Goal: Task Accomplishment & Management: Manage account settings

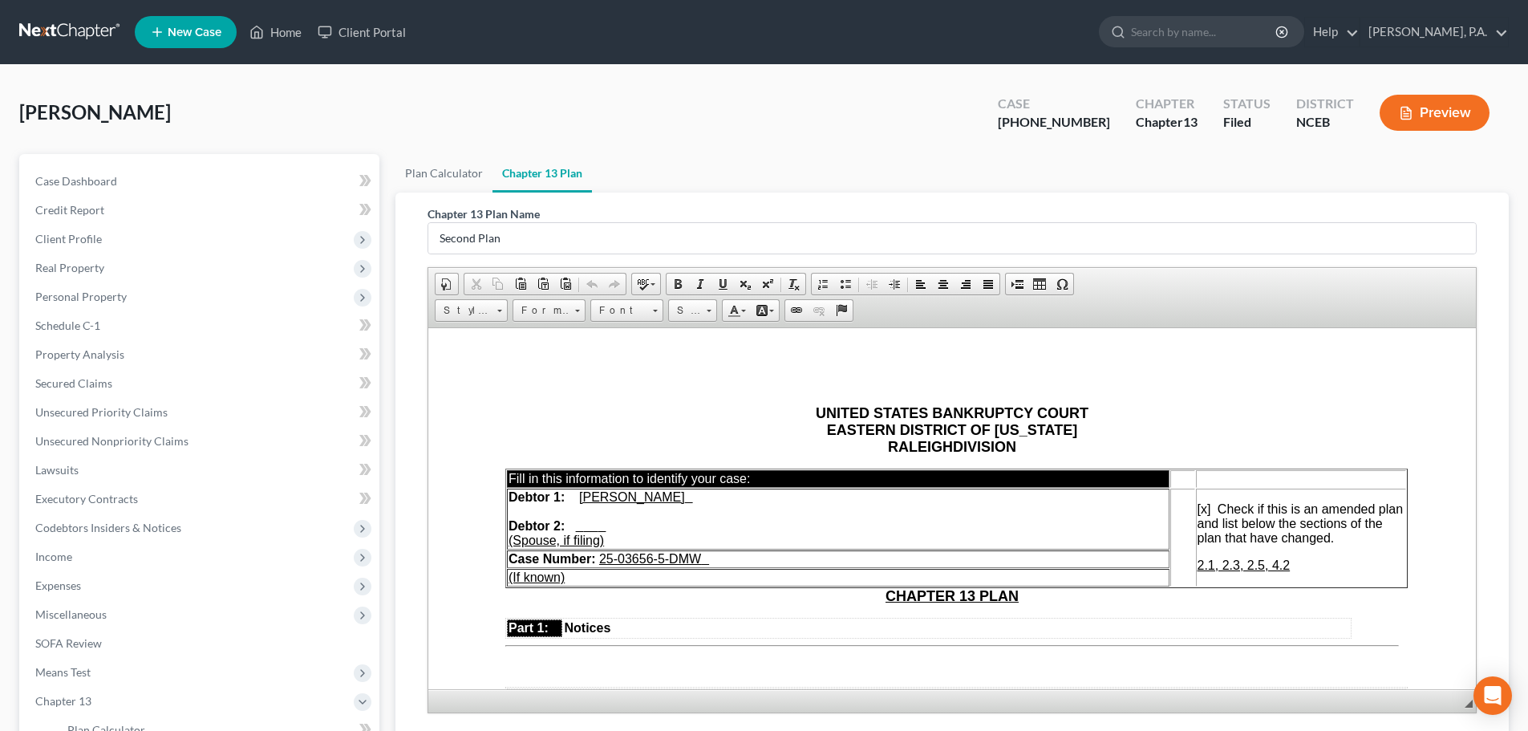
scroll to position [361, 0]
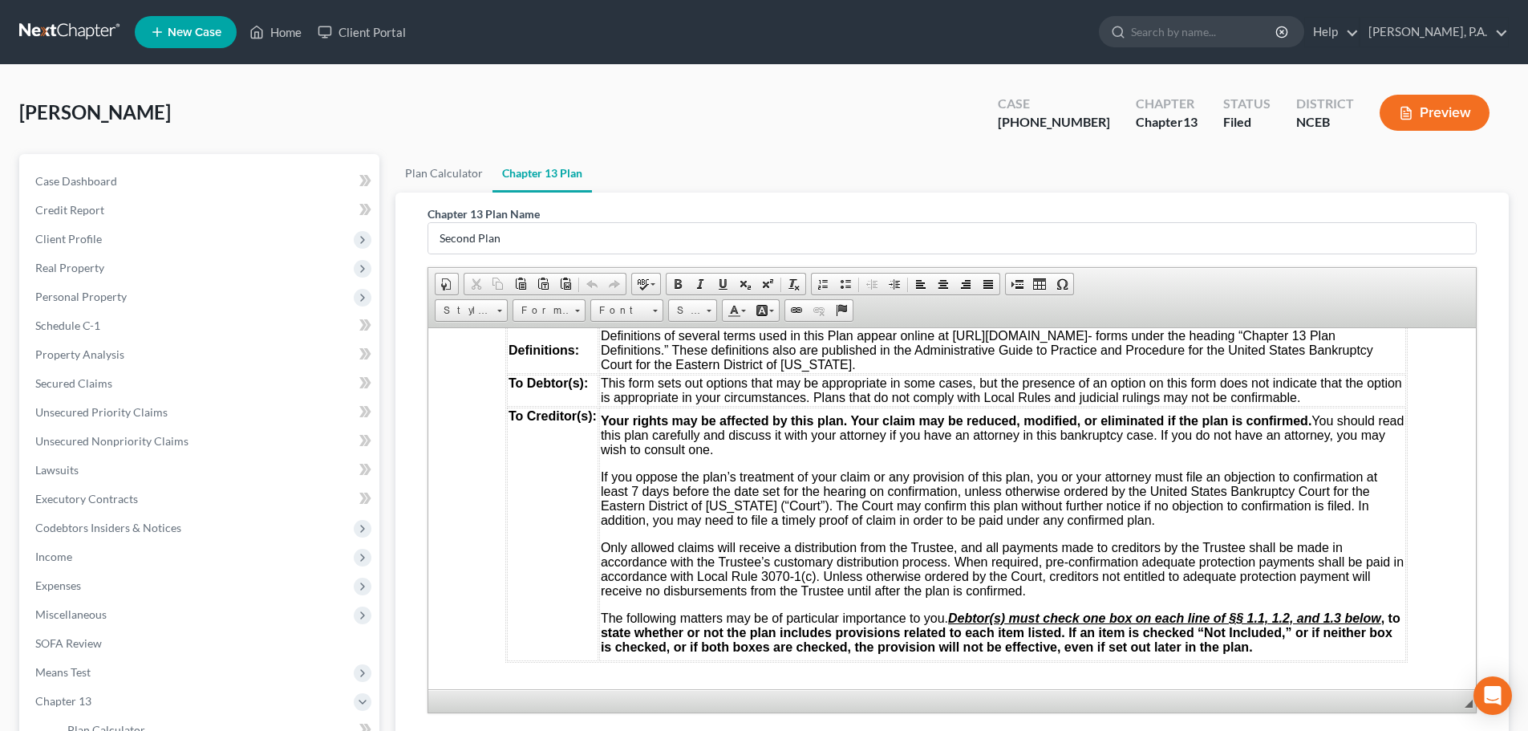
click at [85, 34] on link at bounding box center [70, 32] width 103 height 29
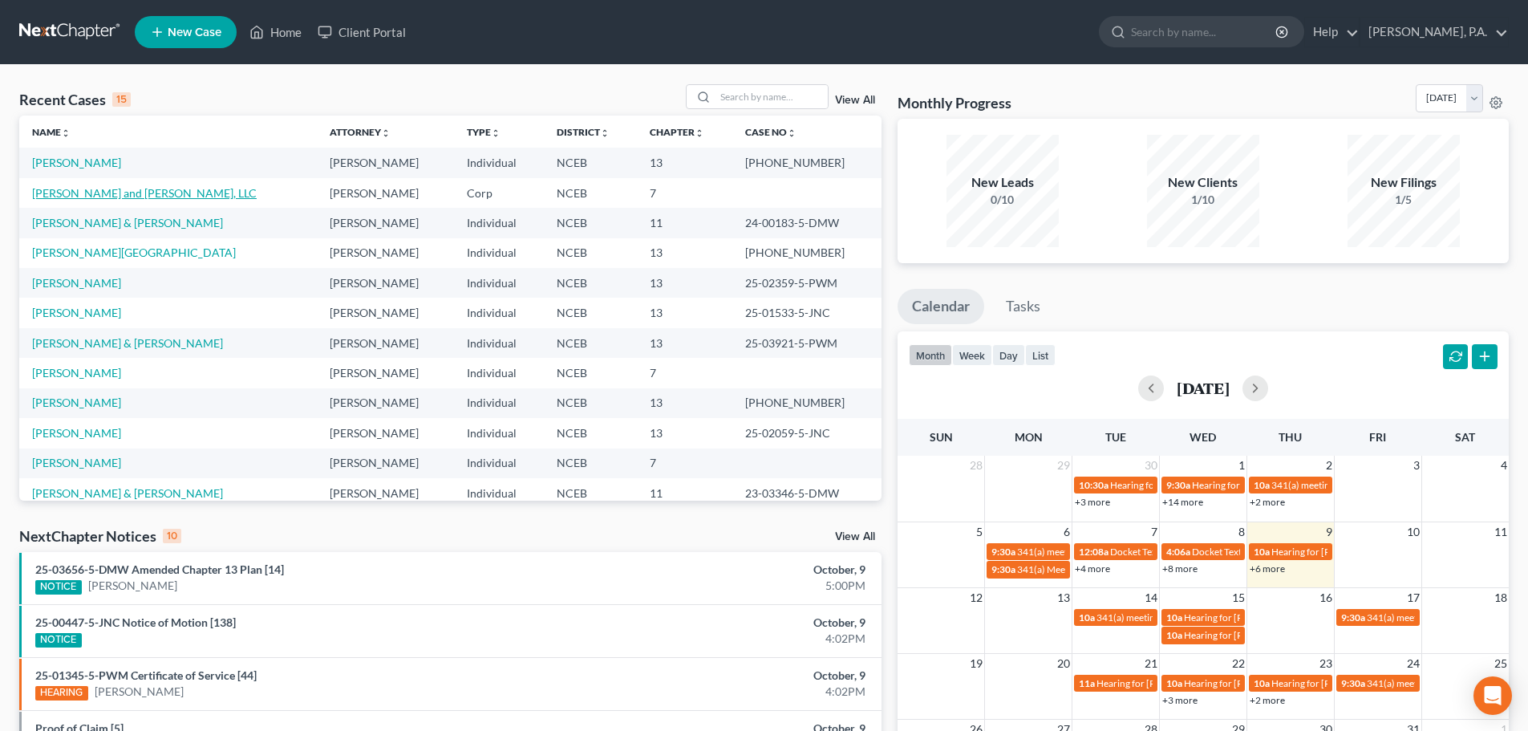
click at [88, 193] on link "Gail and Grace, LLC" at bounding box center [144, 193] width 225 height 14
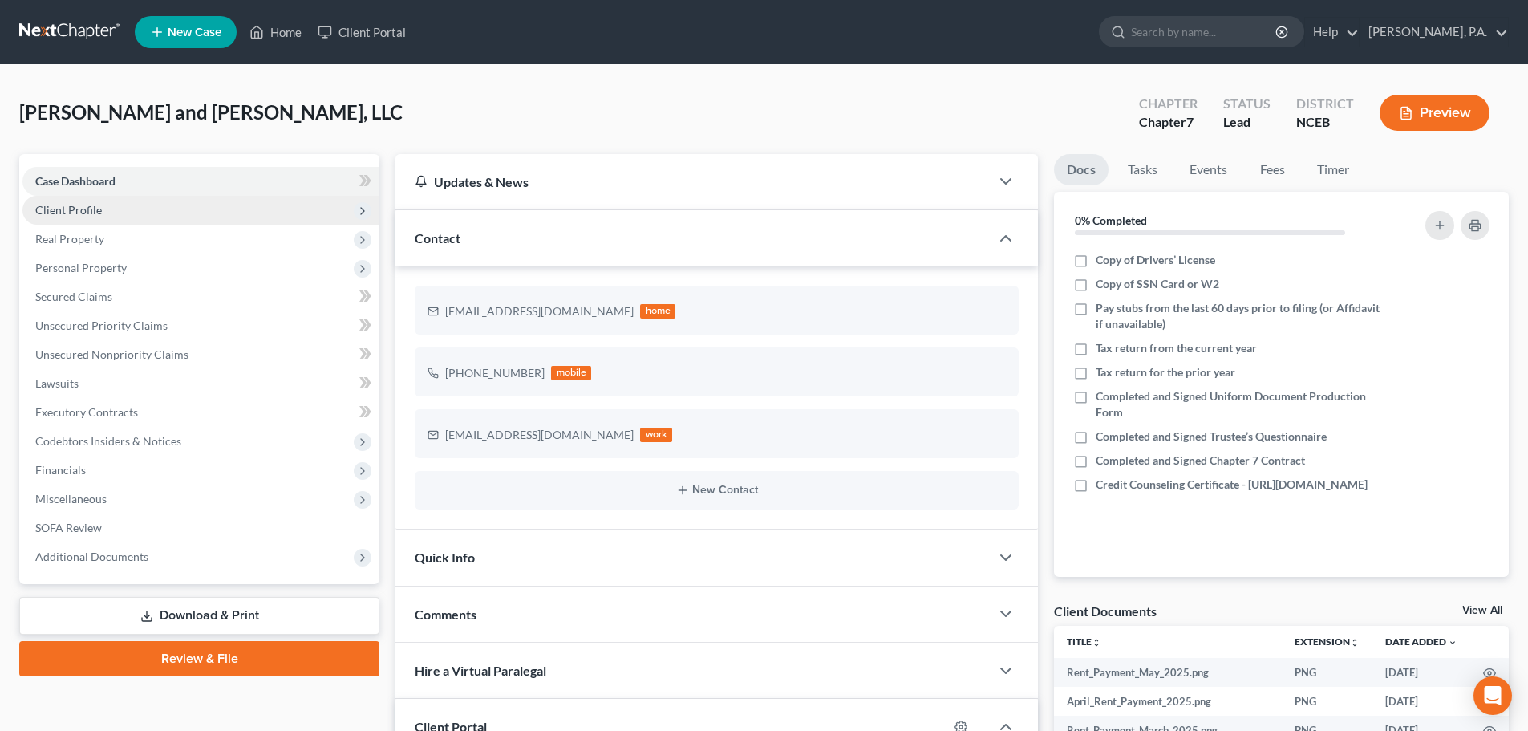
click at [81, 215] on span "Client Profile" at bounding box center [68, 210] width 67 height 14
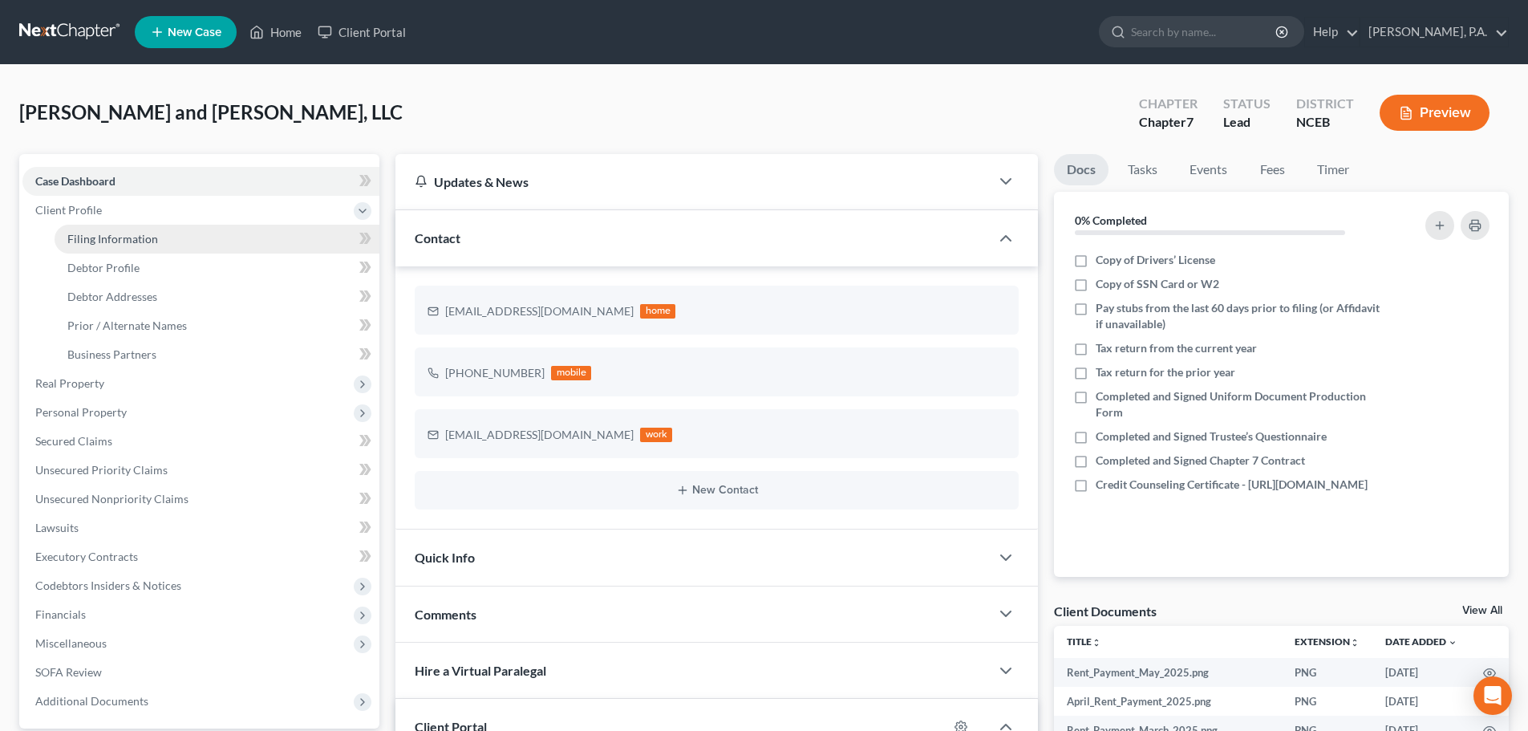
click at [92, 237] on span "Filing Information" at bounding box center [112, 239] width 91 height 14
select select "3"
select select "1"
select select "0"
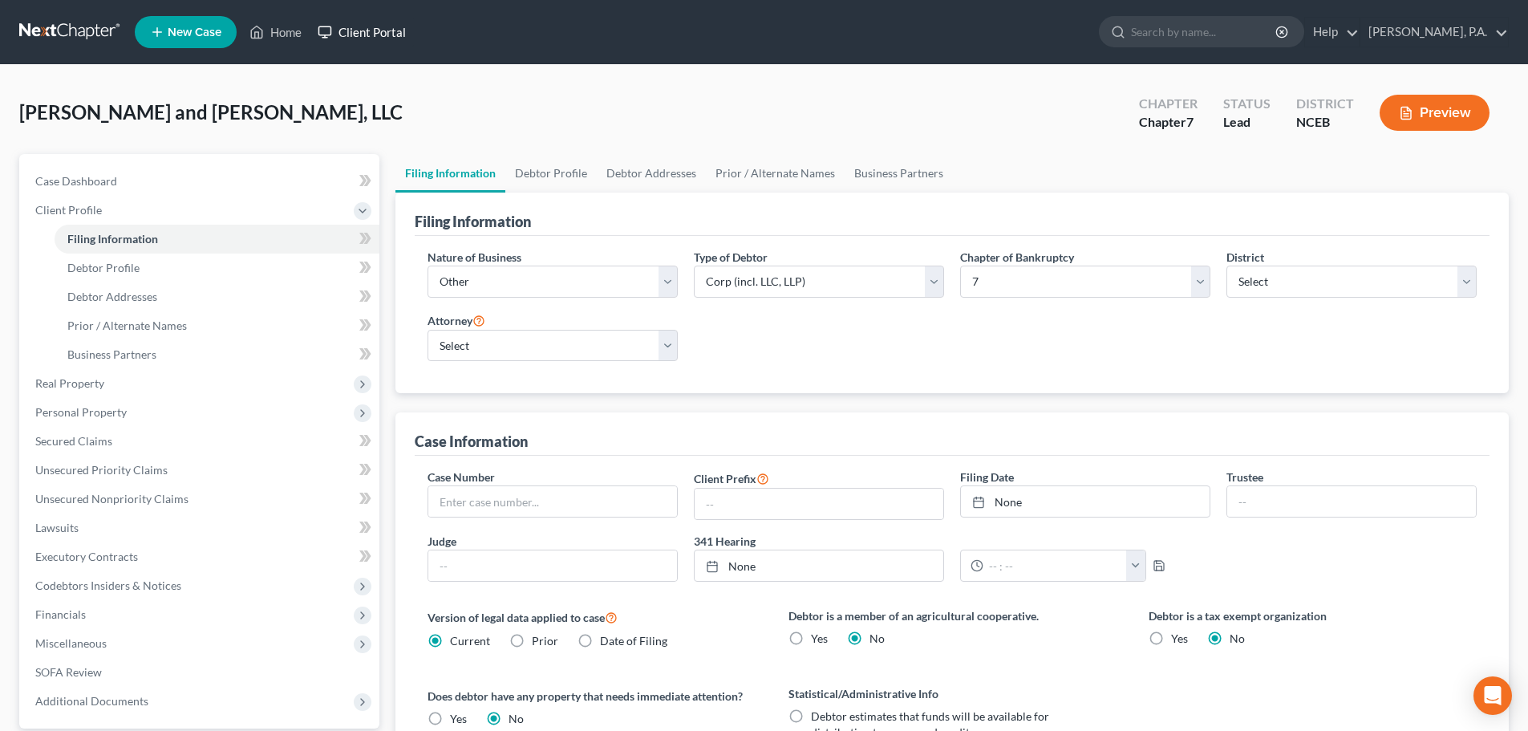
click at [399, 30] on link "Client Portal" at bounding box center [362, 32] width 104 height 29
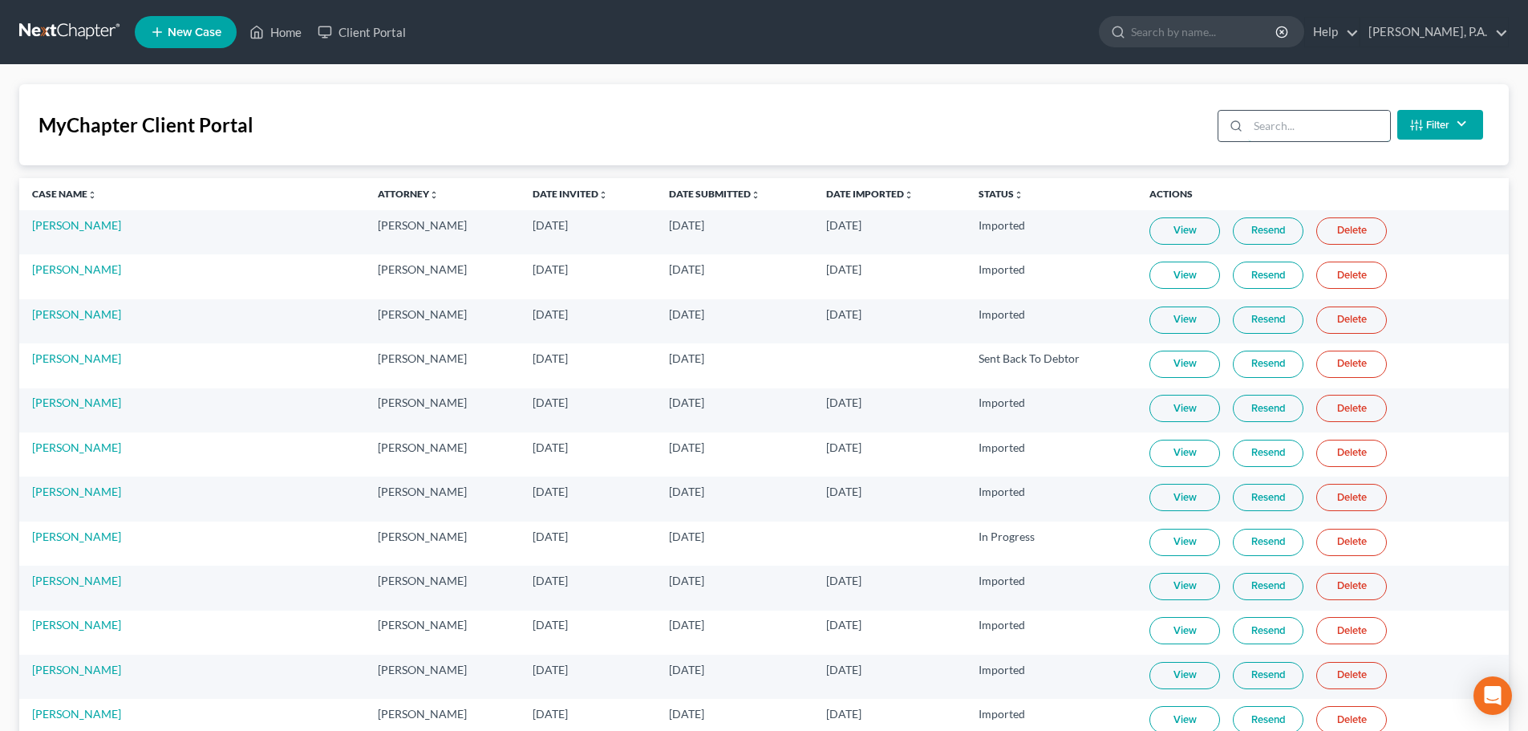
click at [1299, 127] on input "search" at bounding box center [1319, 126] width 142 height 30
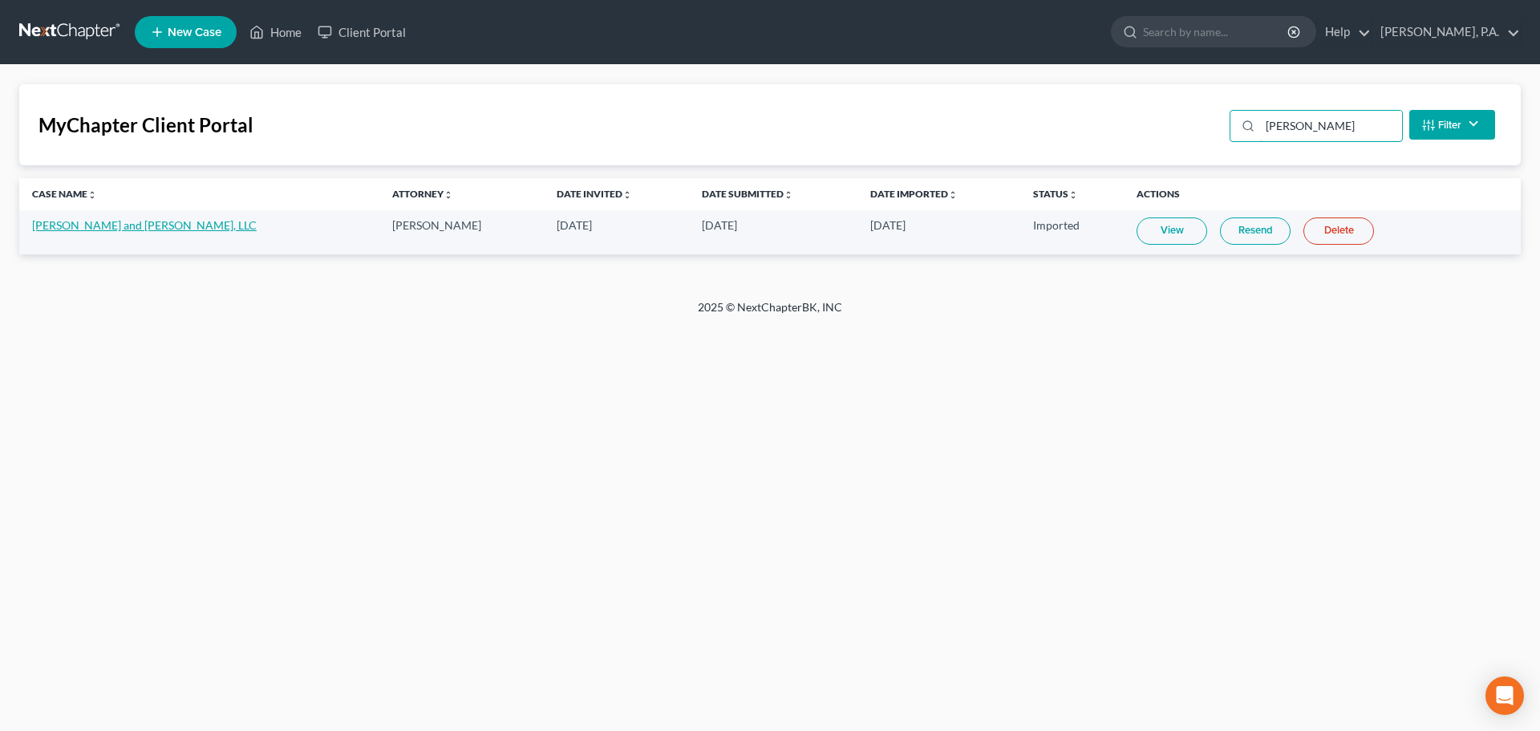
type input "gail"
click at [111, 225] on link "[PERSON_NAME] and [PERSON_NAME], LLC" at bounding box center [144, 225] width 225 height 14
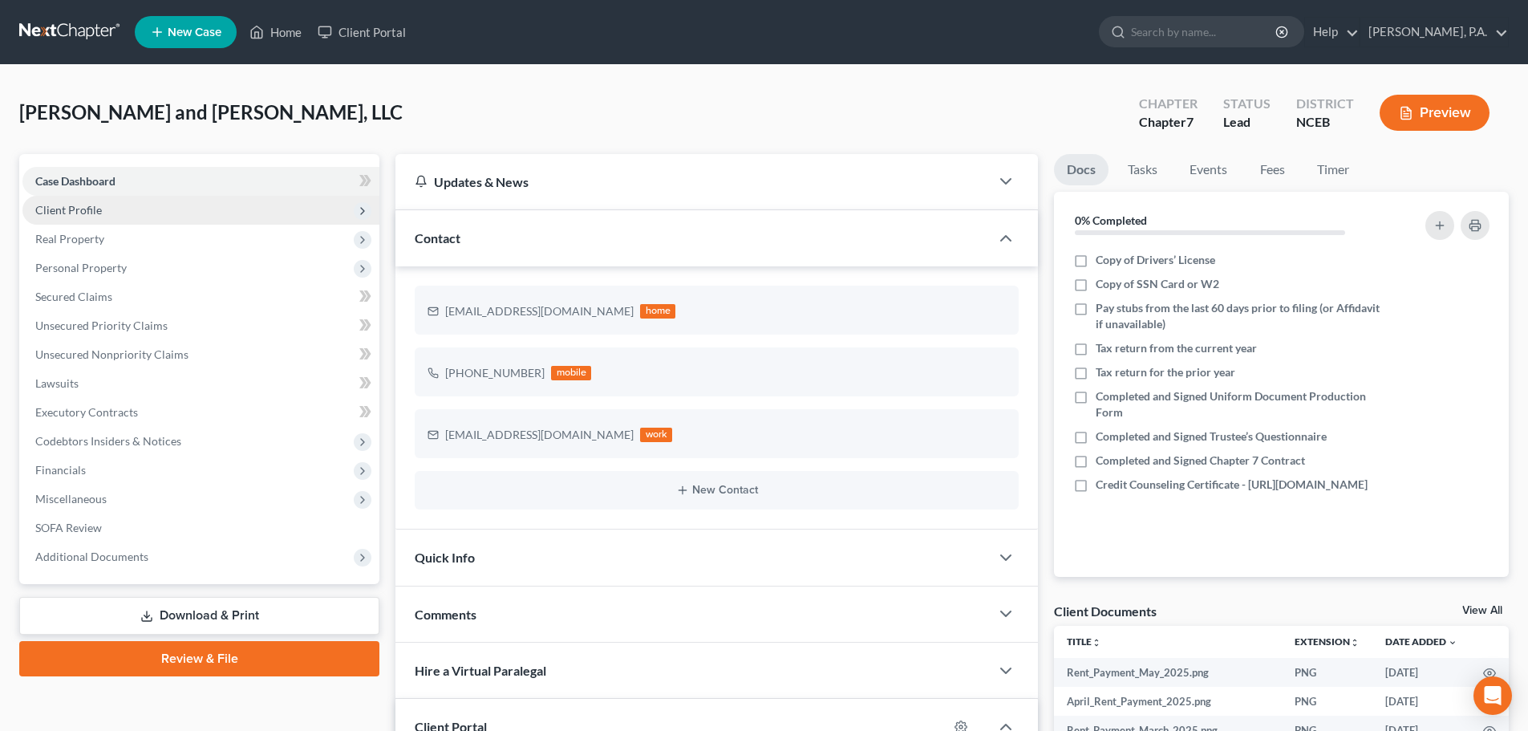
click at [103, 205] on span "Client Profile" at bounding box center [200, 210] width 357 height 29
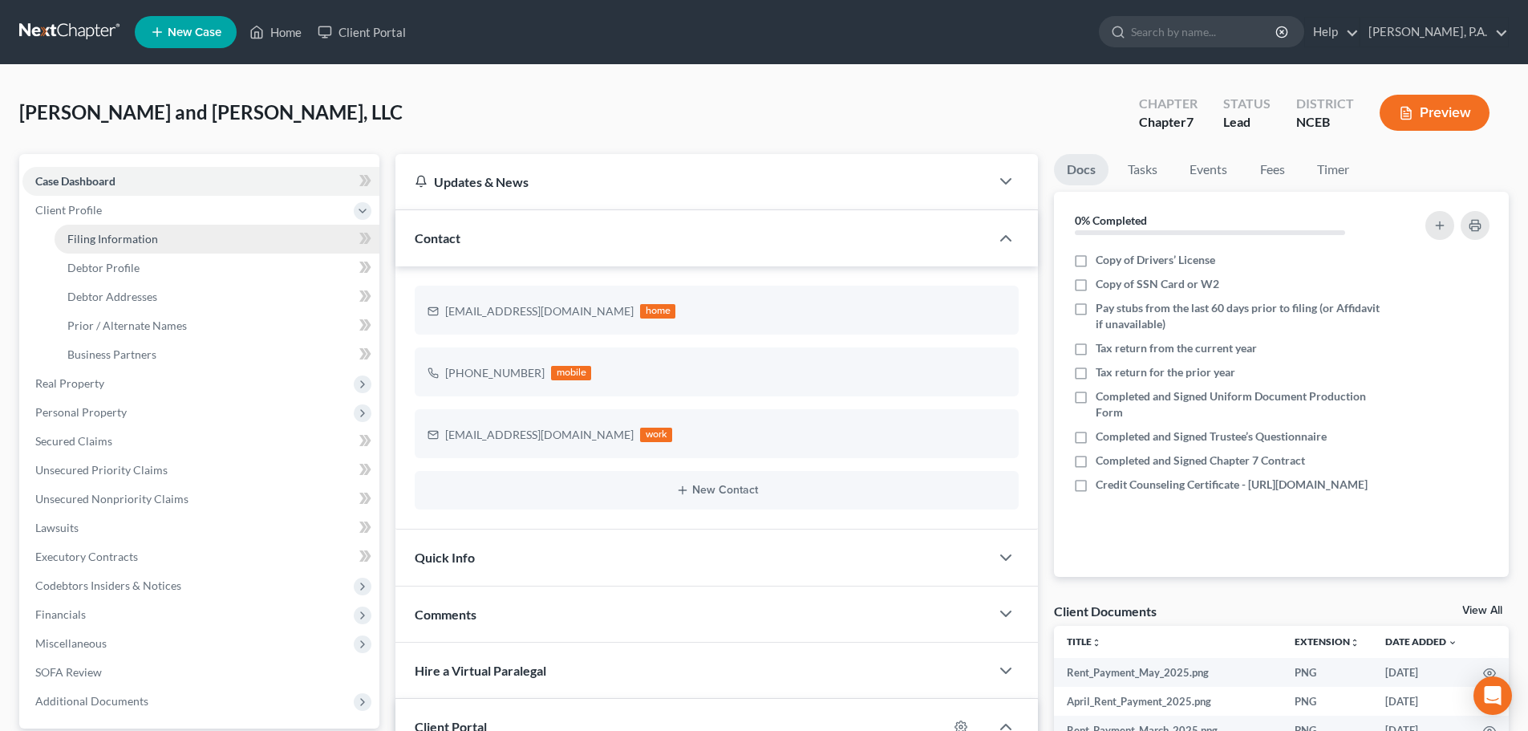
click at [202, 245] on link "Filing Information" at bounding box center [217, 239] width 325 height 29
select select "3"
select select "1"
select select "0"
select select "57"
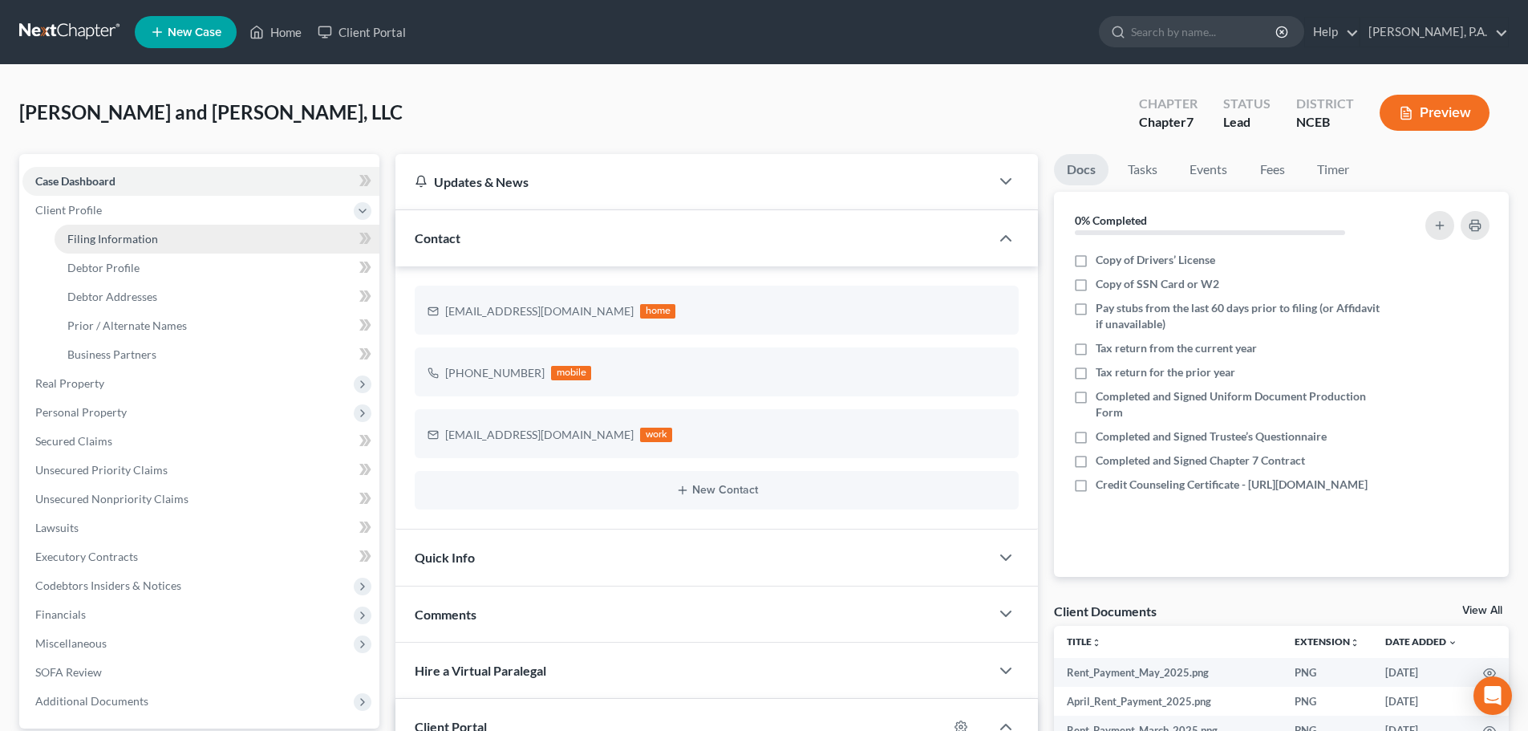
select select "0"
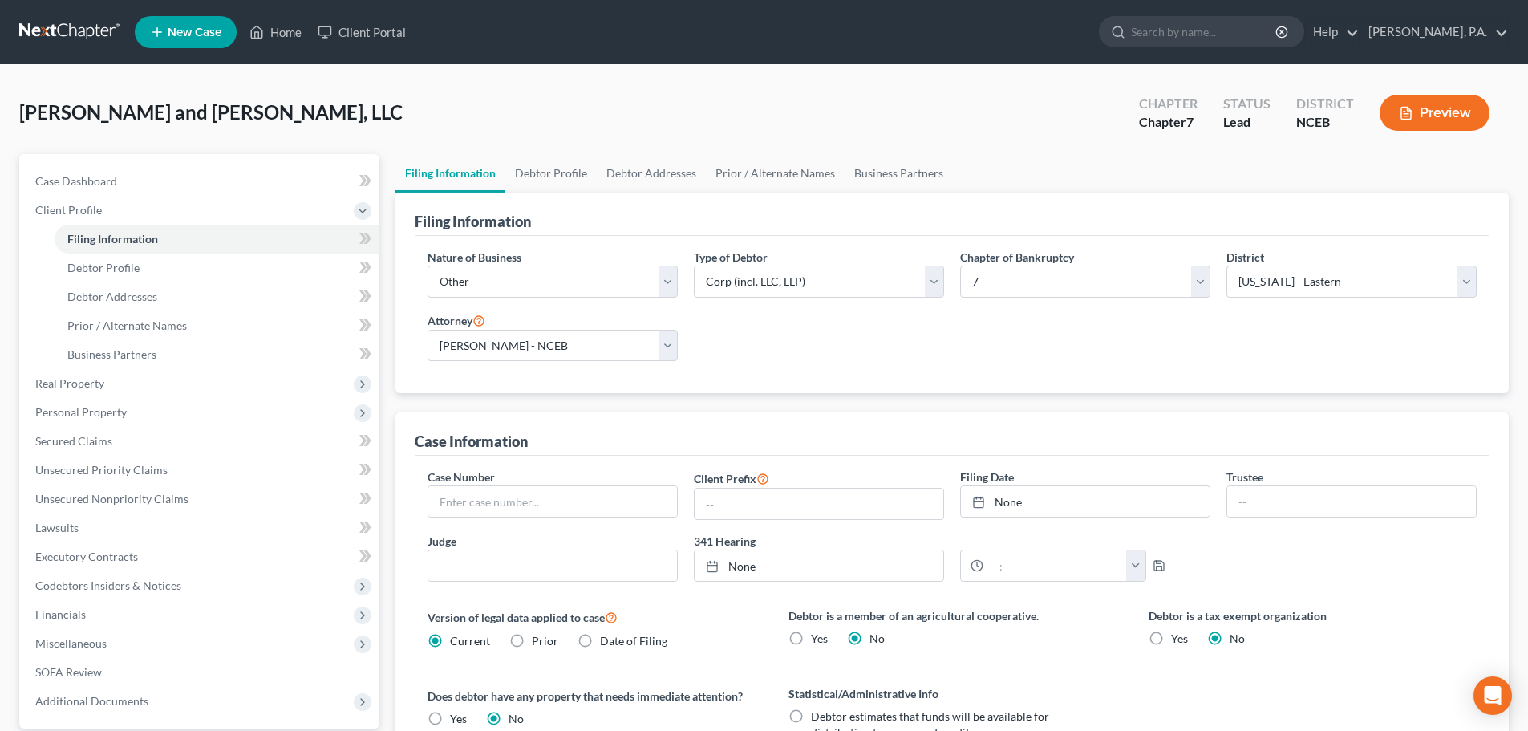
scroll to position [270, 0]
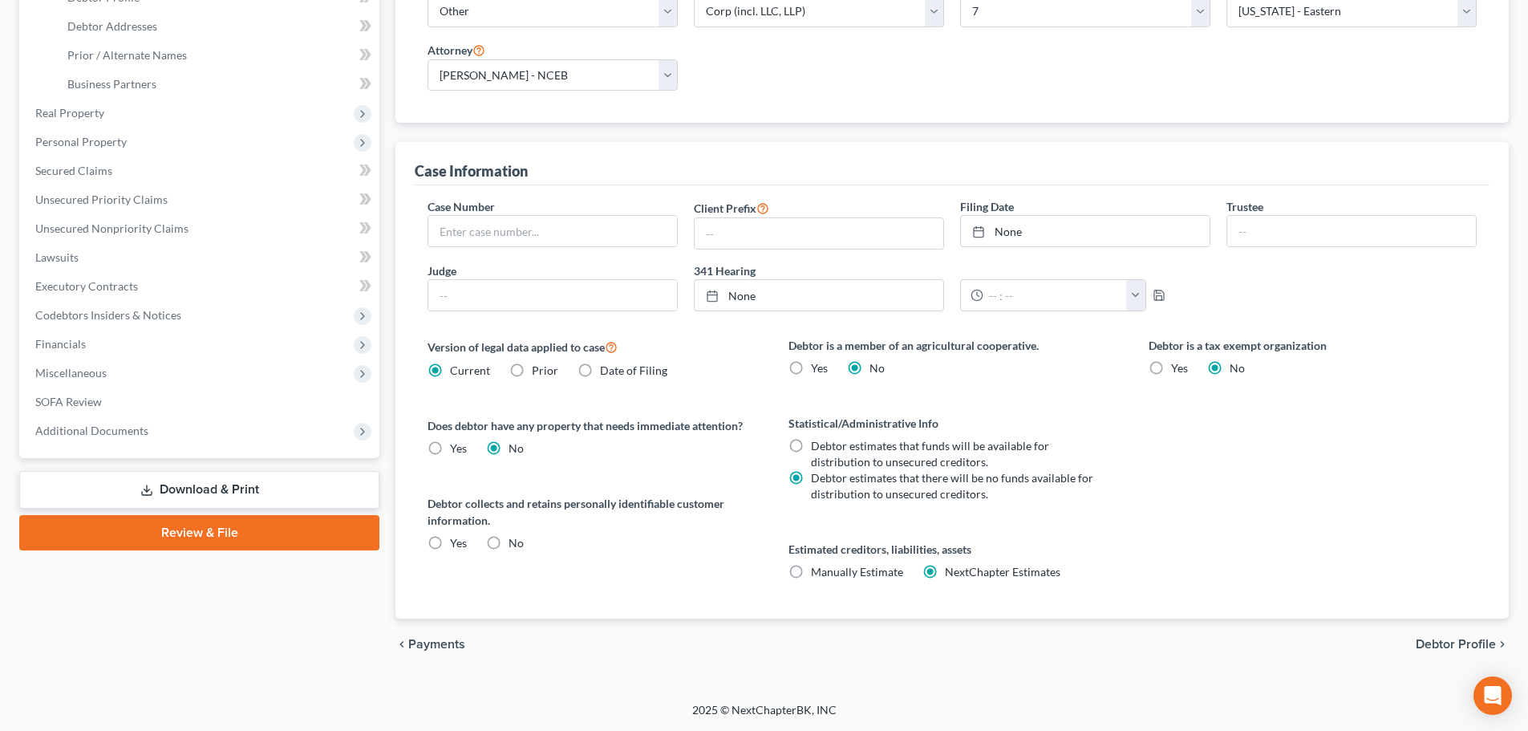
click at [509, 539] on label "No" at bounding box center [516, 543] width 15 height 16
click at [515, 539] on input "No" at bounding box center [520, 540] width 10 height 10
radio input "true"
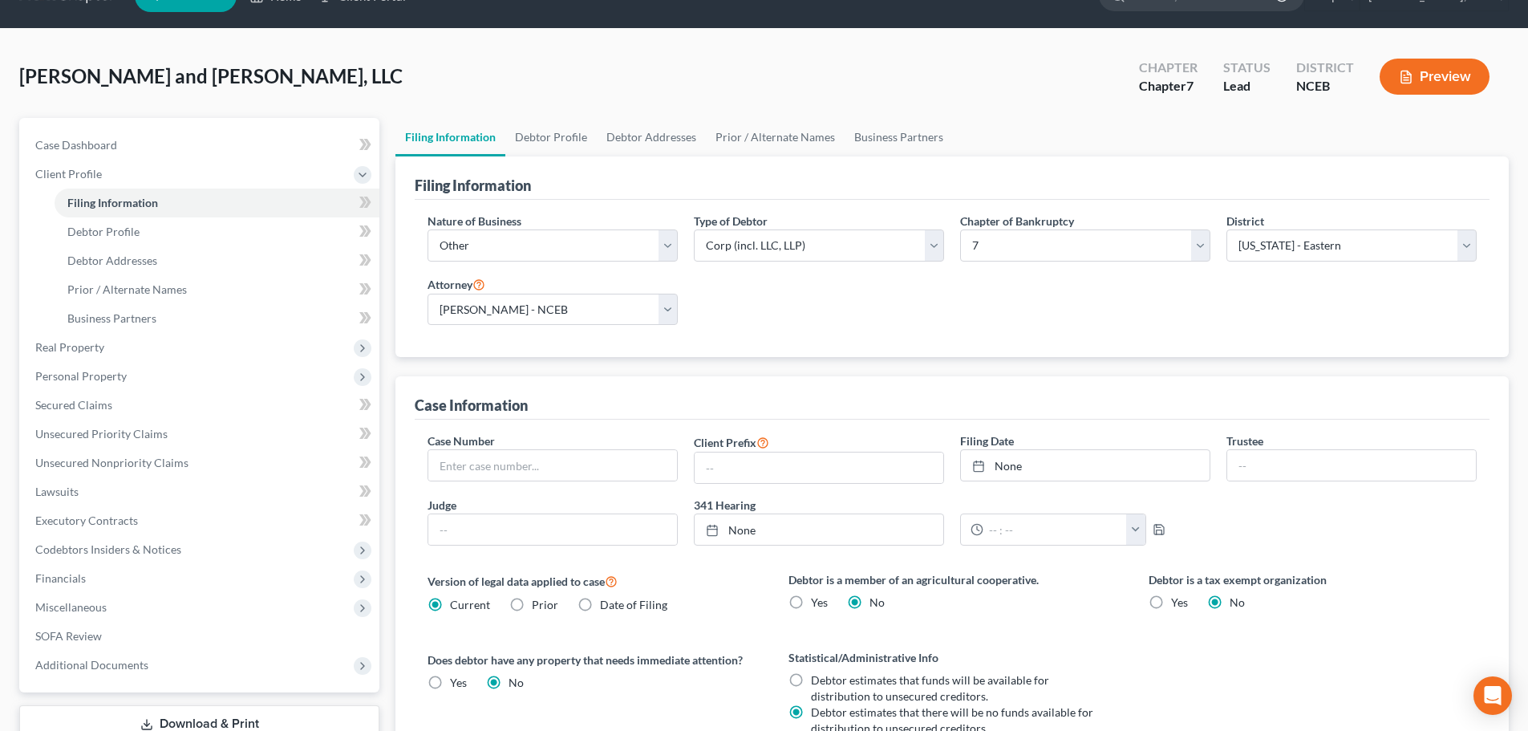
scroll to position [0, 0]
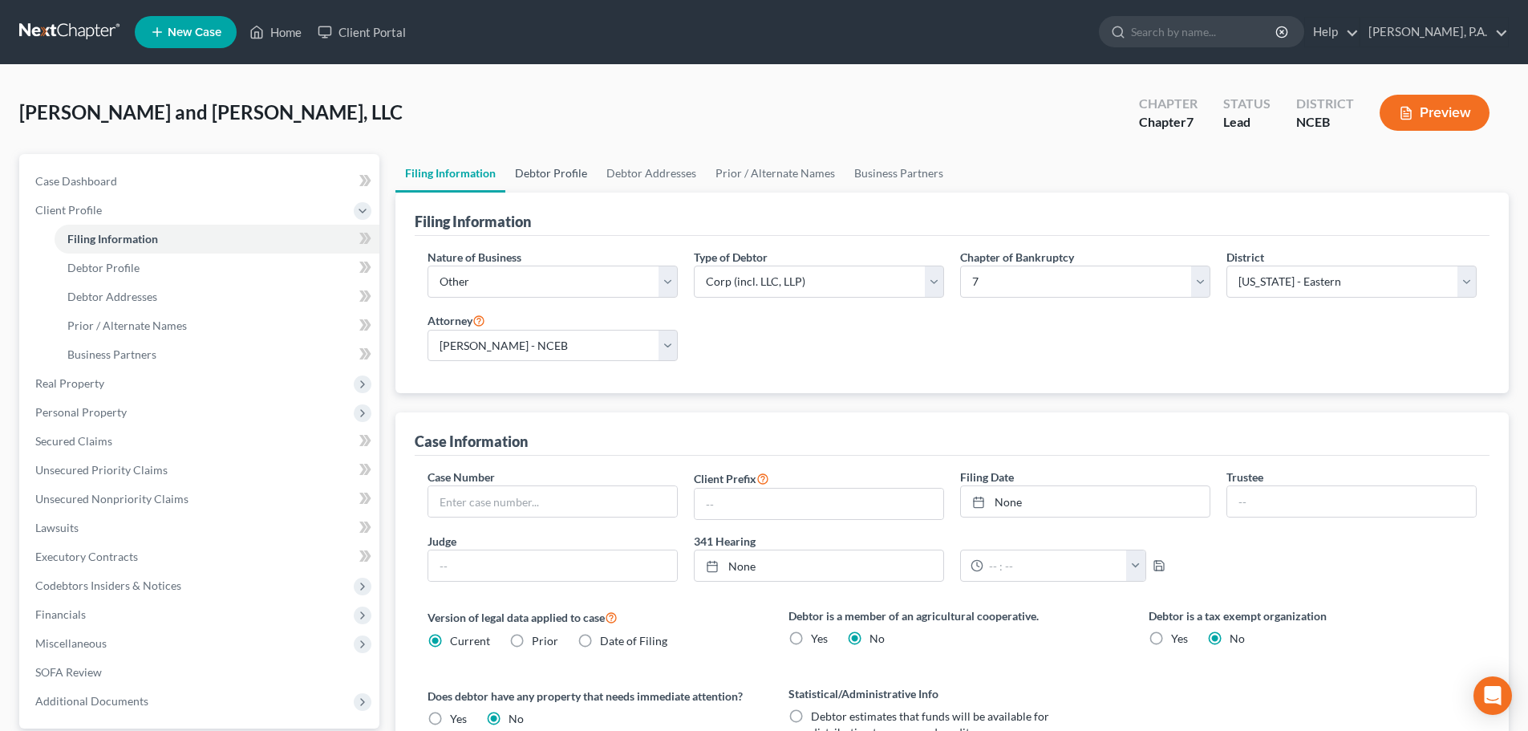
click at [561, 166] on link "Debtor Profile" at bounding box center [550, 173] width 91 height 39
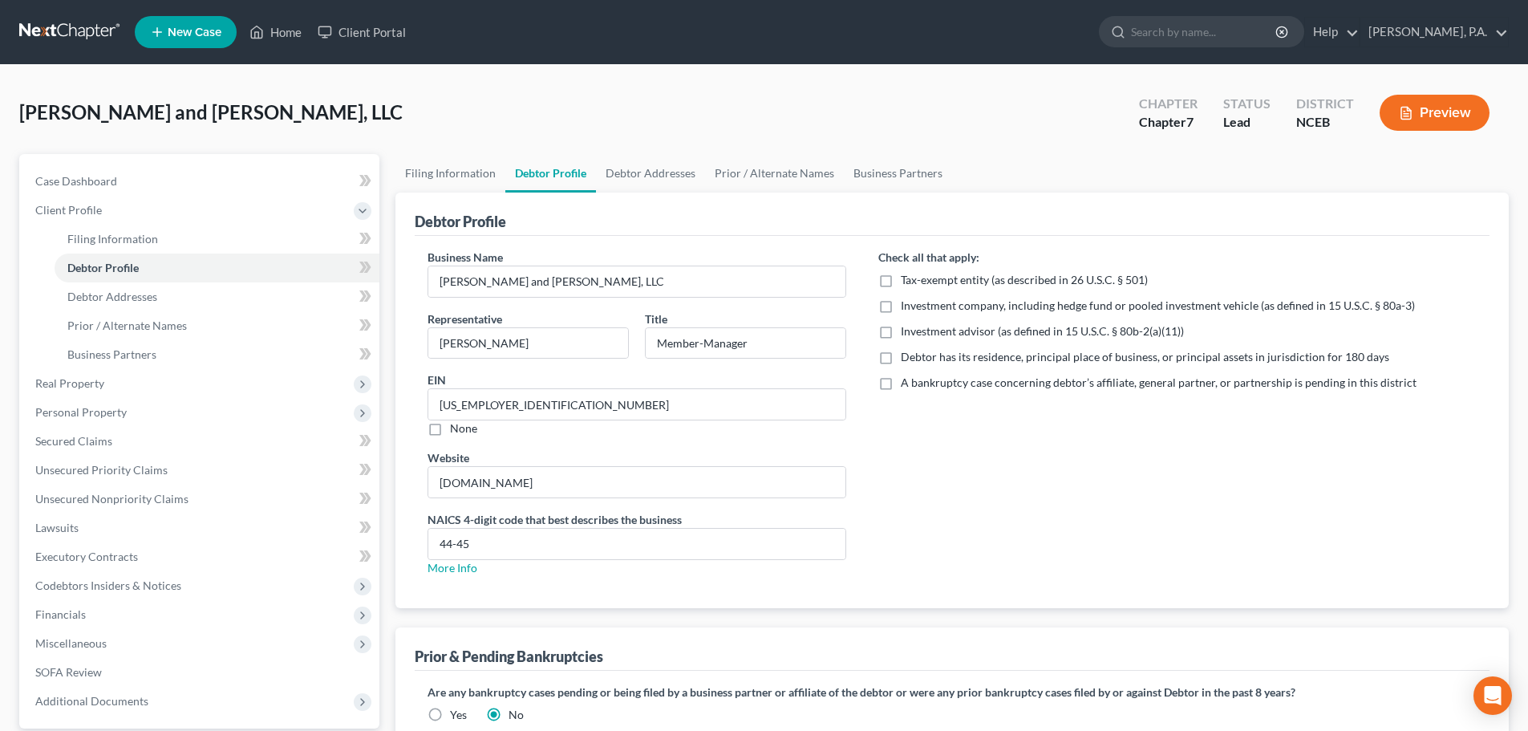
click at [901, 363] on label "Debtor has its residence, principal place of business, or principal assets in j…" at bounding box center [1145, 357] width 488 height 16
click at [907, 359] on input "Debtor has its residence, principal place of business, or principal assets in j…" at bounding box center [912, 354] width 10 height 10
checkbox input "true"
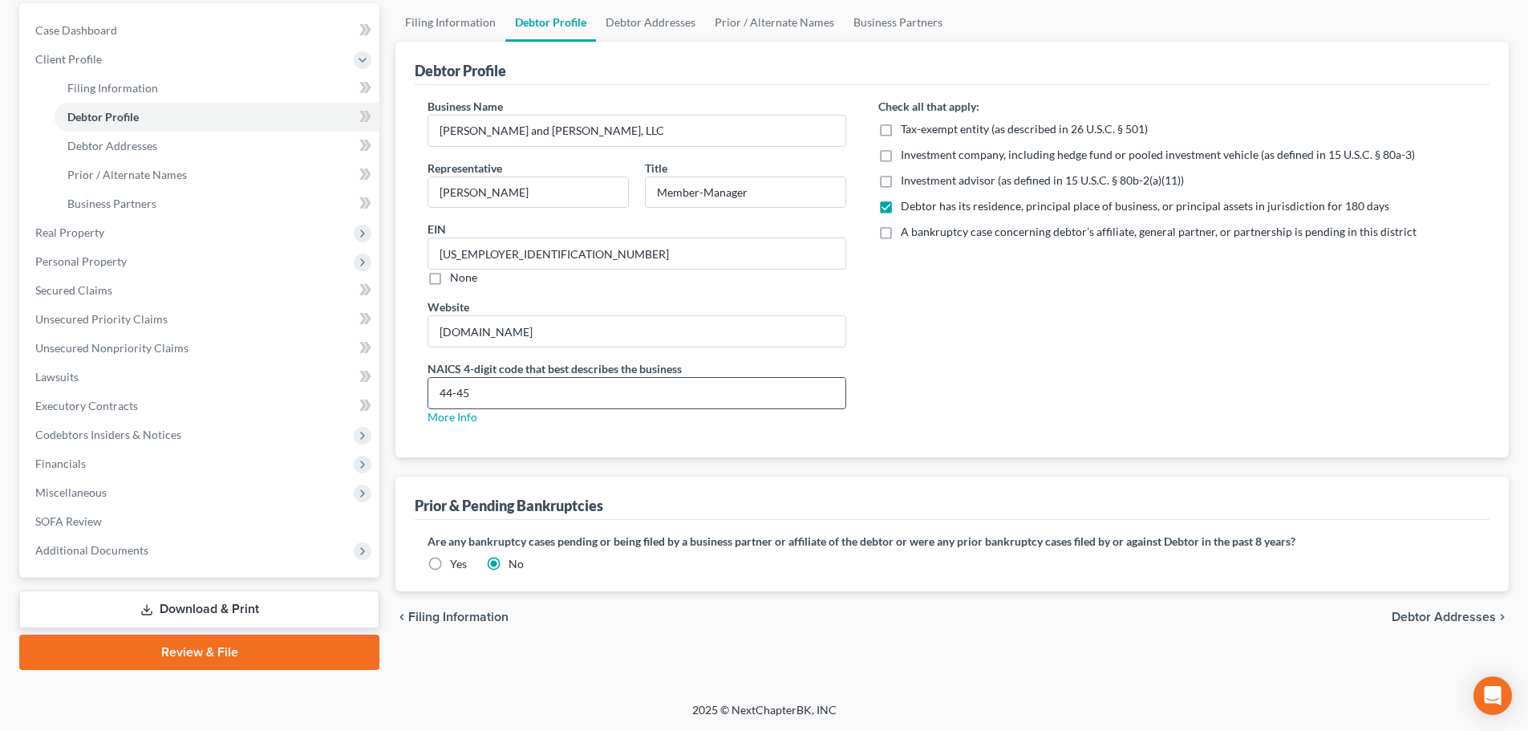
click at [455, 398] on input "44-45" at bounding box center [636, 393] width 417 height 30
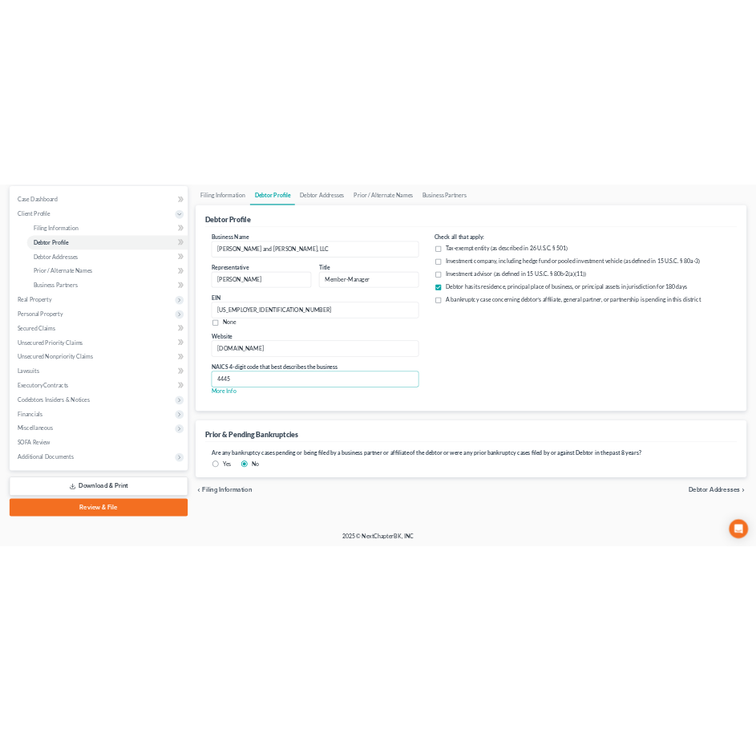
scroll to position [0, 0]
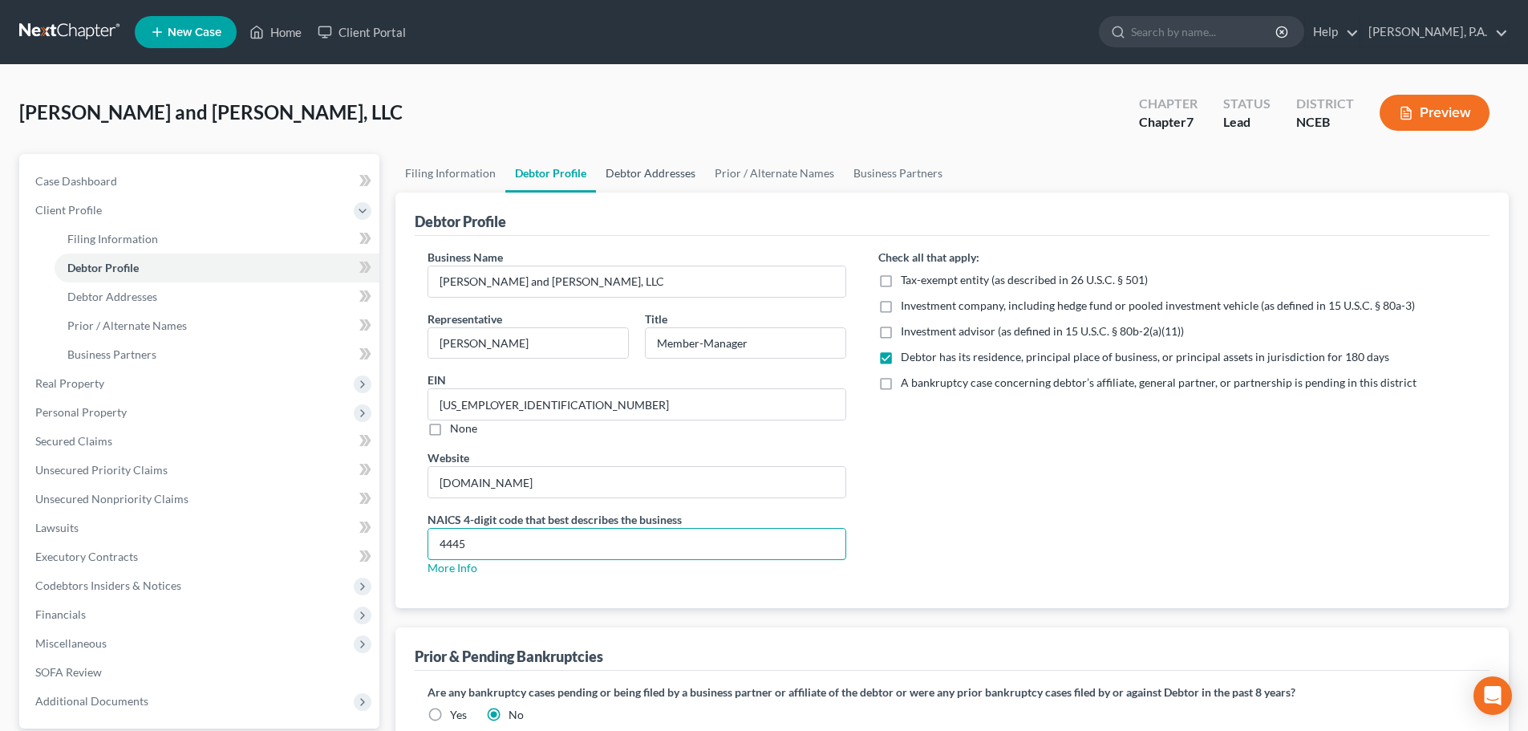
type input "4445"
click at [627, 180] on link "Debtor Addresses" at bounding box center [650, 173] width 109 height 39
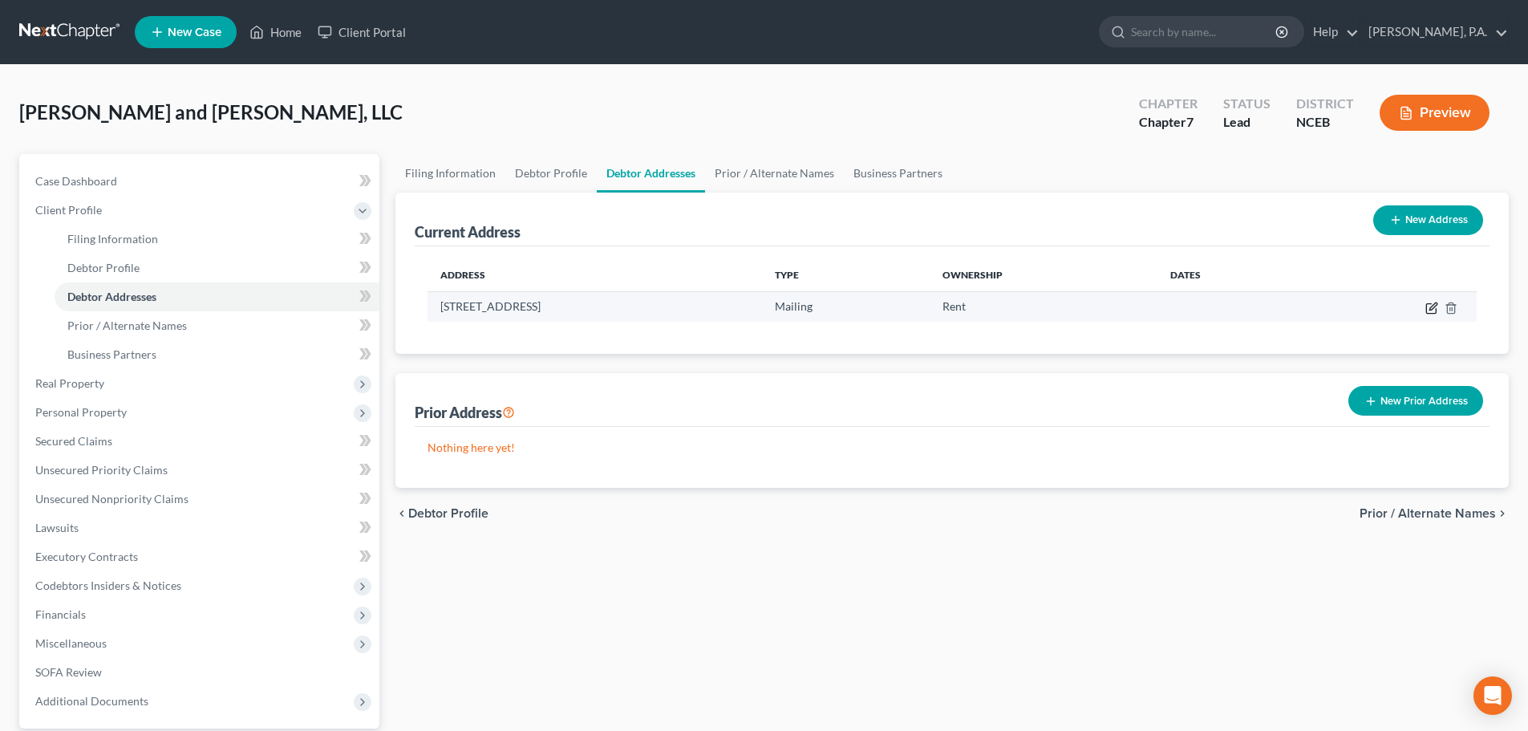
click at [1435, 311] on icon "button" at bounding box center [1431, 308] width 13 height 13
select select "28"
select select "1"
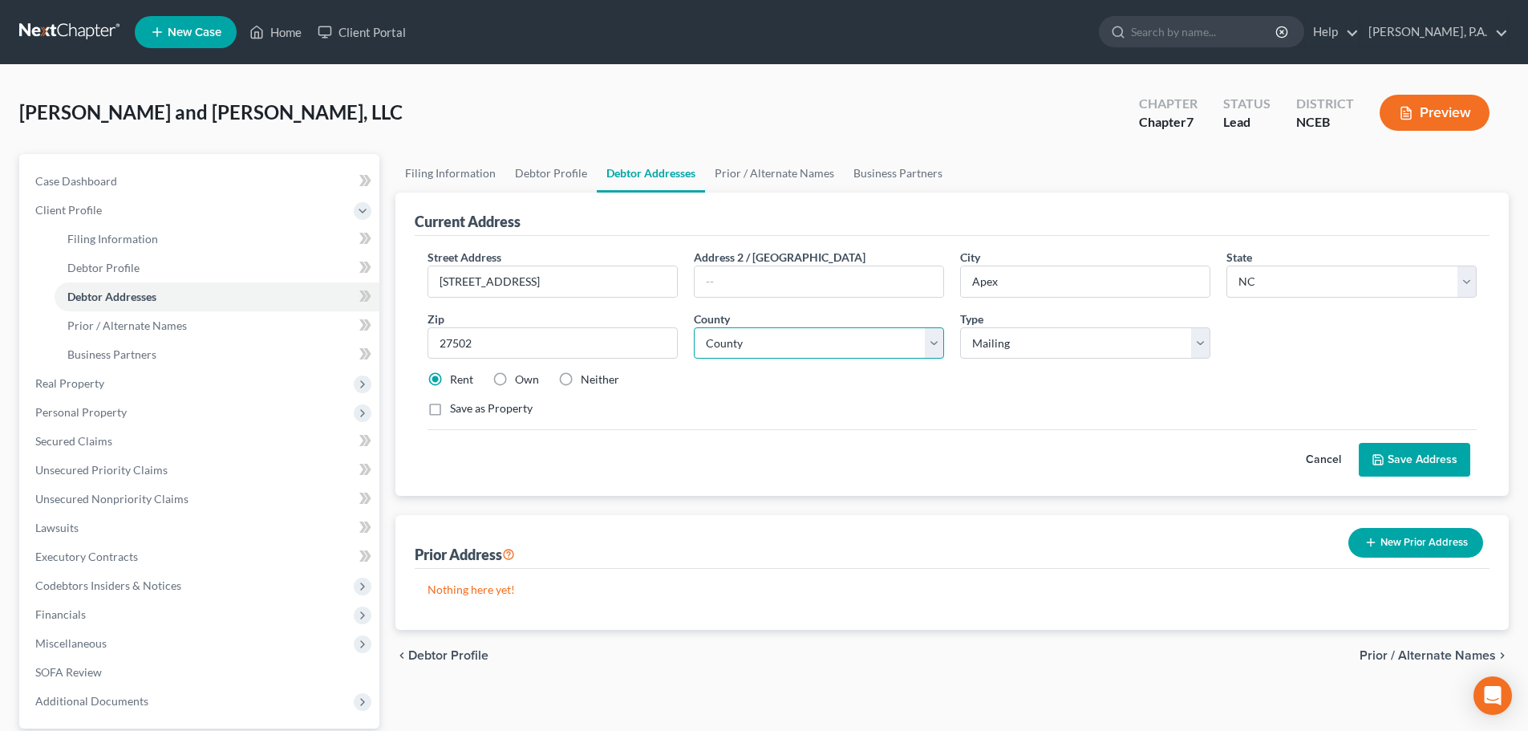
click at [799, 349] on select "County Alamance County Alexander County Alleghany County Anson County Ashe Coun…" at bounding box center [819, 343] width 250 height 32
select select "91"
click at [694, 327] on select "County Alamance County Alexander County Alleghany County Anson County Ashe Coun…" at bounding box center [819, 343] width 250 height 32
click at [1421, 459] on button "Save Address" at bounding box center [1414, 460] width 111 height 34
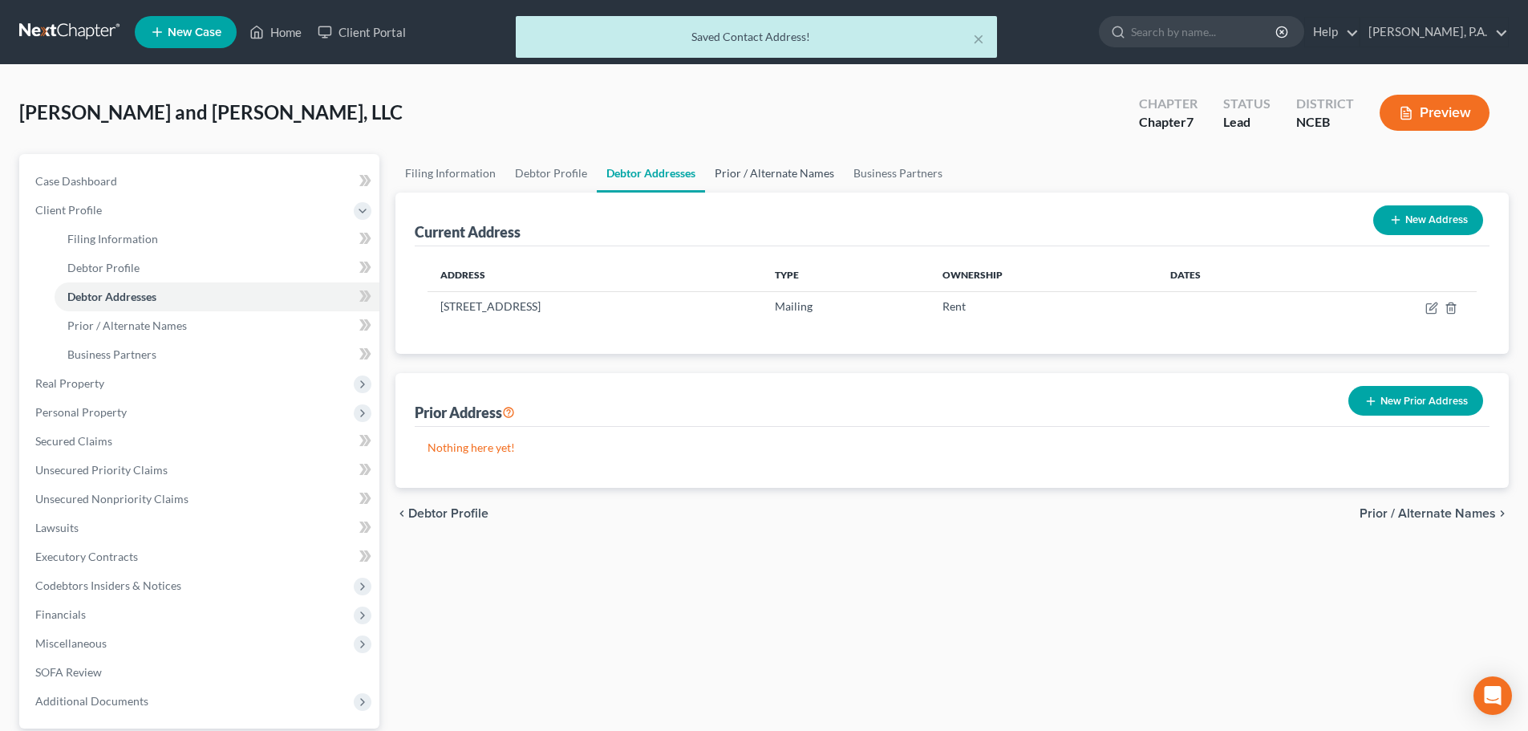
click at [805, 180] on link "Prior / Alternate Names" at bounding box center [774, 173] width 139 height 39
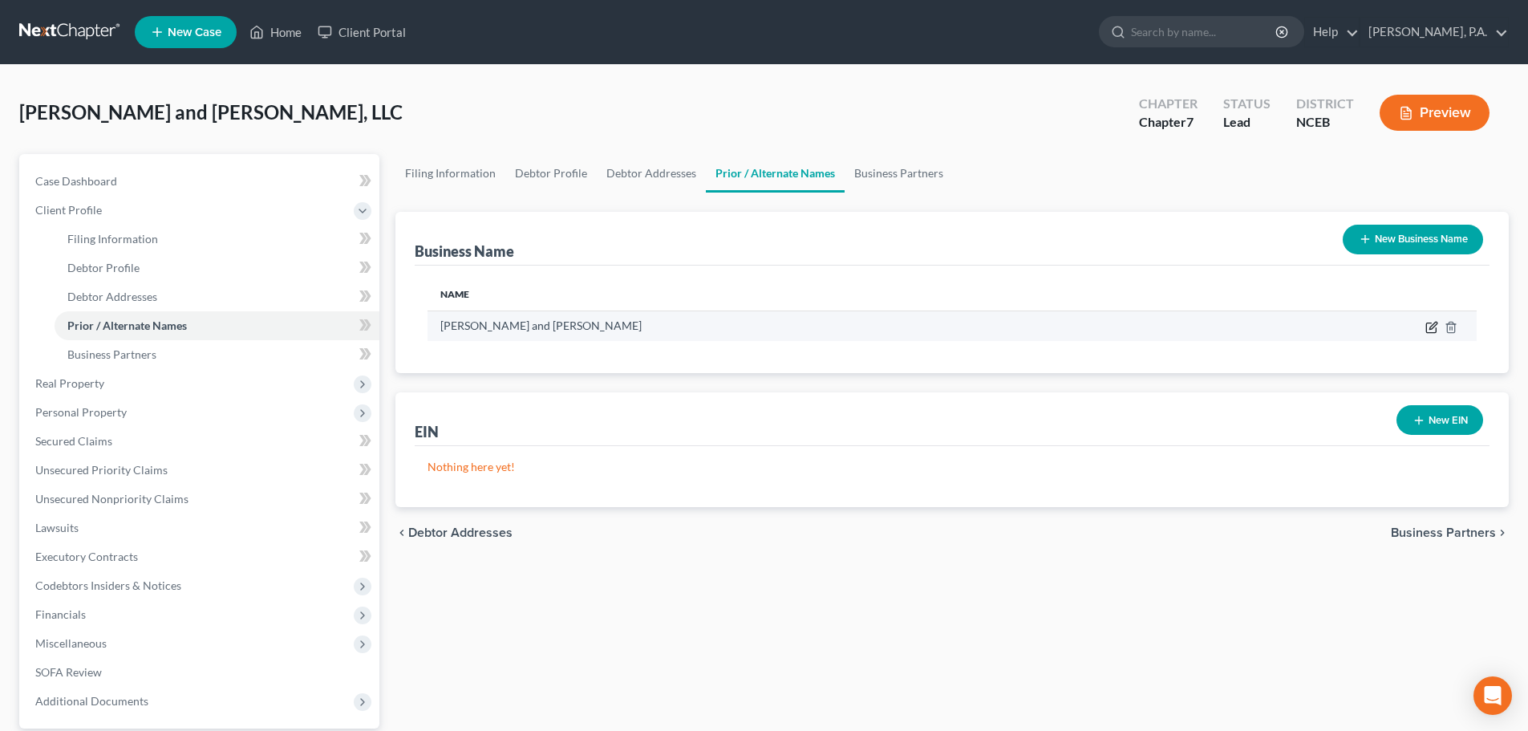
click at [1433, 331] on icon "button" at bounding box center [1431, 327] width 13 height 13
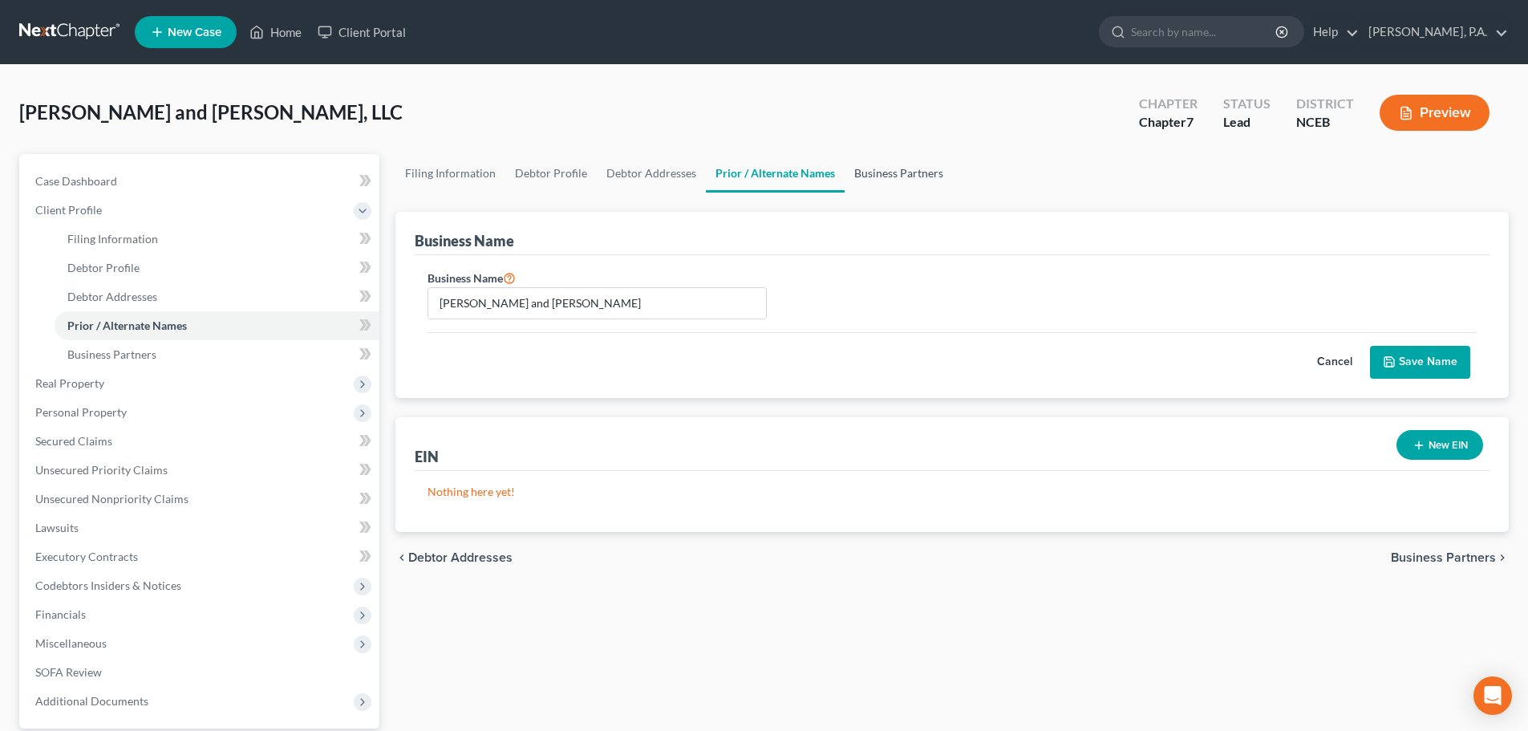
click at [874, 165] on link "Business Partners" at bounding box center [899, 173] width 108 height 39
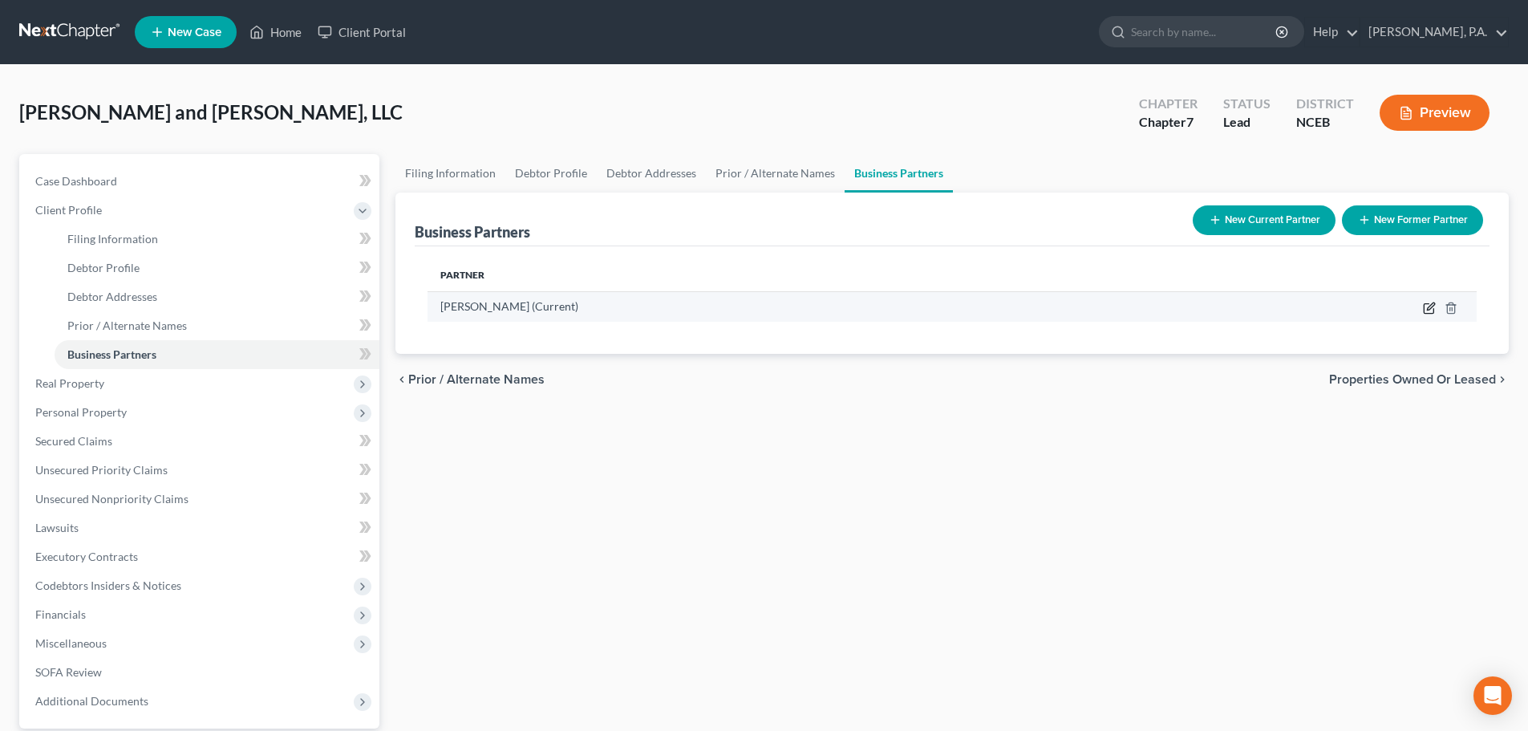
click at [1430, 305] on icon "button" at bounding box center [1429, 308] width 13 height 13
select select "1"
select select "0"
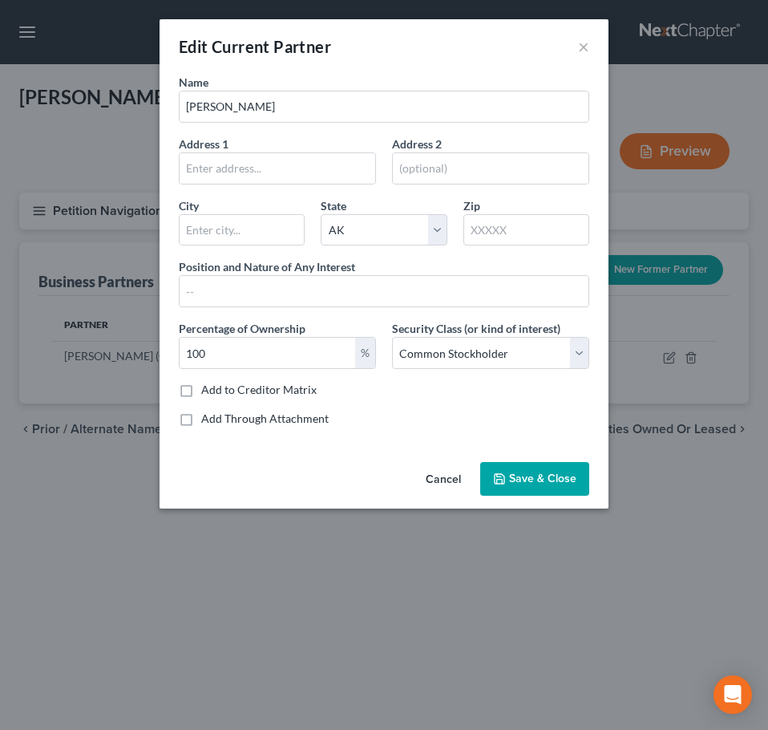
click at [444, 476] on button "Cancel" at bounding box center [443, 480] width 61 height 32
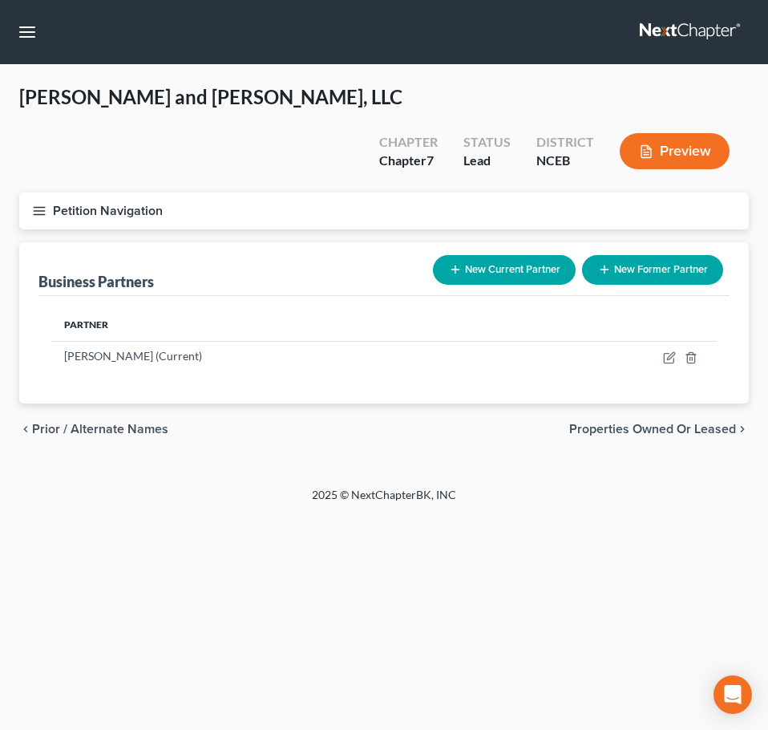
click at [35, 204] on icon "button" at bounding box center [39, 211] width 14 height 14
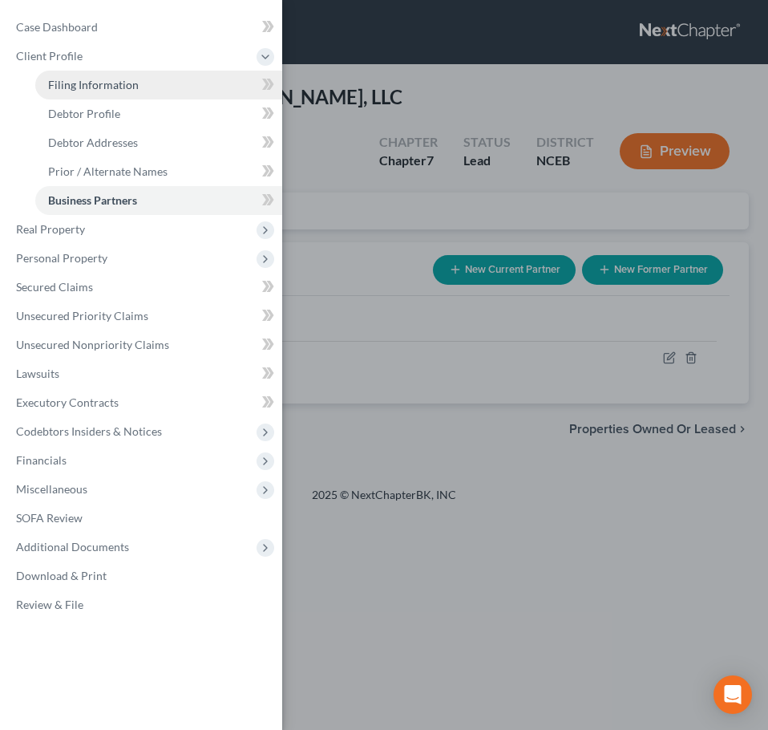
click at [97, 86] on span "Filing Information" at bounding box center [93, 85] width 91 height 14
select select "3"
select select "1"
select select "0"
select select "57"
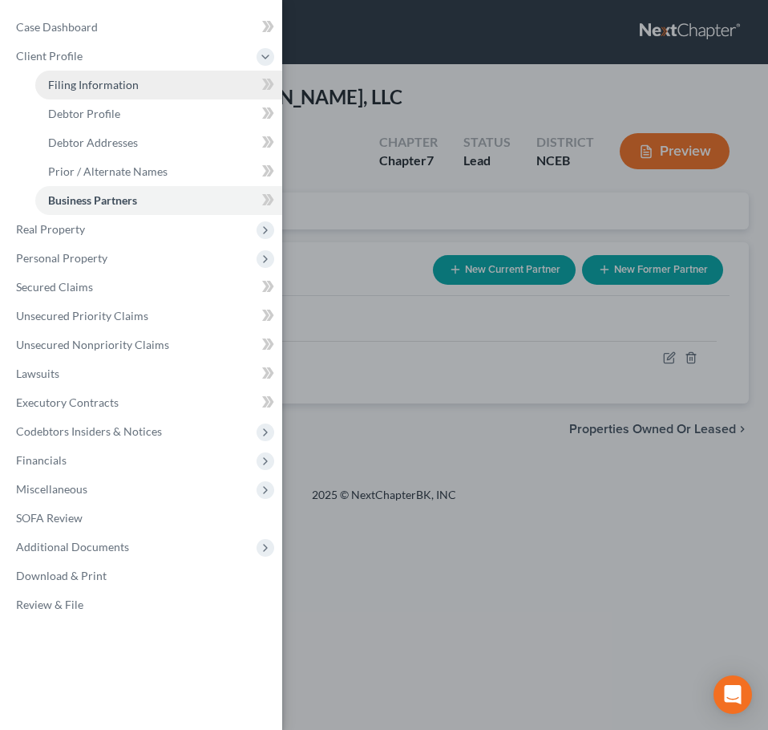
select select "0"
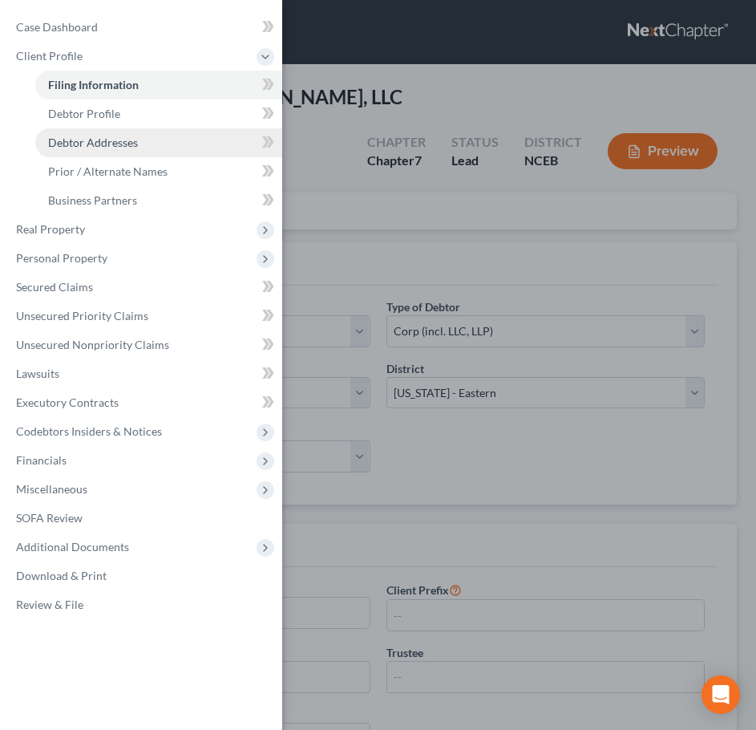
click at [92, 138] on span "Debtor Addresses" at bounding box center [93, 143] width 90 height 14
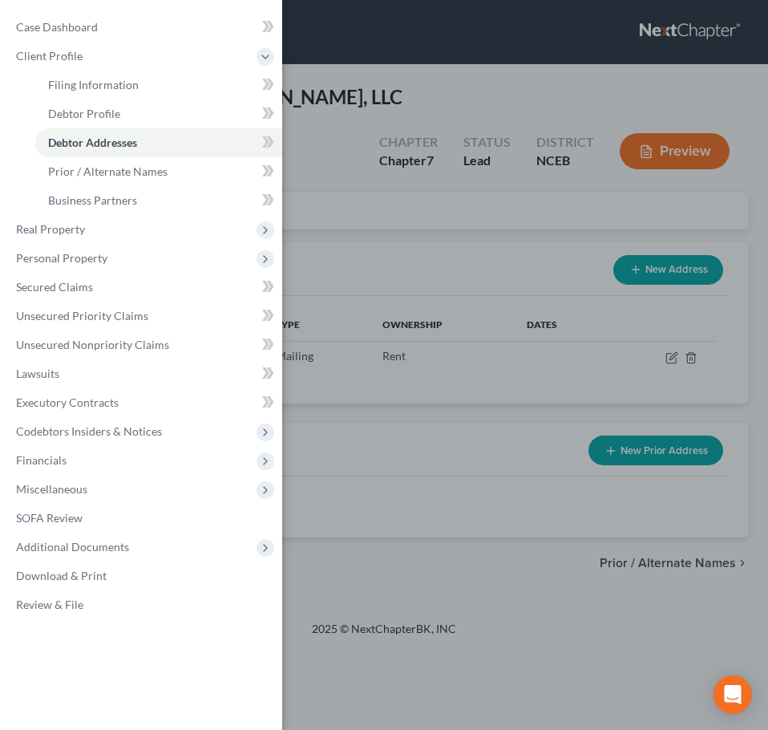
click at [305, 89] on div "Case Dashboard Payments Invoices Payments Payments Credit Report Client Profile" at bounding box center [384, 365] width 768 height 730
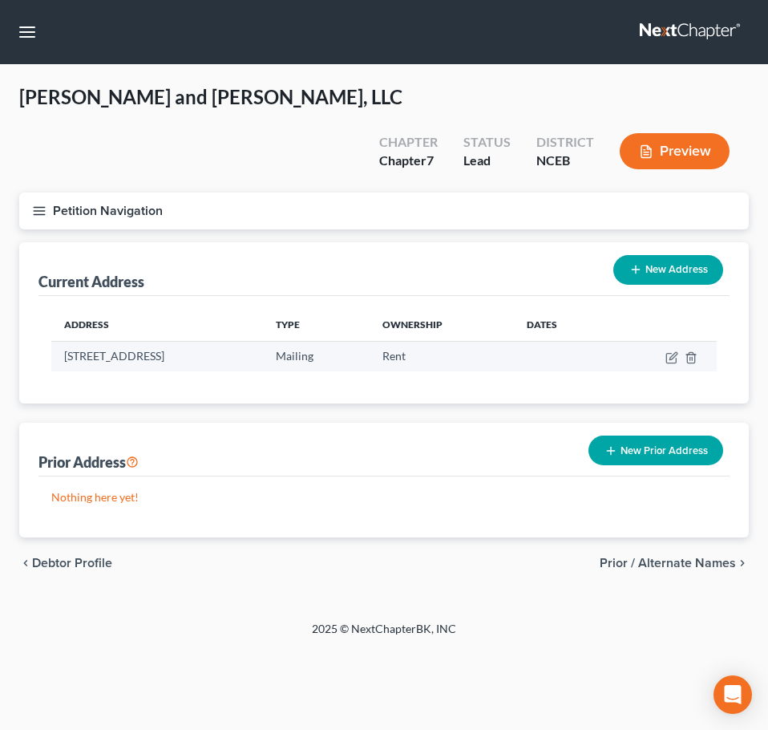
drag, startPoint x: 64, startPoint y: 314, endPoint x: 209, endPoint y: 317, distance: 145.2
click at [209, 341] on td "[STREET_ADDRESS]" at bounding box center [157, 356] width 212 height 30
copy td "2309 Old US1 Hwy, Apex, NC"
click at [675, 351] on icon "button" at bounding box center [672, 357] width 13 height 13
select select "28"
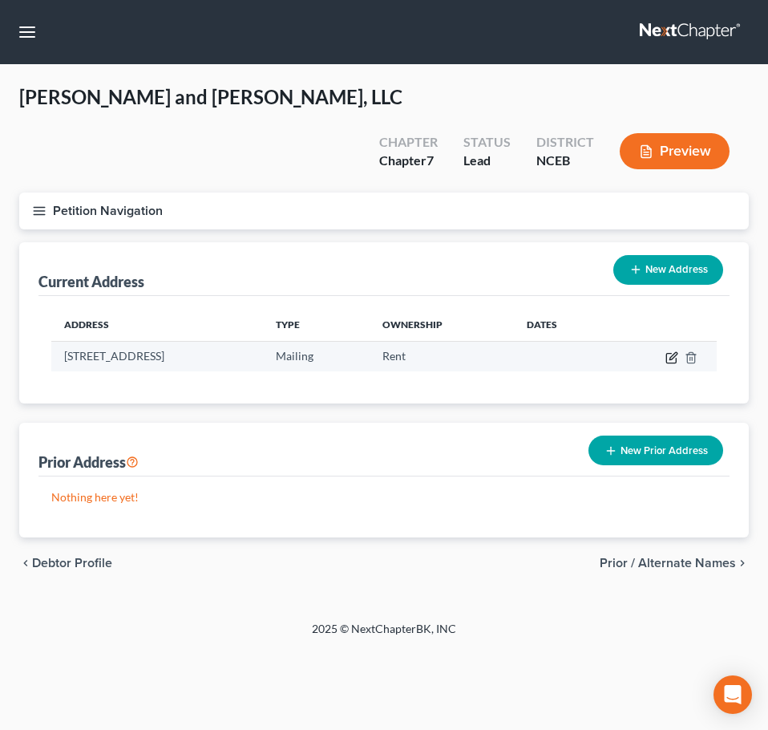
select select "91"
select select "1"
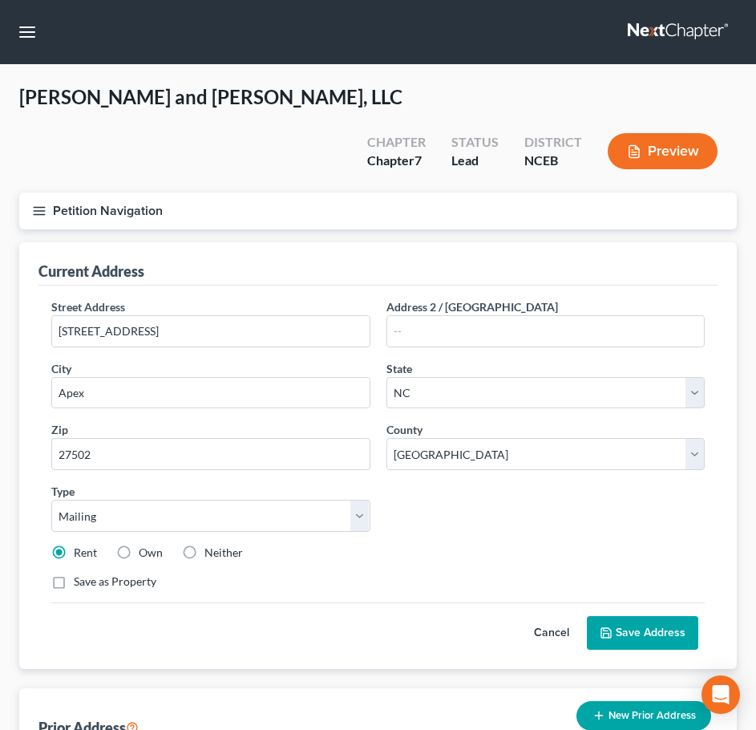
click at [34, 204] on icon "button" at bounding box center [39, 211] width 14 height 14
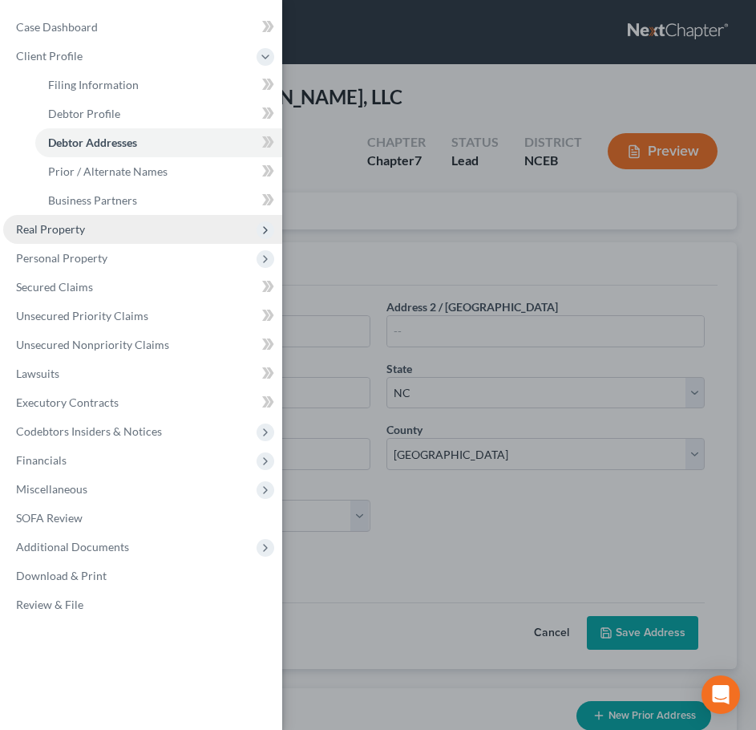
click at [86, 234] on span "Real Property" at bounding box center [142, 229] width 279 height 29
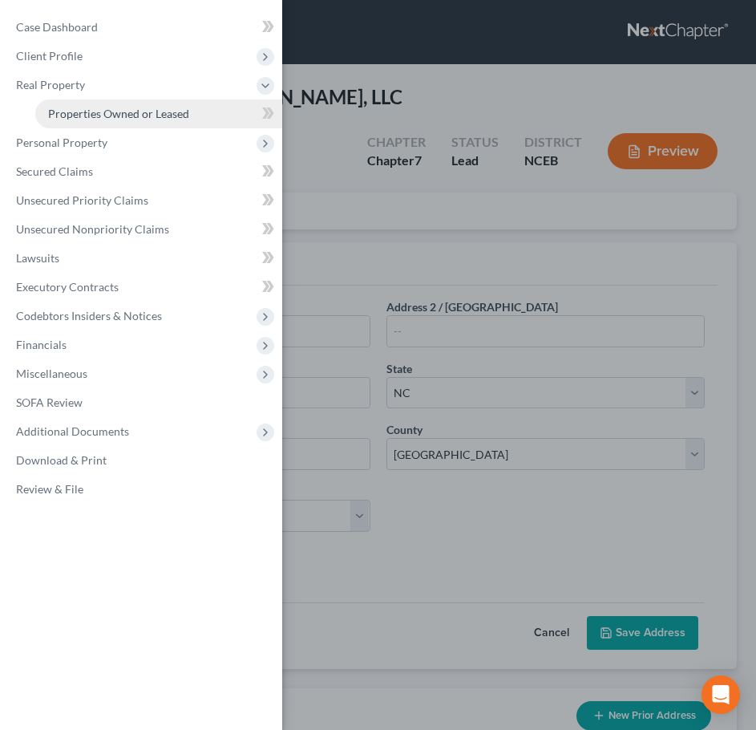
click at [103, 121] on link "Properties Owned or Leased" at bounding box center [158, 113] width 247 height 29
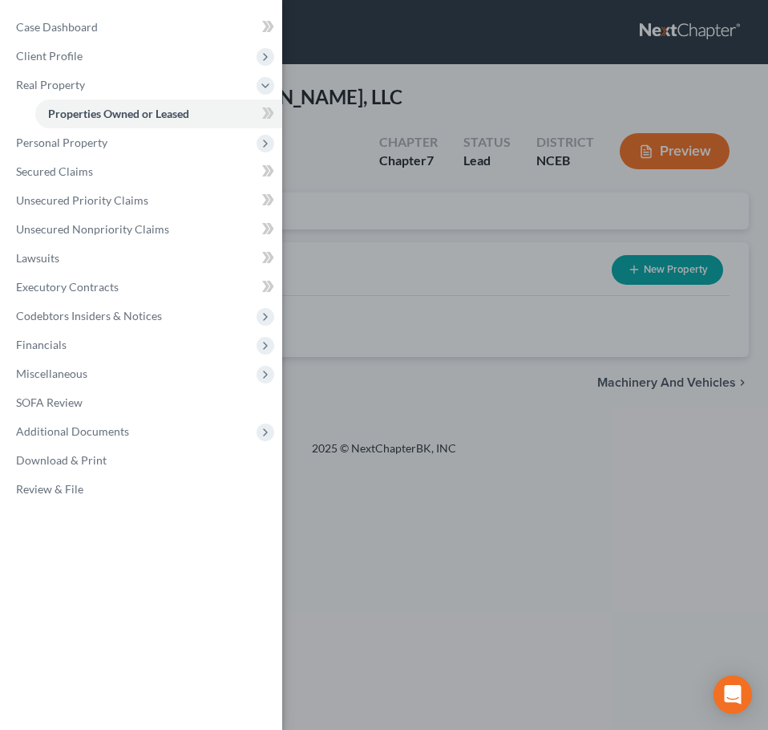
click at [366, 168] on div "Case Dashboard Payments Invoices Payments Payments Credit Report Client Profile" at bounding box center [384, 365] width 768 height 730
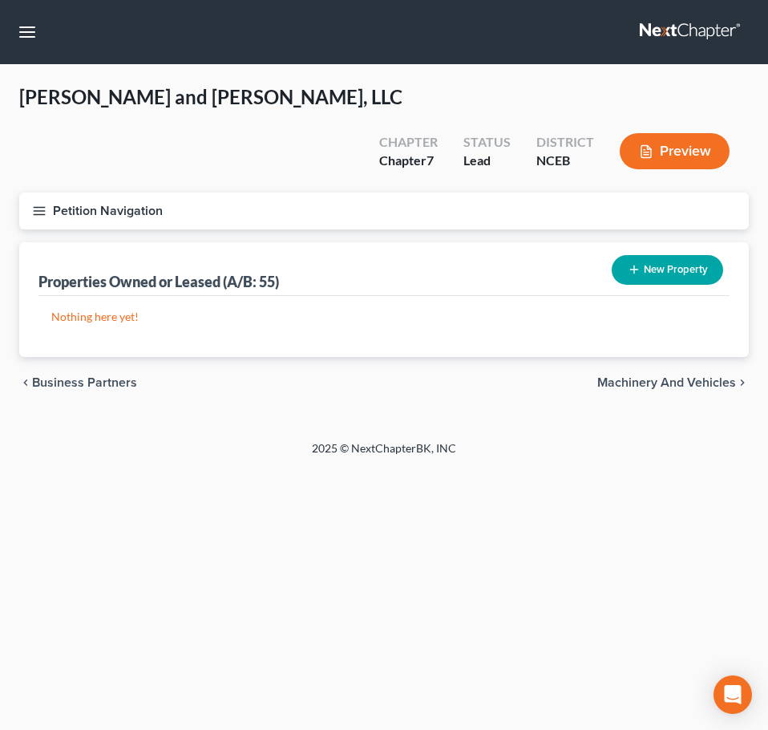
click at [34, 204] on icon "button" at bounding box center [39, 211] width 14 height 14
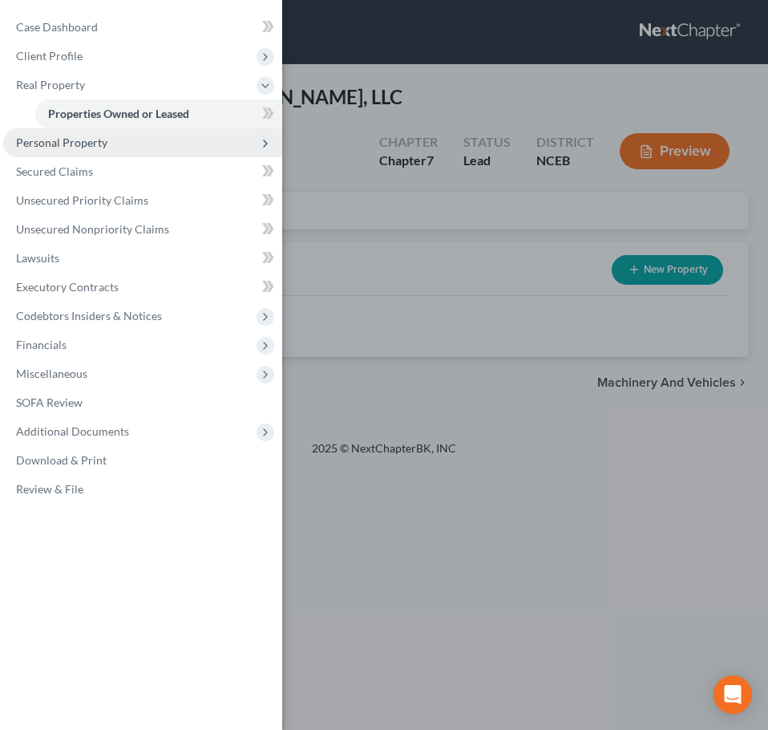
click at [55, 135] on span "Personal Property" at bounding box center [142, 142] width 279 height 29
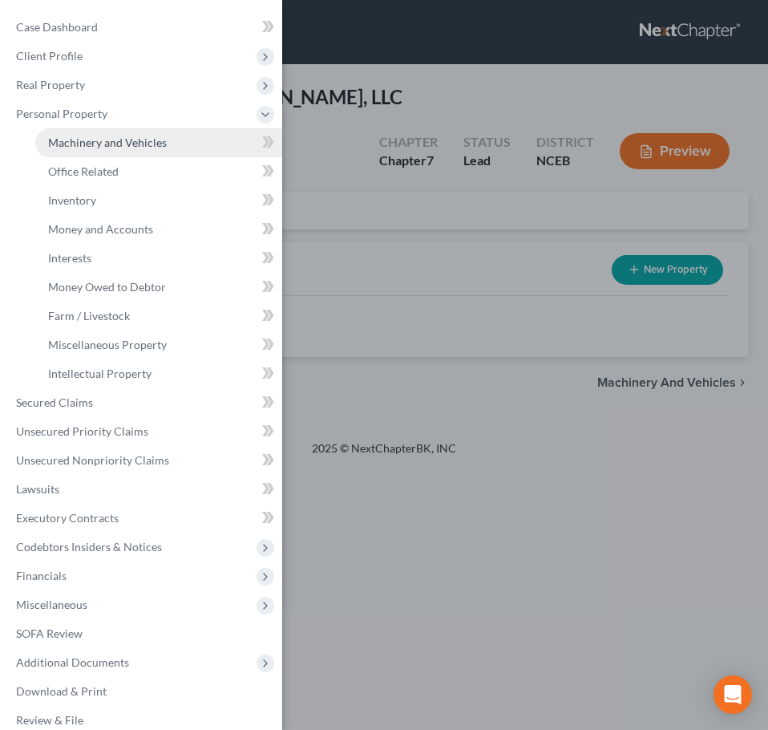
click at [143, 142] on span "Machinery and Vehicles" at bounding box center [107, 143] width 119 height 14
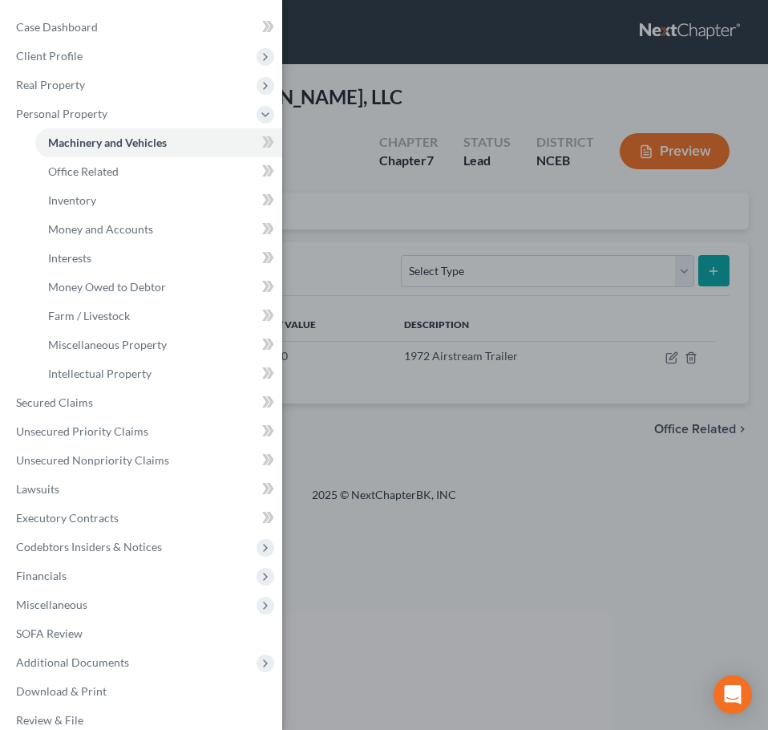
click at [373, 188] on div "Case Dashboard Payments Invoices Payments Payments Credit Report Client Profile" at bounding box center [384, 365] width 768 height 730
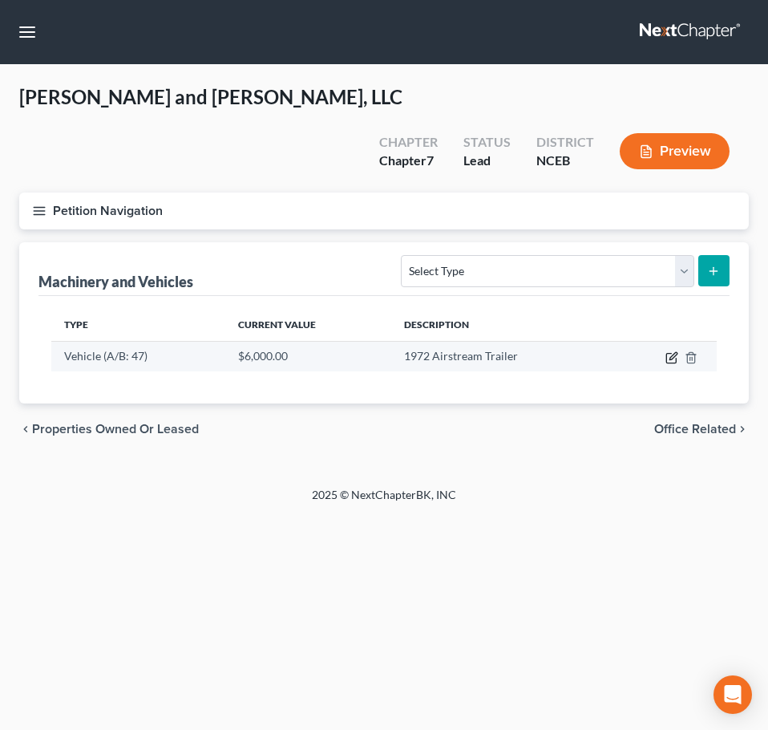
click at [676, 351] on icon "button" at bounding box center [672, 357] width 13 height 13
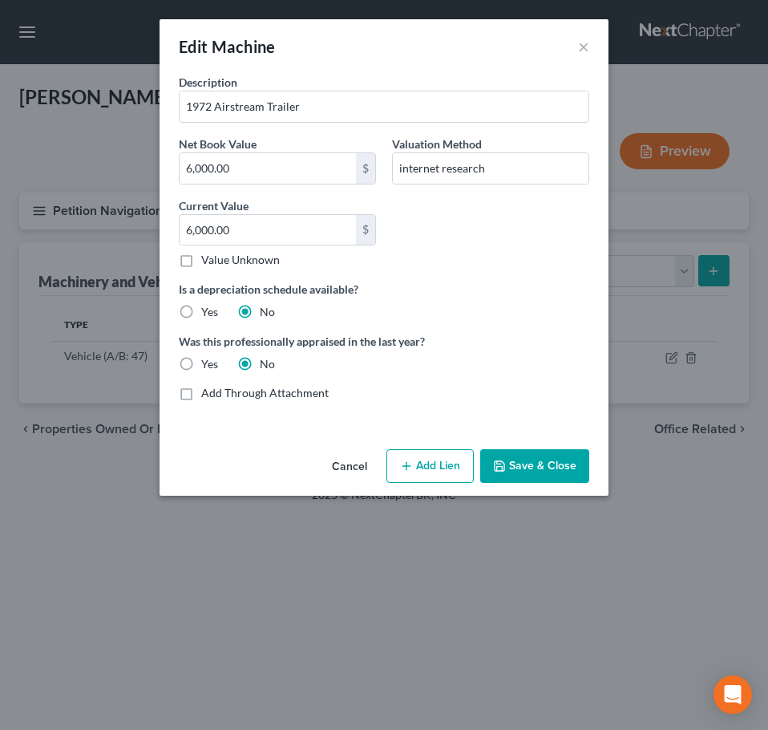
click at [360, 469] on button "Cancel" at bounding box center [349, 467] width 61 height 32
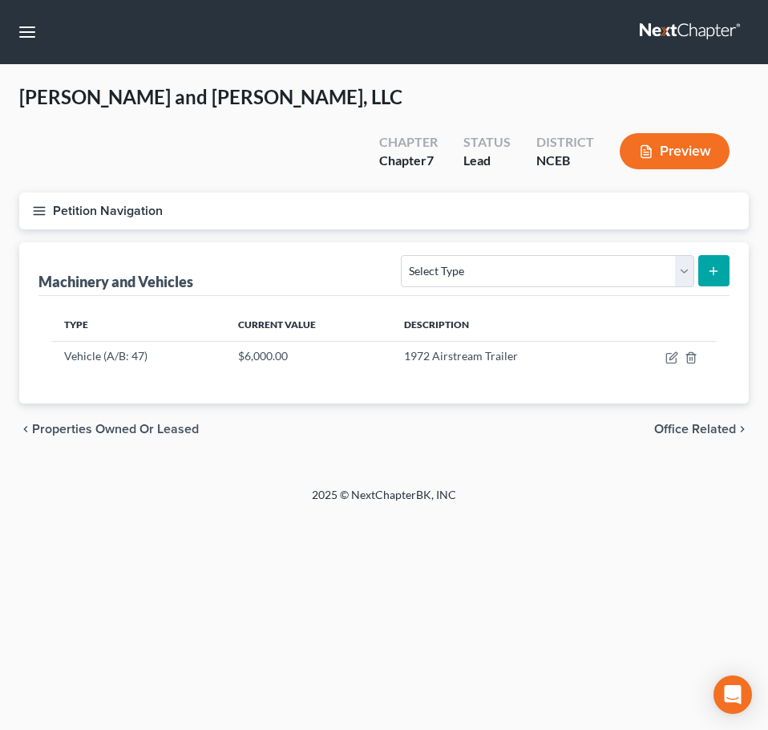
click at [39, 204] on icon "button" at bounding box center [39, 211] width 14 height 14
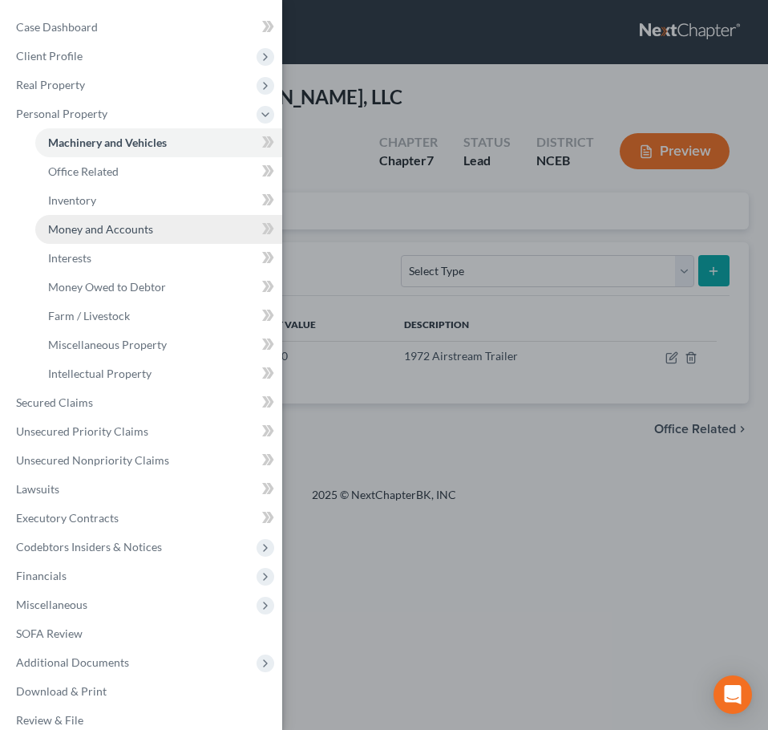
click at [172, 219] on link "Money and Accounts" at bounding box center [158, 229] width 247 height 29
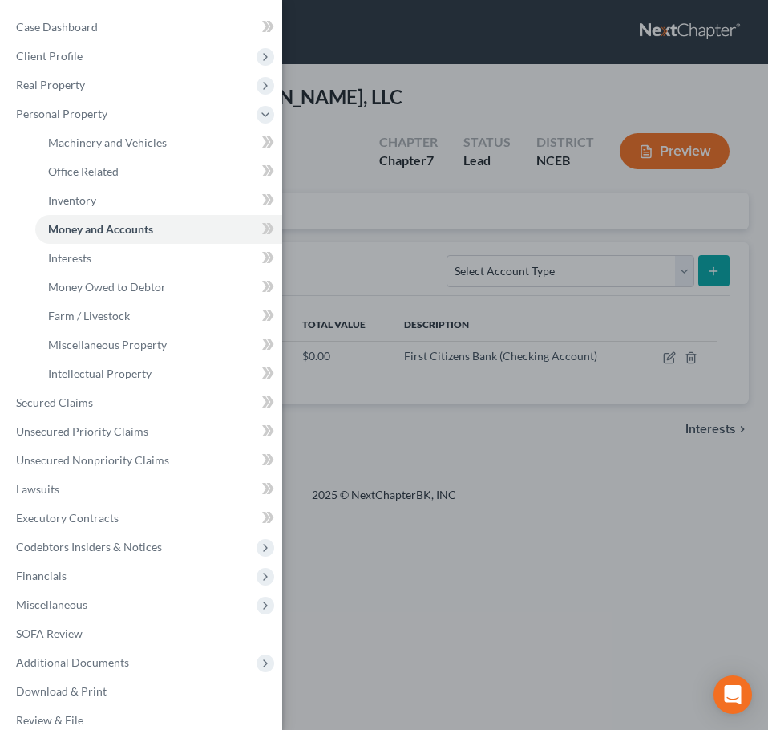
click at [364, 218] on div "Case Dashboard Payments Invoices Payments Payments Credit Report Client Profile" at bounding box center [384, 365] width 768 height 730
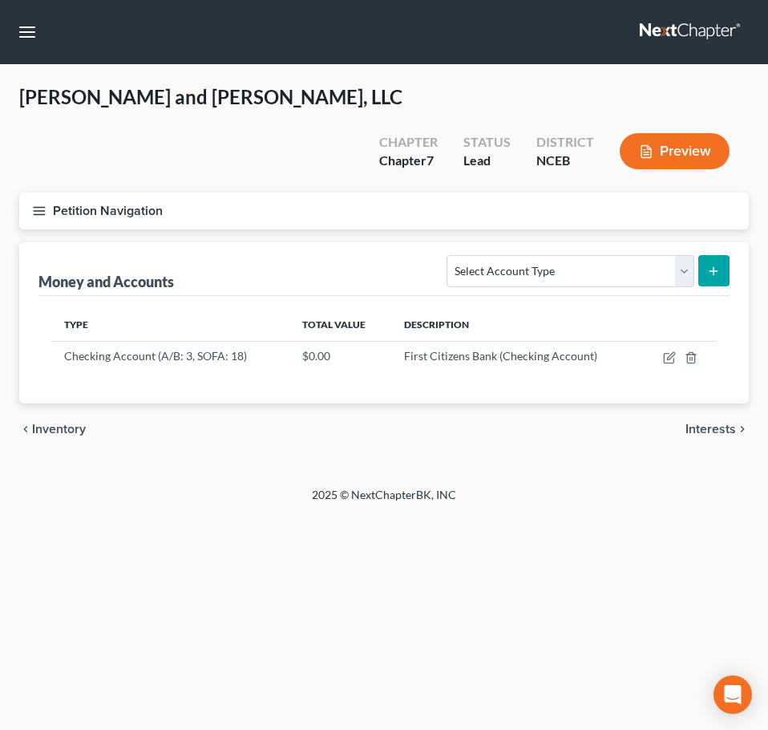
click at [30, 193] on button "Petition Navigation" at bounding box center [384, 211] width 730 height 37
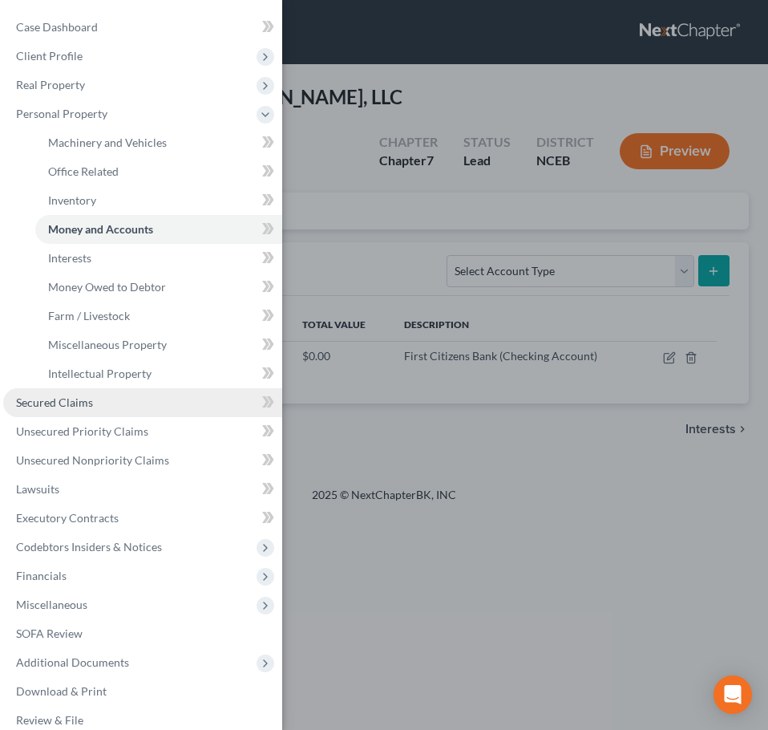
click at [108, 411] on link "Secured Claims" at bounding box center [142, 402] width 279 height 29
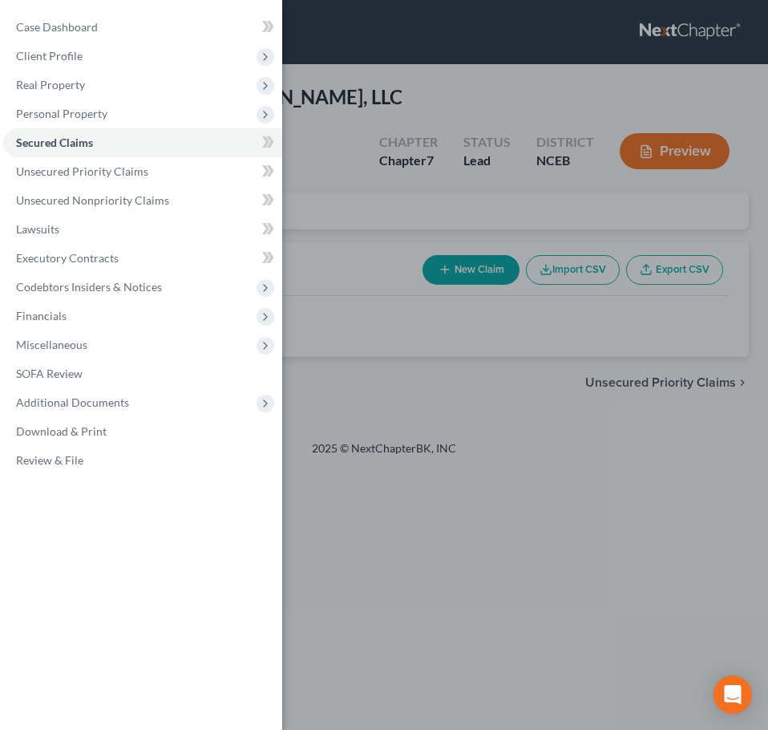
click at [324, 239] on div "Case Dashboard Payments Invoices Payments Payments Credit Report Client Profile" at bounding box center [384, 365] width 768 height 730
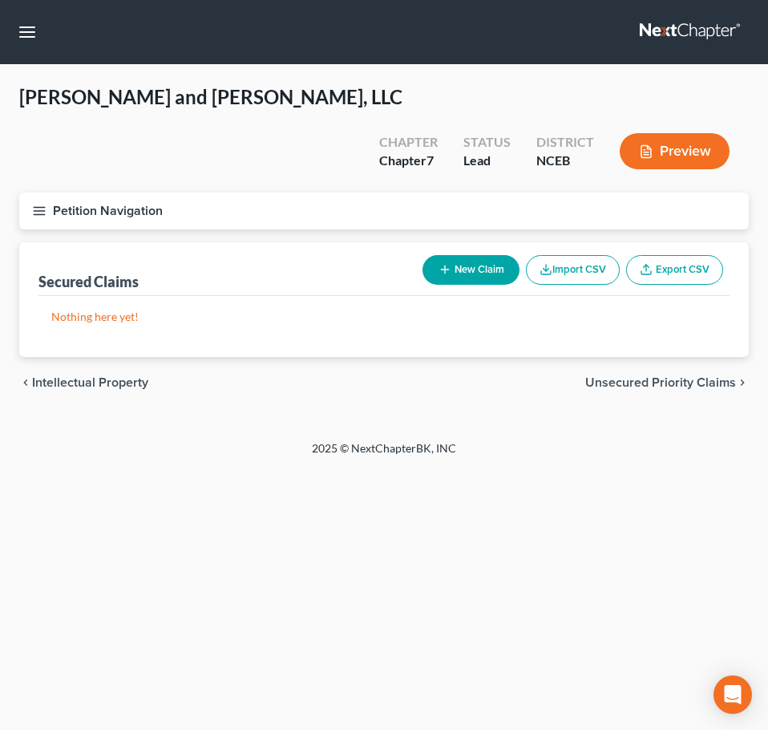
click at [47, 193] on button "Petition Navigation" at bounding box center [384, 211] width 730 height 37
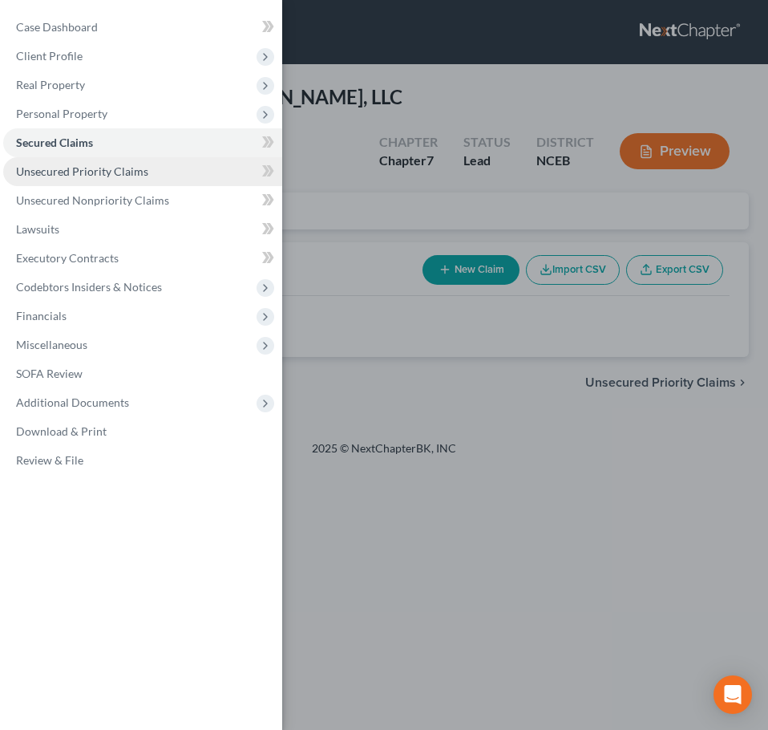
click at [68, 160] on link "Unsecured Priority Claims" at bounding box center [142, 171] width 279 height 29
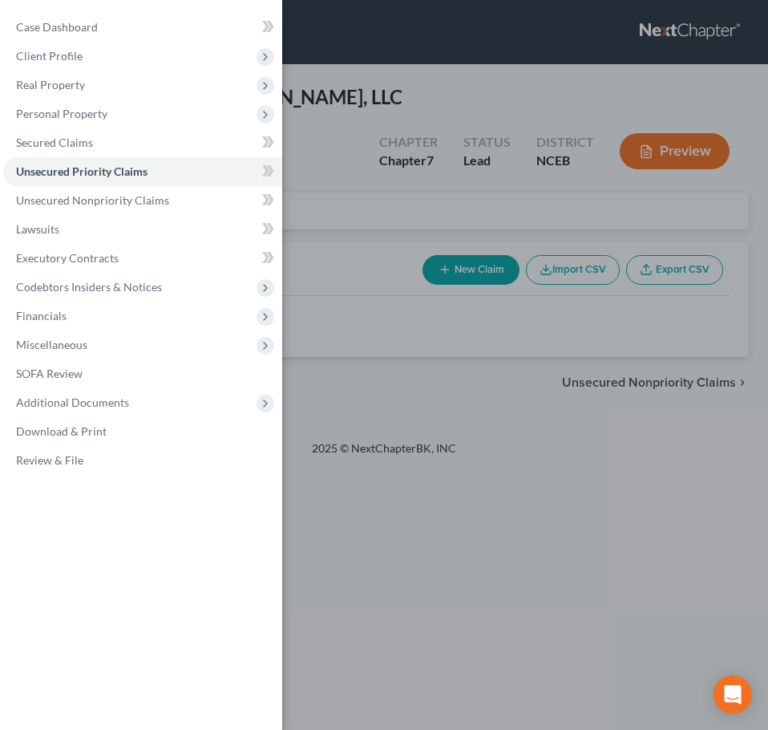
click at [327, 189] on div "Case Dashboard Payments Invoices Payments Payments Credit Report Client Profile" at bounding box center [384, 365] width 768 height 730
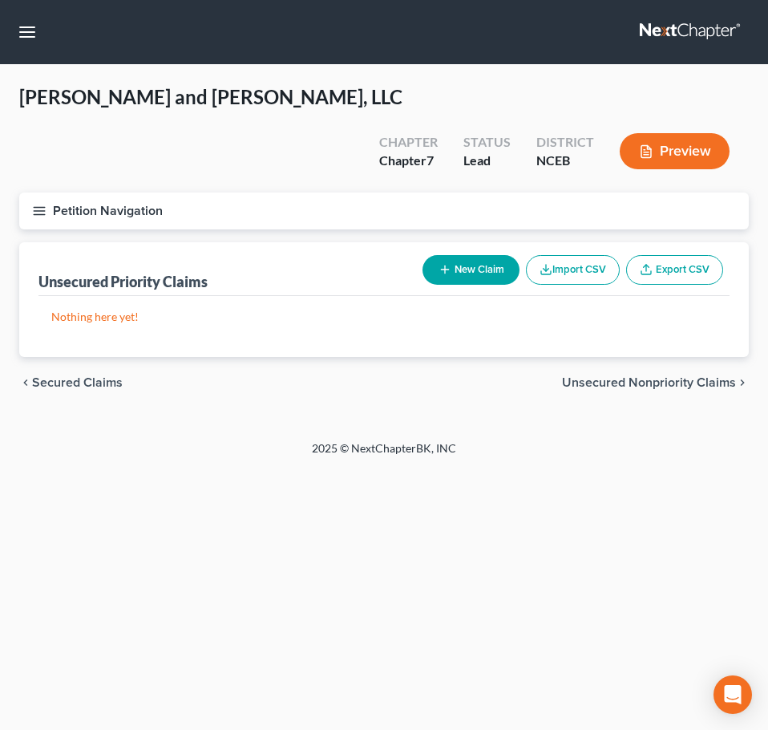
click at [30, 193] on button "Petition Navigation" at bounding box center [384, 211] width 730 height 37
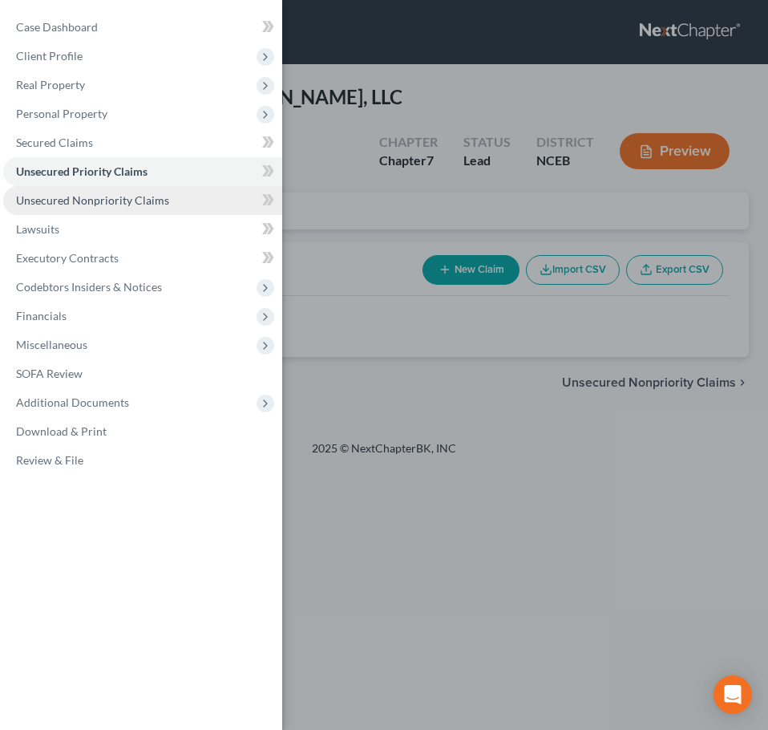
click at [67, 206] on span "Unsecured Nonpriority Claims" at bounding box center [92, 200] width 153 height 14
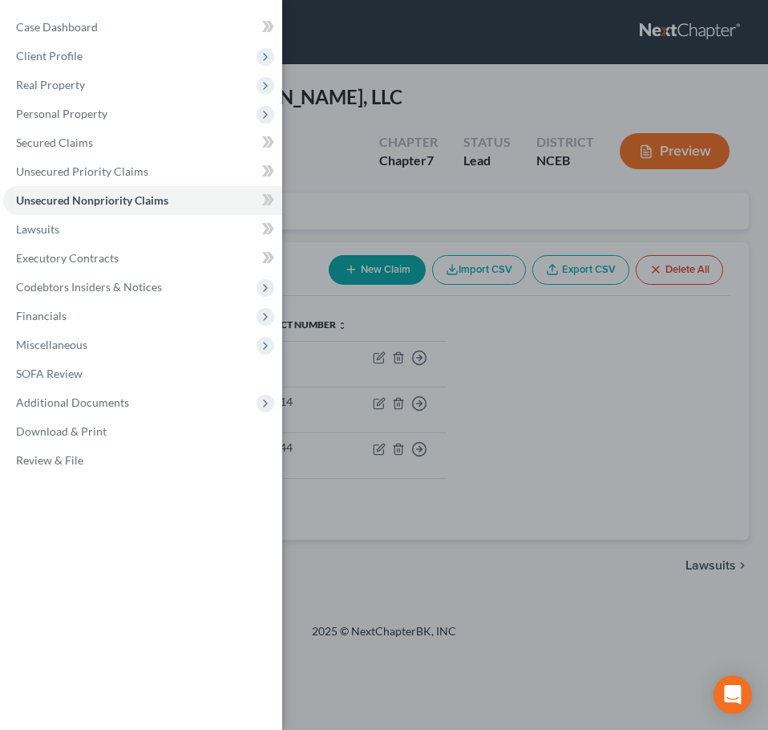
click at [369, 281] on div "Case Dashboard Payments Invoices Payments Payments Credit Report Client Profile" at bounding box center [384, 365] width 768 height 730
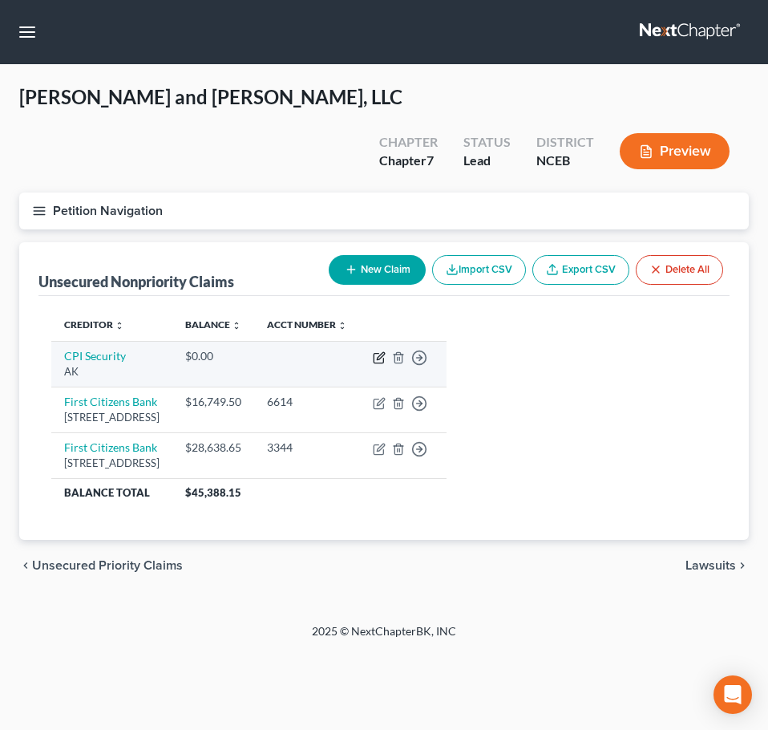
click at [386, 351] on icon "button" at bounding box center [379, 357] width 13 height 13
select select "1"
select select "2"
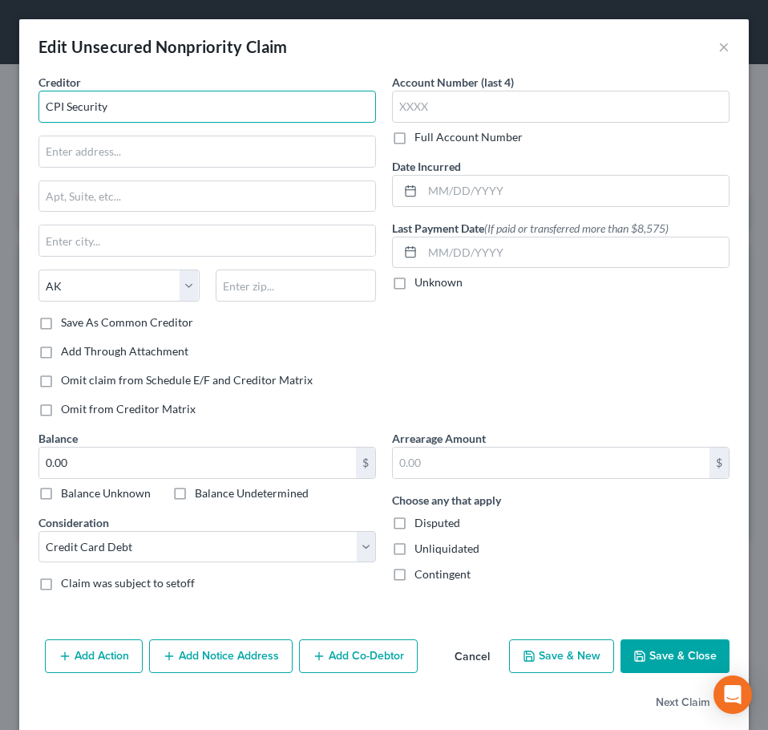
drag, startPoint x: 138, startPoint y: 111, endPoint x: -18, endPoint y: 107, distance: 155.7
click at [0, 107] on html "Home New Case Client Portal J.M. Cook, P.A. j.m.cook@jmcookesq.com My Account S…" at bounding box center [384, 365] width 768 height 730
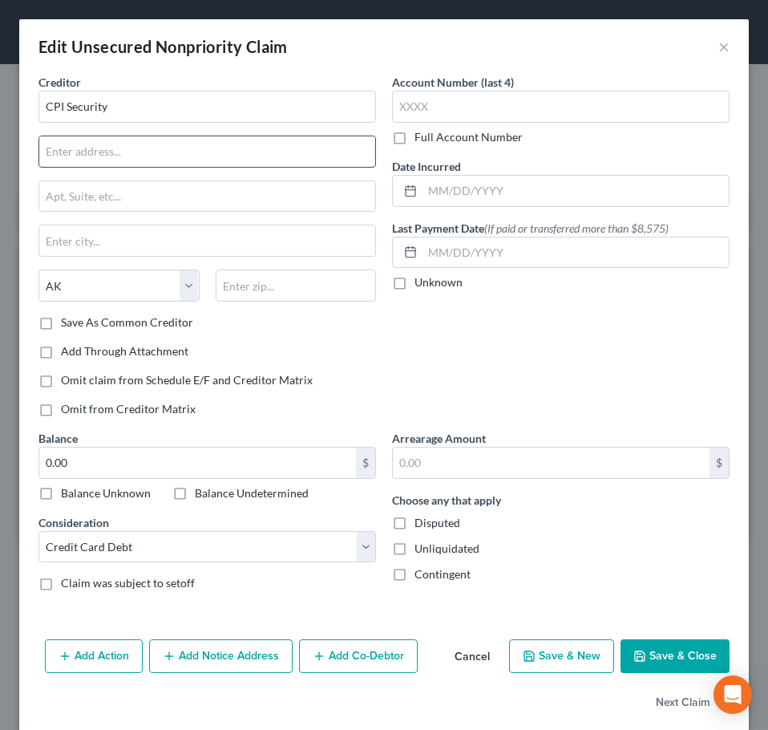
click at [168, 145] on input "text" at bounding box center [207, 151] width 336 height 30
type input "Attn: Managing Agent or Officer"
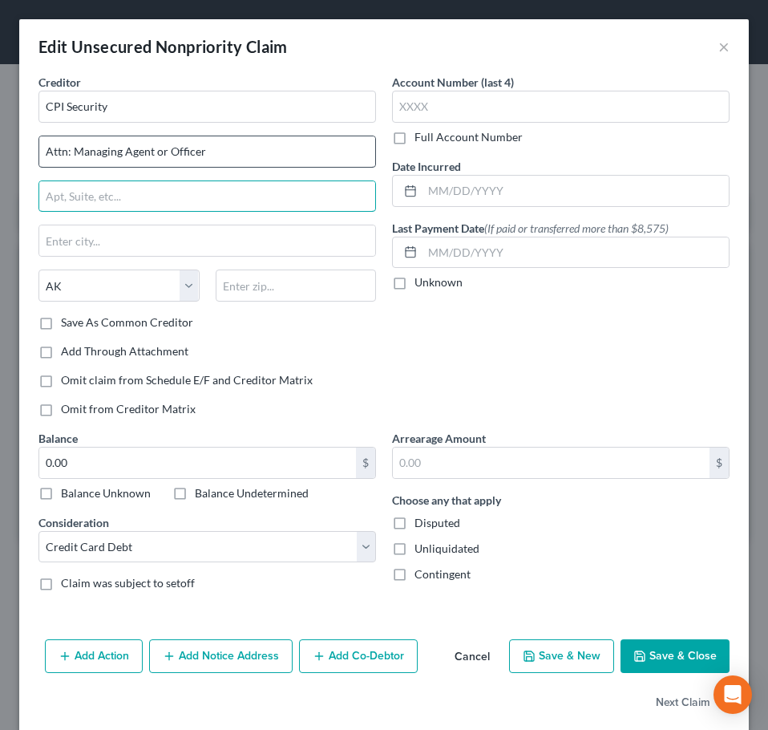
paste input "4300 Sandy Porter Rd"
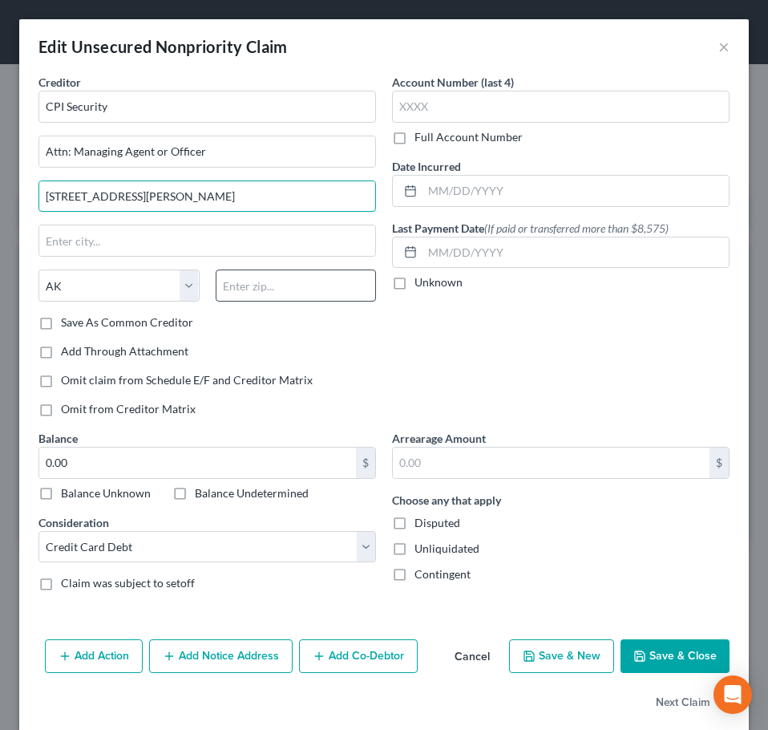
type input "4300 Sandy Porter Rd"
click at [248, 278] on input "text" at bounding box center [296, 286] width 161 height 32
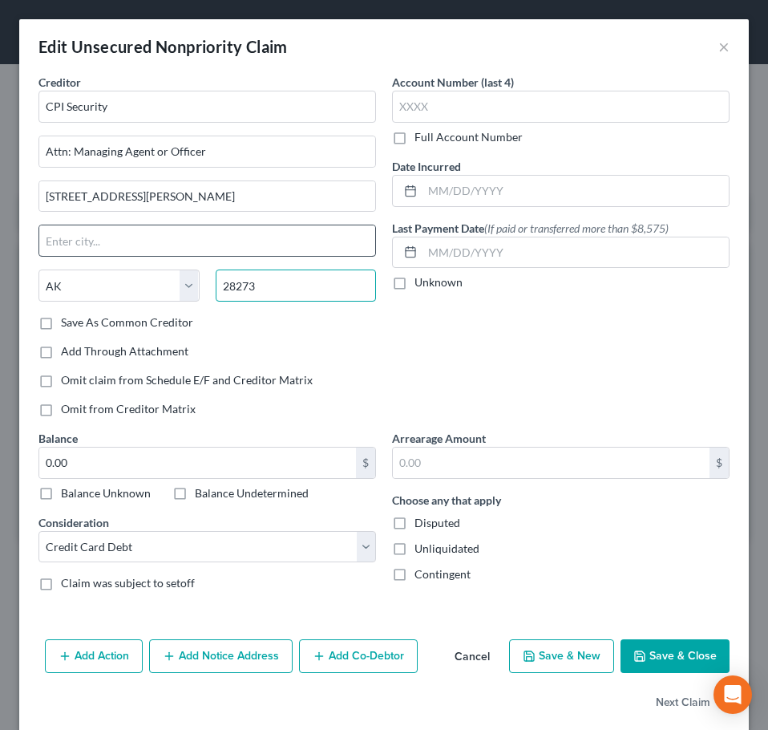
type input "28273"
type input "Charlotte"
select select "28"
click at [298, 252] on input "Charlotte" at bounding box center [207, 240] width 336 height 30
click at [415, 526] on label "Disputed" at bounding box center [438, 523] width 46 height 16
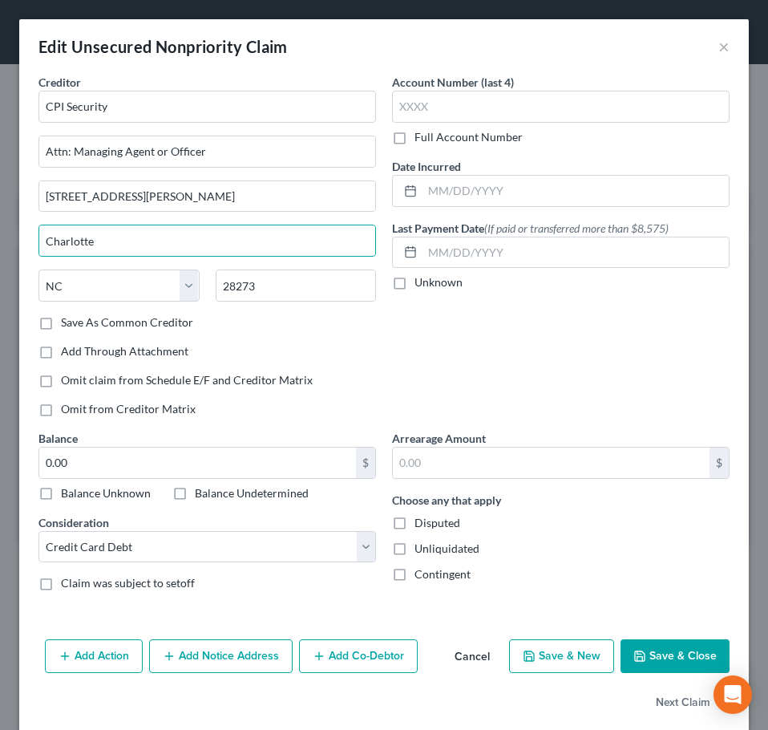
click at [421, 525] on input "Disputed" at bounding box center [426, 520] width 10 height 10
checkbox input "true"
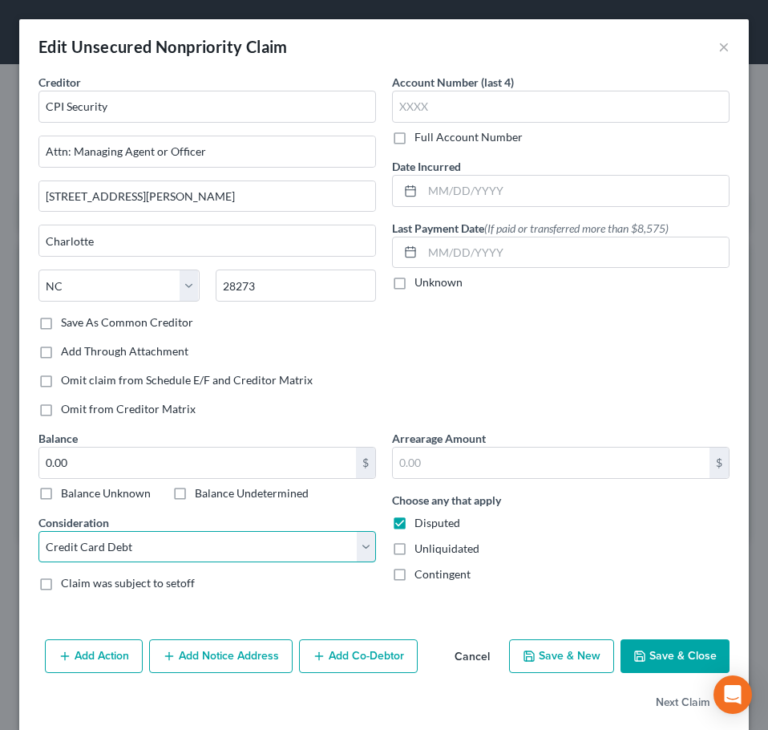
click at [147, 554] on select "Select Cable / Satellite Services Collection Agency Credit Card Debt Debt Couns…" at bounding box center [208, 547] width 338 height 32
select select "14"
click at [39, 531] on select "Select Cable / Satellite Services Collection Agency Credit Card Debt Debt Couns…" at bounding box center [208, 547] width 338 height 32
click at [682, 647] on button "Save & Close" at bounding box center [675, 656] width 109 height 34
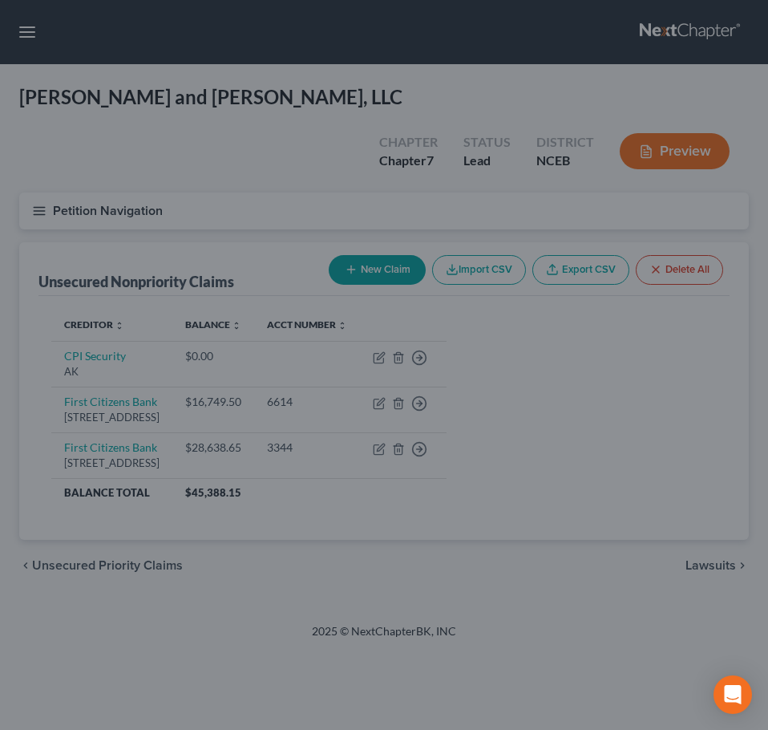
type input "0"
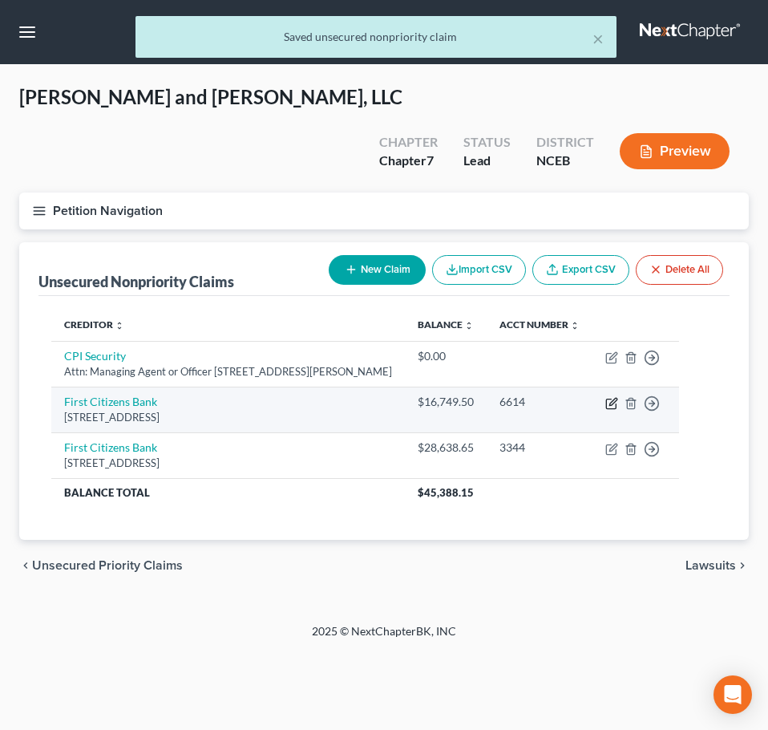
click at [617, 398] on icon "button" at bounding box center [613, 401] width 7 height 7
select select "28"
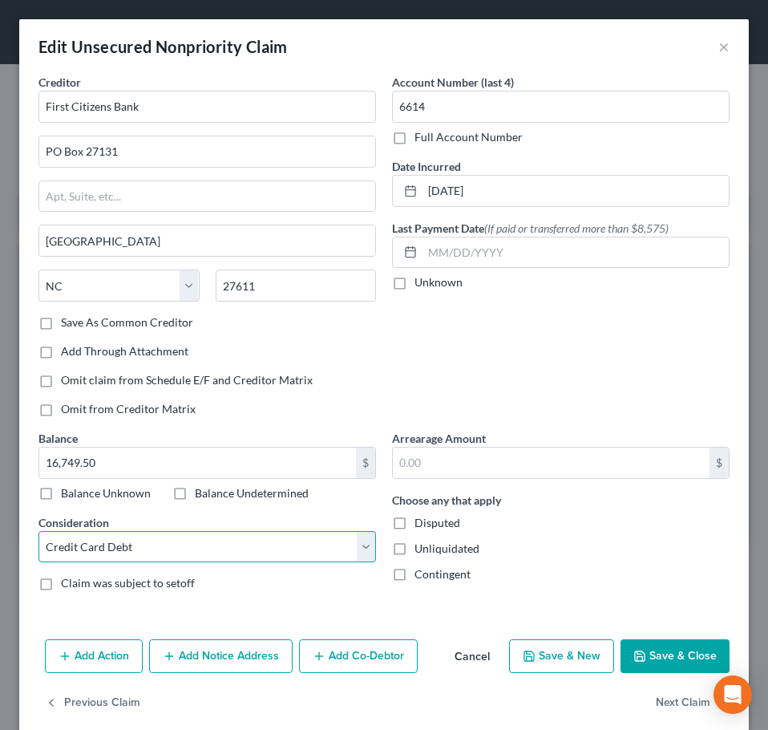
click at [360, 547] on select "Select Cable / Satellite Services Collection Agency Credit Card Debt Debt Couns…" at bounding box center [208, 547] width 338 height 32
select select "11"
click at [39, 531] on select "Select Cable / Satellite Services Collection Agency Credit Card Debt Debt Couns…" at bounding box center [208, 547] width 338 height 32
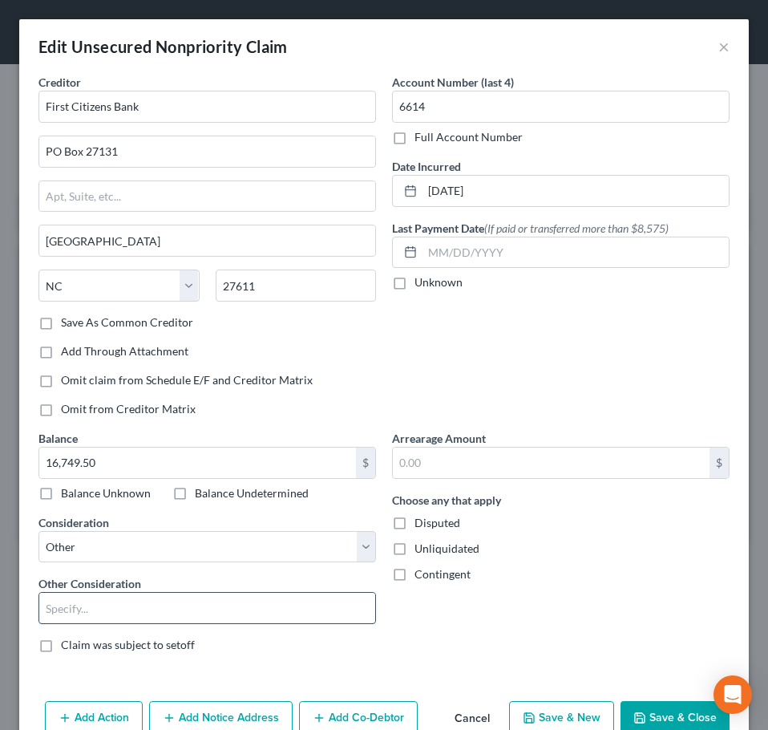
click at [282, 597] on input "text" at bounding box center [207, 608] width 336 height 30
type input "Line of credit"
click at [658, 711] on button "Save & Close" at bounding box center [675, 718] width 109 height 34
type input "0"
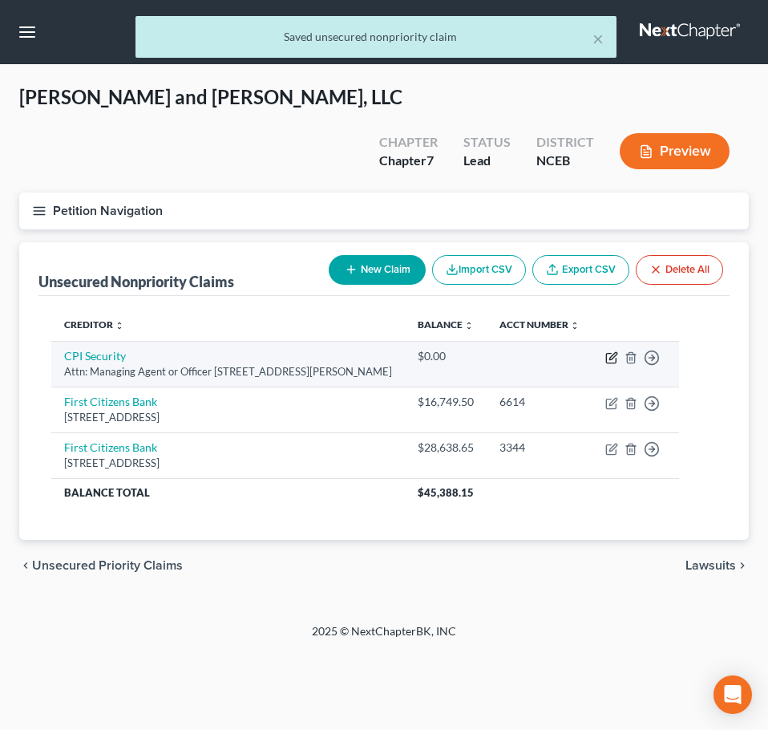
click at [618, 351] on icon "button" at bounding box center [612, 357] width 13 height 13
select select "28"
select select "14"
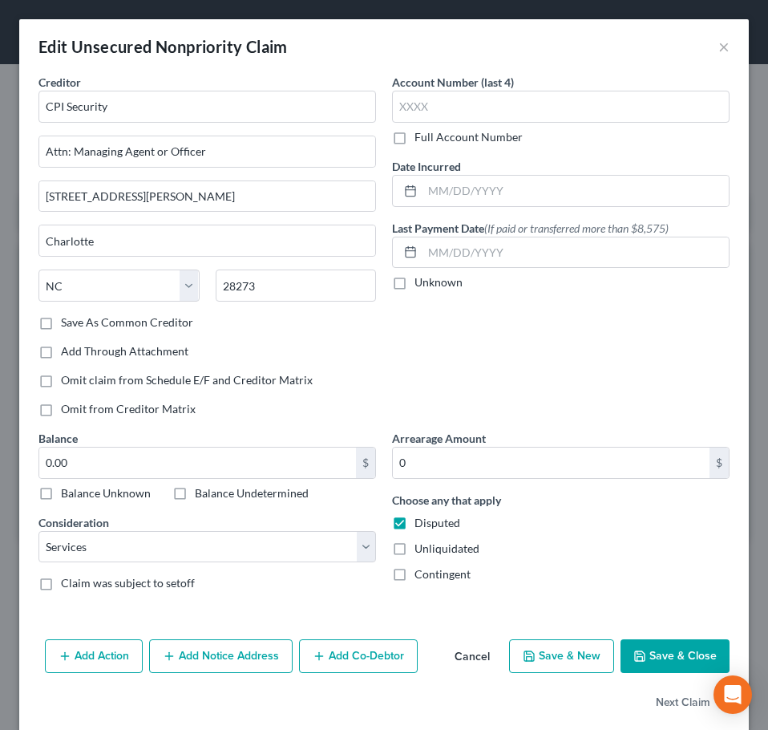
click at [464, 663] on button "Cancel" at bounding box center [472, 657] width 61 height 32
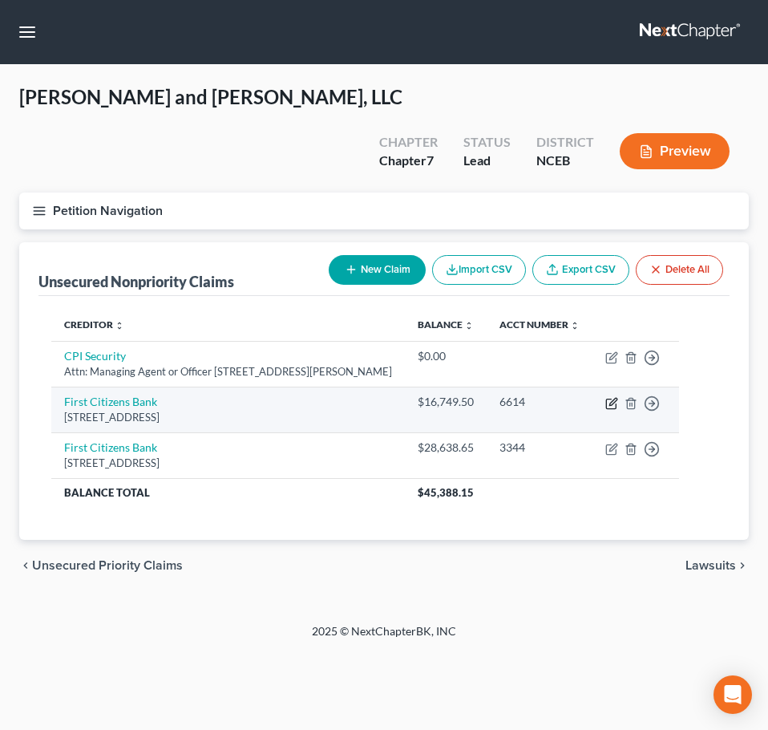
click at [616, 399] on icon "button" at bounding box center [611, 404] width 10 height 10
select select "28"
select select "11"
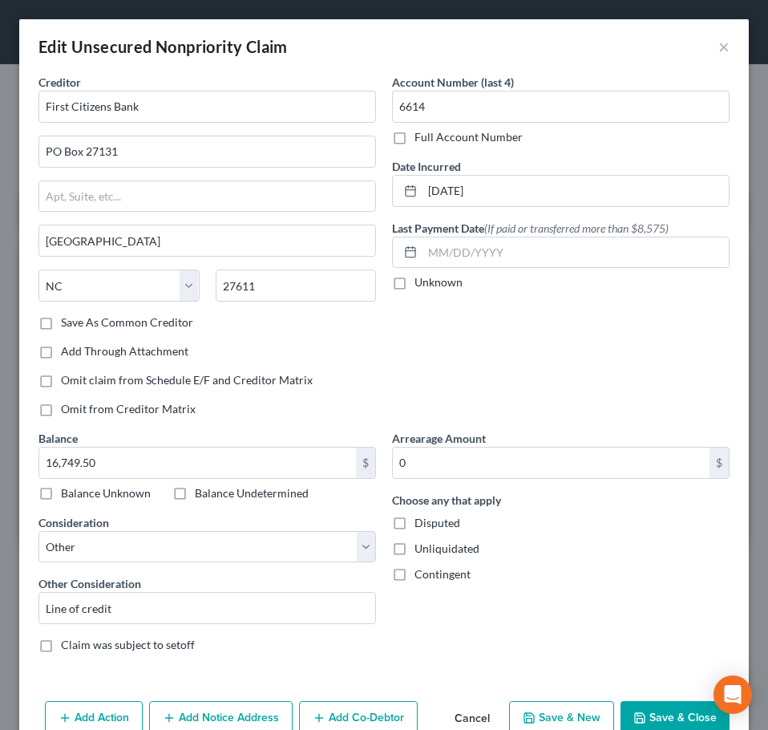
click at [451, 713] on button "Cancel" at bounding box center [472, 719] width 61 height 32
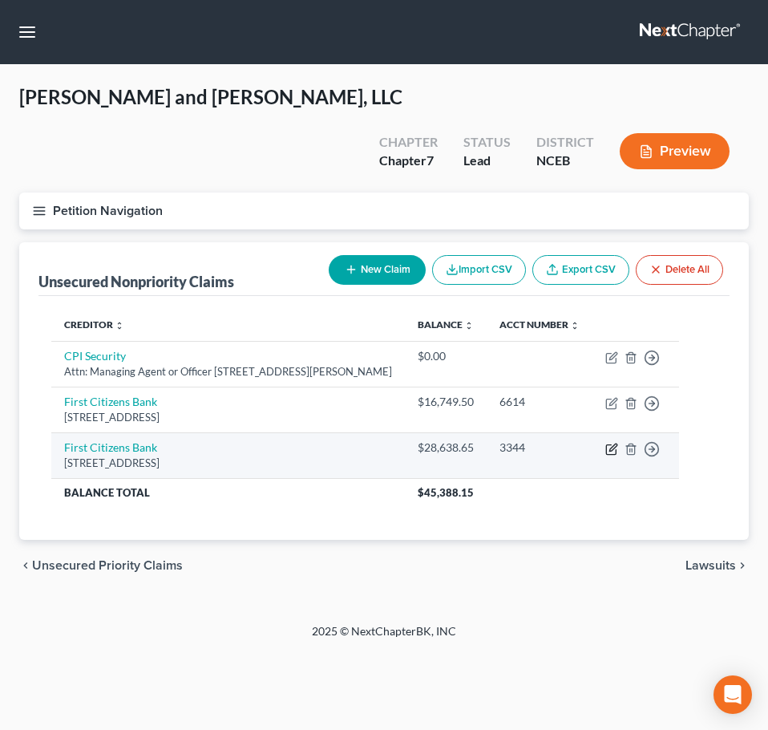
click at [618, 443] on icon "button" at bounding box center [612, 449] width 13 height 13
select select "28"
select select "17"
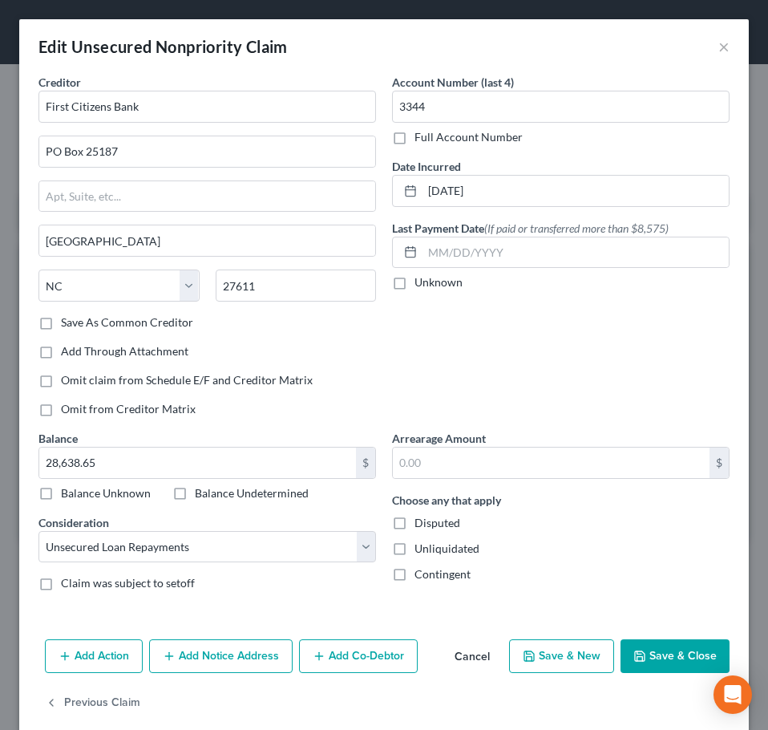
click at [466, 651] on button "Cancel" at bounding box center [472, 657] width 61 height 32
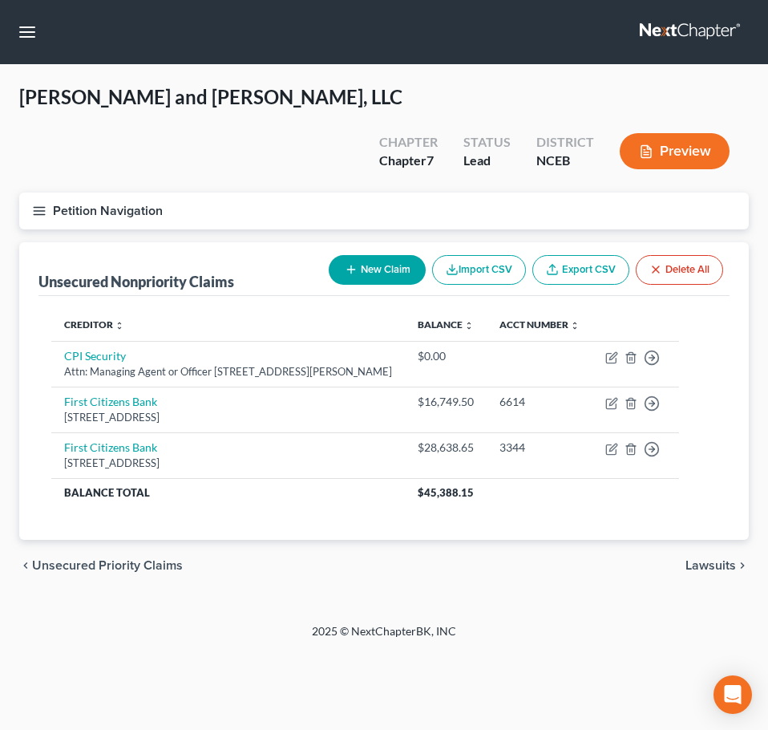
click at [44, 204] on icon "button" at bounding box center [39, 211] width 14 height 14
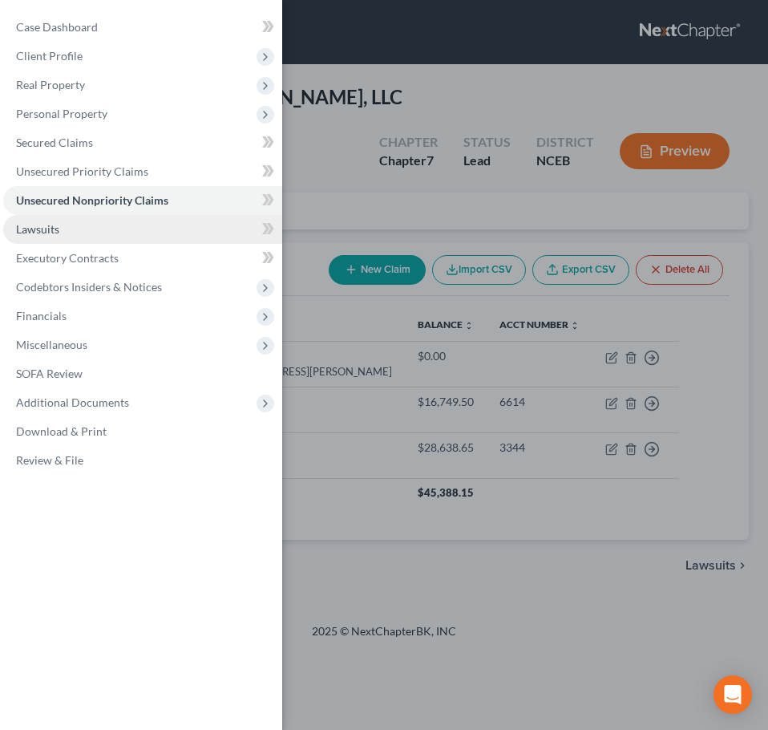
click at [59, 231] on link "Lawsuits" at bounding box center [142, 229] width 279 height 29
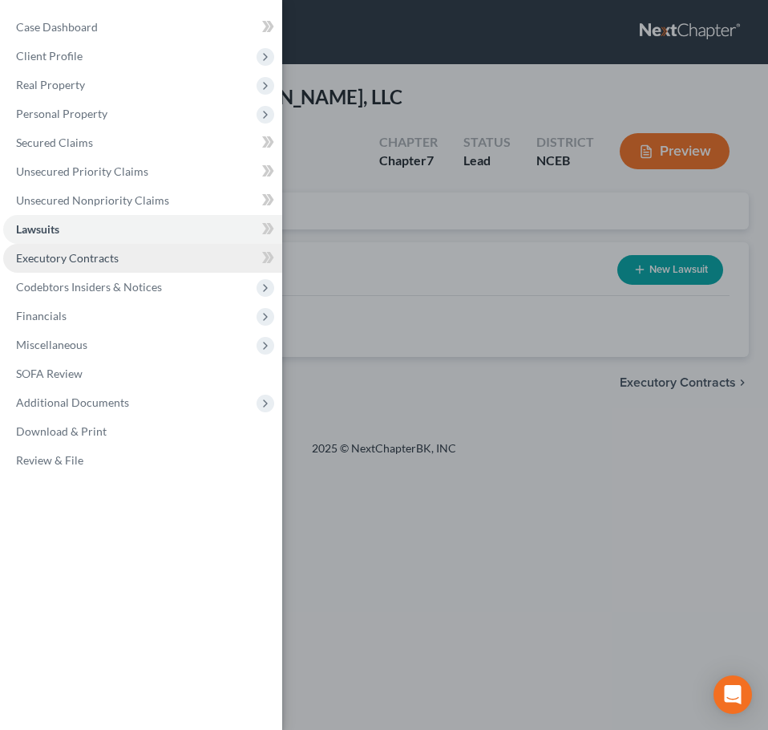
click at [174, 248] on link "Executory Contracts" at bounding box center [142, 258] width 279 height 29
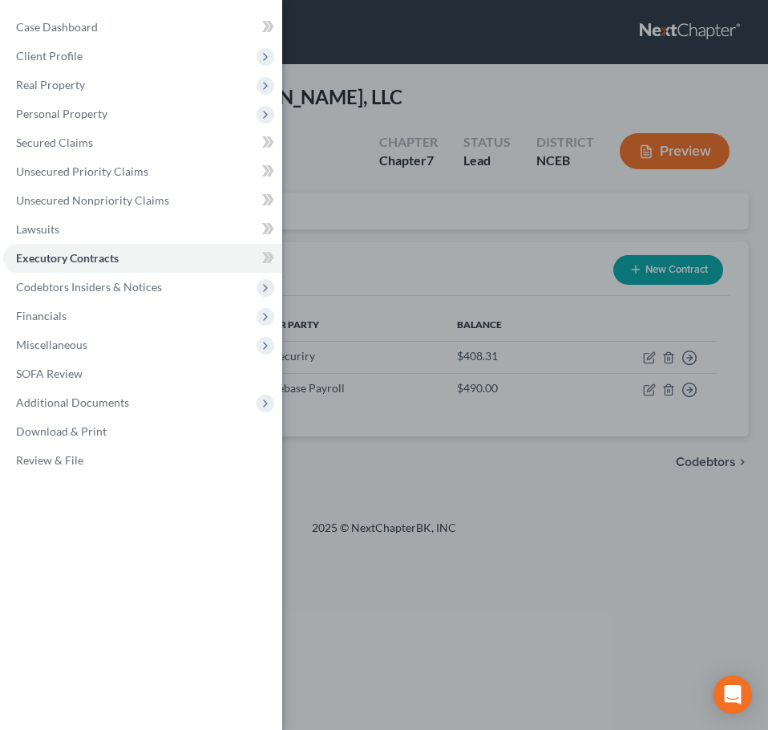
click at [336, 209] on div "Case Dashboard Payments Invoices Payments Payments Credit Report Client Profile" at bounding box center [384, 365] width 768 height 730
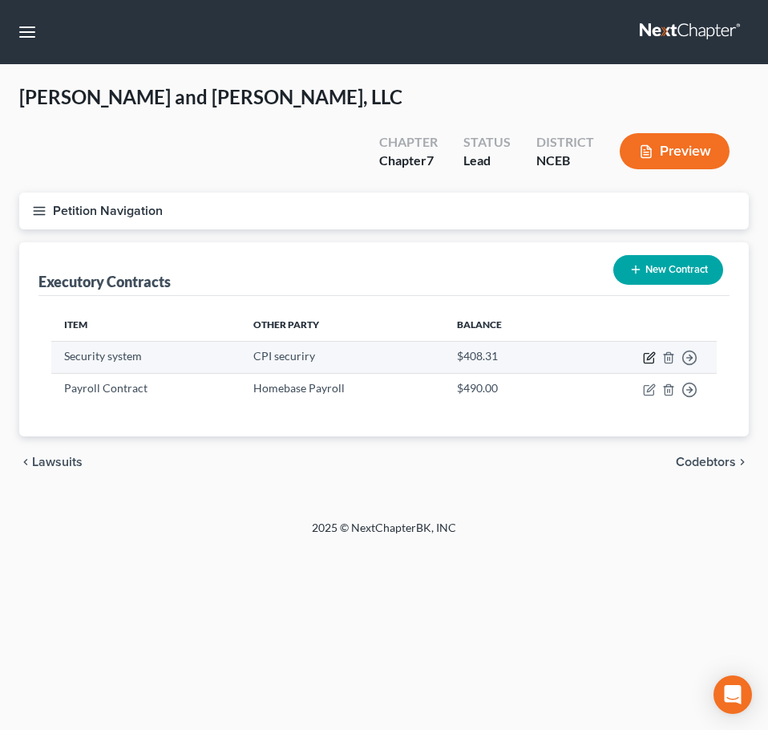
click at [648, 351] on icon "button" at bounding box center [649, 357] width 13 height 13
select select "0"
select select "28"
select select "2"
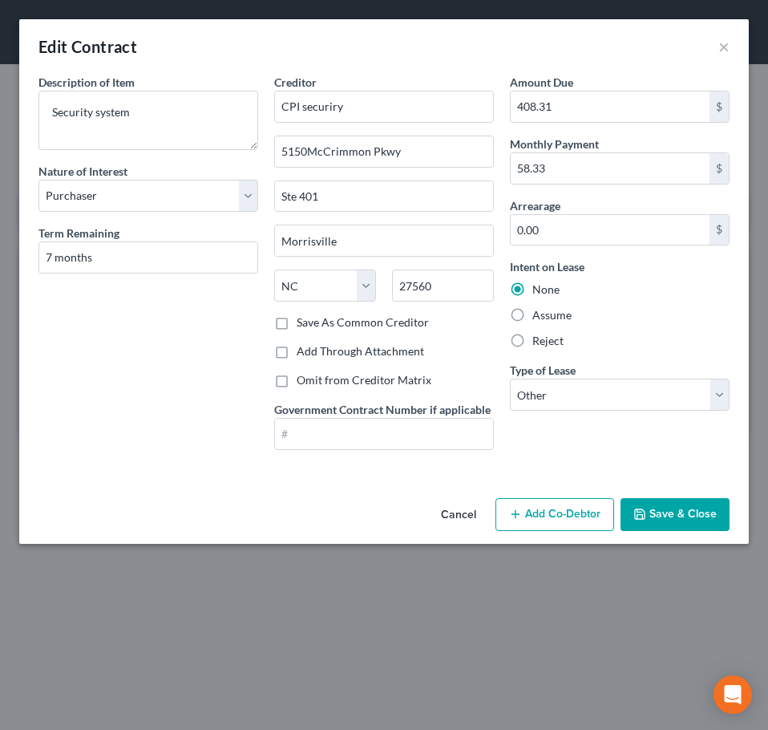
click at [533, 335] on label "Reject" at bounding box center [548, 341] width 31 height 16
click at [539, 335] on input "Reject" at bounding box center [544, 338] width 10 height 10
radio input "true"
click at [234, 198] on select "Select Purchaser Agent Lessor Lessee" at bounding box center [149, 196] width 220 height 32
click at [39, 180] on select "Select Purchaser Agent Lessor Lessee" at bounding box center [149, 196] width 220 height 32
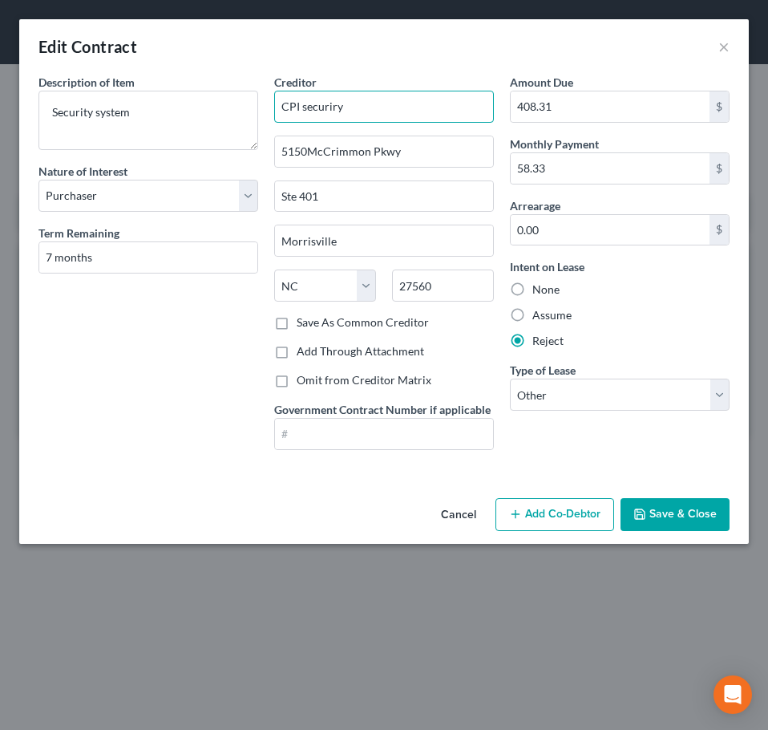
click at [310, 104] on input "CPI securiry" at bounding box center [384, 107] width 220 height 32
type input "CPI Securiry"
click at [684, 505] on button "Save & Close" at bounding box center [675, 515] width 109 height 34
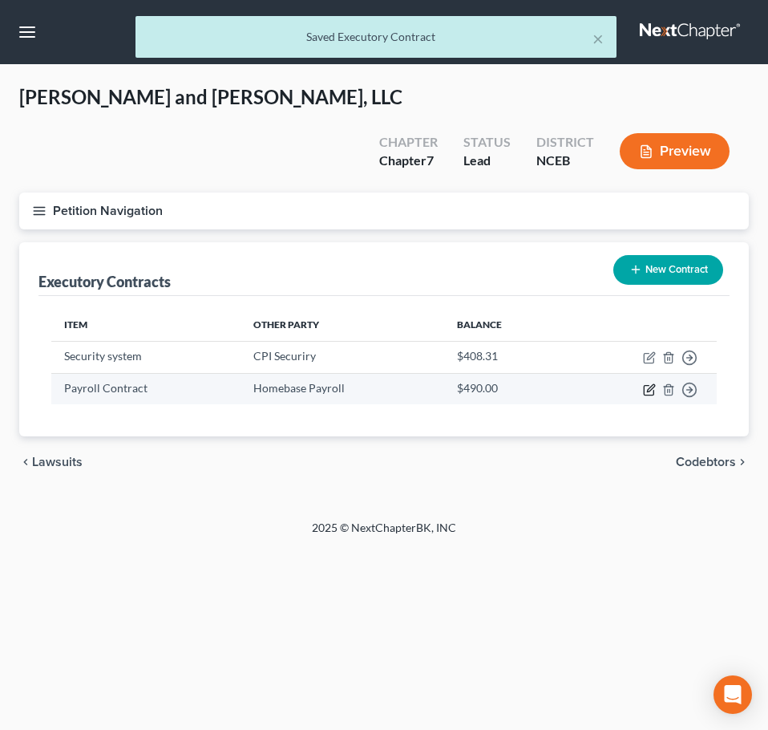
click at [653, 383] on icon "button" at bounding box center [649, 389] width 13 height 13
select select "0"
select select "4"
select select "2"
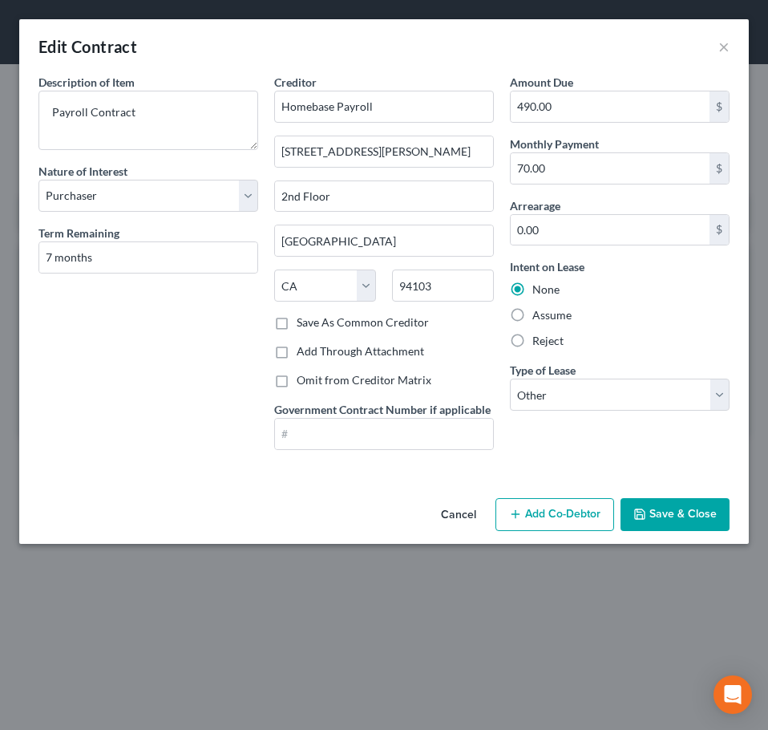
click at [685, 510] on button "Save & Close" at bounding box center [675, 515] width 109 height 34
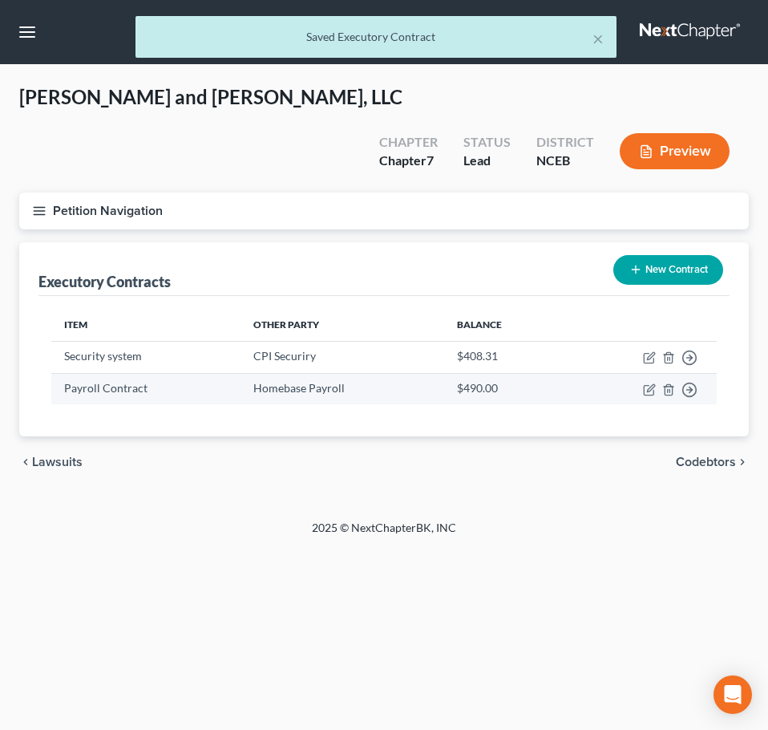
click at [642, 373] on td "Move to D Move to E Move to F Move to Notice Only" at bounding box center [641, 388] width 151 height 31
click at [649, 383] on icon "button" at bounding box center [649, 389] width 13 height 13
select select "0"
select select "4"
select select "2"
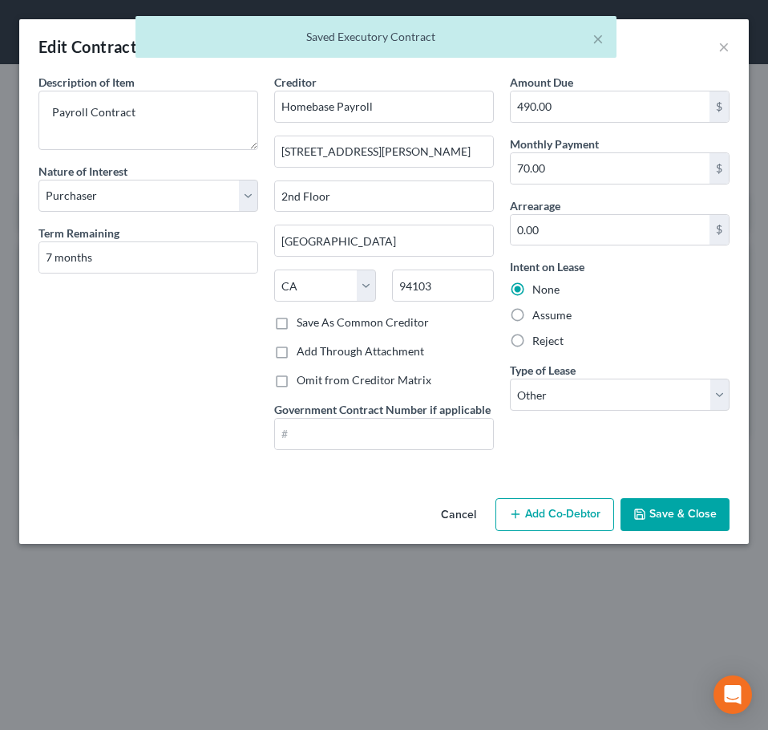
click at [533, 344] on label "Reject" at bounding box center [548, 341] width 31 height 16
click at [539, 343] on input "Reject" at bounding box center [544, 338] width 10 height 10
radio input "true"
click at [643, 511] on icon "button" at bounding box center [640, 514] width 13 height 13
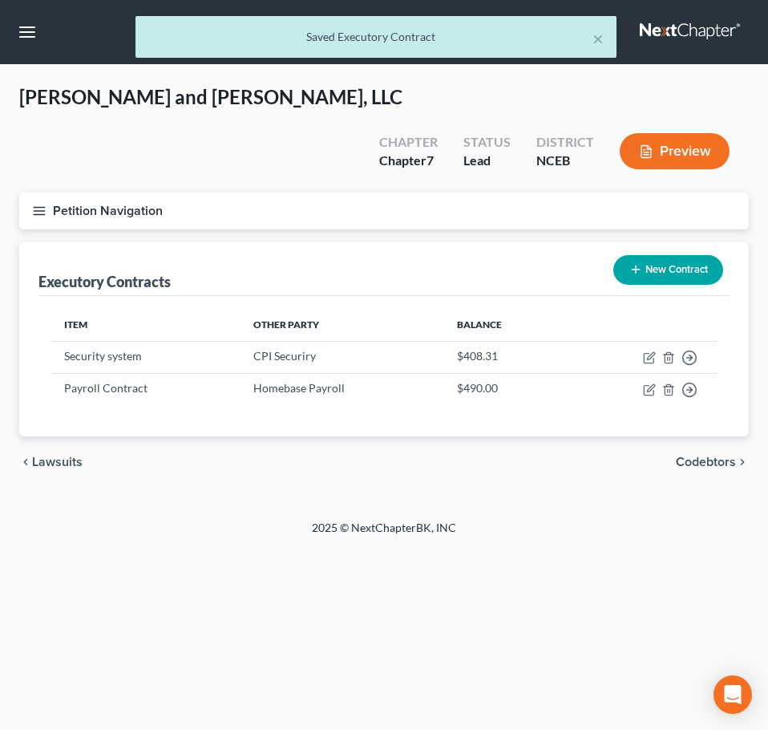
click at [31, 193] on button "Petition Navigation" at bounding box center [384, 211] width 730 height 37
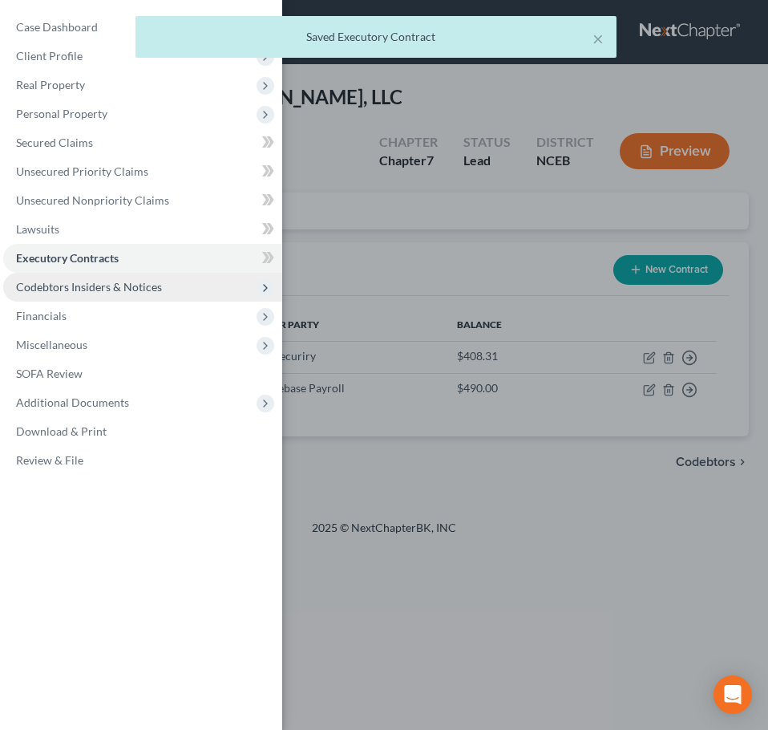
click at [85, 285] on span "Codebtors Insiders & Notices" at bounding box center [89, 287] width 146 height 14
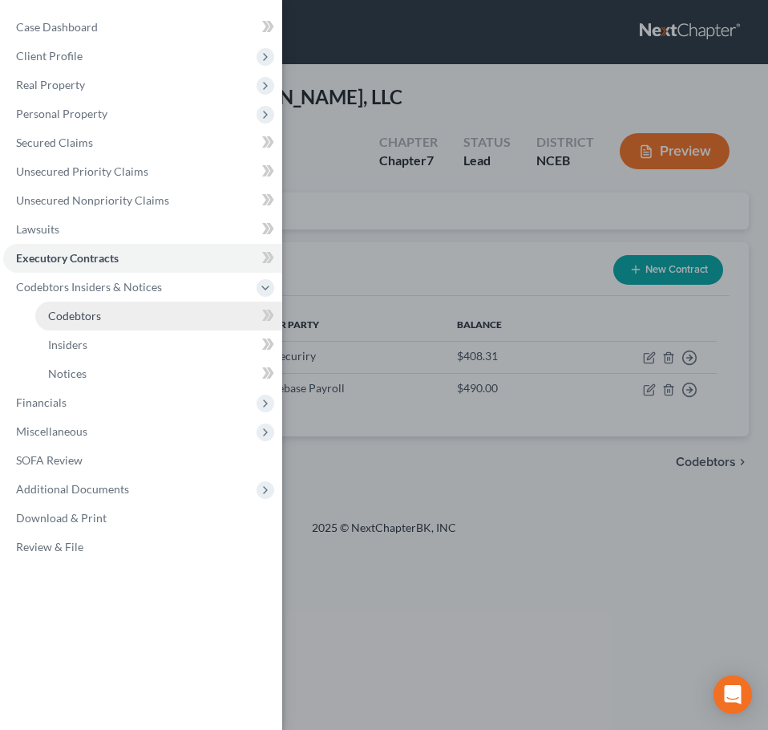
click at [122, 330] on link "Codebtors" at bounding box center [158, 316] width 247 height 29
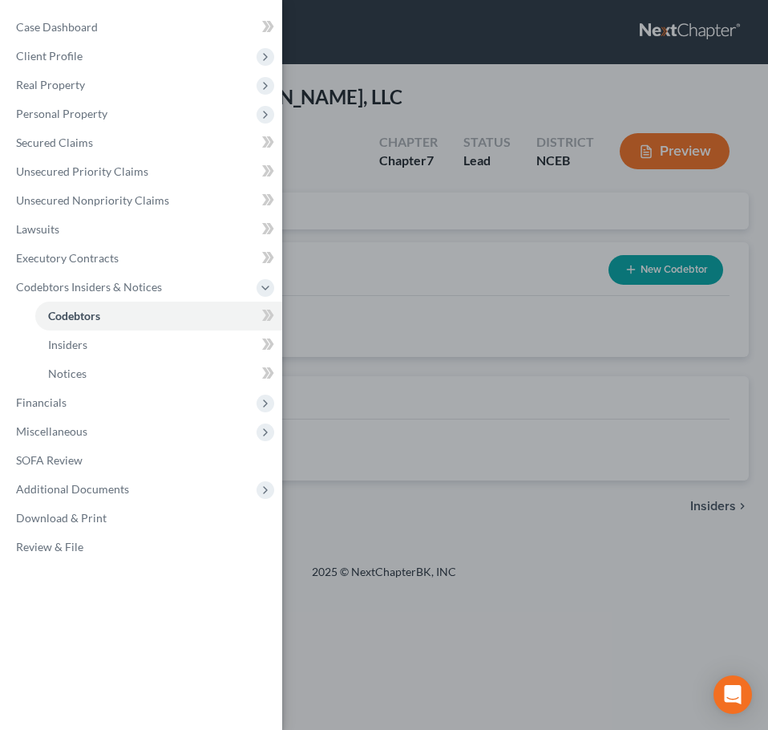
click at [363, 225] on div "Case Dashboard Payments Invoices Payments Payments Credit Report Client Profile" at bounding box center [384, 365] width 768 height 730
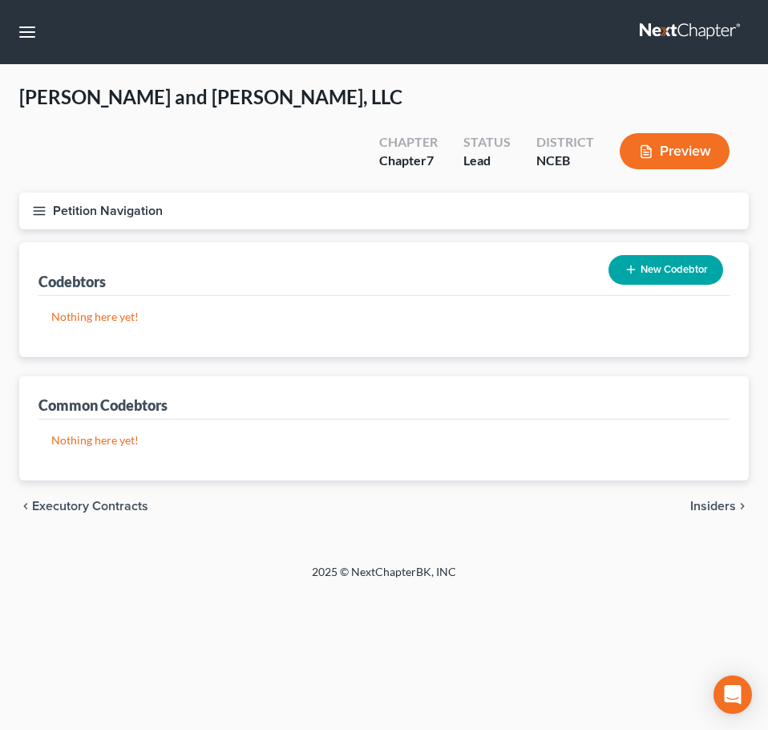
click at [36, 204] on icon "button" at bounding box center [39, 211] width 14 height 14
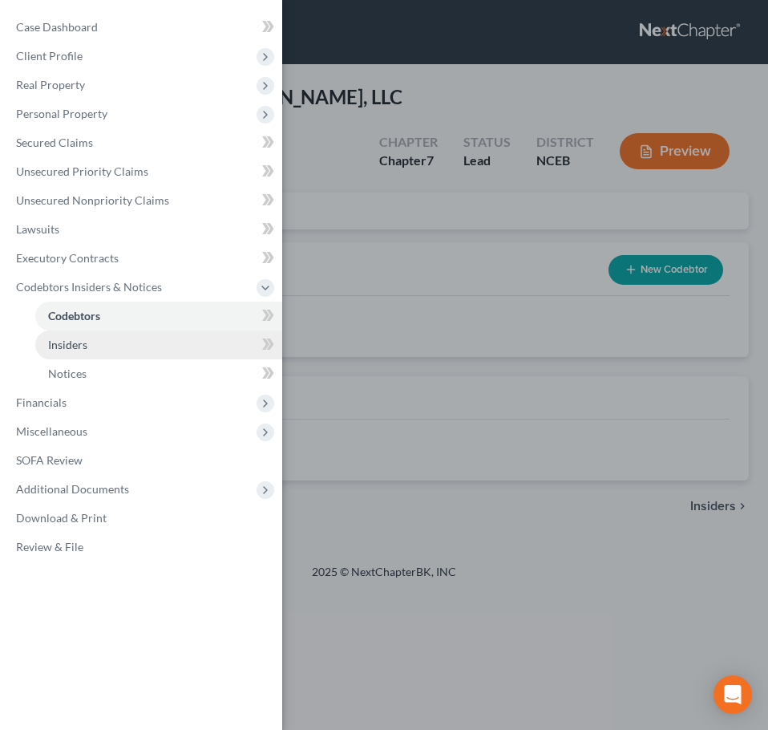
click at [115, 351] on link "Insiders" at bounding box center [158, 344] width 247 height 29
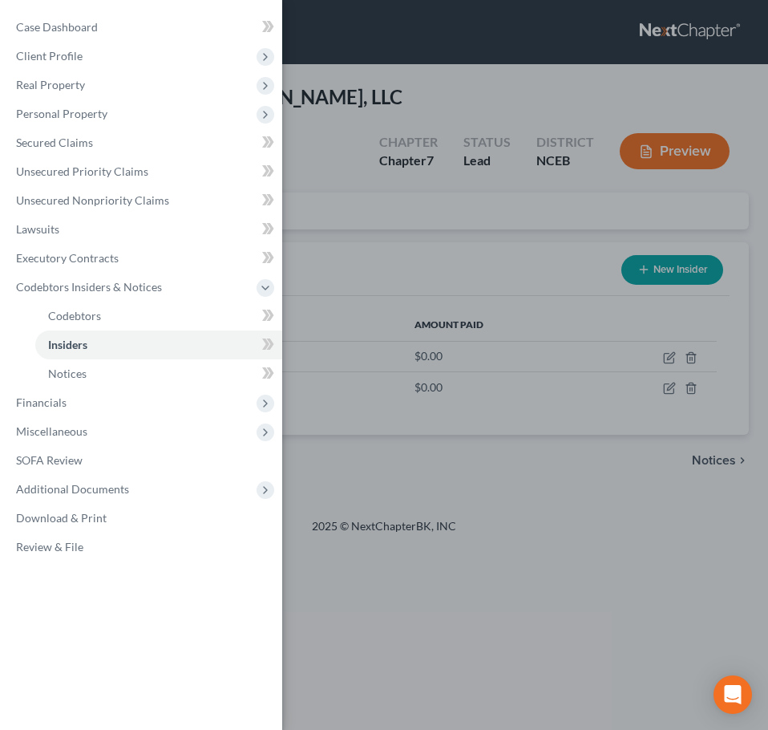
click at [347, 208] on div "Case Dashboard Payments Invoices Payments Payments Credit Report Client Profile" at bounding box center [384, 365] width 768 height 730
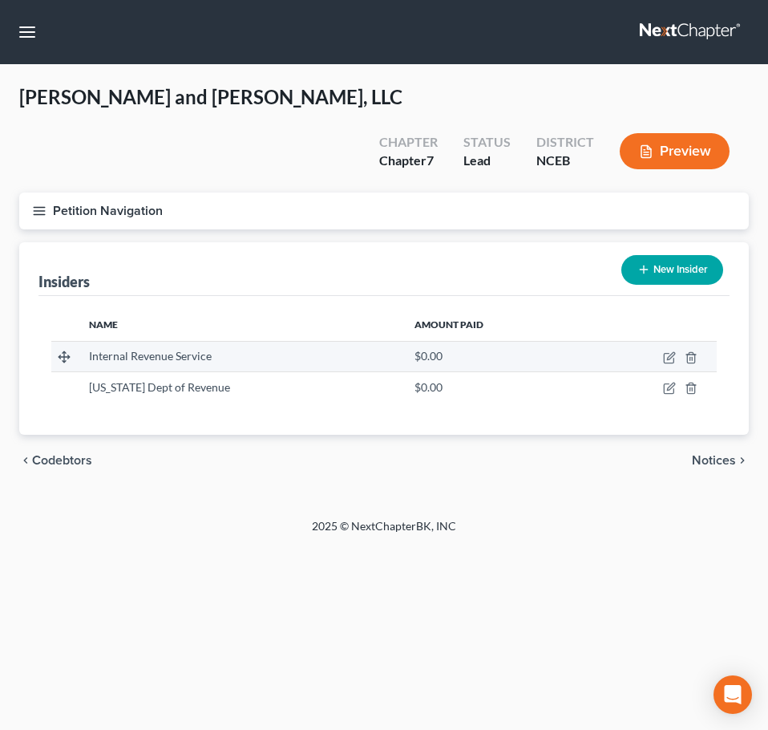
click at [662, 341] on td at bounding box center [652, 356] width 130 height 30
click at [675, 351] on icon "button" at bounding box center [669, 357] width 13 height 13
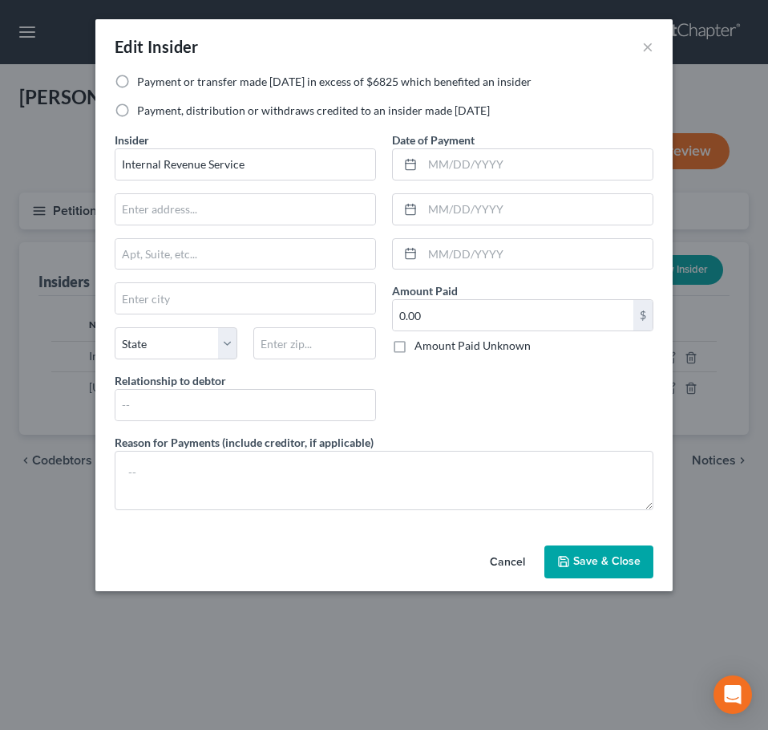
click at [137, 80] on label "Payment or transfer made within 1 year in excess of $6825 which benefited an in…" at bounding box center [334, 82] width 395 height 16
click at [144, 80] on input "Payment or transfer made within 1 year in excess of $6825 which benefited an in…" at bounding box center [149, 79] width 10 height 10
radio input "true"
drag, startPoint x: 290, startPoint y: 164, endPoint x: 100, endPoint y: 164, distance: 190.1
click at [100, 164] on div "Payment or transfer made within 1 year in excess of $6825 which benefited an in…" at bounding box center [384, 306] width 578 height 465
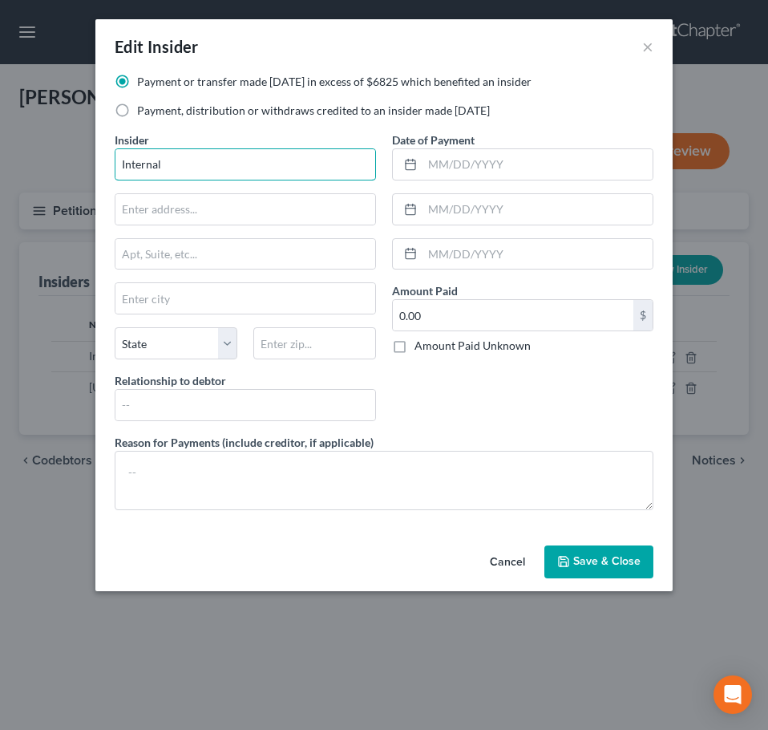
type input "Internal"
click at [509, 565] on button "Cancel" at bounding box center [507, 563] width 61 height 32
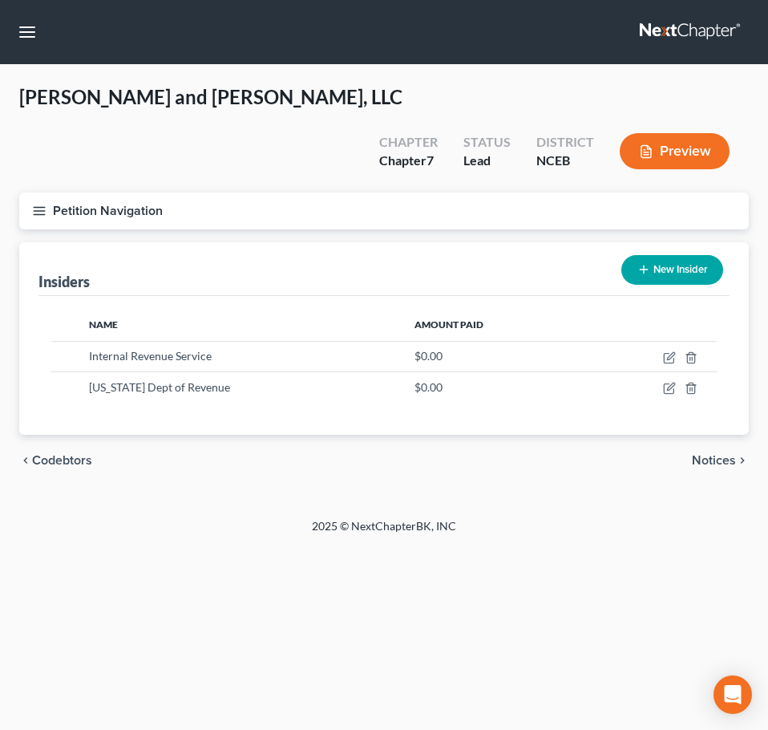
click at [31, 193] on button "Petition Navigation" at bounding box center [384, 211] width 730 height 37
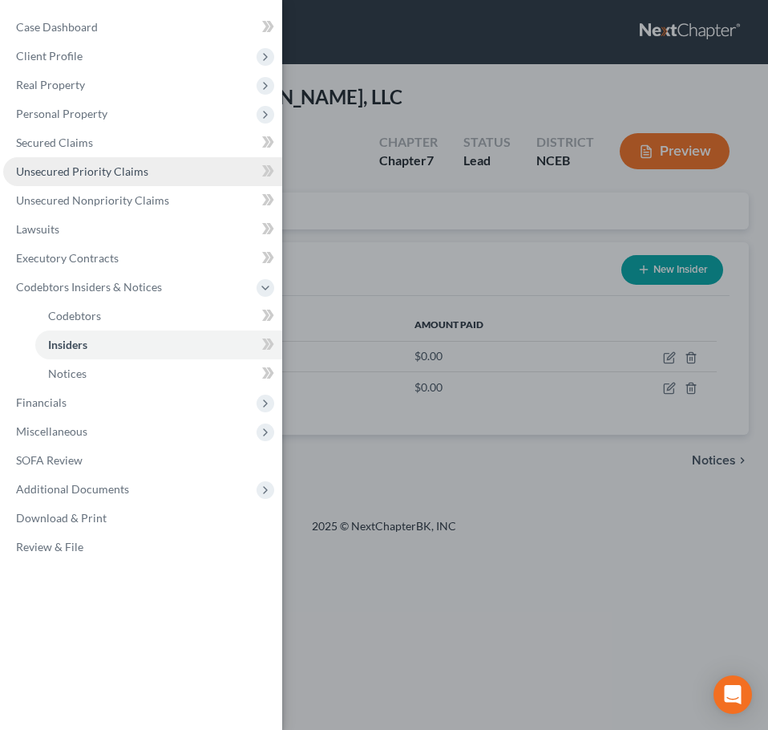
click at [61, 169] on span "Unsecured Priority Claims" at bounding box center [82, 171] width 132 height 14
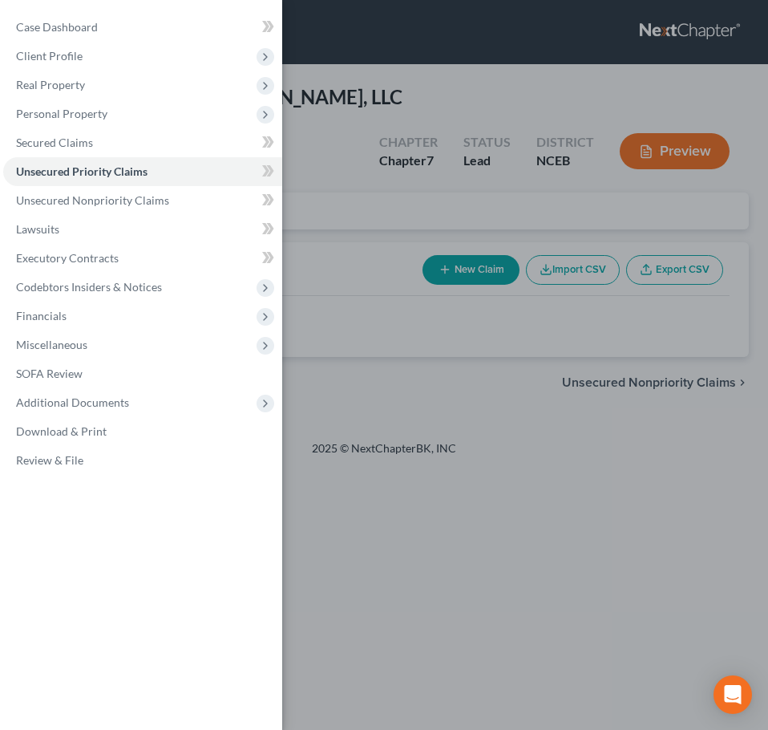
click at [322, 153] on div "Case Dashboard Payments Invoices Payments Payments Credit Report Client Profile" at bounding box center [384, 365] width 768 height 730
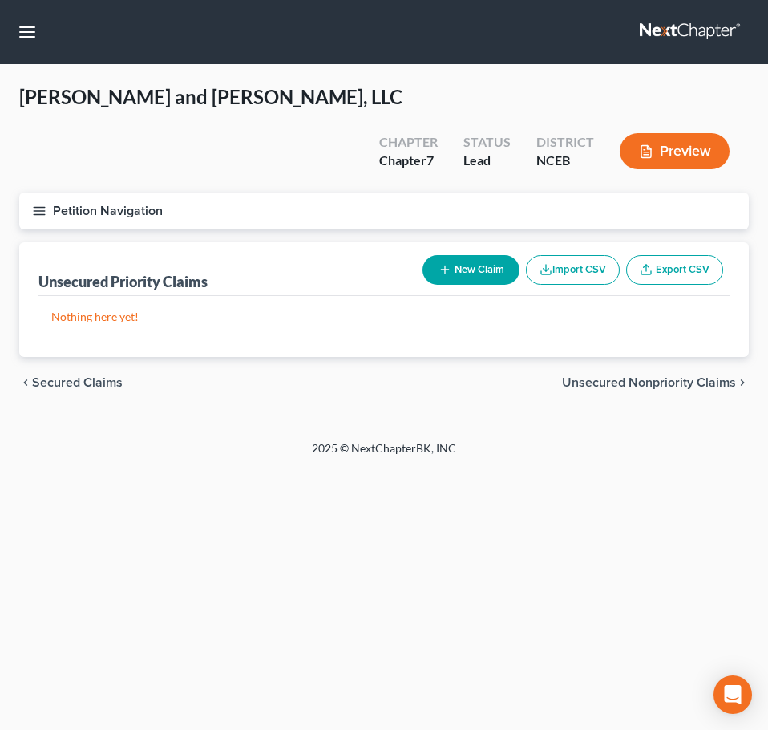
click at [464, 255] on button "New Claim" at bounding box center [471, 270] width 97 height 30
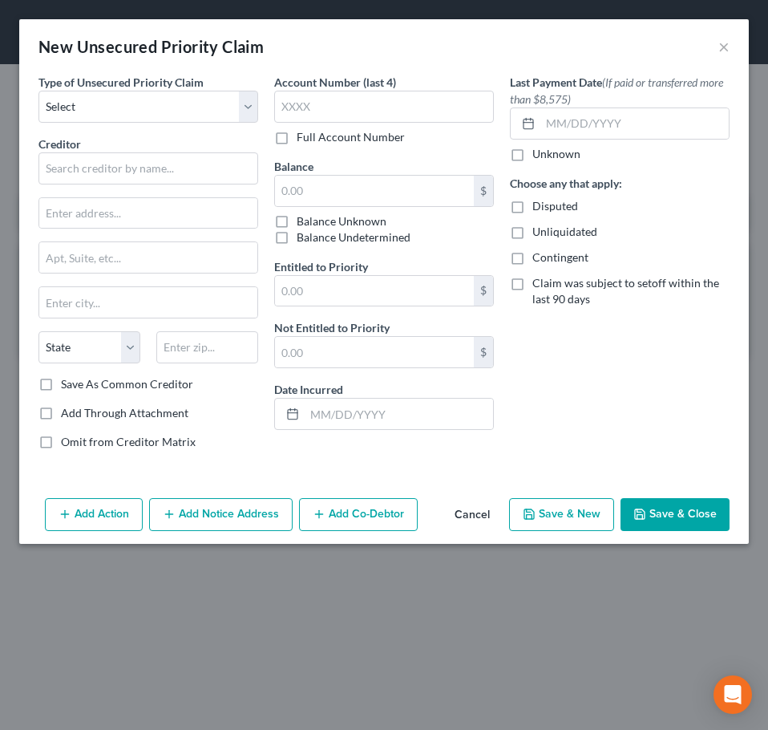
click at [488, 509] on button "Cancel" at bounding box center [472, 516] width 61 height 32
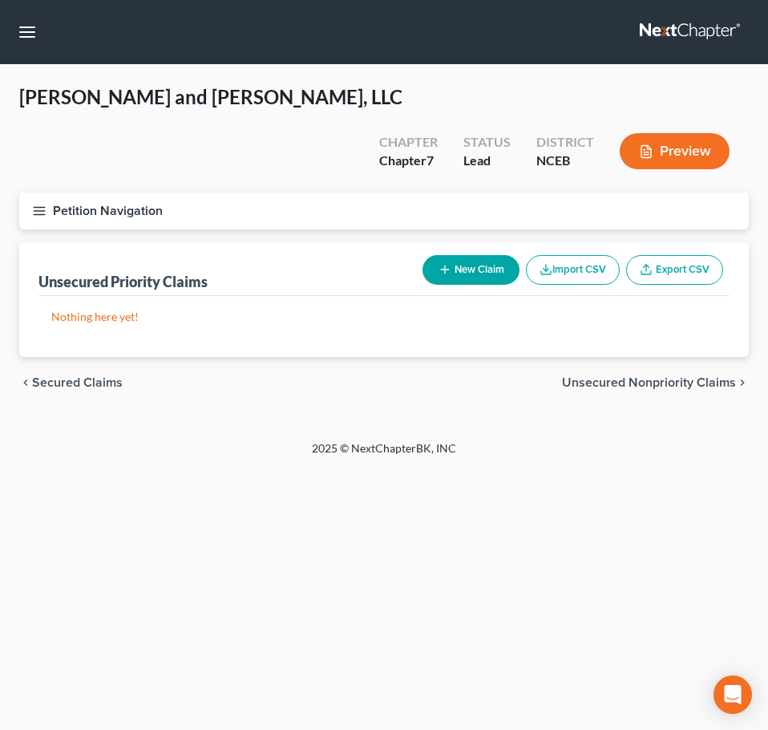
click at [35, 211] on line "button" at bounding box center [39, 211] width 11 height 0
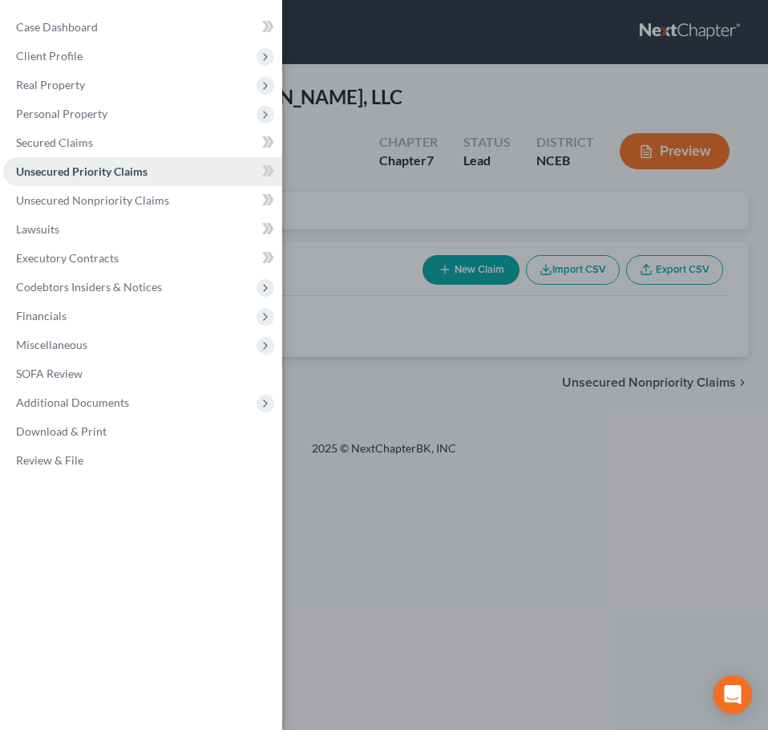
click at [65, 164] on link "Unsecured Priority Claims" at bounding box center [142, 171] width 279 height 29
click at [69, 170] on span "Unsecured Priority Claims" at bounding box center [82, 171] width 132 height 14
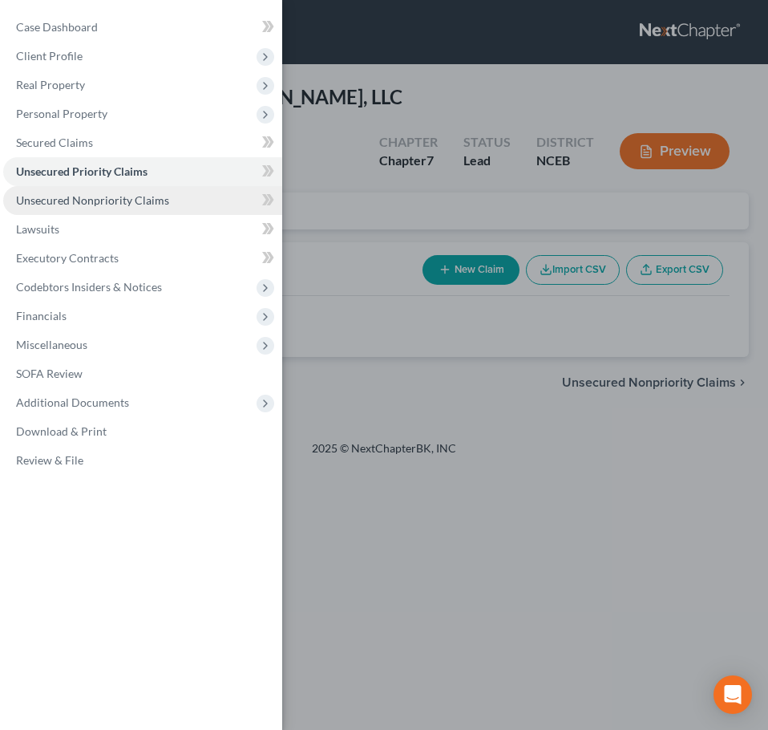
click at [79, 197] on span "Unsecured Nonpriority Claims" at bounding box center [92, 200] width 153 height 14
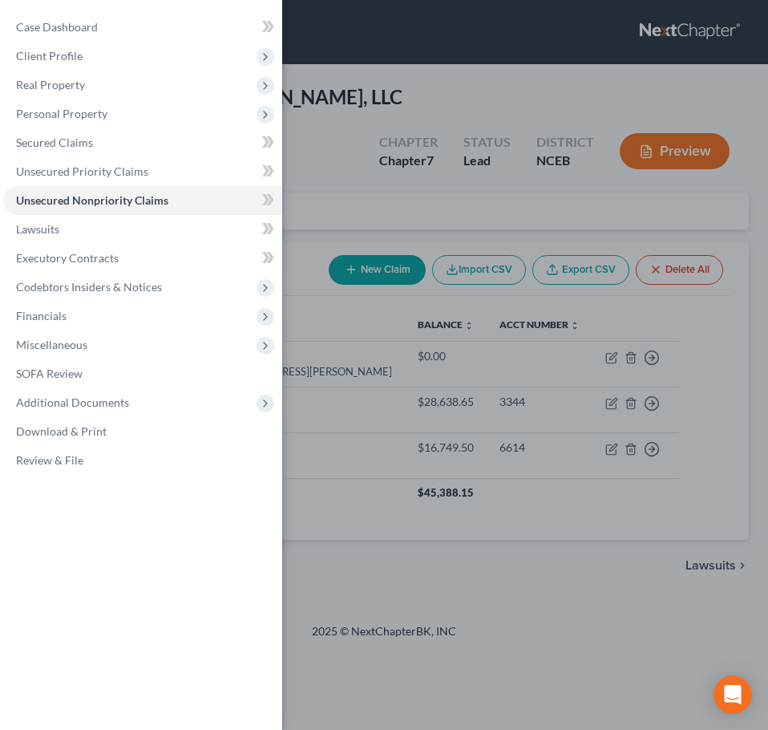
click at [320, 165] on div "Case Dashboard Payments Invoices Payments Payments Credit Report Client Profile" at bounding box center [384, 365] width 768 height 730
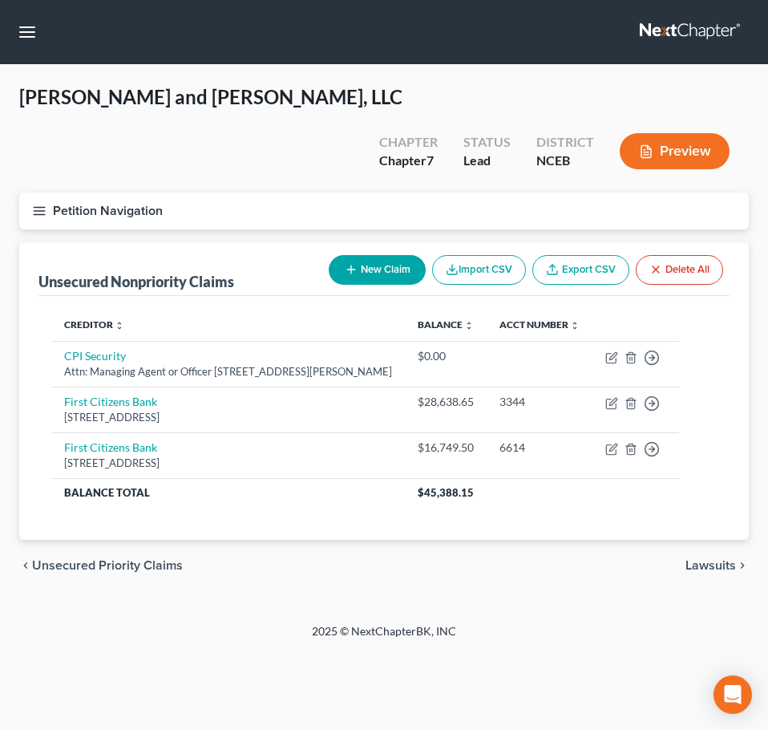
click at [42, 214] on line "button" at bounding box center [39, 214] width 11 height 0
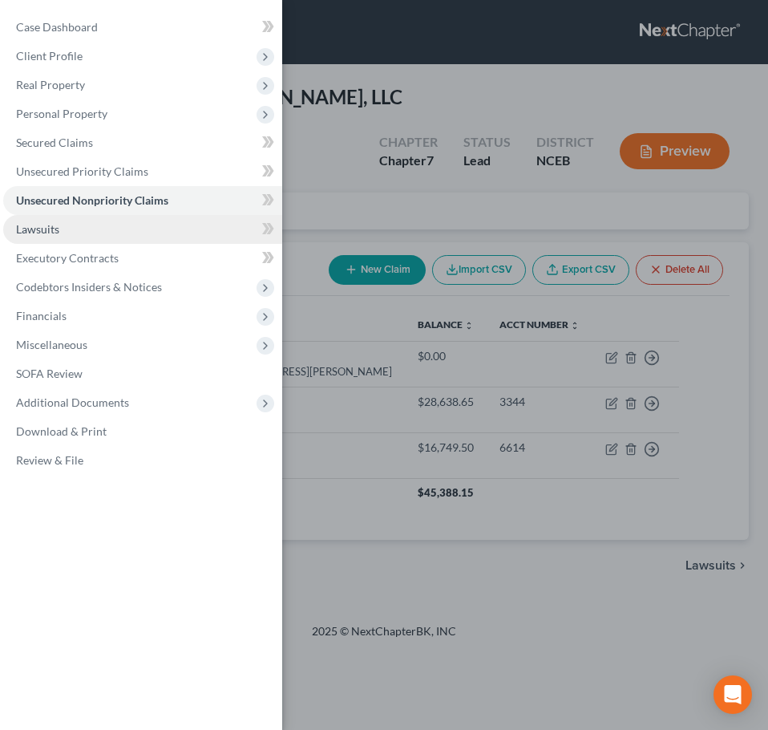
click at [54, 233] on span "Lawsuits" at bounding box center [37, 229] width 43 height 14
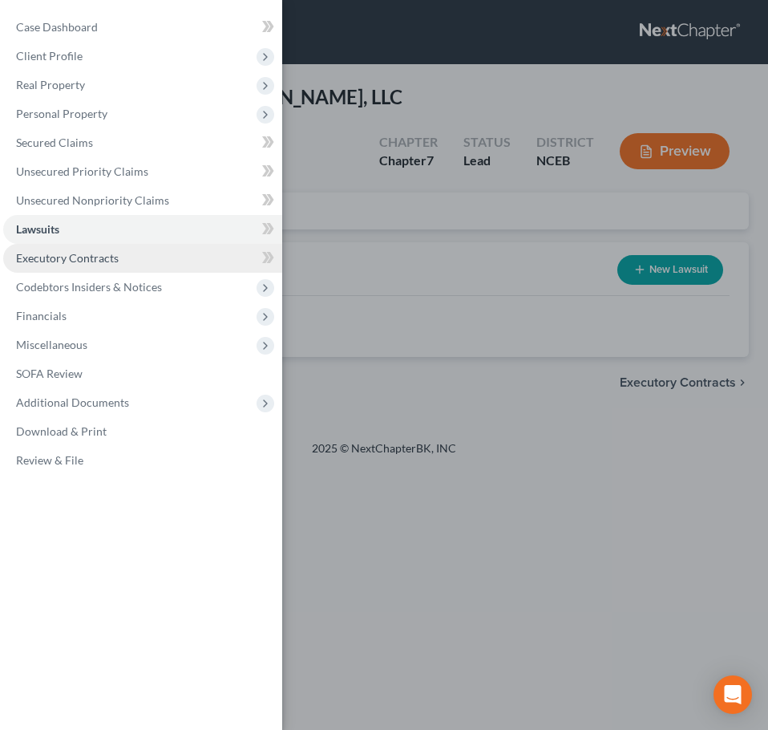
click at [59, 261] on span "Executory Contracts" at bounding box center [67, 258] width 103 height 14
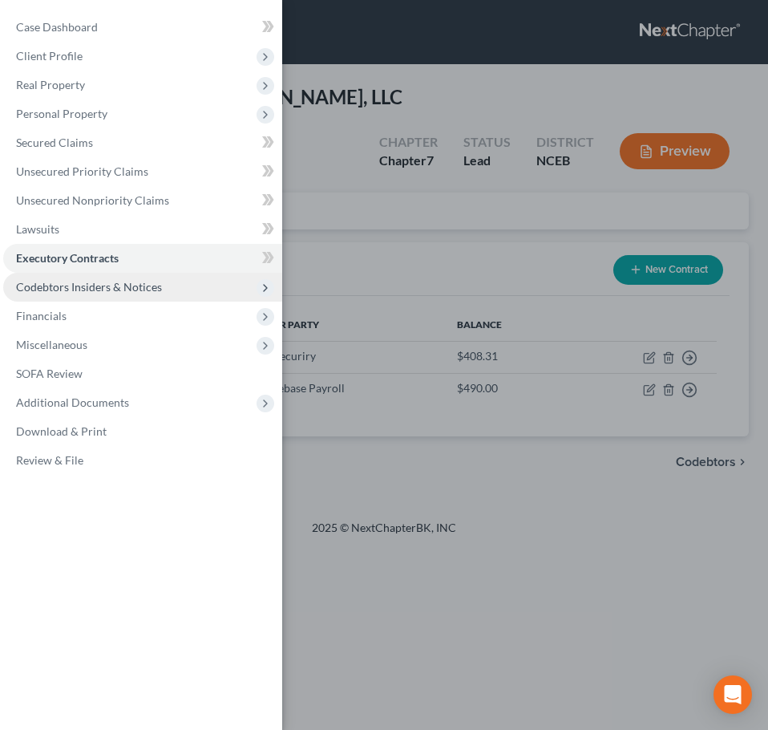
click at [72, 289] on span "Codebtors Insiders & Notices" at bounding box center [89, 287] width 146 height 14
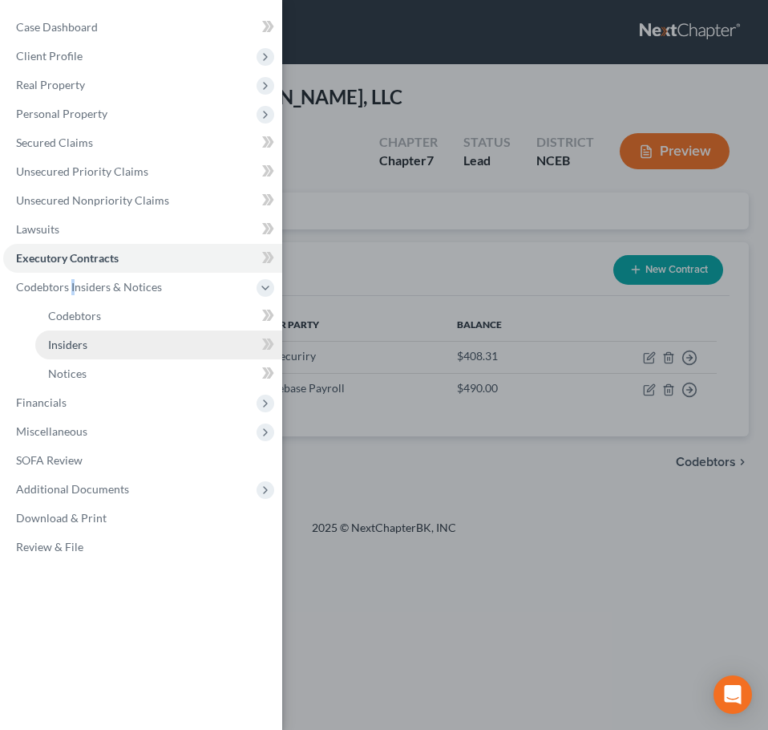
click at [160, 341] on link "Insiders" at bounding box center [158, 344] width 247 height 29
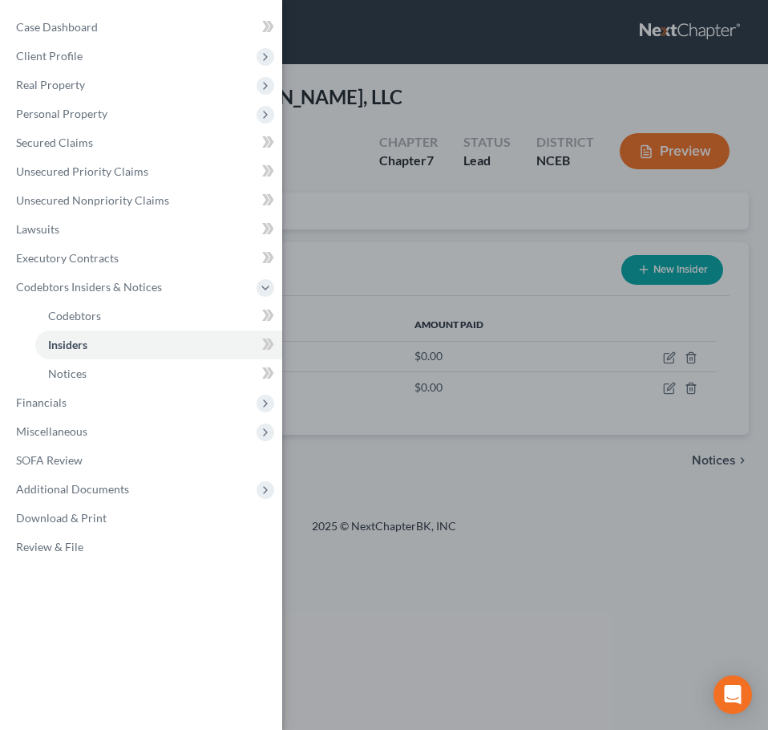
click at [355, 213] on div "Case Dashboard Payments Invoices Payments Payments Credit Report Client Profile" at bounding box center [384, 365] width 768 height 730
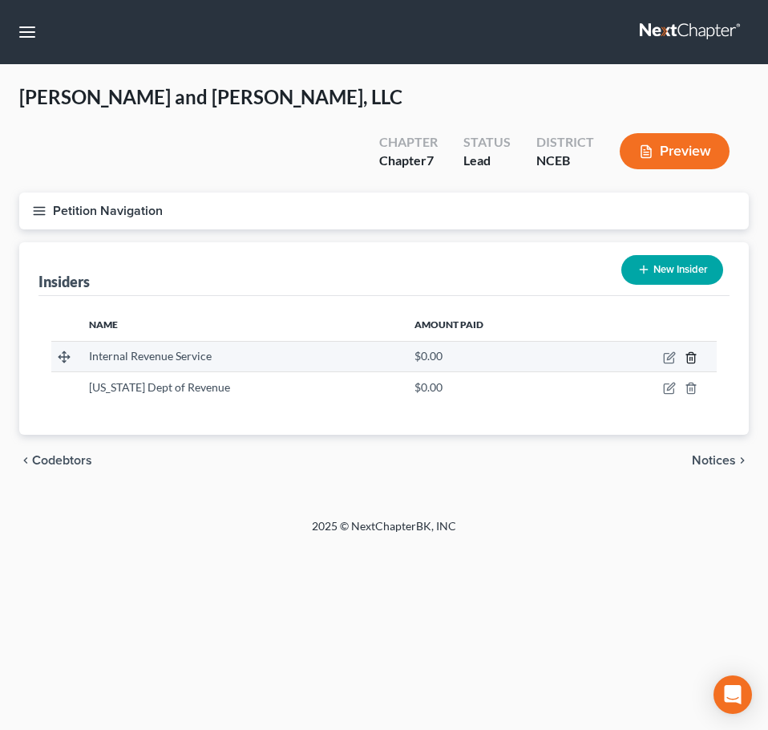
click at [695, 352] on icon "button" at bounding box center [690, 357] width 7 height 10
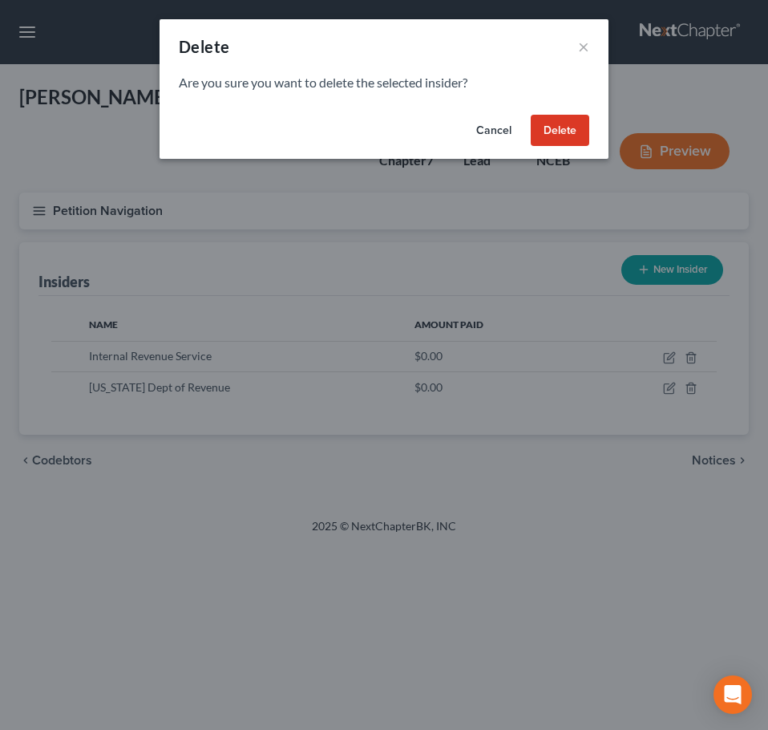
click at [550, 141] on button "Delete" at bounding box center [560, 131] width 59 height 32
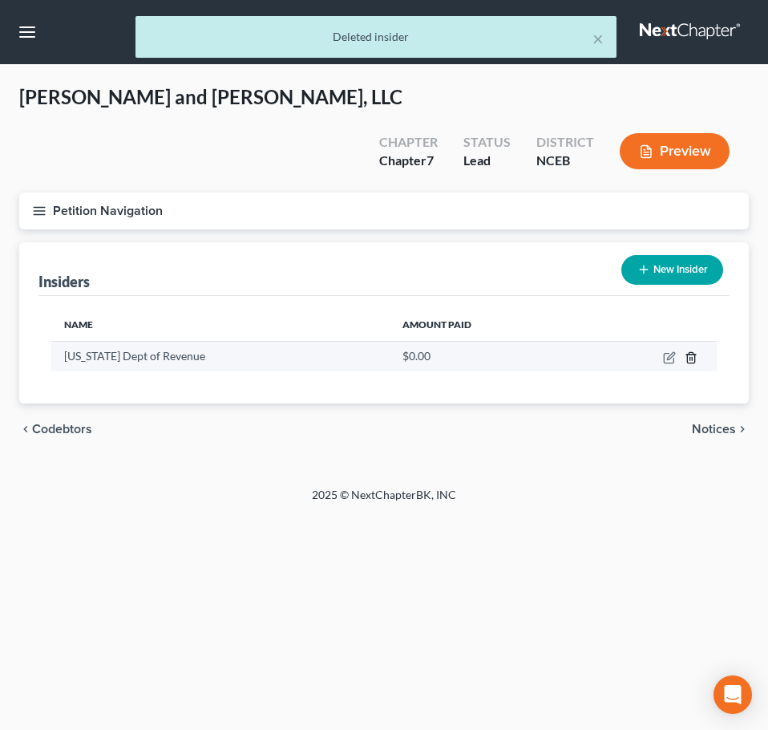
click at [689, 352] on icon "button" at bounding box center [690, 357] width 7 height 10
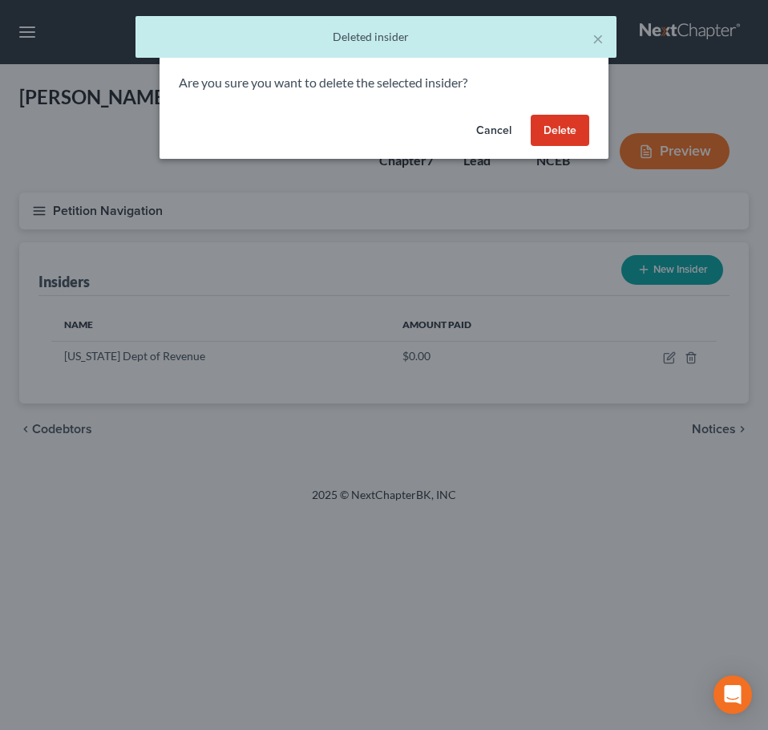
click at [554, 132] on button "Delete" at bounding box center [560, 131] width 59 height 32
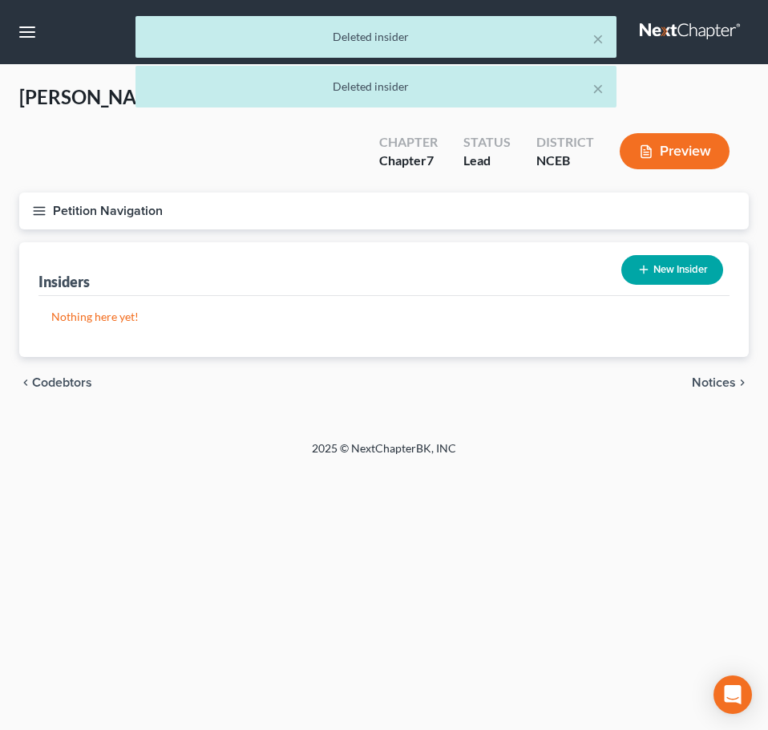
click at [45, 204] on icon "button" at bounding box center [39, 211] width 14 height 14
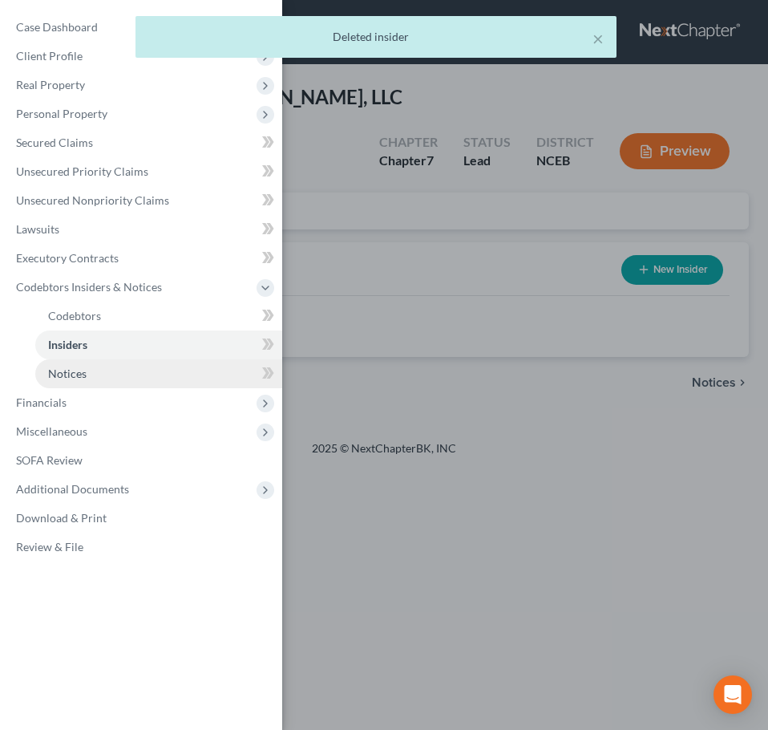
click at [108, 372] on link "Notices" at bounding box center [158, 373] width 247 height 29
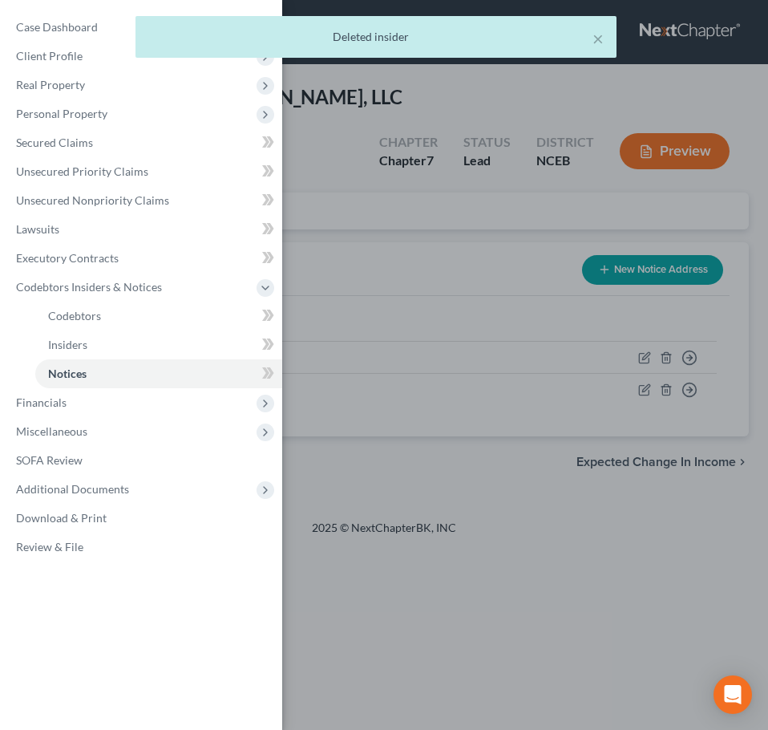
click at [377, 247] on div "Case Dashboard Payments Invoices Payments Payments Credit Report Client Profile" at bounding box center [384, 365] width 768 height 730
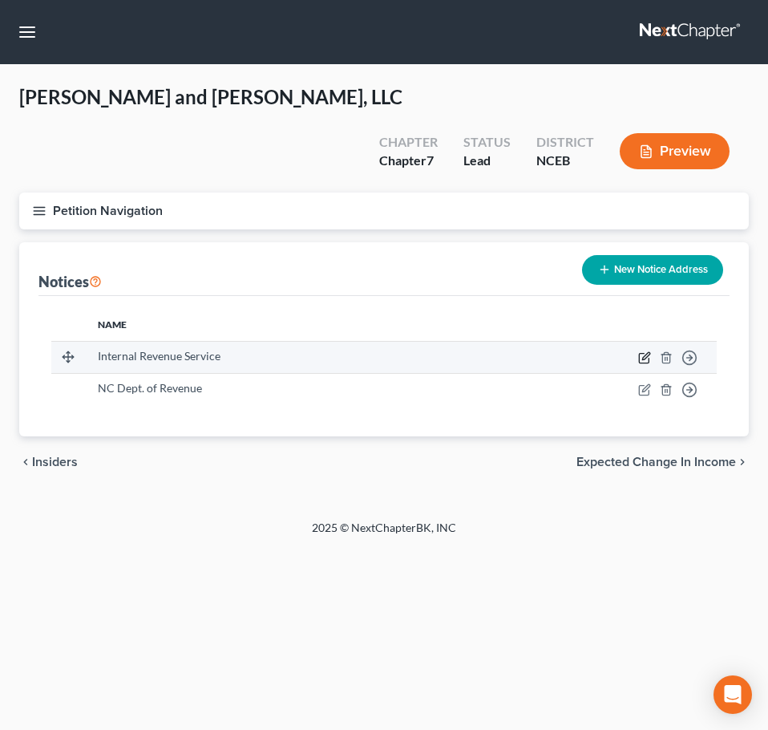
click at [643, 351] on icon "button" at bounding box center [644, 357] width 13 height 13
select select "39"
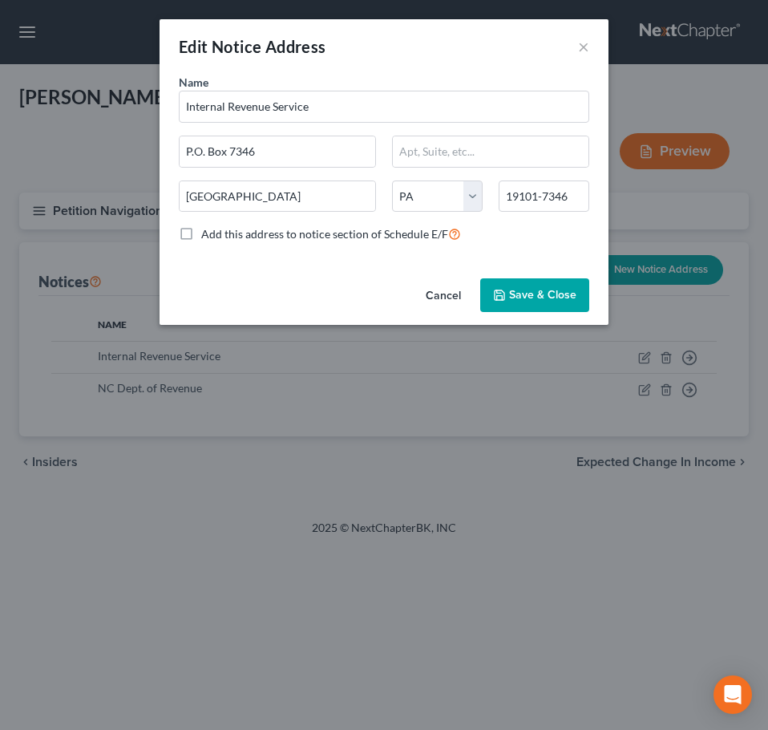
click at [437, 293] on button "Cancel" at bounding box center [443, 296] width 61 height 32
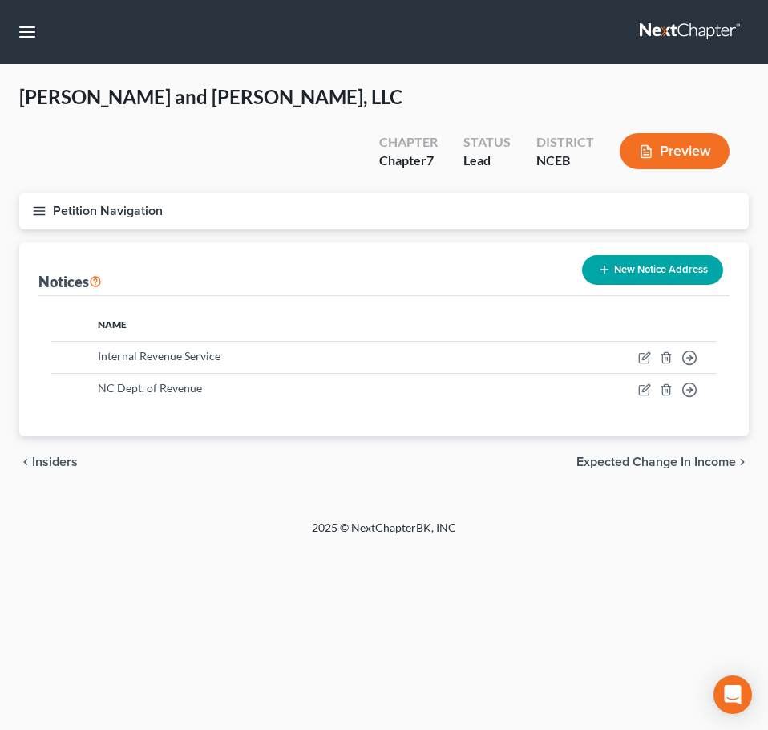
click at [38, 204] on icon "button" at bounding box center [39, 211] width 14 height 14
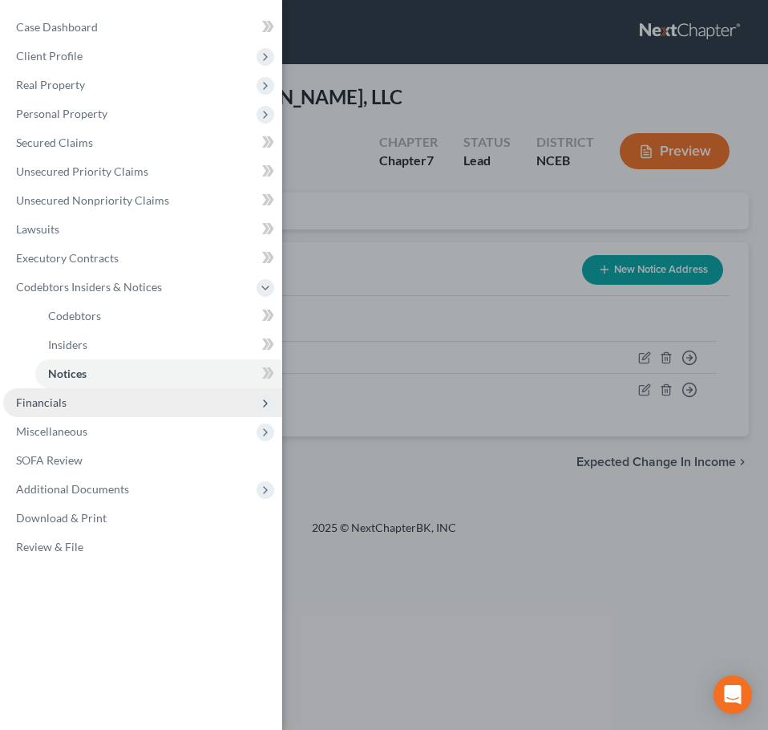
click at [74, 392] on span "Financials" at bounding box center [142, 402] width 279 height 29
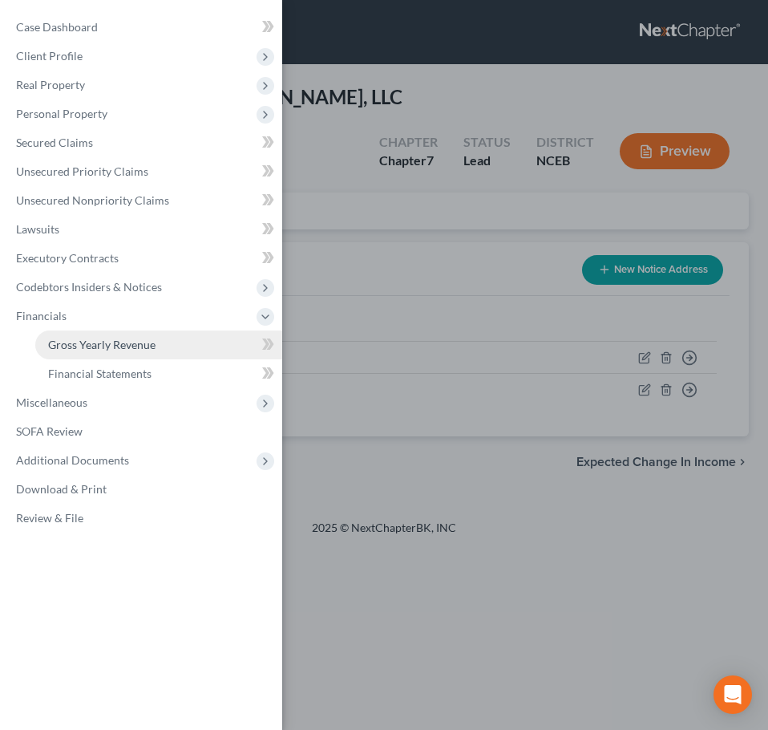
click at [93, 353] on link "Gross Yearly Revenue" at bounding box center [158, 344] width 247 height 29
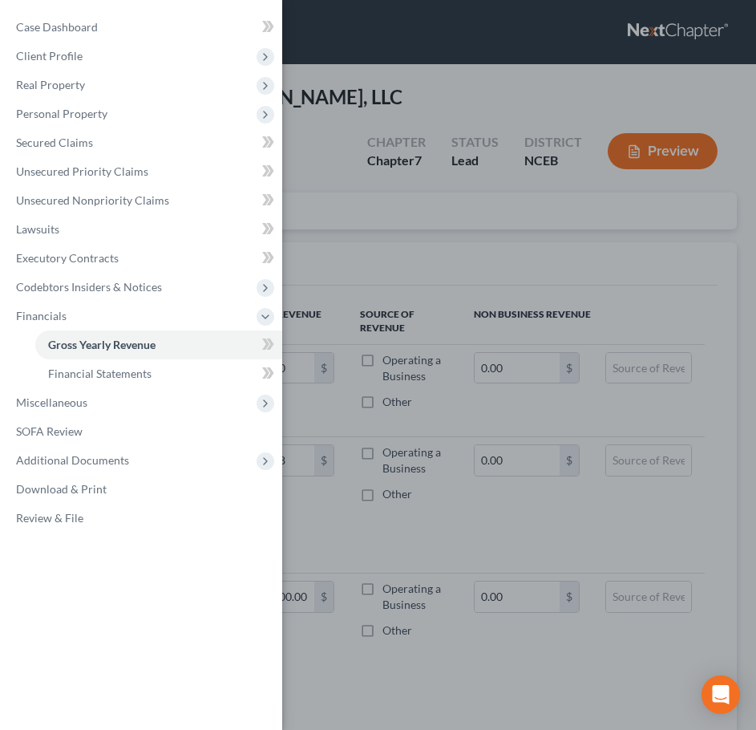
click at [342, 225] on div "Case Dashboard Payments Invoices Payments Payments Credit Report Client Profile" at bounding box center [378, 365] width 756 height 730
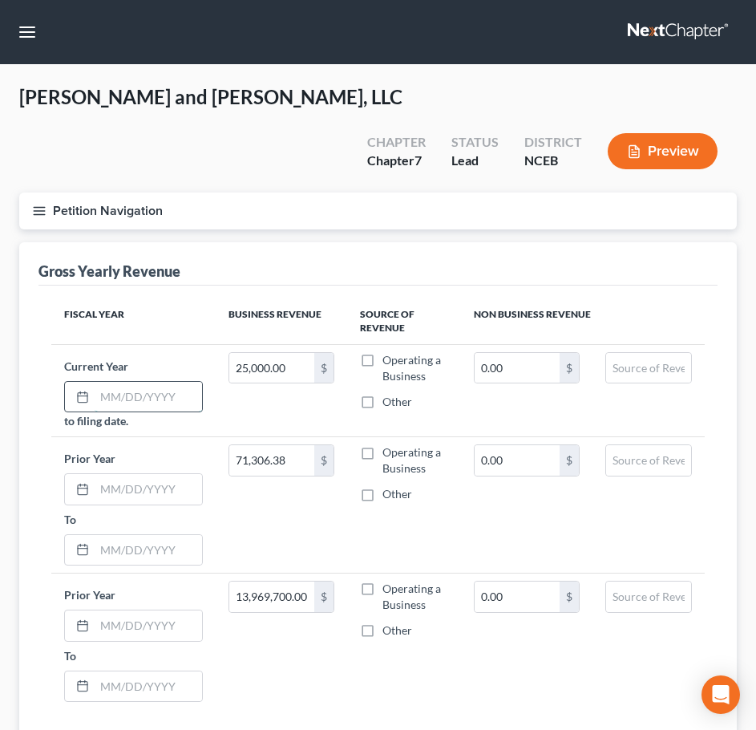
click at [130, 382] on input "text" at bounding box center [148, 397] width 107 height 30
type input "01/01/2025"
click at [93, 474] on div at bounding box center [80, 489] width 30 height 30
click at [114, 474] on input "text" at bounding box center [148, 489] width 107 height 30
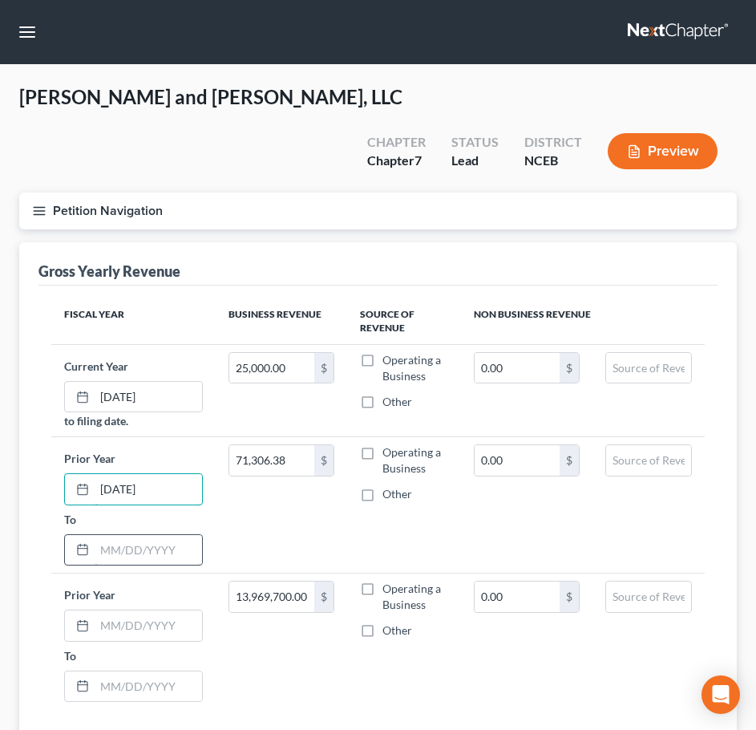
type input "01/01/2024"
click at [134, 535] on input "text" at bounding box center [148, 550] width 107 height 30
type input "12/31/2024"
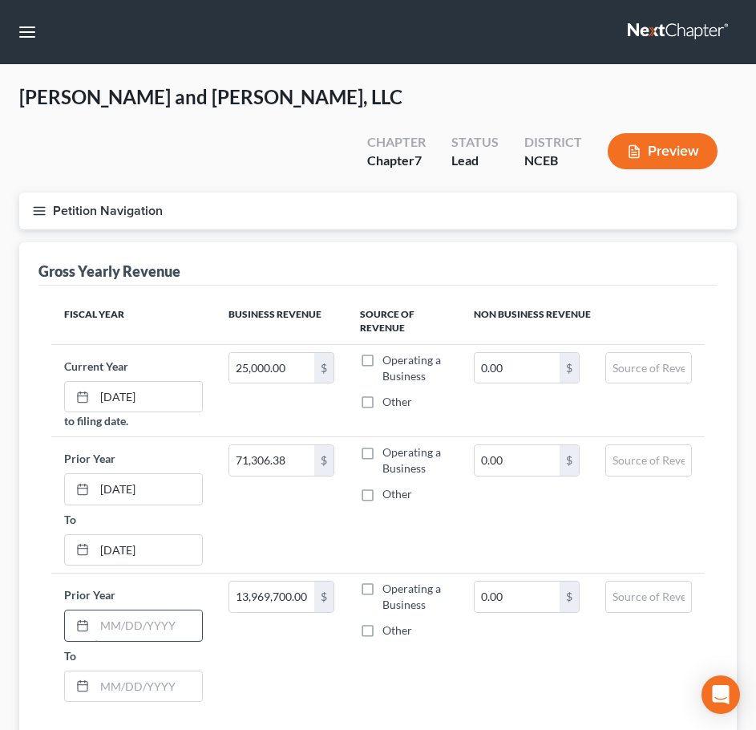
click at [167, 610] on input "text" at bounding box center [148, 625] width 107 height 30
type input "1"
type input "01/01/2023"
click at [159, 642] on label "To" at bounding box center [133, 656] width 155 height 29
click at [156, 671] on input "text" at bounding box center [148, 686] width 107 height 30
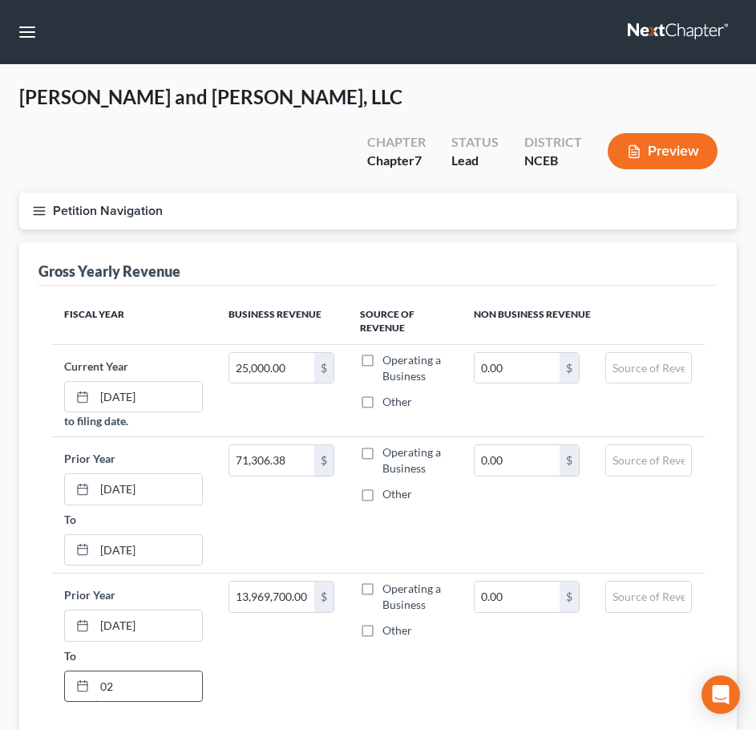
type input "0"
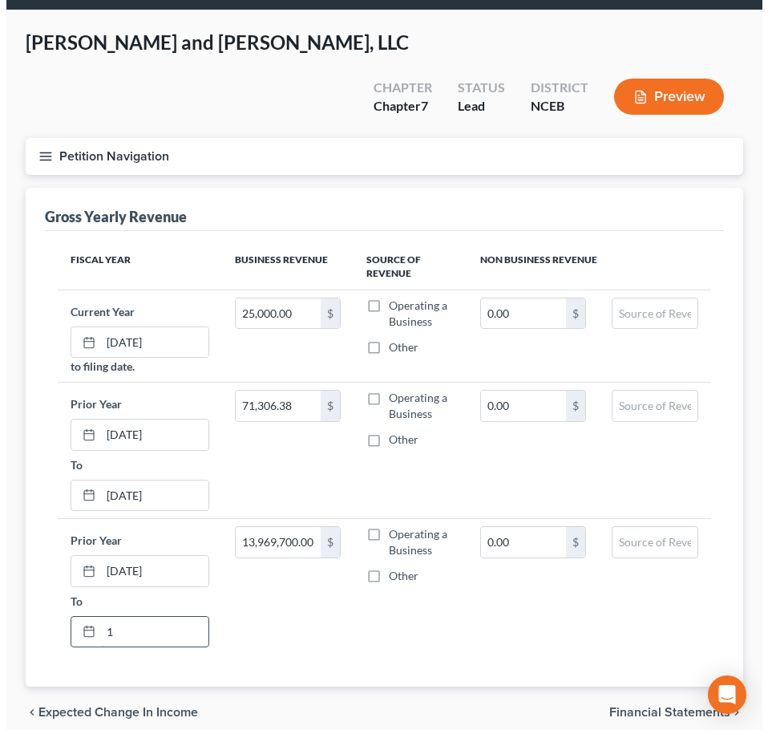
scroll to position [85, 0]
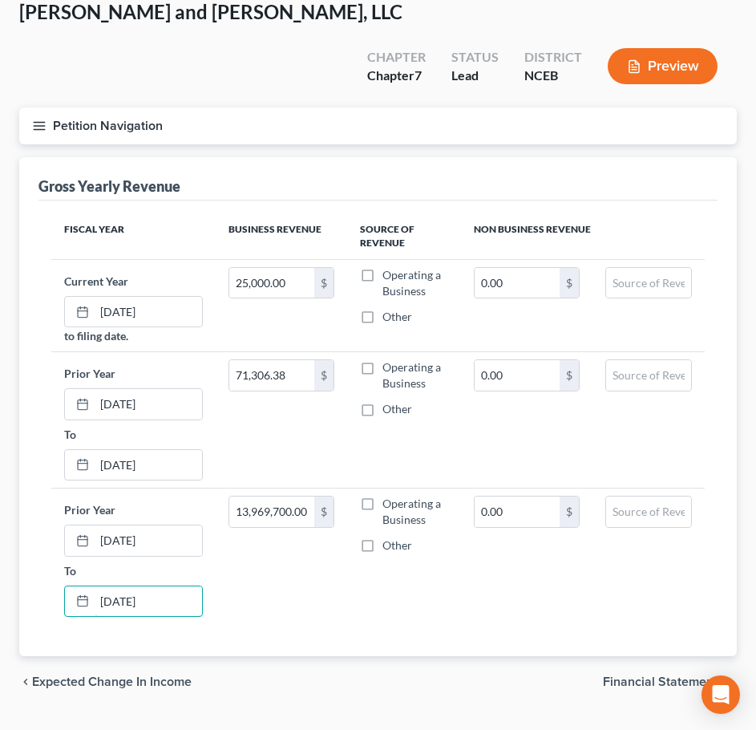
type input "12/31/2025"
click at [611, 675] on span "Financial Statements" at bounding box center [663, 681] width 121 height 13
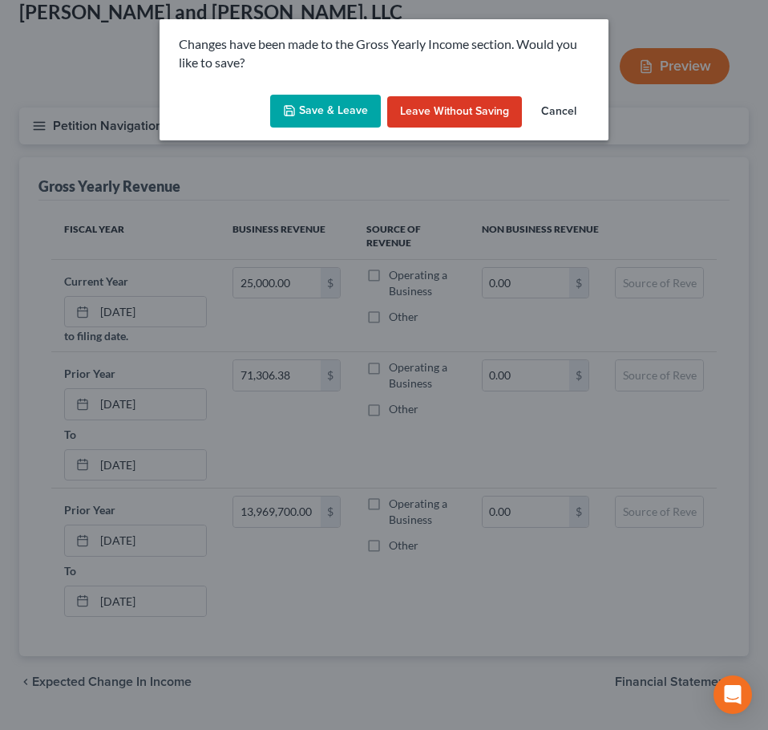
click at [358, 126] on button "Save & Leave" at bounding box center [325, 112] width 111 height 34
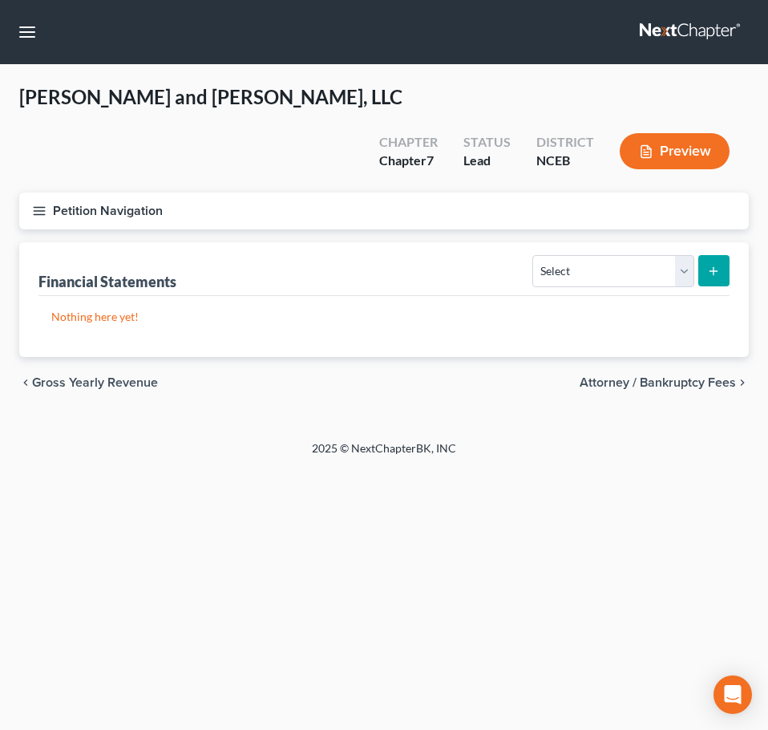
click at [43, 207] on line "button" at bounding box center [39, 207] width 11 height 0
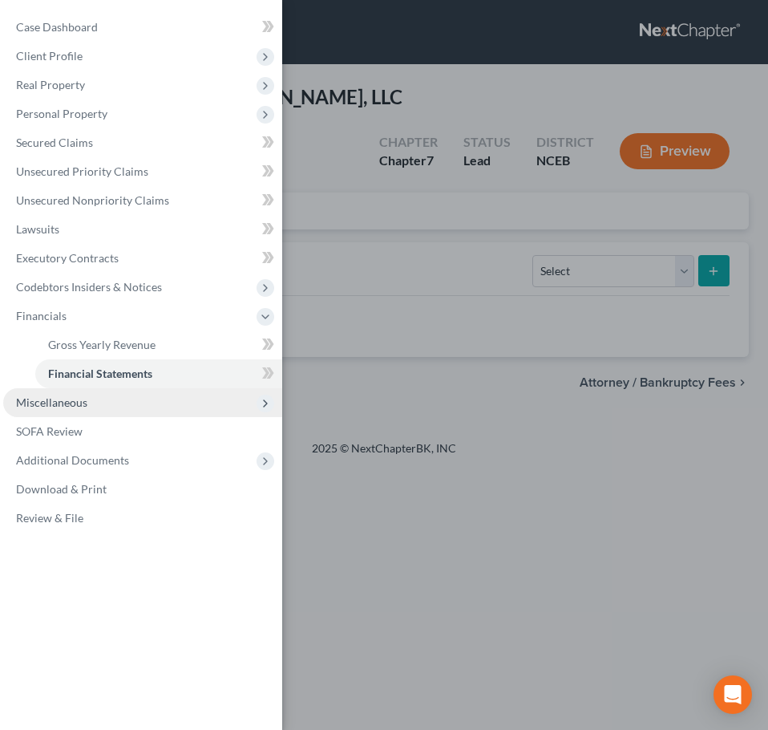
click at [49, 395] on span "Miscellaneous" at bounding box center [51, 402] width 71 height 14
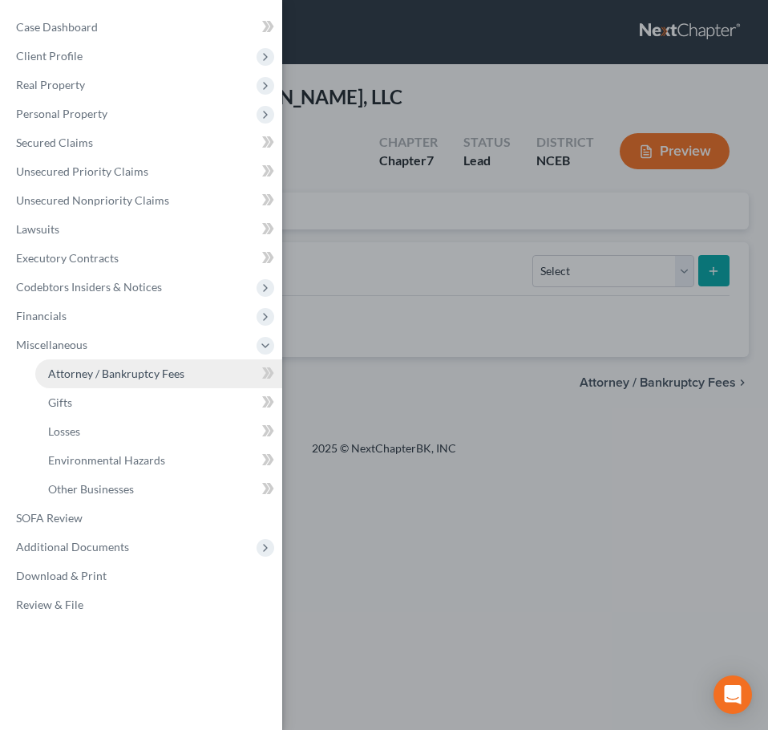
click at [79, 379] on span "Attorney / Bankruptcy Fees" at bounding box center [116, 374] width 136 height 14
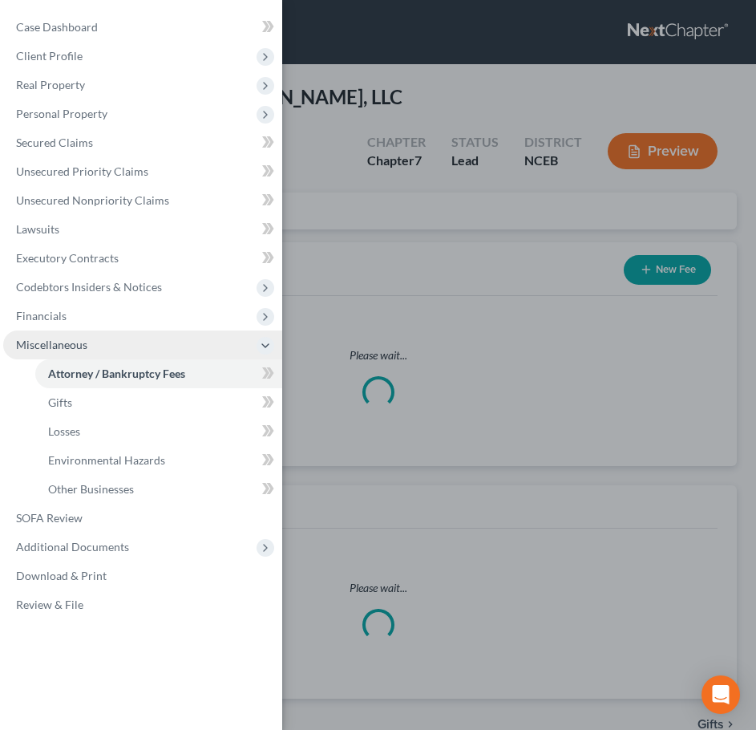
select select "0"
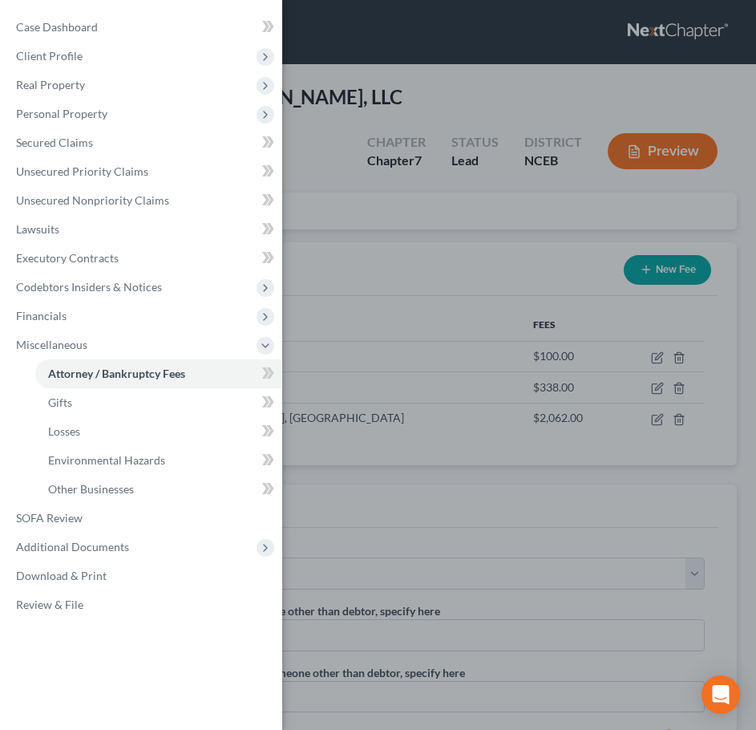
click at [356, 227] on div "Case Dashboard Payments Invoices Payments Payments Credit Report Client Profile" at bounding box center [378, 365] width 756 height 730
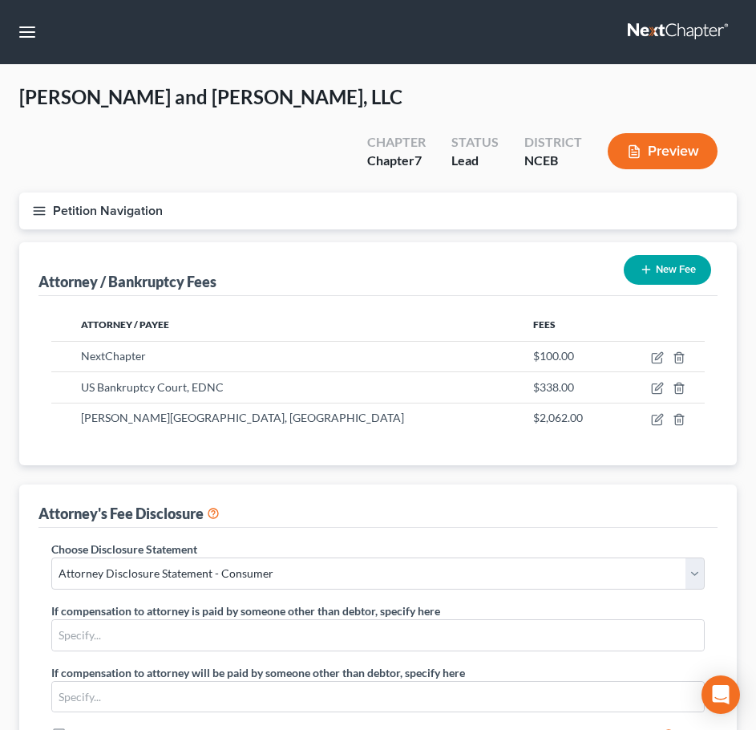
scroll to position [327, 0]
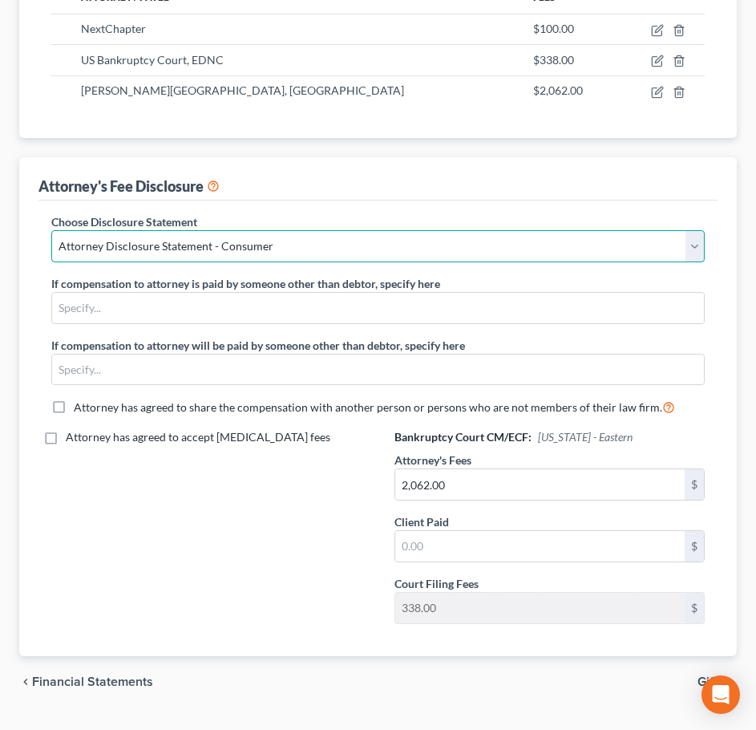
click at [646, 230] on select "Select Attorney Disclosure Statement - Consumer Attorney Disclosure Statment - …" at bounding box center [378, 246] width 654 height 32
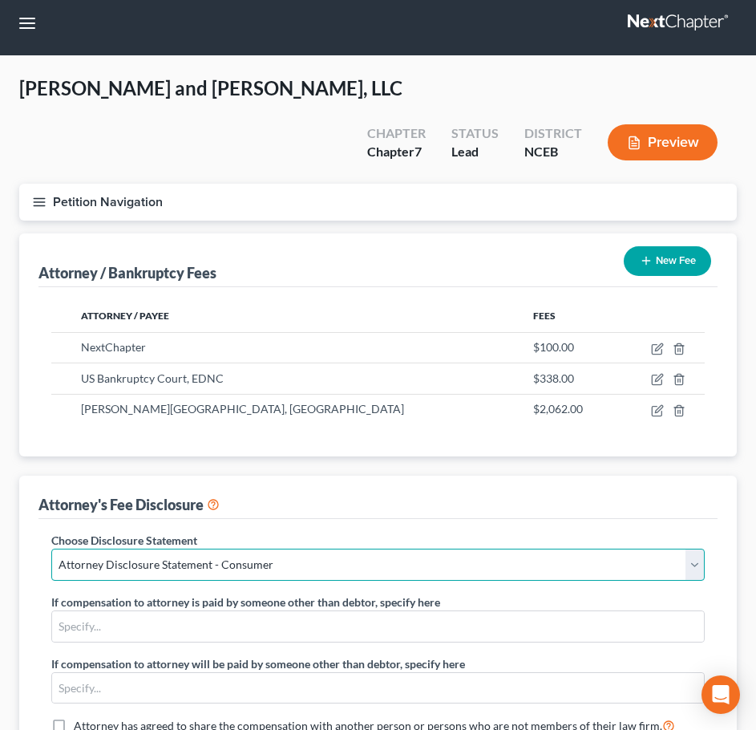
scroll to position [0, 0]
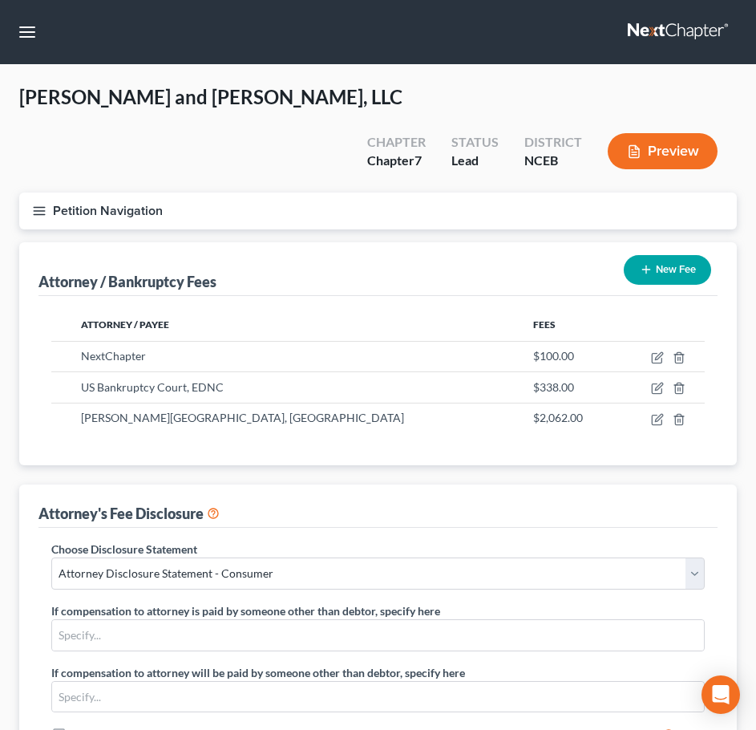
click at [41, 204] on icon "button" at bounding box center [39, 211] width 14 height 14
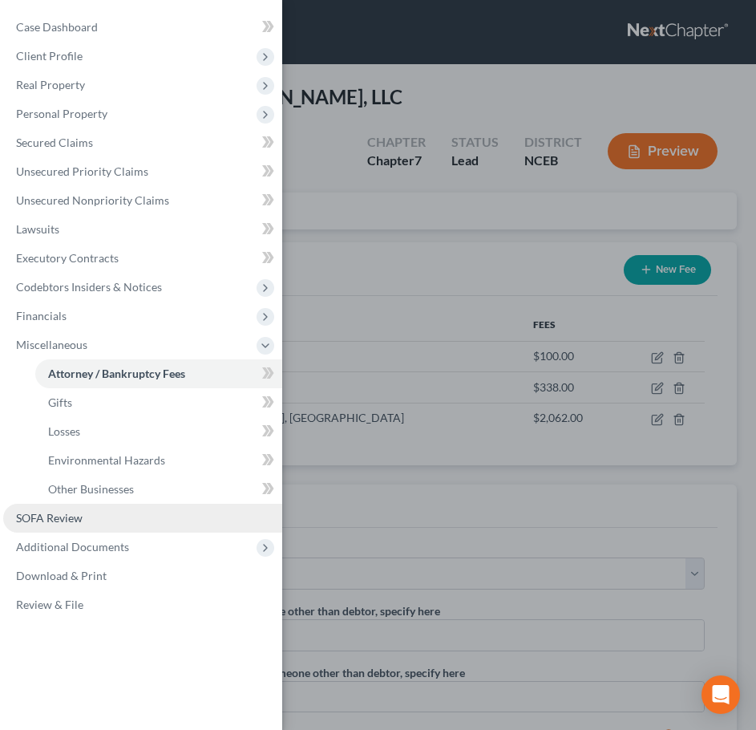
click at [95, 520] on link "SOFA Review" at bounding box center [142, 518] width 279 height 29
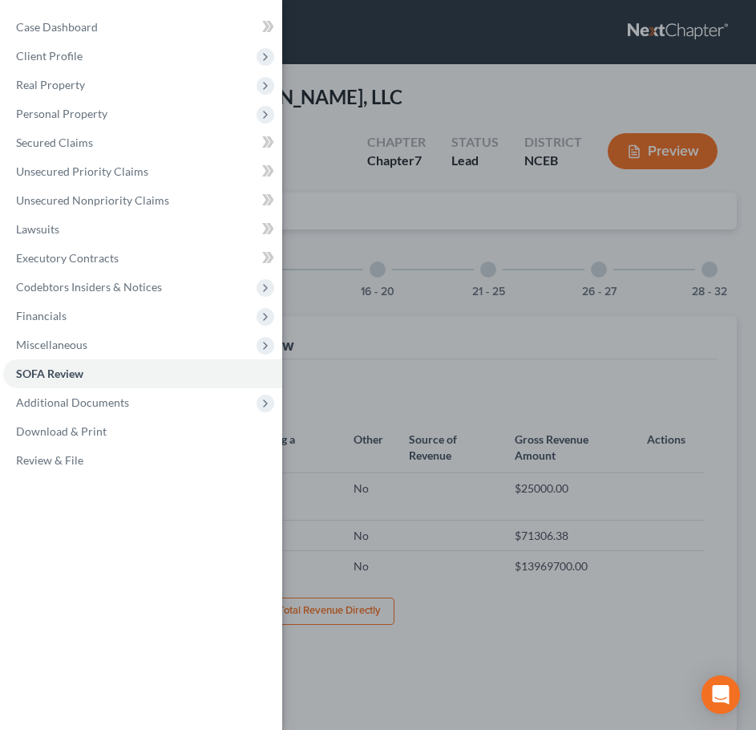
click at [386, 323] on div "Case Dashboard Payments Invoices Payments Payments Credit Report Client Profile" at bounding box center [378, 365] width 756 height 730
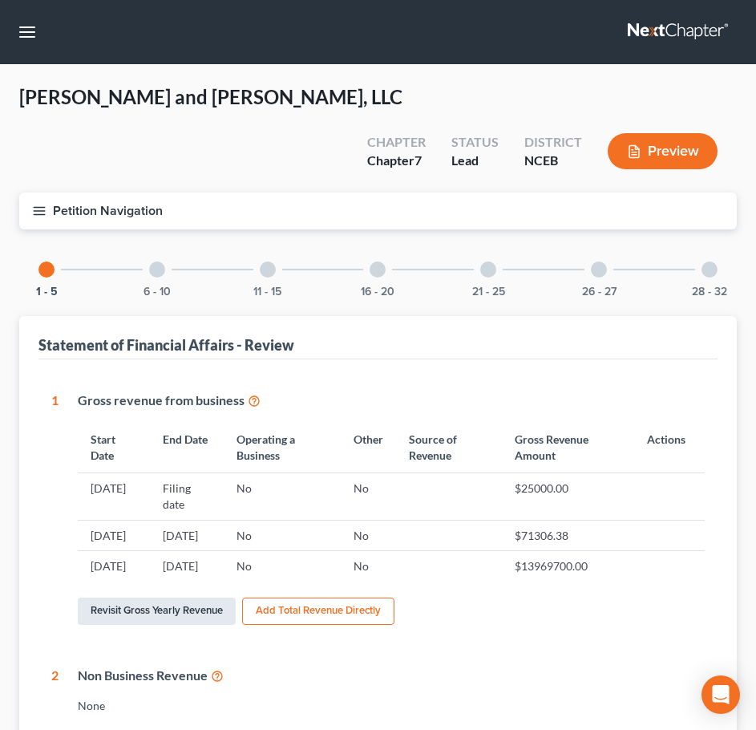
click at [175, 598] on link "Revisit Gross Yearly Revenue" at bounding box center [157, 611] width 158 height 27
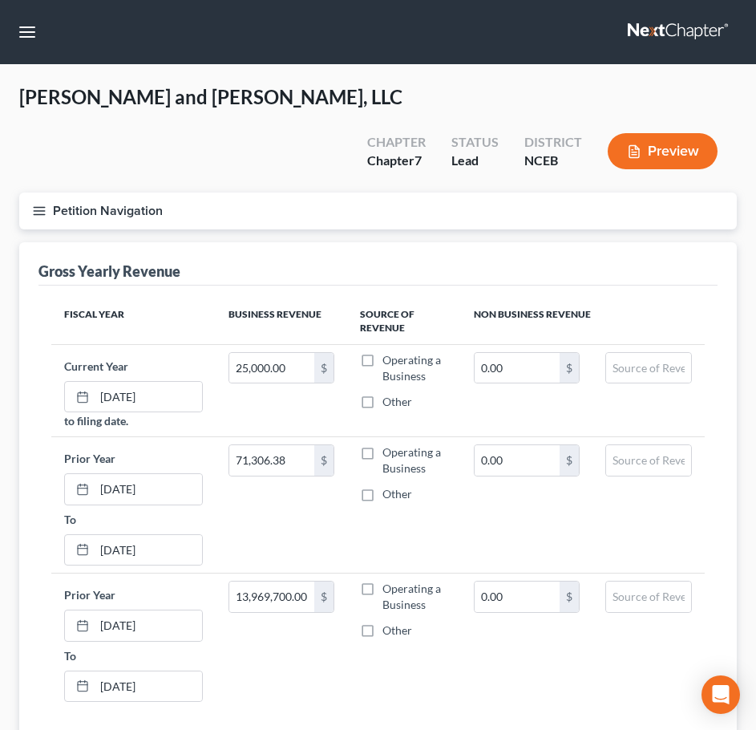
click at [383, 352] on label "Operating a Business" at bounding box center [416, 368] width 66 height 32
click at [389, 352] on input "Operating a Business" at bounding box center [394, 357] width 10 height 10
checkbox input "true"
click at [383, 444] on label "Operating a Business" at bounding box center [416, 460] width 66 height 32
click at [389, 444] on input "Operating a Business" at bounding box center [394, 449] width 10 height 10
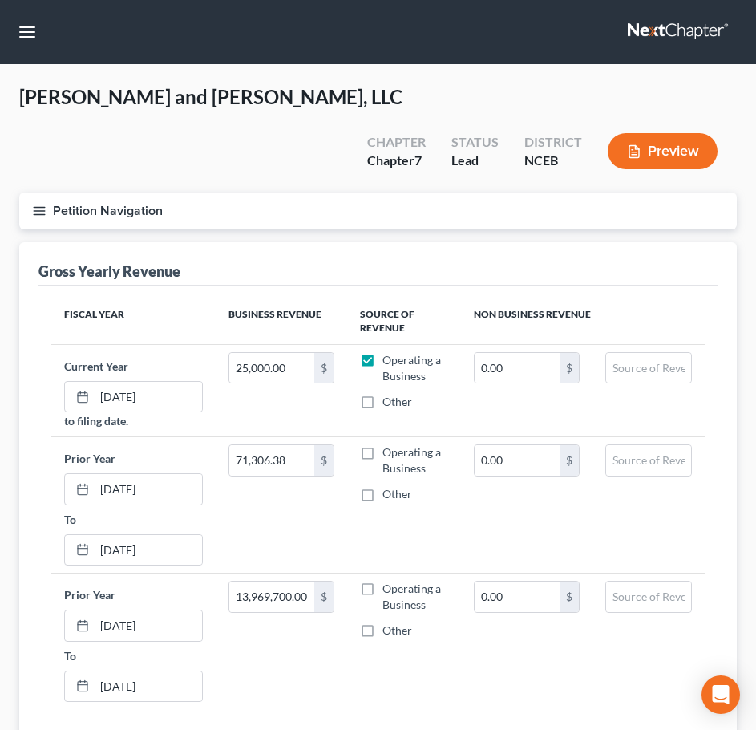
checkbox input "true"
click at [383, 581] on label "Operating a Business" at bounding box center [416, 597] width 66 height 32
click at [389, 581] on input "Operating a Business" at bounding box center [394, 586] width 10 height 10
checkbox input "true"
click at [290, 582] on input "13,969,700.00" at bounding box center [271, 597] width 85 height 30
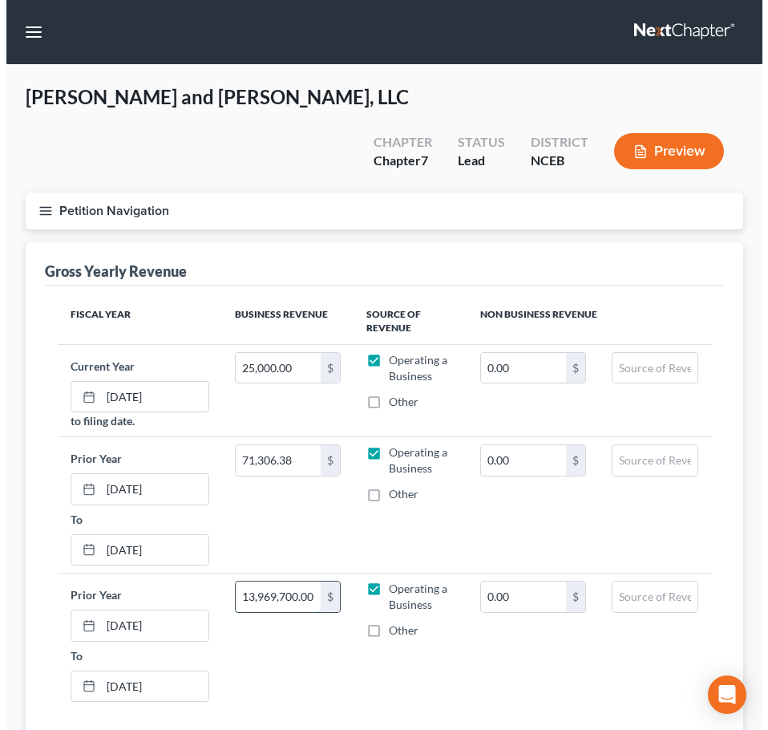
scroll to position [85, 0]
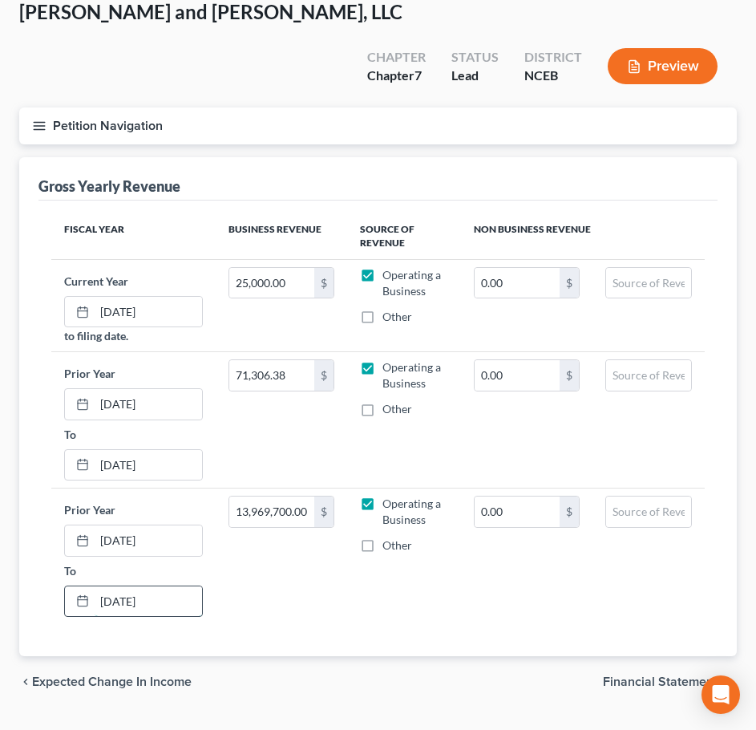
drag, startPoint x: 156, startPoint y: 563, endPoint x: 168, endPoint y: 563, distance: 12.0
click at [168, 586] on input "12/31/2025" at bounding box center [148, 601] width 107 height 30
type input "12/31/2023"
click at [42, 129] on line "button" at bounding box center [39, 129] width 11 height 0
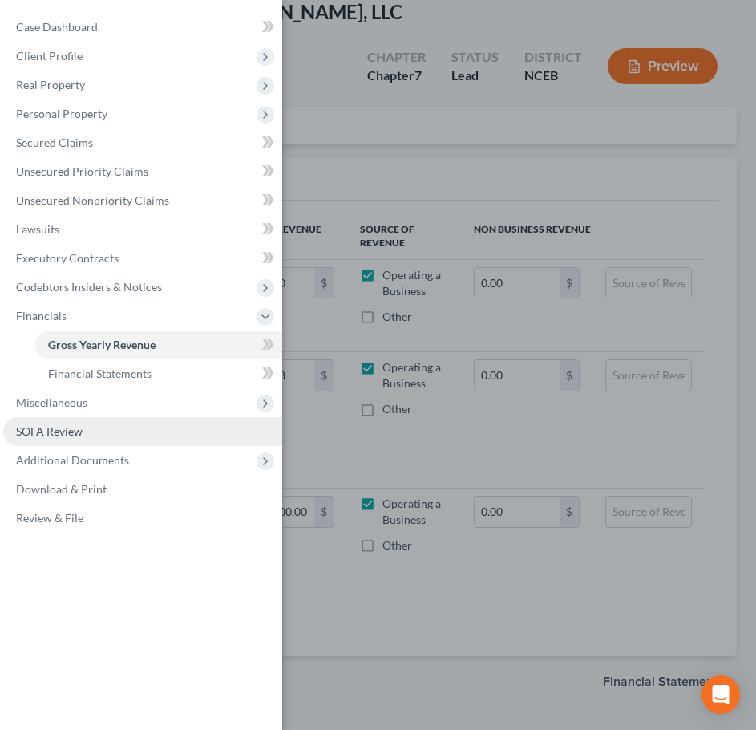
click at [130, 436] on link "SOFA Review" at bounding box center [142, 431] width 279 height 29
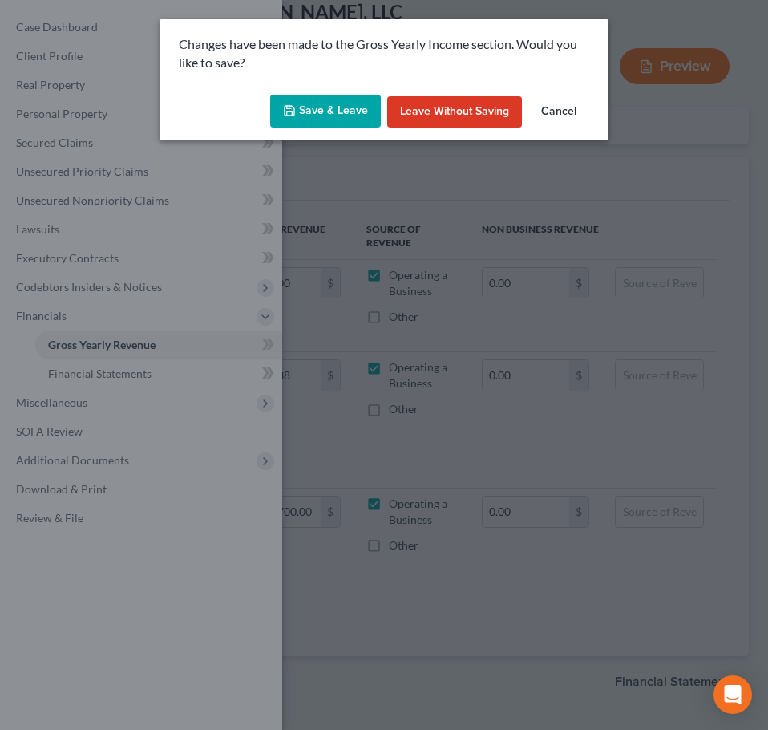
click at [353, 124] on button "Save & Leave" at bounding box center [325, 112] width 111 height 34
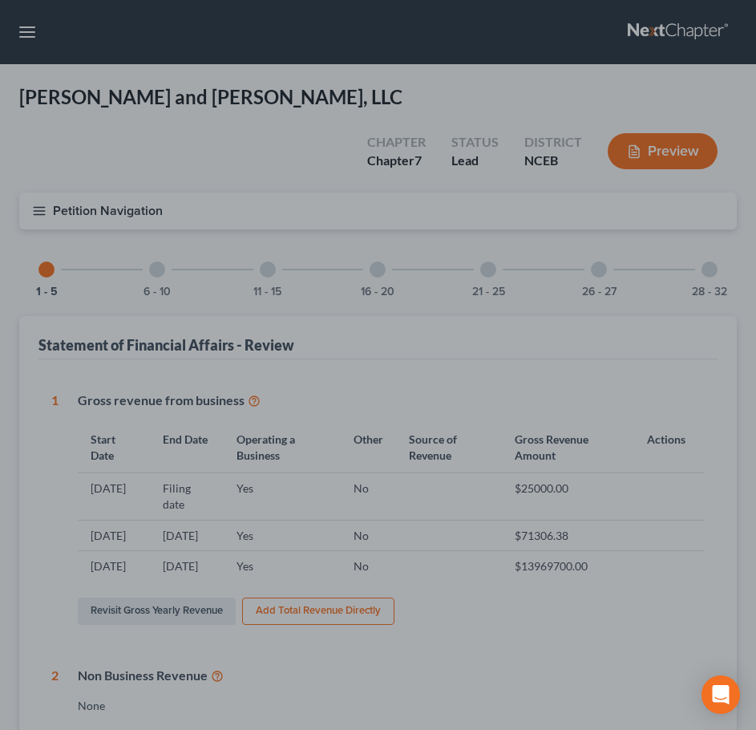
scroll to position [535, 0]
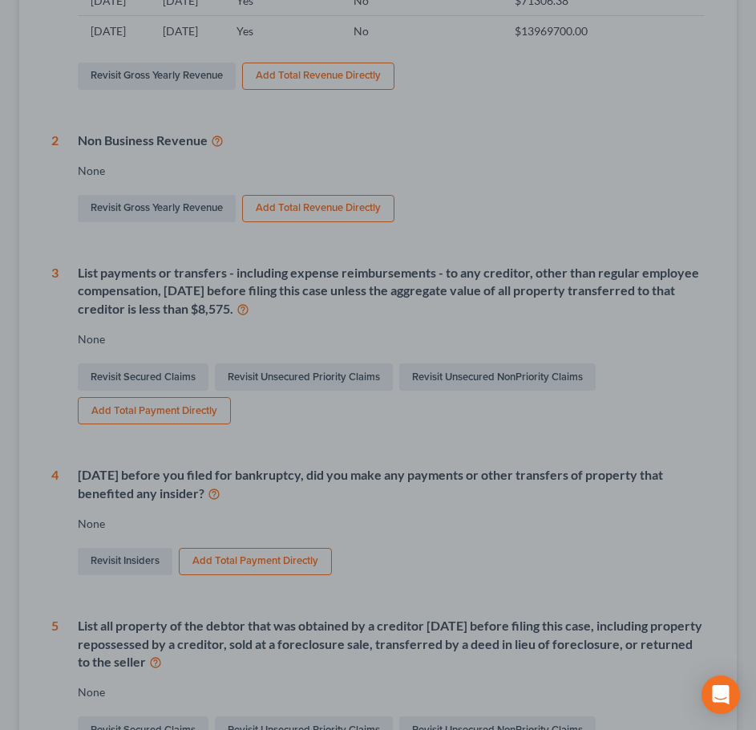
click at [447, 264] on div at bounding box center [378, 365] width 756 height 730
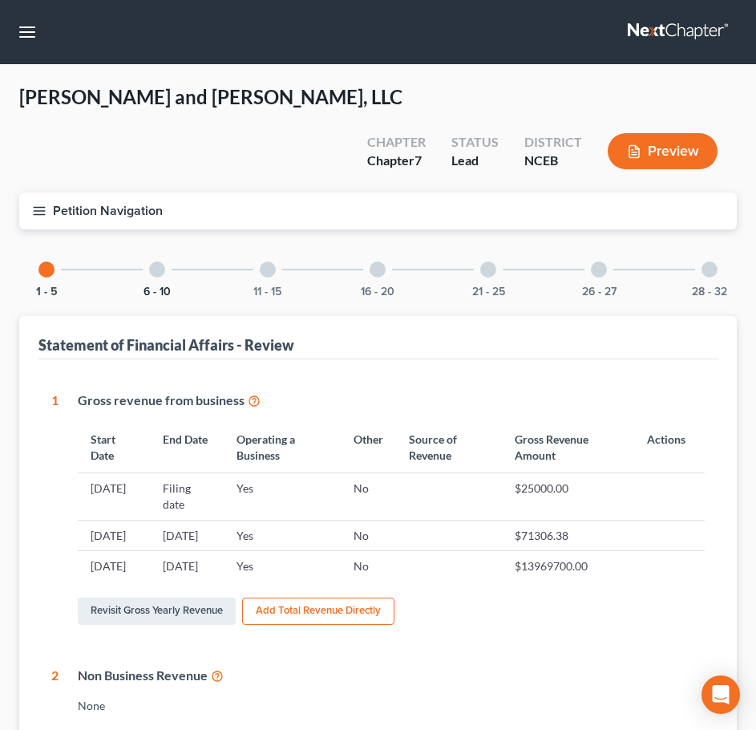
click at [153, 286] on button "6 - 10" at bounding box center [157, 291] width 27 height 11
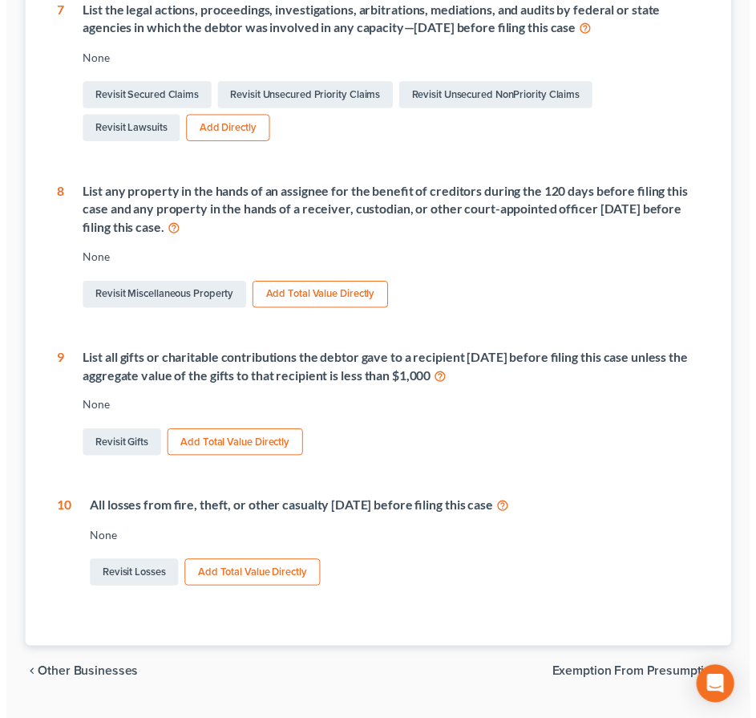
scroll to position [6, 0]
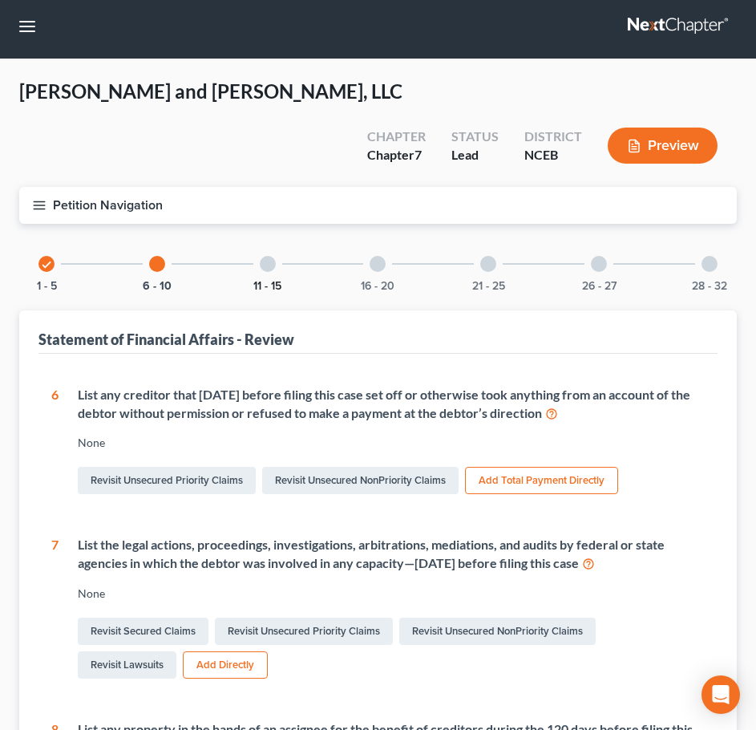
click at [268, 281] on button "11 - 15" at bounding box center [267, 286] width 28 height 11
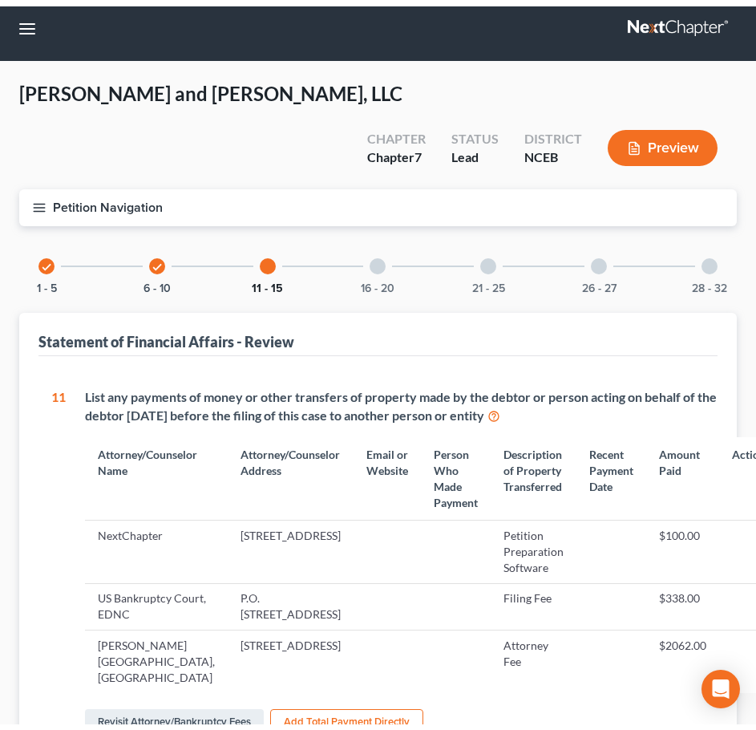
scroll to position [0, 0]
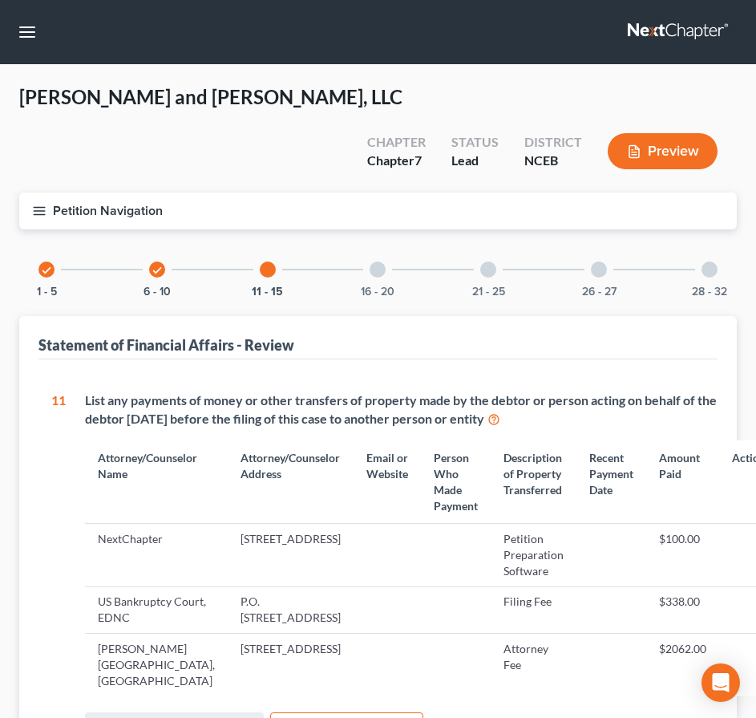
click at [387, 242] on div "16 - 20" at bounding box center [378, 269] width 55 height 55
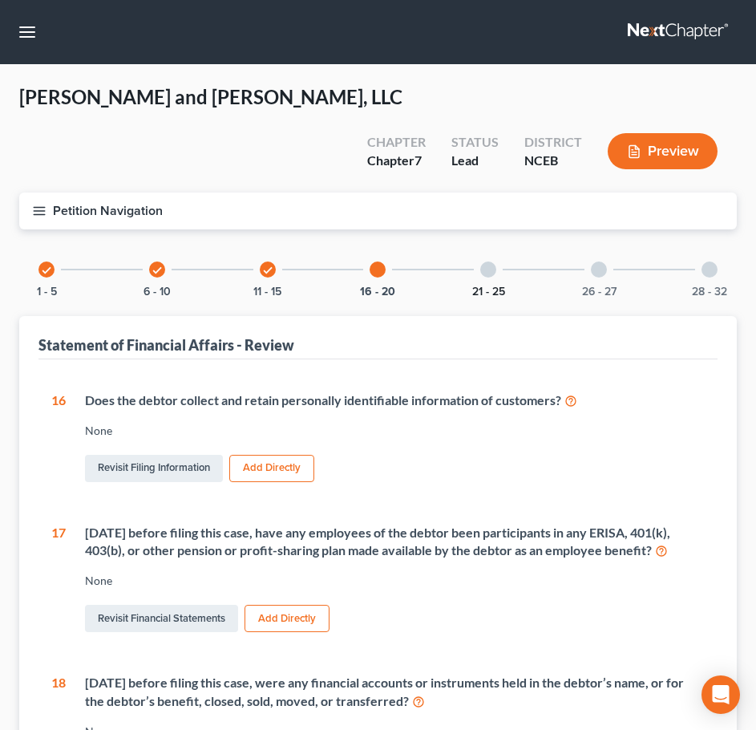
click at [494, 286] on button "21 - 25" at bounding box center [488, 291] width 33 height 11
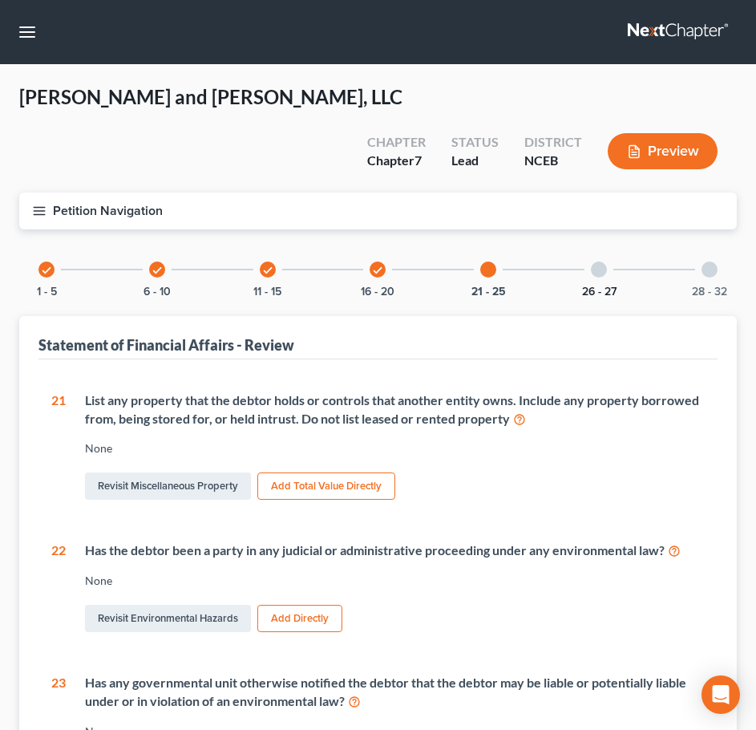
click at [610, 286] on button "26 - 27" at bounding box center [599, 291] width 34 height 11
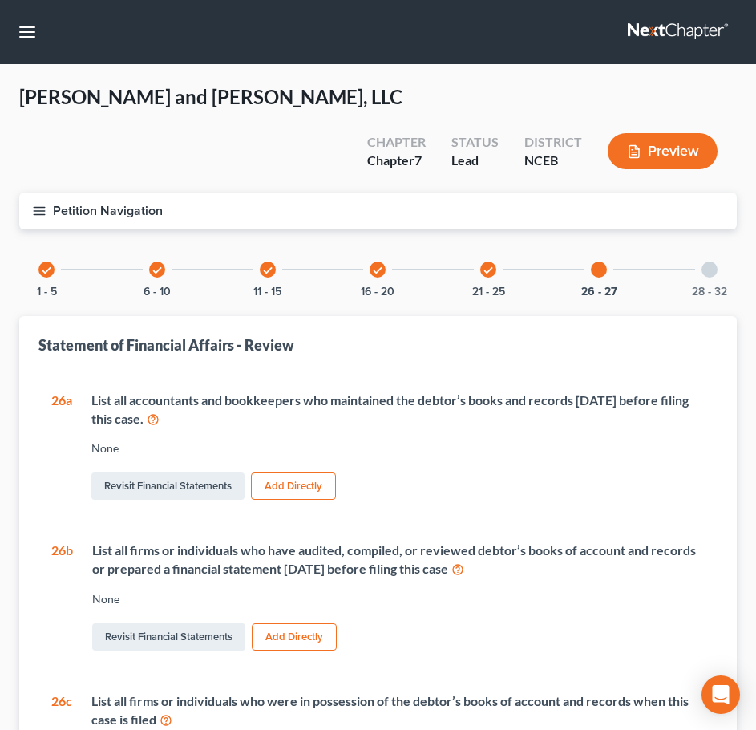
click at [719, 242] on div "28 - 32" at bounding box center [710, 269] width 55 height 55
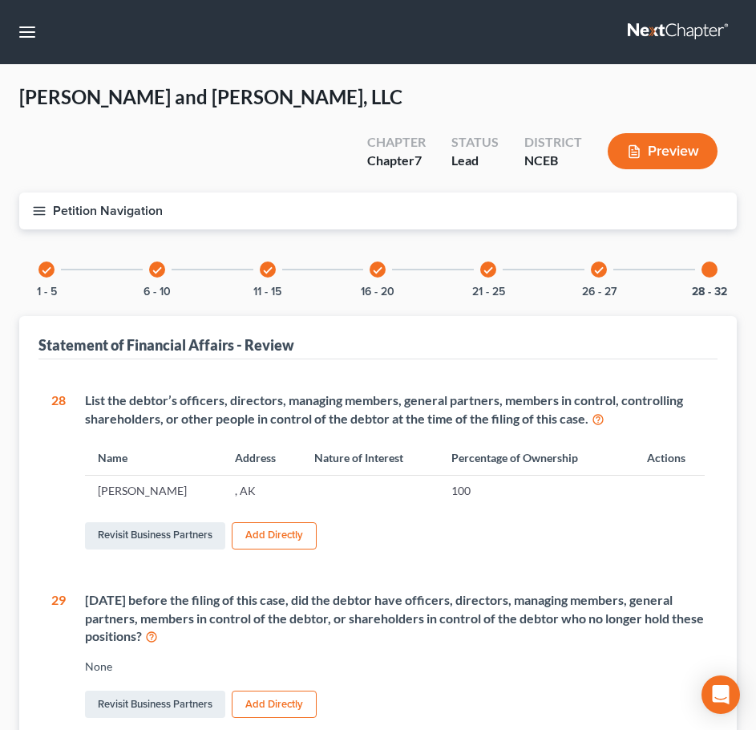
click at [148, 476] on td "Ruthi O'Berry" at bounding box center [153, 491] width 137 height 30
click at [160, 522] on link "Revisit Business Partners" at bounding box center [155, 535] width 140 height 27
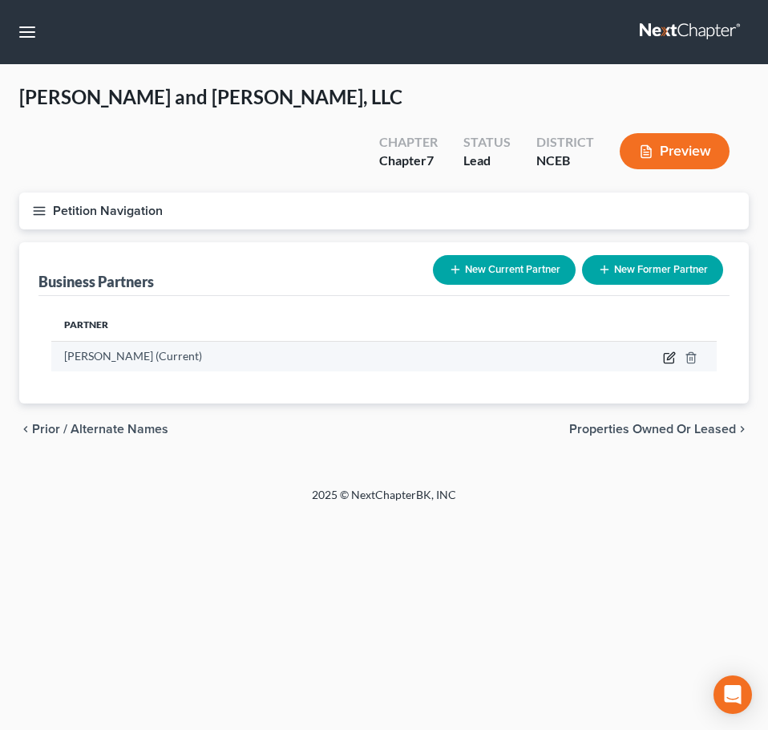
click at [667, 351] on icon "button" at bounding box center [669, 357] width 13 height 13
select select "1"
select select "0"
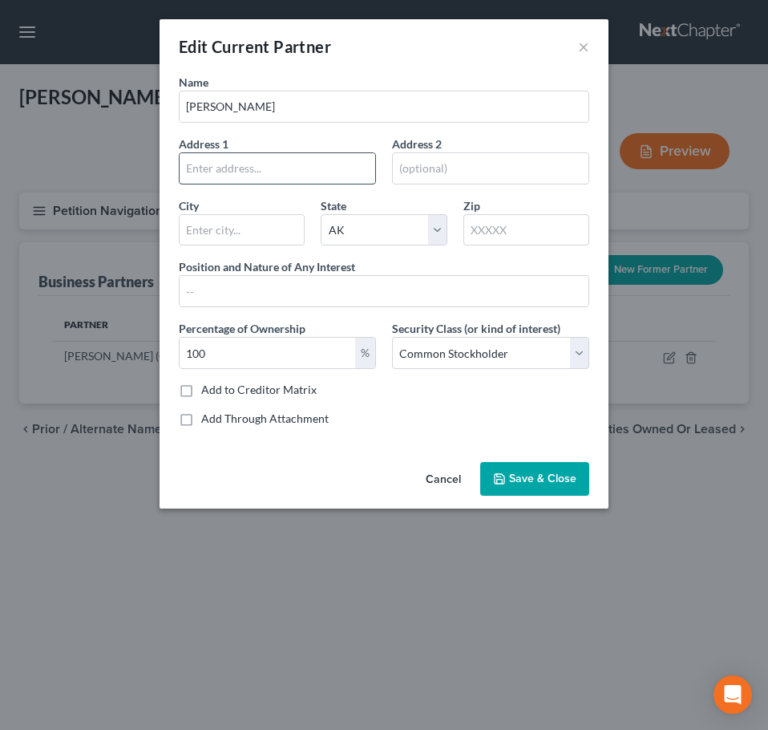
click at [344, 168] on input "text" at bounding box center [278, 168] width 196 height 30
paste input "2309 Old US 1 Hwy"
type input "2309 Old US 1 Hwy"
click at [510, 237] on input "text" at bounding box center [527, 230] width 126 height 32
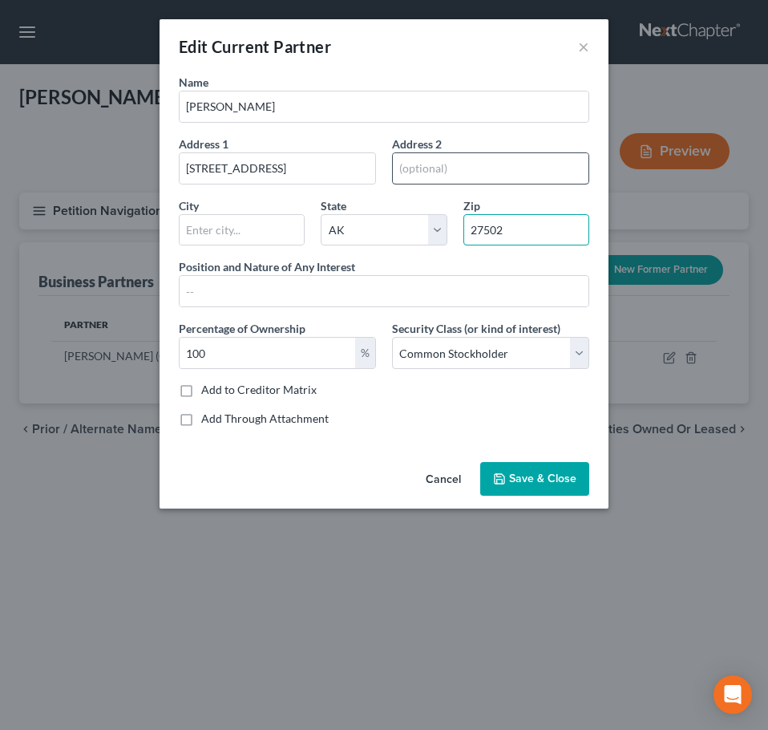
type input "27502"
type input "Apex"
select select "28"
click at [505, 168] on input "text" at bounding box center [491, 168] width 196 height 30
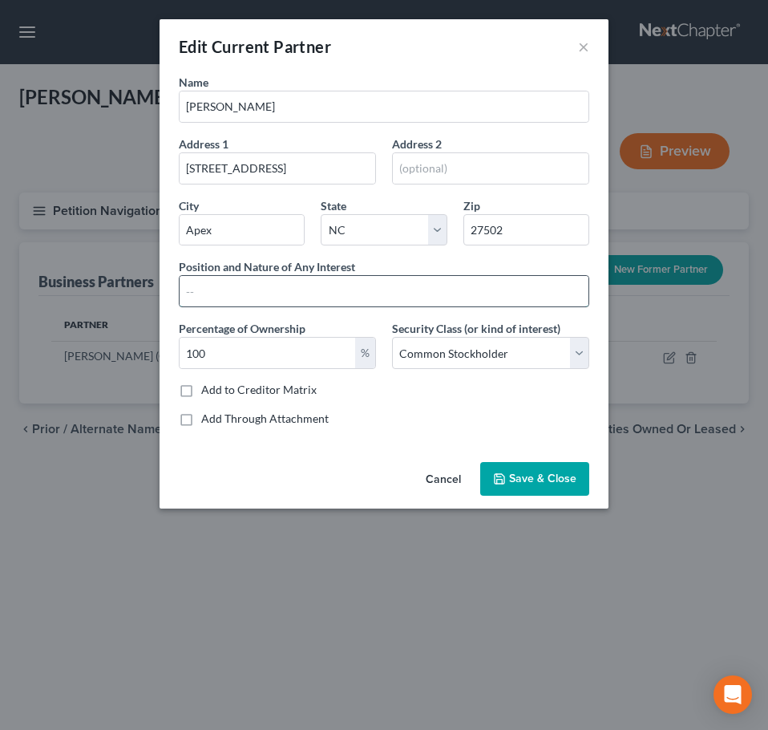
click at [400, 283] on input "text" at bounding box center [384, 291] width 409 height 30
type input "Member-Managiner"
select select "3"
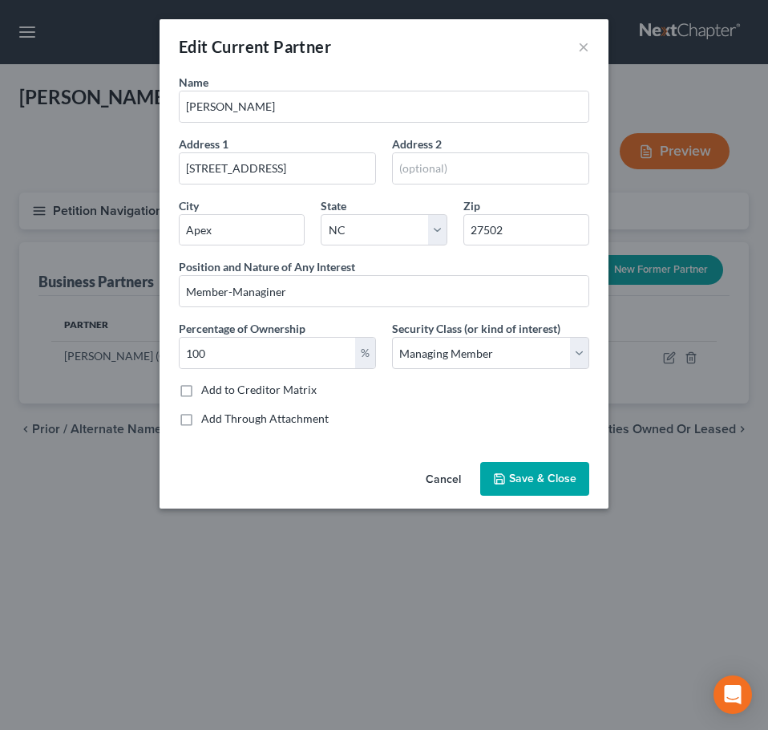
click at [546, 476] on span "Save & Close" at bounding box center [542, 479] width 67 height 14
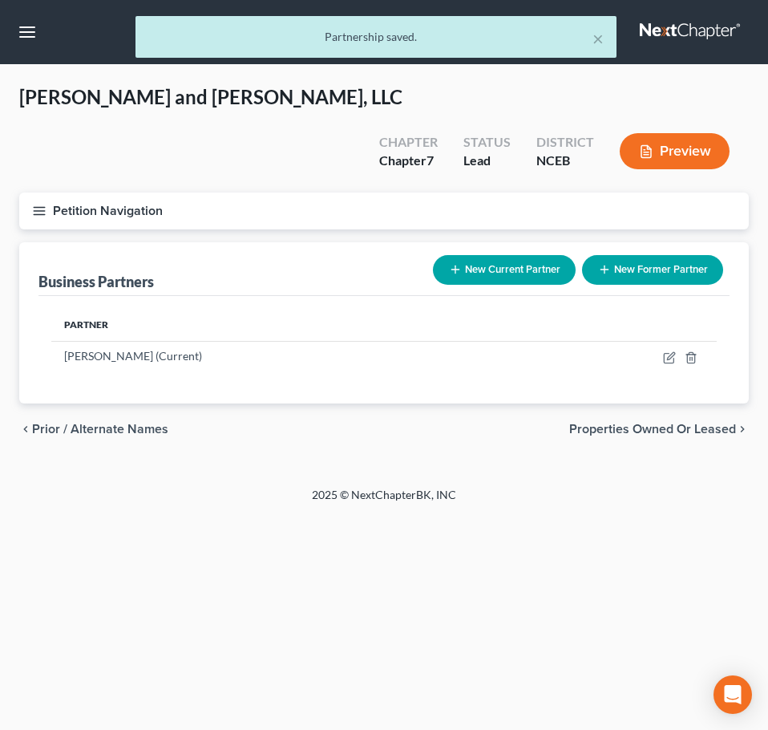
click at [49, 193] on button "Petition Navigation" at bounding box center [384, 211] width 730 height 37
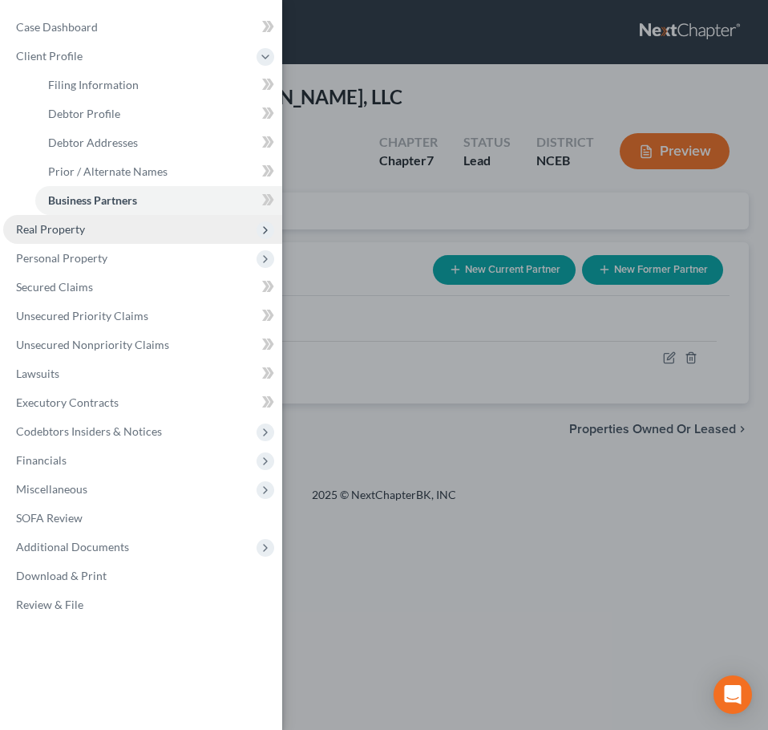
click at [62, 228] on span "Real Property" at bounding box center [50, 229] width 69 height 14
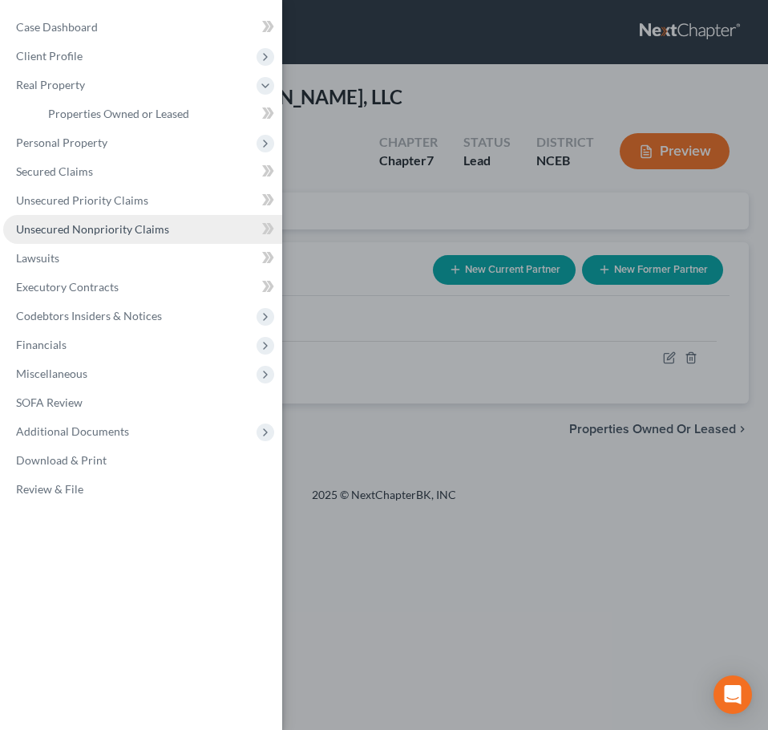
click at [198, 230] on link "Unsecured Nonpriority Claims" at bounding box center [142, 229] width 279 height 29
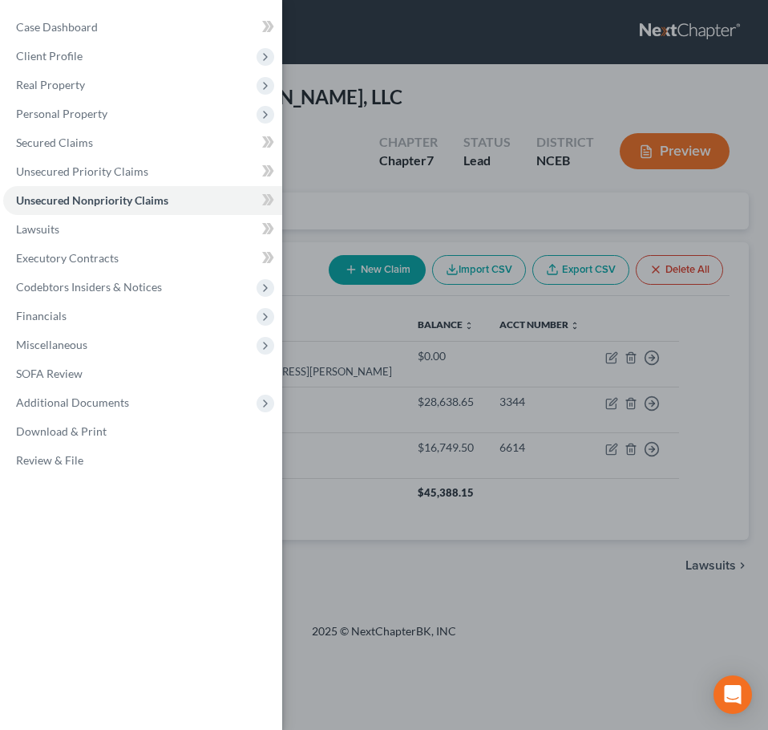
click at [328, 172] on div "Case Dashboard Payments Invoices Payments Payments Credit Report Client Profile" at bounding box center [384, 365] width 768 height 730
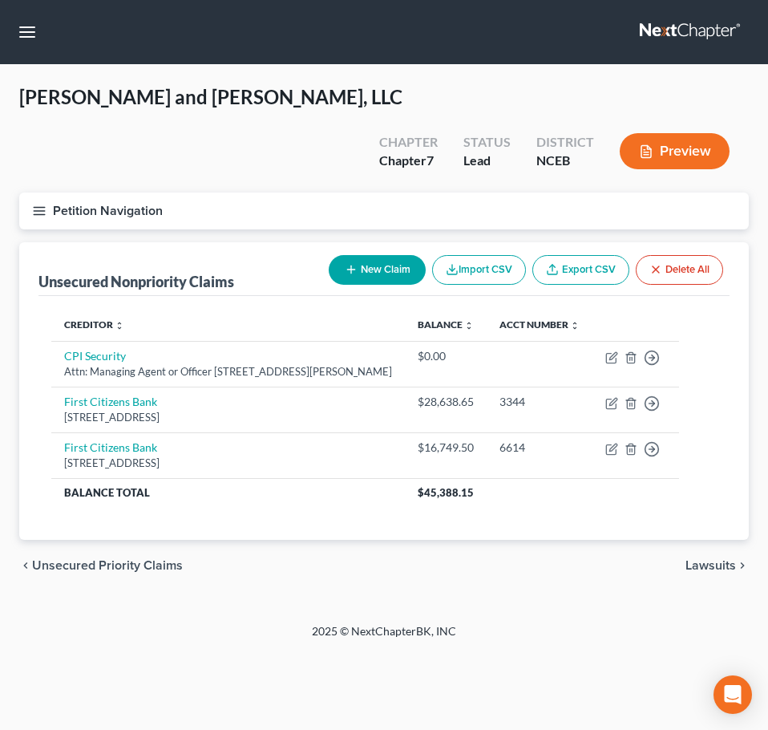
click at [35, 204] on icon "button" at bounding box center [39, 211] width 14 height 14
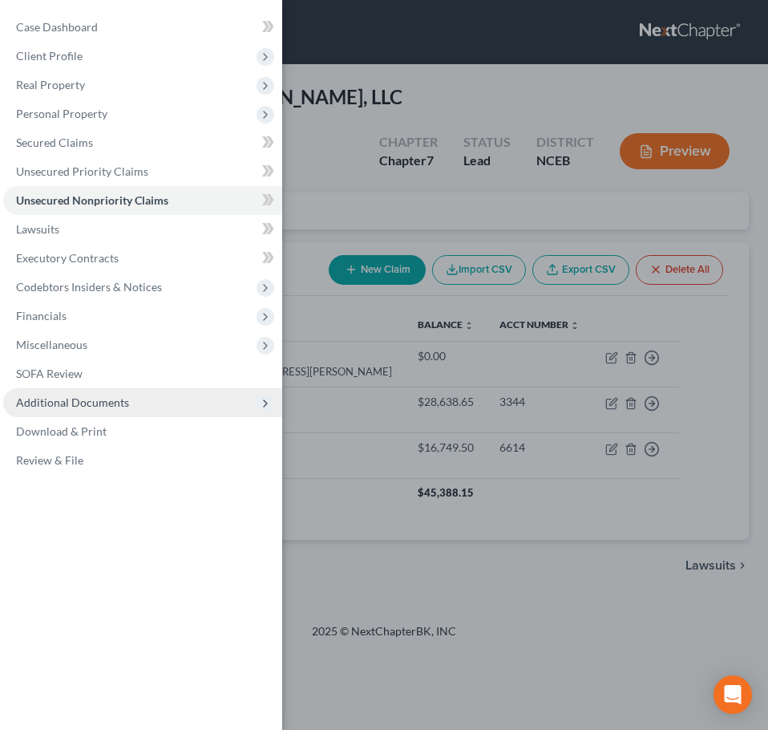
click at [127, 409] on span "Additional Documents" at bounding box center [142, 402] width 279 height 29
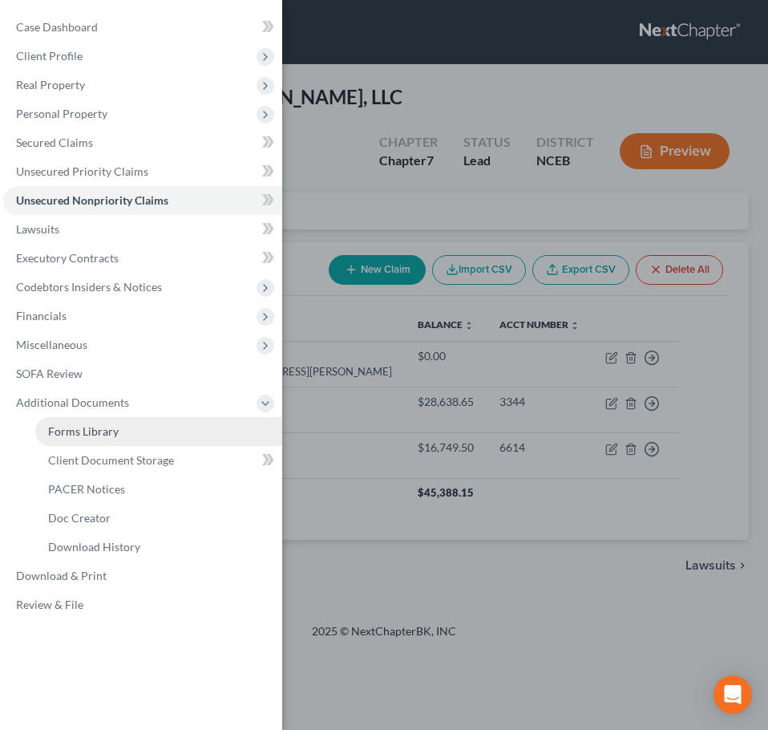
click at [140, 428] on link "Forms Library" at bounding box center [158, 431] width 247 height 29
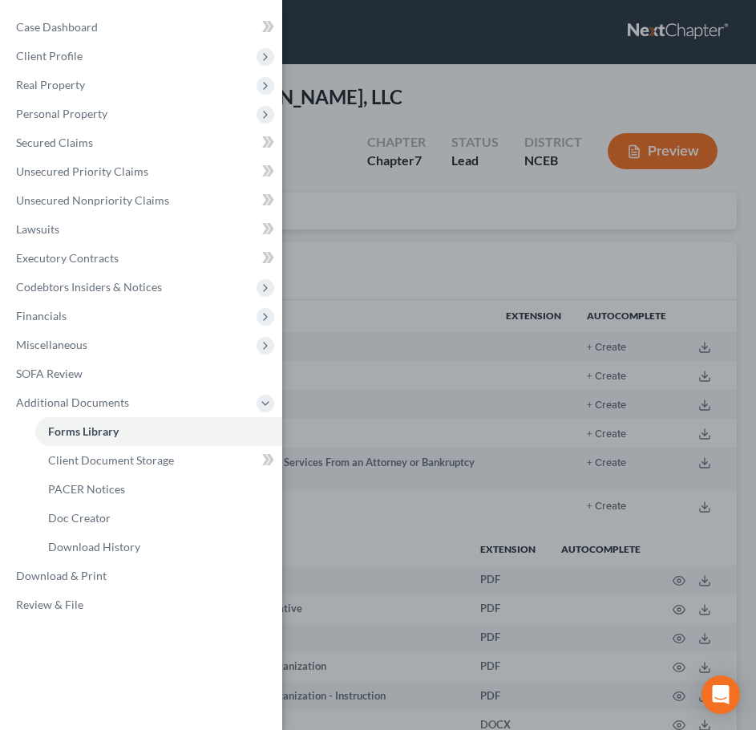
click at [367, 275] on div "Case Dashboard Payments Invoices Payments Payments Credit Report Client Profile" at bounding box center [378, 365] width 756 height 730
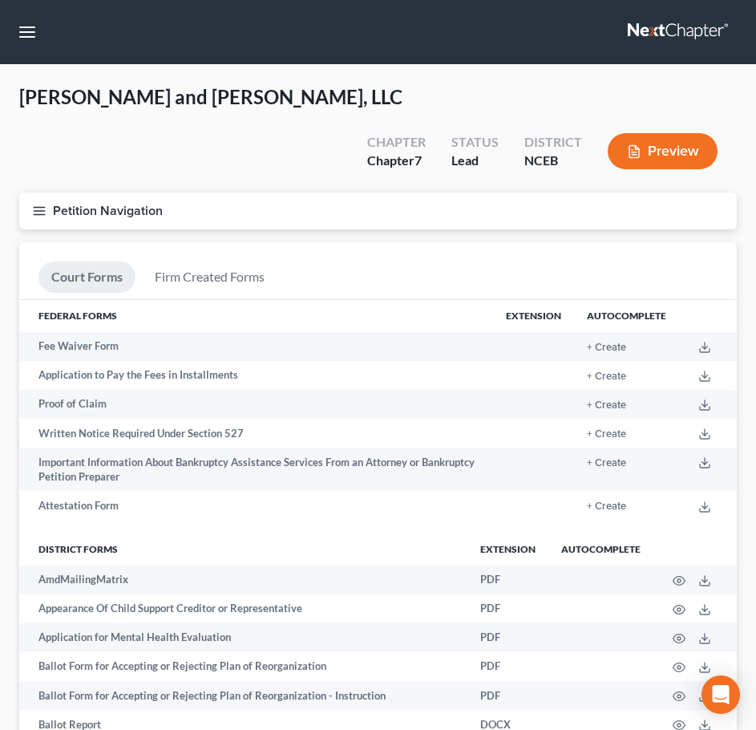
click at [37, 204] on icon "button" at bounding box center [39, 211] width 14 height 14
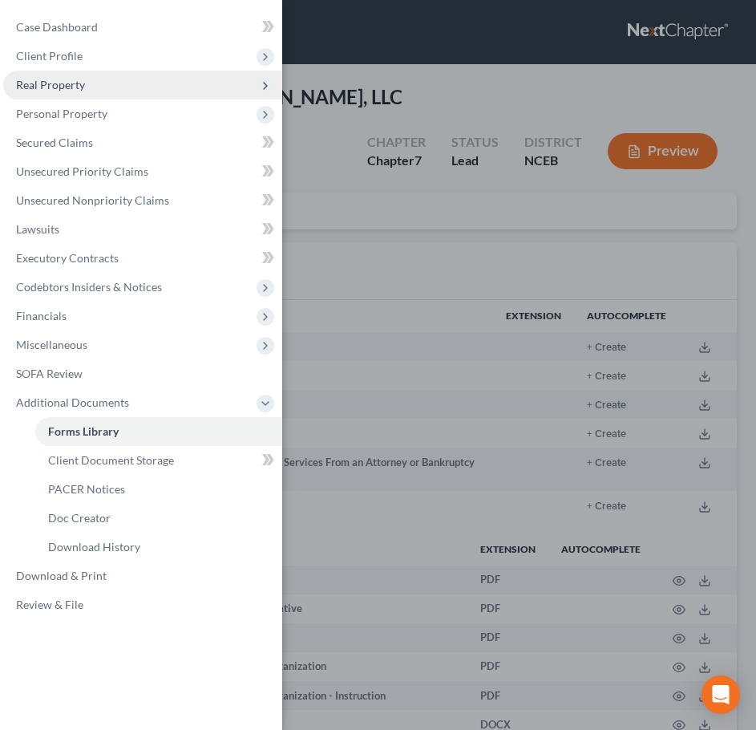
click at [84, 86] on span "Real Property" at bounding box center [142, 85] width 279 height 29
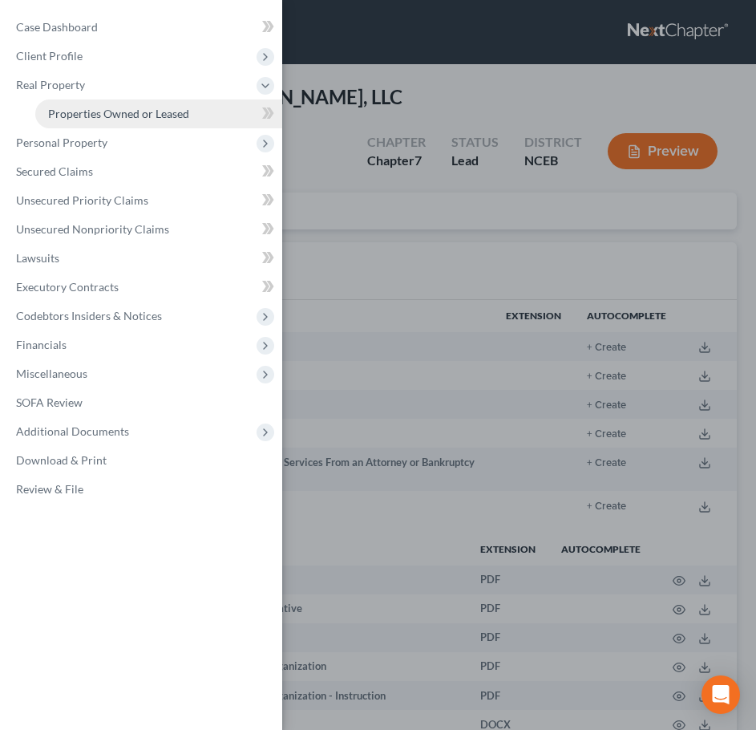
click at [90, 113] on span "Properties Owned or Leased" at bounding box center [118, 114] width 141 height 14
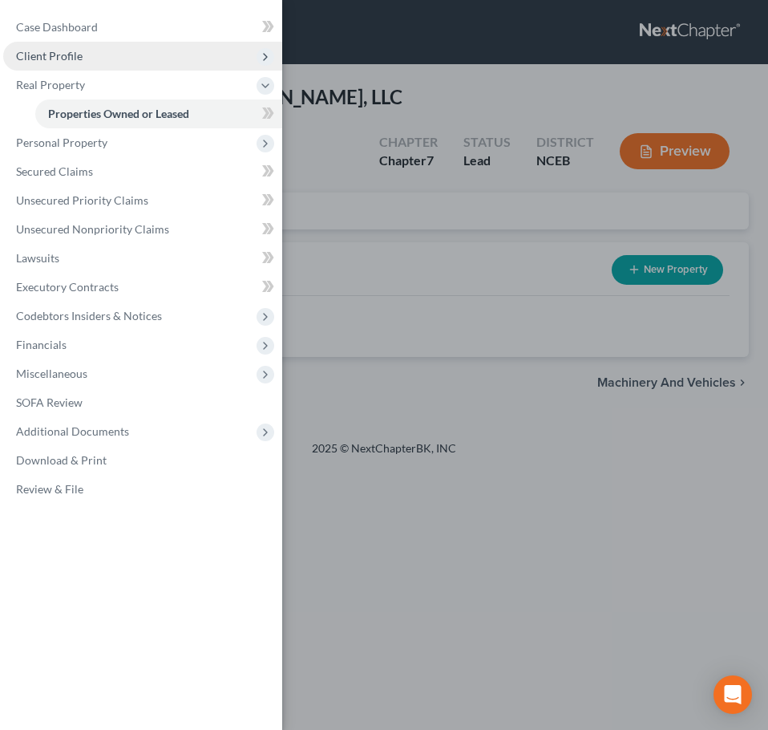
click at [112, 57] on span "Client Profile" at bounding box center [142, 56] width 279 height 29
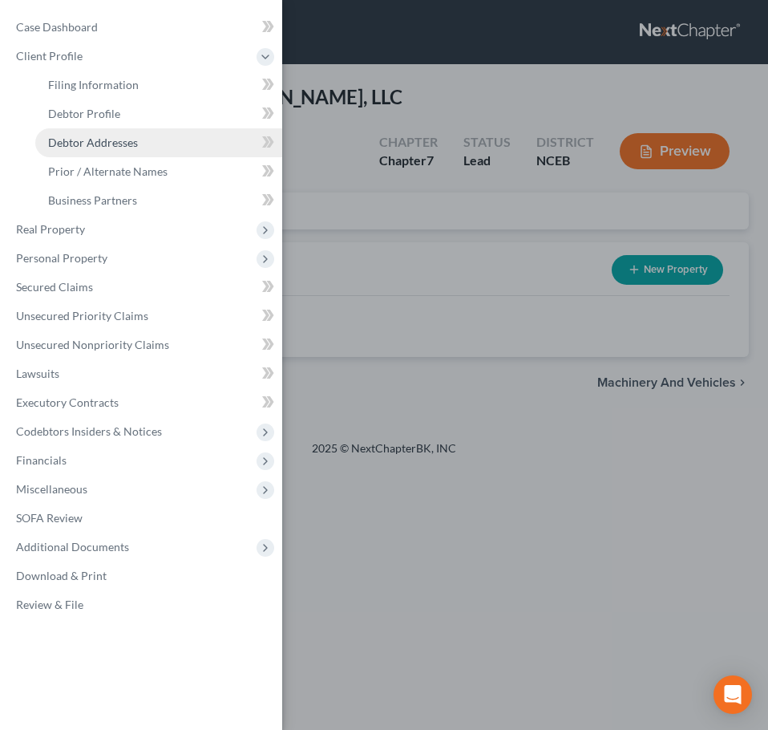
click at [115, 132] on link "Debtor Addresses" at bounding box center [158, 142] width 247 height 29
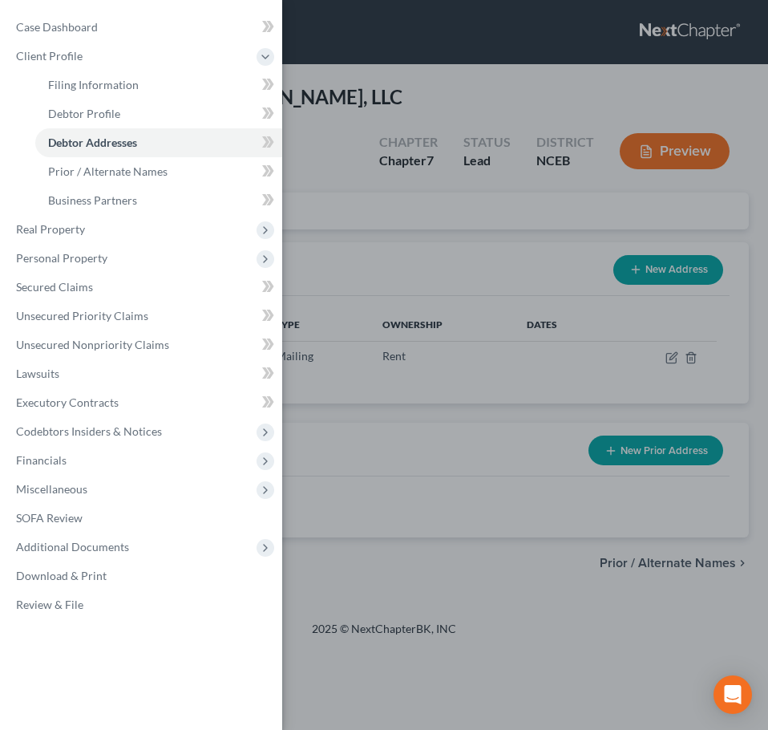
click at [351, 144] on div "Case Dashboard Payments Invoices Payments Payments Credit Report Client Profile" at bounding box center [384, 365] width 768 height 730
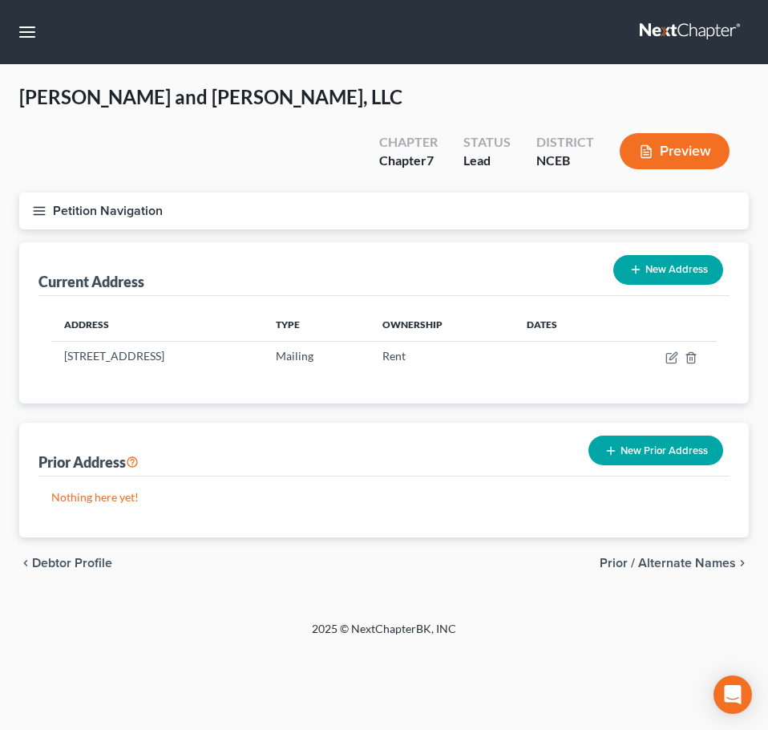
click at [638, 436] on button "New Prior Address" at bounding box center [656, 451] width 135 height 30
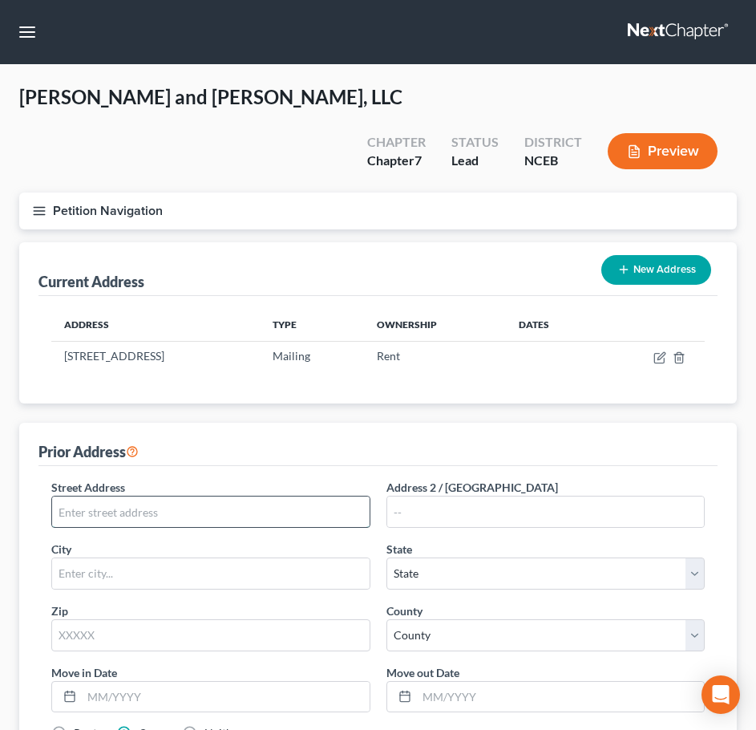
click at [246, 497] on input "text" at bounding box center [211, 512] width 318 height 30
paste input "122 N Salem St, Apex, NC 27502"
type input "122 N Salem St, Apex, NC 27502"
click at [232, 602] on div "Zip *" at bounding box center [210, 626] width 335 height 49
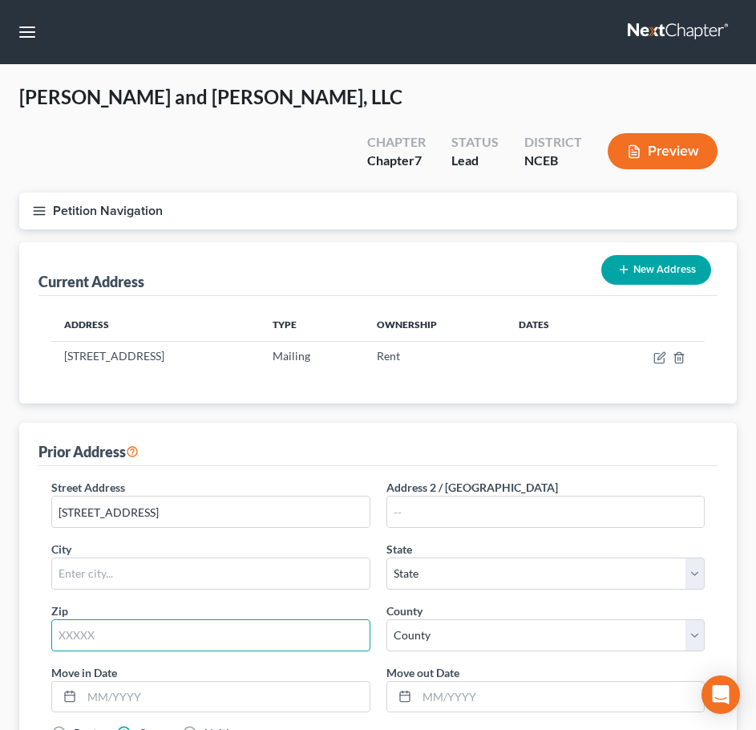
click at [233, 619] on input "text" at bounding box center [210, 635] width 319 height 32
type input "27502"
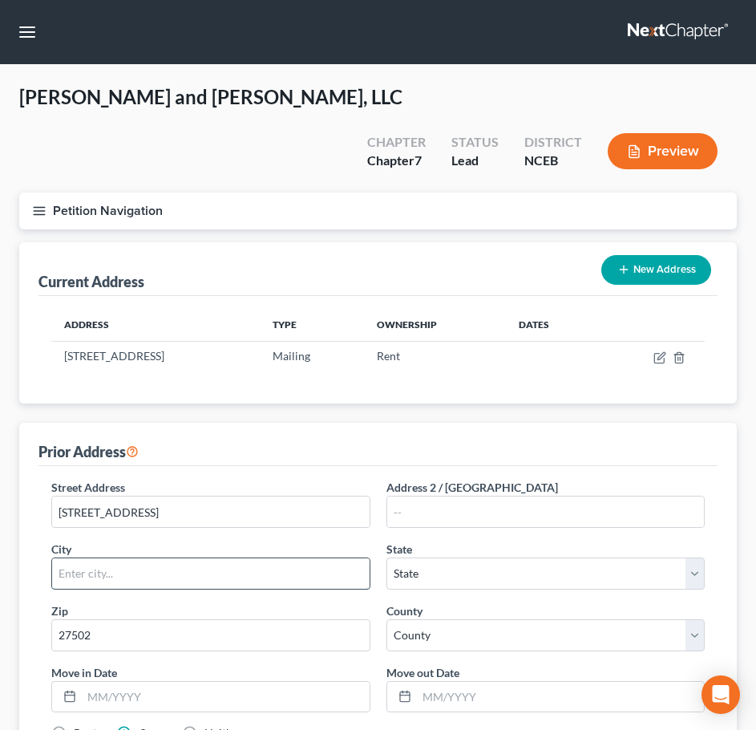
type input "Apex"
select select "28"
click at [323, 558] on input "Apex" at bounding box center [211, 573] width 318 height 30
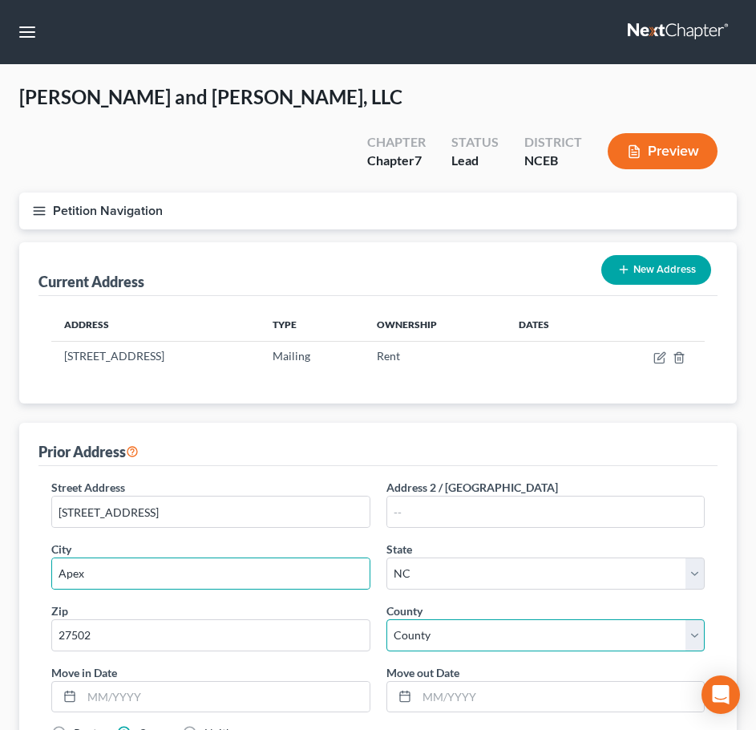
click at [447, 619] on select "County Alamance County Alexander County Alleghany County Anson County Ashe Coun…" at bounding box center [546, 635] width 319 height 32
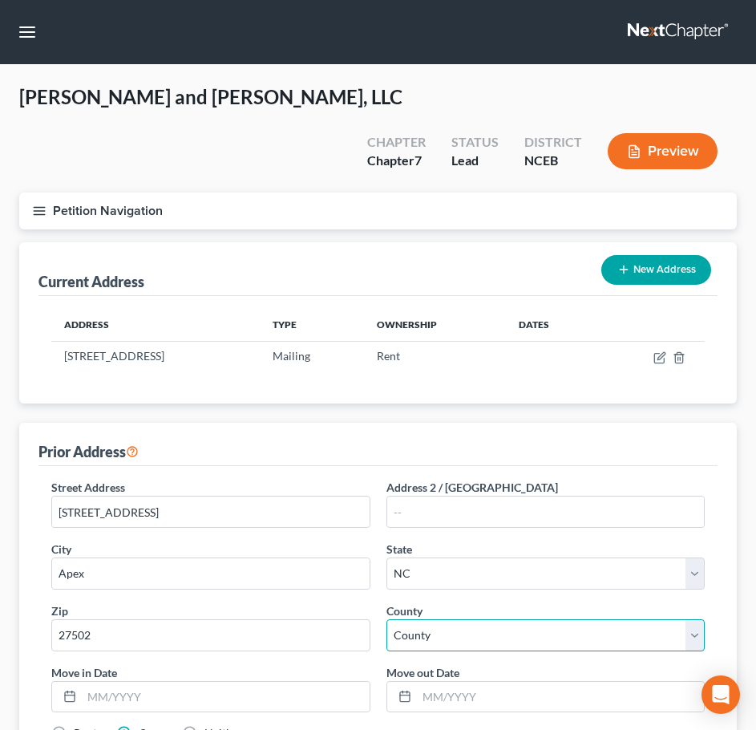
select select "91"
click at [387, 619] on select "County Alamance County Alexander County Alleghany County Anson County Ashe Coun…" at bounding box center [546, 635] width 319 height 32
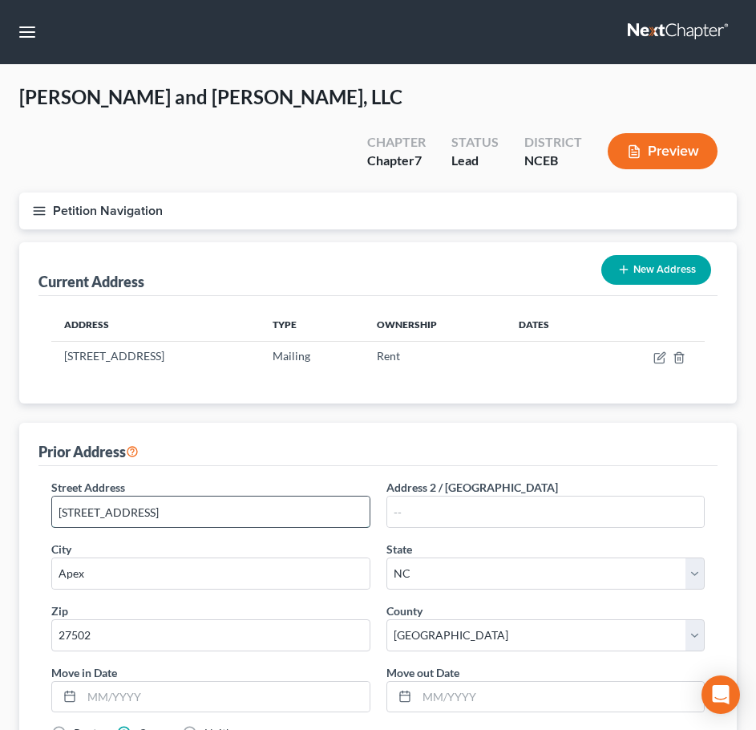
drag, startPoint x: 136, startPoint y: 476, endPoint x: 270, endPoint y: 480, distance: 134.0
click at [270, 497] on input "122 N Salem St, Apex, NC 27502" at bounding box center [211, 512] width 318 height 30
type input "122 N Salem St"
click at [88, 725] on label "Rent" at bounding box center [85, 733] width 23 height 16
click at [88, 725] on input "Rent" at bounding box center [85, 730] width 10 height 10
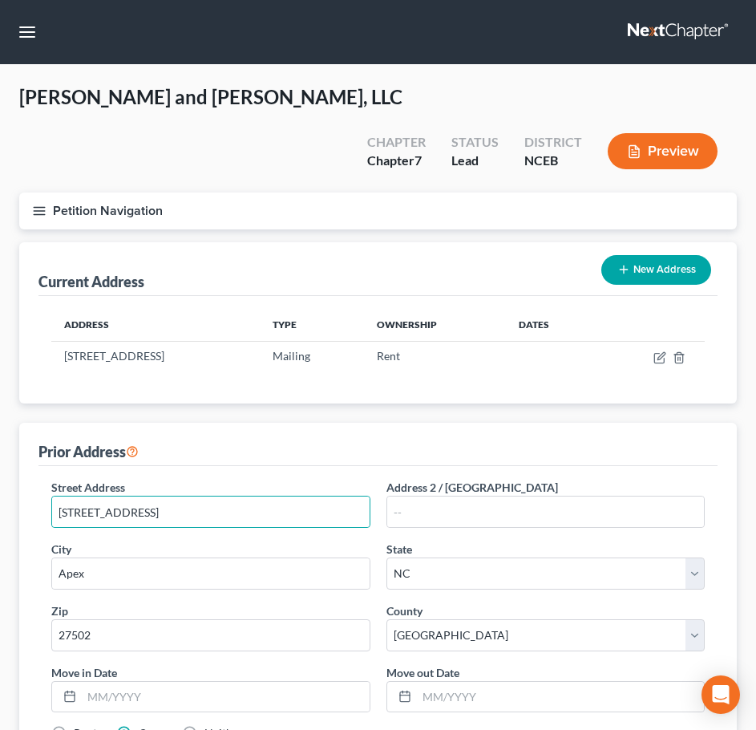
radio input "true"
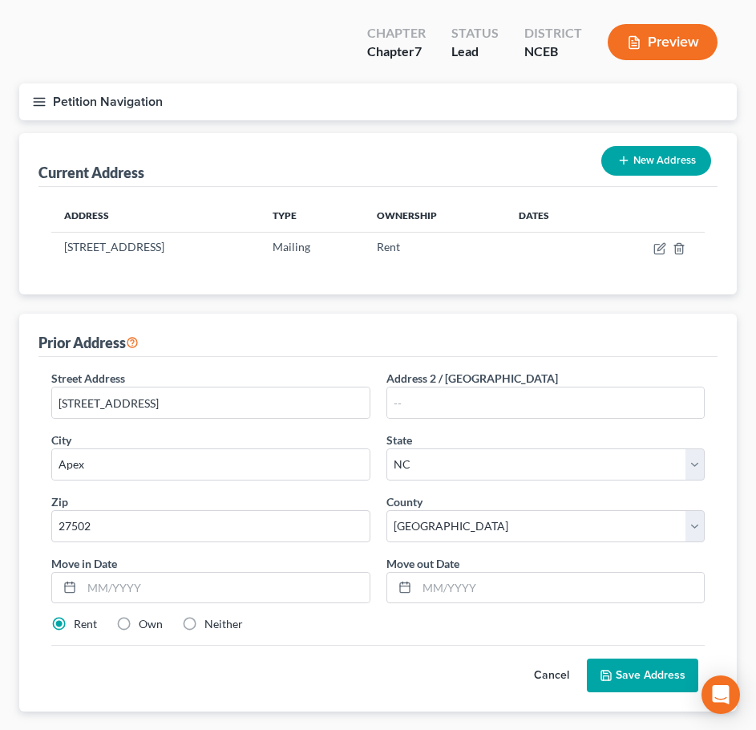
scroll to position [164, 0]
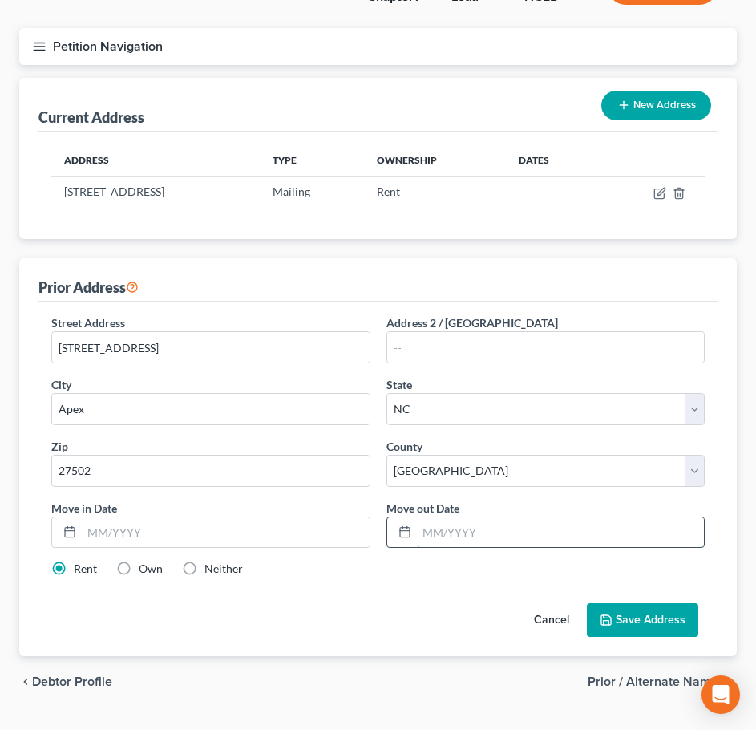
click at [456, 517] on input "text" at bounding box center [561, 532] width 288 height 30
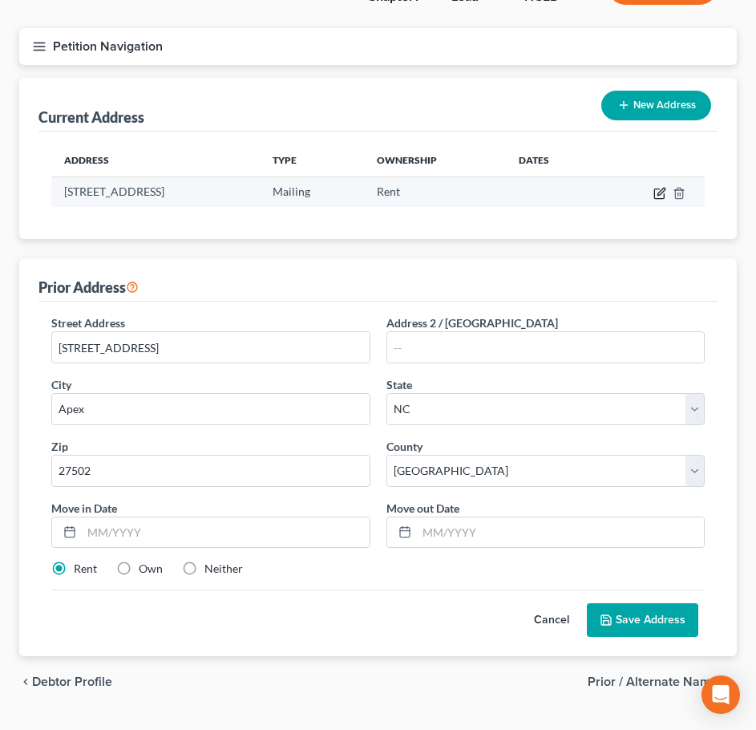
click at [658, 187] on icon "button" at bounding box center [660, 193] width 13 height 13
select select "28"
select select "91"
select select "1"
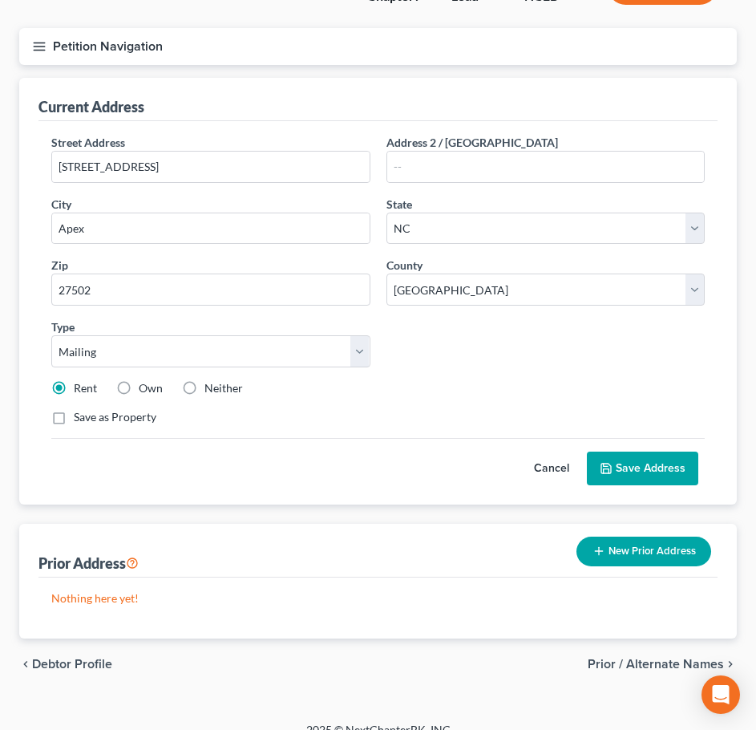
scroll to position [0, 0]
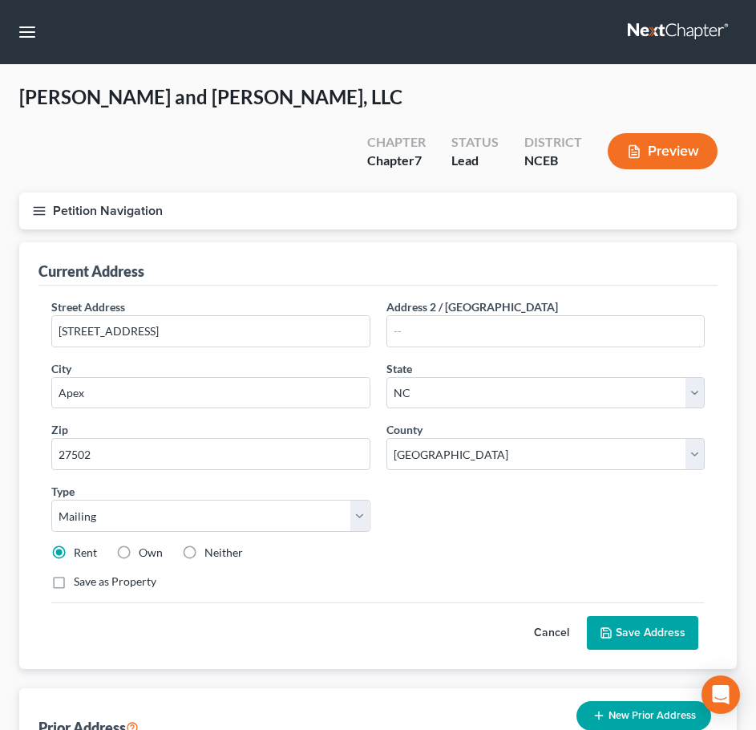
click at [205, 545] on label "Neither" at bounding box center [224, 553] width 39 height 16
click at [211, 545] on input "Neither" at bounding box center [216, 550] width 10 height 10
radio input "true"
click at [626, 616] on button "Save Address" at bounding box center [642, 633] width 111 height 34
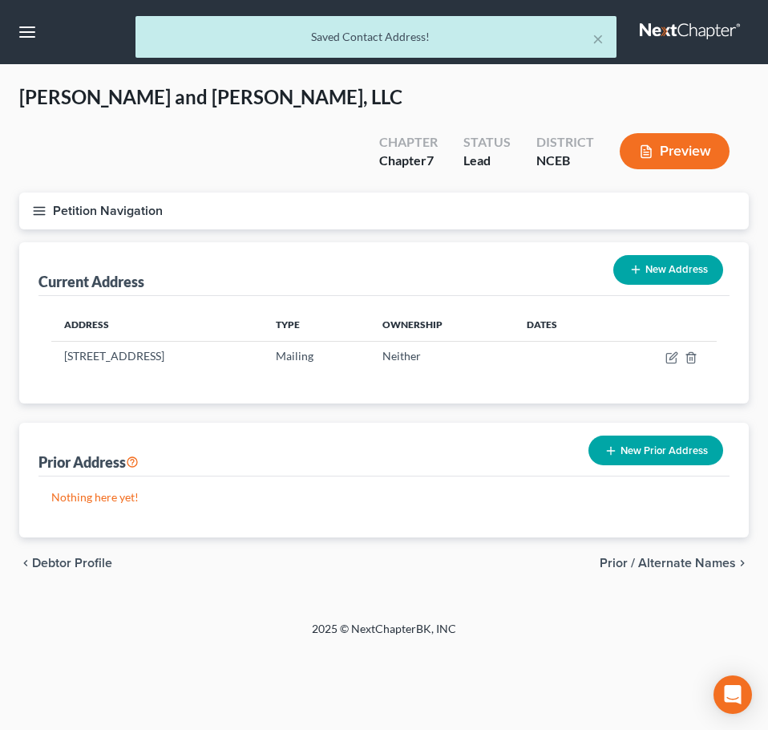
click at [386, 476] on div "Nothing here yet!" at bounding box center [384, 506] width 691 height 61
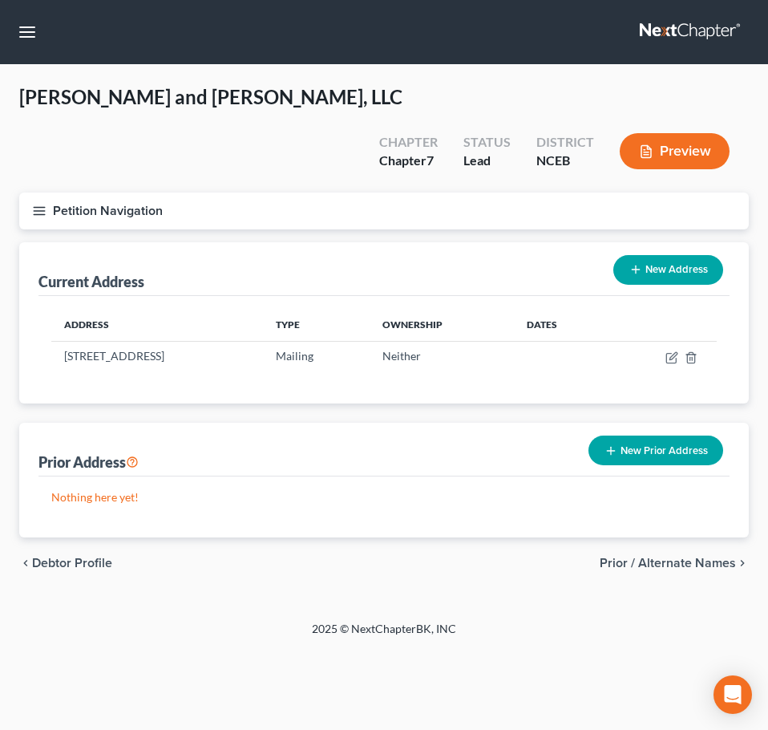
click at [634, 436] on button "New Prior Address" at bounding box center [656, 451] width 135 height 30
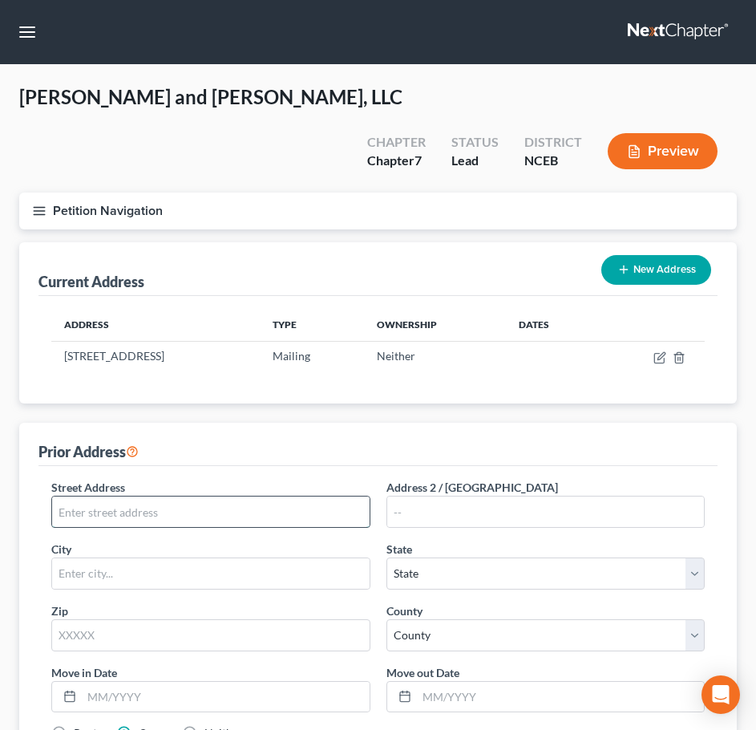
click at [314, 497] on input "text" at bounding box center [211, 512] width 318 height 30
paste input "122 N Salem St, Apex, NC 27502"
drag, startPoint x: 133, startPoint y: 476, endPoint x: 226, endPoint y: 480, distance: 93.1
click at [226, 497] on input "122 N Salem St, Apex, NC 27502" at bounding box center [211, 512] width 318 height 30
type input "122 N Salem St"
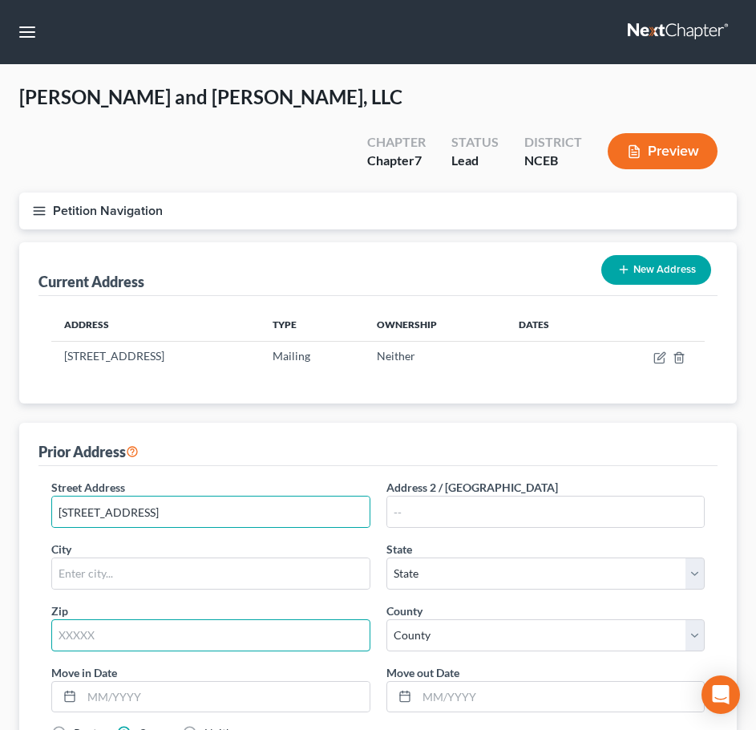
click at [285, 619] on input "text" at bounding box center [210, 635] width 319 height 32
paste input "122 N Salem St, Apex, NC 27502"
drag, startPoint x: 187, startPoint y: 597, endPoint x: -32, endPoint y: 586, distance: 219.2
click at [0, 586] on html "Home New Case Client Portal J.M. Cook, P.A. j.m.cook@jmcookesq.com My Account S…" at bounding box center [378, 466] width 756 height 933
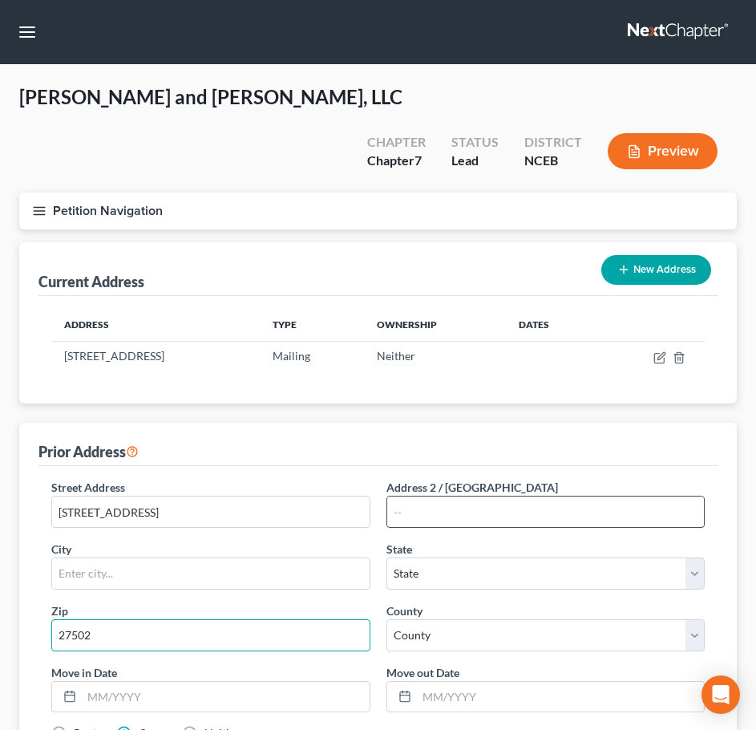
type input "27502"
click at [444, 497] on input "text" at bounding box center [546, 512] width 318 height 30
type input "Apex"
select select "28"
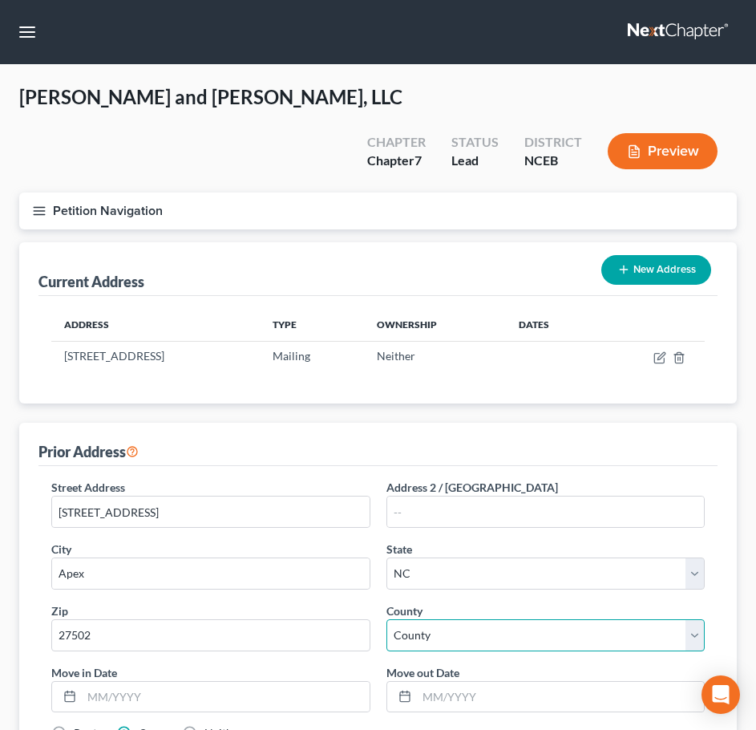
click at [468, 619] on select "County" at bounding box center [546, 635] width 319 height 32
select select "91"
click at [387, 619] on select "County Alamance County Alexander County Alleghany County Anson County Ashe Coun…" at bounding box center [546, 635] width 319 height 32
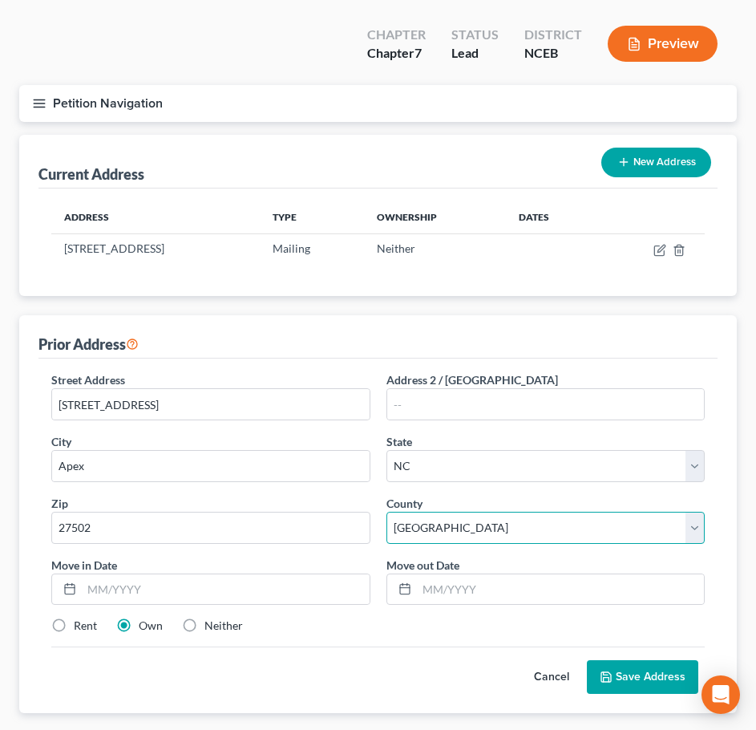
scroll to position [164, 0]
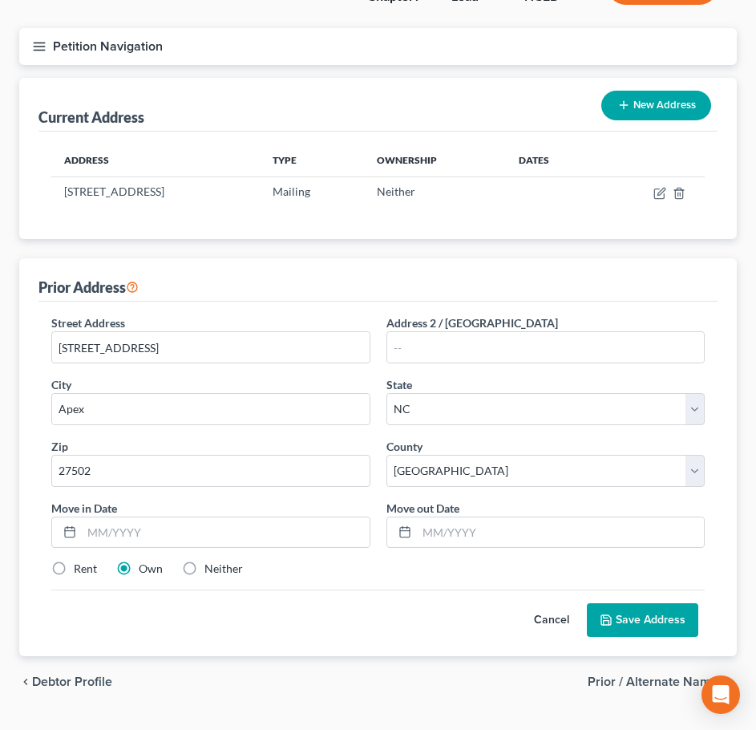
click at [91, 561] on label "Rent" at bounding box center [85, 569] width 23 height 16
click at [91, 561] on input "Rent" at bounding box center [85, 566] width 10 height 10
radio input "true"
click at [602, 615] on icon at bounding box center [607, 620] width 10 height 10
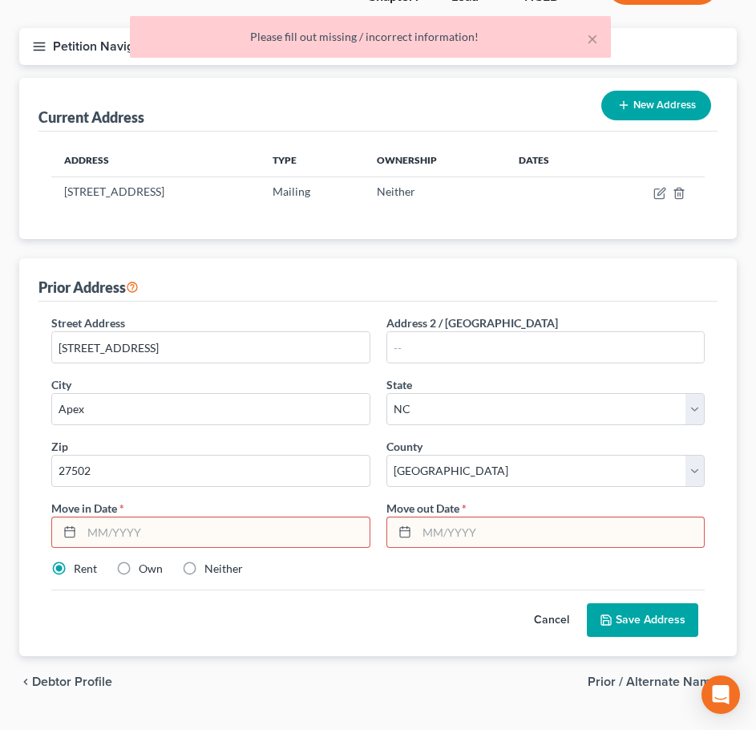
click at [449, 517] on input "text" at bounding box center [561, 532] width 288 height 30
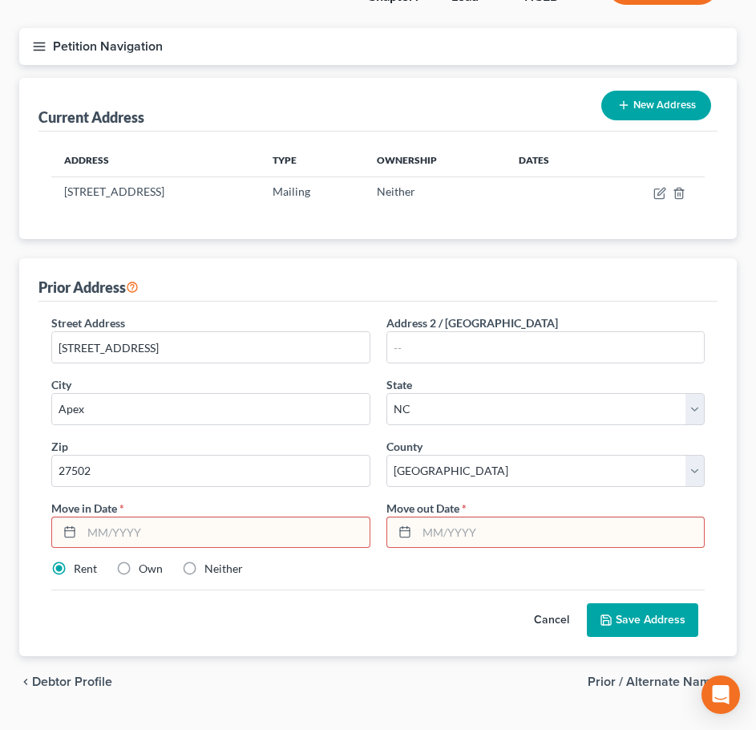
click at [318, 517] on input "text" at bounding box center [226, 532] width 288 height 30
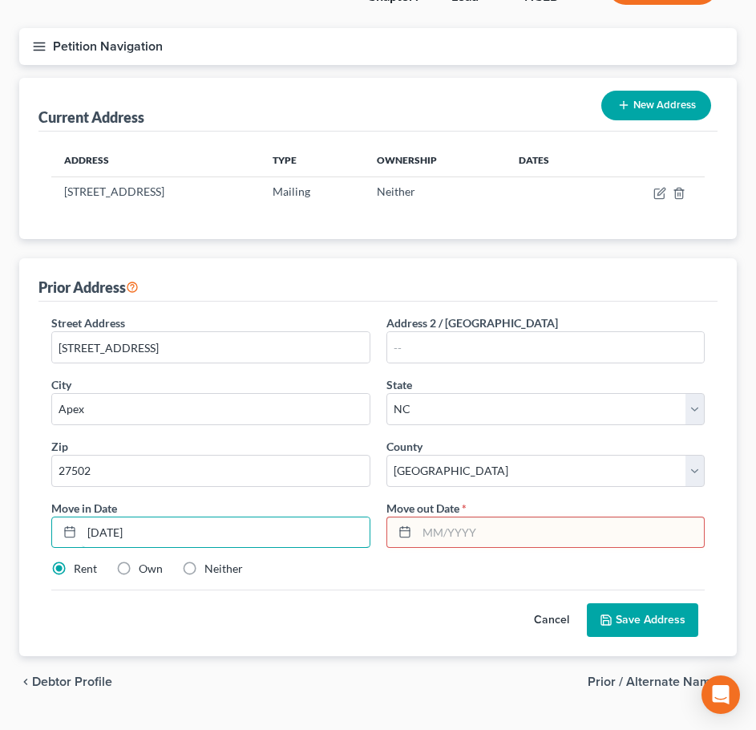
type input "01/01/2025"
click at [418, 517] on input "text" at bounding box center [561, 532] width 288 height 30
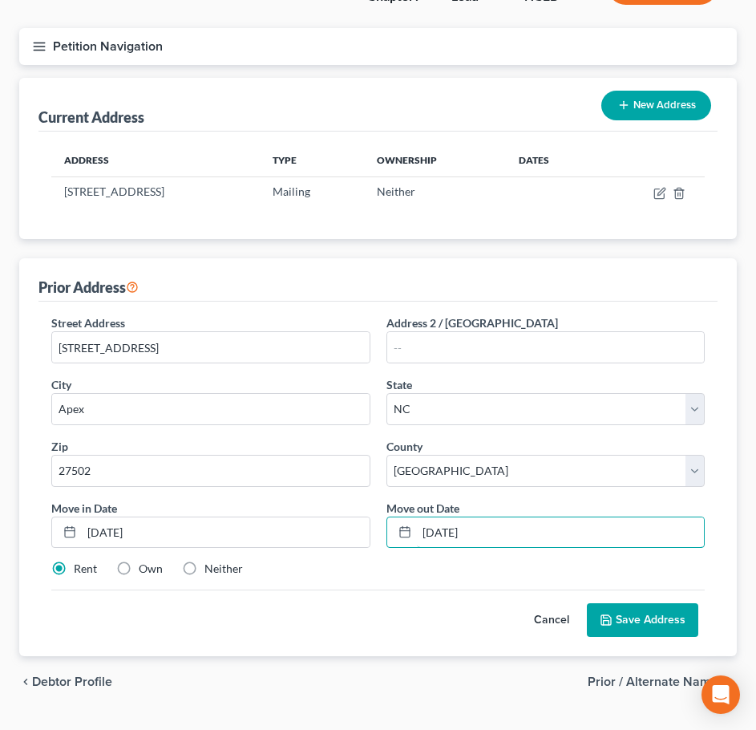
type input "09/01/2025"
click at [609, 614] on icon at bounding box center [606, 620] width 13 height 13
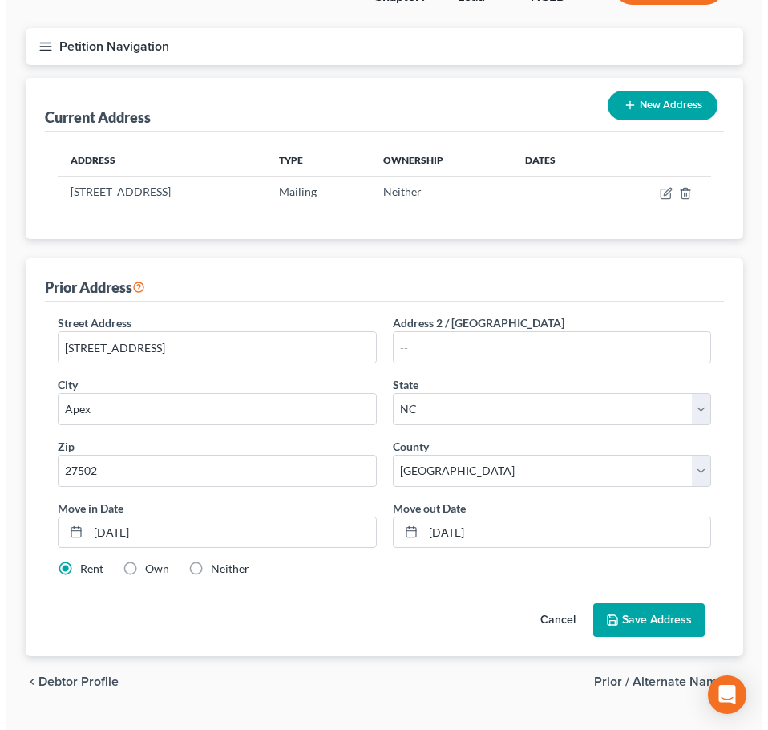
scroll to position [0, 0]
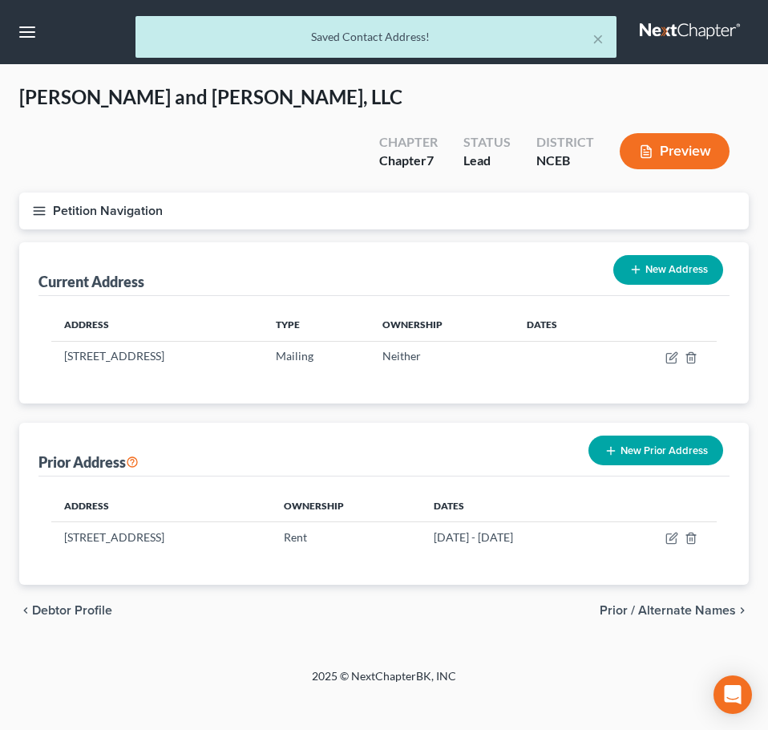
click at [42, 204] on icon "button" at bounding box center [39, 211] width 14 height 14
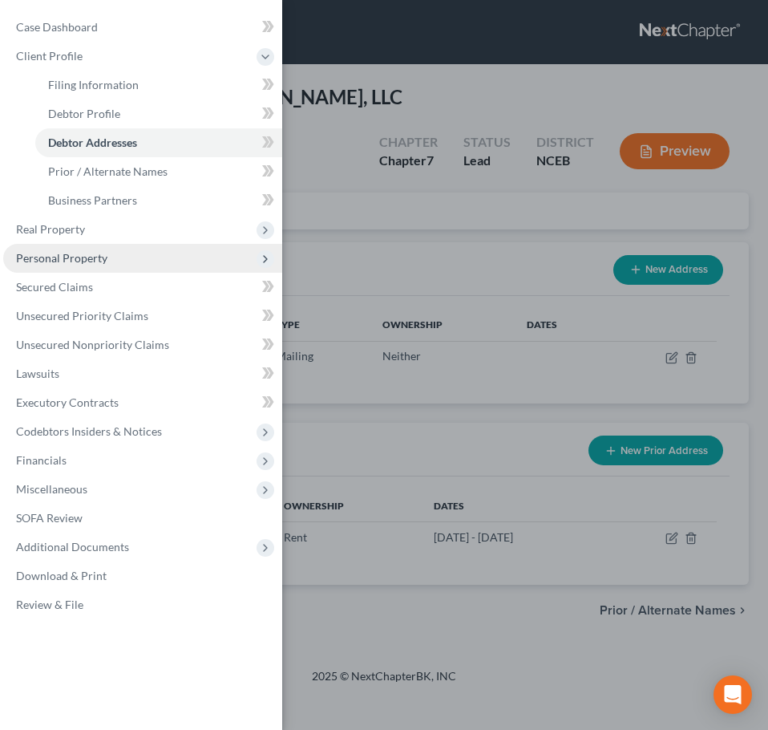
click at [55, 261] on span "Personal Property" at bounding box center [61, 258] width 91 height 14
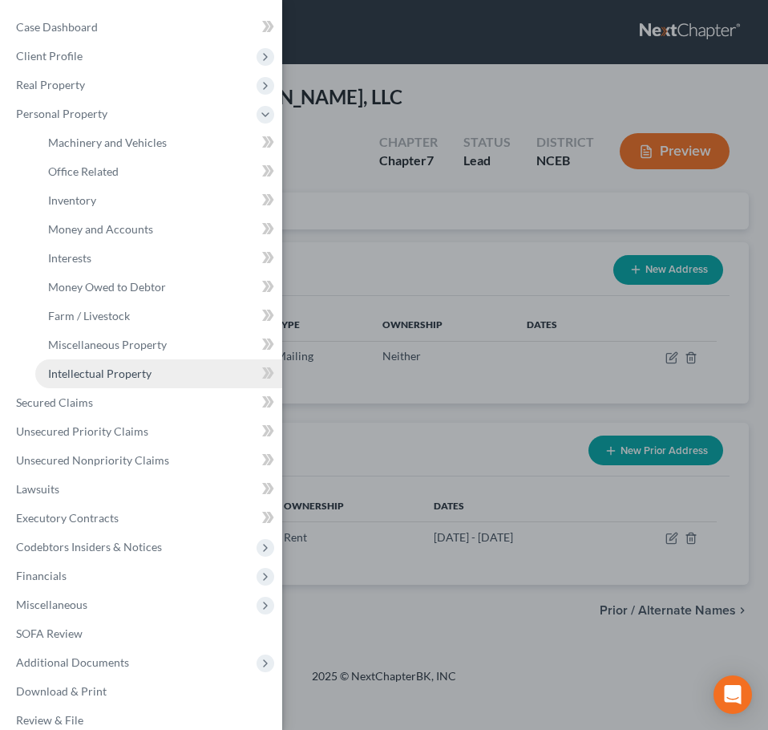
click at [78, 367] on span "Intellectual Property" at bounding box center [99, 374] width 103 height 14
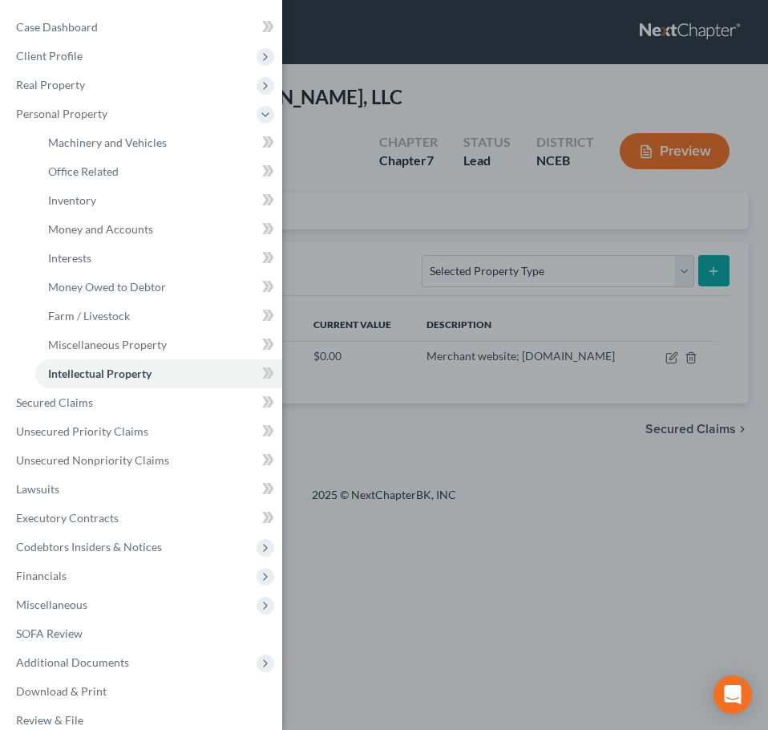
click at [292, 232] on div "Case Dashboard Payments Invoices Payments Payments Credit Report Client Profile" at bounding box center [384, 365] width 768 height 730
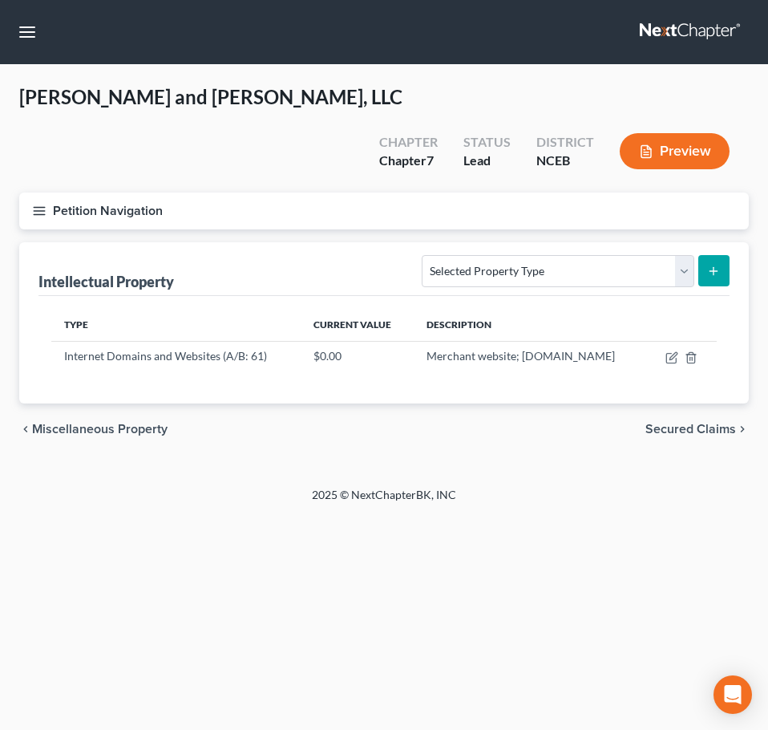
click at [46, 204] on icon "button" at bounding box center [39, 211] width 14 height 14
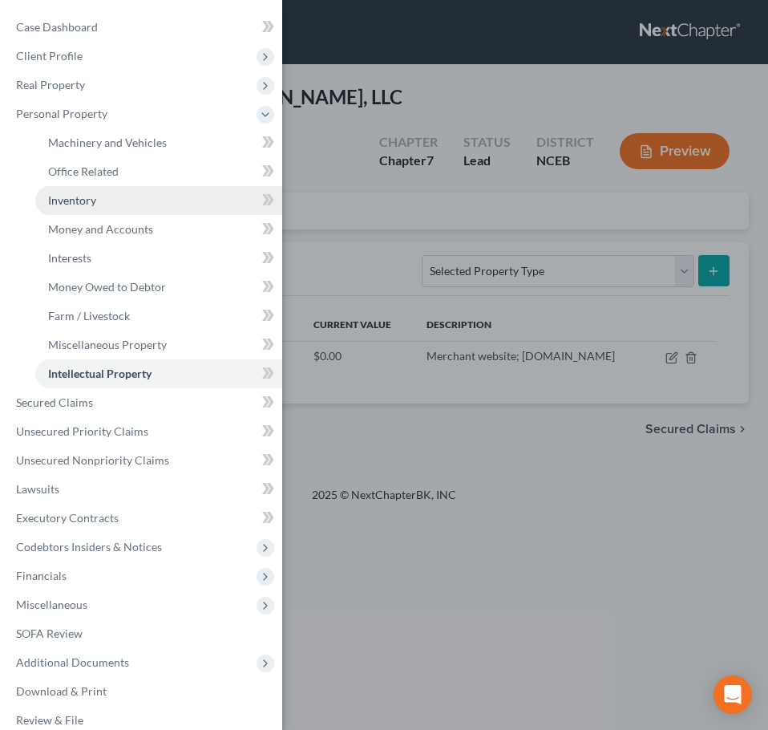
click at [81, 207] on link "Inventory" at bounding box center [158, 200] width 247 height 29
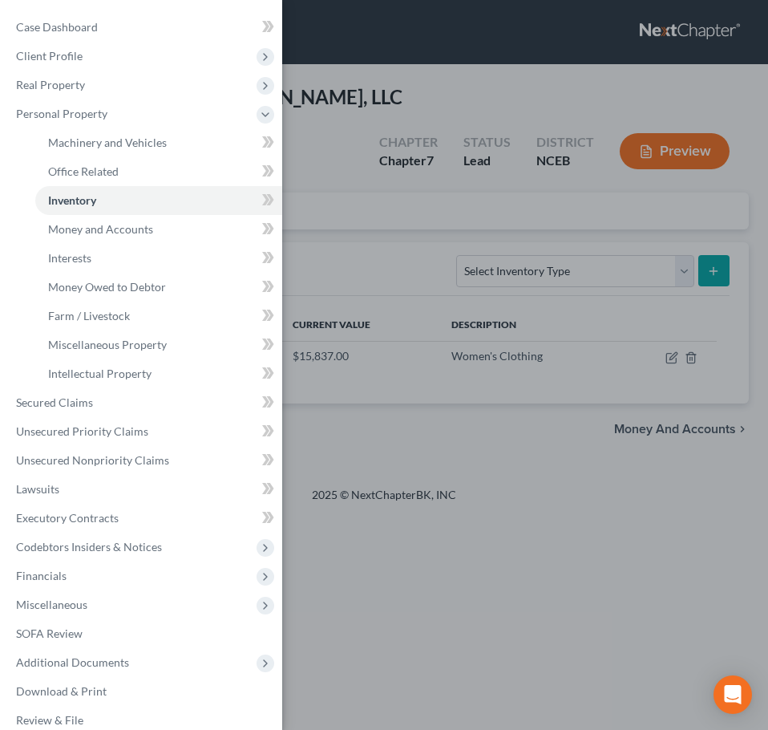
click at [343, 225] on div "Case Dashboard Payments Invoices Payments Payments Credit Report Client Profile" at bounding box center [384, 365] width 768 height 730
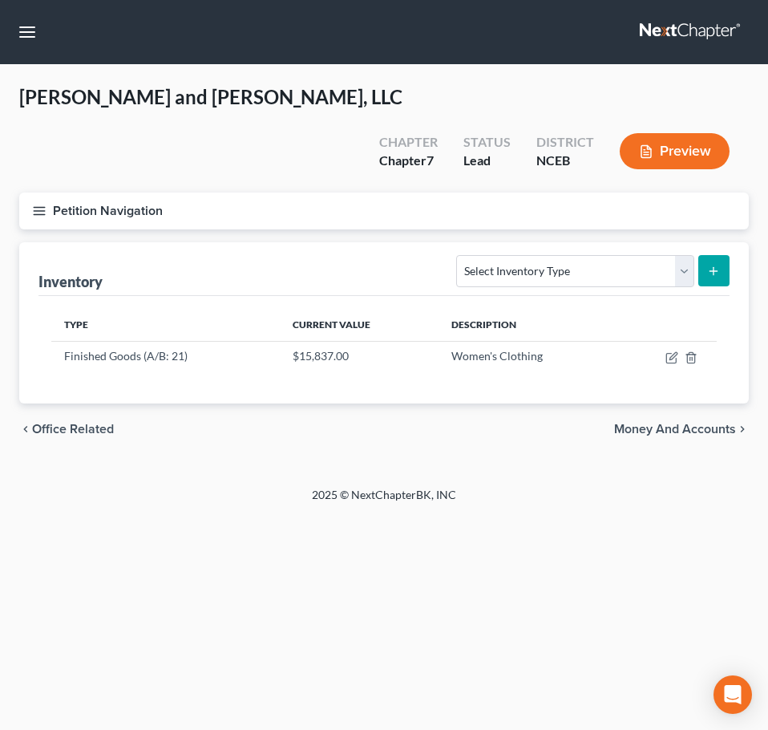
click at [43, 204] on icon "button" at bounding box center [39, 211] width 14 height 14
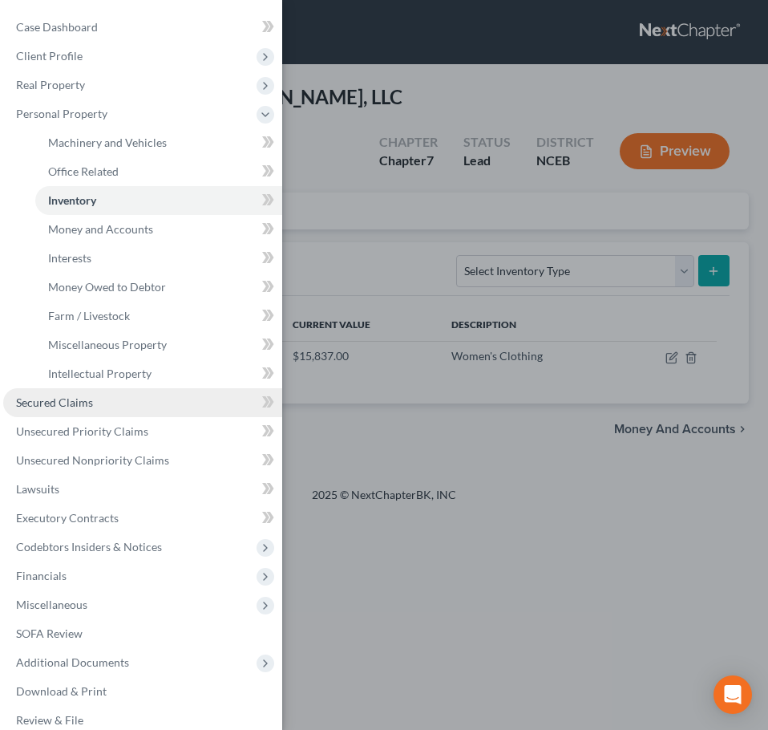
scroll to position [18, 0]
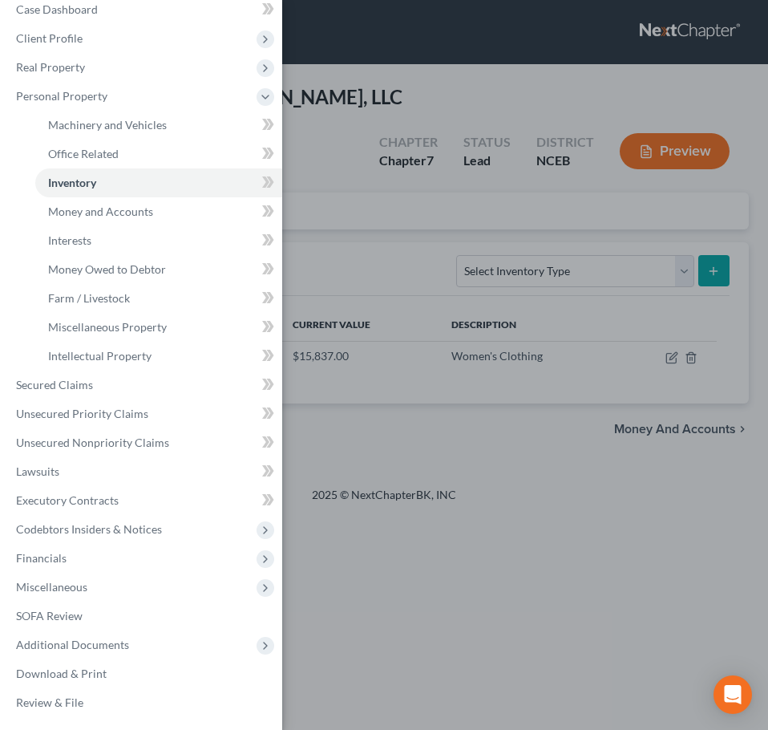
click at [369, 377] on div "Case Dashboard Payments Invoices Payments Payments Credit Report Client Profile" at bounding box center [384, 365] width 768 height 730
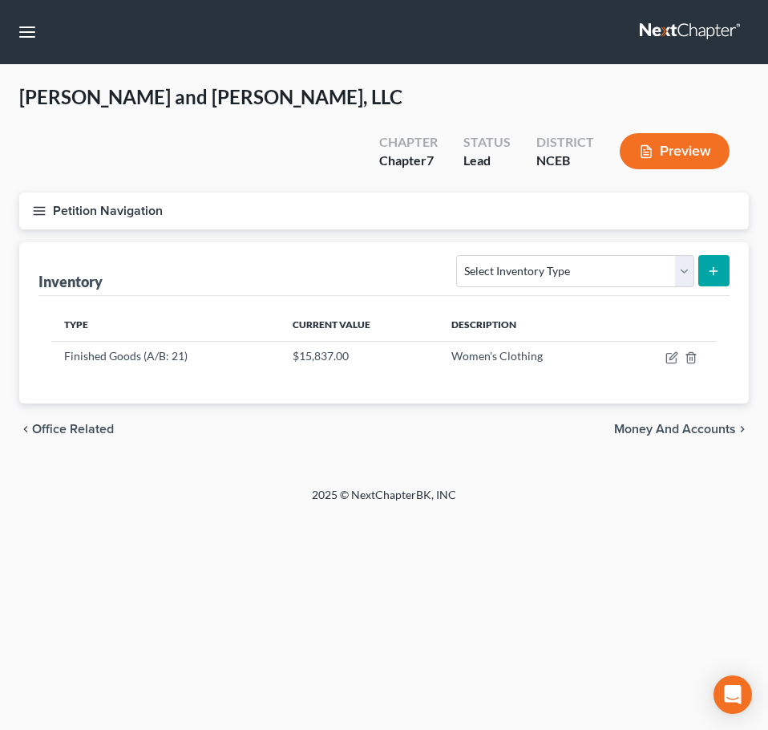
click at [37, 204] on icon "button" at bounding box center [39, 211] width 14 height 14
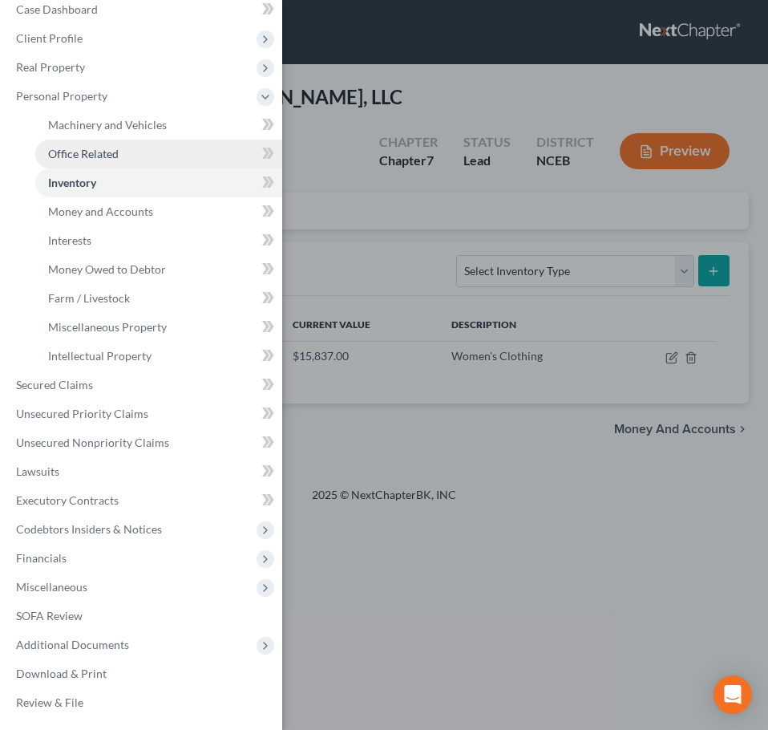
click at [107, 150] on span "Office Related" at bounding box center [83, 154] width 71 height 14
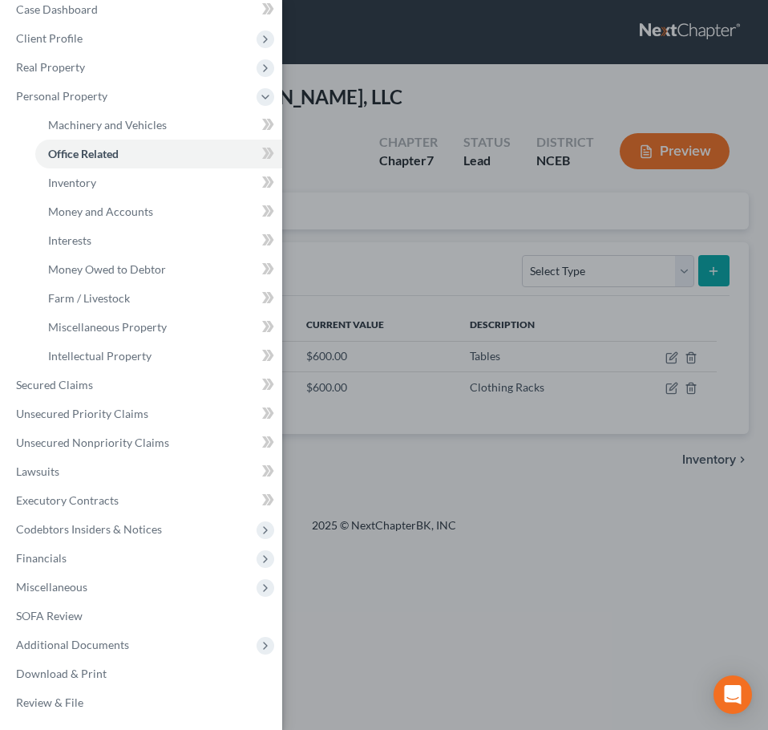
click at [327, 170] on div "Case Dashboard Payments Invoices Payments Payments Credit Report Client Profile" at bounding box center [384, 365] width 768 height 730
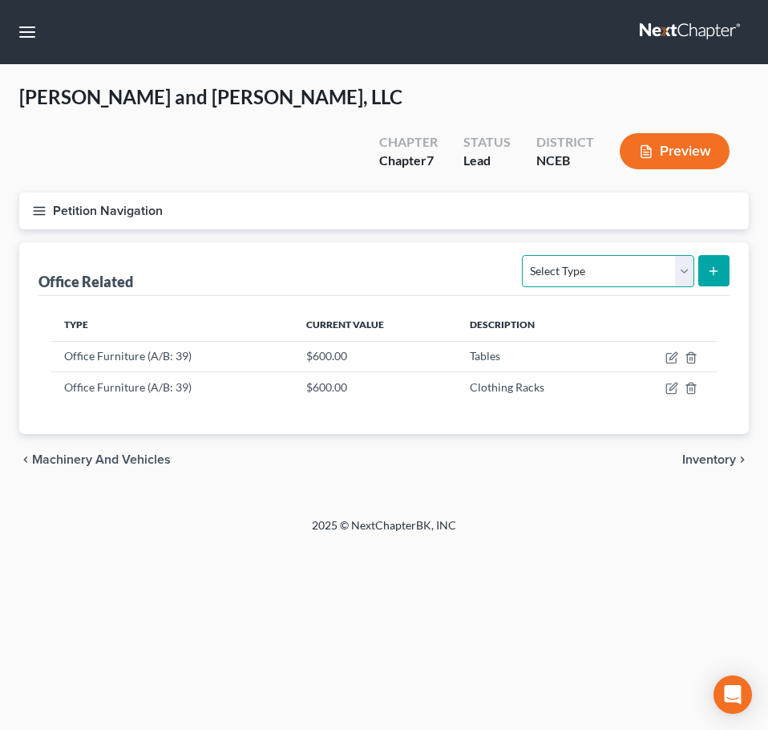
click at [622, 255] on select "Select Type Collectibles (A/B: 42) Office Equipment (A/B: 41) Office Fixtures (…" at bounding box center [608, 271] width 172 height 32
click at [231, 242] on div "Office Related Select Type Collectibles (A/B: 42) Office Equipment (A/B: 41) Of…" at bounding box center [384, 269] width 691 height 54
click at [38, 204] on icon "button" at bounding box center [39, 211] width 14 height 14
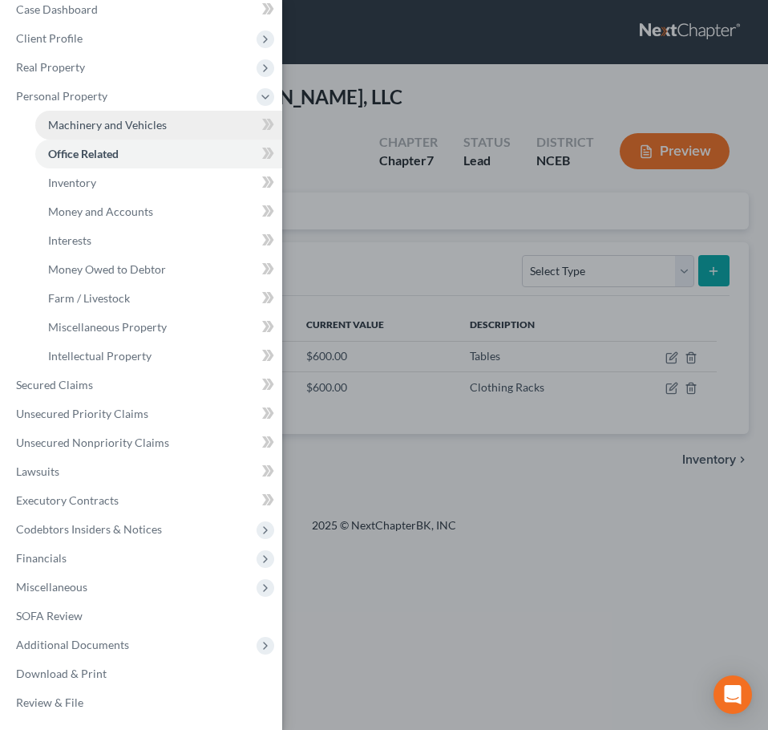
click at [136, 126] on span "Machinery and Vehicles" at bounding box center [107, 125] width 119 height 14
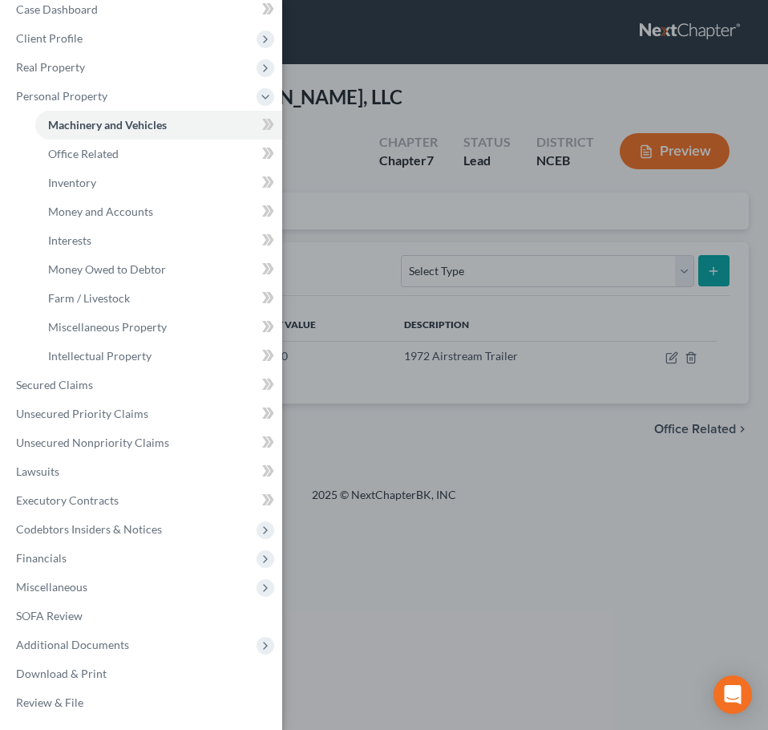
click at [449, 230] on div "Case Dashboard Payments Invoices Payments Payments Credit Report Client Profile" at bounding box center [384, 365] width 768 height 730
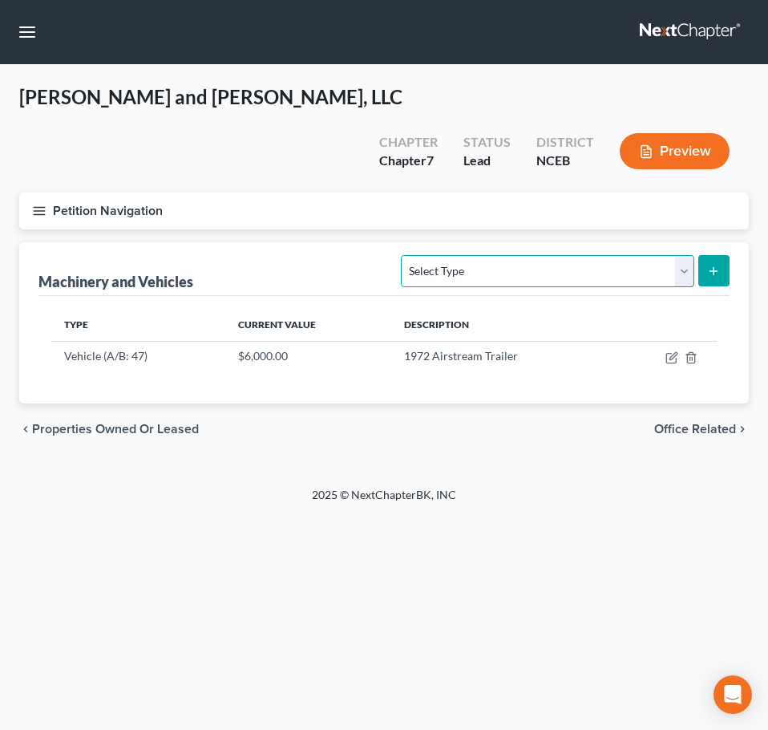
click at [459, 255] on select "Select Type Aircraft (A/B: 49) Other Machinery, Fixtures and Equipment (A/B: 50…" at bounding box center [547, 271] width 293 height 32
select select "other"
click at [404, 255] on select "Select Type Aircraft (A/B: 49) Other Machinery, Fixtures and Equipment (A/B: 50…" at bounding box center [547, 271] width 293 height 32
click at [718, 265] on icon "submit" at bounding box center [713, 271] width 13 height 13
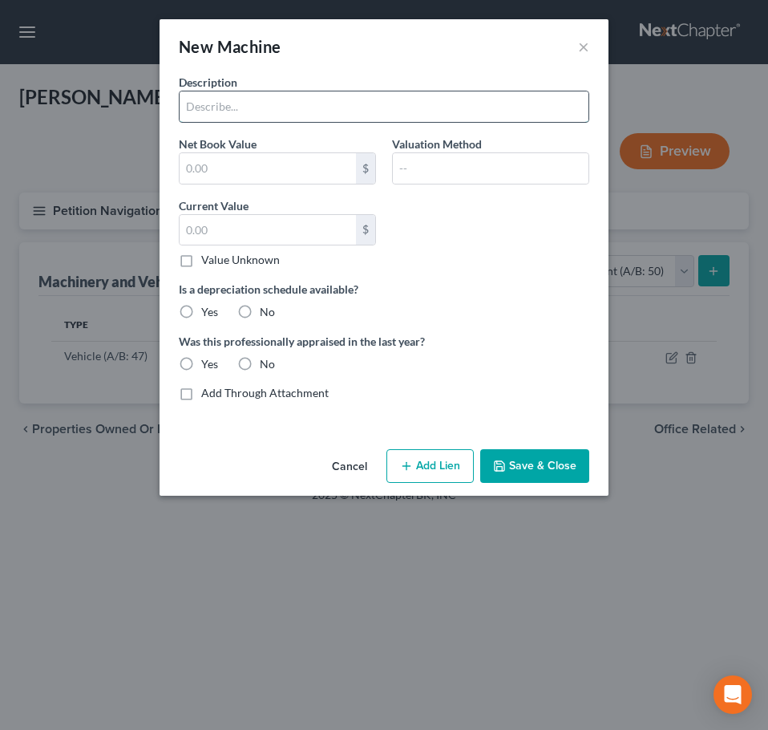
click at [317, 112] on input "text" at bounding box center [384, 106] width 409 height 30
type input "Clothing Racks"
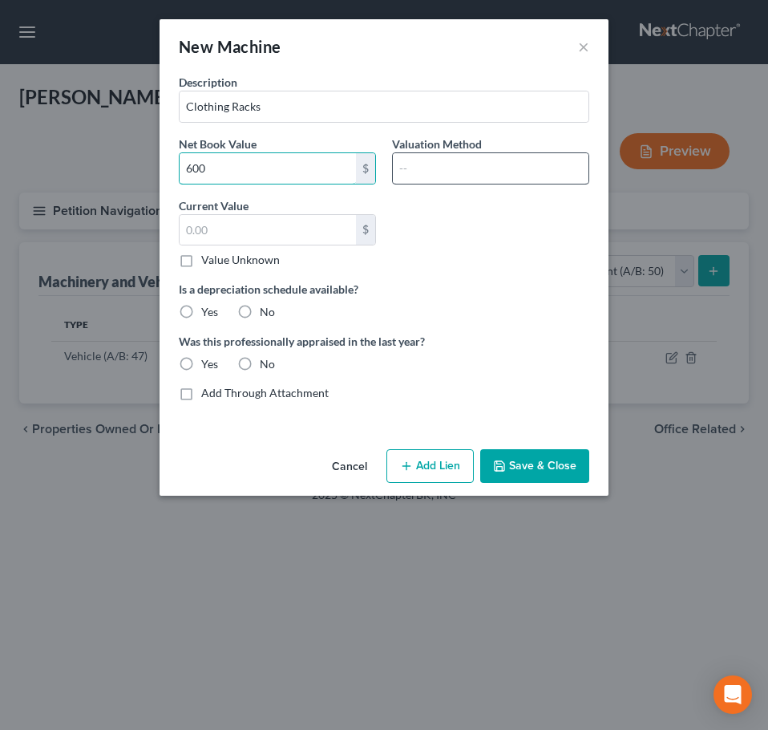
type input "600"
click at [433, 167] on input "text" at bounding box center [491, 168] width 196 height 30
type input "Liquidation"
click at [260, 213] on div "Current Value $ Value Unknown Balance Undetermined $ Value Unknown" at bounding box center [277, 232] width 213 height 71
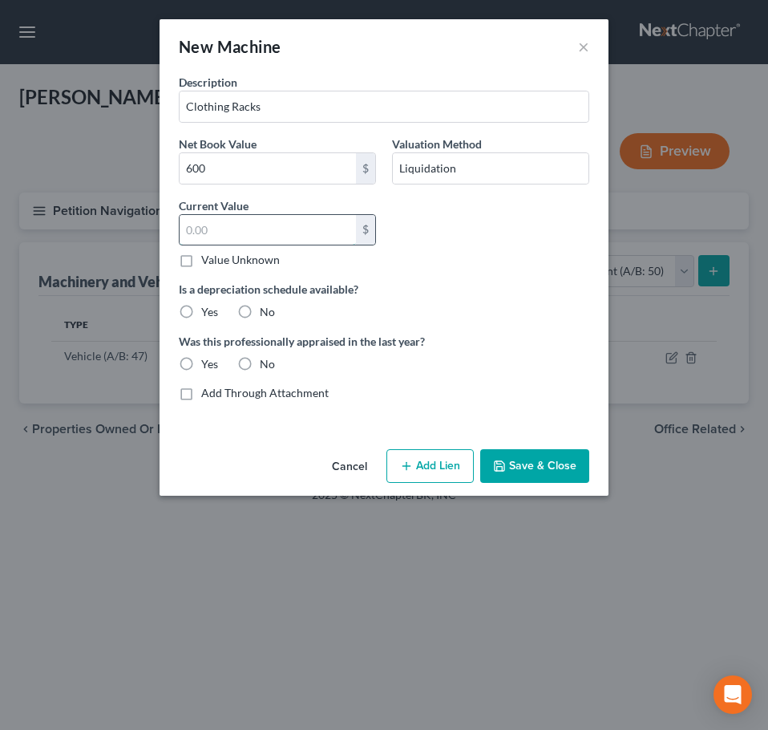
click at [257, 233] on input "text" at bounding box center [268, 230] width 176 height 30
type input "600"
click at [260, 312] on label "No" at bounding box center [267, 312] width 15 height 16
click at [266, 312] on input "No" at bounding box center [271, 309] width 10 height 10
radio input "true"
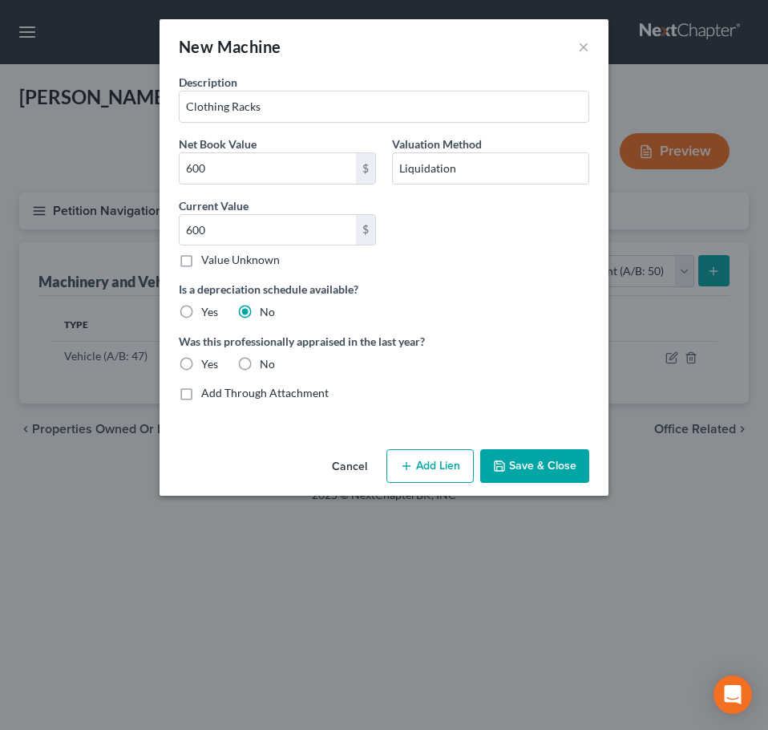
click at [260, 362] on label "No" at bounding box center [267, 364] width 15 height 16
click at [266, 362] on input "No" at bounding box center [271, 361] width 10 height 10
radio input "true"
click at [520, 461] on button "Save & Close" at bounding box center [534, 466] width 109 height 34
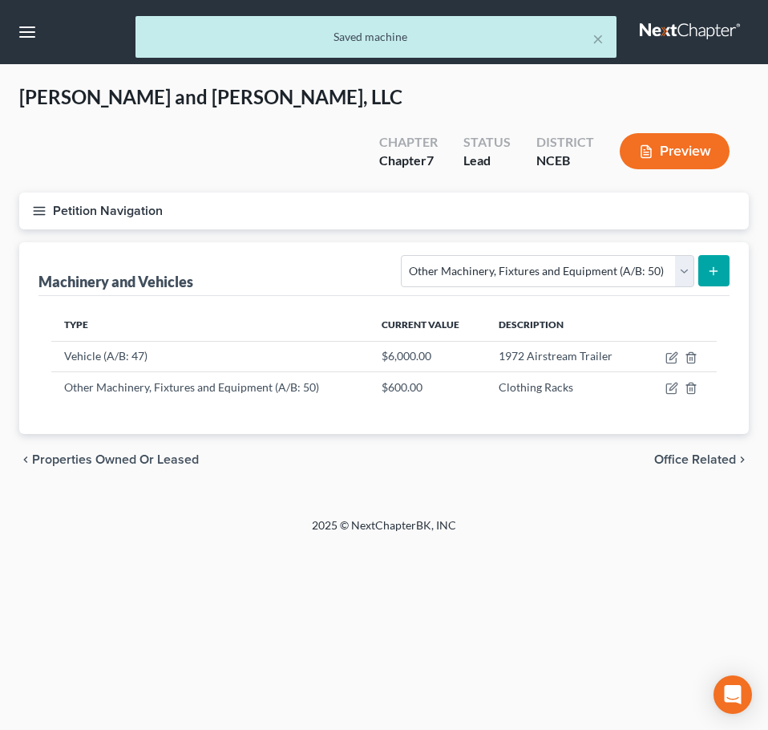
click at [35, 211] on line "button" at bounding box center [39, 211] width 11 height 0
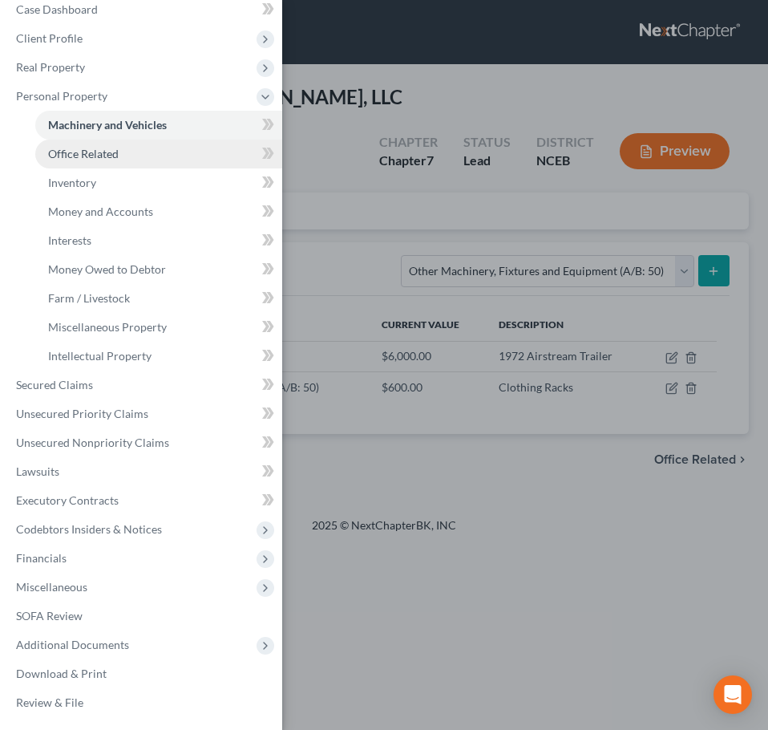
click at [110, 152] on span "Office Related" at bounding box center [83, 154] width 71 height 14
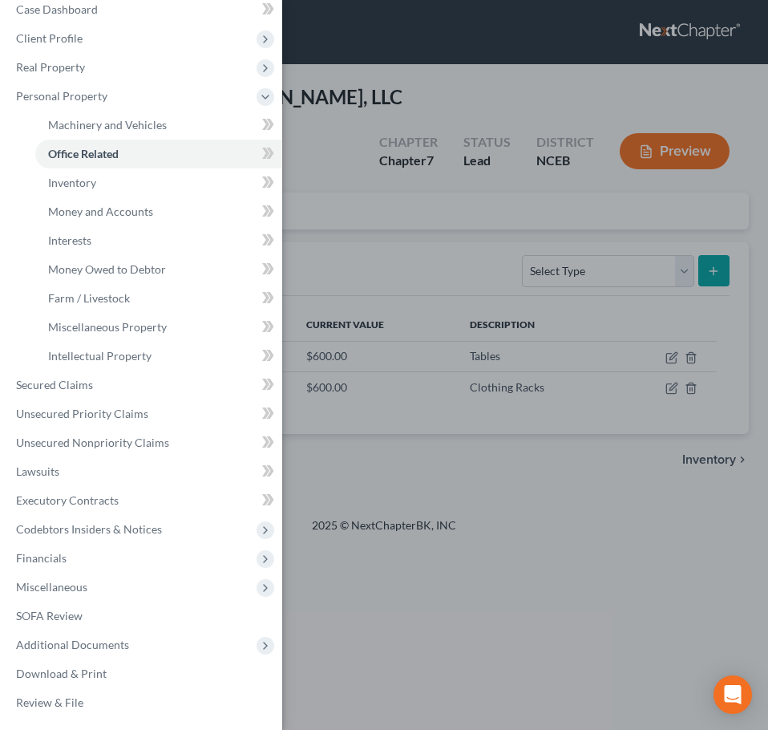
click at [383, 172] on div "Case Dashboard Payments Invoices Payments Payments Credit Report Client Profile" at bounding box center [384, 365] width 768 height 730
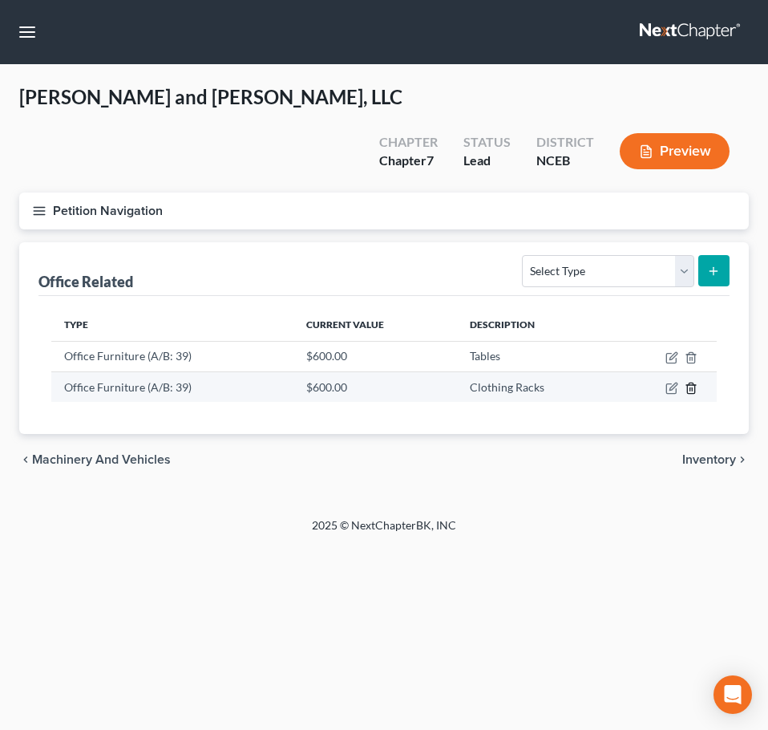
click at [692, 387] on line "button" at bounding box center [692, 388] width 0 height 3
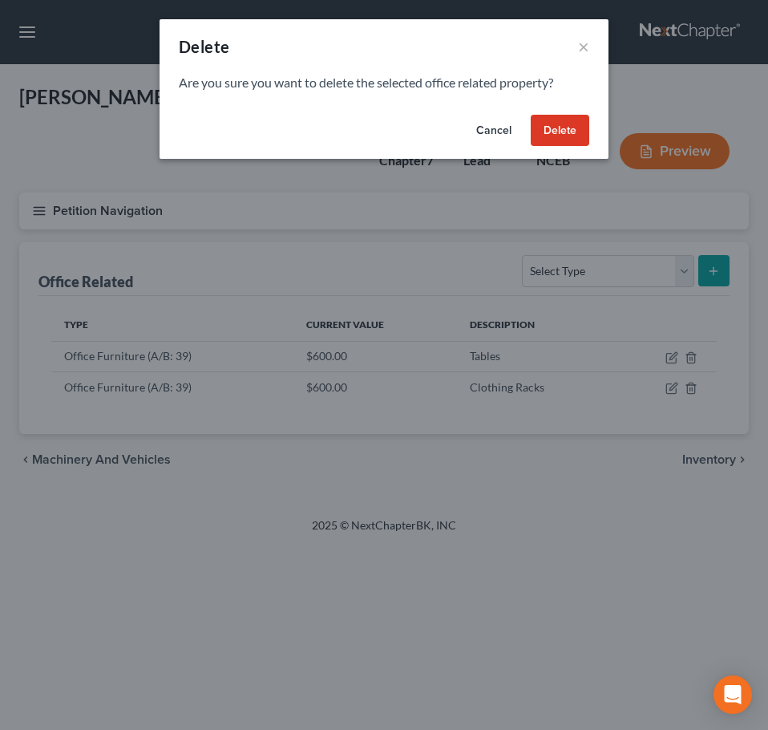
click at [551, 136] on button "Delete" at bounding box center [560, 131] width 59 height 32
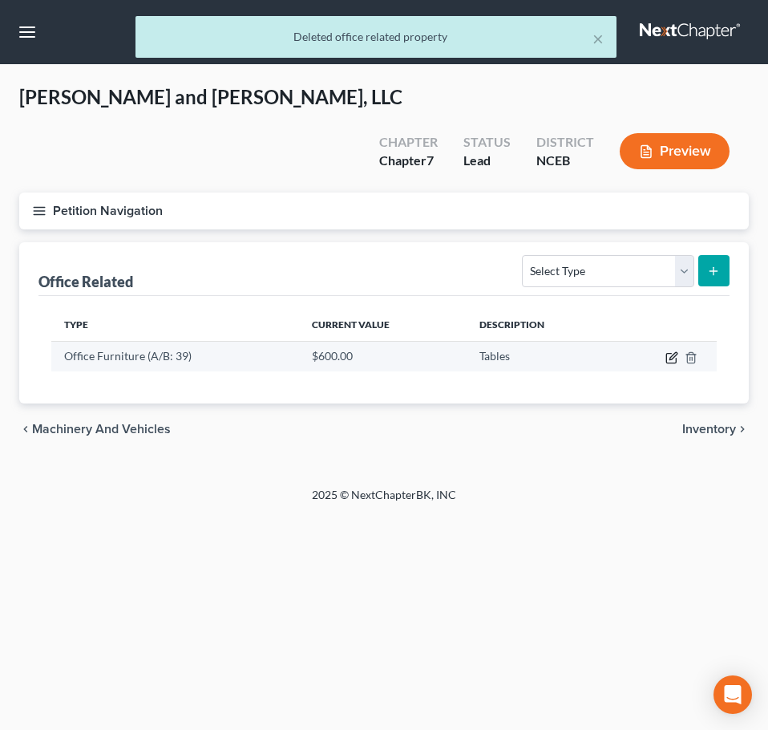
click at [671, 352] on icon "button" at bounding box center [673, 355] width 7 height 7
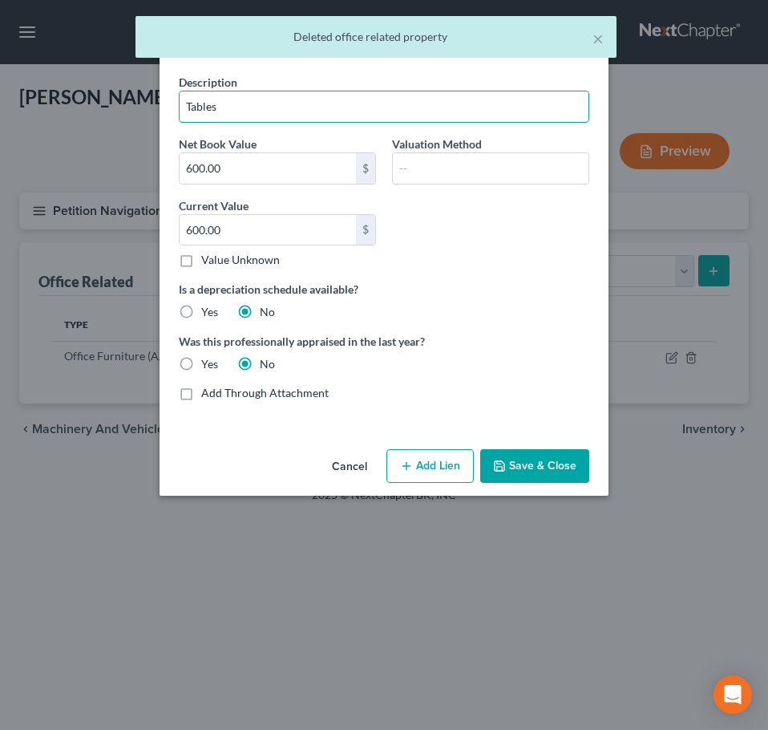
drag, startPoint x: 229, startPoint y: 103, endPoint x: 148, endPoint y: 106, distance: 80.2
click at [148, 106] on div "Edit Office Related Property × Description Tables Net Book Value 600.00 $ Valua…" at bounding box center [384, 365] width 768 height 730
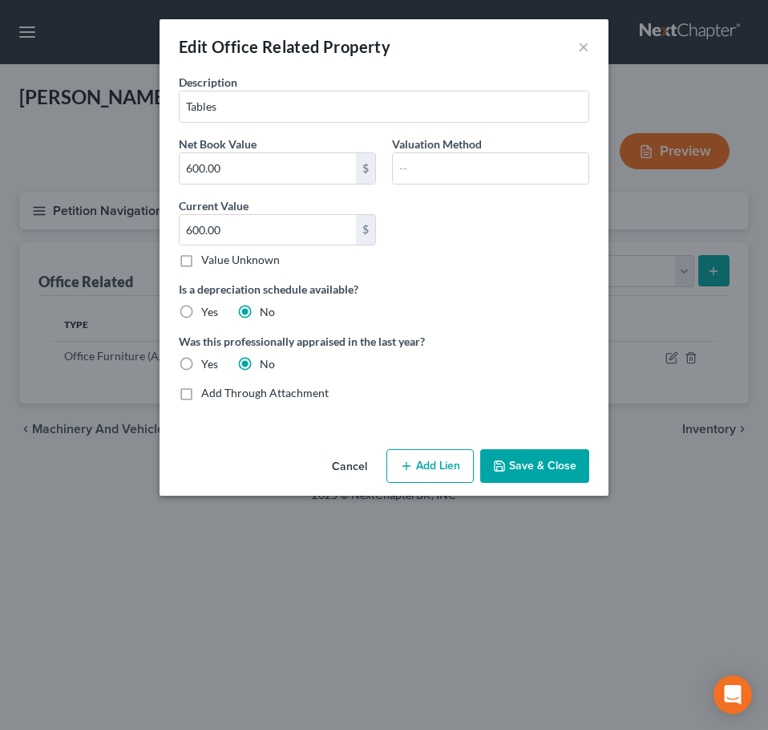
click at [630, 139] on div "Edit Office Related Property × Description Tables Net Book Value 600.00 $ Valua…" at bounding box center [384, 365] width 768 height 730
click at [357, 467] on button "Cancel" at bounding box center [349, 467] width 61 height 32
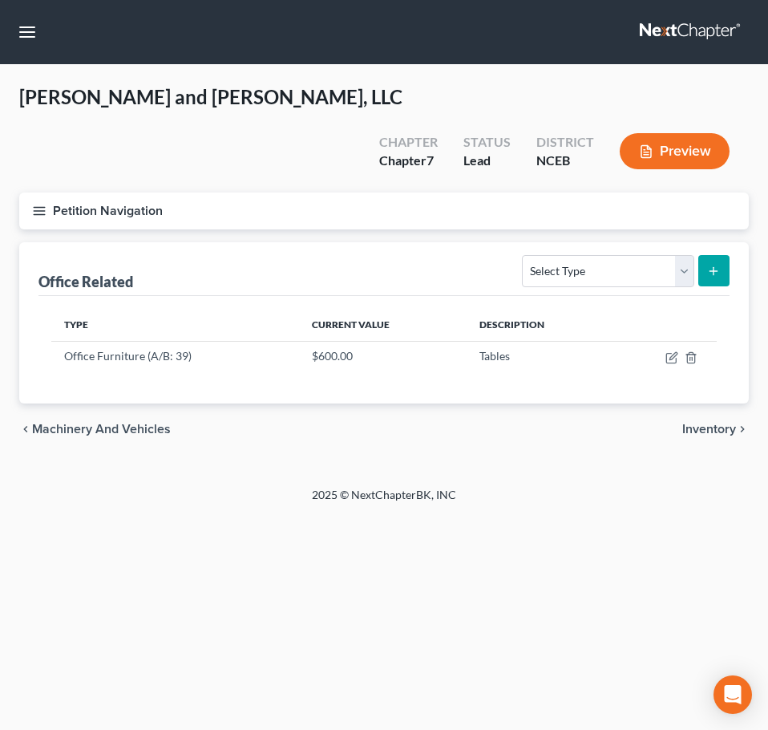
click at [37, 204] on icon "button" at bounding box center [39, 211] width 14 height 14
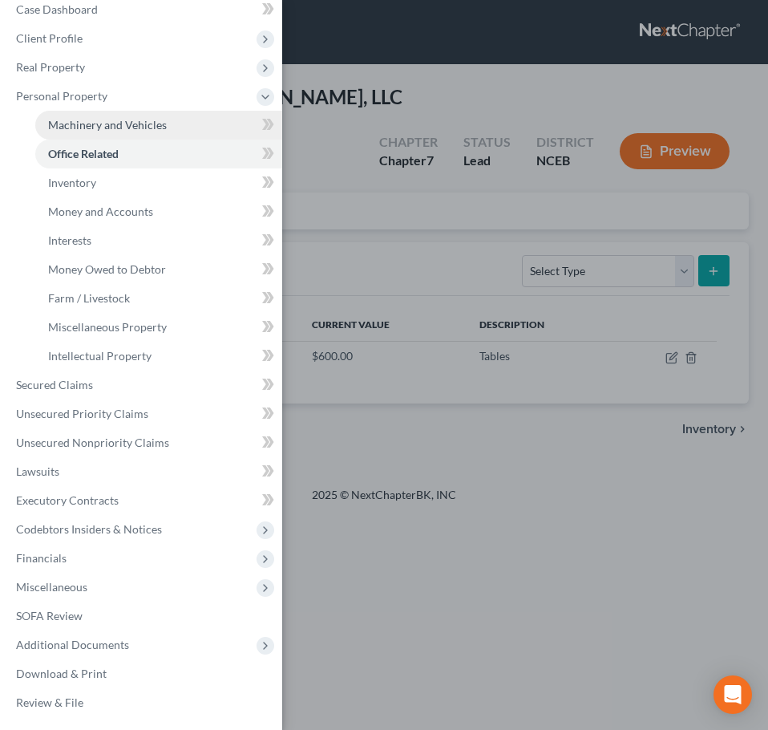
click at [216, 124] on link "Machinery and Vehicles" at bounding box center [158, 125] width 247 height 29
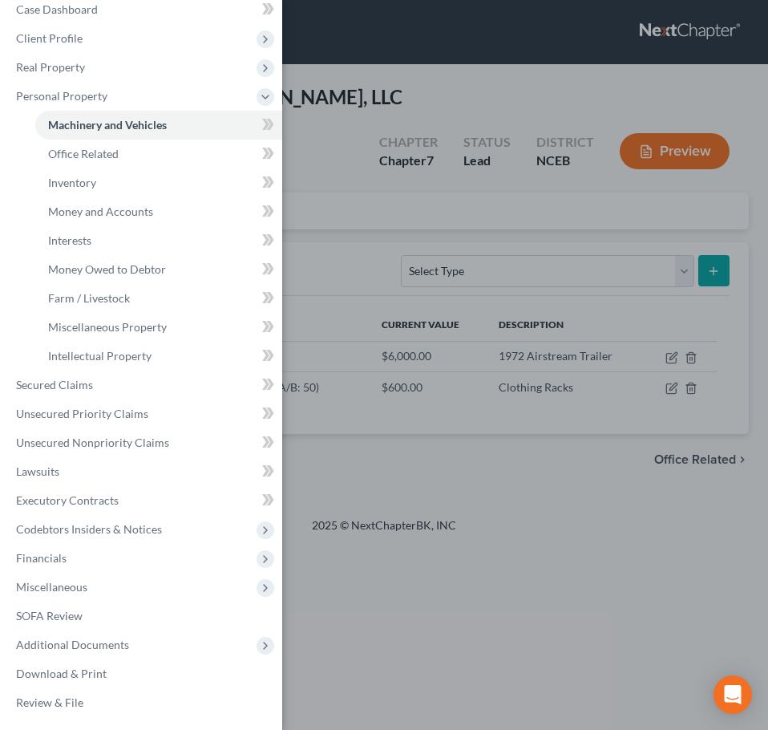
click at [369, 188] on div "Case Dashboard Payments Invoices Payments Payments Credit Report Client Profile" at bounding box center [384, 365] width 768 height 730
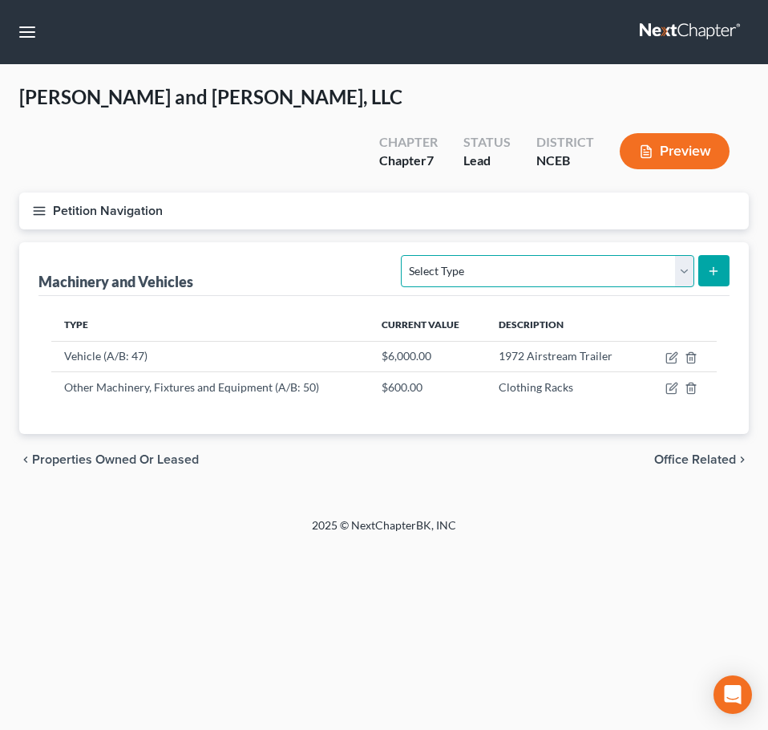
click at [480, 255] on select "Select Type Aircraft (A/B: 49) Other Machinery, Fixtures and Equipment (A/B: 50…" at bounding box center [547, 271] width 293 height 32
select select "other"
click at [404, 255] on select "Select Type Aircraft (A/B: 49) Other Machinery, Fixtures and Equipment (A/B: 50…" at bounding box center [547, 271] width 293 height 32
click at [716, 265] on icon "submit" at bounding box center [713, 271] width 13 height 13
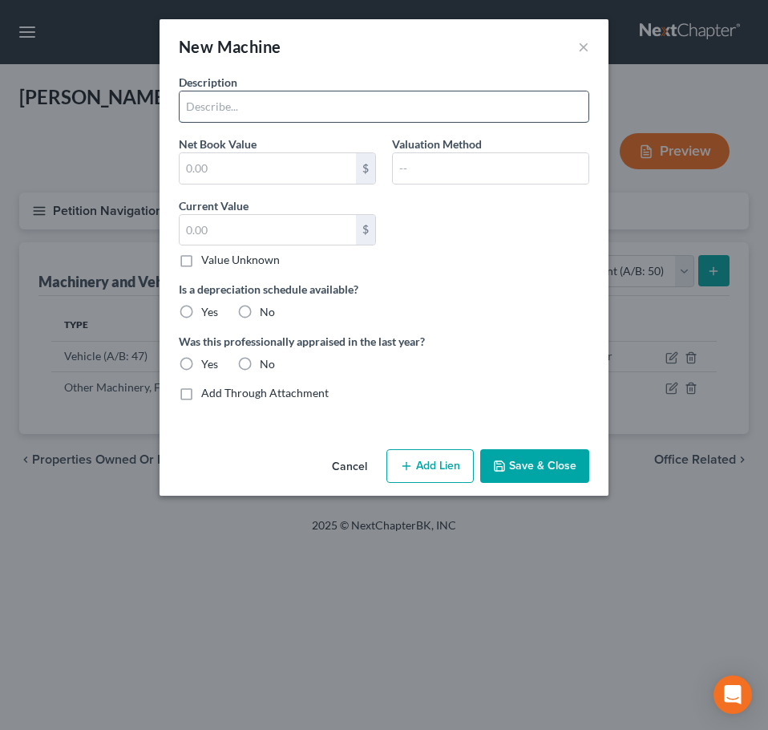
click at [305, 109] on input "text" at bounding box center [384, 106] width 409 height 30
type input "Tables"
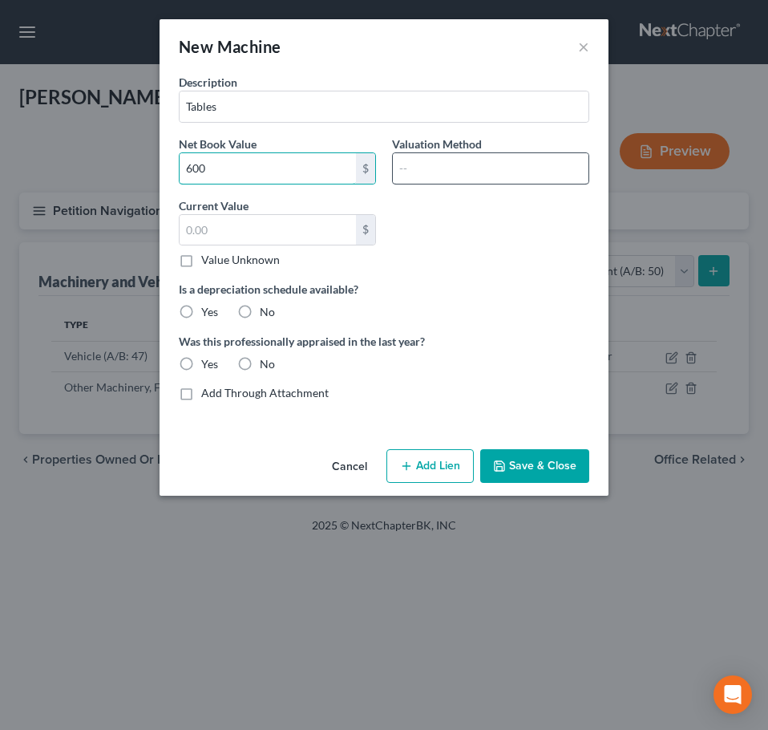
type input "600"
click at [418, 176] on input "text" at bounding box center [491, 168] width 196 height 30
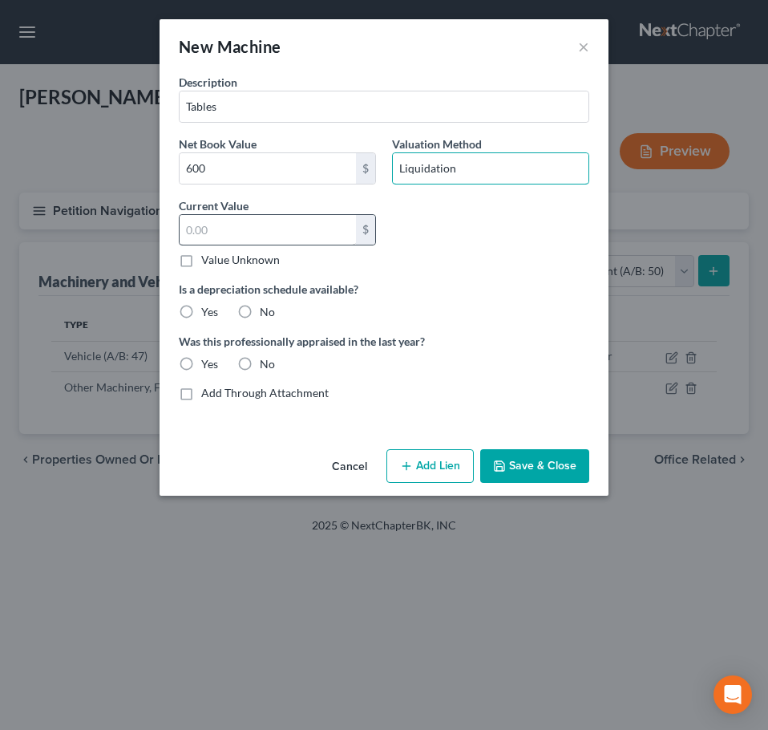
type input "Liquidation"
click at [321, 233] on input "text" at bounding box center [268, 230] width 176 height 30
type input "600"
click at [260, 311] on label "No" at bounding box center [267, 312] width 15 height 16
click at [266, 311] on input "No" at bounding box center [271, 309] width 10 height 10
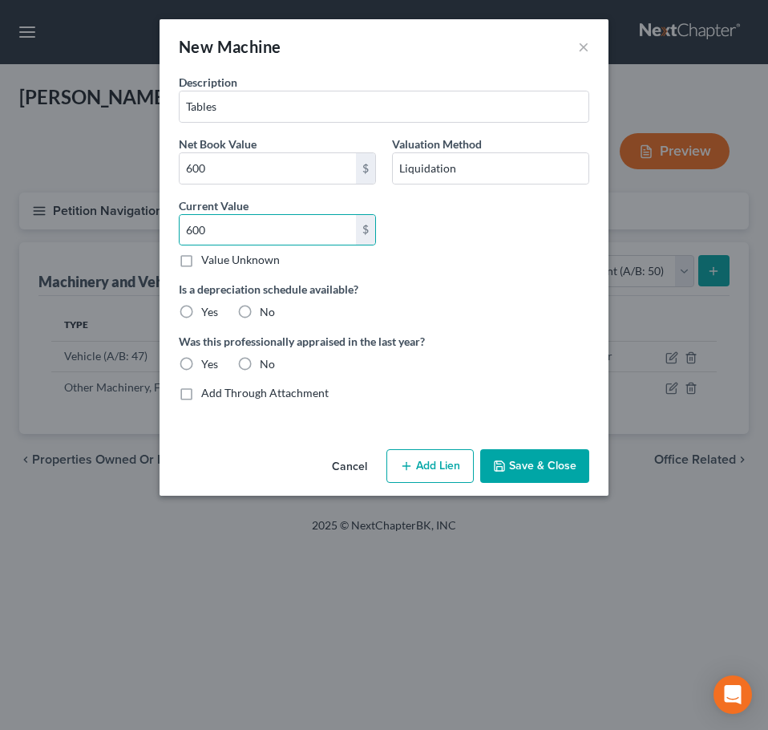
radio input "true"
click at [260, 367] on label "No" at bounding box center [267, 364] width 15 height 16
click at [266, 367] on input "No" at bounding box center [271, 361] width 10 height 10
radio input "true"
click at [509, 465] on button "Save & Close" at bounding box center [534, 466] width 109 height 34
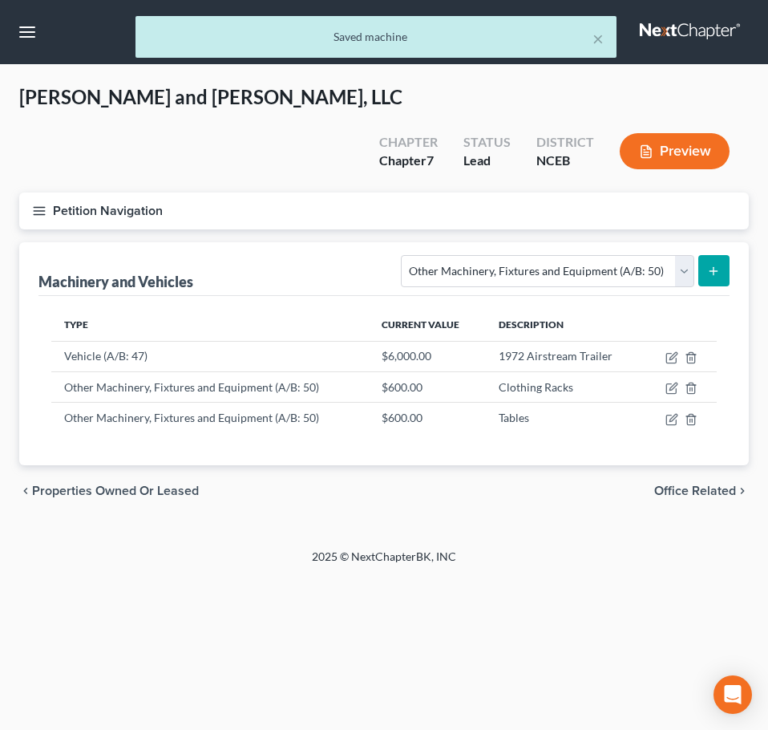
click at [45, 204] on icon "button" at bounding box center [39, 211] width 14 height 14
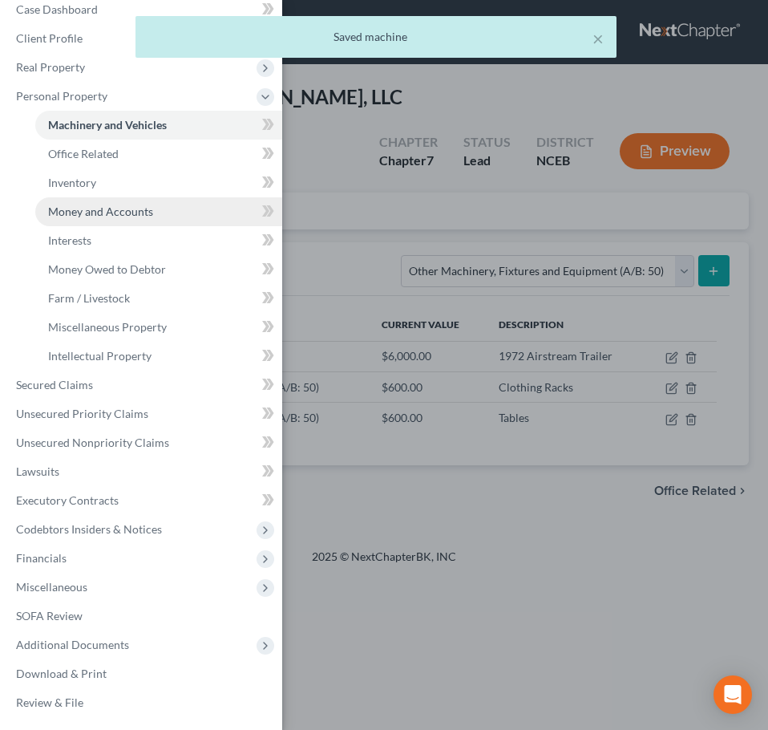
click at [116, 210] on span "Money and Accounts" at bounding box center [100, 212] width 105 height 14
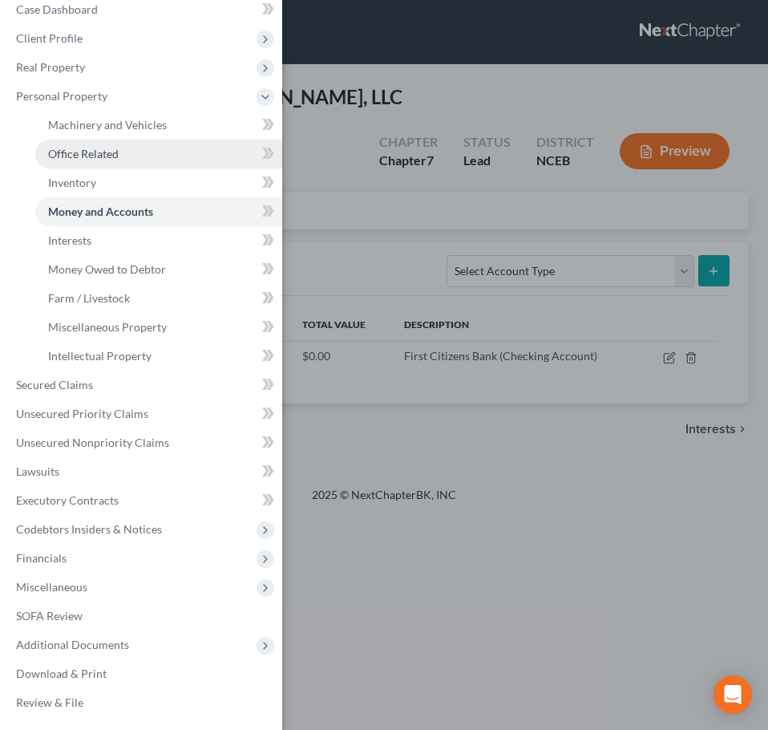
click at [116, 161] on link "Office Related" at bounding box center [158, 154] width 247 height 29
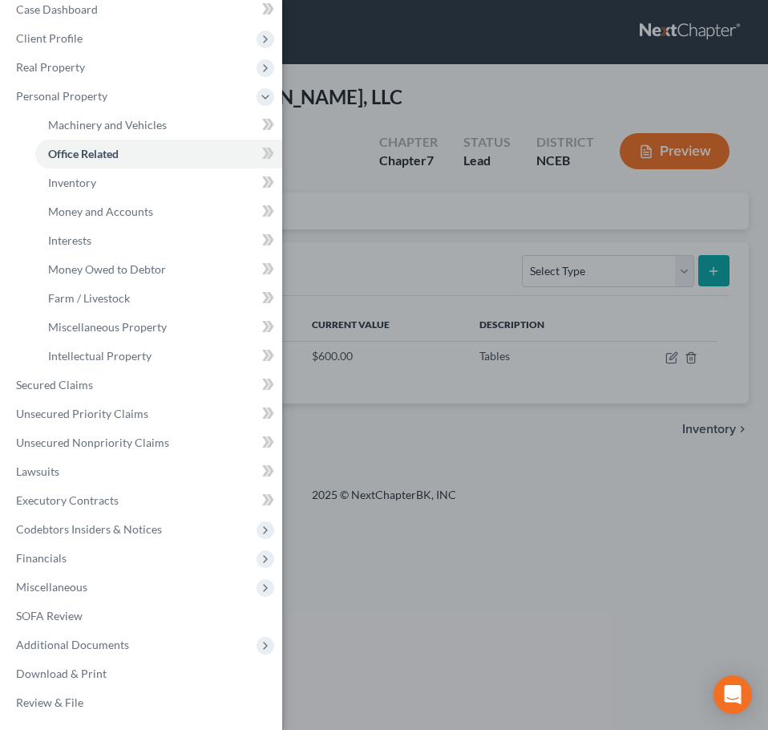
click at [368, 190] on div "Case Dashboard Payments Invoices Payments Payments Credit Report Client Profile" at bounding box center [384, 365] width 768 height 730
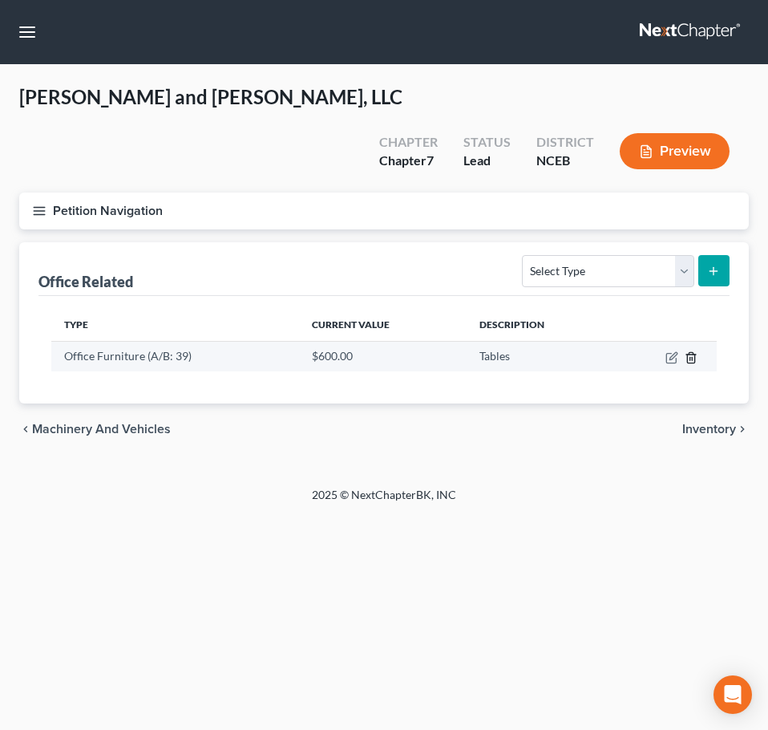
click at [691, 351] on icon "button" at bounding box center [691, 357] width 13 height 13
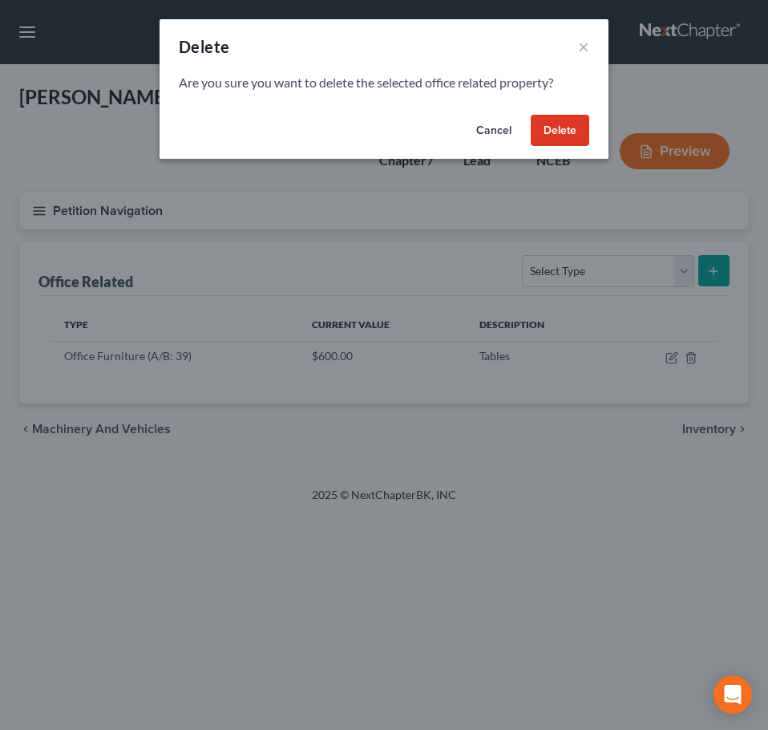
click at [549, 127] on button "Delete" at bounding box center [560, 131] width 59 height 32
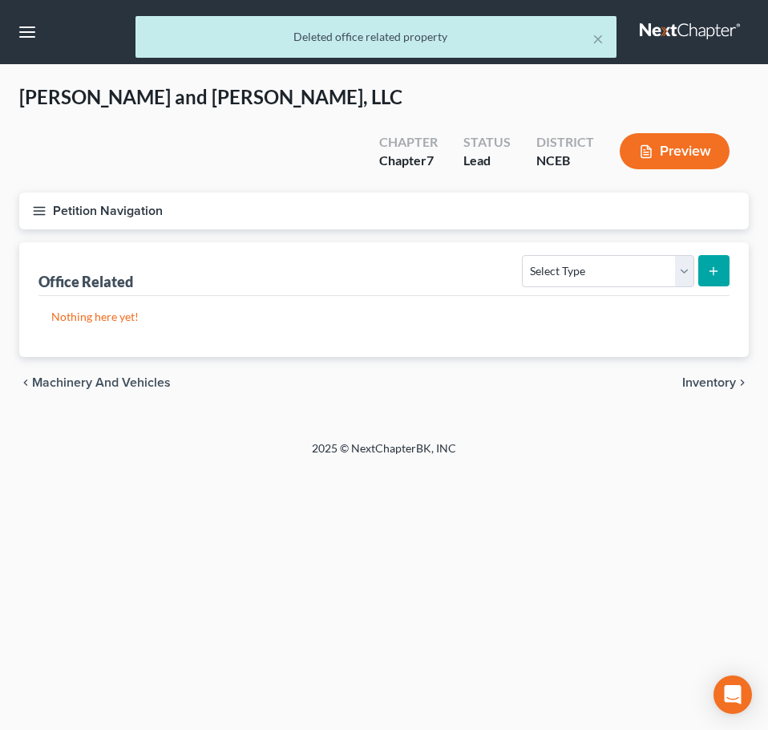
click at [40, 211] on line "button" at bounding box center [39, 211] width 11 height 0
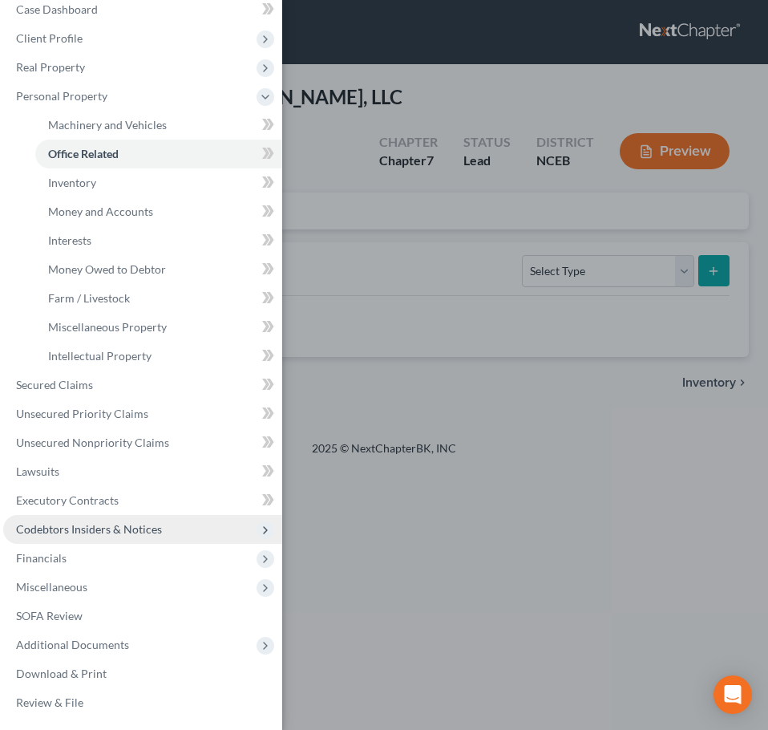
click at [72, 537] on span "Codebtors Insiders & Notices" at bounding box center [142, 529] width 279 height 29
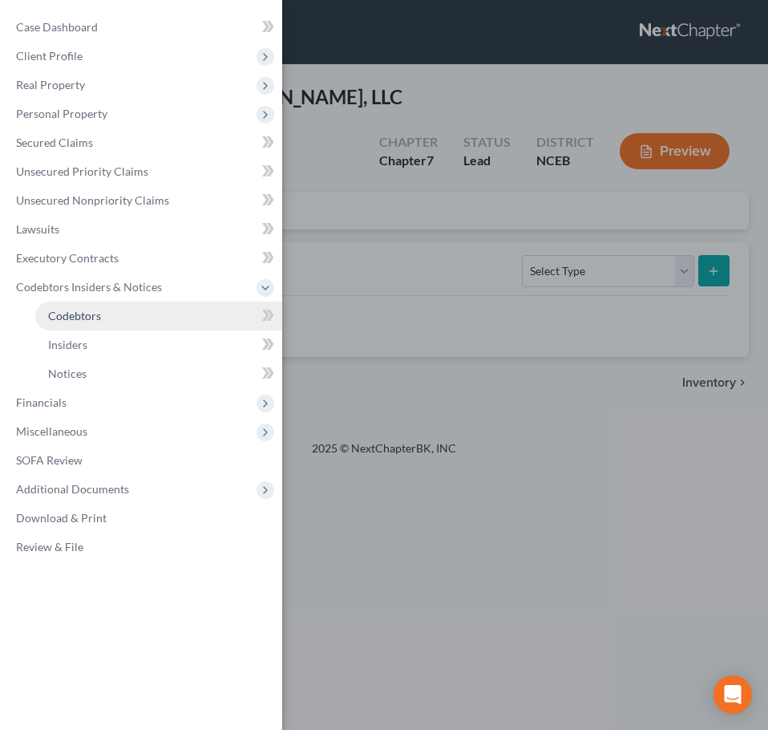
click at [95, 309] on span "Codebtors" at bounding box center [74, 316] width 53 height 14
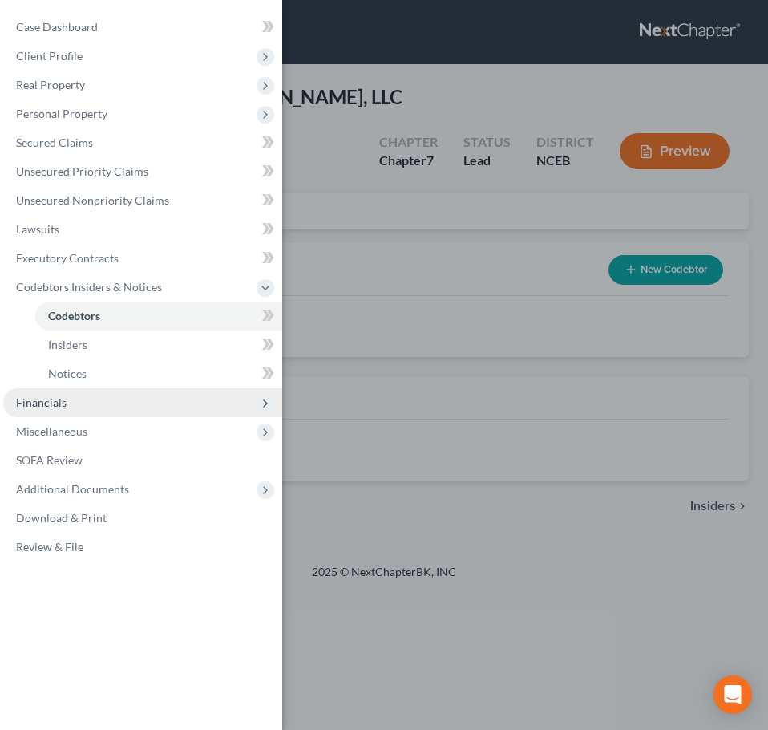
click at [62, 403] on span "Financials" at bounding box center [41, 402] width 51 height 14
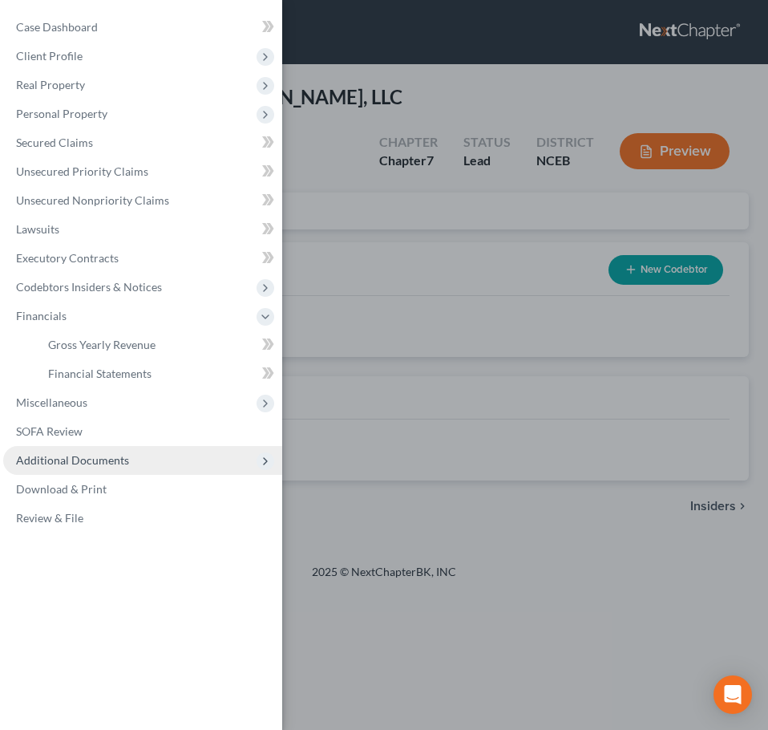
click at [99, 469] on span "Additional Documents" at bounding box center [142, 460] width 279 height 29
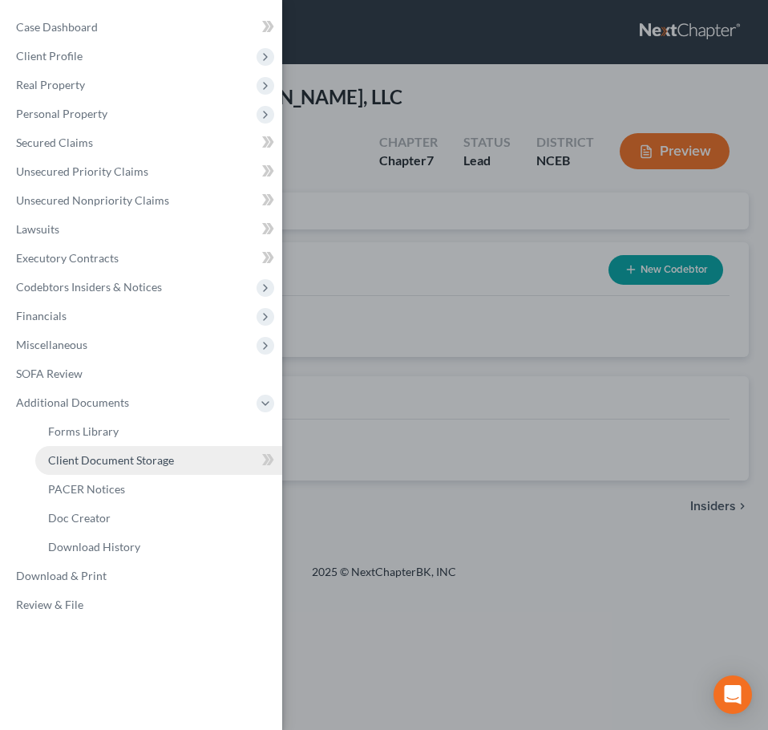
click at [122, 459] on span "Client Document Storage" at bounding box center [111, 460] width 126 height 14
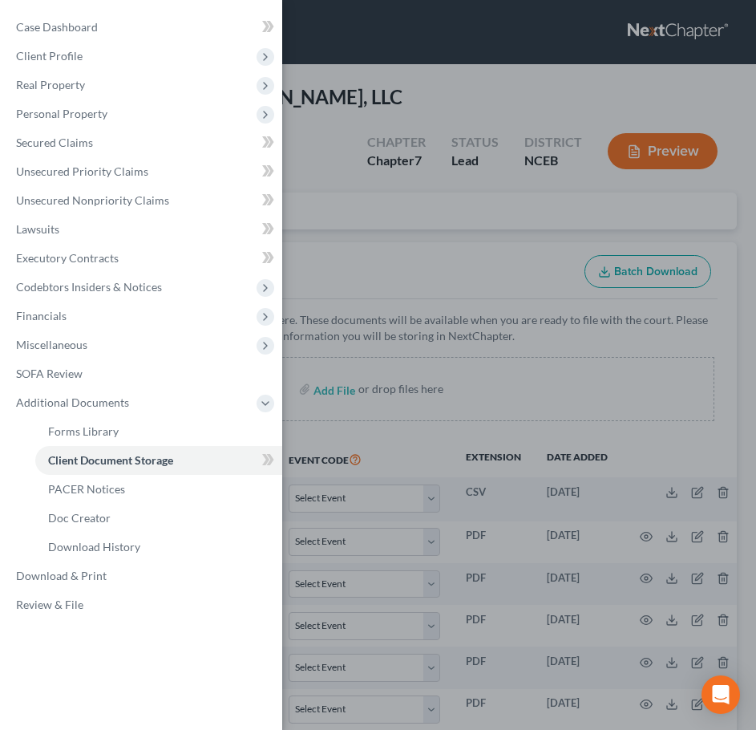
click at [412, 266] on div "Case Dashboard Payments Invoices Payments Payments Credit Report Client Profile" at bounding box center [378, 365] width 756 height 730
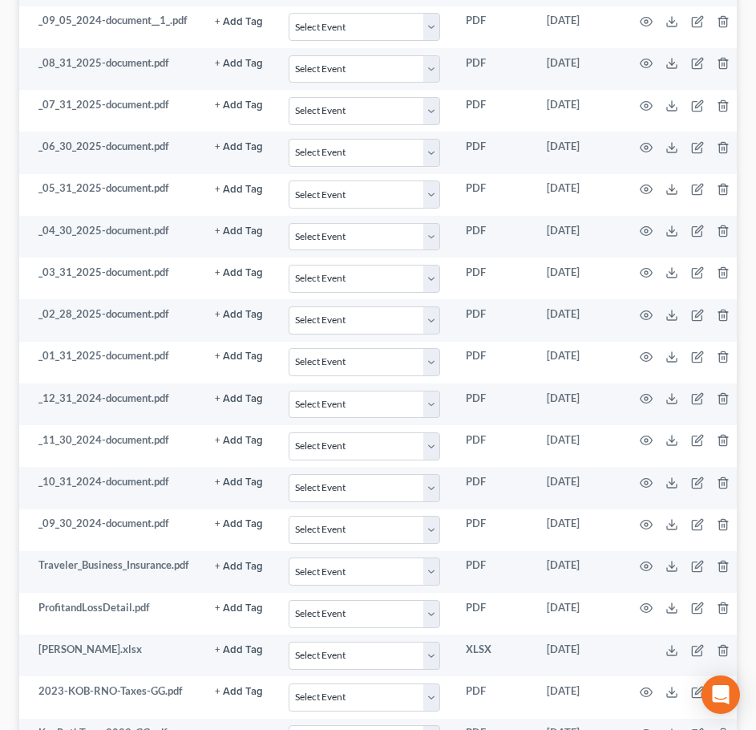
scroll to position [2139, 0]
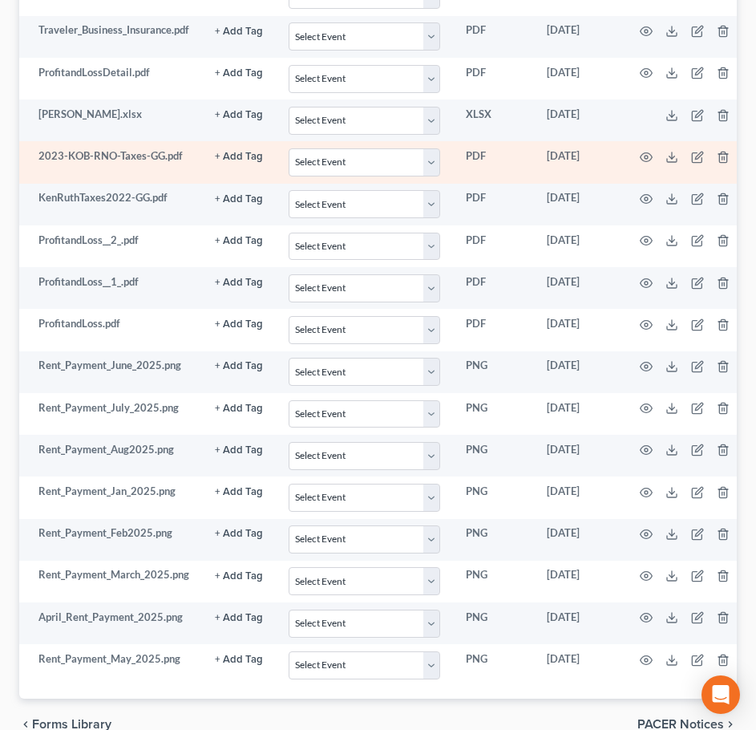
click at [127, 141] on td "2023-KOB-RNO-Taxes-GG.pdf" at bounding box center [110, 162] width 183 height 42
click at [652, 152] on icon "button" at bounding box center [646, 156] width 12 height 9
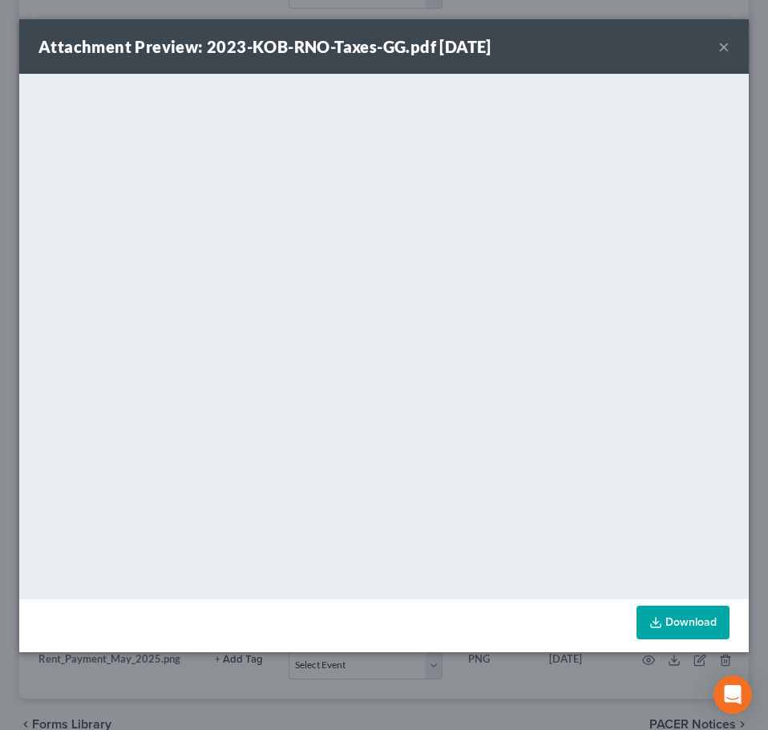
click at [731, 45] on div "Attachment Preview: 2023-KOB-RNO-Taxes-GG.pdf 10/01/2025 ×" at bounding box center [384, 46] width 730 height 55
click at [727, 50] on button "×" at bounding box center [724, 46] width 11 height 19
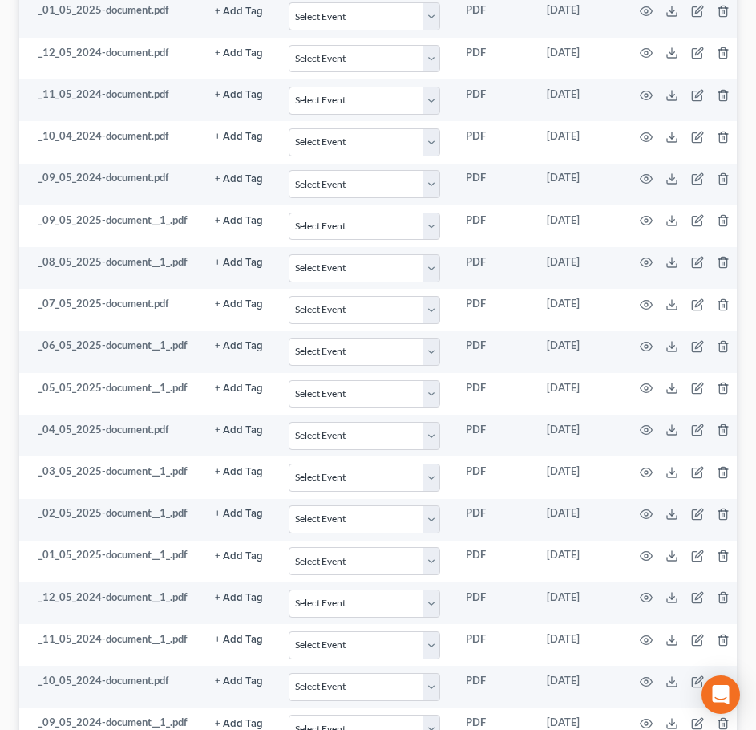
scroll to position [0, 0]
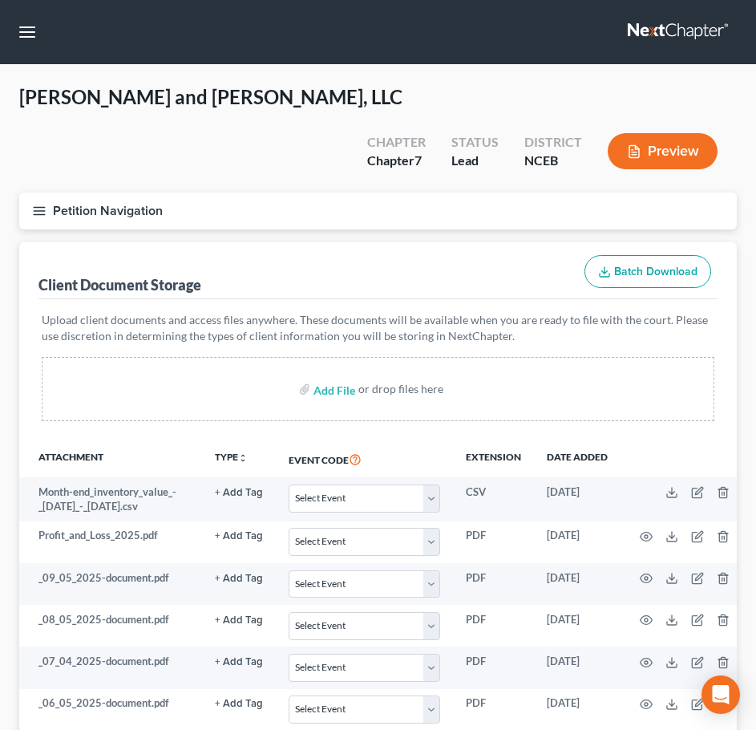
click at [43, 204] on icon "button" at bounding box center [39, 211] width 14 height 14
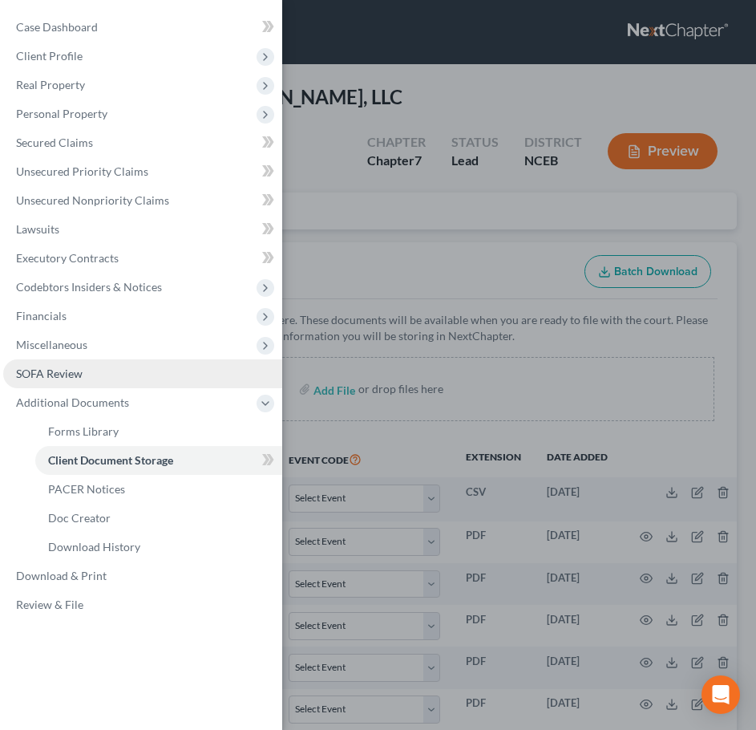
click at [46, 375] on span "SOFA Review" at bounding box center [49, 374] width 67 height 14
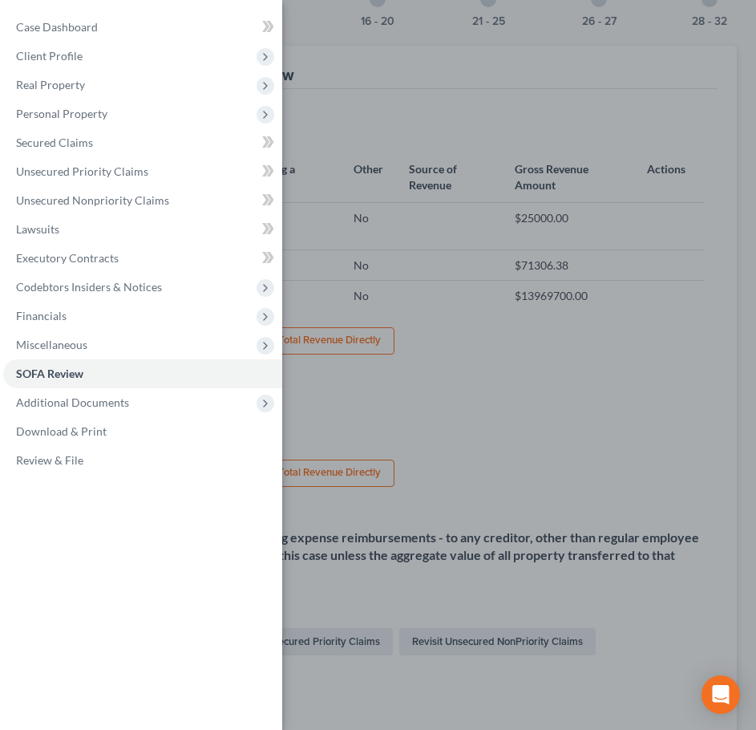
scroll to position [535, 0]
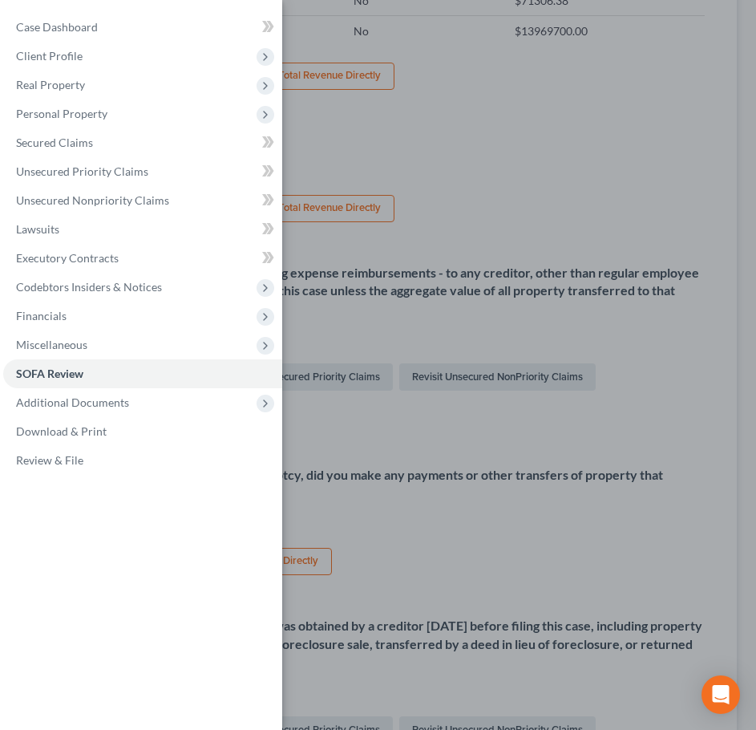
click at [375, 275] on div "Case Dashboard Payments Invoices Payments Payments Credit Report Client Profile" at bounding box center [378, 365] width 756 height 730
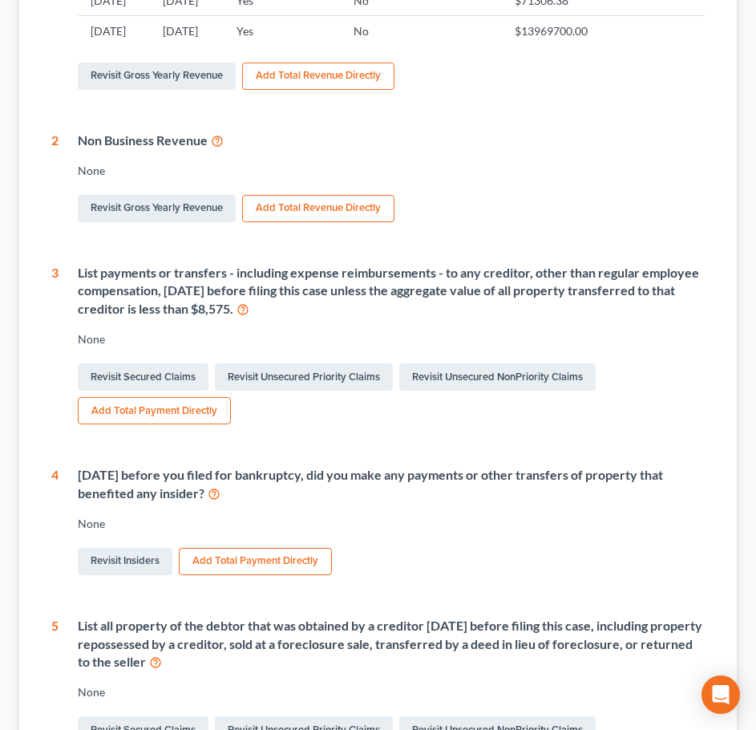
scroll to position [0, 0]
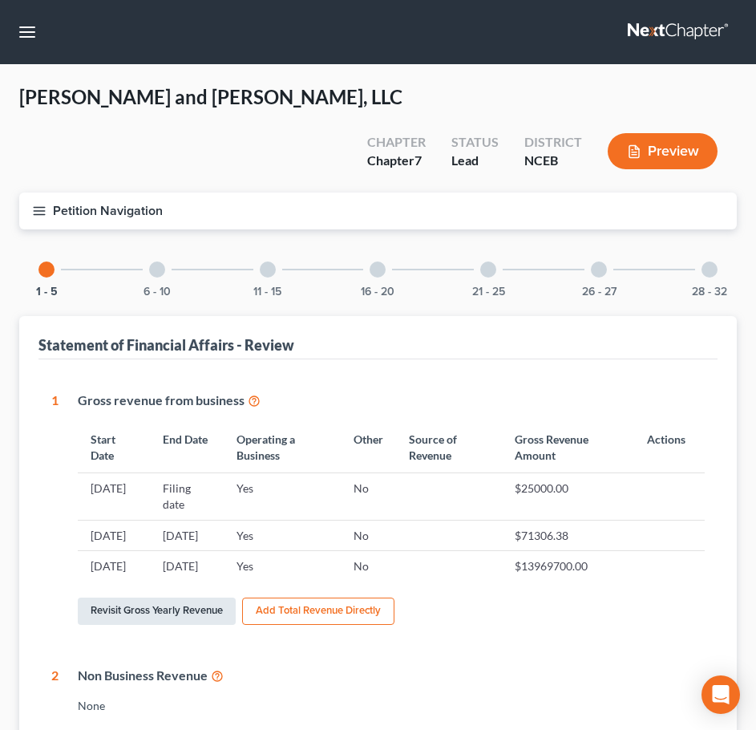
click at [197, 598] on link "Revisit Gross Yearly Revenue" at bounding box center [157, 611] width 158 height 27
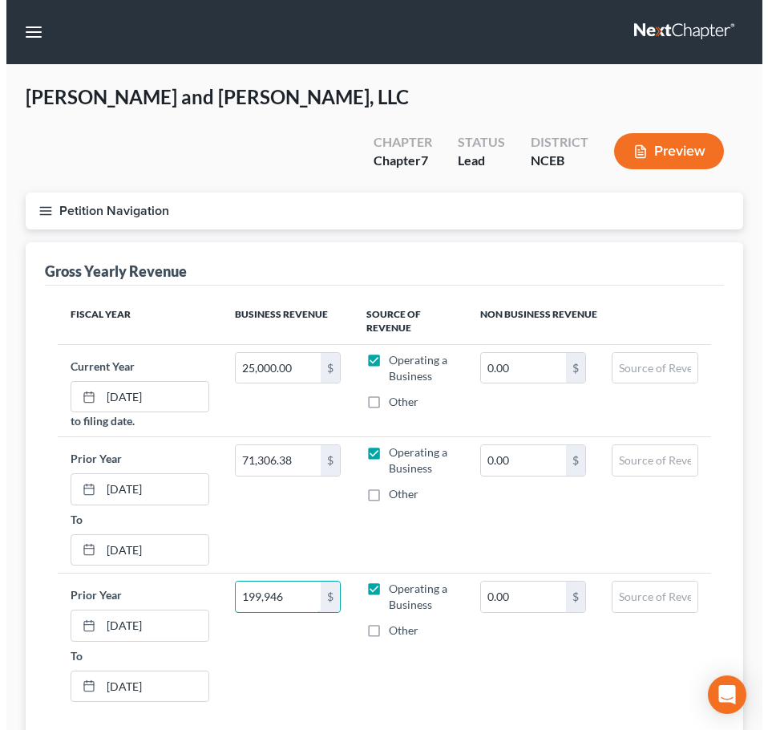
scroll to position [85, 0]
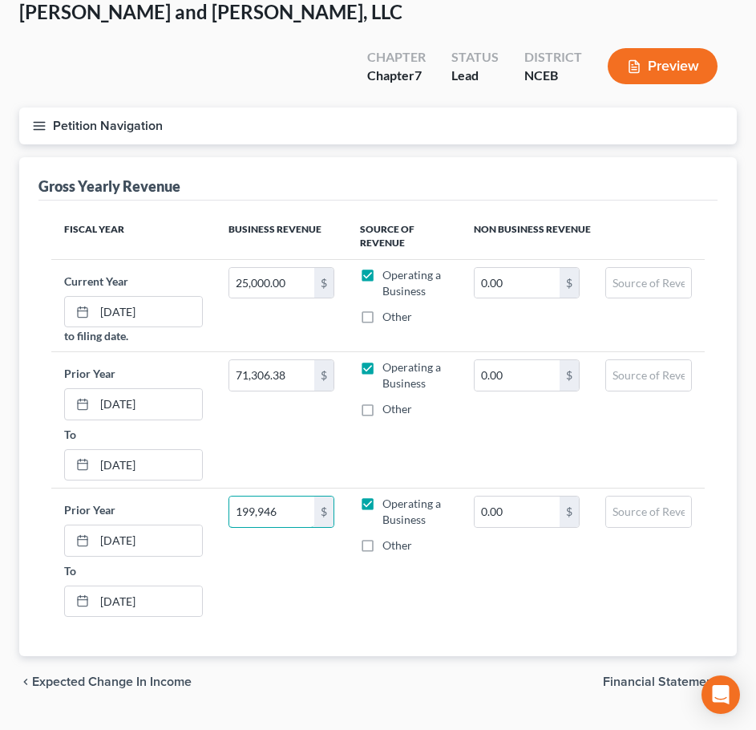
type input "199,946"
click at [643, 675] on span "Financial Statements" at bounding box center [663, 681] width 121 height 13
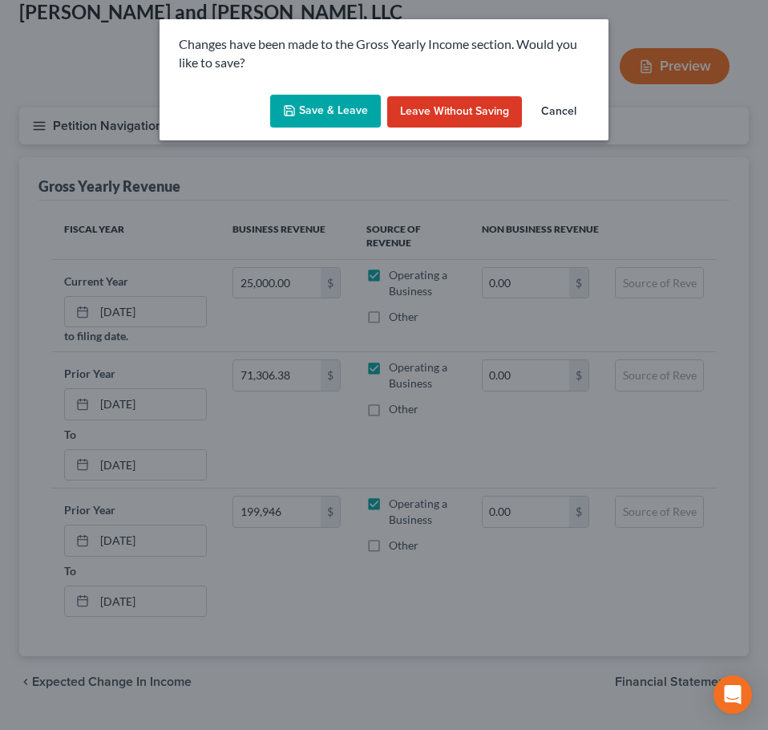
click at [364, 116] on button "Save & Leave" at bounding box center [325, 112] width 111 height 34
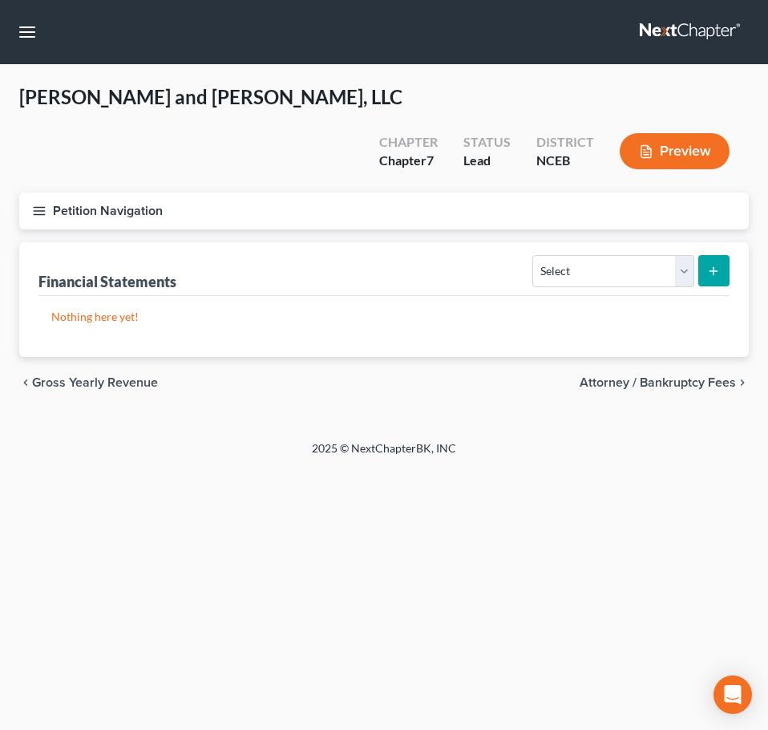
click at [39, 193] on button "Petition Navigation" at bounding box center [384, 211] width 730 height 37
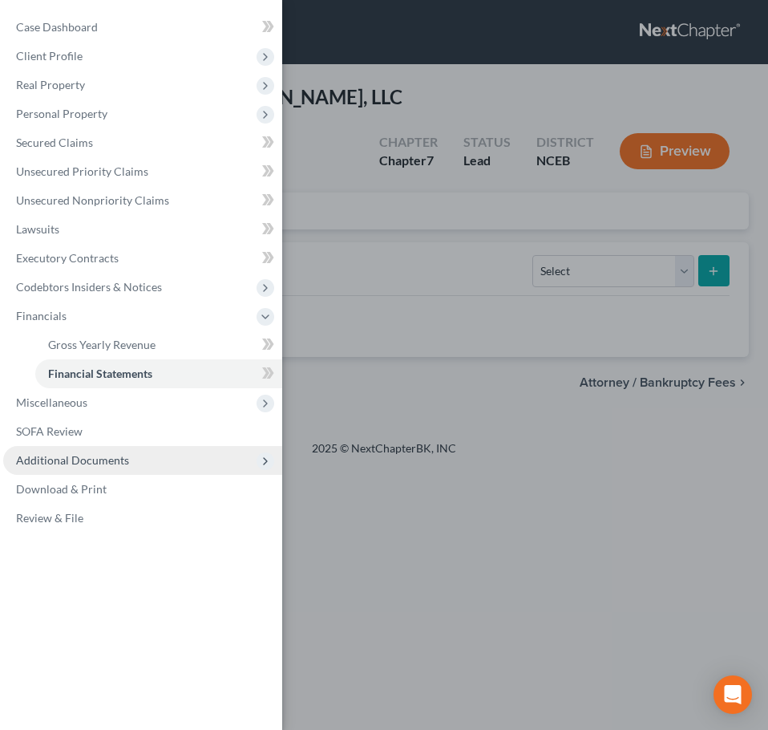
click at [232, 460] on span "Additional Documents" at bounding box center [142, 460] width 279 height 29
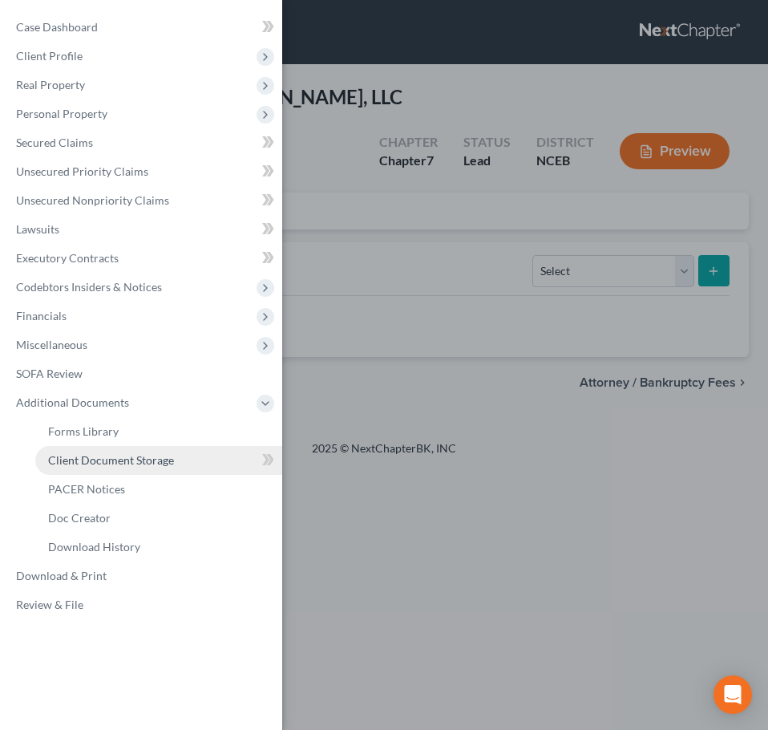
click at [241, 460] on link "Client Document Storage" at bounding box center [158, 460] width 247 height 29
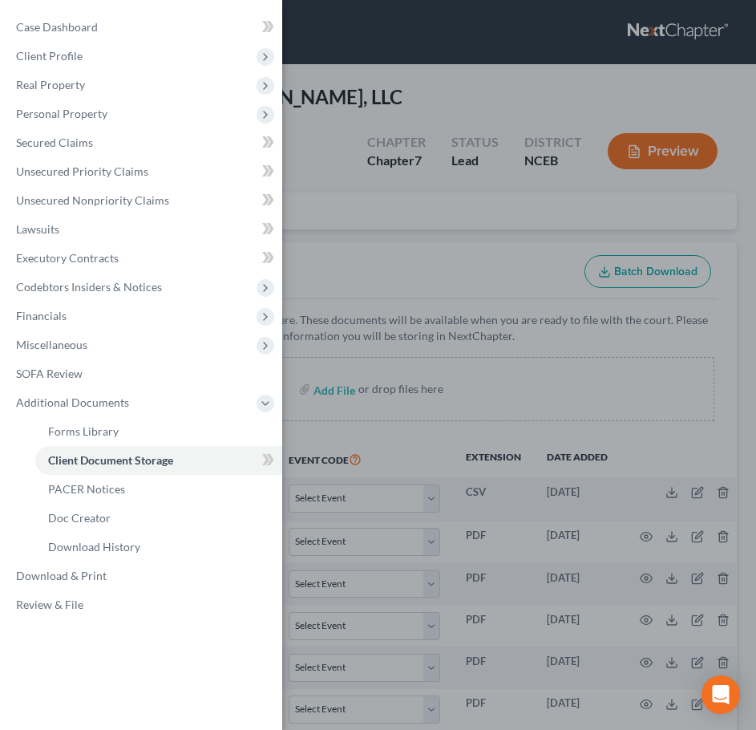
click at [344, 425] on div "Case Dashboard Payments Invoices Payments Payments Credit Report Client Profile" at bounding box center [378, 365] width 756 height 730
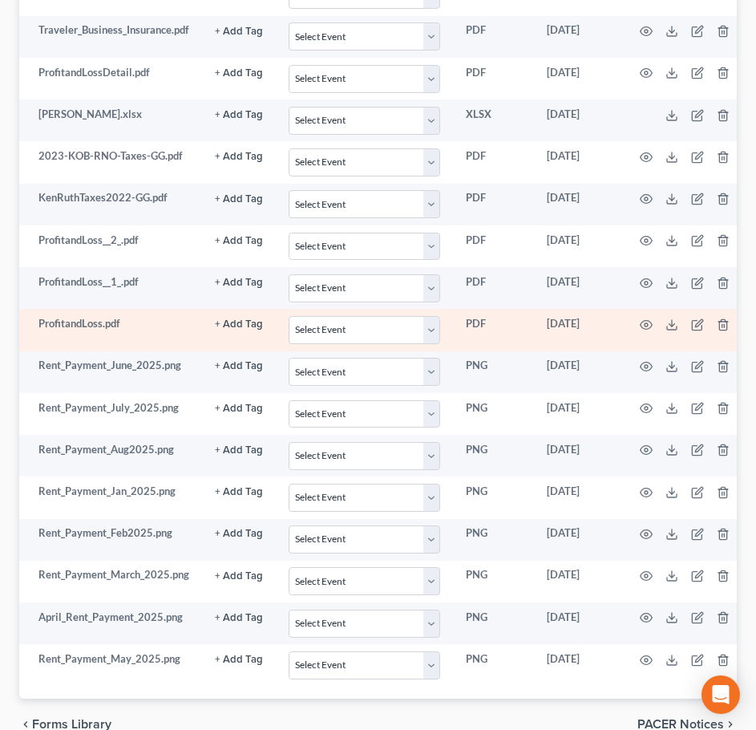
scroll to position [1604, 0]
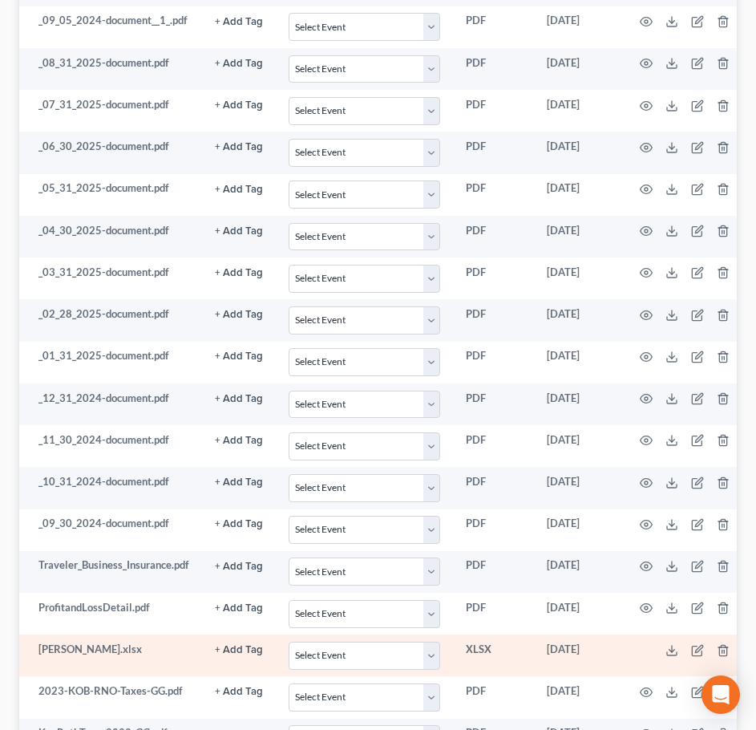
click at [202, 634] on td "Gail_and_Grace_Register_Loans_from_Owner.xlsx" at bounding box center [110, 655] width 183 height 42
click at [185, 634] on td "Gail_and_Grace_Register_Loans_from_Owner.xlsx" at bounding box center [110, 655] width 183 height 42
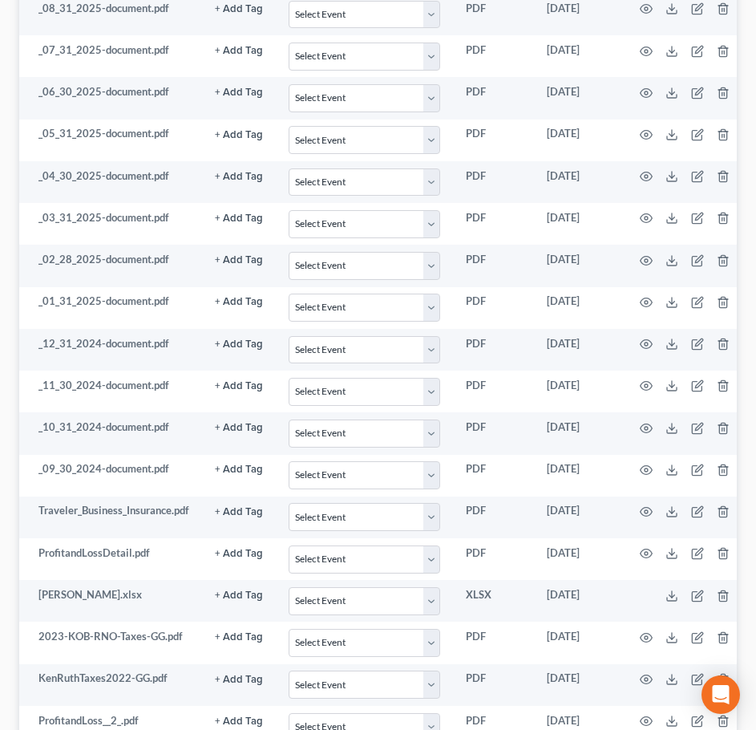
drag, startPoint x: 391, startPoint y: 728, endPoint x: 503, endPoint y: 730, distance: 111.5
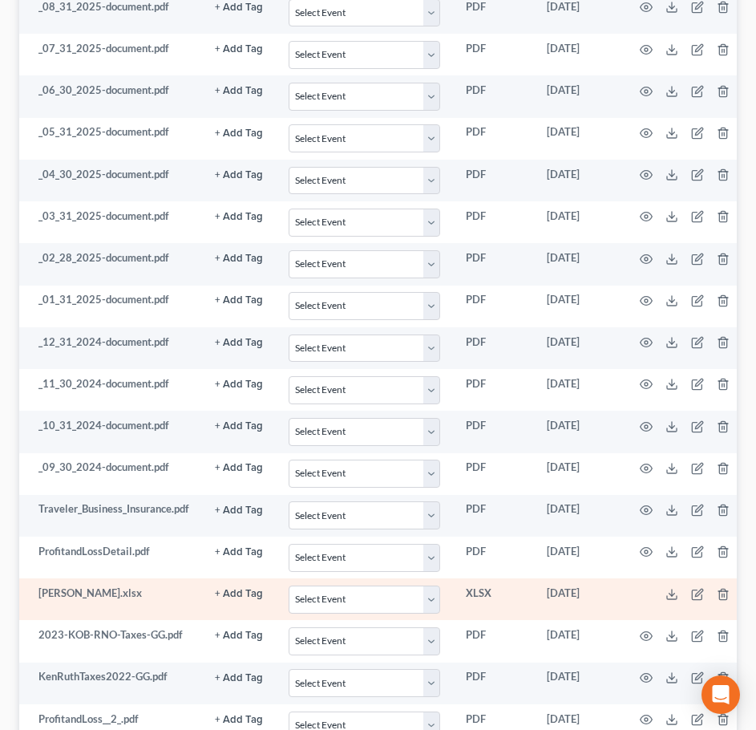
click at [705, 578] on td at bounding box center [688, 599] width 135 height 42
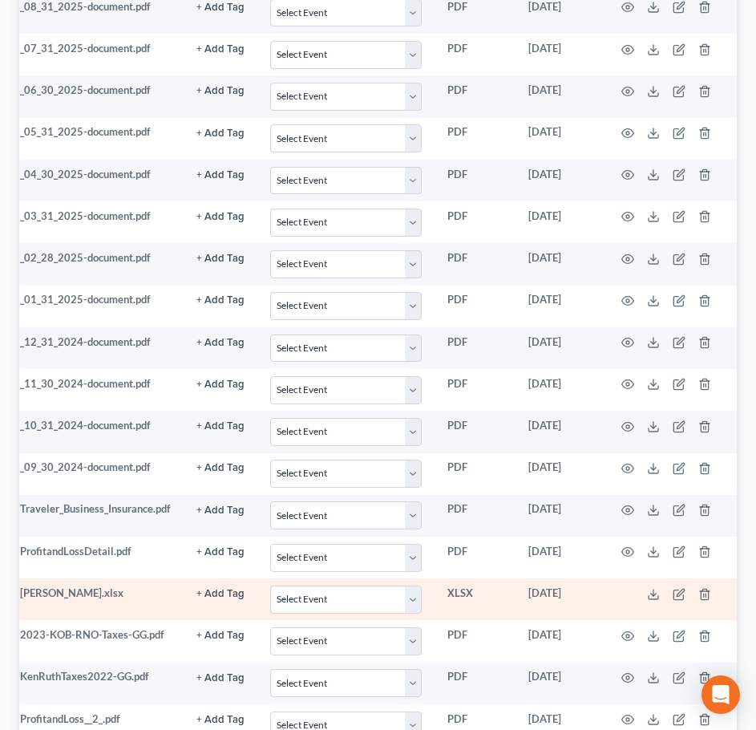
scroll to position [0, 95]
click at [655, 588] on icon at bounding box center [653, 594] width 13 height 13
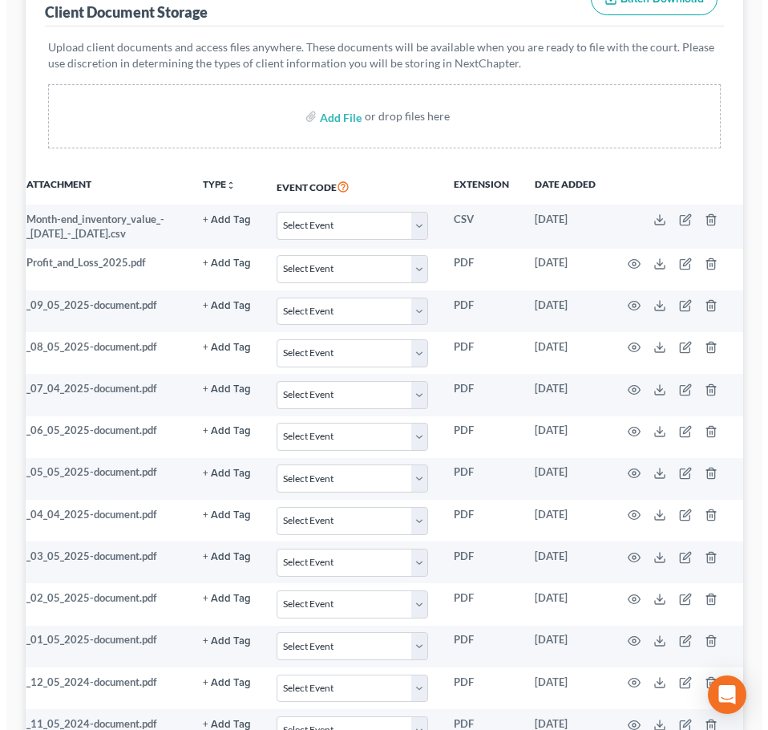
scroll to position [0, 0]
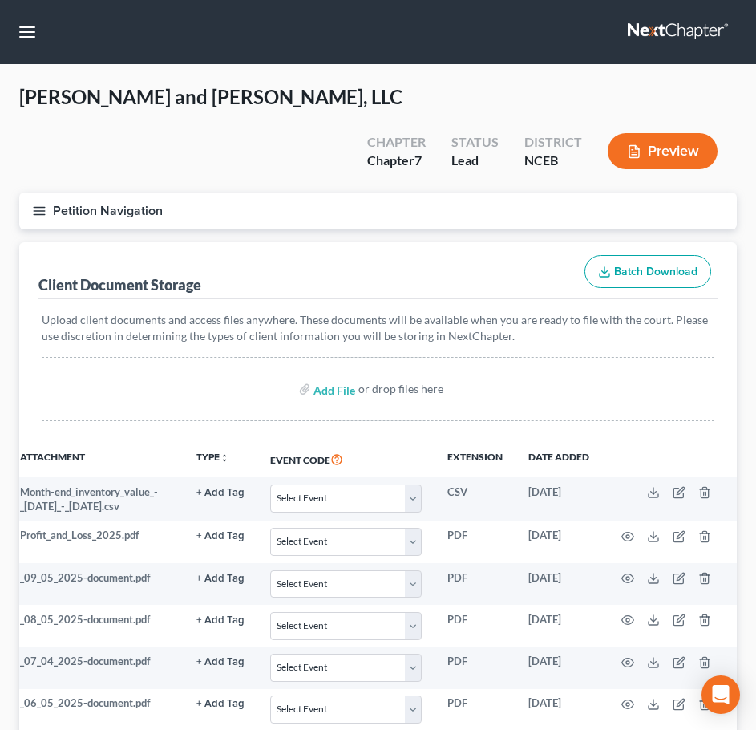
click at [36, 193] on button "Petition Navigation" at bounding box center [378, 211] width 718 height 37
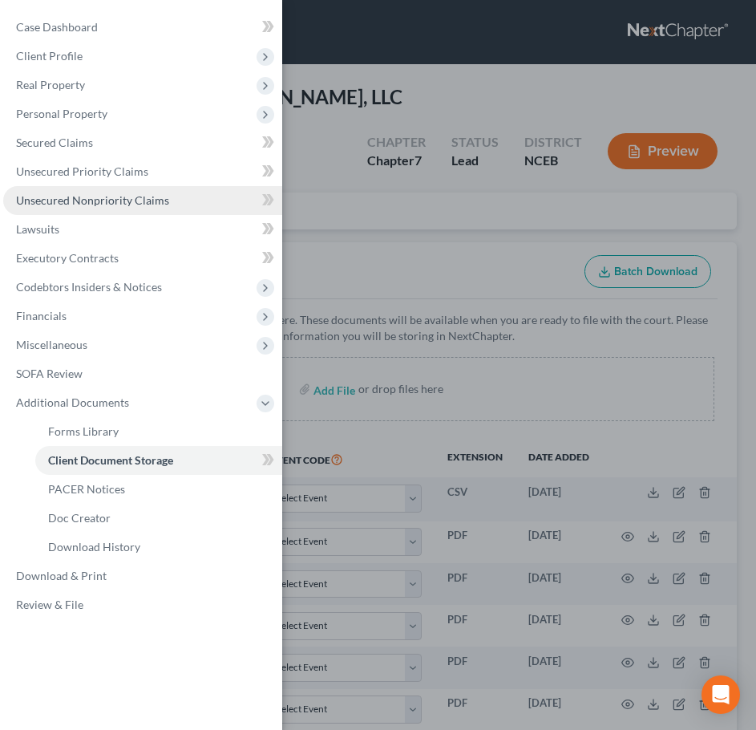
click at [113, 198] on span "Unsecured Nonpriority Claims" at bounding box center [92, 200] width 153 height 14
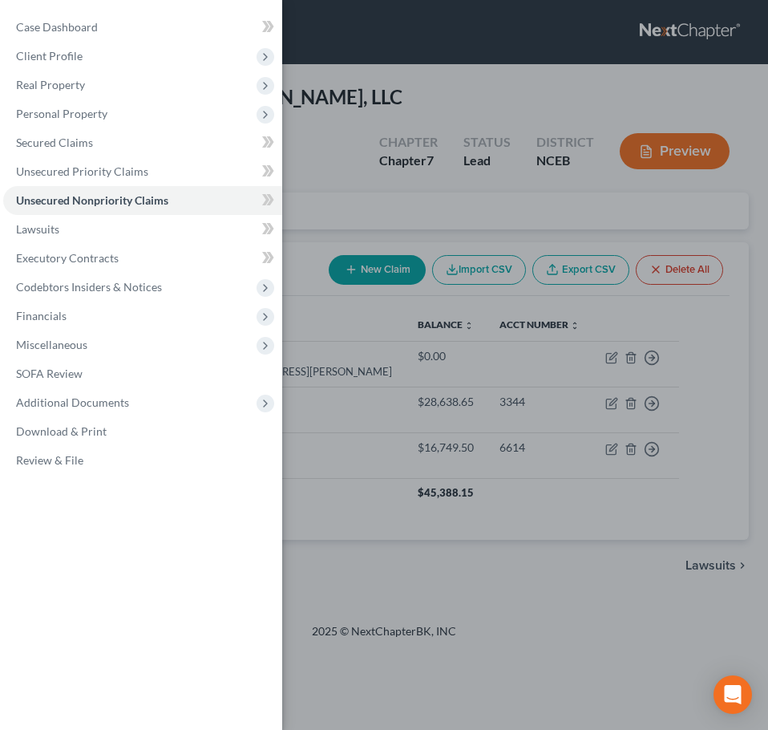
click at [339, 190] on div "Case Dashboard Payments Invoices Payments Payments Credit Report Client Profile" at bounding box center [384, 365] width 768 height 730
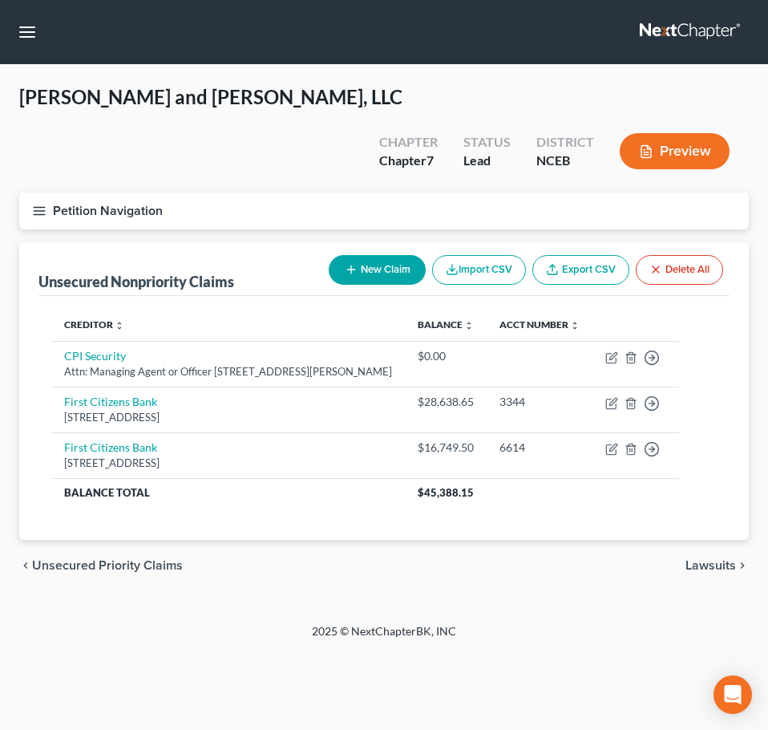
click at [351, 255] on button "New Claim" at bounding box center [377, 270] width 97 height 30
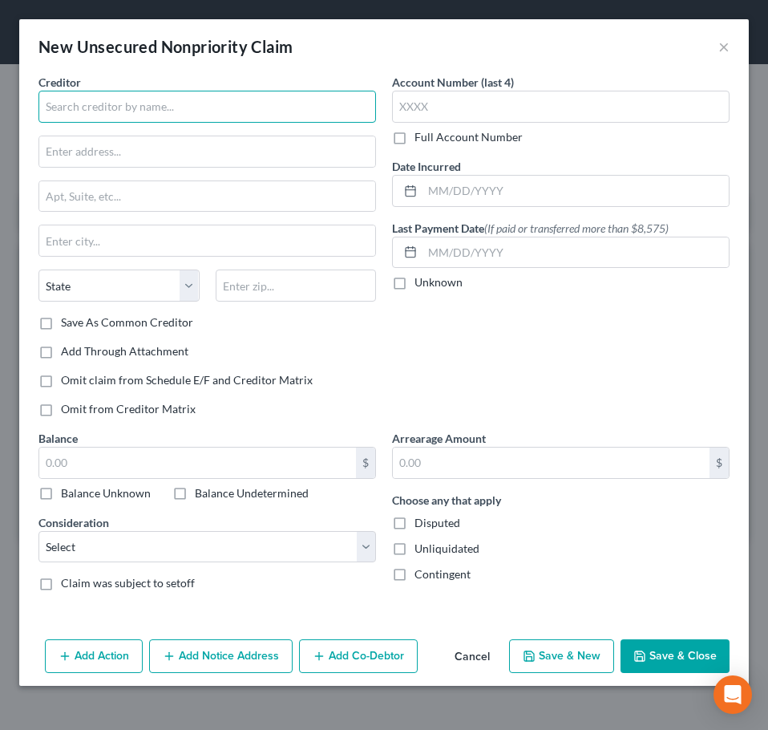
click at [166, 111] on input "text" at bounding box center [208, 107] width 338 height 32
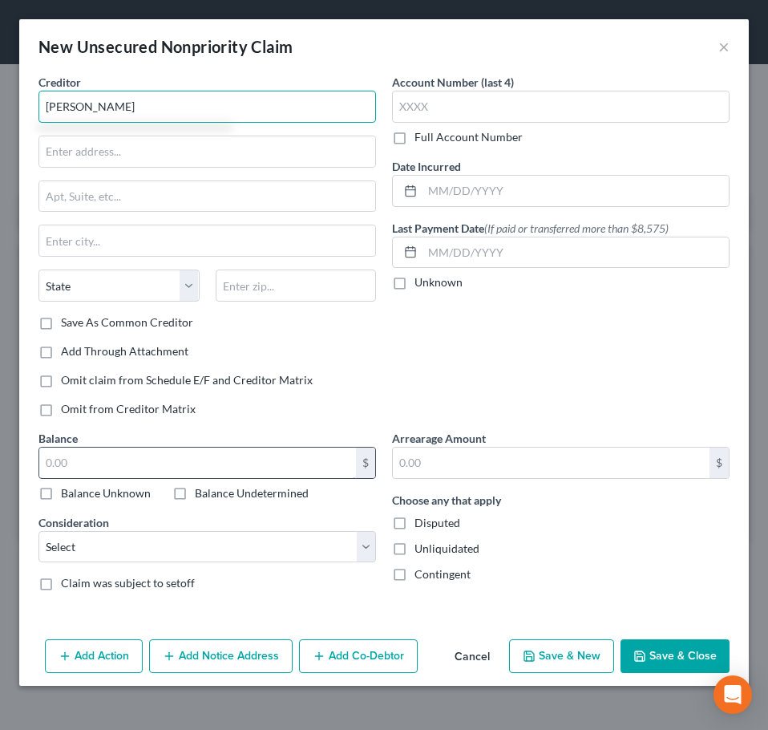
type input "Ruthi O'Berry"
click at [330, 457] on input "text" at bounding box center [197, 463] width 317 height 30
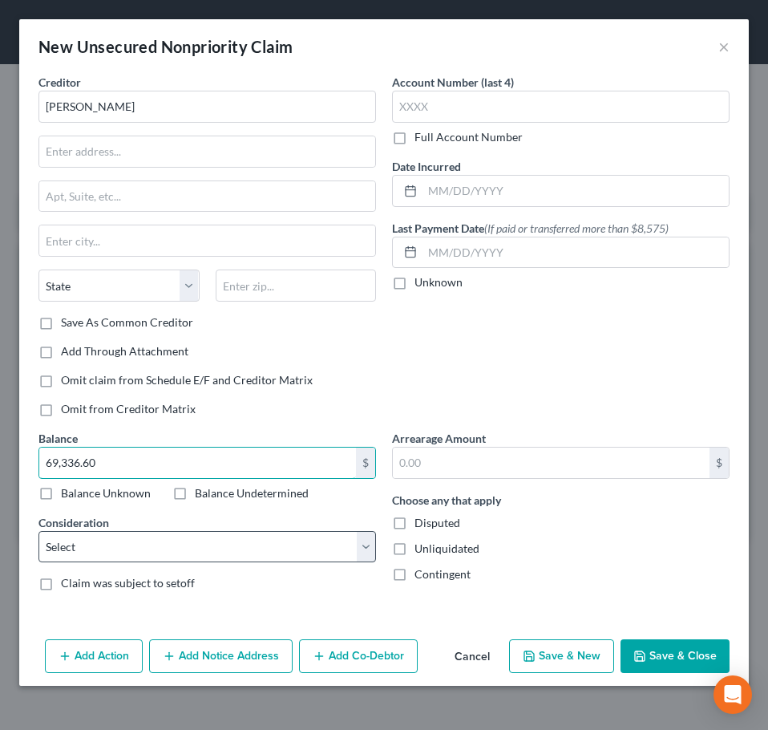
type input "69,336.60"
click at [209, 546] on select "Select Cable / Satellite Services Collection Agency Credit Card Debt Debt Couns…" at bounding box center [208, 547] width 338 height 32
select select "11"
click at [39, 531] on select "Select Cable / Satellite Services Collection Agency Credit Card Debt Debt Couns…" at bounding box center [208, 547] width 338 height 32
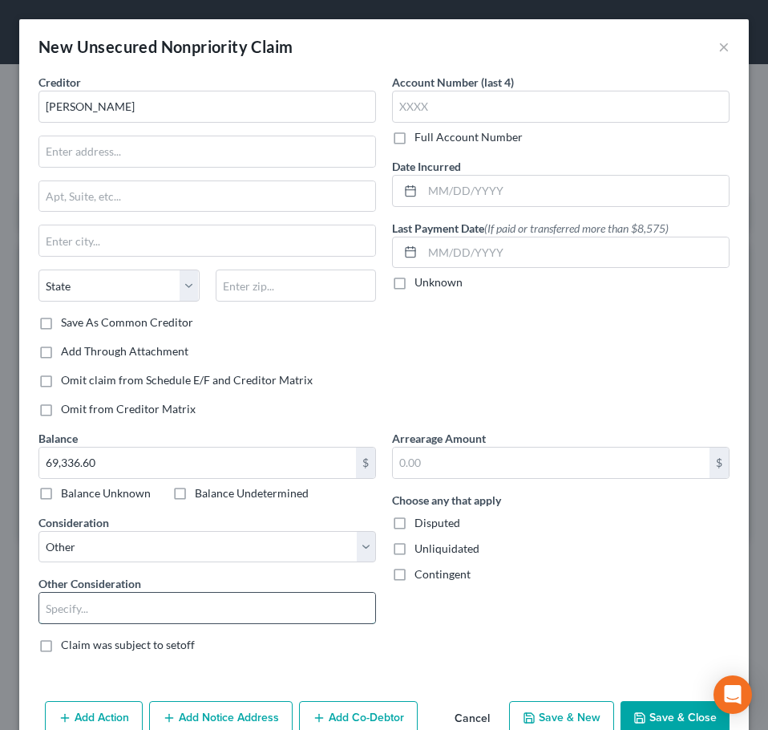
click at [170, 604] on input "text" at bounding box center [207, 608] width 336 height 30
type input "S"
type input "Interest Holder loans"
click at [149, 142] on input "text" at bounding box center [207, 151] width 336 height 30
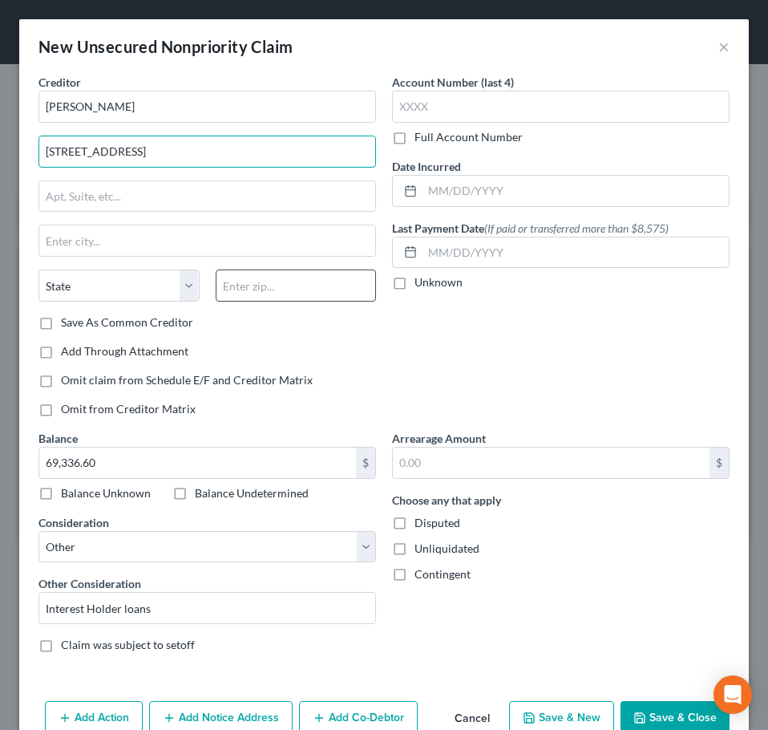
type input "2309 Old US Hwy 1"
click at [306, 284] on input "text" at bounding box center [296, 286] width 161 height 32
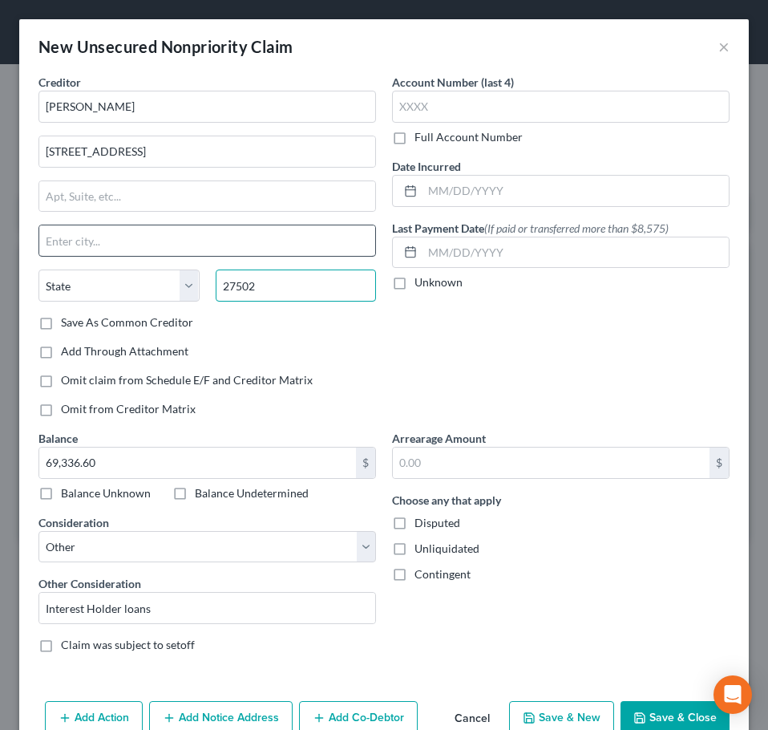
type input "27502"
click at [365, 228] on input "text" at bounding box center [207, 240] width 336 height 30
type input "Apex"
select select "28"
click at [61, 379] on label "Omit claim from Schedule E/F and Creditor Matrix" at bounding box center [187, 380] width 252 height 16
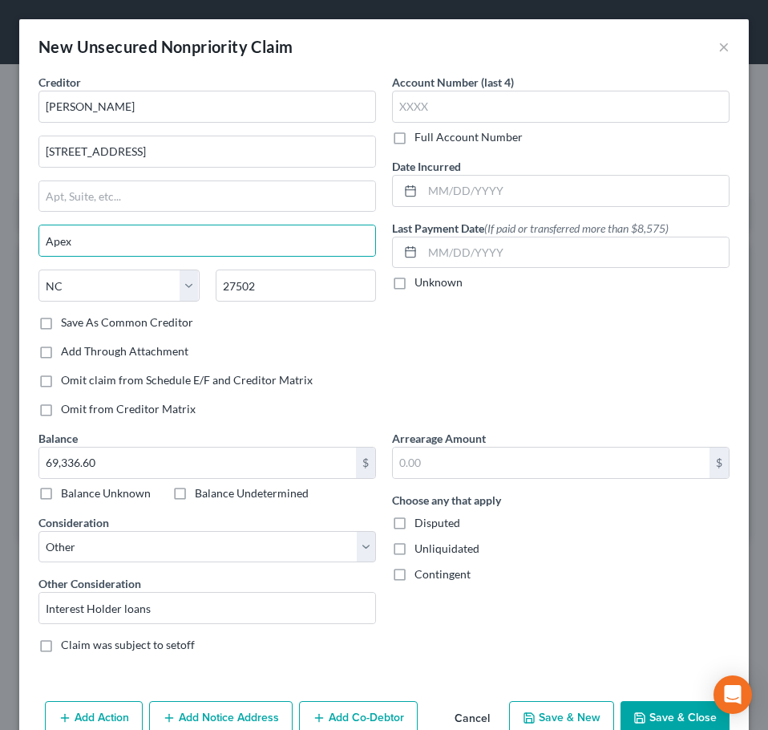
click at [67, 379] on input "Omit claim from Schedule E/F and Creditor Matrix" at bounding box center [72, 377] width 10 height 10
click at [61, 379] on label "Omit claim from Schedule E/F and Creditor Matrix" at bounding box center [187, 380] width 252 height 16
click at [67, 379] on input "Omit claim from Schedule E/F and Creditor Matrix" at bounding box center [72, 377] width 10 height 10
checkbox input "false"
click at [61, 410] on label "Omit from Creditor Matrix" at bounding box center [128, 409] width 135 height 16
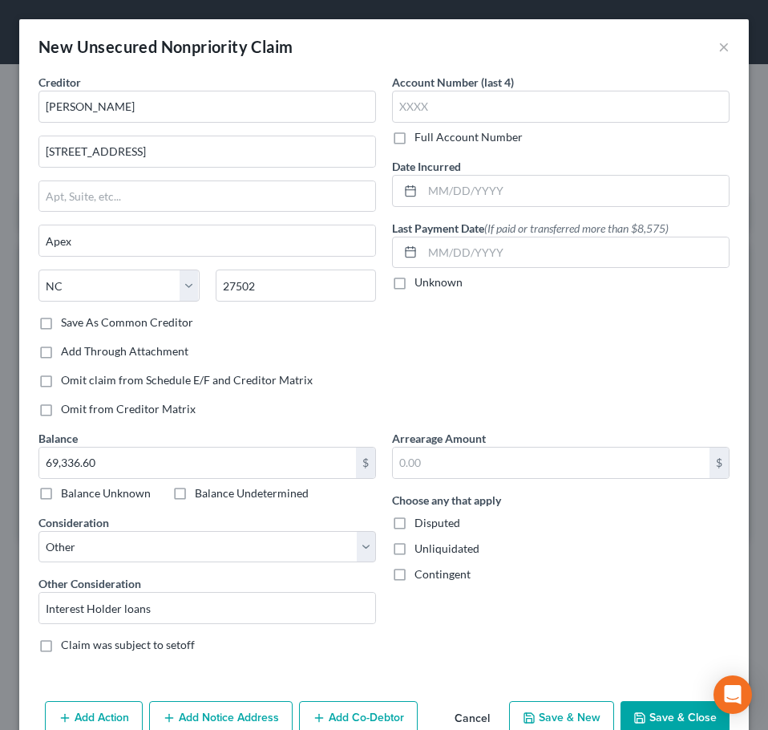
click at [67, 410] on input "Omit from Creditor Matrix" at bounding box center [72, 406] width 10 height 10
checkbox input "true"
click at [638, 711] on button "Save & Close" at bounding box center [675, 718] width 109 height 34
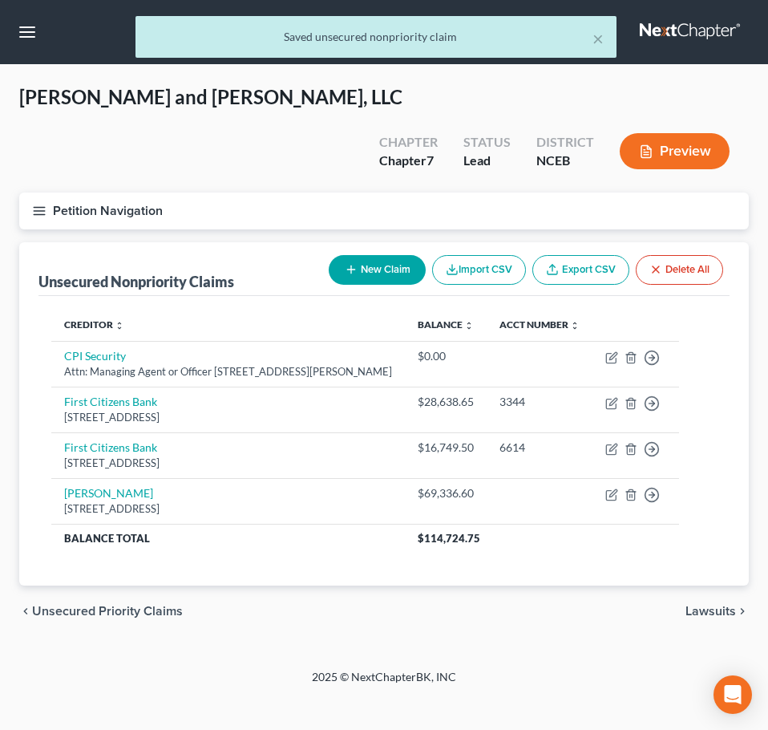
click at [47, 193] on button "Petition Navigation" at bounding box center [384, 211] width 730 height 37
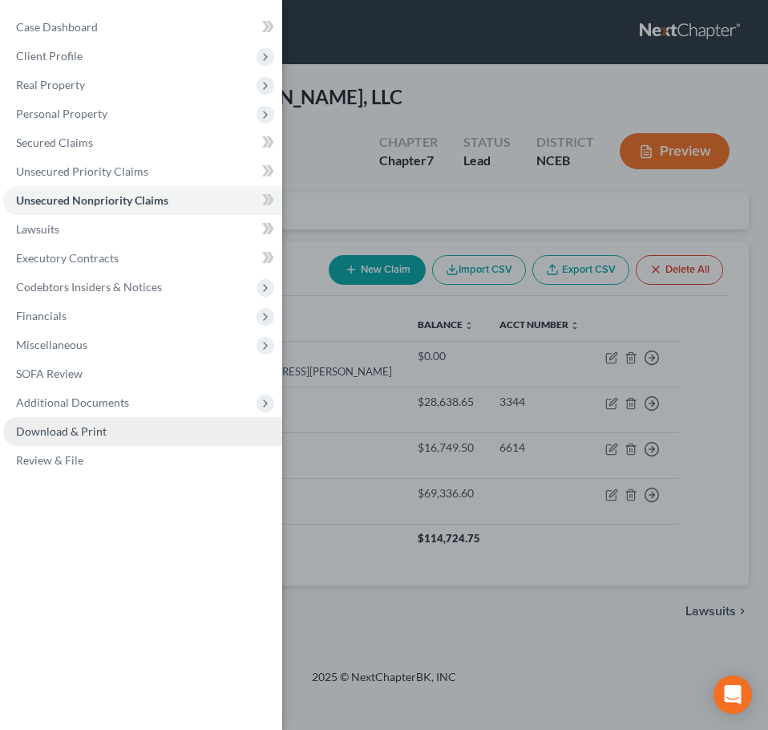
click at [135, 435] on link "Download & Print" at bounding box center [142, 431] width 279 height 29
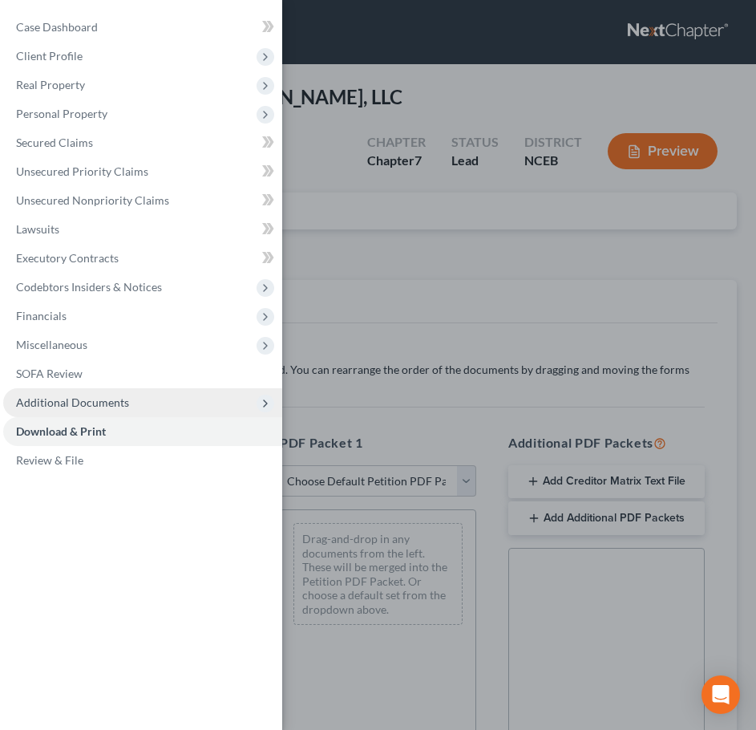
click at [146, 393] on span "Additional Documents" at bounding box center [142, 402] width 279 height 29
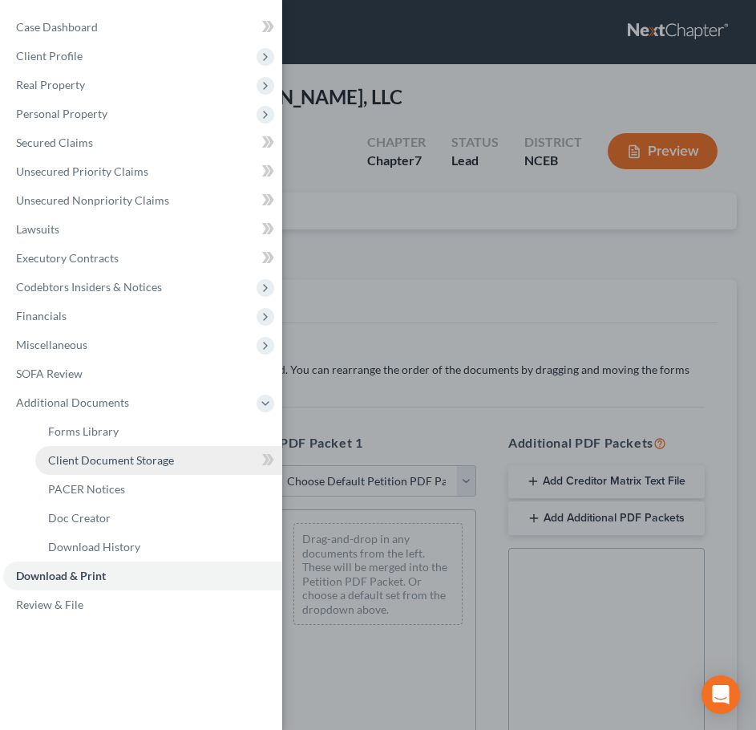
click at [176, 456] on link "Client Document Storage" at bounding box center [158, 460] width 247 height 29
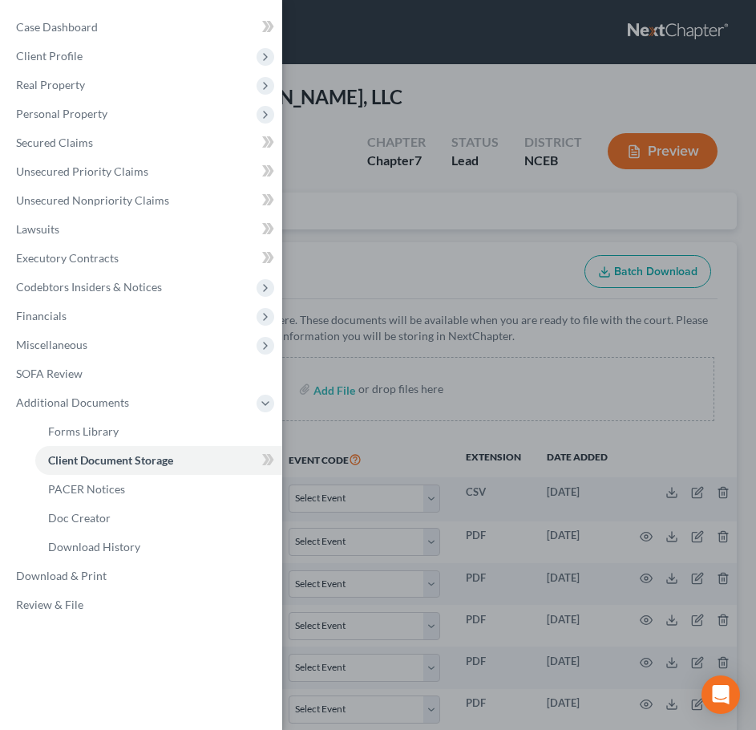
click at [404, 287] on div "Case Dashboard Payments Invoices Payments Payments Credit Report Client Profile" at bounding box center [378, 365] width 756 height 730
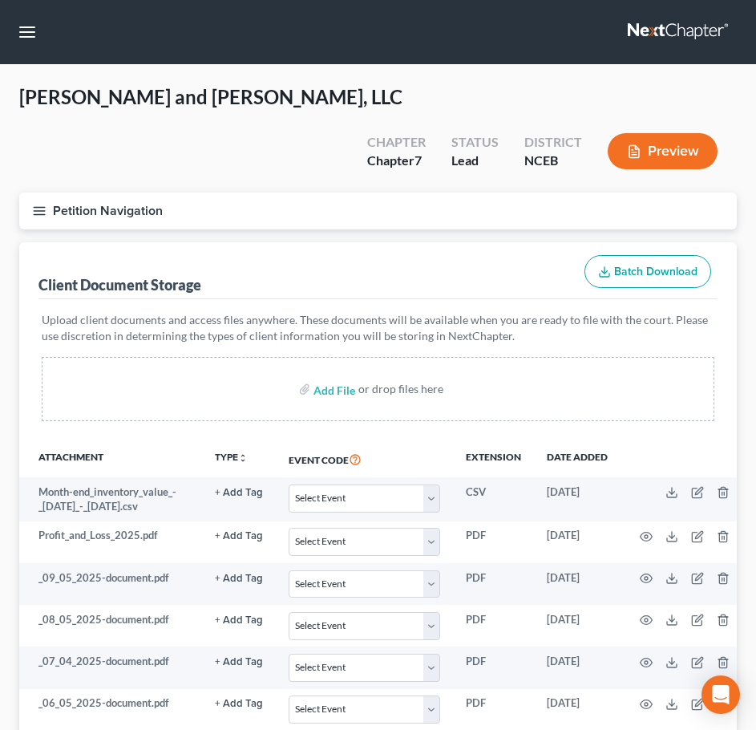
click at [47, 193] on button "Petition Navigation" at bounding box center [378, 211] width 718 height 37
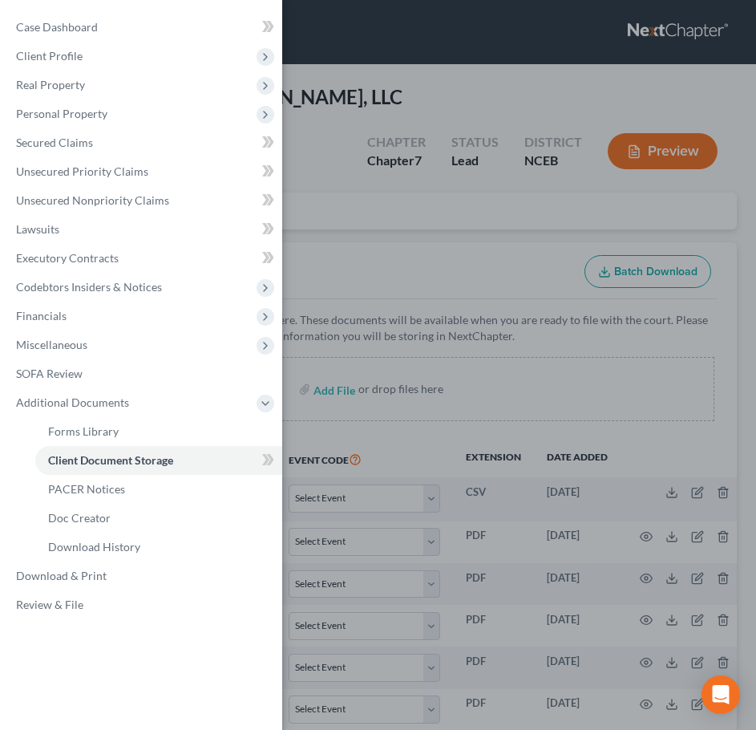
click at [346, 91] on div "Case Dashboard Payments Invoices Payments Payments Credit Report Client Profile" at bounding box center [378, 365] width 756 height 730
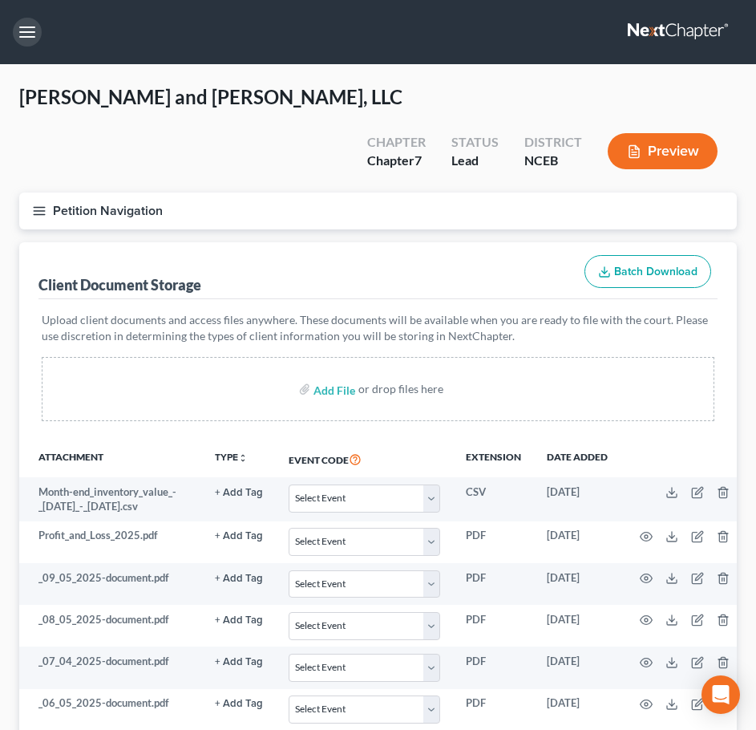
click at [16, 37] on button "button" at bounding box center [27, 32] width 29 height 29
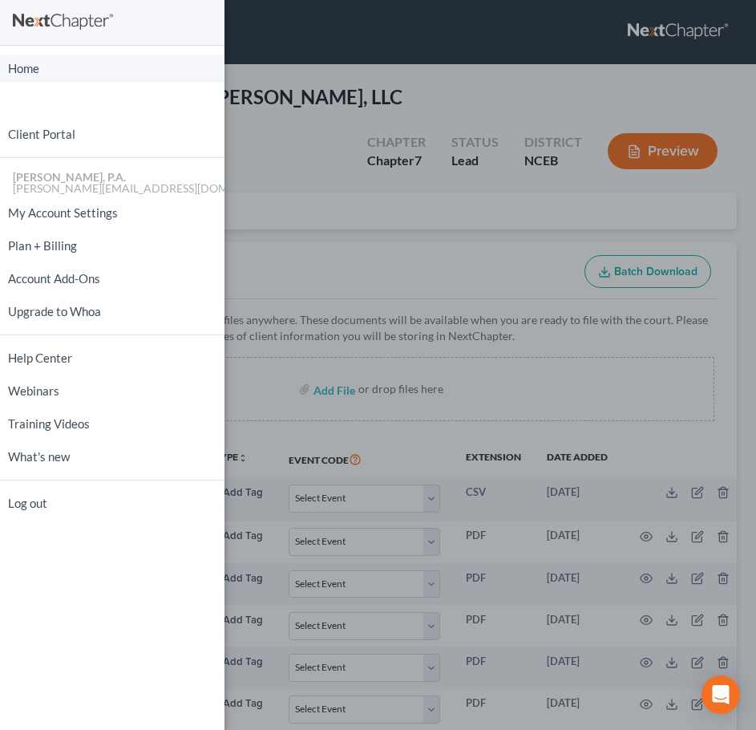
click at [26, 56] on link "Home" at bounding box center [112, 69] width 225 height 28
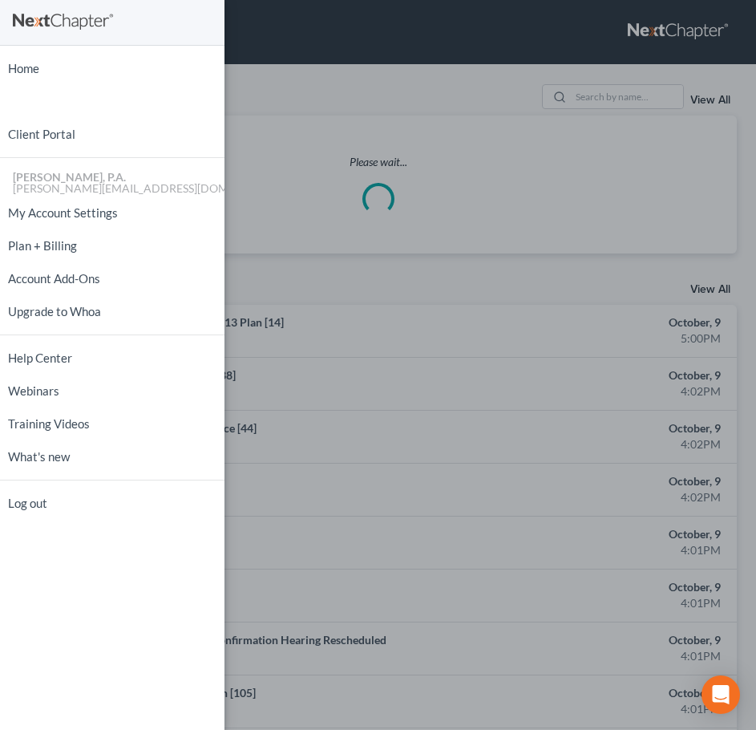
click at [278, 117] on div "Home New Case Client Portal J.M. Cook, P.A. j.m.cook@jmcookesq.com My Account S…" at bounding box center [378, 365] width 756 height 730
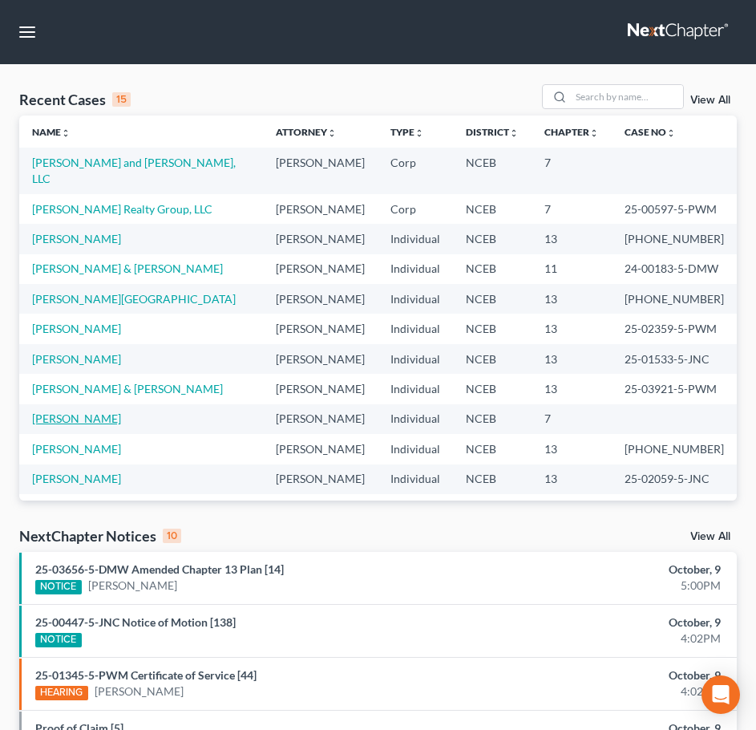
click at [95, 411] on link "[PERSON_NAME]" at bounding box center [76, 418] width 89 height 14
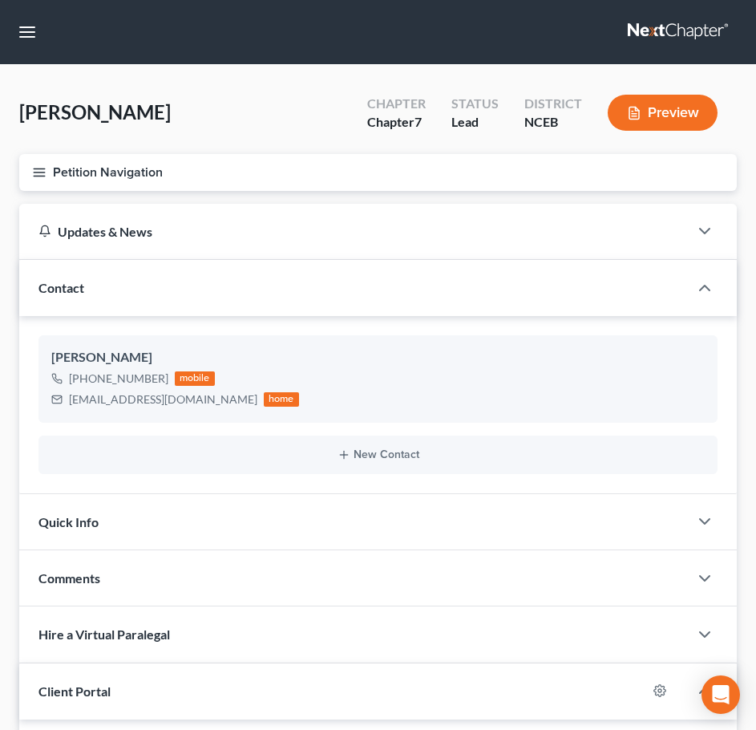
click at [39, 164] on button "Petition Navigation" at bounding box center [378, 172] width 718 height 37
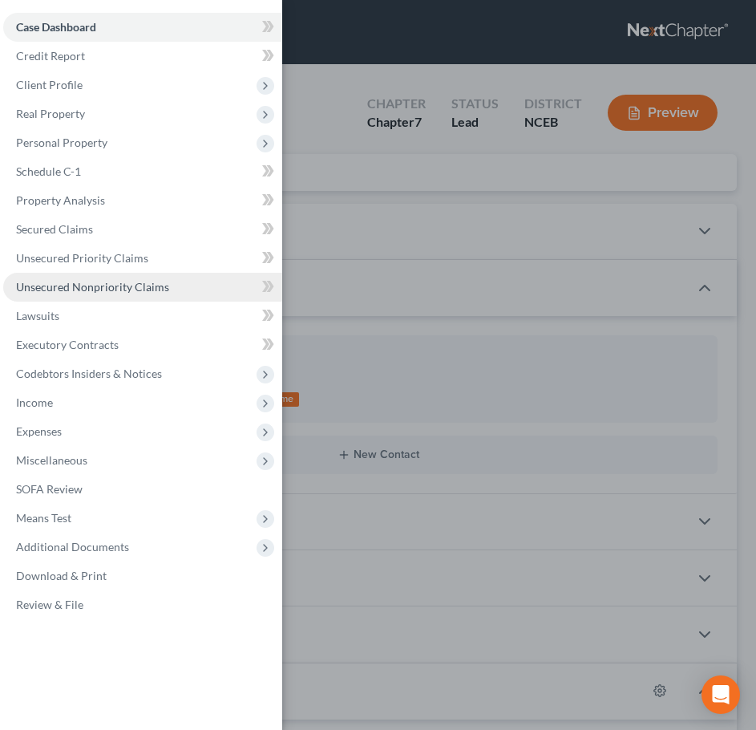
click at [119, 285] on span "Unsecured Nonpriority Claims" at bounding box center [92, 287] width 153 height 14
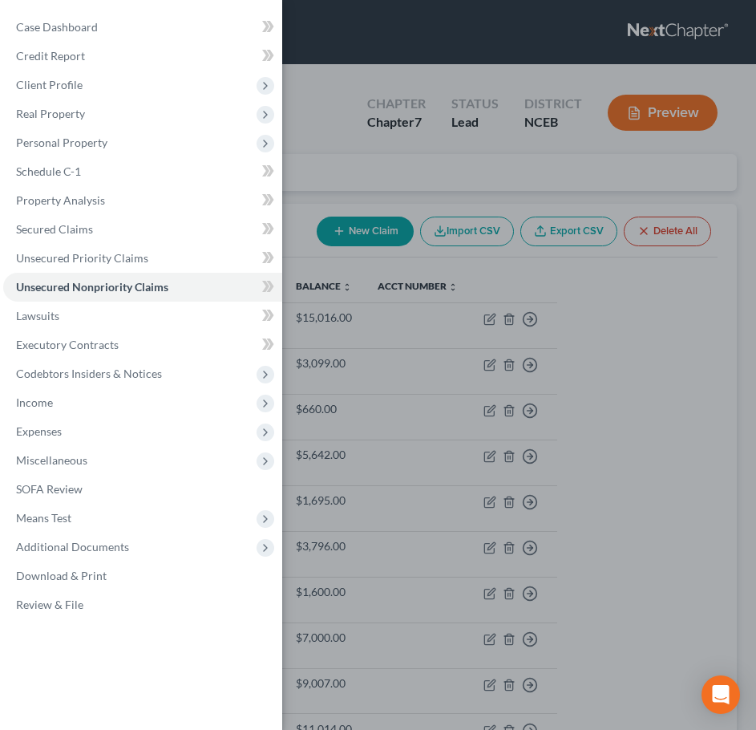
click at [326, 144] on div "Case Dashboard Payments Invoices Payments Payments Credit Report Client Profile" at bounding box center [378, 365] width 756 height 730
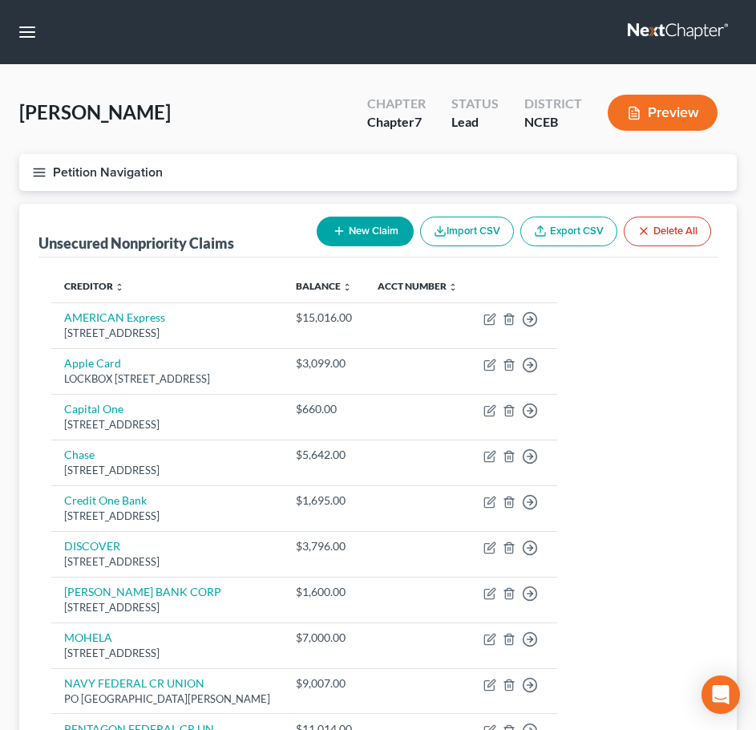
click at [359, 219] on button "New Claim" at bounding box center [365, 232] width 97 height 30
select select "0"
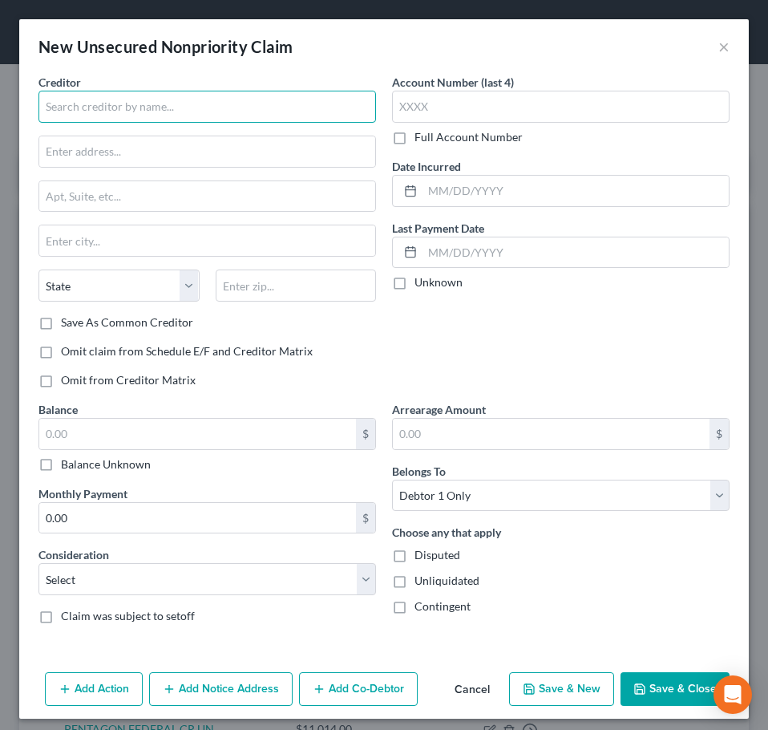
click at [270, 115] on input "text" at bounding box center [208, 107] width 338 height 32
type input "Bank of America"
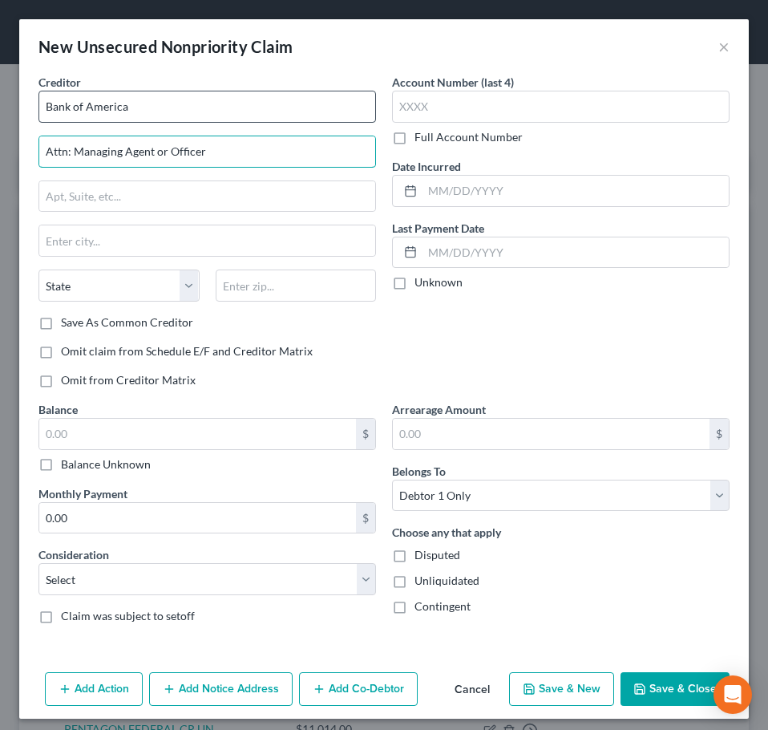
type input "Attn: Managing Agent or Officer"
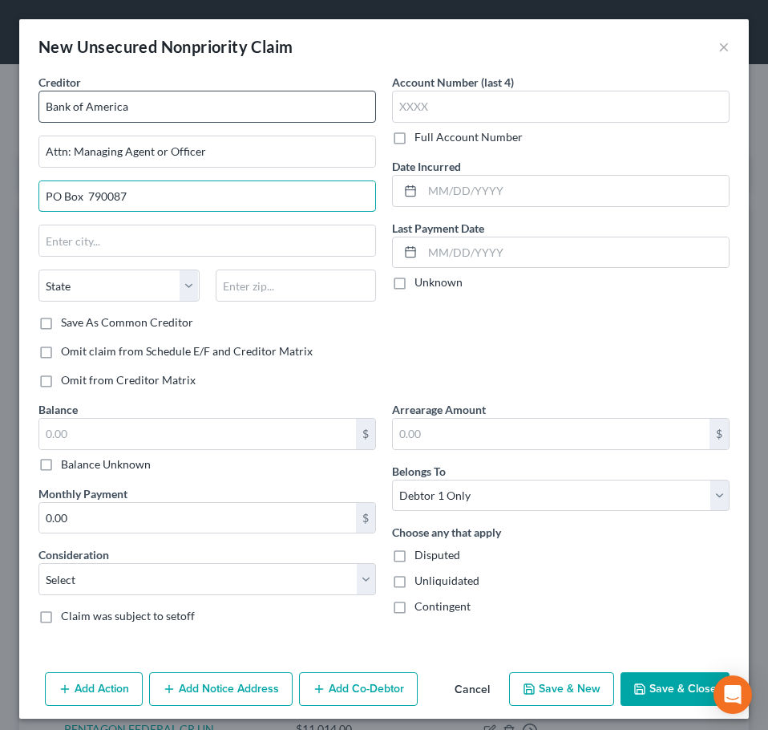
type input "PO Box 790087"
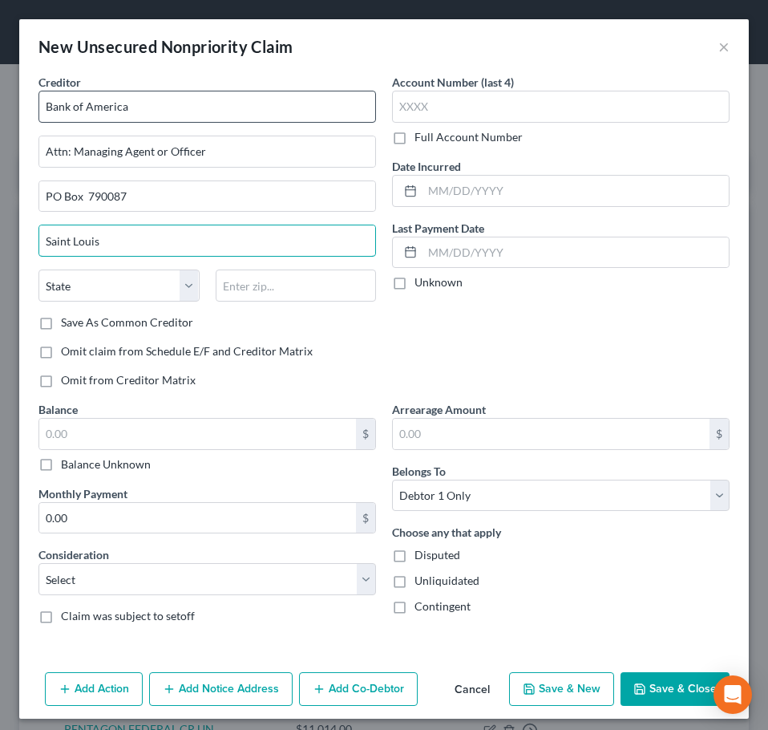
type input "Saint Louis"
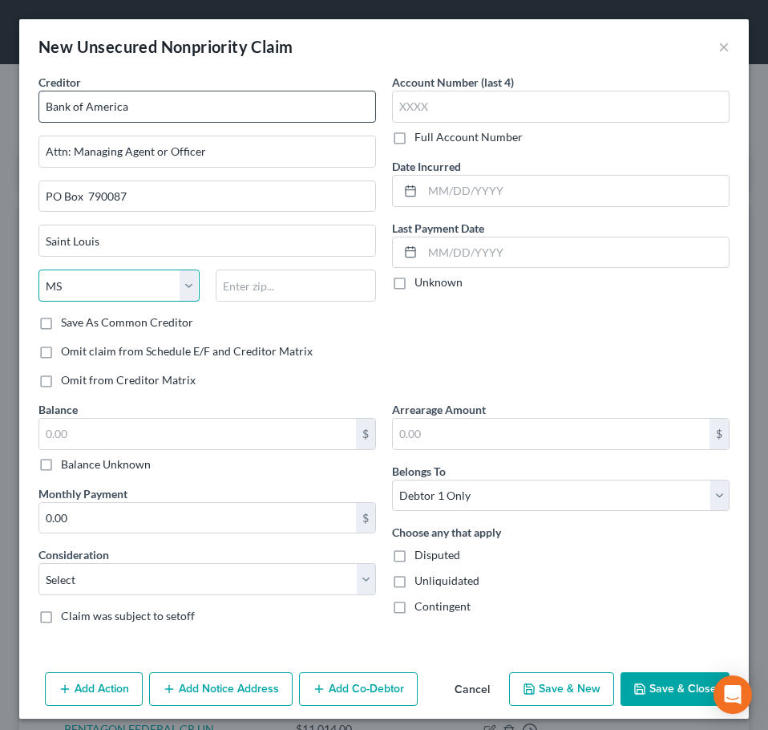
select select "26"
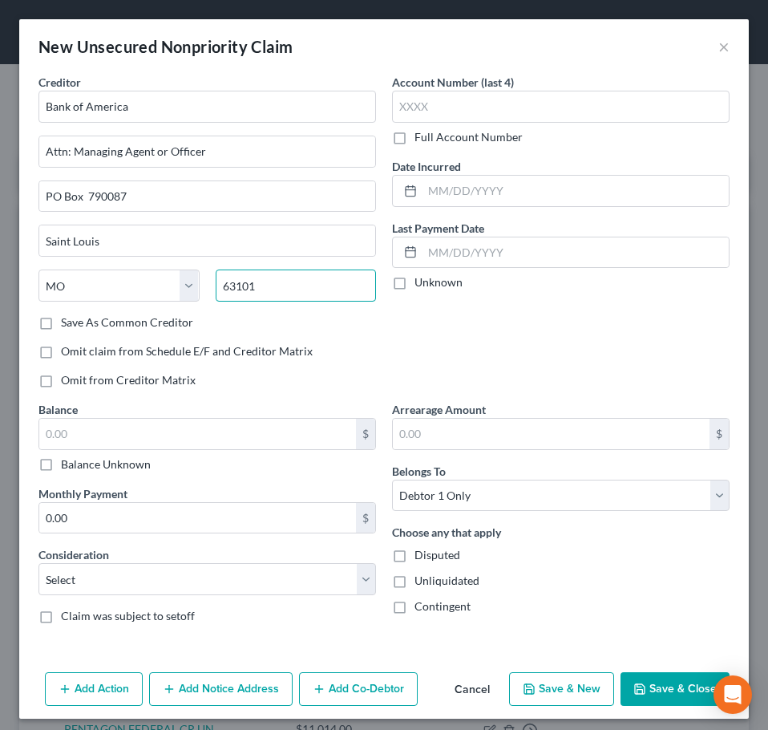
type input "63101"
click at [61, 464] on label "Balance Unknown" at bounding box center [106, 464] width 90 height 16
click at [67, 464] on input "Balance Unknown" at bounding box center [72, 461] width 10 height 10
checkbox input "true"
type input "0.00"
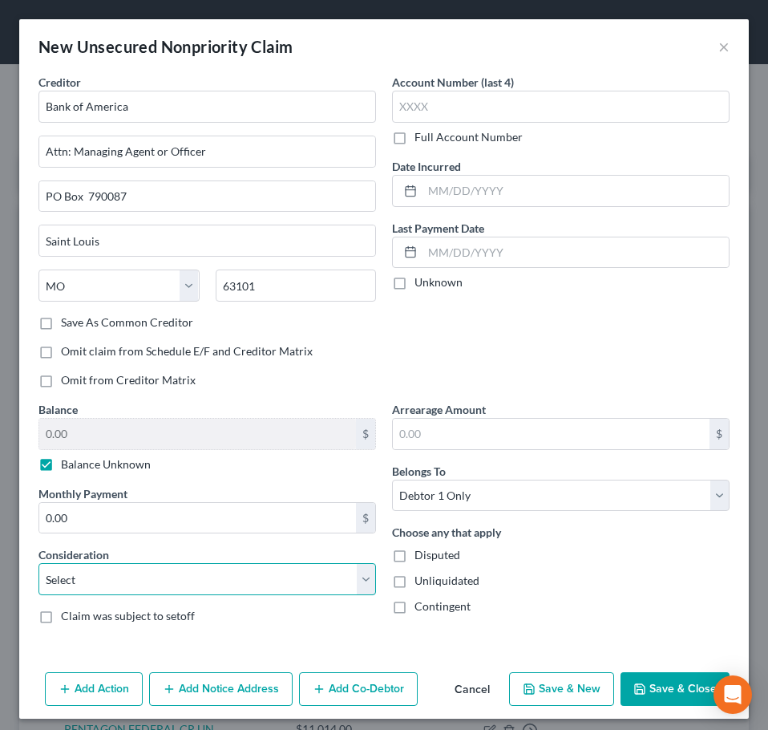
click at [253, 584] on select "Select Cable / Satellite Services Collection Agency Credit Card Debt Debt Couns…" at bounding box center [208, 579] width 338 height 32
select select "14"
click at [39, 563] on select "Select Cable / Satellite Services Collection Agency Credit Card Debt Debt Couns…" at bounding box center [208, 579] width 338 height 32
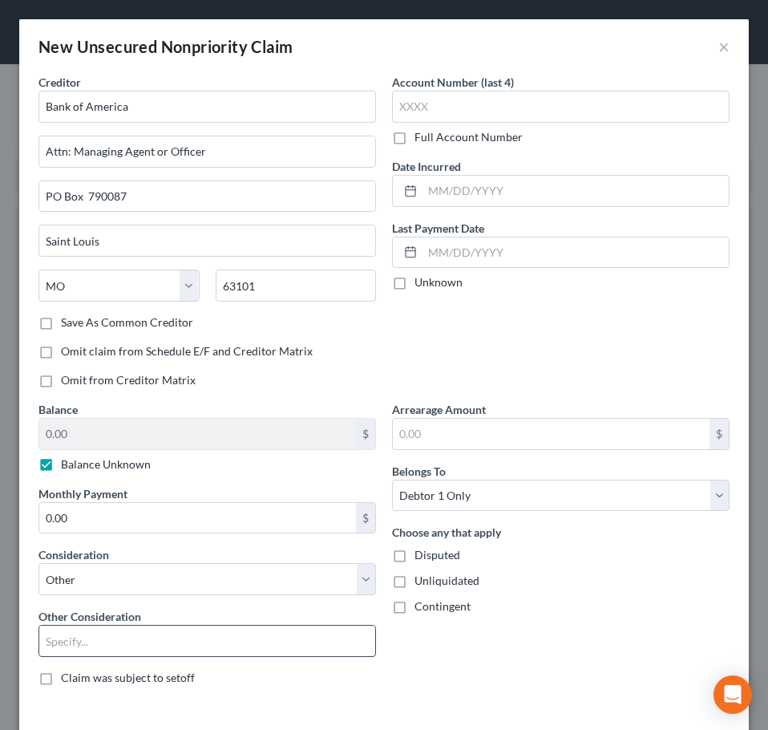
click at [270, 631] on input "text" at bounding box center [207, 641] width 336 height 30
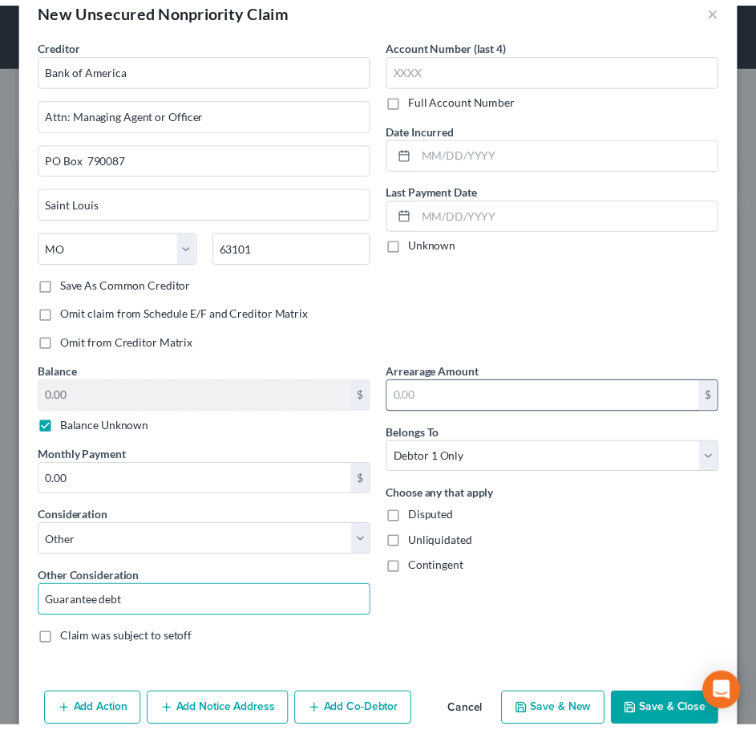
scroll to position [70, 0]
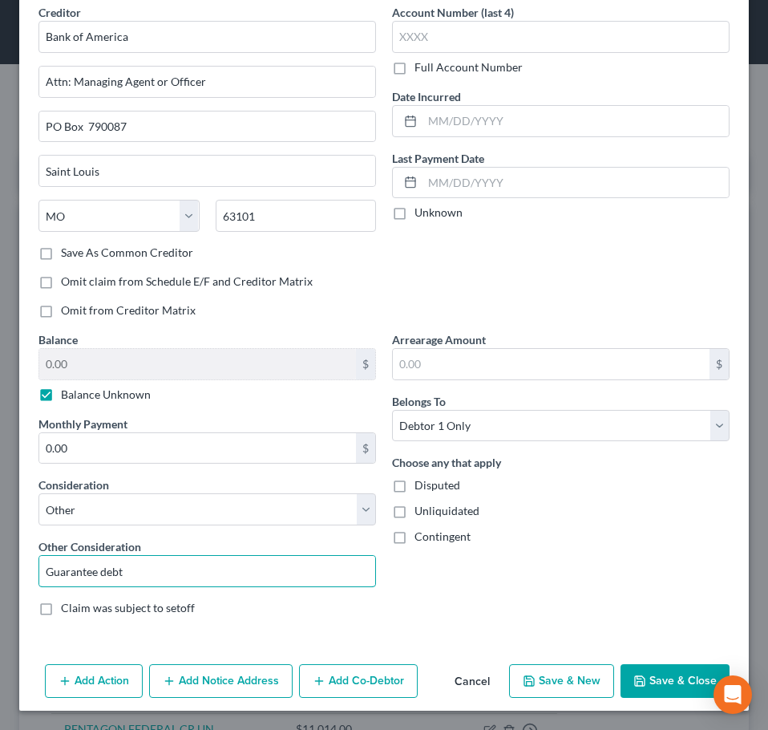
type input "Guarantee debt"
click at [415, 490] on label "Disputed" at bounding box center [438, 485] width 46 height 16
click at [421, 488] on input "Disputed" at bounding box center [426, 482] width 10 height 10
checkbox input "true"
click at [415, 515] on label "Unliquidated" at bounding box center [447, 511] width 65 height 16
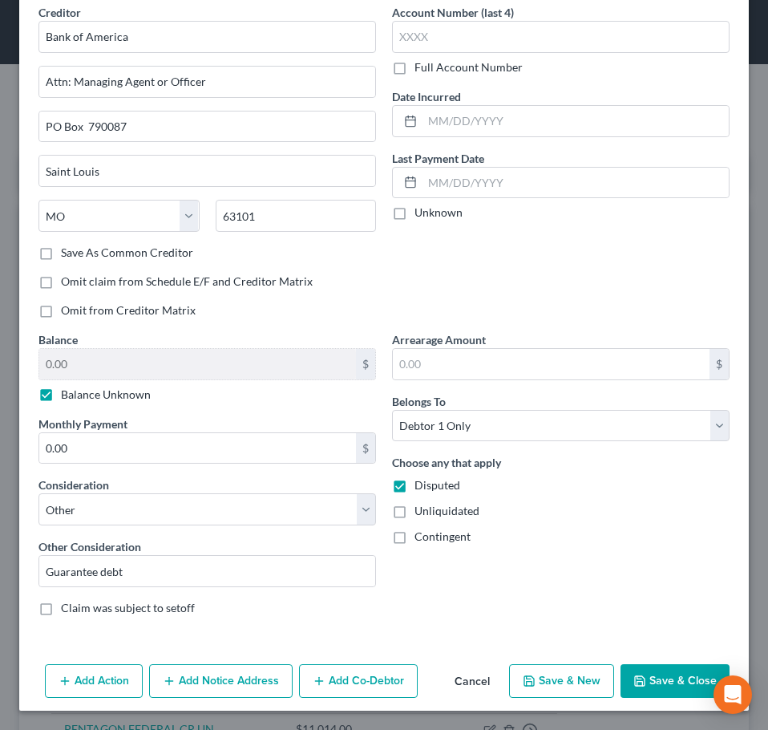
click at [421, 513] on input "Unliquidated" at bounding box center [426, 508] width 10 height 10
checkbox input "true"
drag, startPoint x: 669, startPoint y: 679, endPoint x: 606, endPoint y: 557, distance: 137.0
click at [613, 570] on div "New Unsecured Nonpriority Claim × Creditor * Bank of America Attn: Managing Age…" at bounding box center [384, 329] width 730 height 761
click at [415, 533] on label "Contingent" at bounding box center [443, 537] width 56 height 16
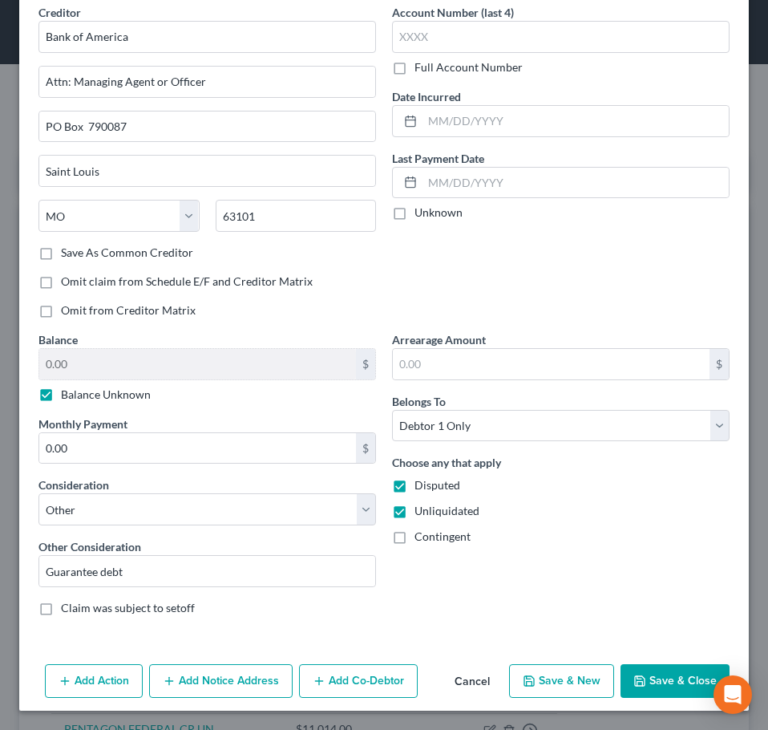
click at [421, 533] on input "Contingent" at bounding box center [426, 534] width 10 height 10
checkbox input "true"
click at [660, 671] on button "Save & Close" at bounding box center [675, 681] width 109 height 34
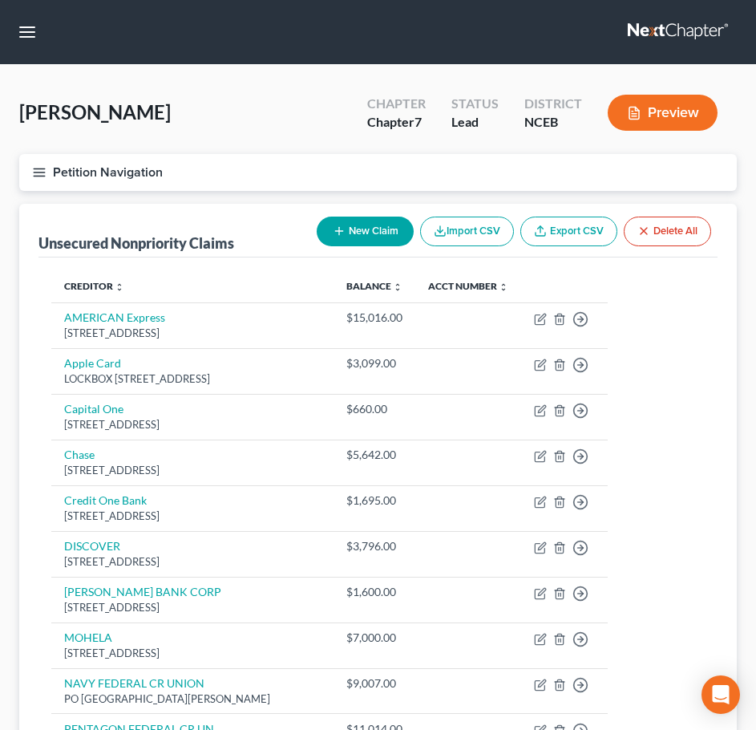
click at [39, 170] on icon "button" at bounding box center [39, 172] width 14 height 14
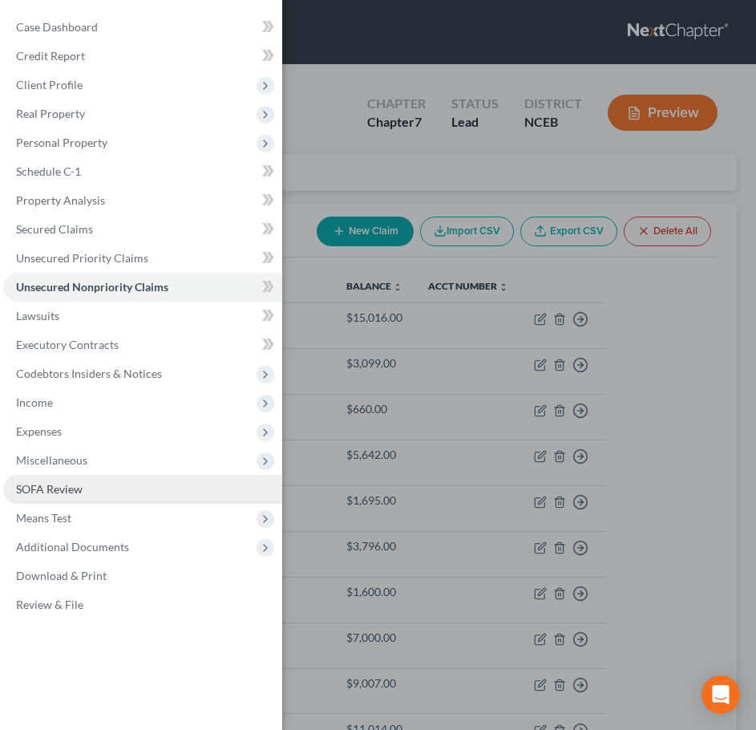
click at [88, 476] on link "SOFA Review" at bounding box center [142, 489] width 279 height 29
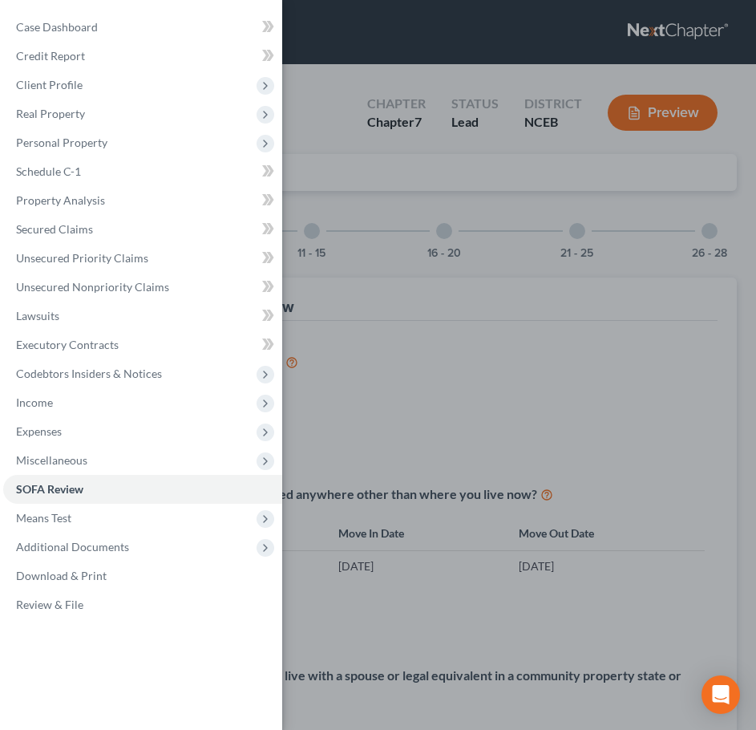
click at [580, 248] on div "Case Dashboard Payments Invoices Payments Payments Credit Report Client Profile" at bounding box center [378, 365] width 756 height 730
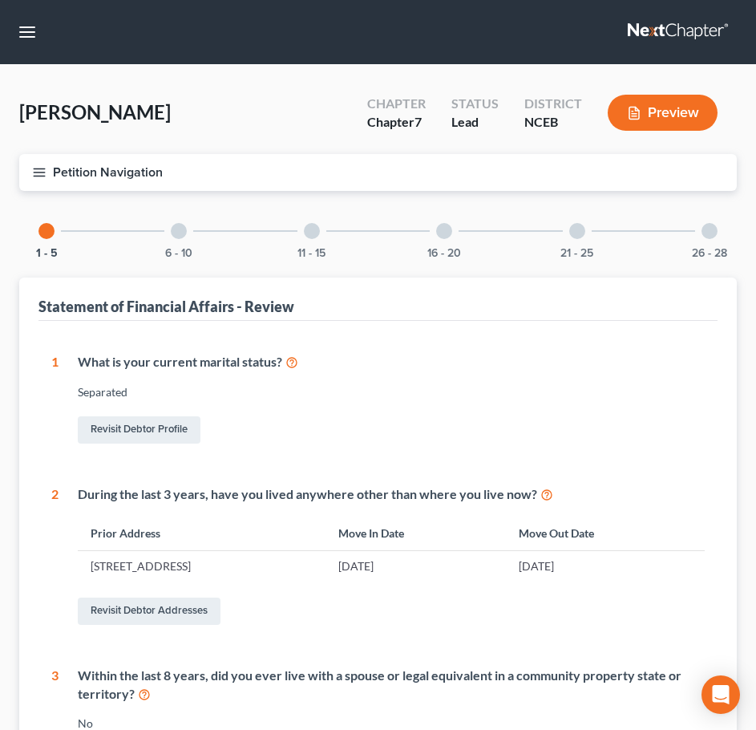
click at [573, 232] on div at bounding box center [578, 231] width 16 height 16
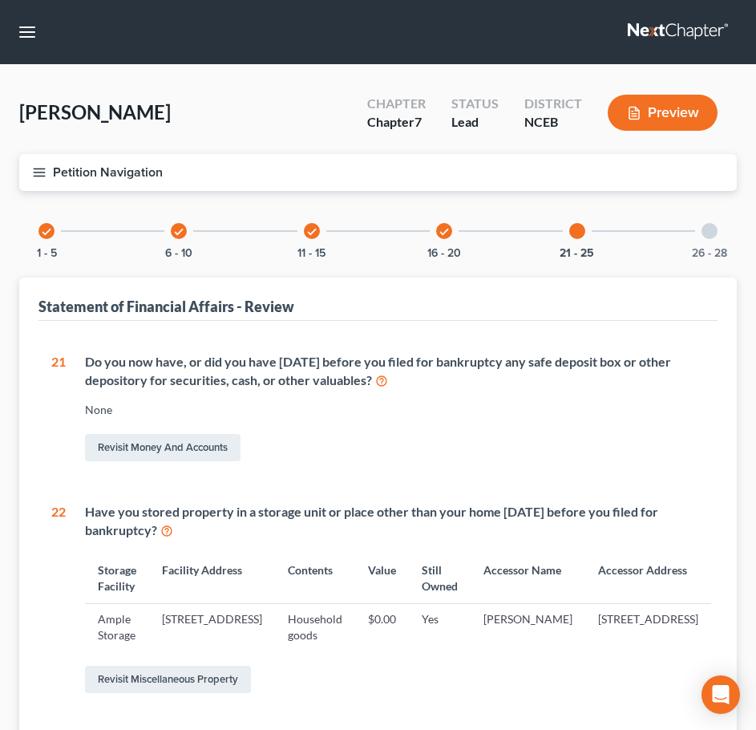
click at [703, 240] on div "26 - 28" at bounding box center [710, 231] width 55 height 55
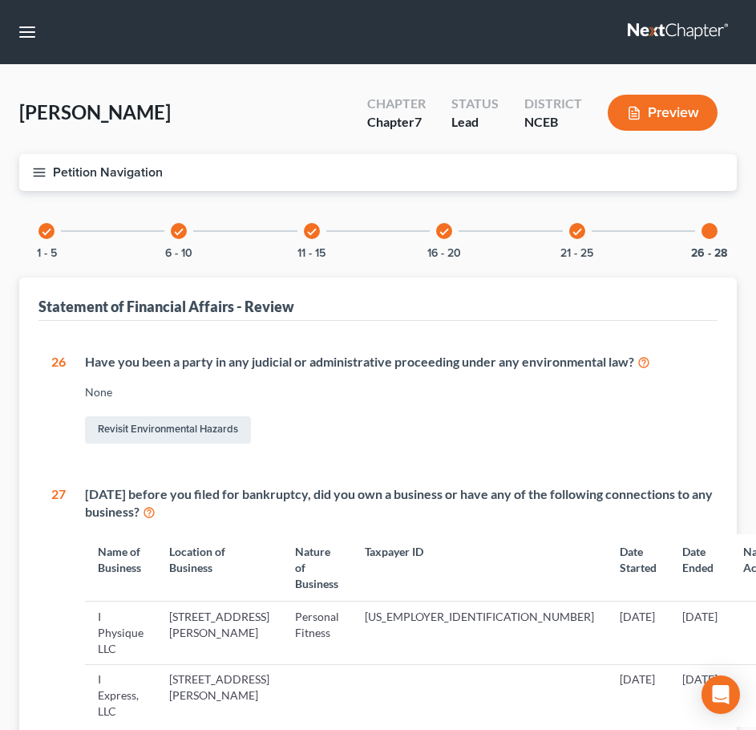
scroll to position [364, 0]
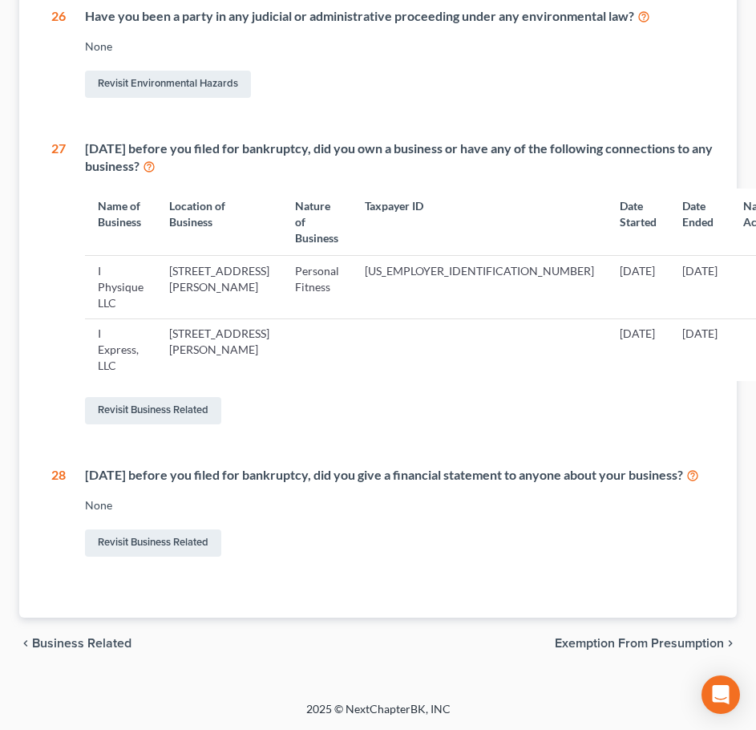
click at [314, 334] on td at bounding box center [317, 349] width 70 height 63
click at [116, 319] on td "I Express, LLC" at bounding box center [120, 349] width 71 height 63
click at [140, 397] on link "Revisit Business Related" at bounding box center [153, 410] width 136 height 27
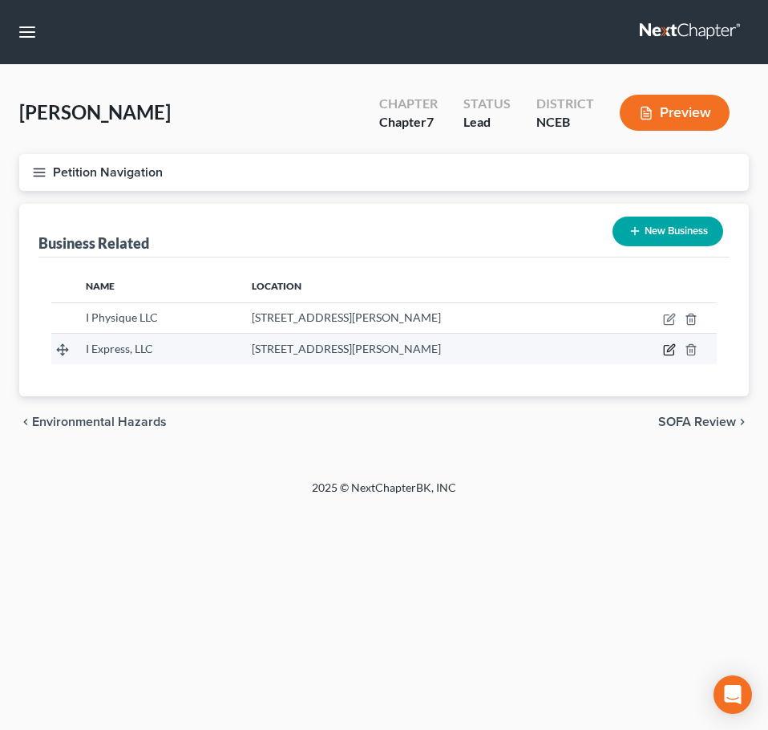
click at [672, 348] on icon "button" at bounding box center [669, 349] width 13 height 13
select select "member"
select select "28"
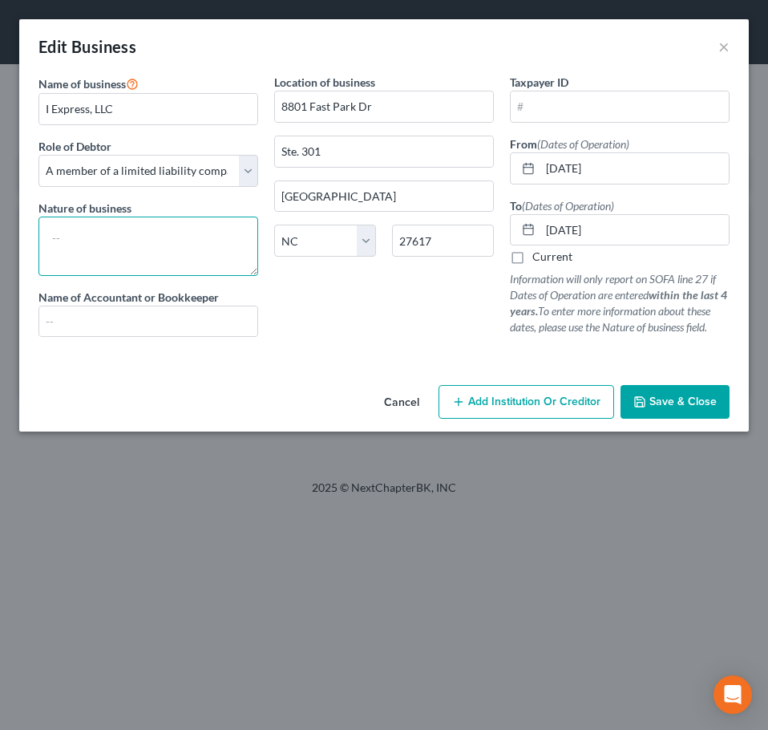
click at [201, 268] on textarea at bounding box center [149, 246] width 220 height 59
type textarea "Transportation"
click at [653, 411] on button "Save & Close" at bounding box center [675, 402] width 109 height 34
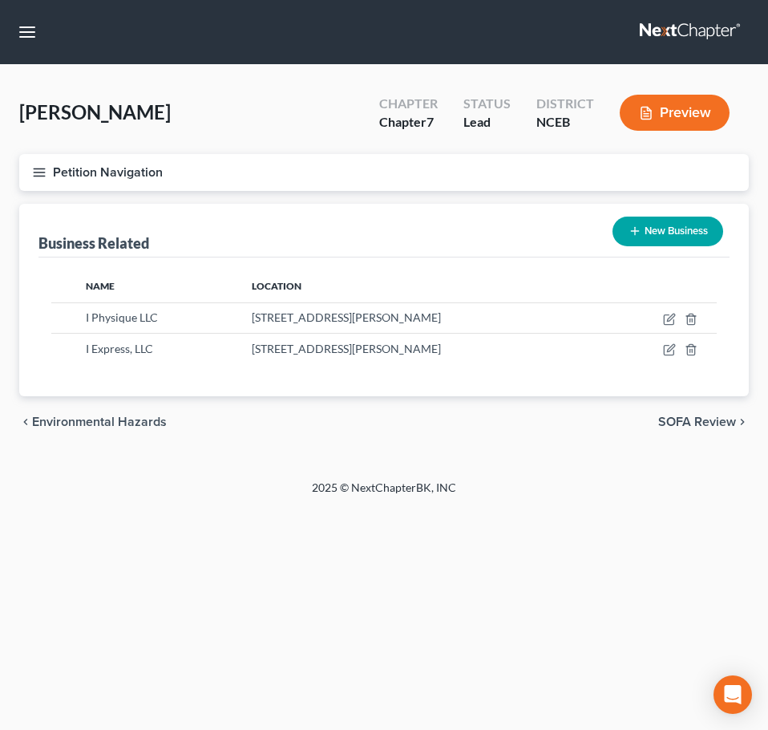
click at [36, 180] on button "Petition Navigation" at bounding box center [384, 172] width 730 height 37
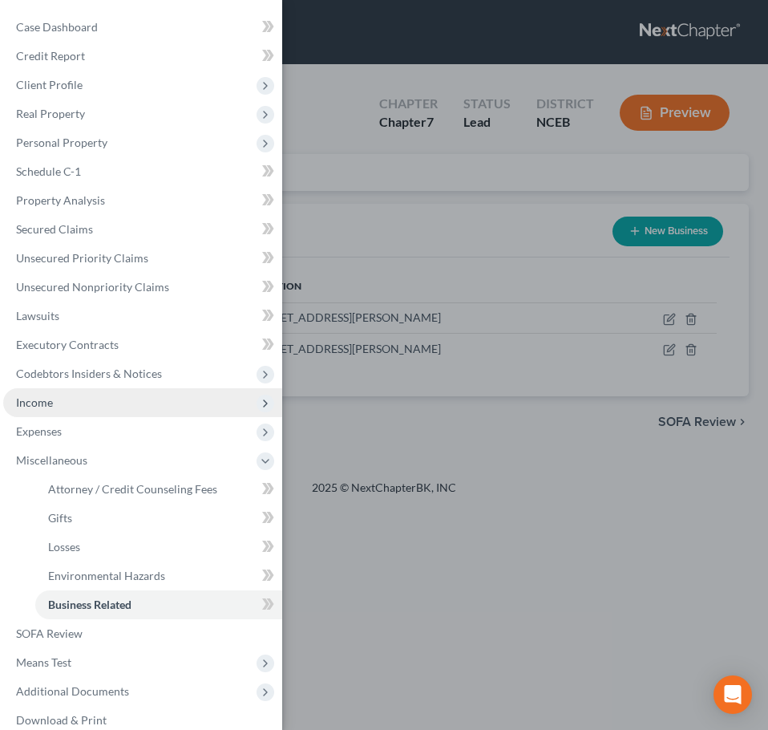
click at [109, 402] on span "Income" at bounding box center [142, 402] width 279 height 29
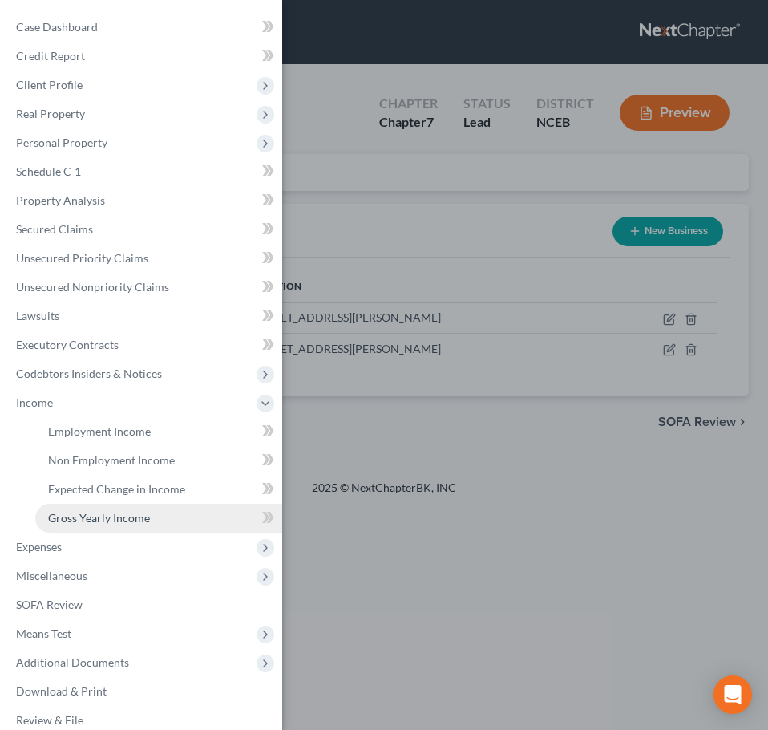
click at [126, 516] on span "Gross Yearly Income" at bounding box center [99, 518] width 102 height 14
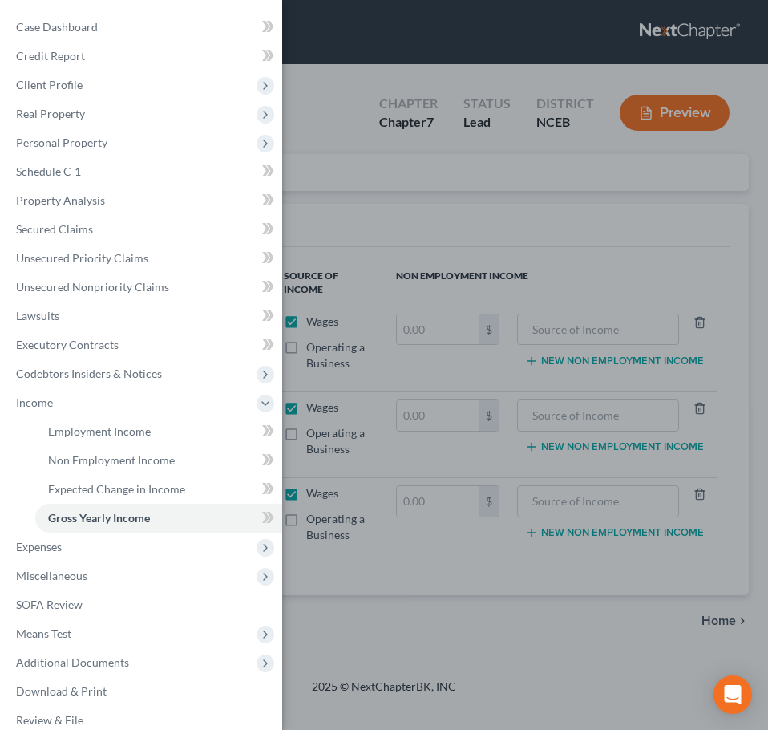
click at [338, 212] on div "Case Dashboard Payments Invoices Payments Payments Credit Report Client Profile" at bounding box center [384, 365] width 768 height 730
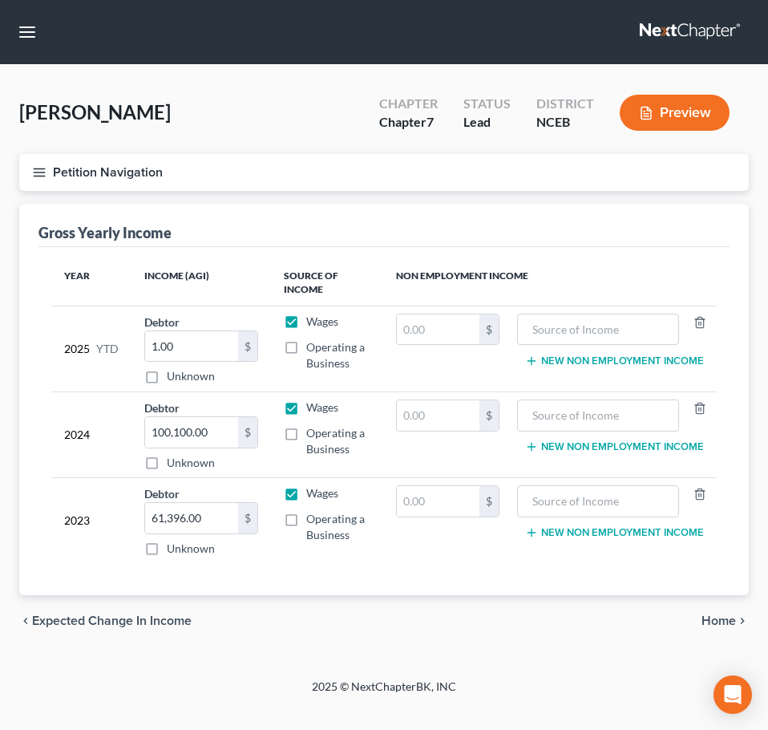
click at [34, 173] on icon "button" at bounding box center [39, 172] width 14 height 14
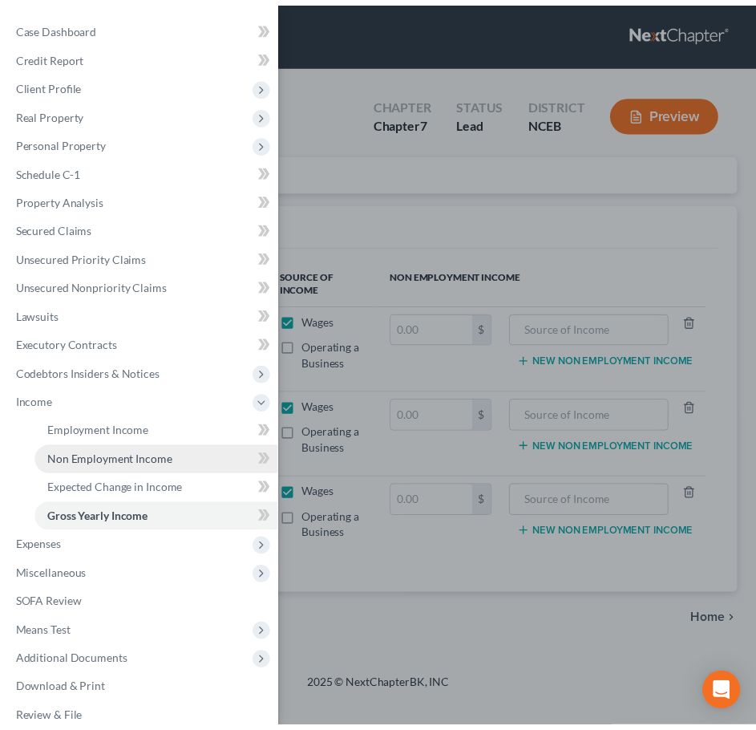
scroll to position [18, 0]
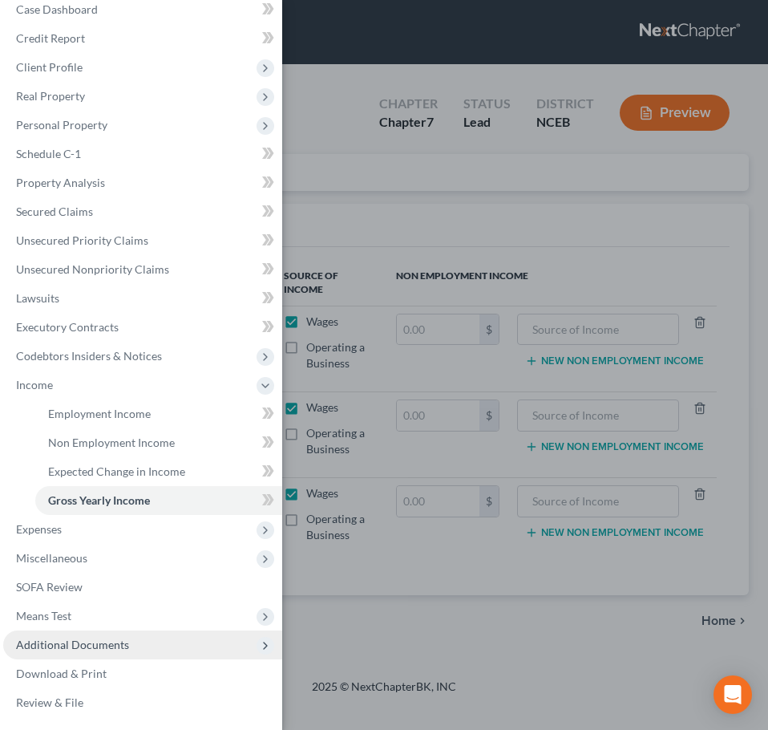
click at [176, 647] on span "Additional Documents" at bounding box center [142, 644] width 279 height 29
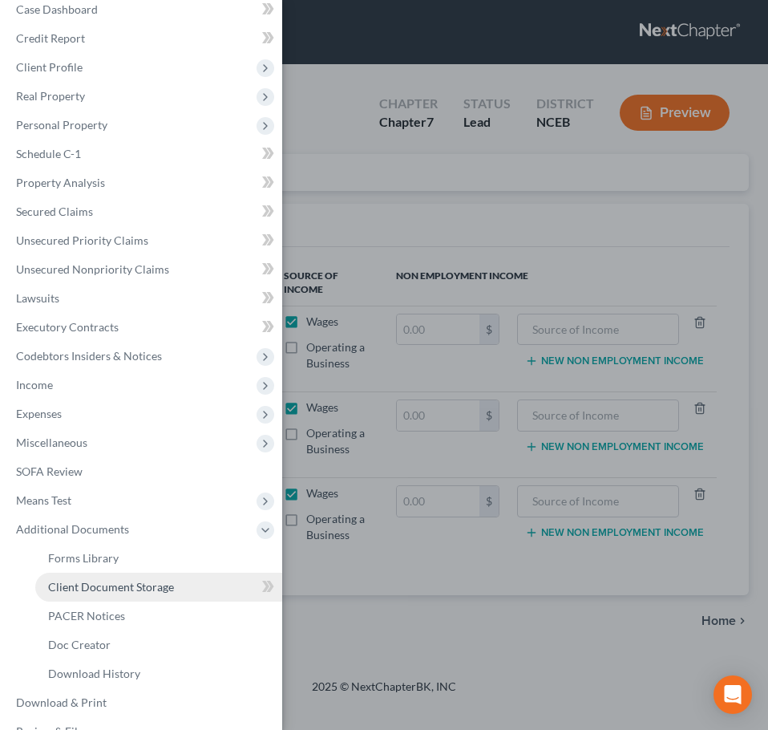
click at [192, 594] on link "Client Document Storage" at bounding box center [158, 587] width 247 height 29
select select "0"
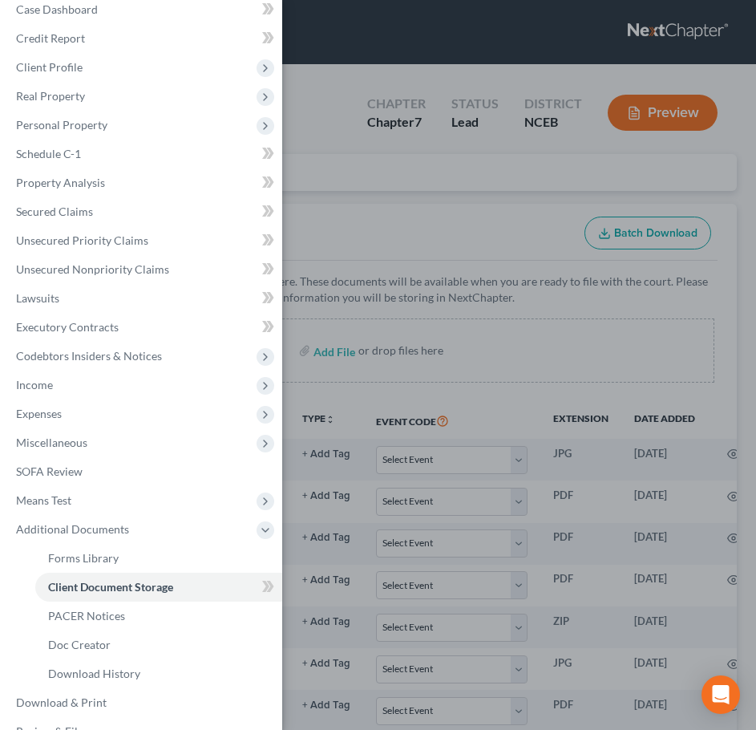
click at [355, 240] on div "Case Dashboard Payments Invoices Payments Payments Credit Report Client Profile" at bounding box center [378, 365] width 756 height 730
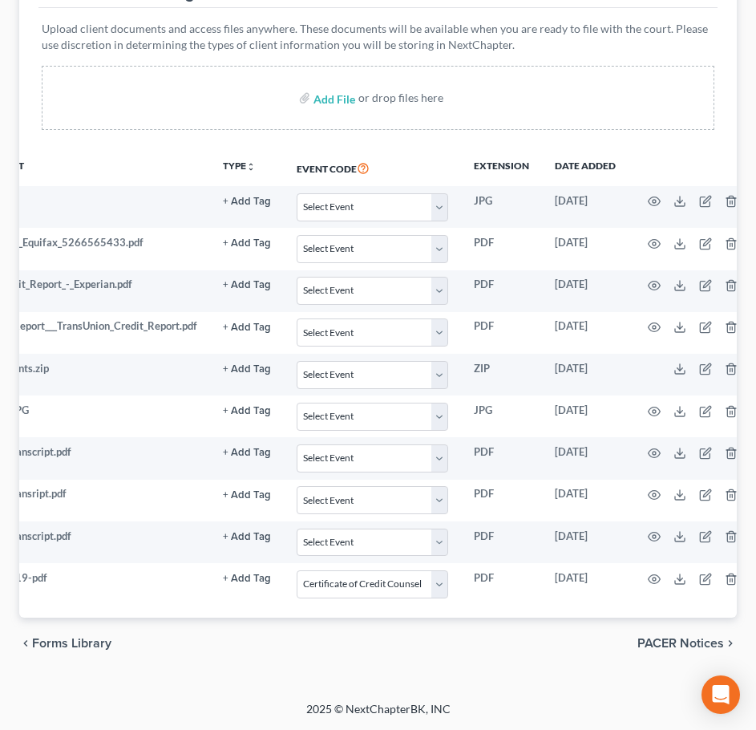
scroll to position [0, 84]
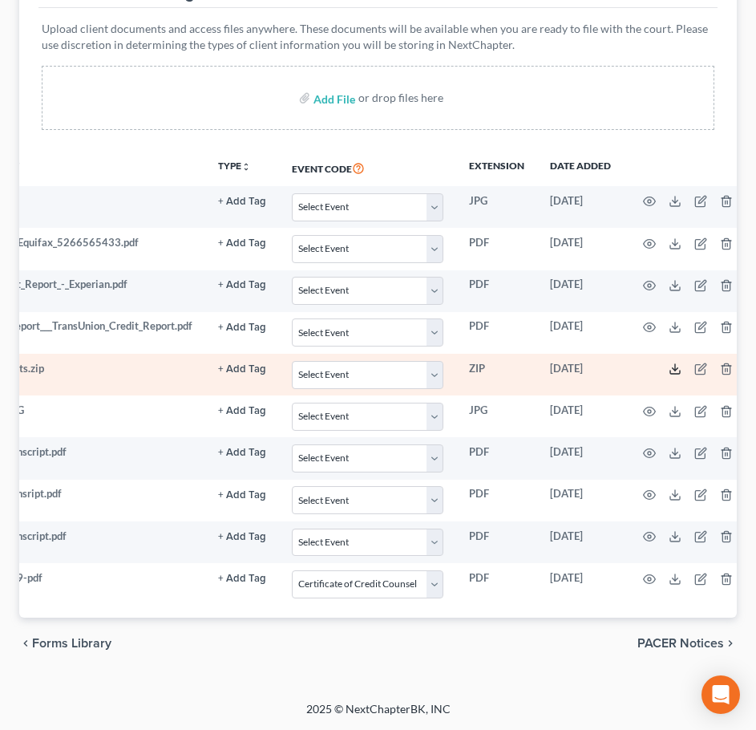
click at [675, 371] on icon at bounding box center [676, 372] width 10 height 3
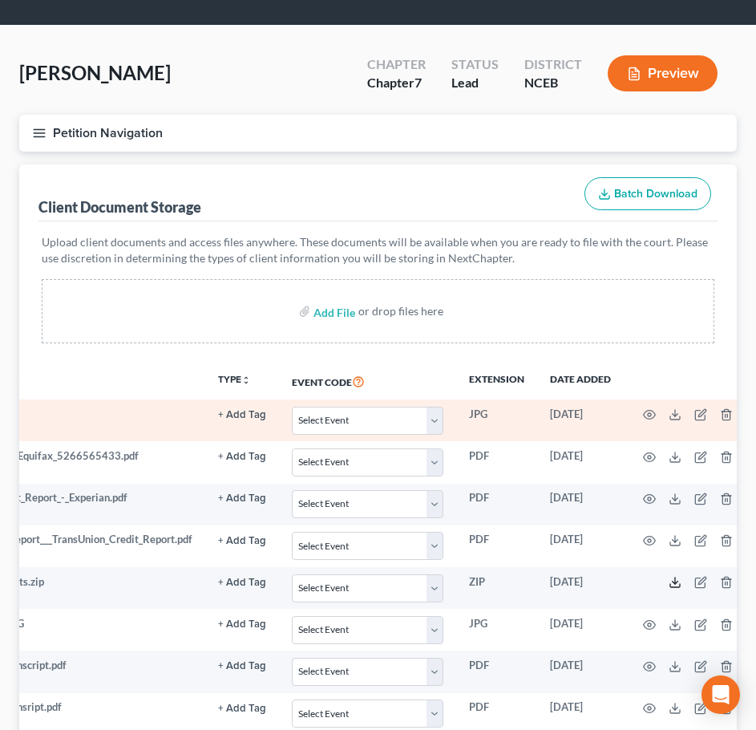
scroll to position [0, 0]
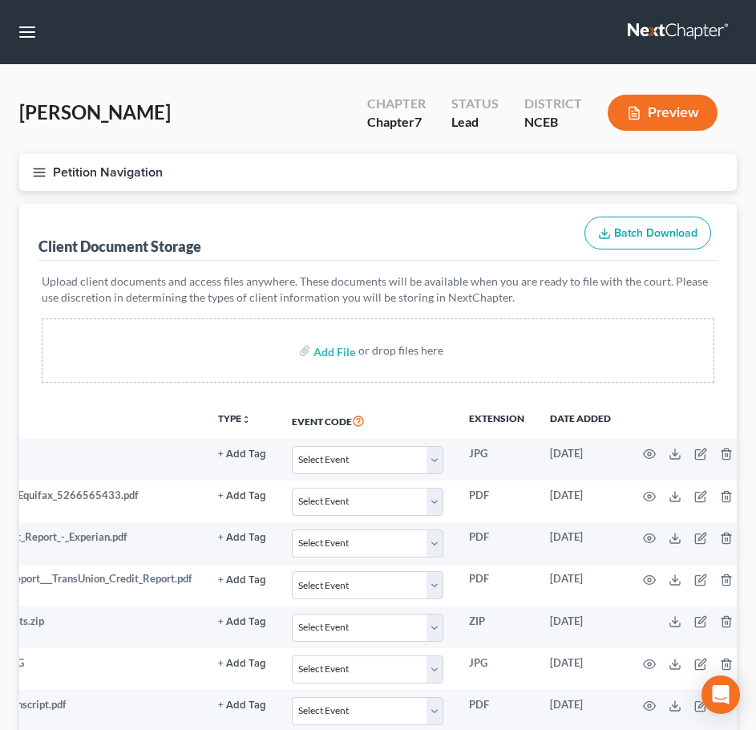
click at [37, 165] on icon "button" at bounding box center [39, 172] width 14 height 14
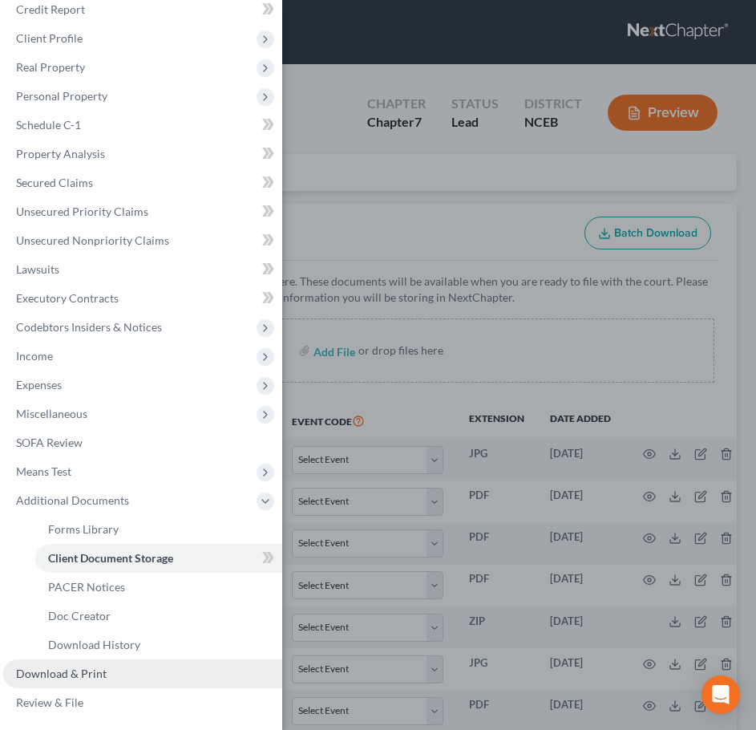
scroll to position [265, 0]
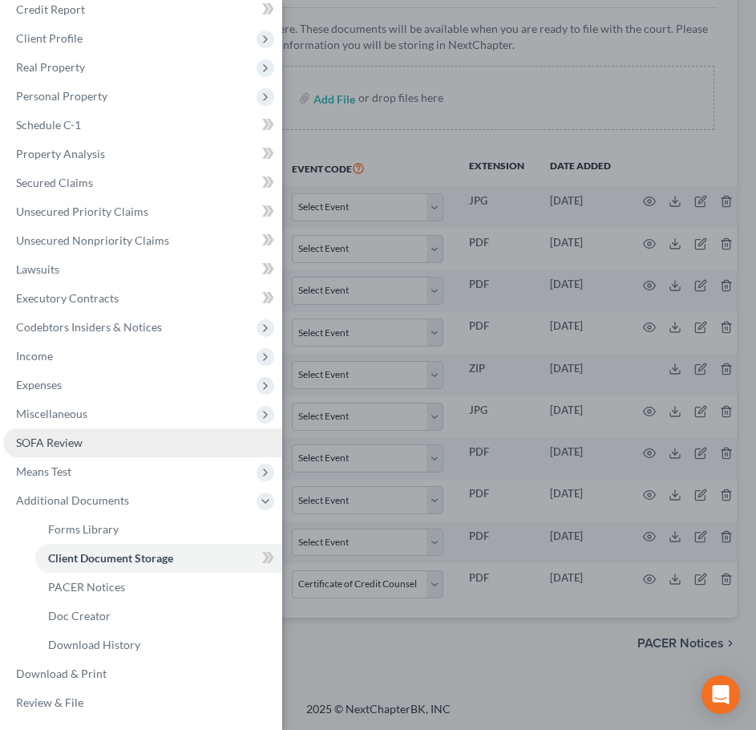
click at [74, 437] on span "SOFA Review" at bounding box center [49, 443] width 67 height 14
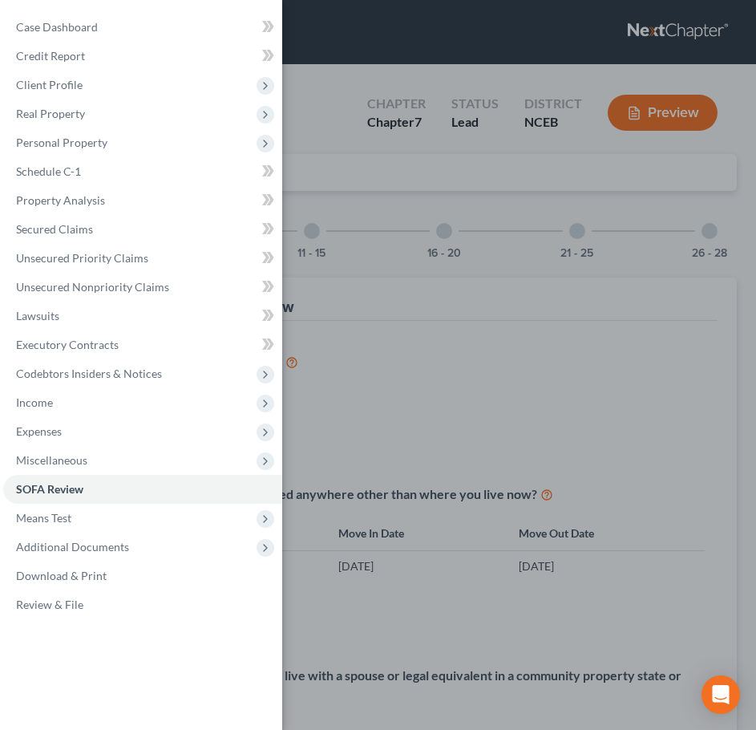
click at [415, 348] on div "Case Dashboard Payments Invoices Payments Payments Credit Report Client Profile" at bounding box center [378, 365] width 756 height 730
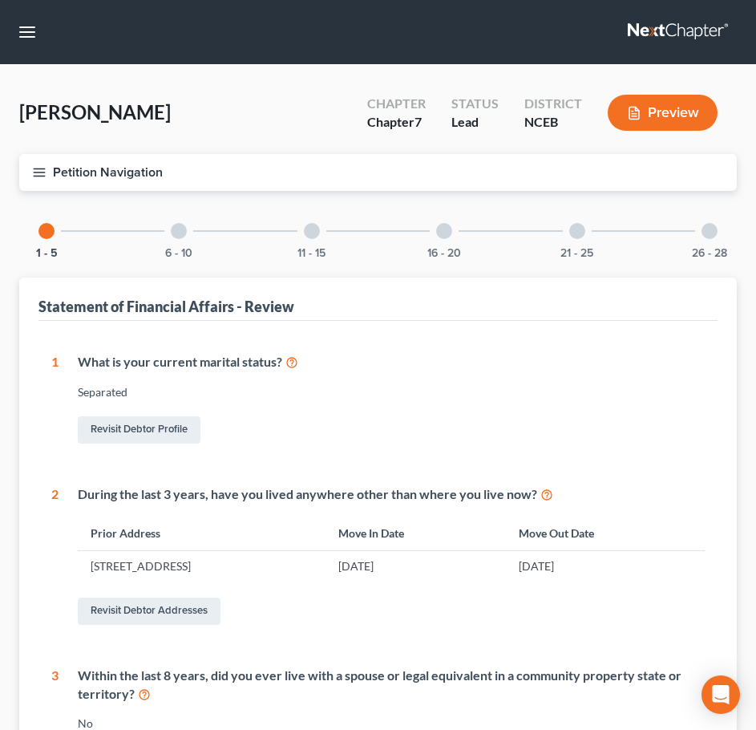
scroll to position [535, 0]
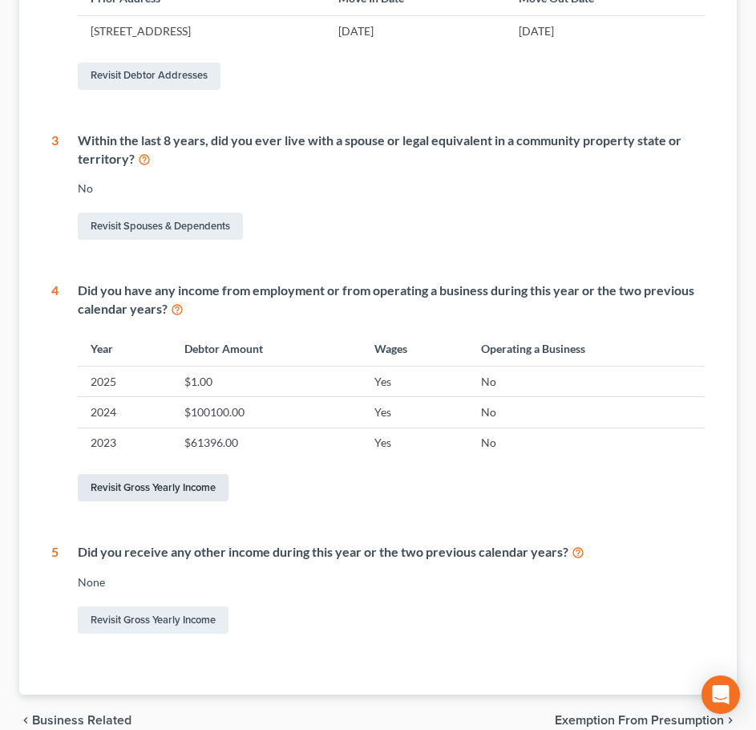
click at [145, 496] on link "Revisit Gross Yearly Income" at bounding box center [153, 487] width 151 height 27
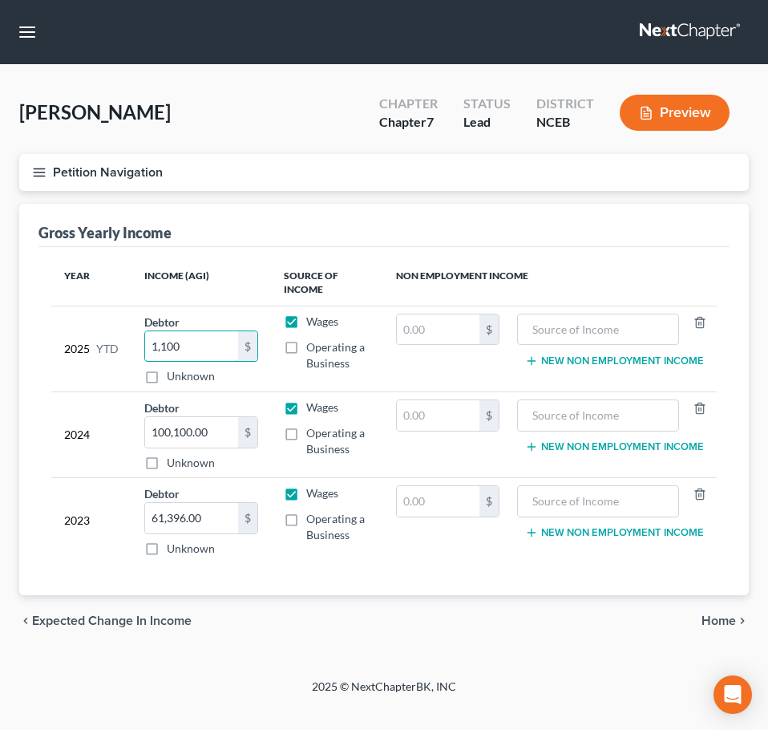
type input "1,100"
click at [714, 620] on span "Home" at bounding box center [719, 620] width 34 height 13
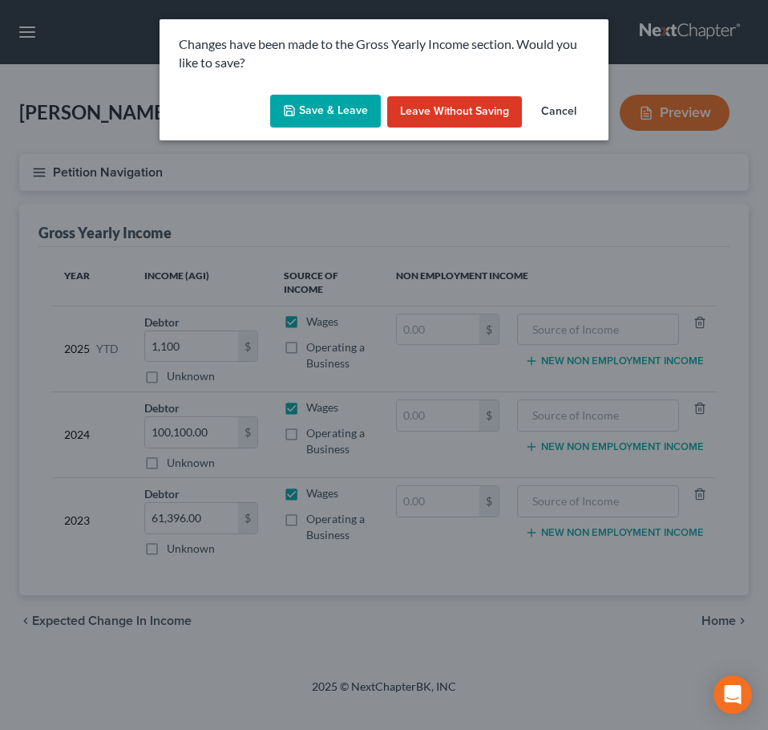
click at [351, 120] on button "Save & Leave" at bounding box center [325, 112] width 111 height 34
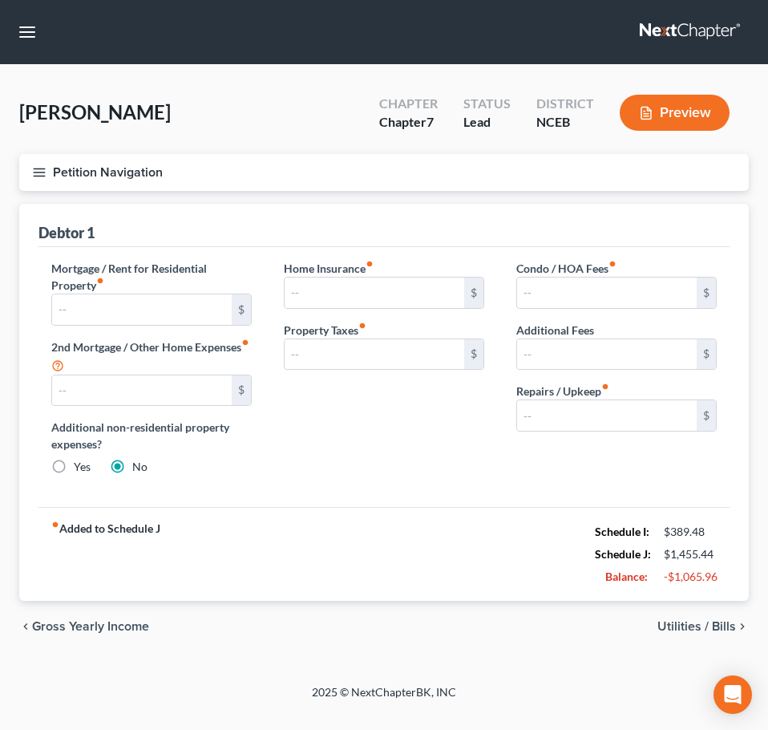
click at [39, 170] on icon "button" at bounding box center [39, 172] width 14 height 14
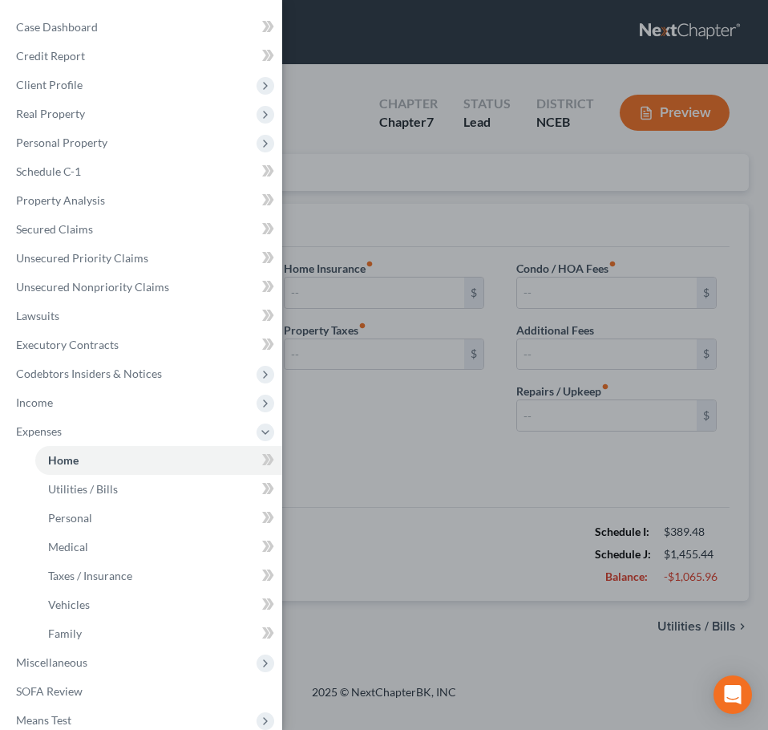
click at [340, 201] on div "Case Dashboard Payments Invoices Payments Payments Credit Report Client Profile" at bounding box center [384, 365] width 768 height 730
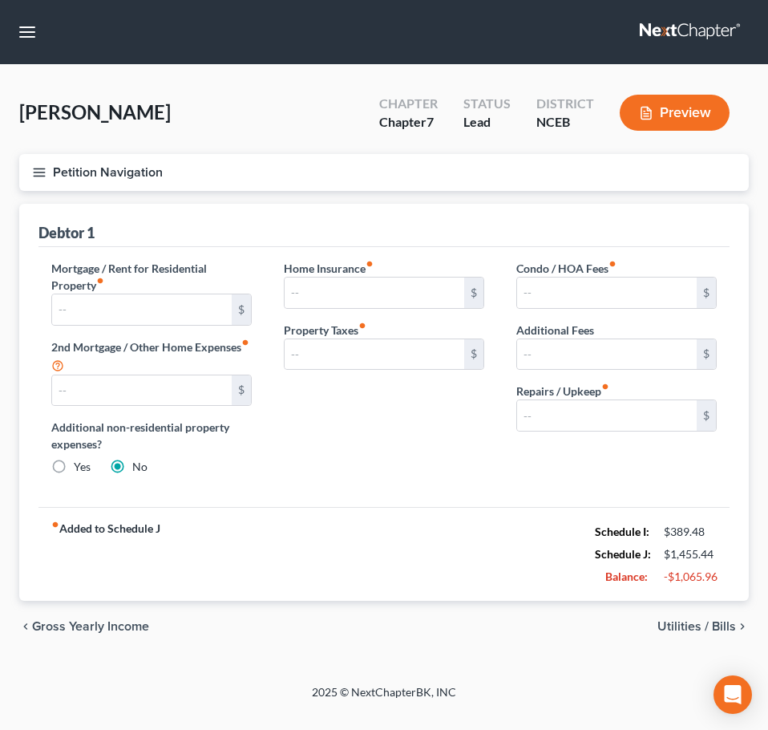
click at [724, 622] on span "Utilities / Bills" at bounding box center [697, 626] width 79 height 13
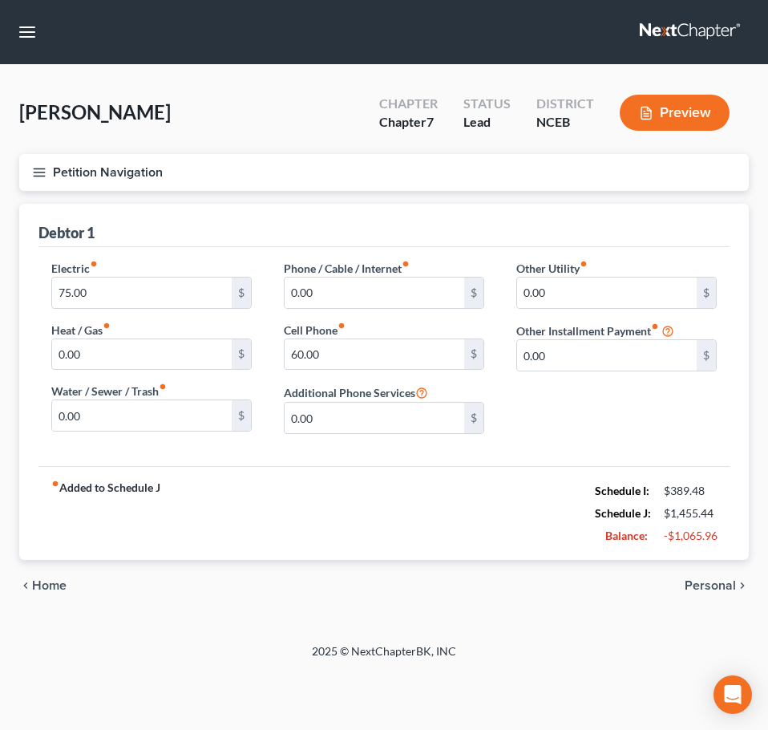
click at [724, 622] on div "Petition Navigation Case Dashboard Payments Invoices Payments Payments Credit R…" at bounding box center [384, 389] width 730 height 470
click at [720, 573] on div "chevron_left Home Personal chevron_right" at bounding box center [384, 585] width 730 height 51
click at [725, 588] on span "Personal" at bounding box center [710, 585] width 51 height 13
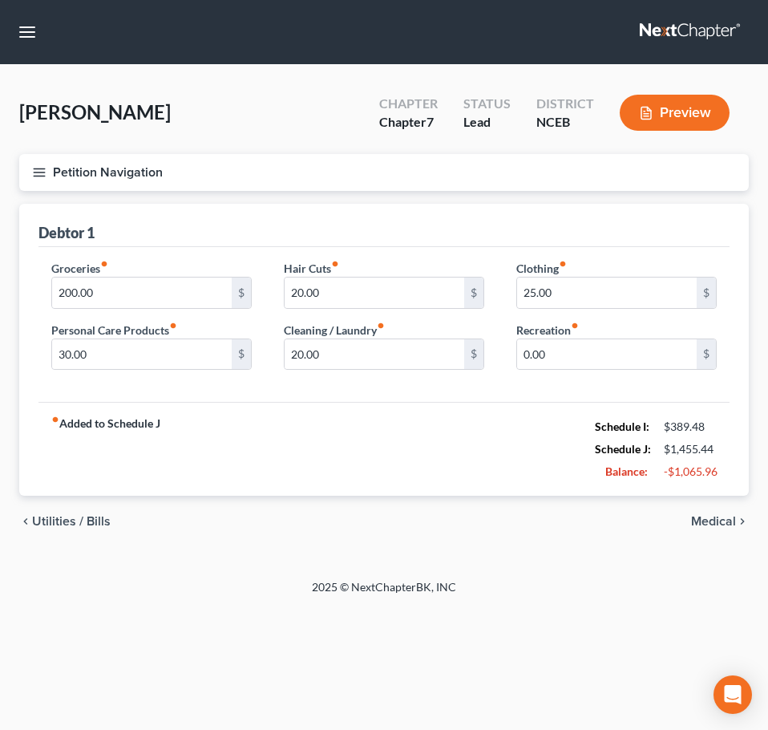
click at [728, 526] on span "Medical" at bounding box center [713, 521] width 45 height 13
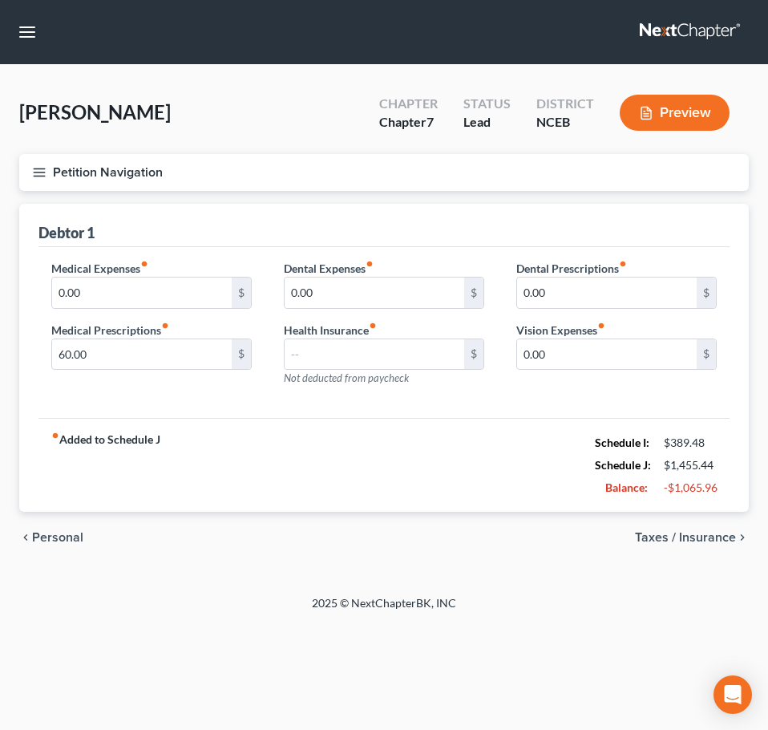
click at [39, 173] on icon "button" at bounding box center [39, 172] width 14 height 14
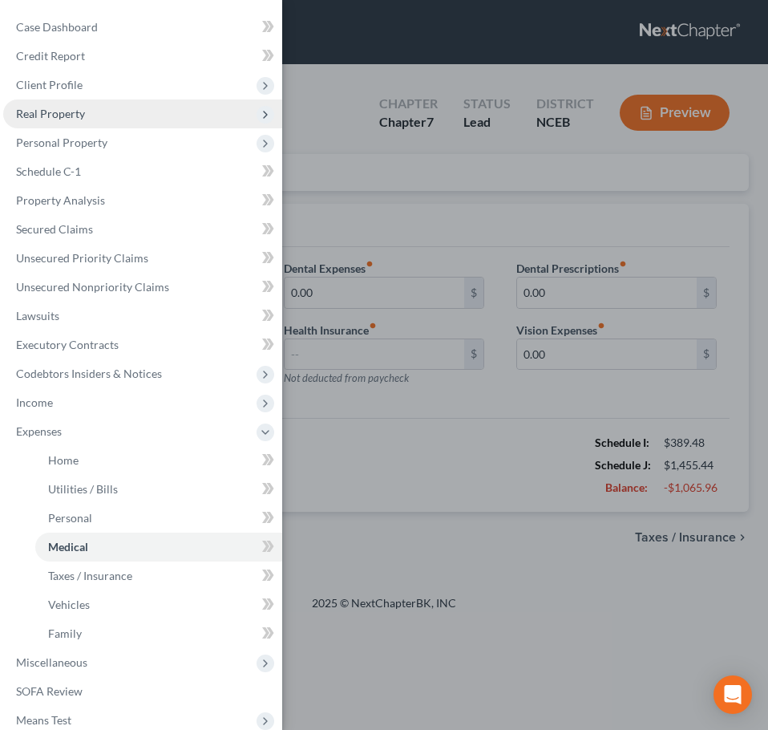
click at [164, 104] on span "Real Property" at bounding box center [142, 113] width 279 height 29
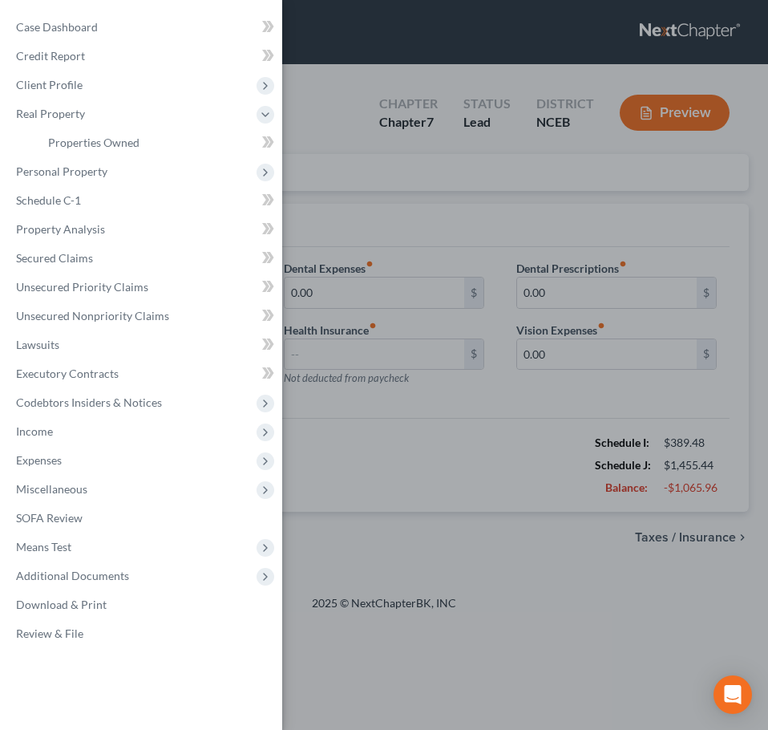
click at [314, 95] on div "Case Dashboard Payments Invoices Payments Payments Credit Report Client Profile" at bounding box center [384, 365] width 768 height 730
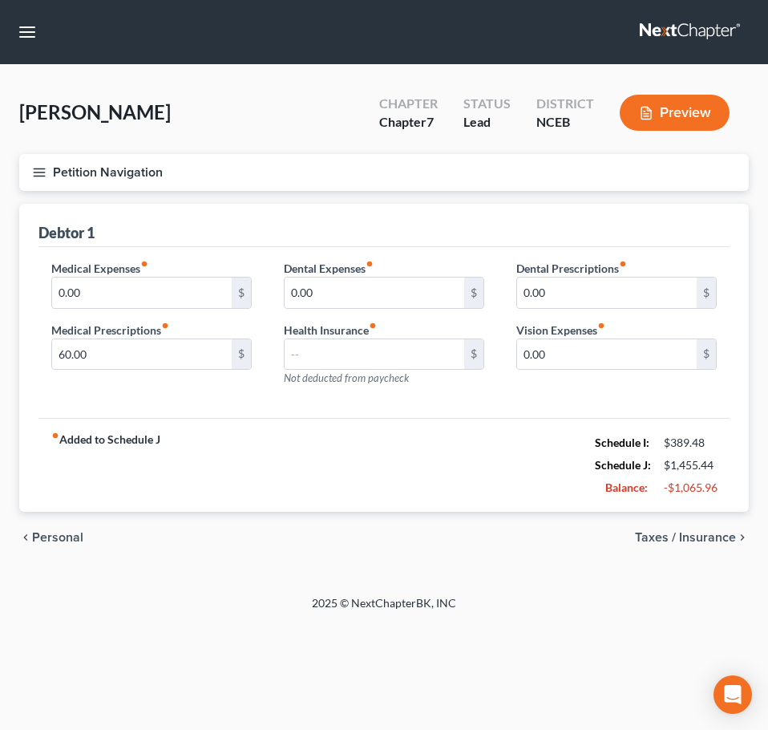
click at [48, 174] on button "Petition Navigation" at bounding box center [384, 172] width 730 height 37
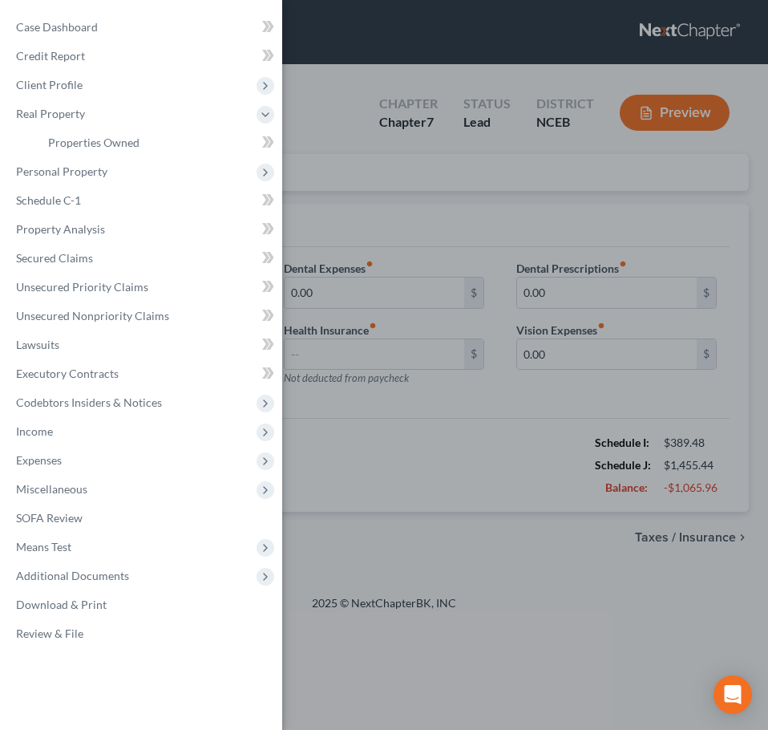
click at [375, 241] on div "Case Dashboard Payments Invoices Payments Payments Credit Report Client Profile" at bounding box center [384, 365] width 768 height 730
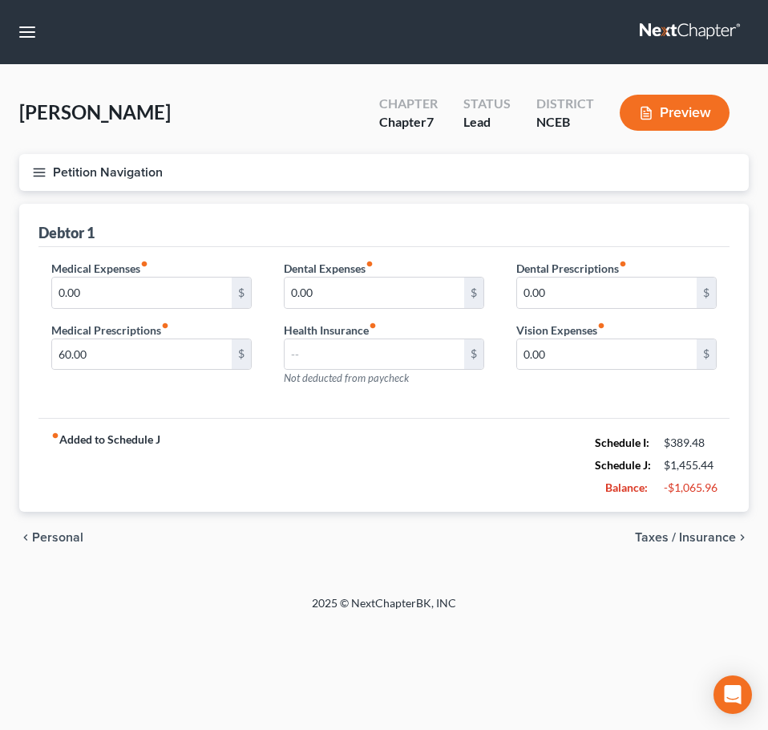
click at [34, 172] on icon "button" at bounding box center [39, 172] width 14 height 14
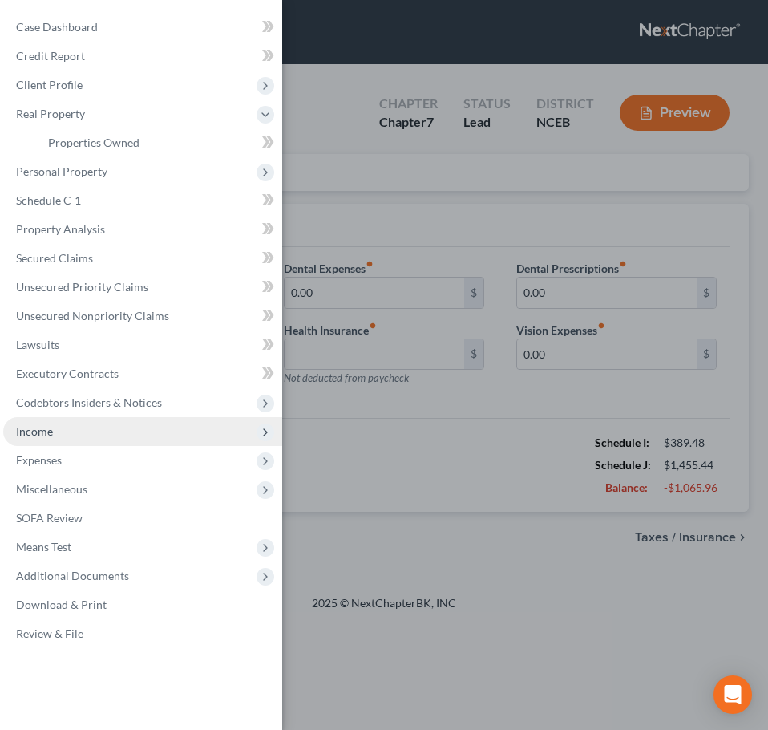
click at [103, 427] on span "Income" at bounding box center [142, 431] width 279 height 29
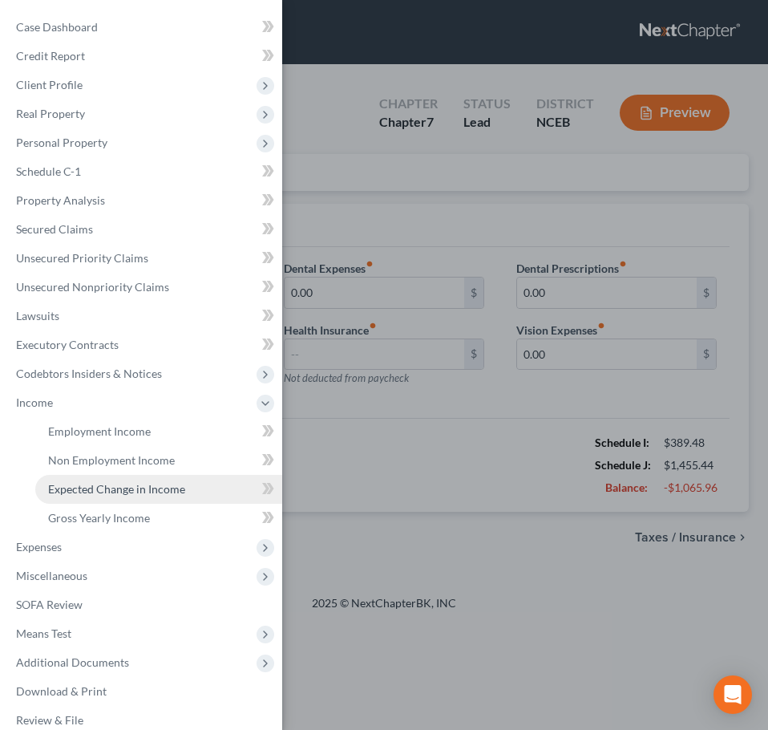
click at [176, 496] on link "Expected Change in Income" at bounding box center [158, 489] width 247 height 29
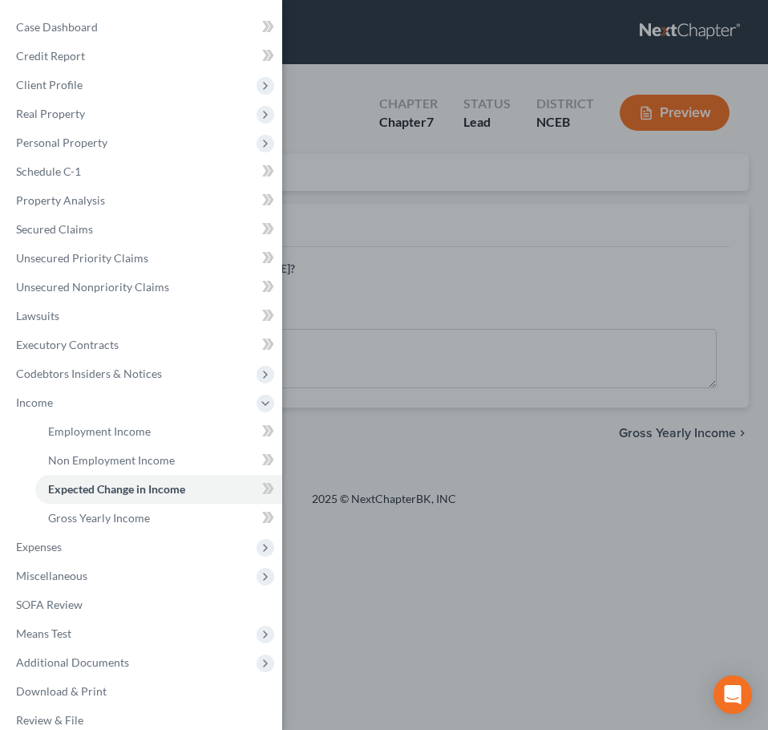
click at [368, 428] on div "Case Dashboard Payments Invoices Payments Payments Credit Report Client Profile" at bounding box center [384, 365] width 768 height 730
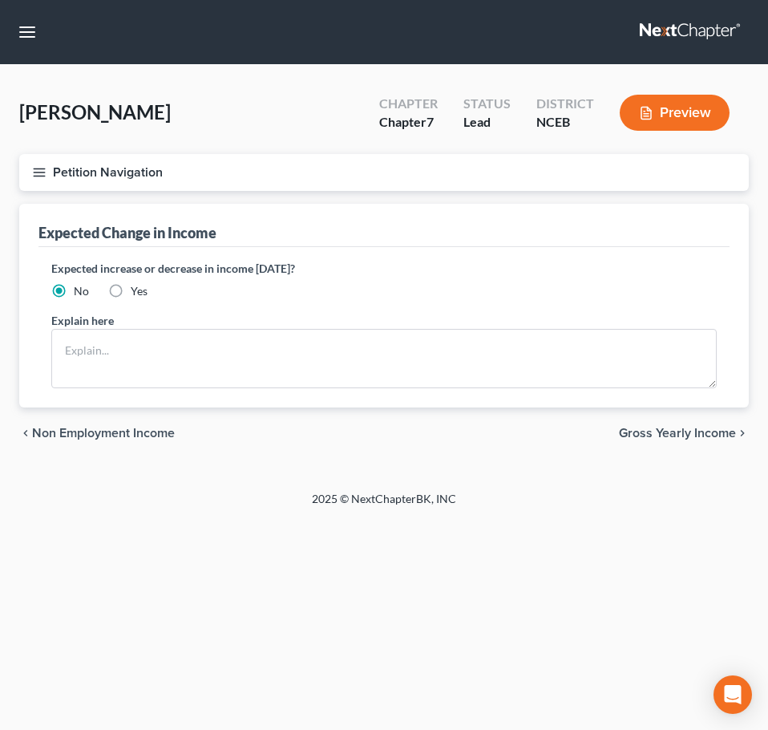
click at [131, 294] on label "Yes" at bounding box center [139, 291] width 17 height 16
click at [137, 294] on input "Yes" at bounding box center [142, 288] width 10 height 10
radio input "true"
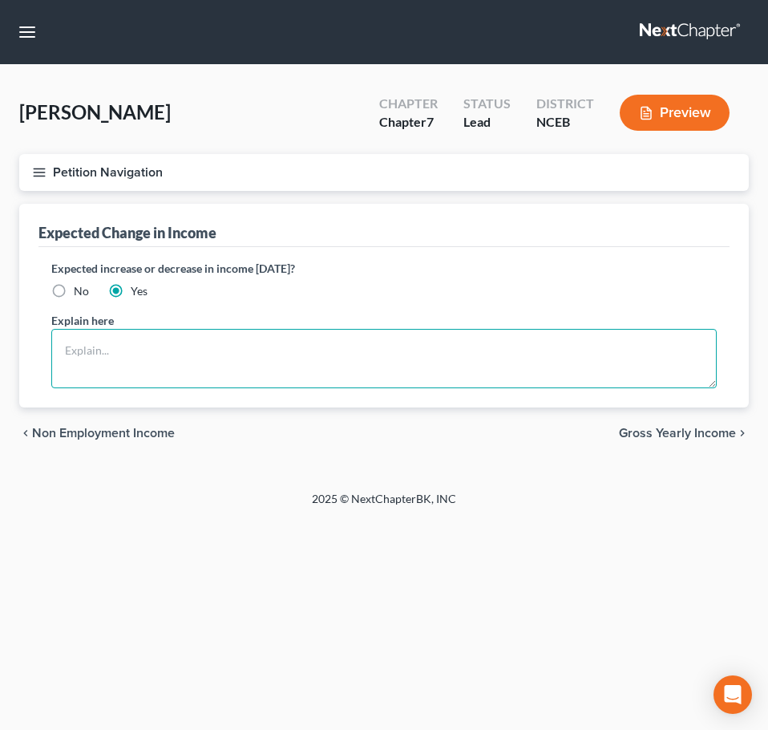
click at [110, 374] on textarea at bounding box center [384, 358] width 666 height 59
drag, startPoint x: 420, startPoint y: 351, endPoint x: 48, endPoint y: 341, distance: 372.3
click at [48, 341] on div "Expected increase or decrease in income within one year? No Yes Explain here De…" at bounding box center [384, 327] width 691 height 160
type textarea "Debtor is currently staying with family in GA trying to obtain a new job."
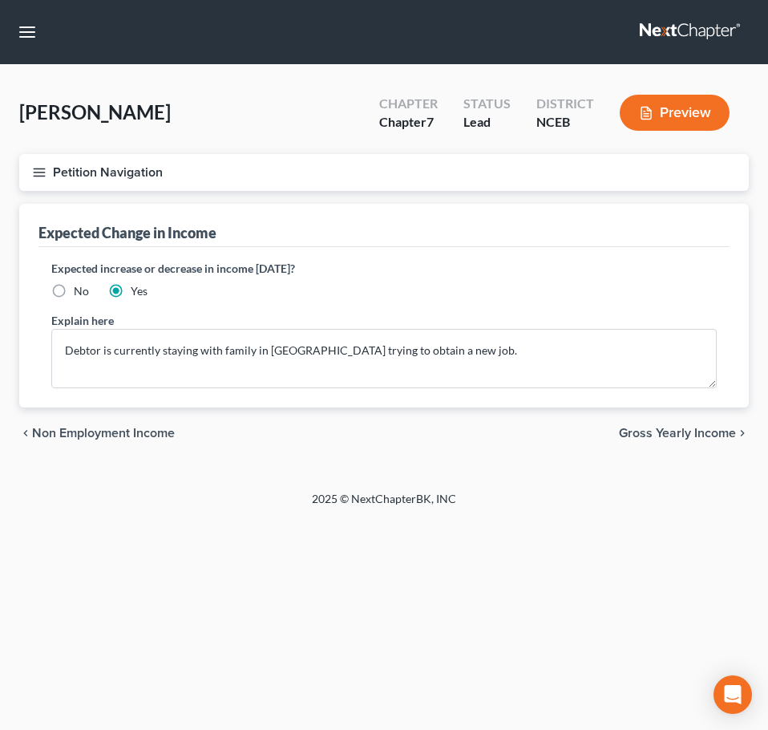
click at [34, 172] on line "button" at bounding box center [39, 172] width 11 height 0
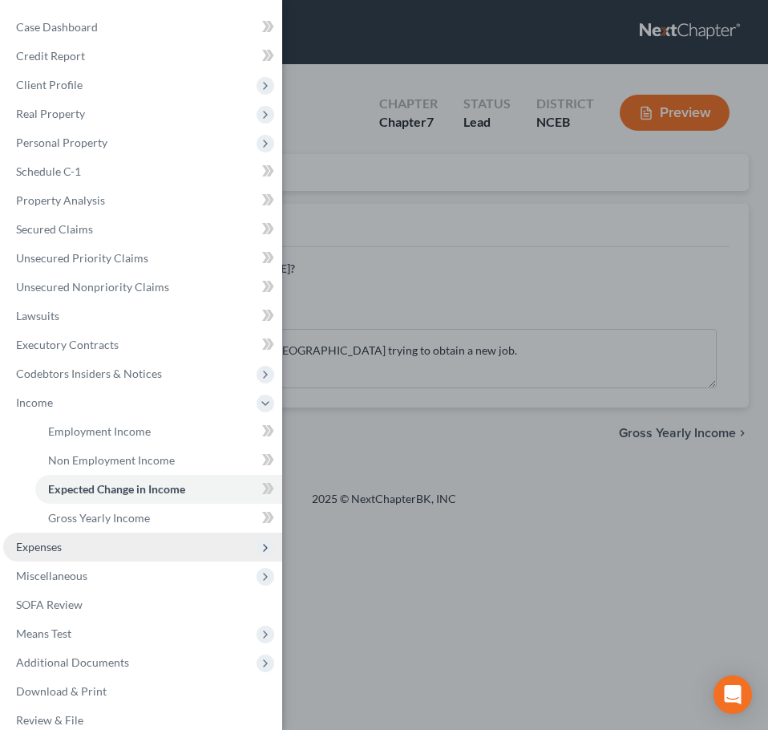
click at [138, 556] on span "Expenses" at bounding box center [142, 547] width 279 height 29
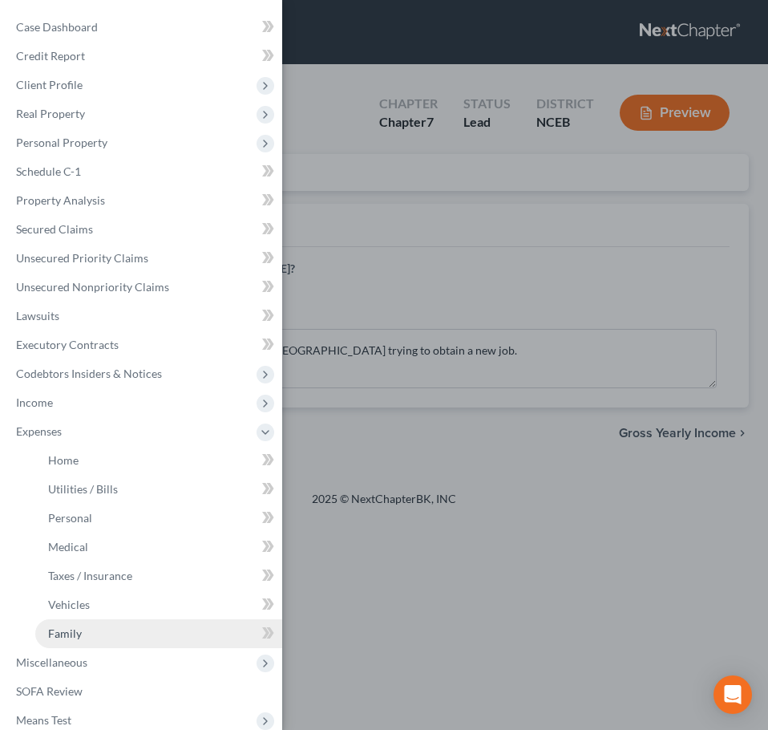
click at [130, 641] on link "Family" at bounding box center [158, 633] width 247 height 29
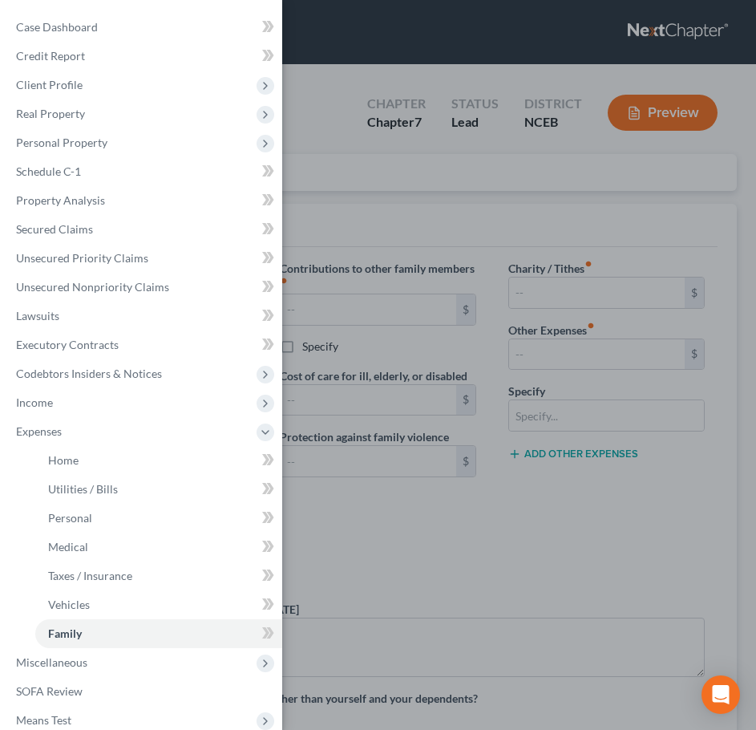
click at [373, 351] on div "Case Dashboard Payments Invoices Payments Payments Credit Report Client Profile" at bounding box center [378, 365] width 756 height 730
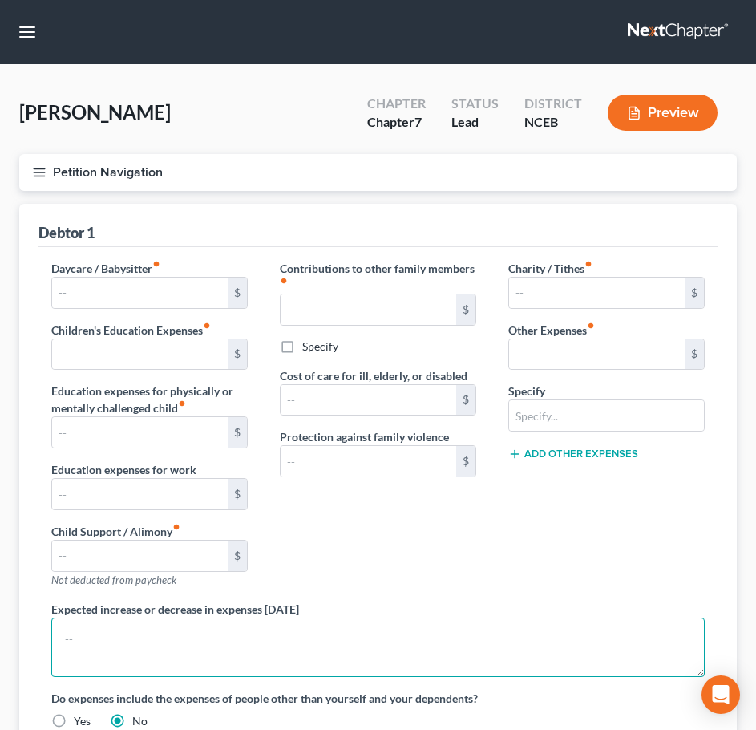
click at [379, 633] on textarea at bounding box center [378, 647] width 654 height 59
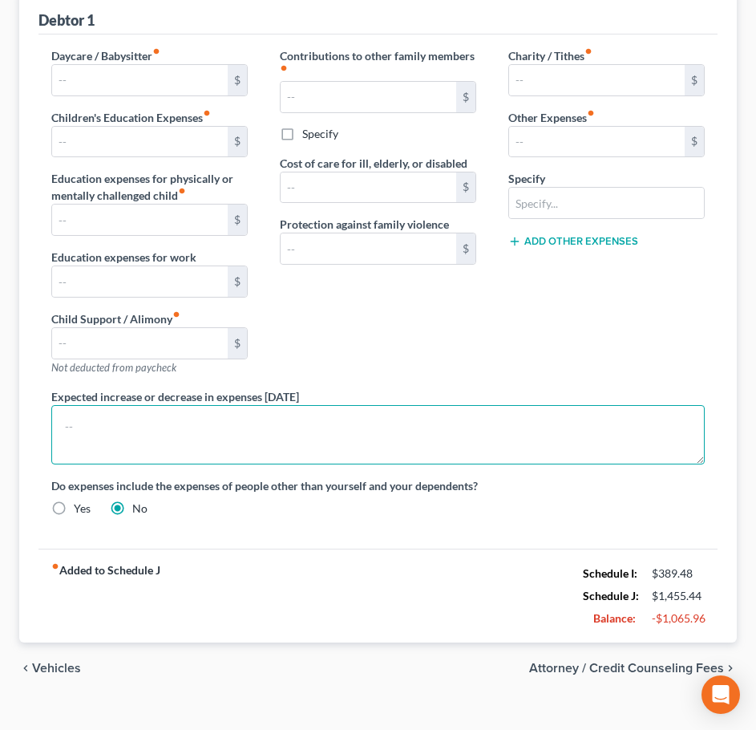
scroll to position [237, 0]
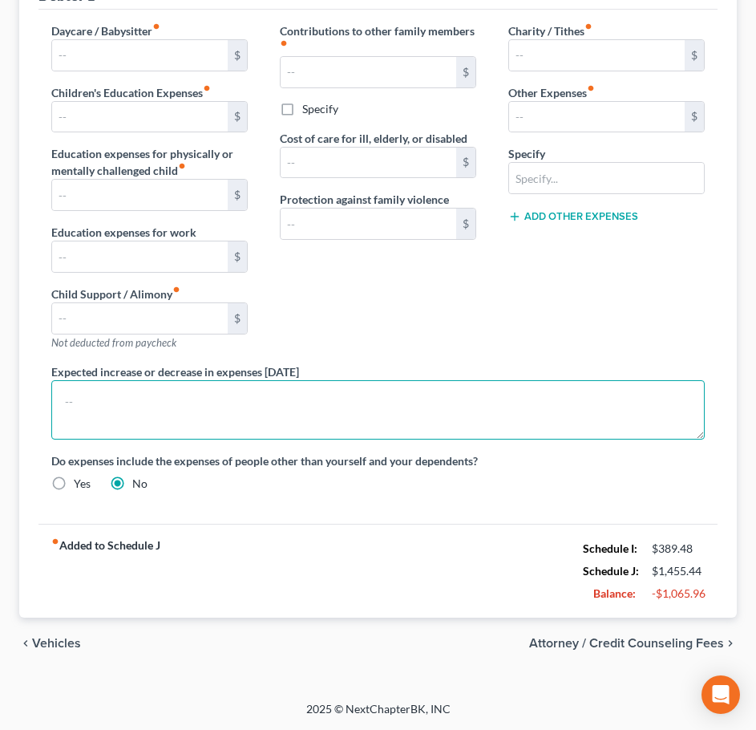
paste textarea "Debtor is currently staying with family in GA trying to obtain a new job."
click at [66, 400] on textarea "Debtor is currently staying with family in GA trying to obtain a new job." at bounding box center [378, 409] width 654 height 59
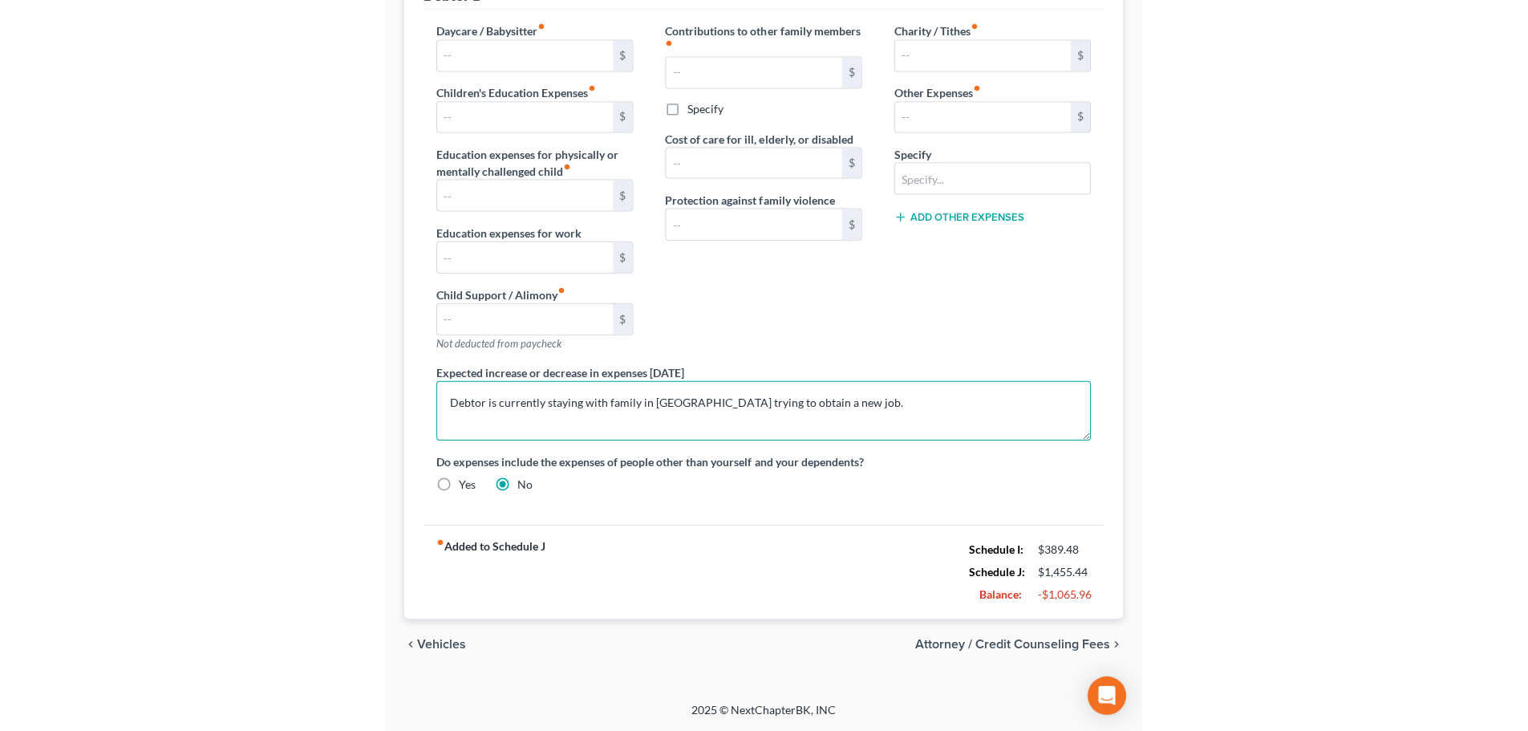
scroll to position [0, 0]
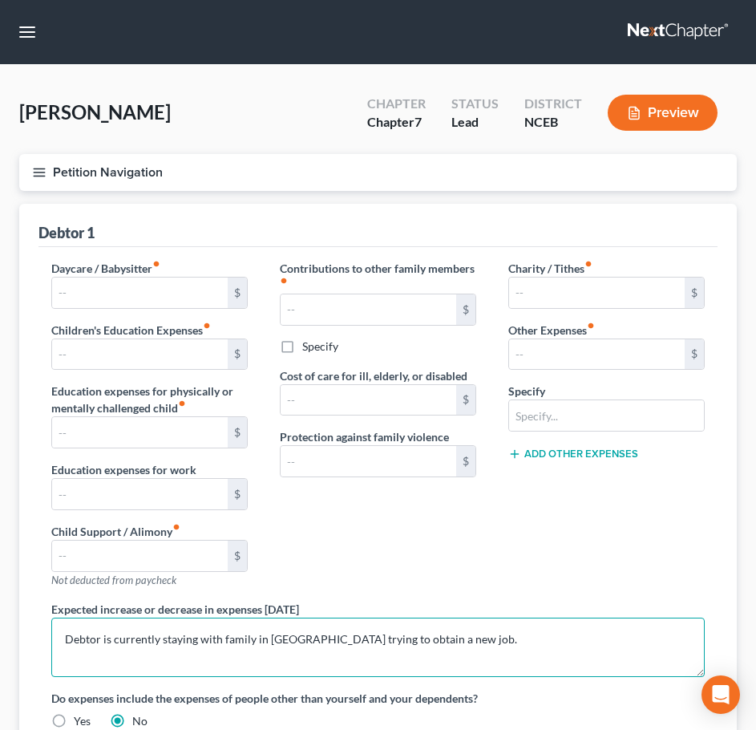
type textarea "Debtor is currently staying with family in GA trying to obtain a new job."
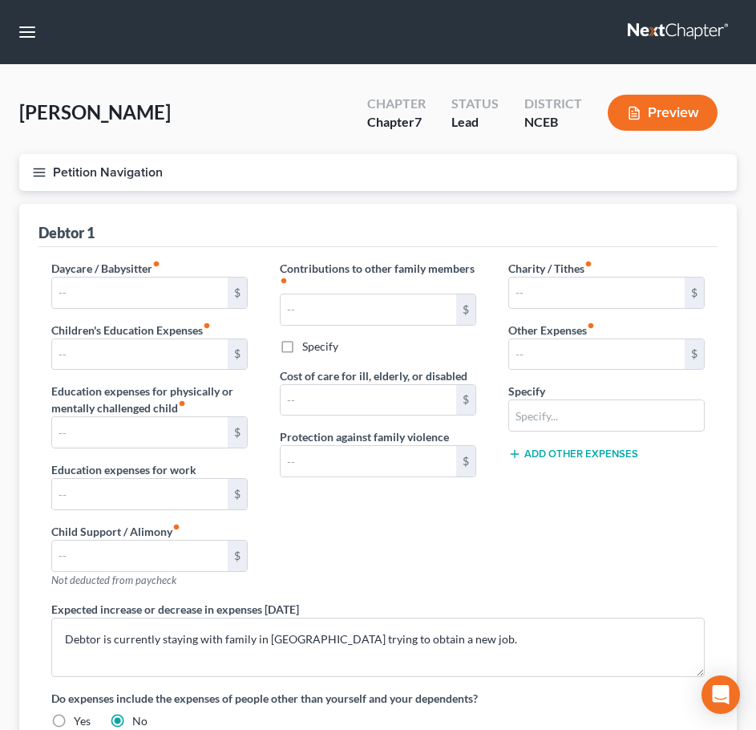
click at [43, 174] on icon "button" at bounding box center [39, 172] width 14 height 14
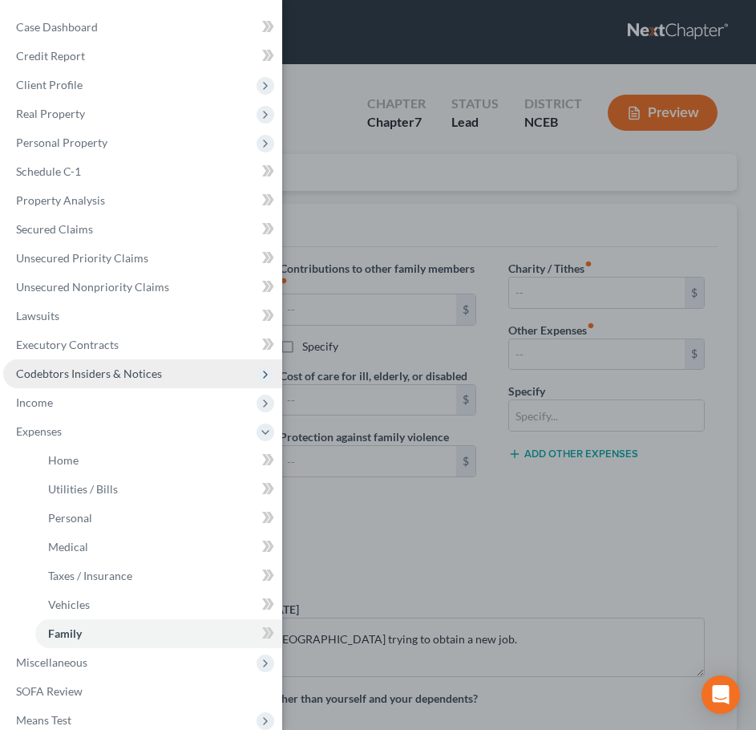
click at [188, 375] on span "Codebtors Insiders & Notices" at bounding box center [142, 373] width 279 height 29
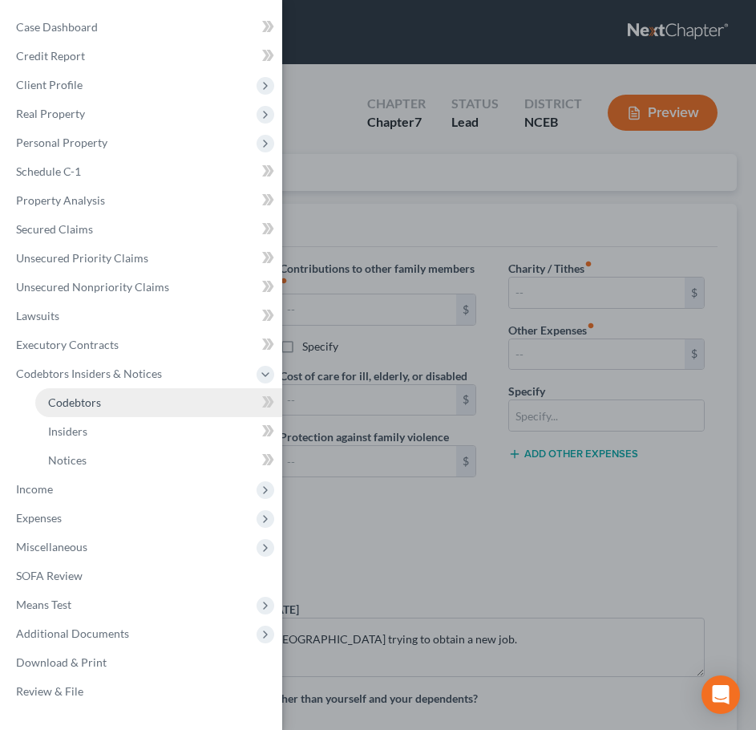
click at [187, 403] on link "Codebtors" at bounding box center [158, 402] width 247 height 29
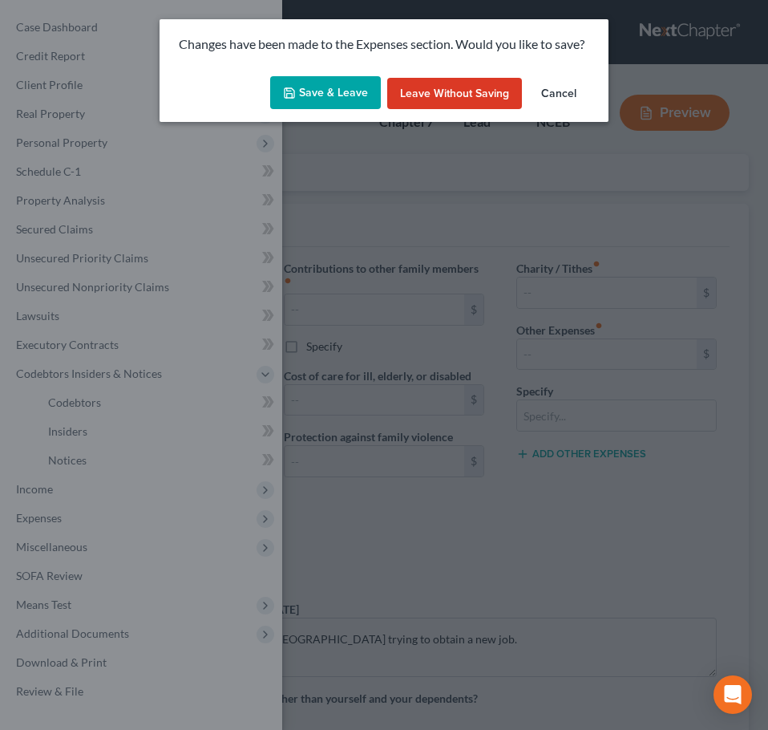
click at [312, 84] on button "Save & Leave" at bounding box center [325, 93] width 111 height 34
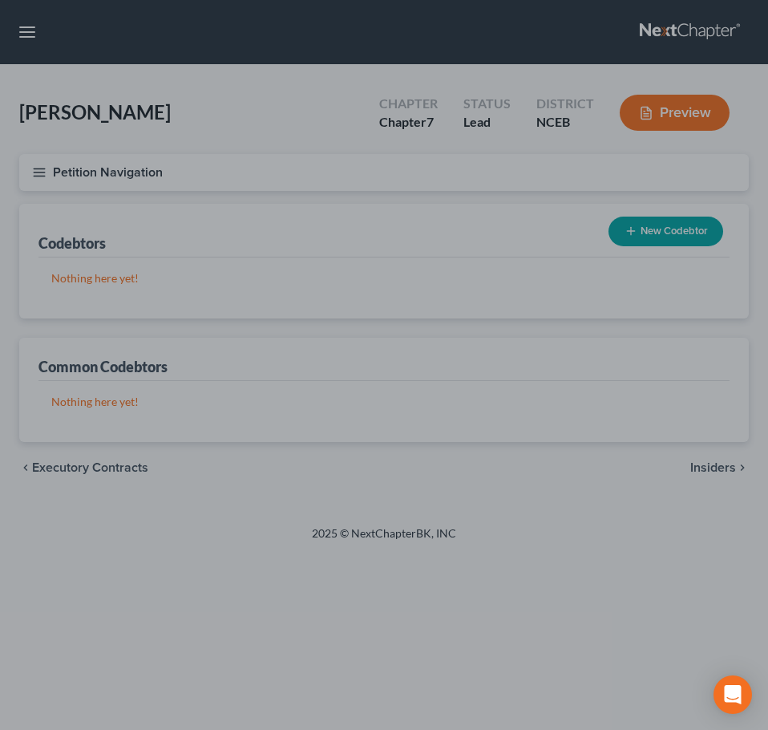
click at [40, 173] on div at bounding box center [384, 365] width 768 height 730
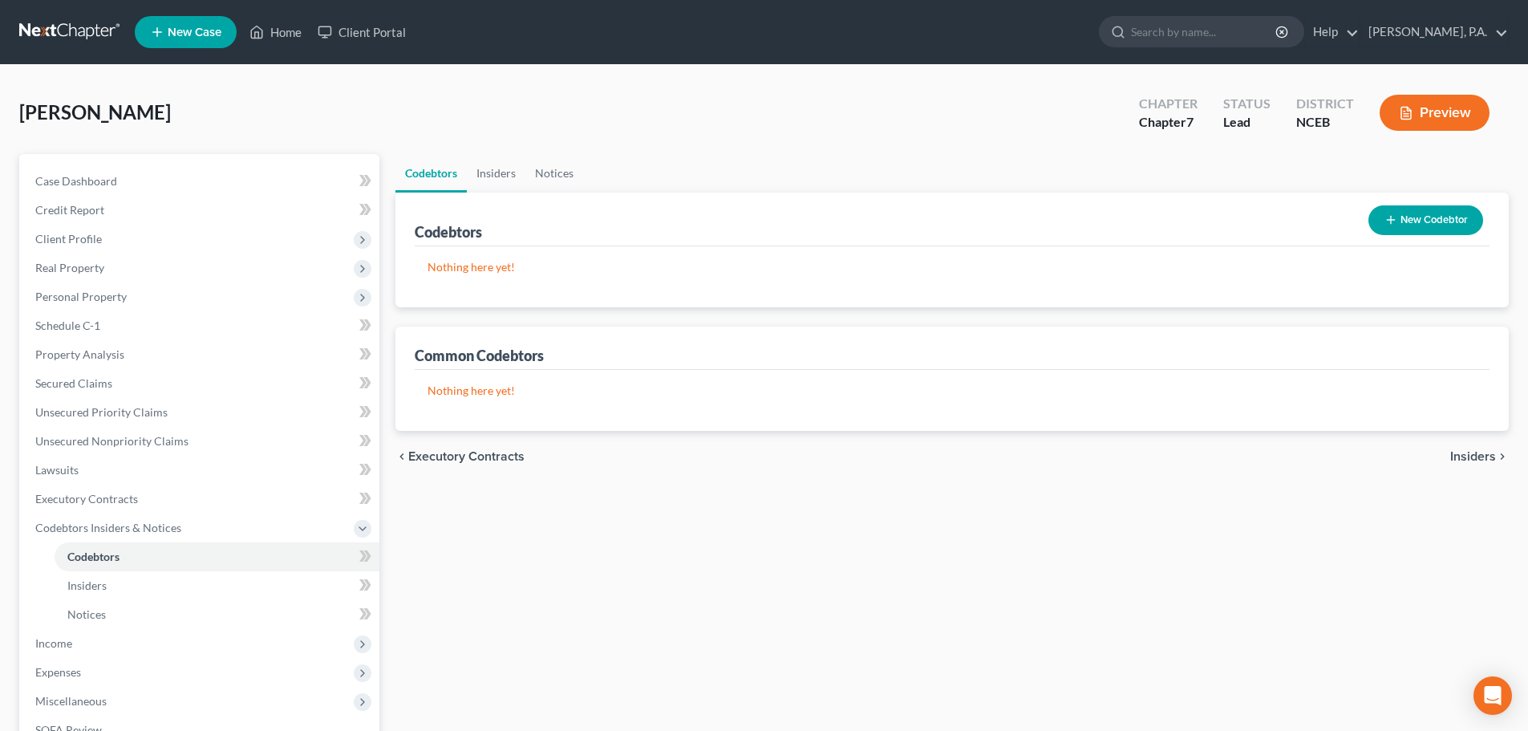
scroll to position [237, 0]
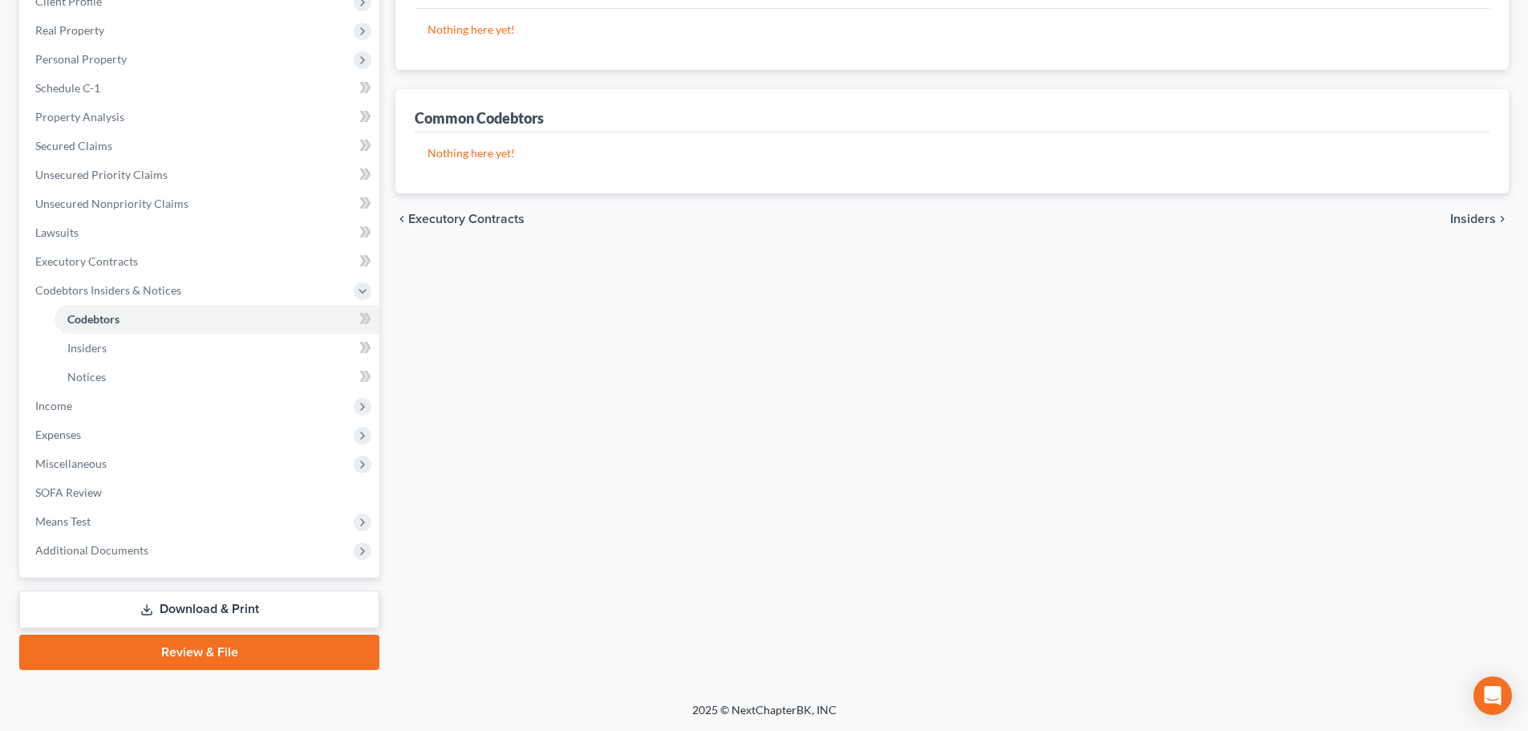
click at [346, 612] on link "Download & Print" at bounding box center [199, 609] width 360 height 38
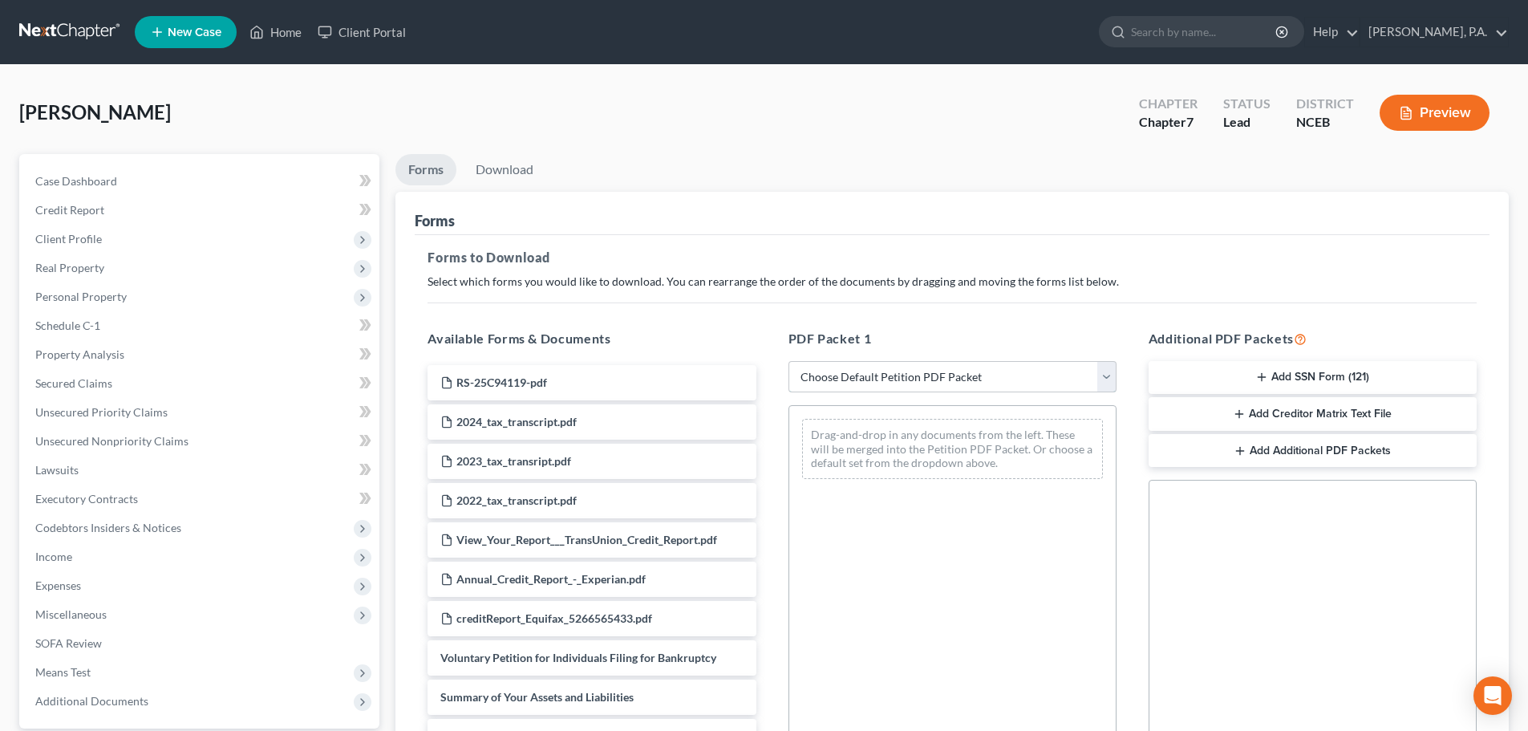
click at [865, 378] on select "Choose Default Petition PDF Packet Complete Bankruptcy Petition (all forms and …" at bounding box center [952, 377] width 328 height 32
click at [951, 327] on div "PDF Packet 1 Choose Default Petition PDF Packet Complete Bankruptcy Petition (a…" at bounding box center [952, 588] width 360 height 544
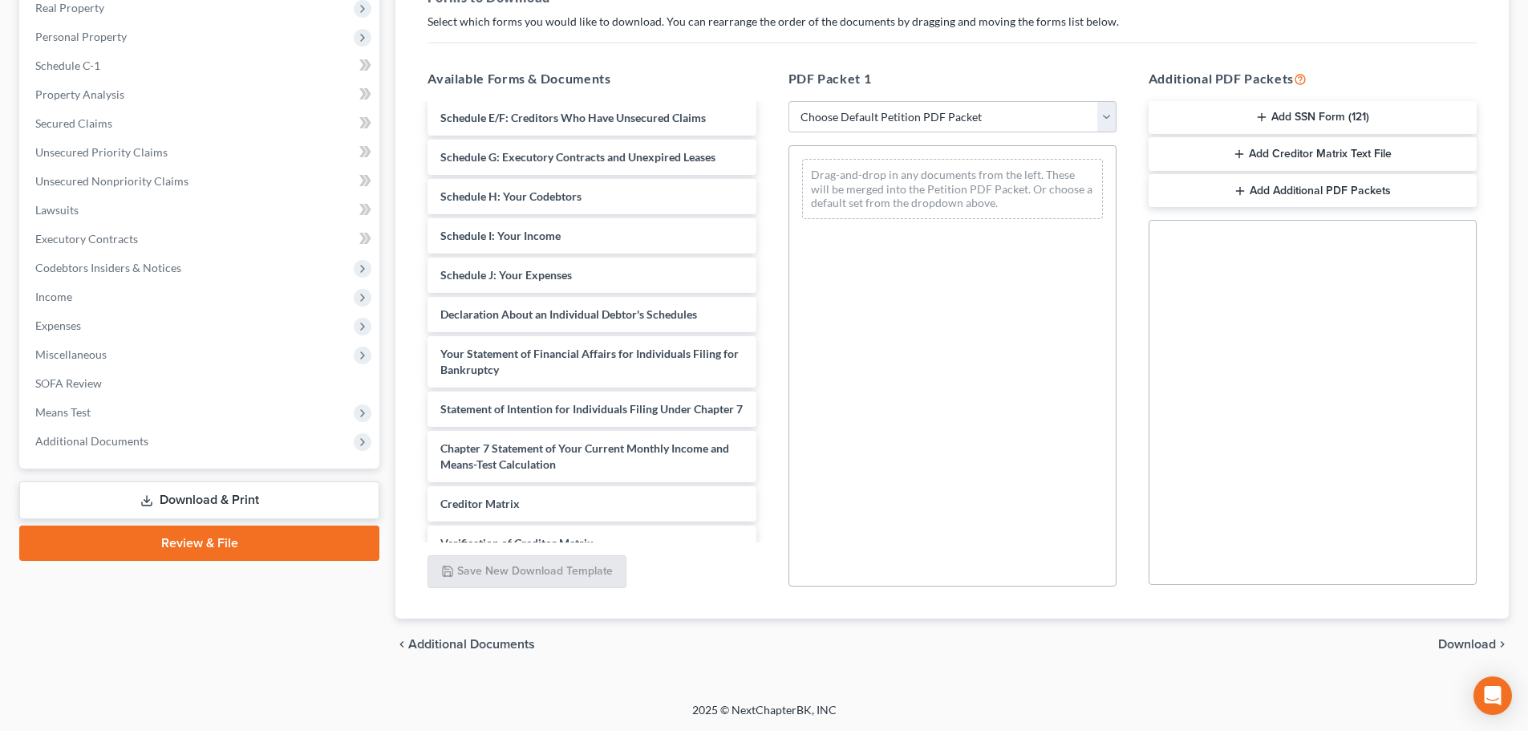
scroll to position [665, 0]
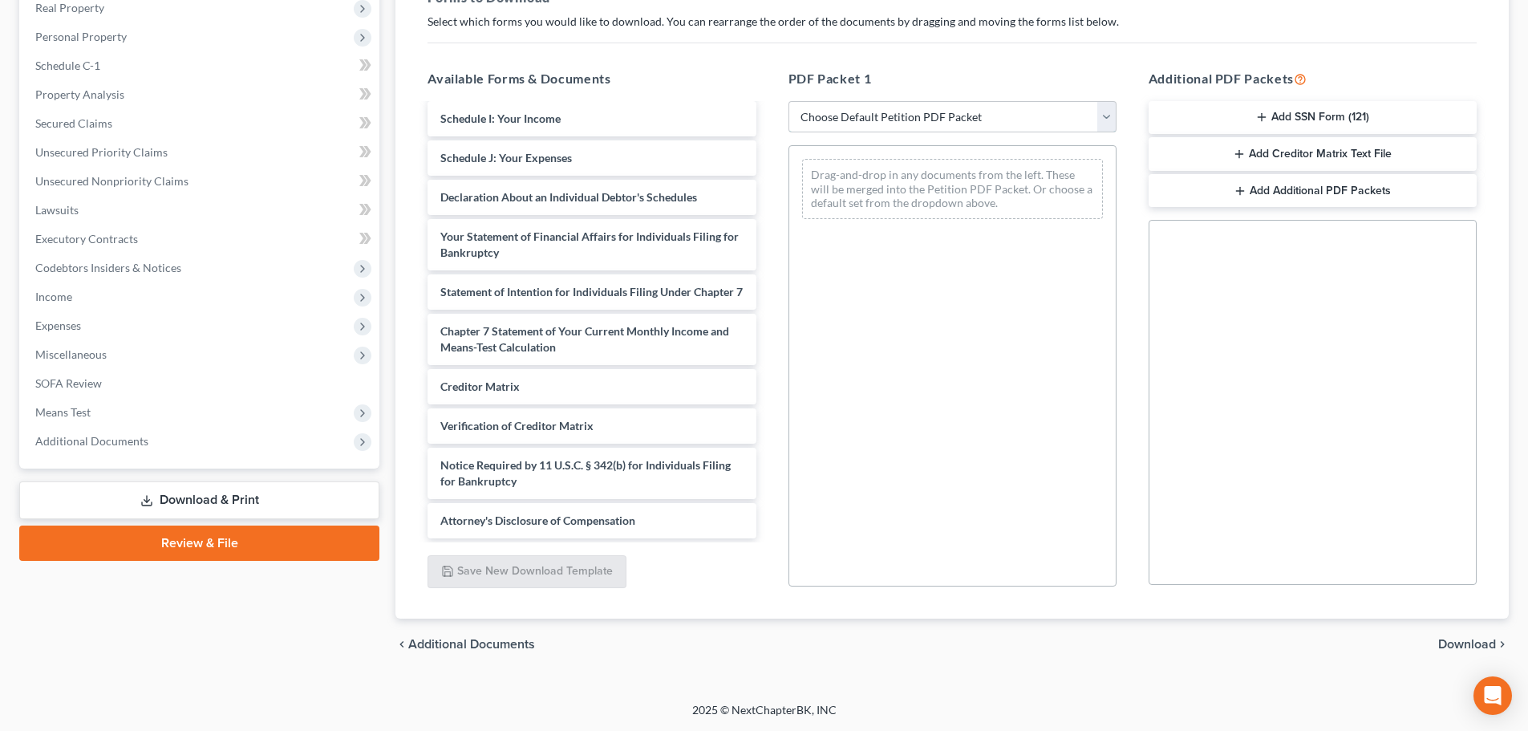
click at [855, 118] on select "Choose Default Petition PDF Packet Complete Bankruptcy Petition (all forms and …" at bounding box center [952, 117] width 328 height 32
select select "0"
click at [788, 101] on select "Choose Default Petition PDF Packet Complete Bankruptcy Petition (all forms and …" at bounding box center [952, 117] width 328 height 32
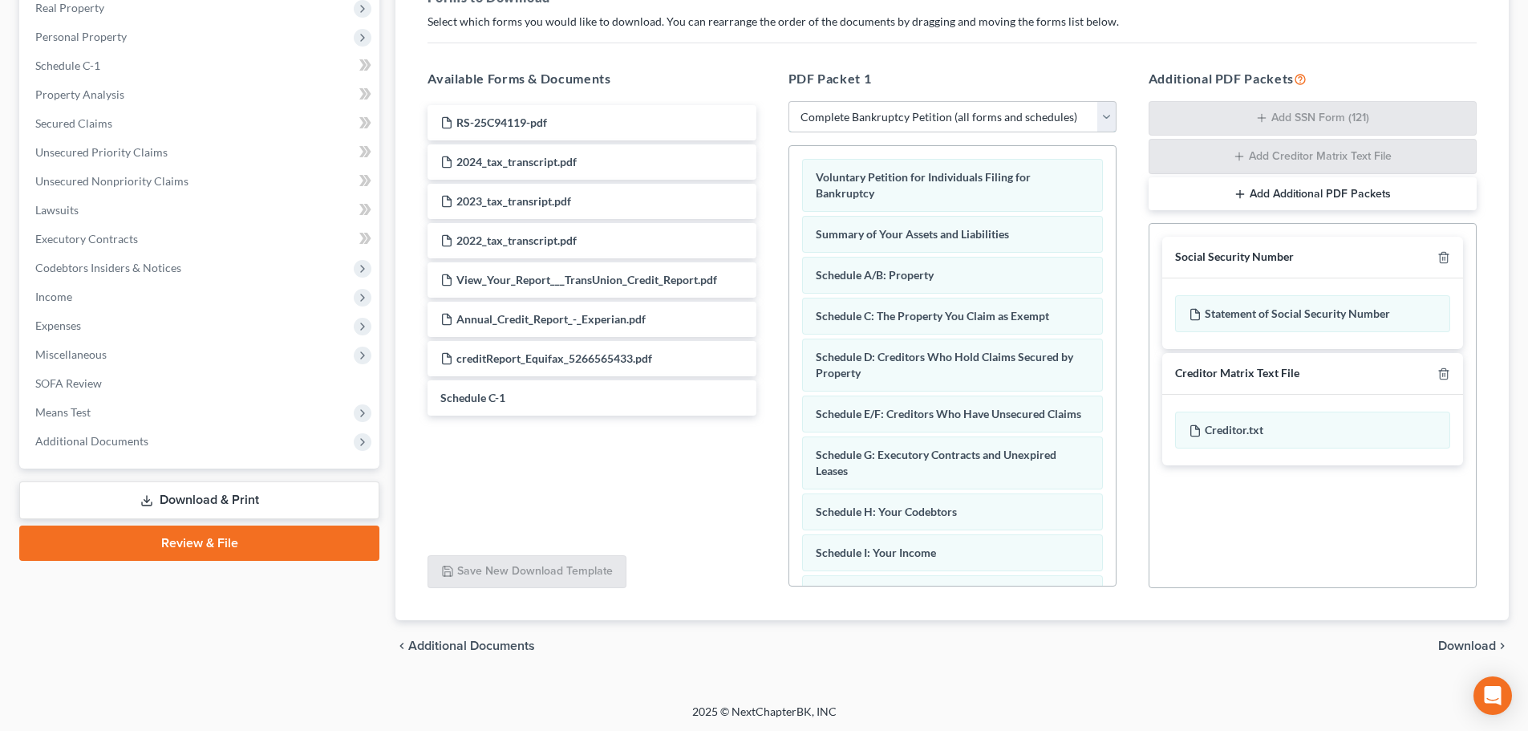
scroll to position [0, 0]
click at [241, 430] on span "Additional Documents" at bounding box center [200, 441] width 357 height 29
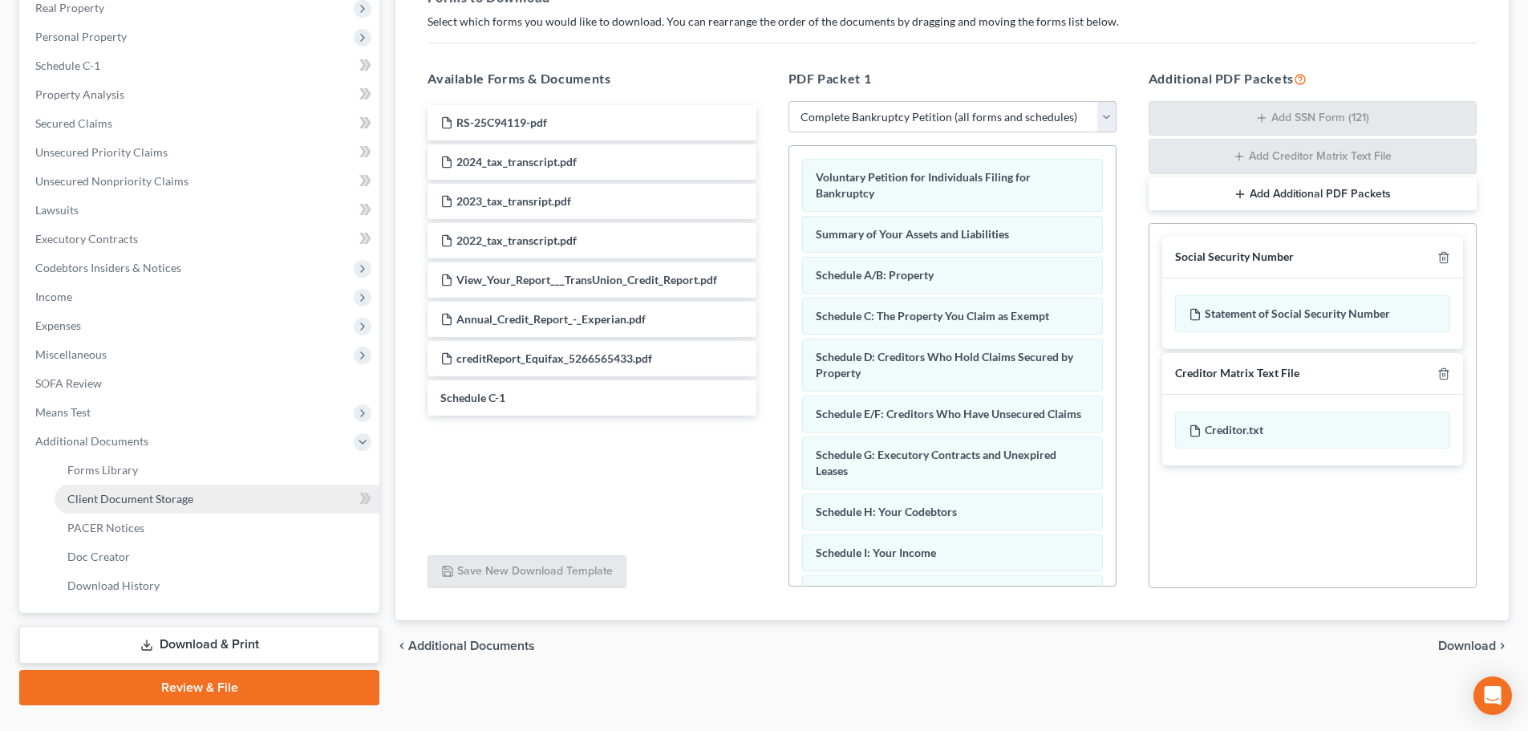
click at [253, 505] on link "Client Document Storage" at bounding box center [217, 498] width 325 height 29
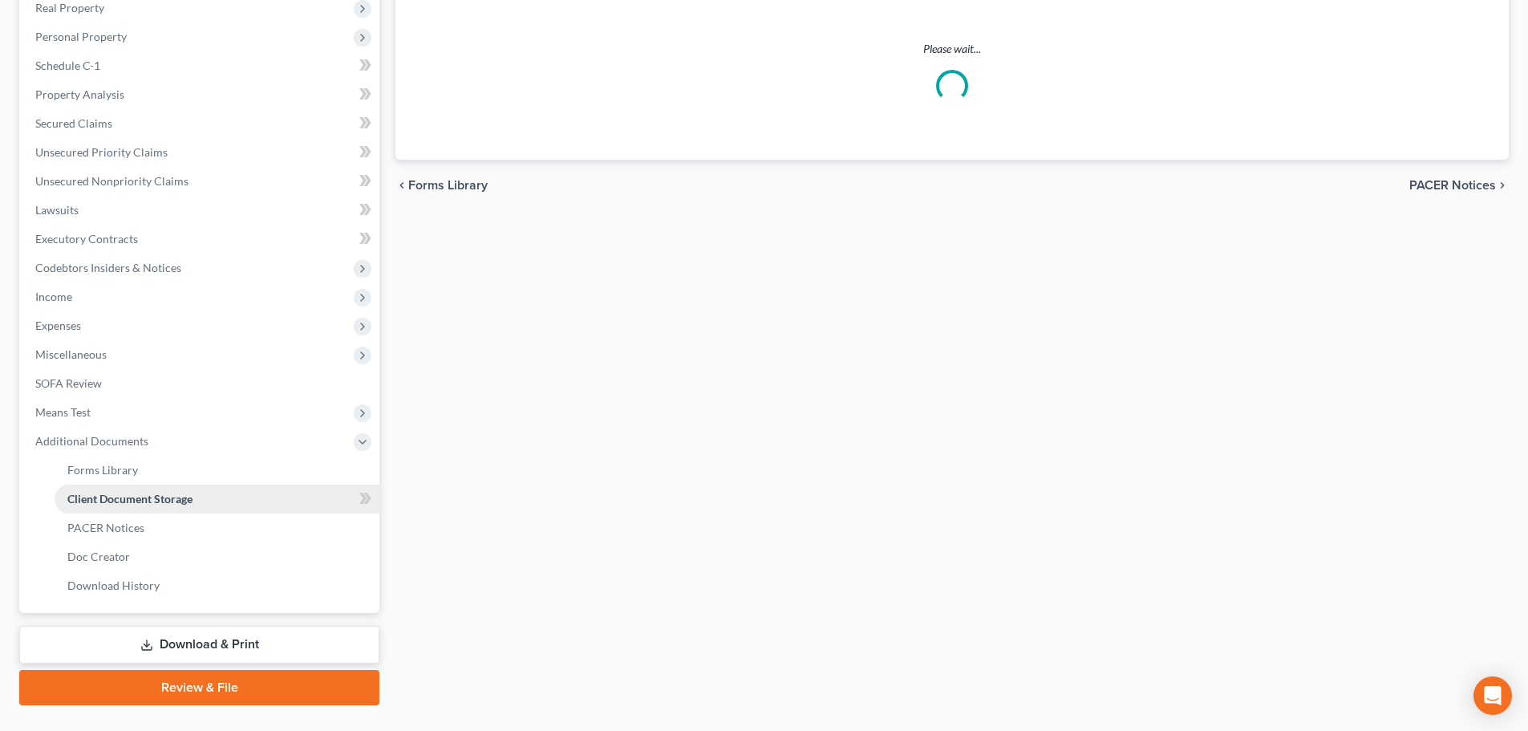
scroll to position [66, 0]
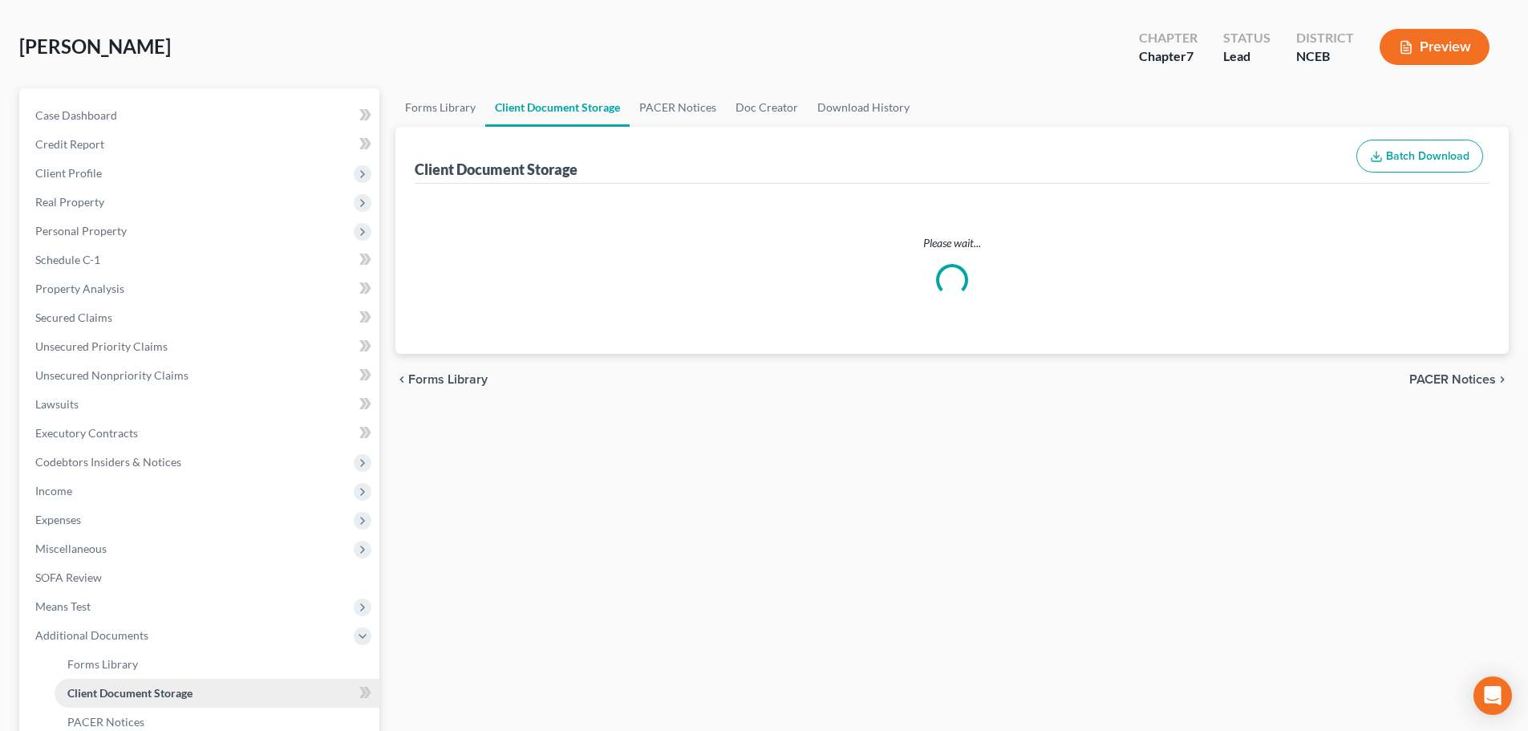
select select "0"
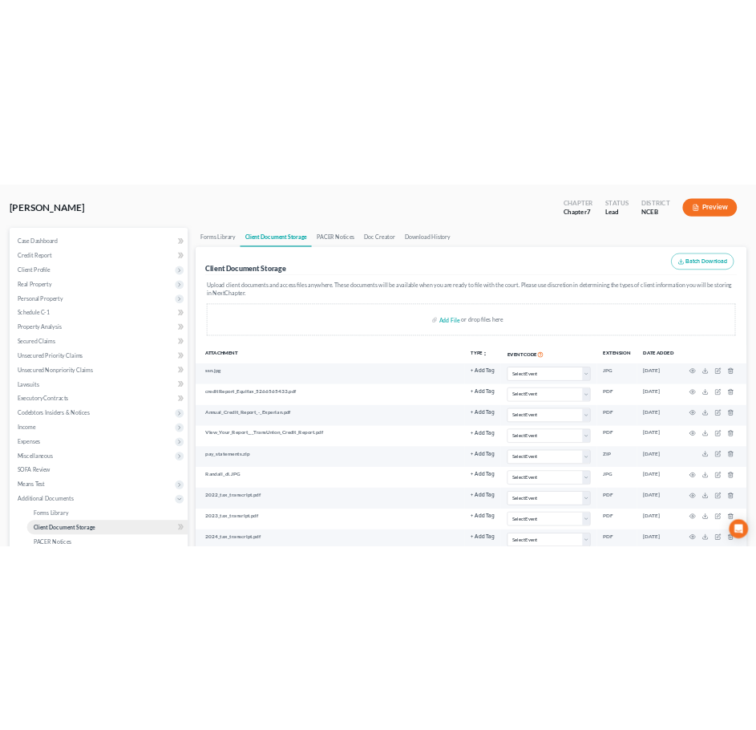
scroll to position [0, 0]
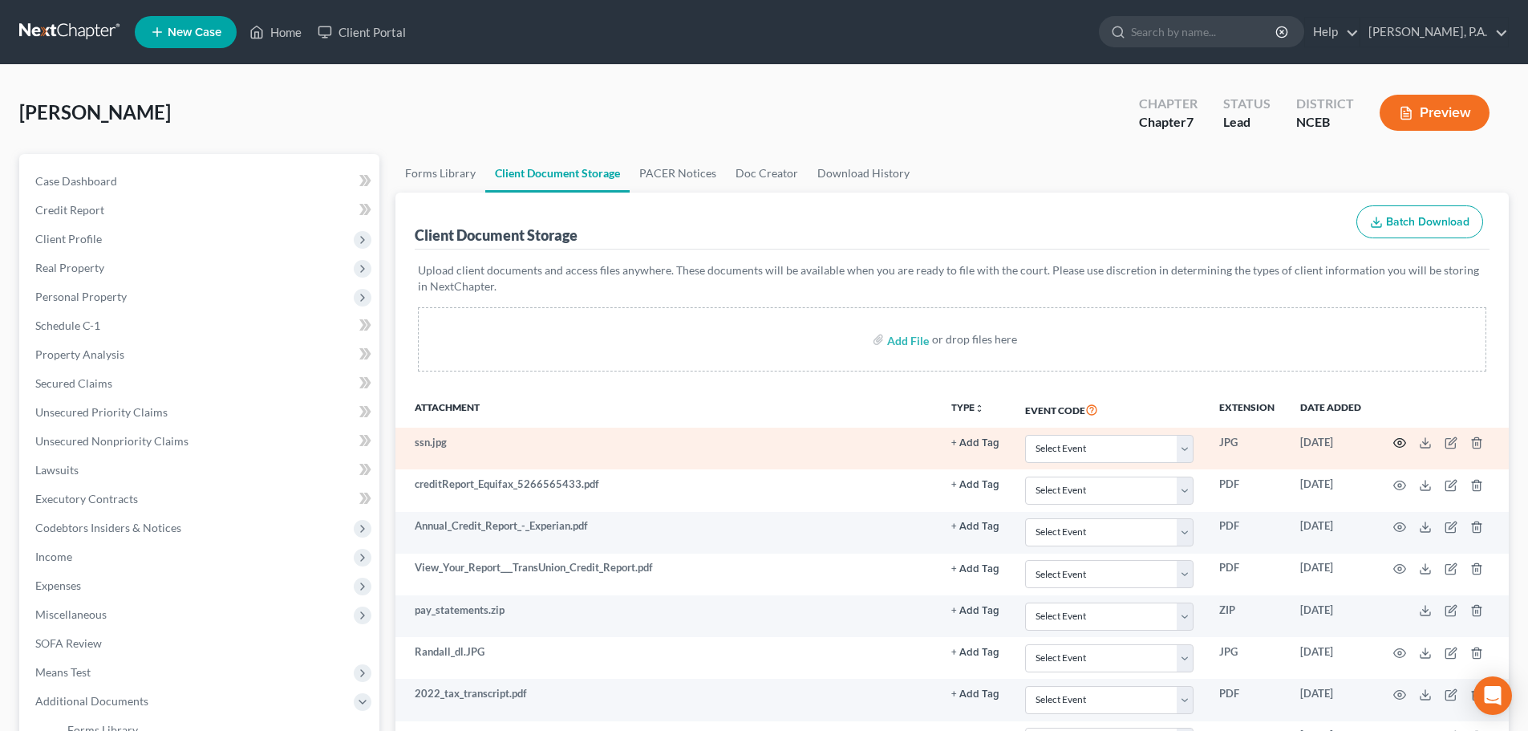
click at [1394, 443] on icon "button" at bounding box center [1400, 443] width 12 height 9
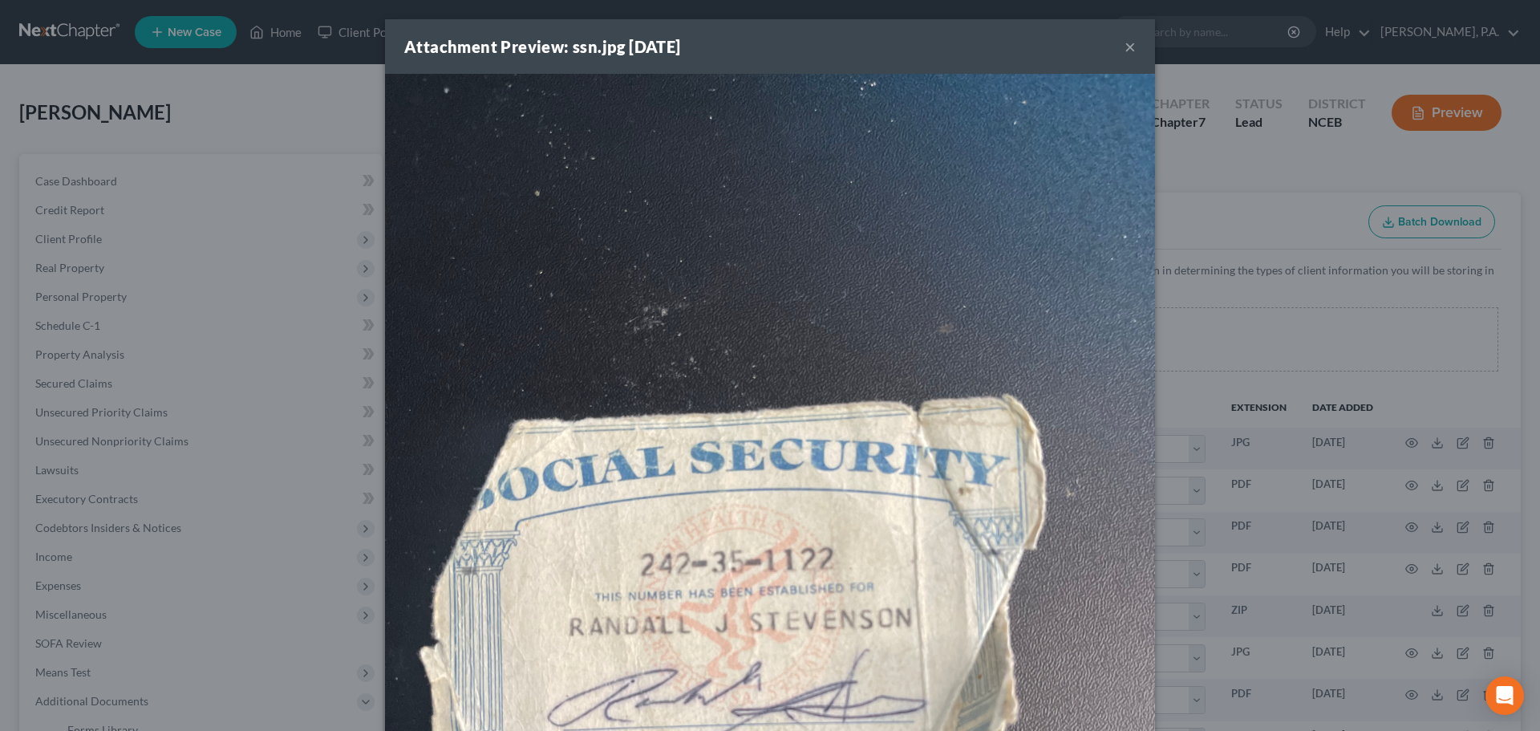
click at [1125, 44] on button "×" at bounding box center [1130, 46] width 11 height 19
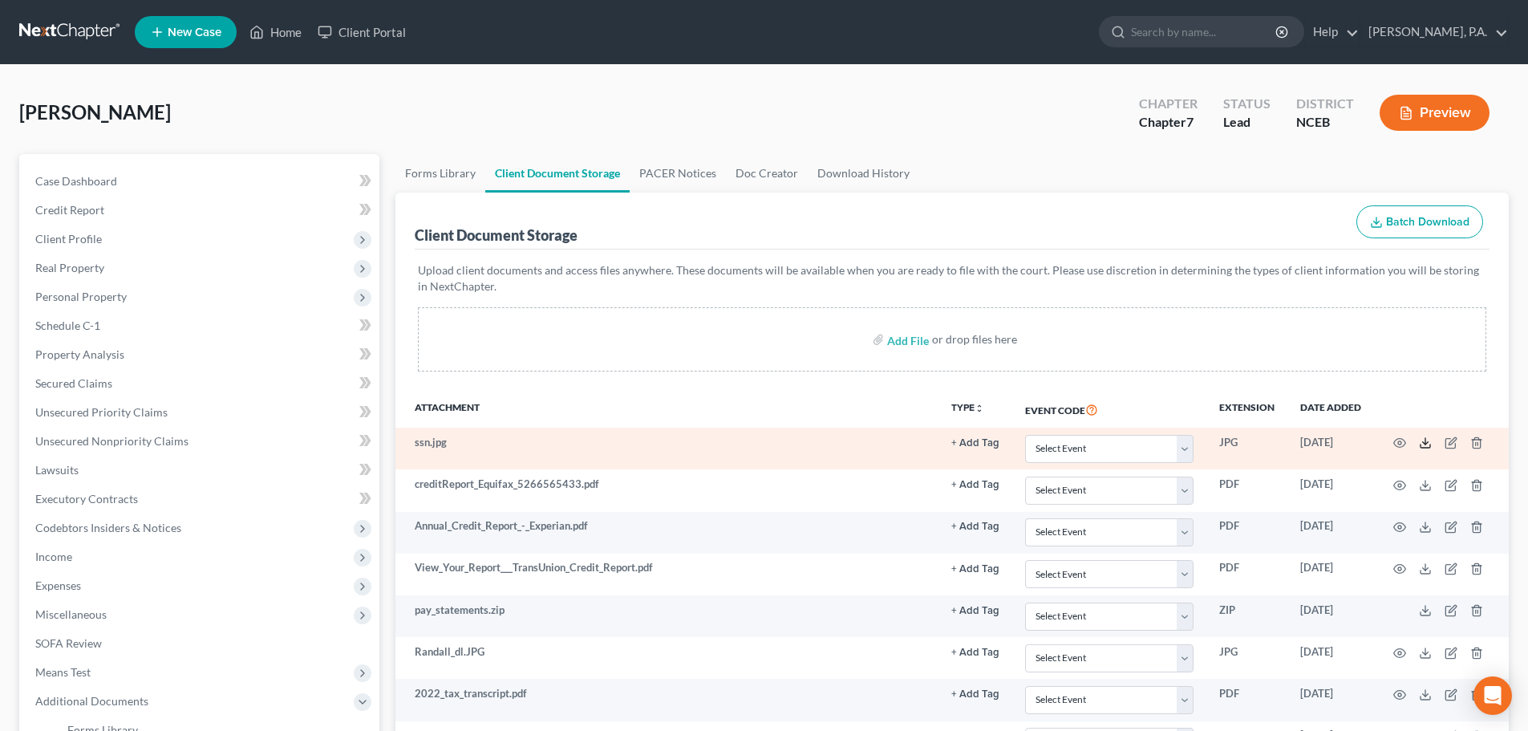
click at [1421, 445] on icon at bounding box center [1425, 442] width 13 height 13
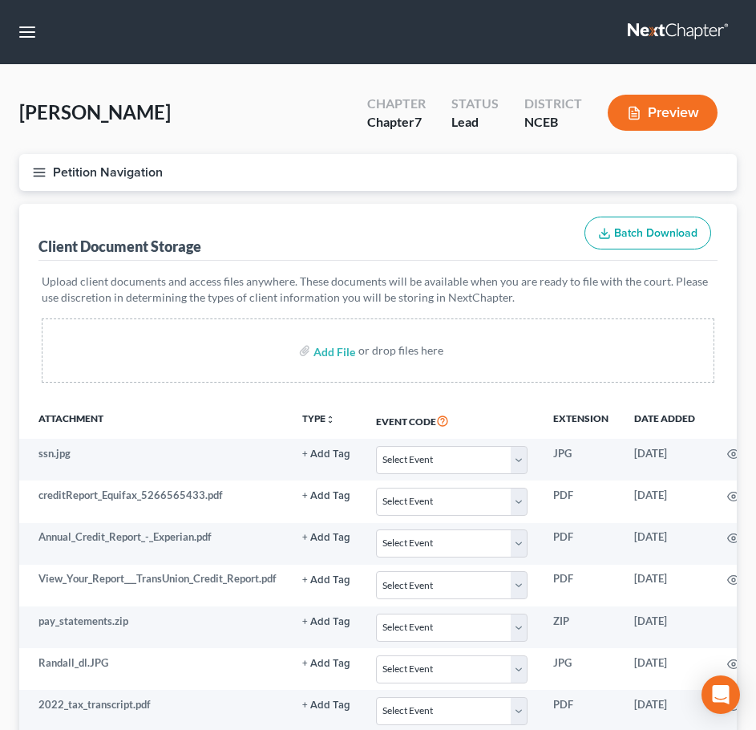
click at [44, 176] on line "button" at bounding box center [39, 176] width 11 height 0
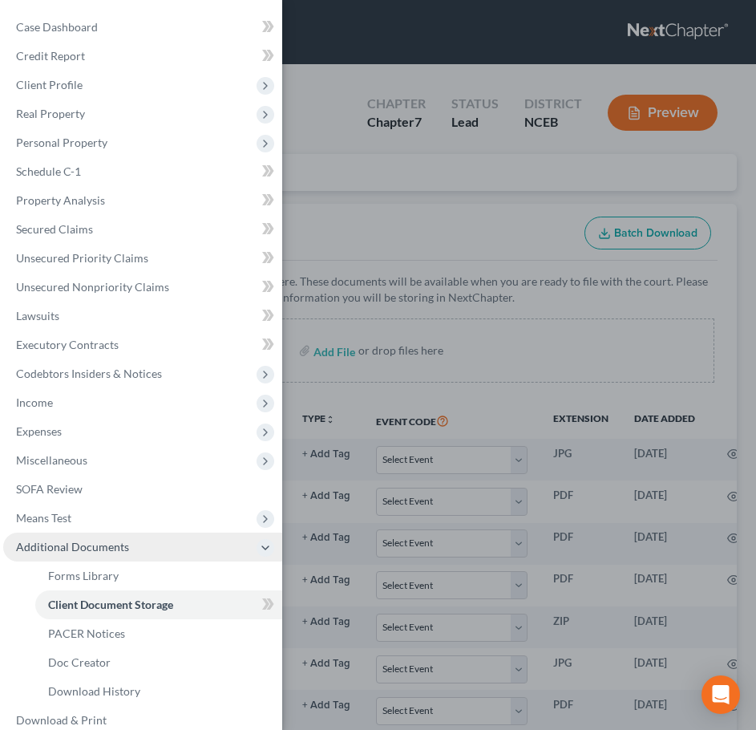
scroll to position [47, 0]
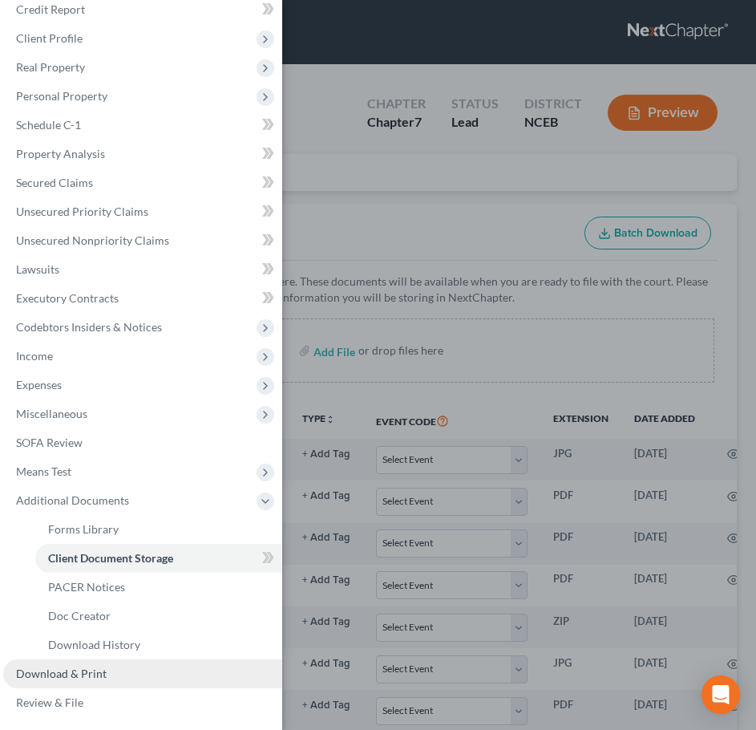
click at [185, 679] on link "Download & Print" at bounding box center [142, 673] width 279 height 29
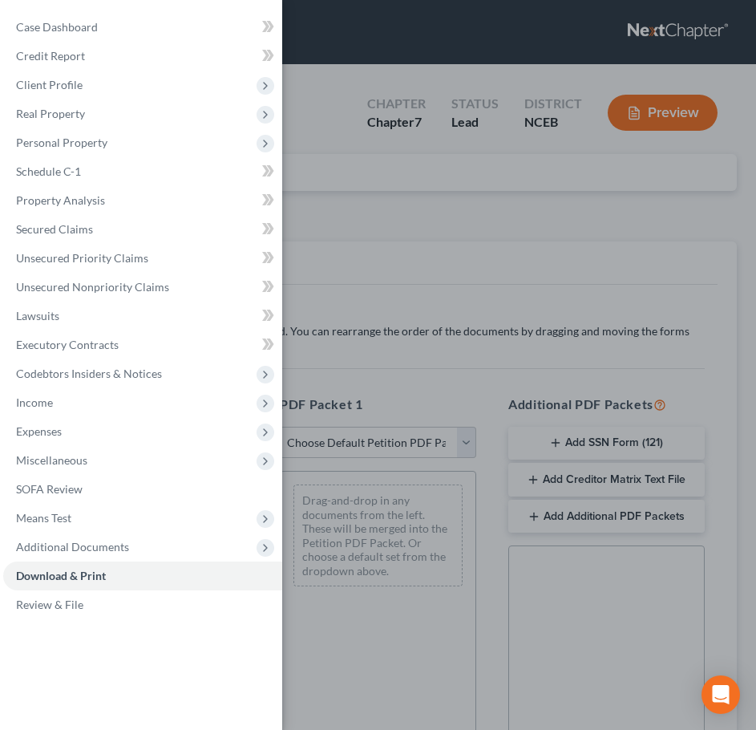
click at [394, 221] on div "Case Dashboard Payments Invoices Payments Payments Credit Report Client Profile" at bounding box center [378, 365] width 756 height 730
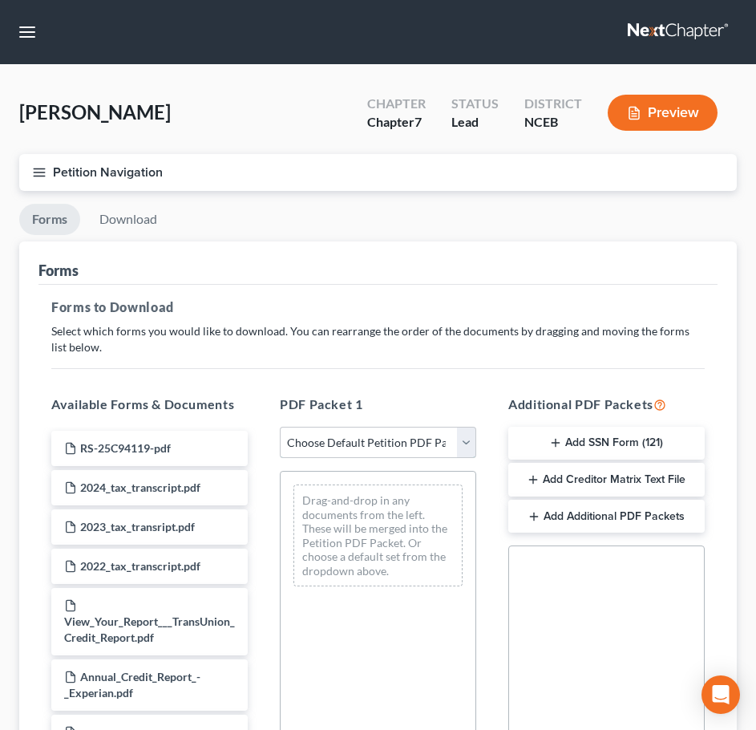
click at [459, 443] on select "Choose Default Petition PDF Packet Complete Bankruptcy Petition (all forms and …" at bounding box center [378, 443] width 197 height 32
select select "0"
click at [280, 427] on select "Choose Default Petition PDF Packet Complete Bankruptcy Petition (all forms and …" at bounding box center [378, 443] width 197 height 32
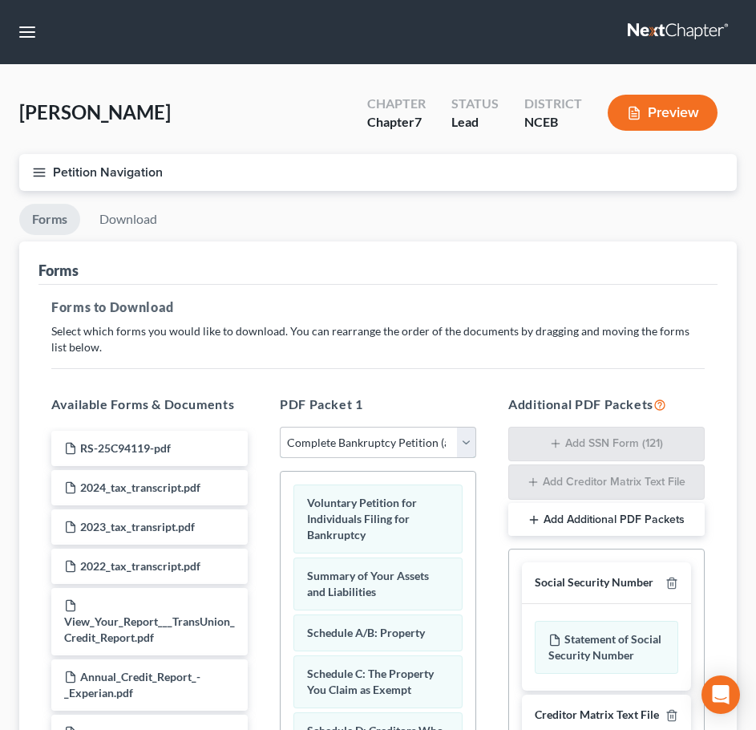
scroll to position [328, 0]
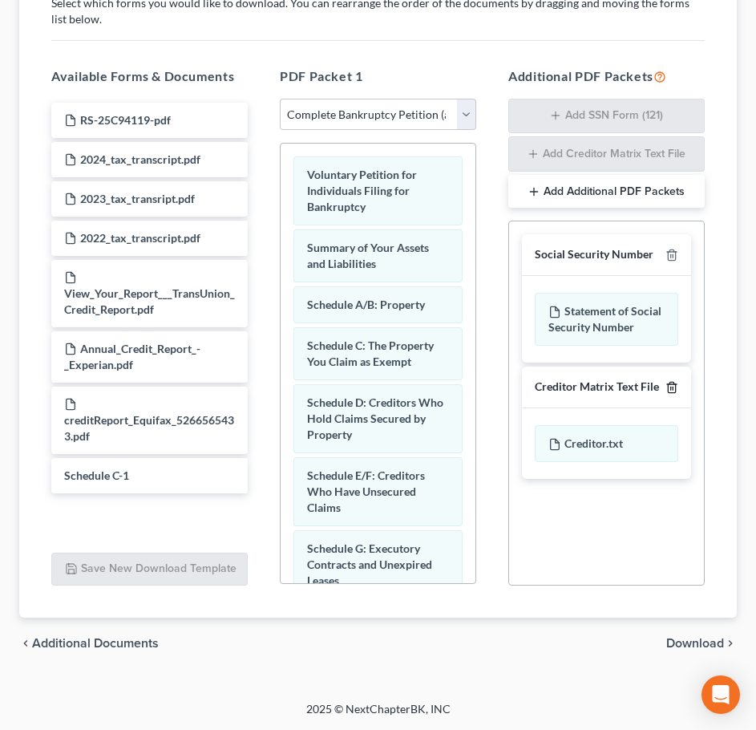
click at [669, 385] on icon "button" at bounding box center [672, 387] width 13 height 13
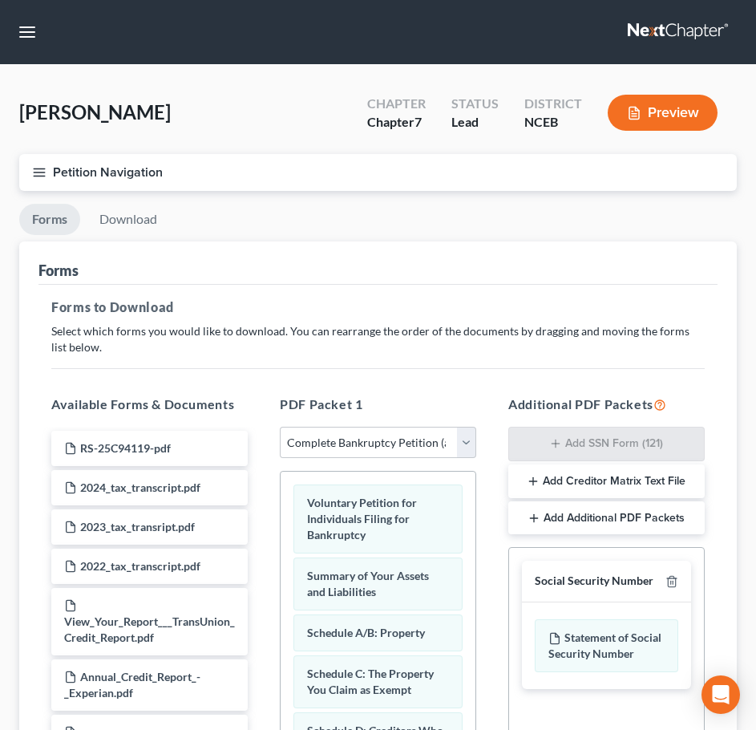
scroll to position [326, 0]
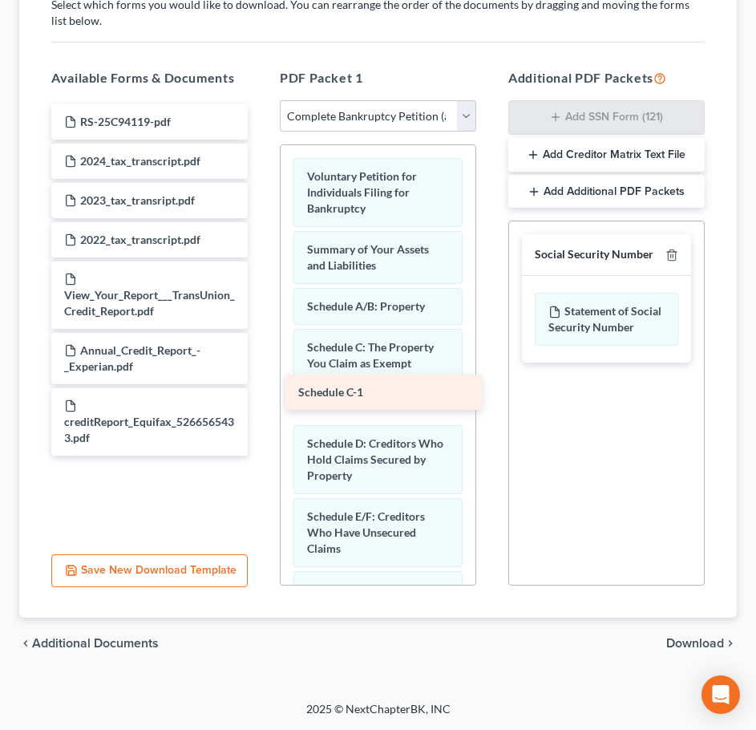
drag, startPoint x: 141, startPoint y: 474, endPoint x: 375, endPoint y: 389, distance: 249.2
click at [261, 389] on div "Schedule C-1 RS-25C94119-pdf 2024_tax_transcript.pdf 2023_tax_transript.pdf 202…" at bounding box center [150, 279] width 222 height 351
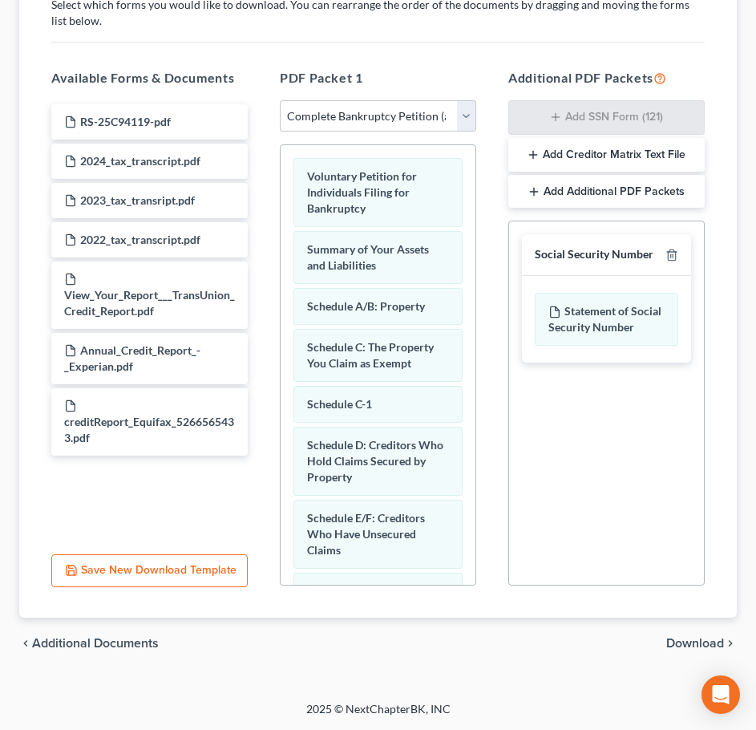
click at [708, 637] on span "Download" at bounding box center [696, 643] width 58 height 13
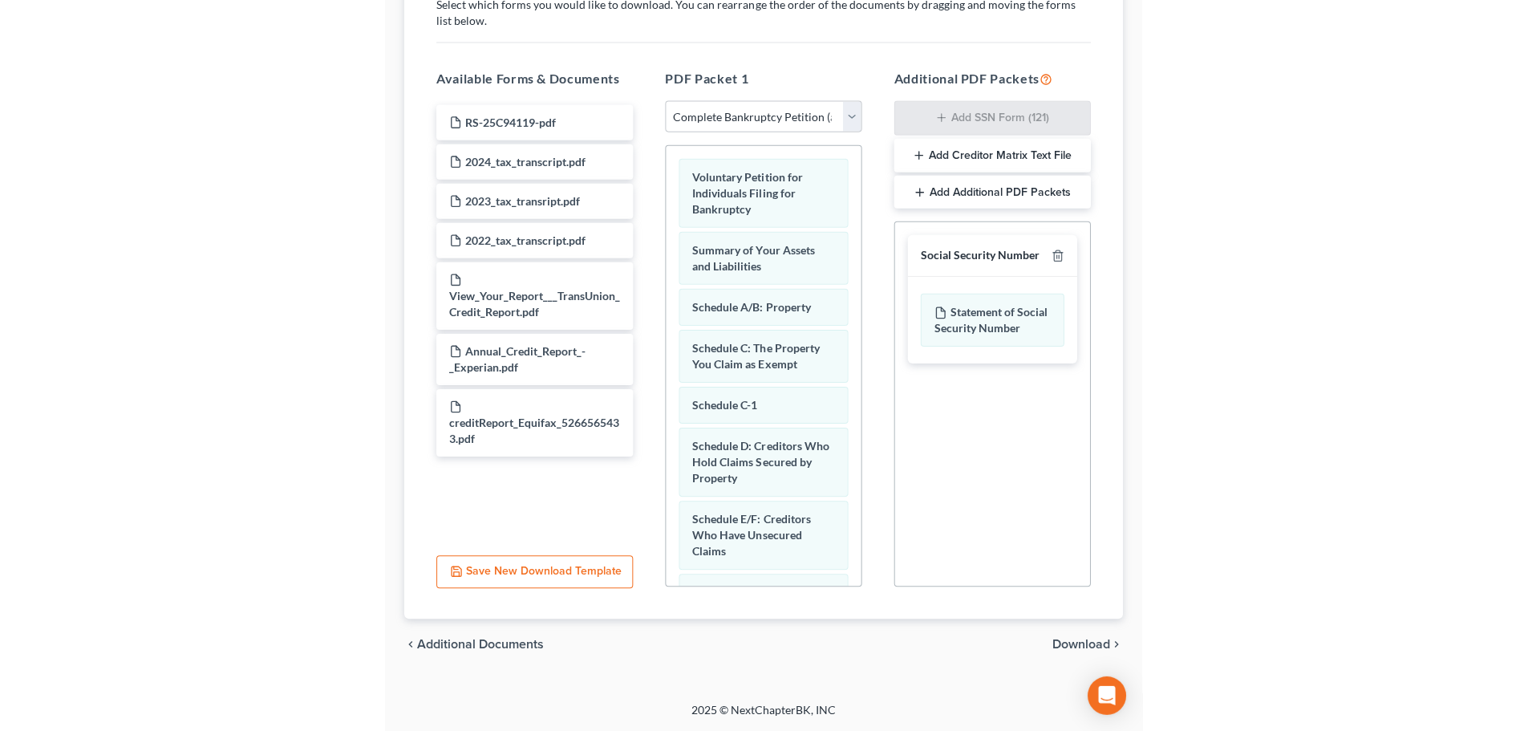
scroll to position [41, 0]
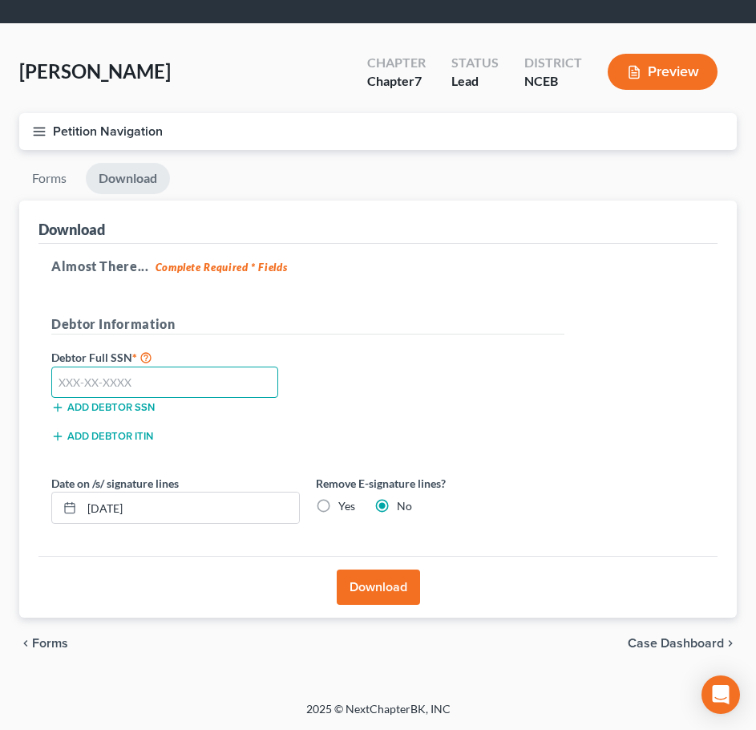
click at [237, 393] on input "text" at bounding box center [164, 383] width 227 height 32
type input "242-35-1122"
click at [408, 594] on button "Download" at bounding box center [378, 587] width 83 height 35
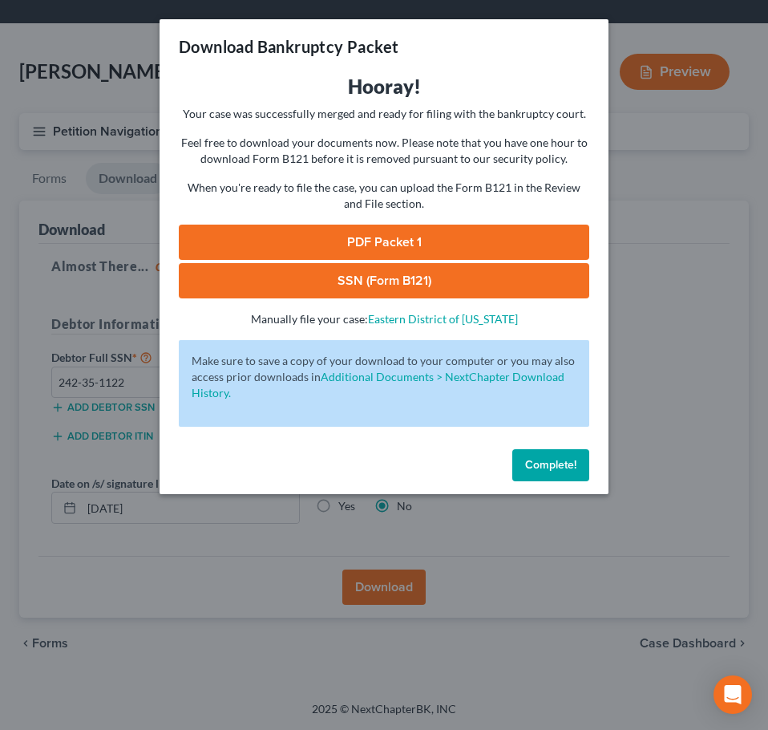
click at [403, 274] on link "SSN (Form B121)" at bounding box center [384, 280] width 411 height 35
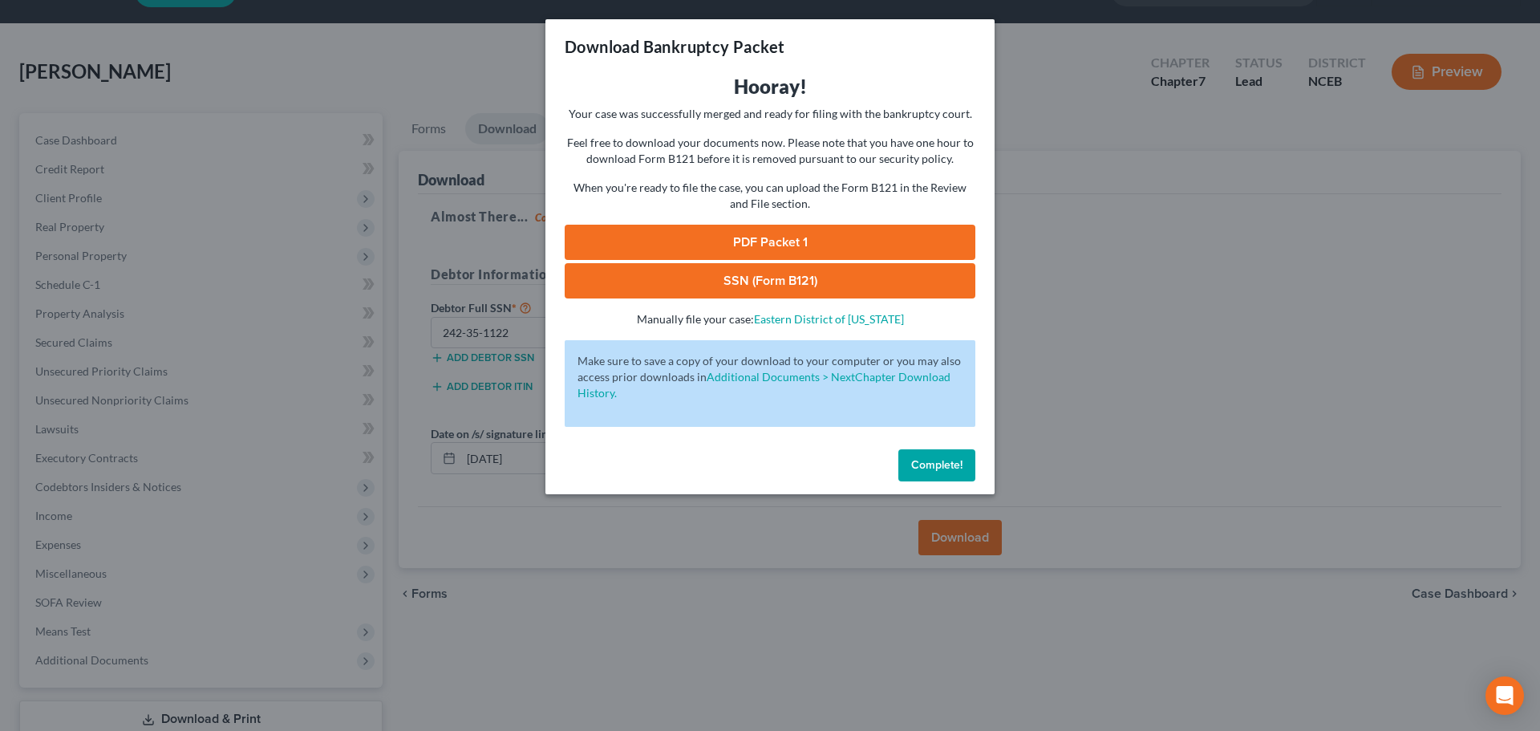
click at [848, 245] on link "PDF Packet 1" at bounding box center [770, 242] width 411 height 35
click at [973, 460] on button "Complete!" at bounding box center [936, 465] width 77 height 32
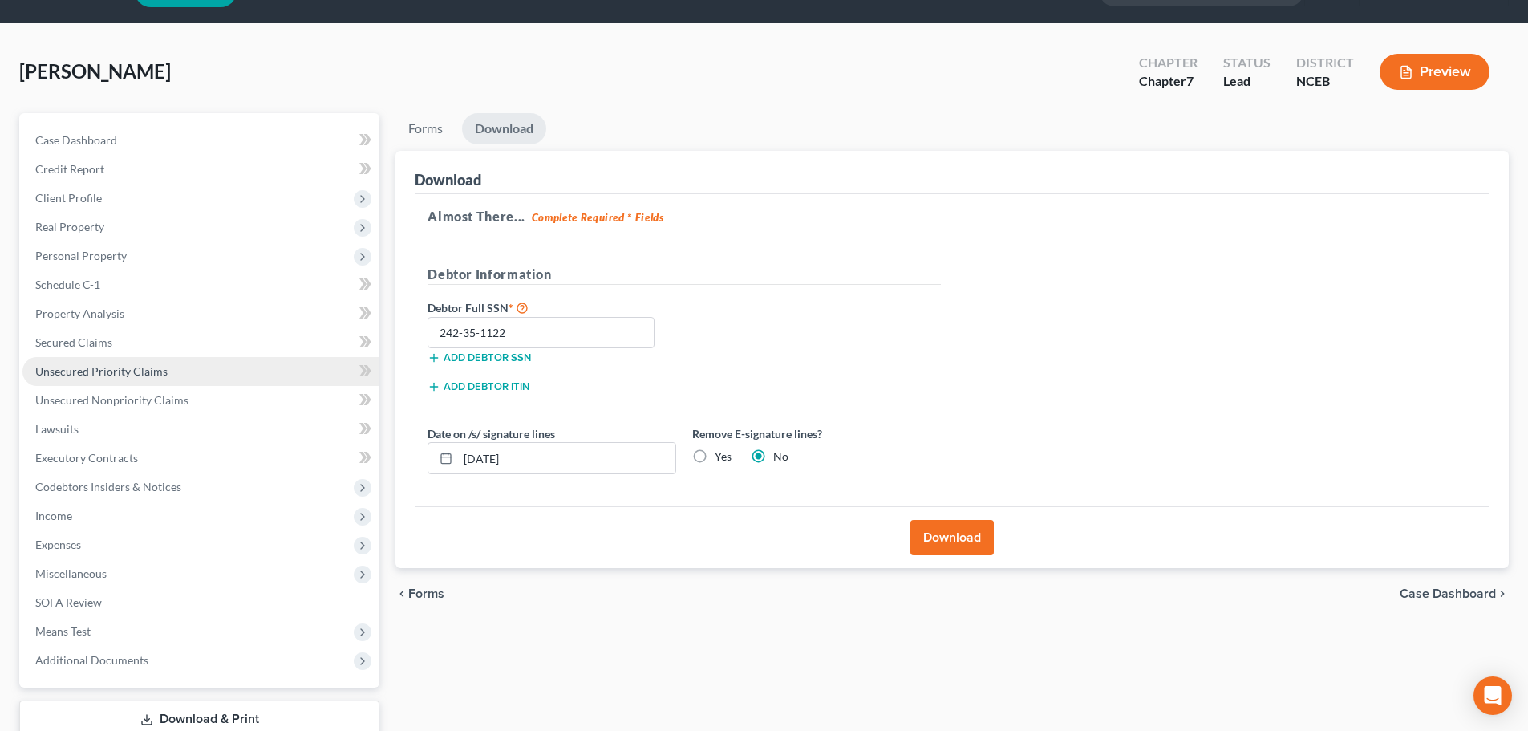
click at [282, 378] on link "Unsecured Priority Claims" at bounding box center [200, 371] width 357 height 29
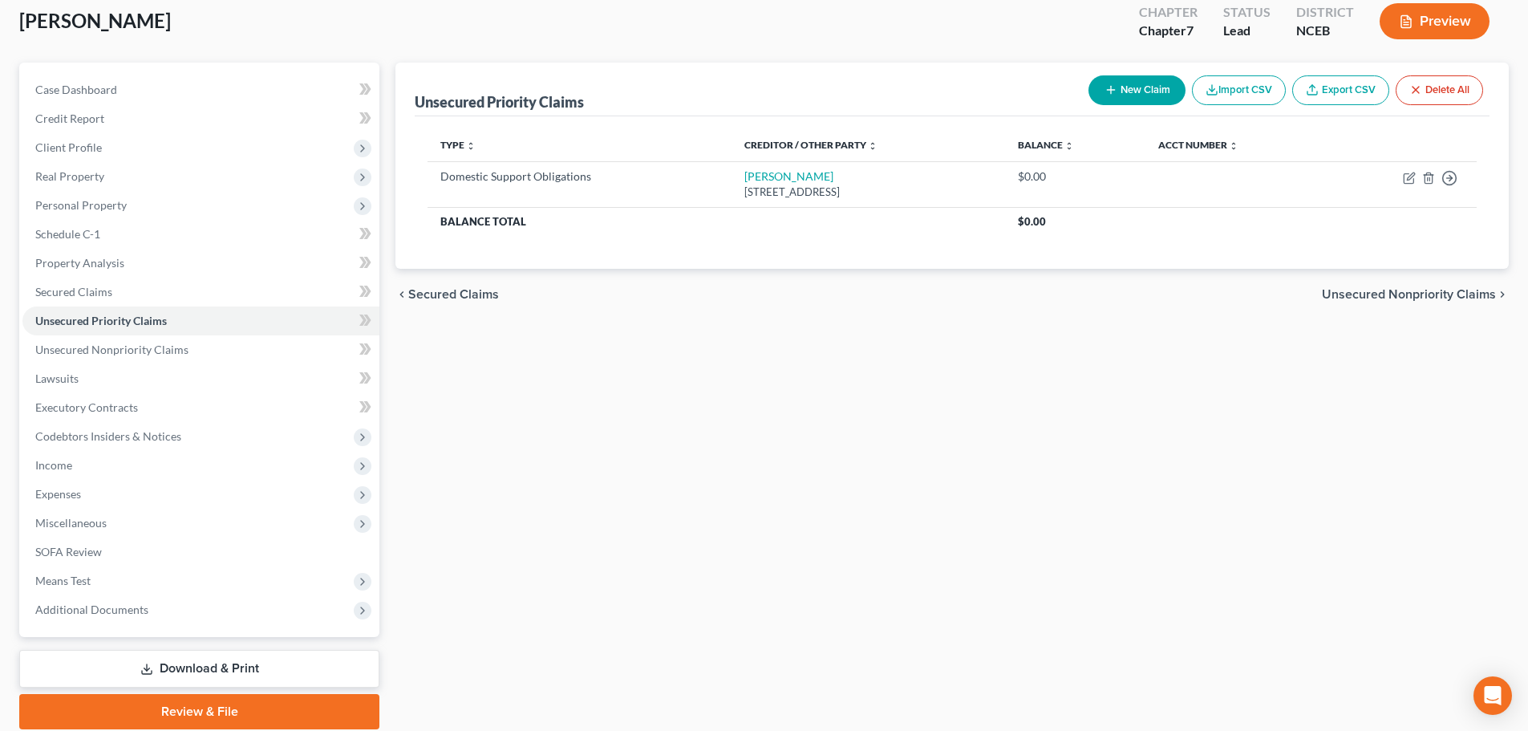
scroll to position [151, 0]
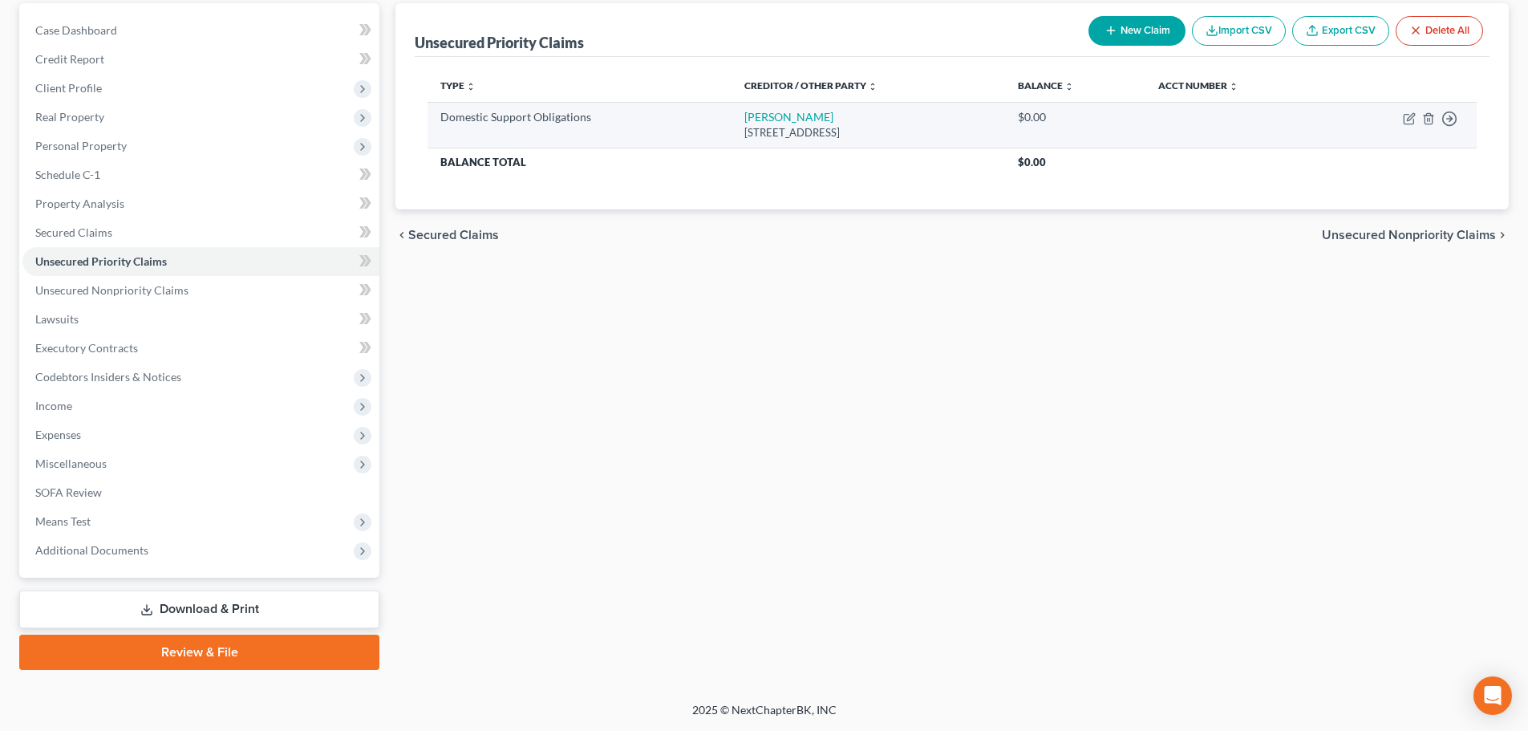
click at [1401, 120] on td "Move to D Move to F Move to G Move to Notice Only" at bounding box center [1402, 125] width 149 height 46
click at [1409, 126] on td "Move to D Move to F Move to G Move to Notice Only" at bounding box center [1402, 125] width 149 height 46
click at [1409, 120] on icon "button" at bounding box center [1409, 118] width 13 height 13
select select "28"
select select "0"
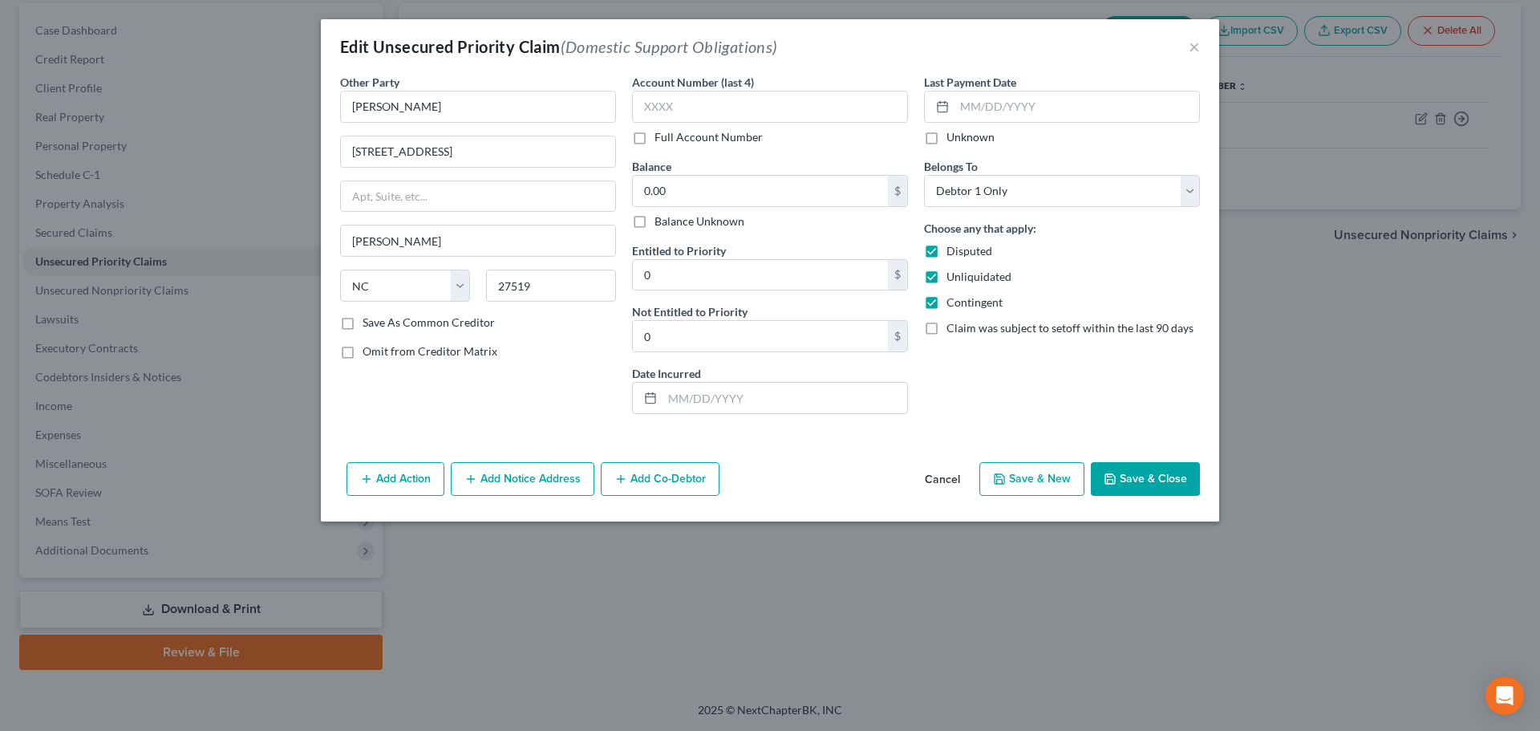
click at [947, 481] on button "Cancel" at bounding box center [942, 480] width 61 height 32
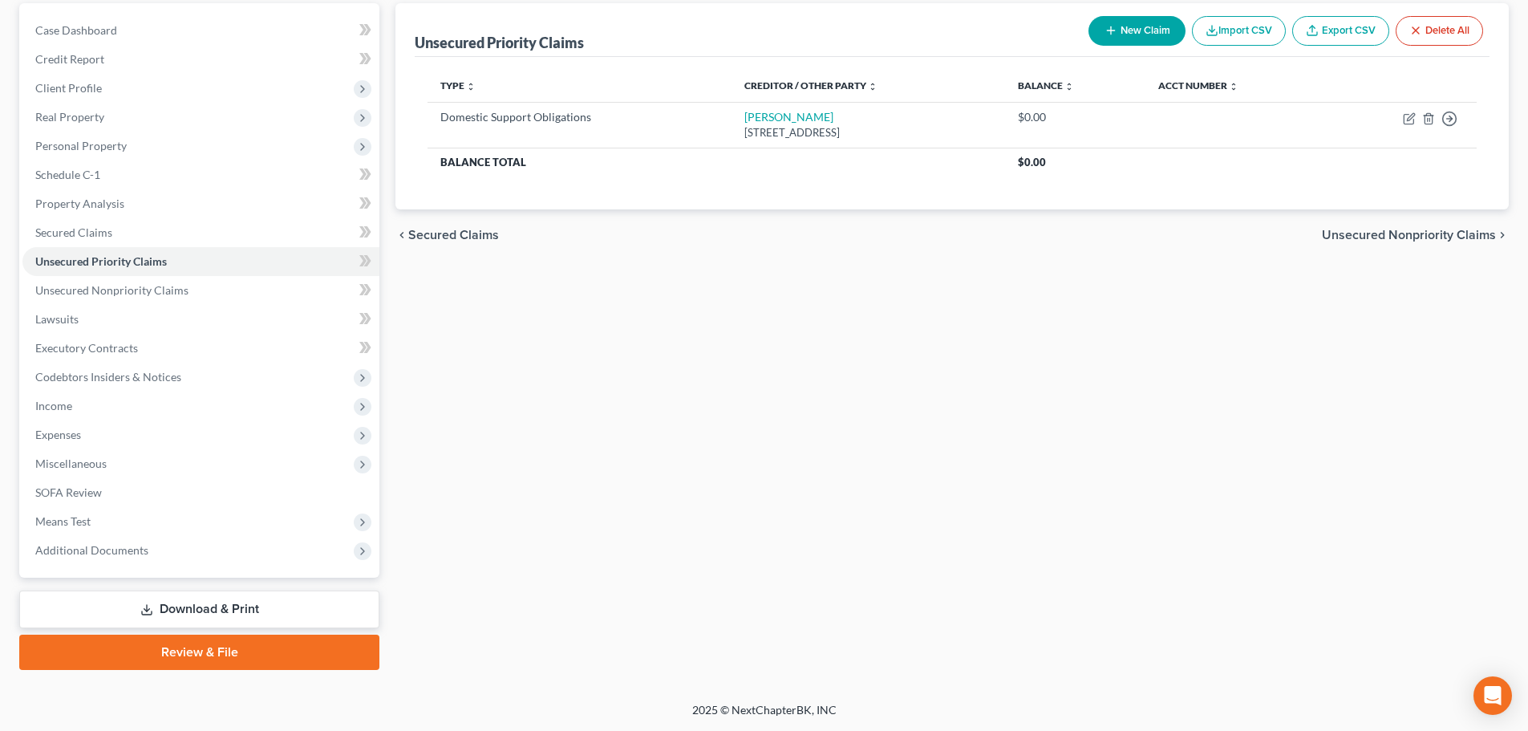
click at [296, 603] on link "Download & Print" at bounding box center [199, 609] width 360 height 38
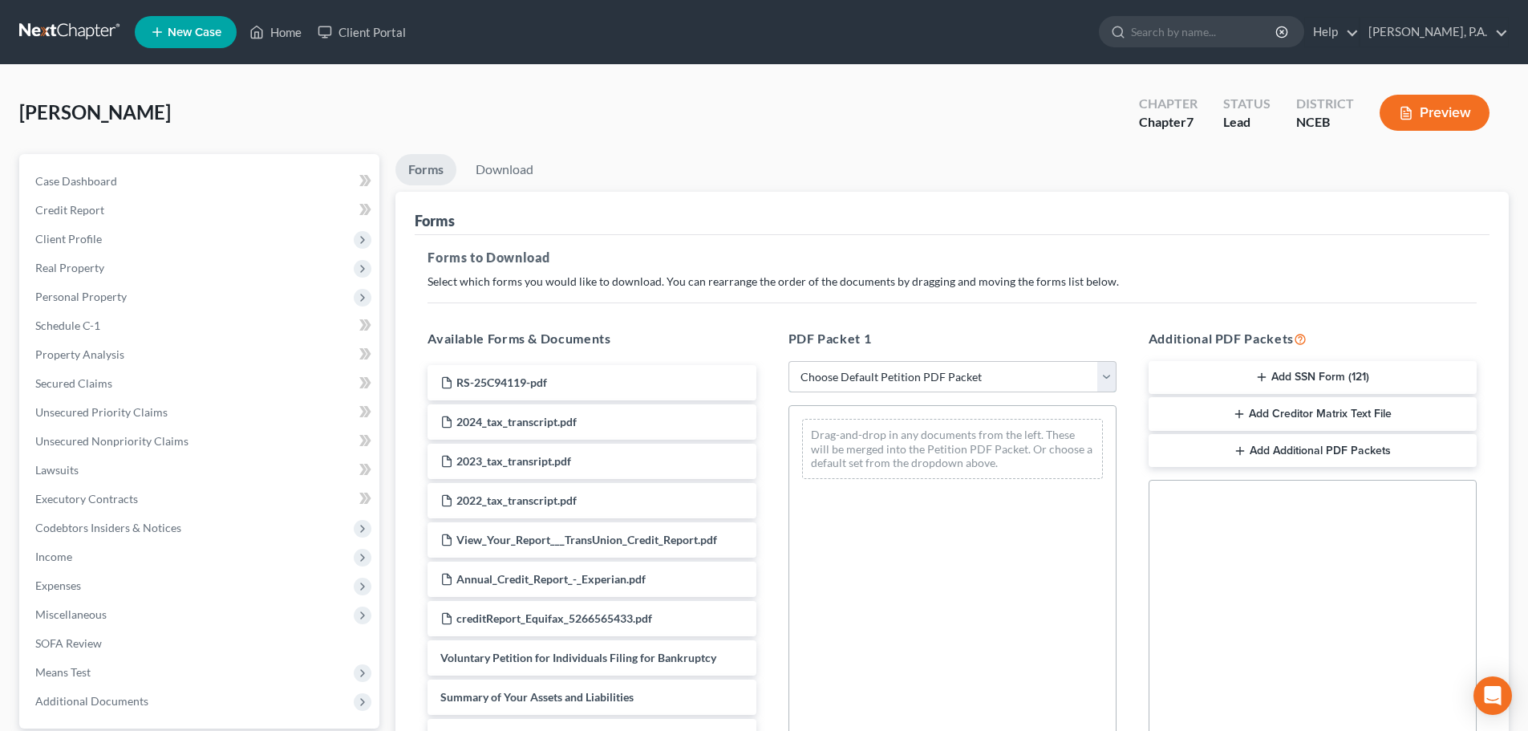
click at [844, 387] on select "Choose Default Petition PDF Packet Complete Bankruptcy Petition (all forms and …" at bounding box center [952, 377] width 328 height 32
select select "3"
click at [788, 361] on select "Choose Default Petition PDF Packet Complete Bankruptcy Petition (all forms and …" at bounding box center [952, 377] width 328 height 32
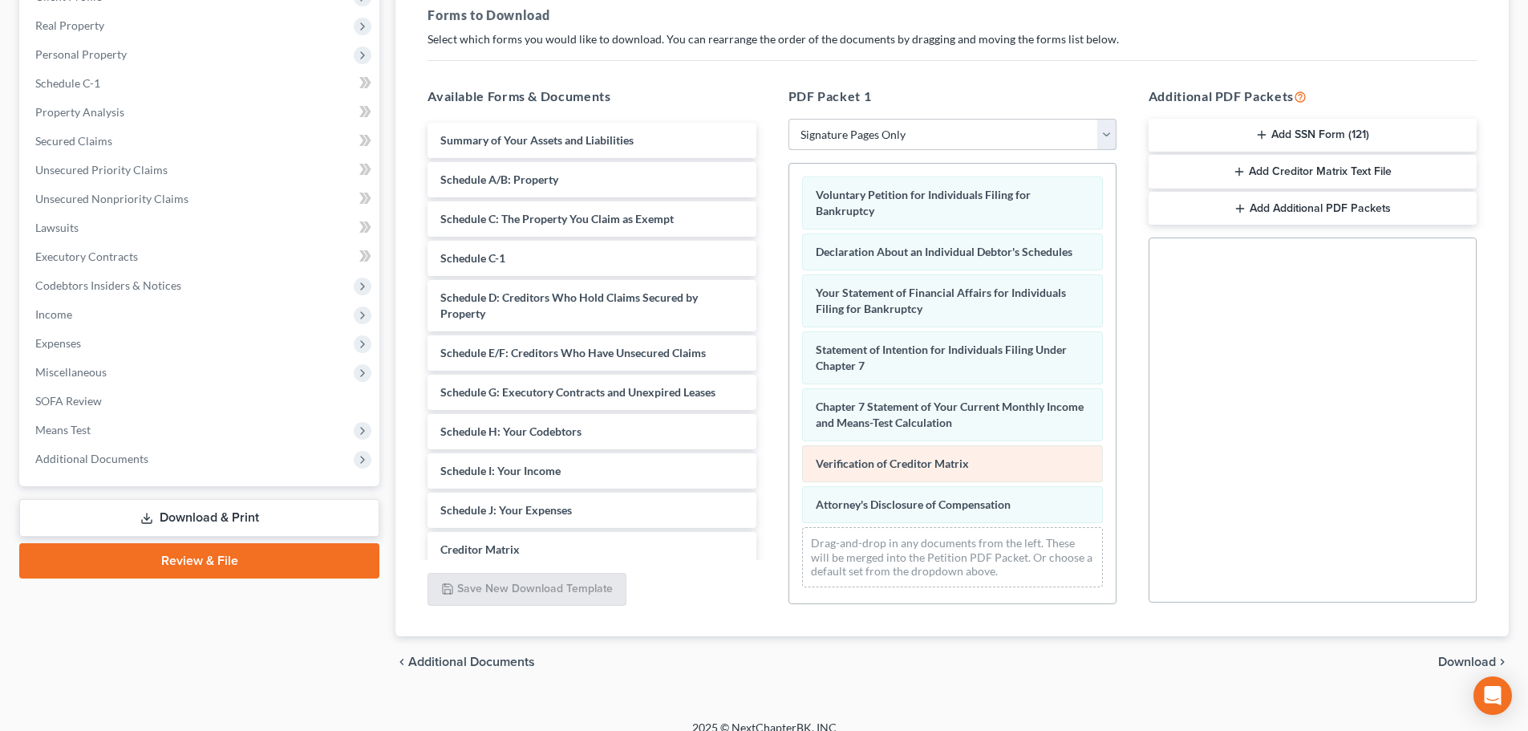
scroll to position [260, 0]
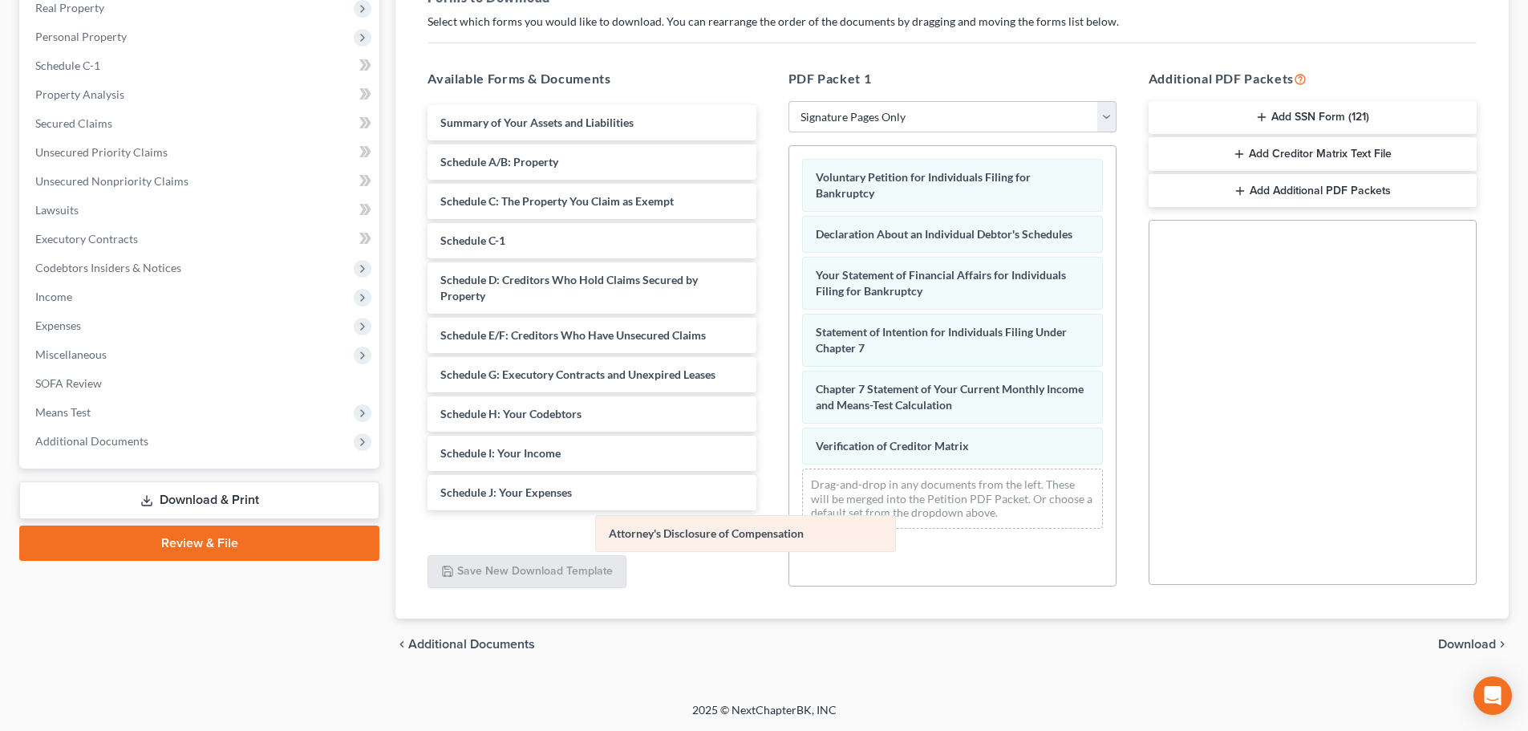
drag, startPoint x: 969, startPoint y: 484, endPoint x: 590, endPoint y: 528, distance: 381.9
click at [789, 527] on div "Attorney's Disclosure of Compensation Voluntary Petition for Individuals Filing…" at bounding box center [952, 343] width 326 height 395
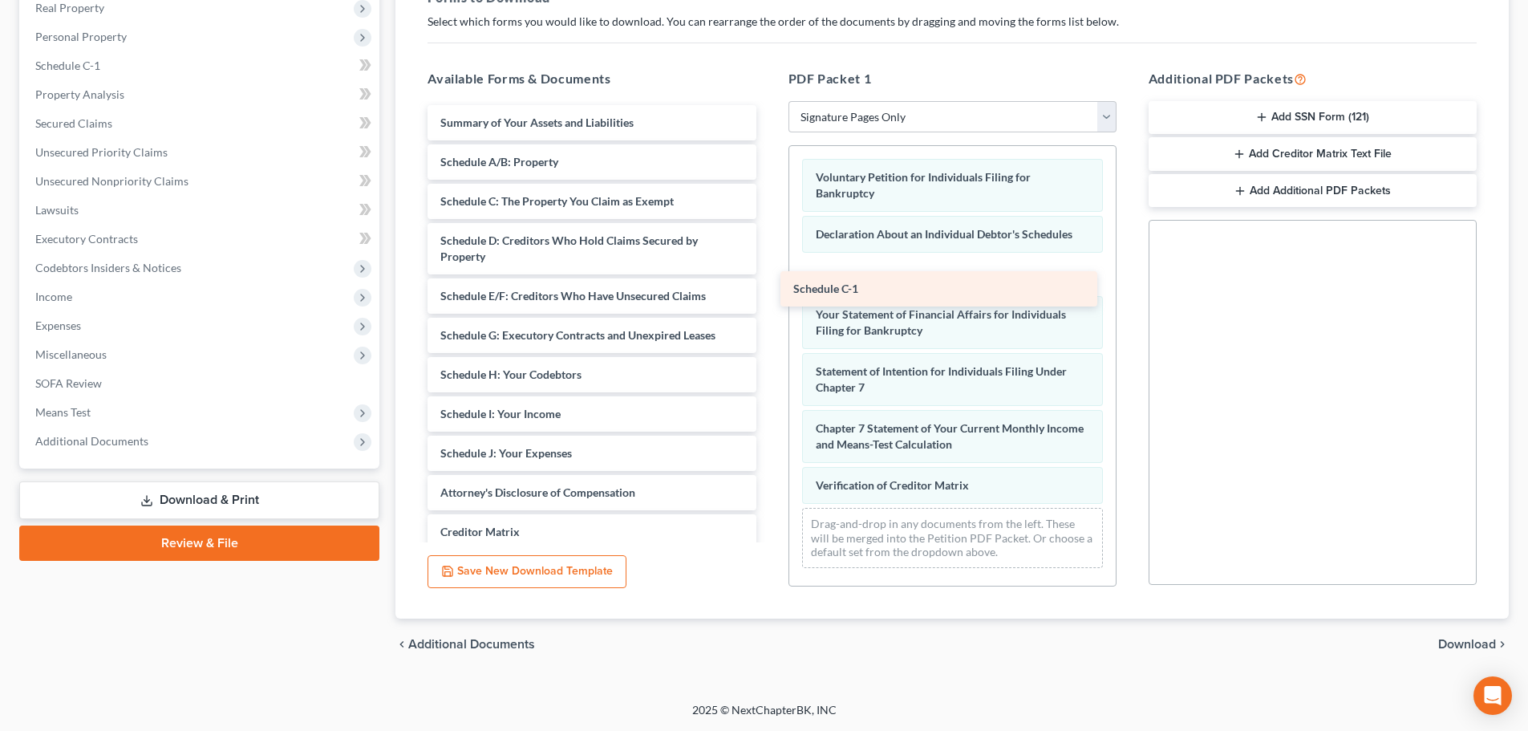
drag, startPoint x: 585, startPoint y: 239, endPoint x: 938, endPoint y: 287, distance: 356.2
click at [768, 287] on div "Schedule C-1 Summary of Your Assets and Liabilities Schedule A/B: Property Sche…" at bounding box center [592, 355] width 354 height 500
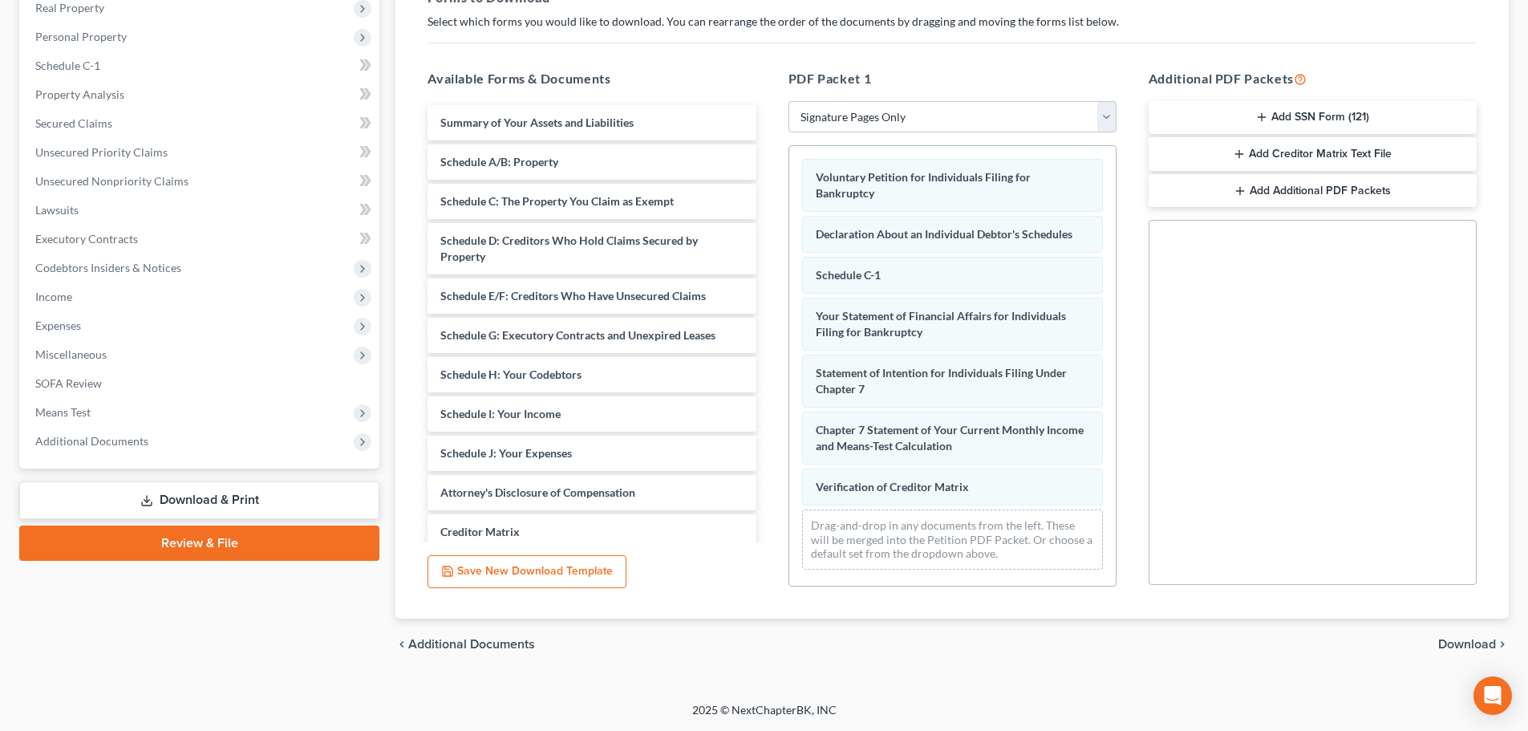
click at [1475, 641] on span "Download" at bounding box center [1467, 644] width 58 height 13
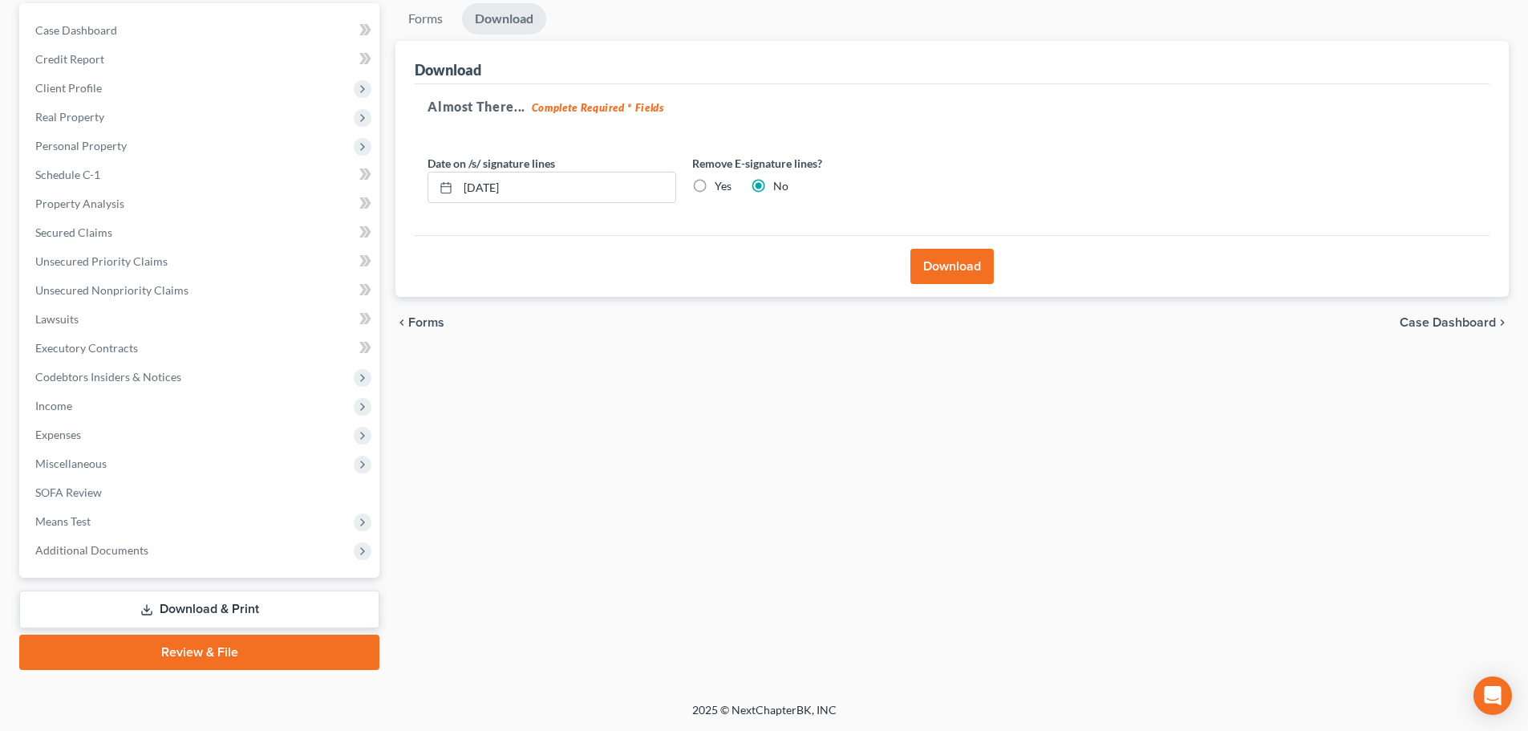
scroll to position [151, 0]
click at [920, 273] on button "Download" at bounding box center [951, 266] width 83 height 35
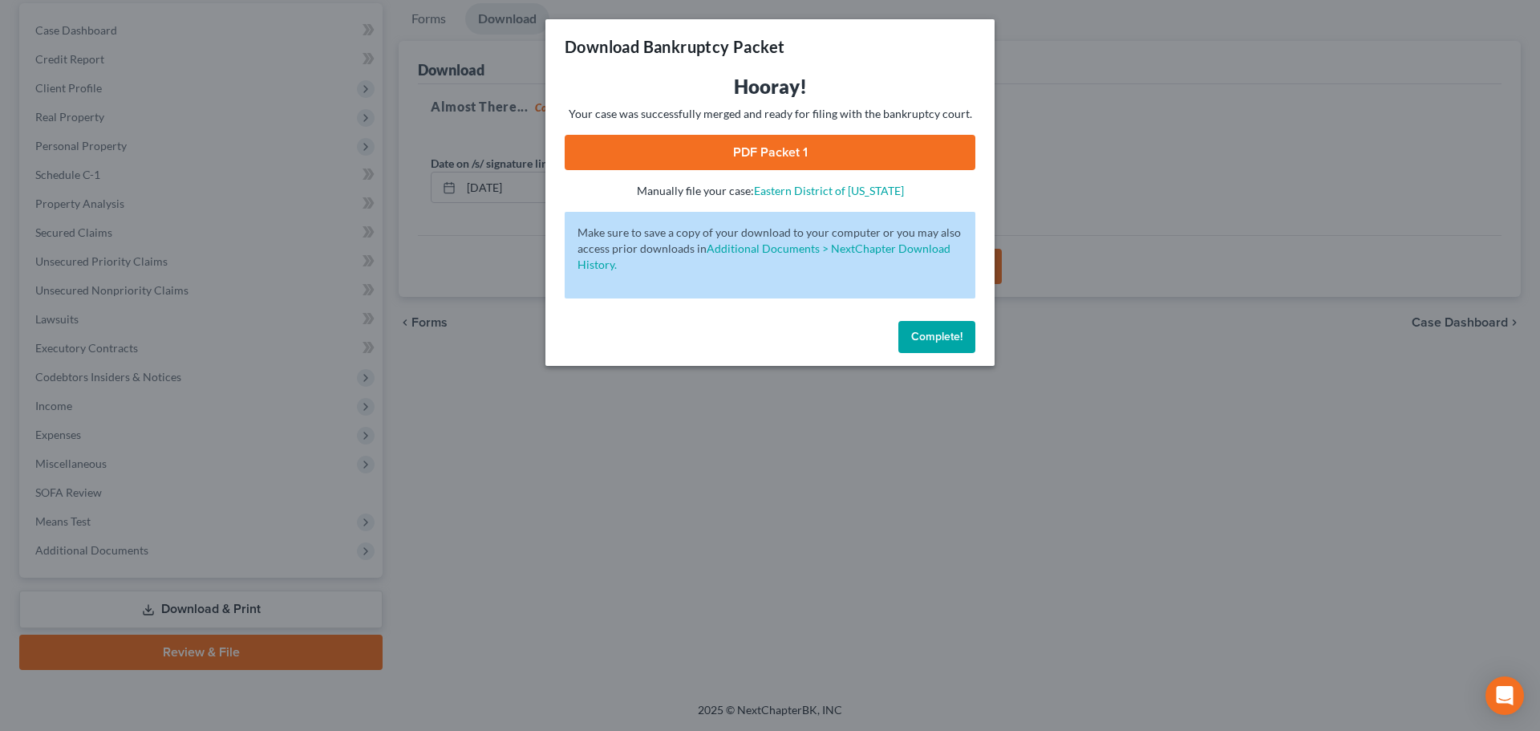
click at [727, 148] on link "PDF Packet 1" at bounding box center [770, 152] width 411 height 35
click at [971, 321] on button "Complete!" at bounding box center [936, 337] width 77 height 32
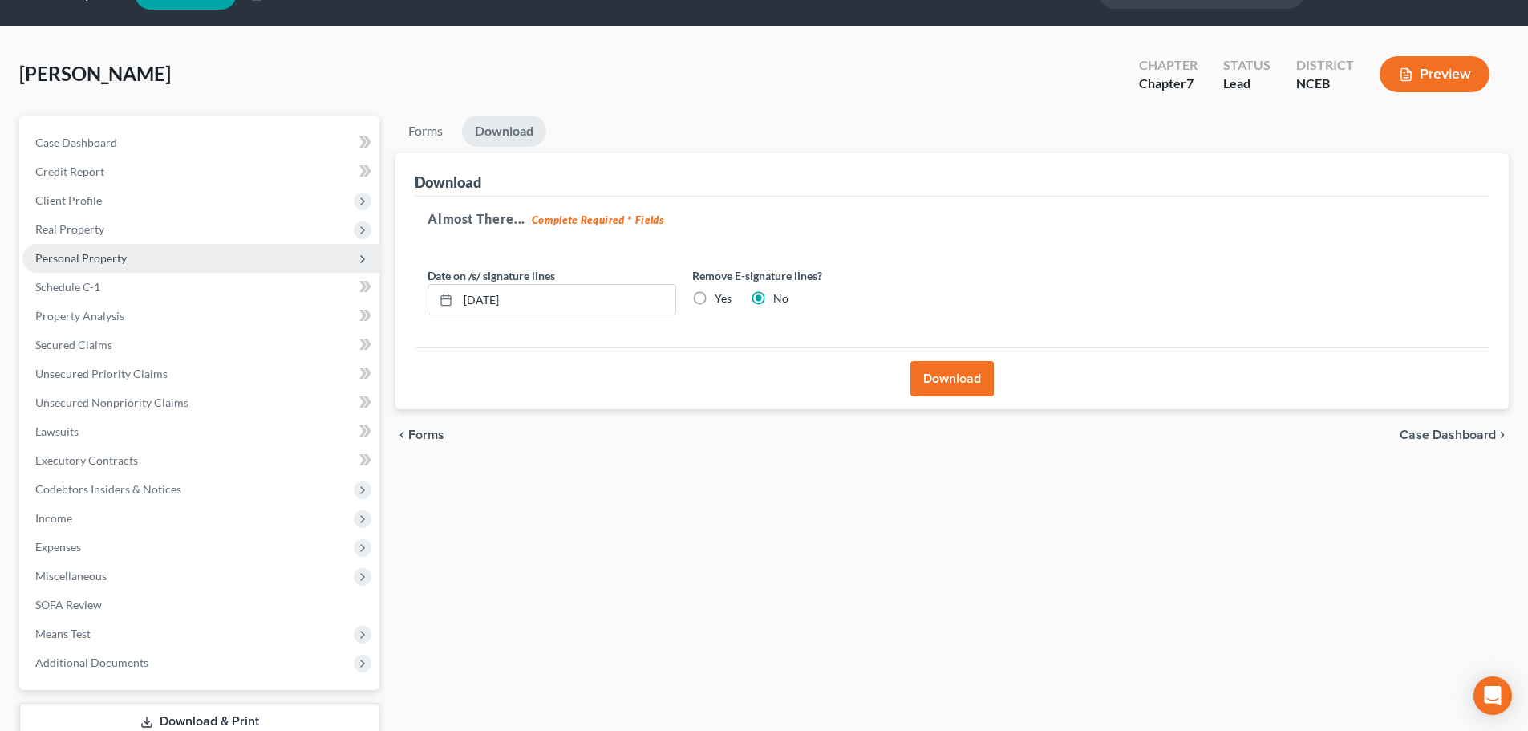
scroll to position [0, 0]
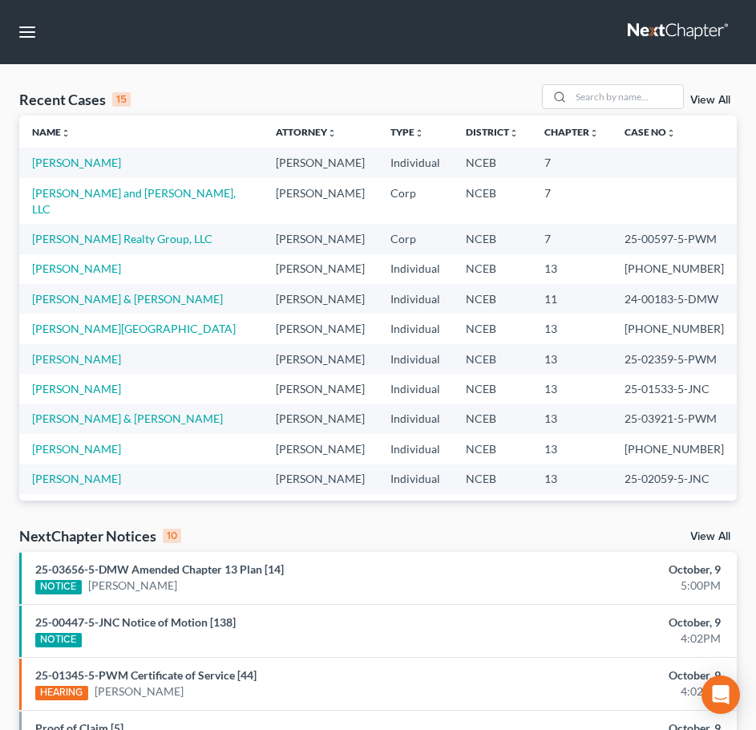
scroll to position [110, 0]
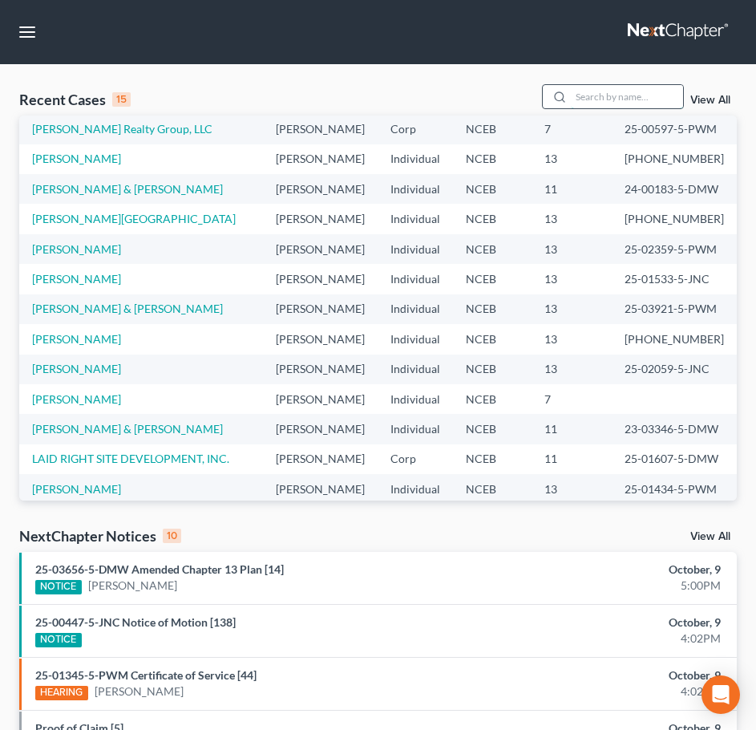
click at [647, 102] on input "search" at bounding box center [627, 96] width 112 height 23
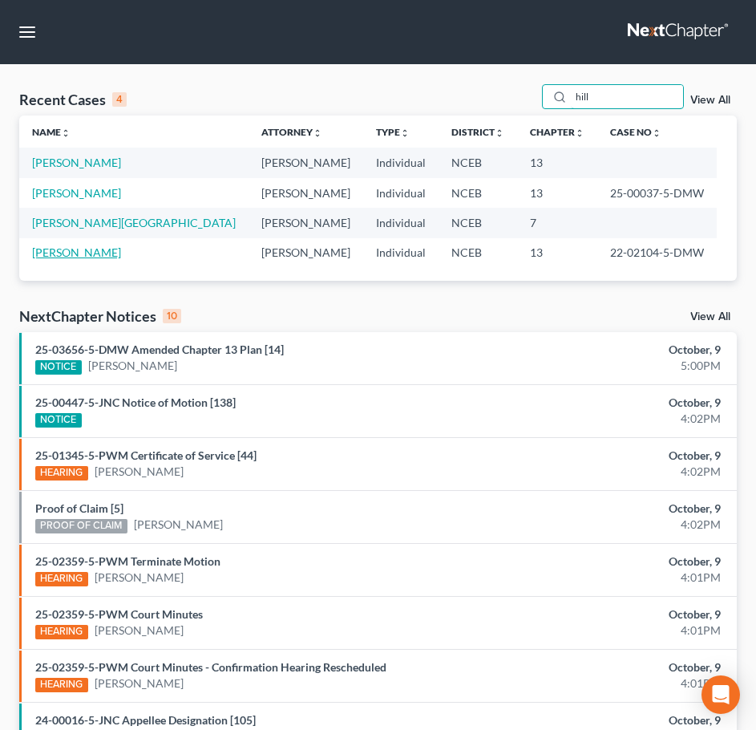
type input "hill"
click at [63, 254] on link "[PERSON_NAME]" at bounding box center [76, 252] width 89 height 14
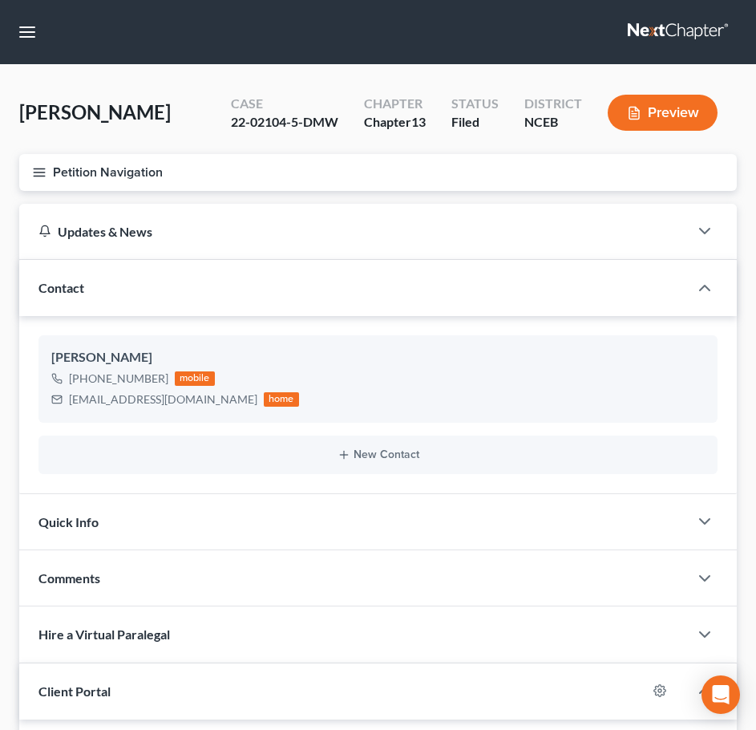
click at [33, 172] on icon "button" at bounding box center [39, 172] width 14 height 14
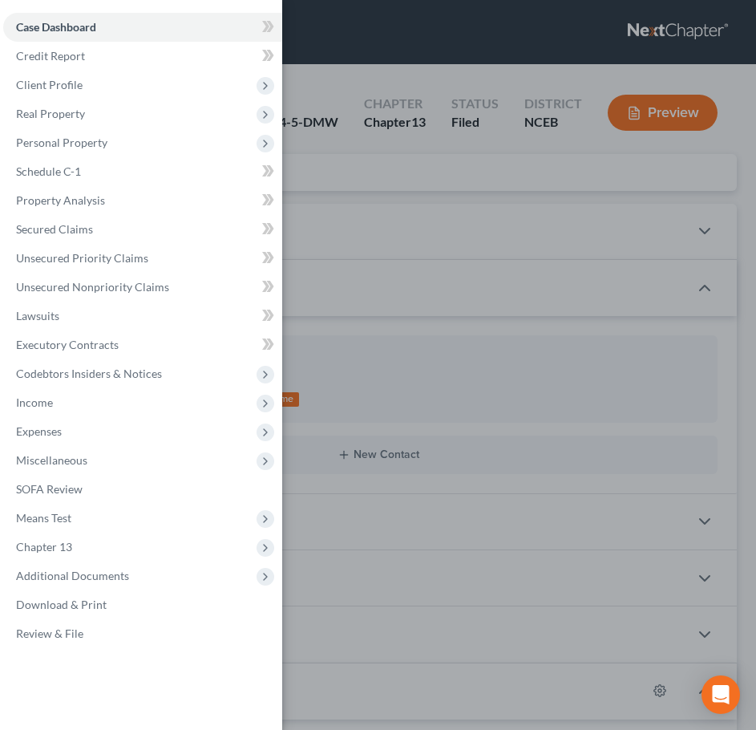
click at [347, 157] on div "Case Dashboard Payments Invoices Payments Payments Credit Report Client Profile" at bounding box center [378, 365] width 756 height 730
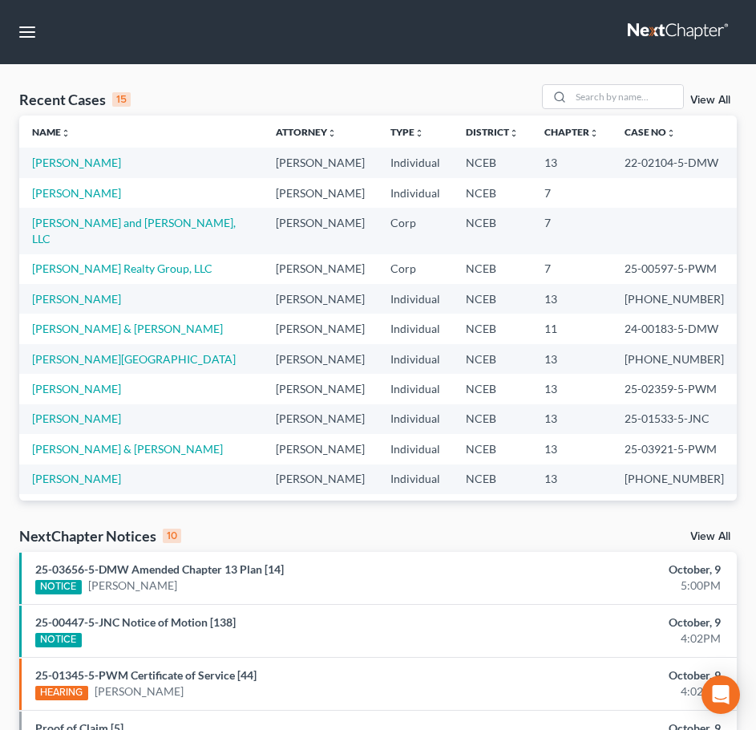
click at [709, 103] on link "View All" at bounding box center [711, 100] width 40 height 11
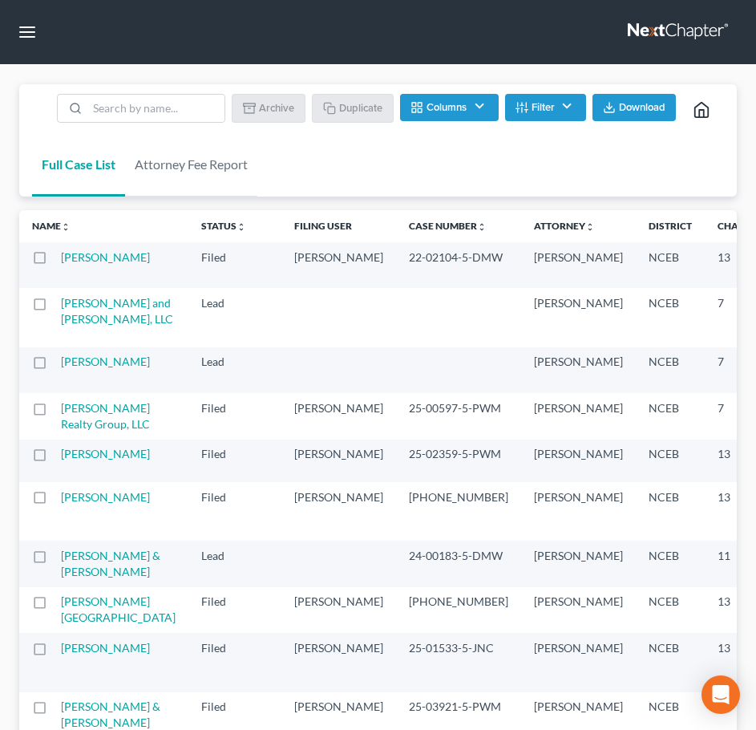
click at [55, 261] on label at bounding box center [55, 261] width 0 height 0
click at [61, 255] on input "checkbox" at bounding box center [66, 254] width 10 height 10
click at [359, 104] on button "Duplicate" at bounding box center [354, 107] width 80 height 27
click at [99, 168] on link "Full Case List" at bounding box center [78, 164] width 93 height 64
click at [55, 261] on label at bounding box center [55, 261] width 0 height 0
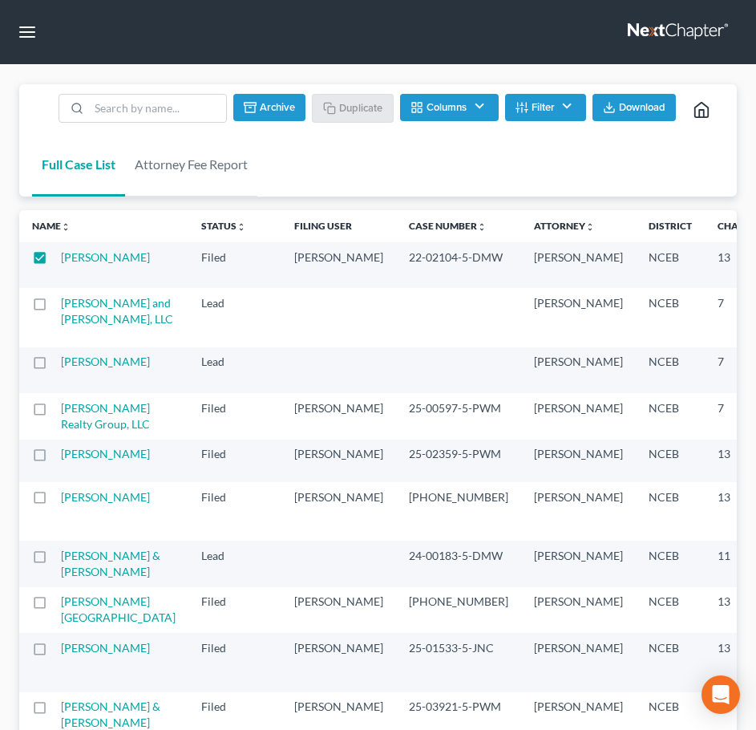
click at [61, 260] on input "checkbox" at bounding box center [66, 254] width 10 height 10
checkbox input "false"
click at [67, 170] on link "Full Case List" at bounding box center [78, 164] width 93 height 64
click at [147, 107] on input "search" at bounding box center [155, 108] width 137 height 27
type input "hill"
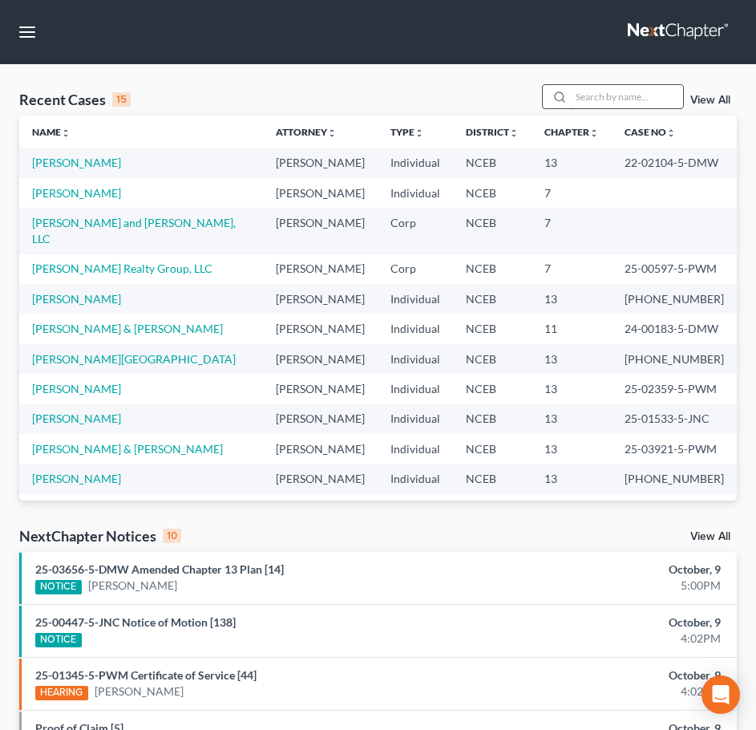
click at [574, 98] on input "search" at bounding box center [627, 96] width 112 height 23
type input "hill"
click at [706, 102] on link "View All" at bounding box center [711, 100] width 40 height 11
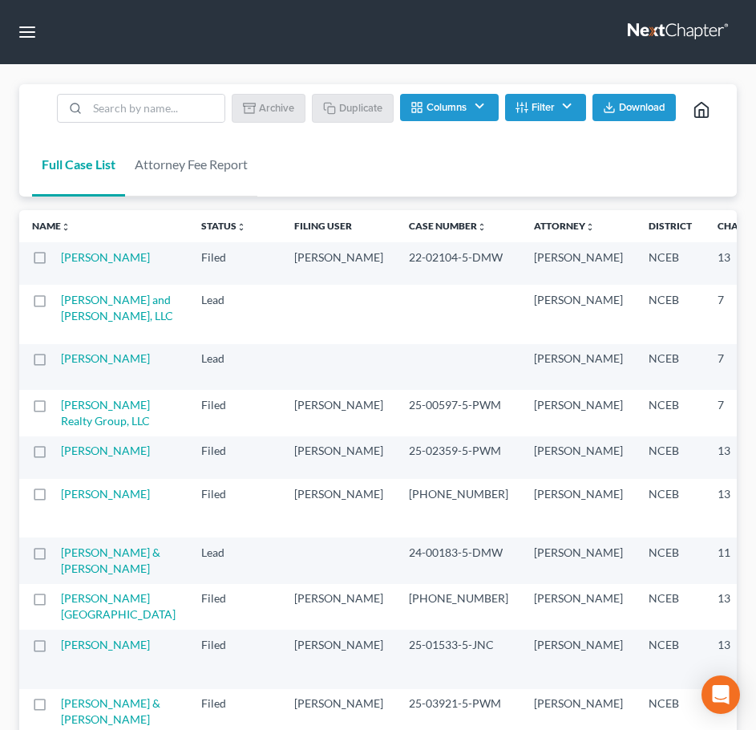
click at [55, 261] on label at bounding box center [55, 261] width 0 height 0
click at [61, 259] on input "checkbox" at bounding box center [66, 254] width 10 height 10
click at [344, 108] on button "Duplicate" at bounding box center [354, 107] width 80 height 27
checkbox input "false"
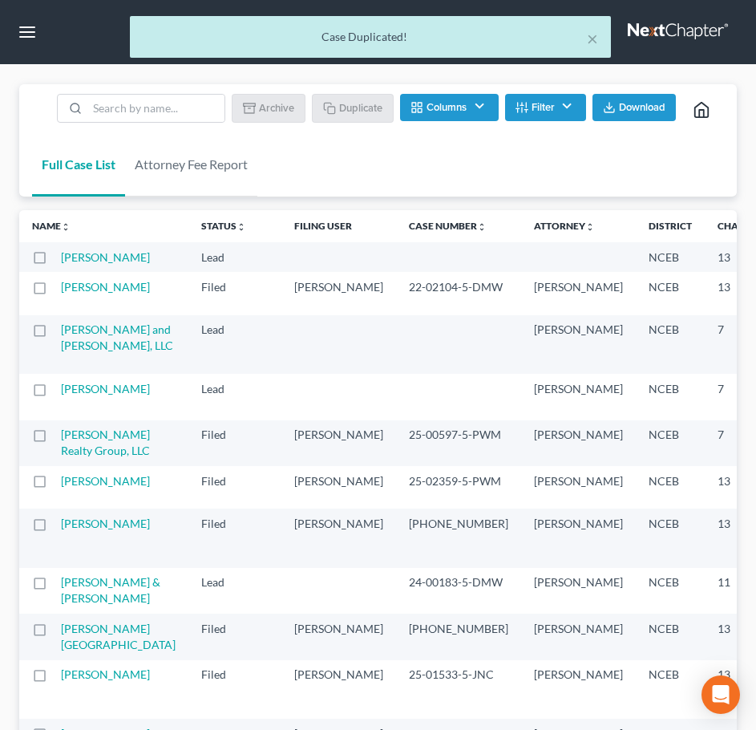
click at [55, 261] on label at bounding box center [55, 261] width 0 height 0
click at [61, 257] on input "checkbox" at bounding box center [66, 254] width 10 height 10
checkbox input "true"
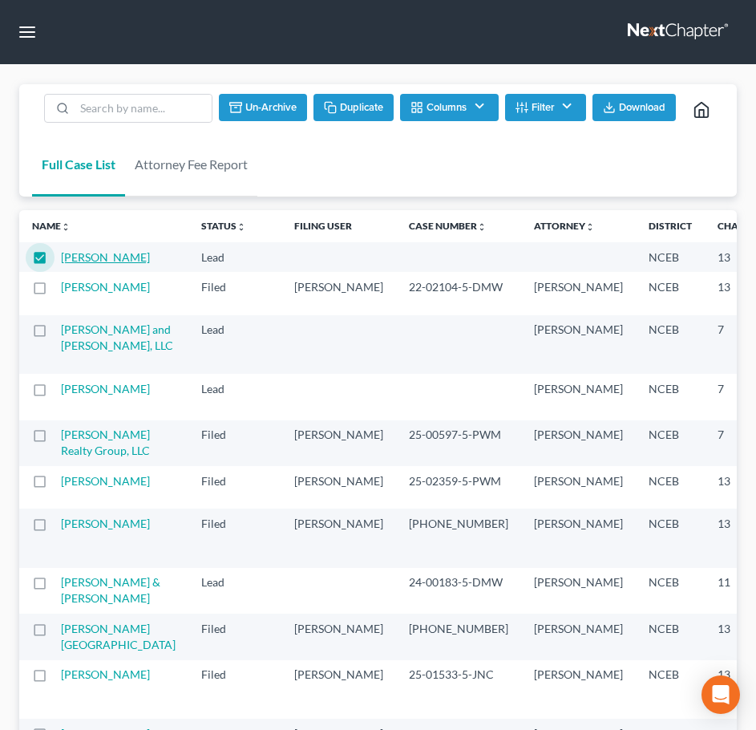
click at [79, 253] on link "[PERSON_NAME]" at bounding box center [105, 257] width 89 height 14
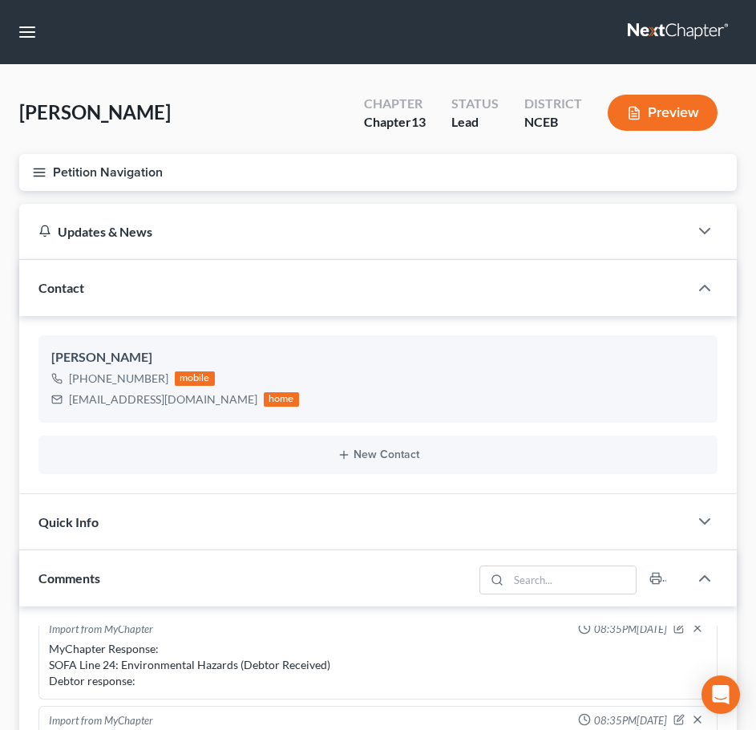
click at [41, 184] on button "Petition Navigation" at bounding box center [378, 172] width 718 height 37
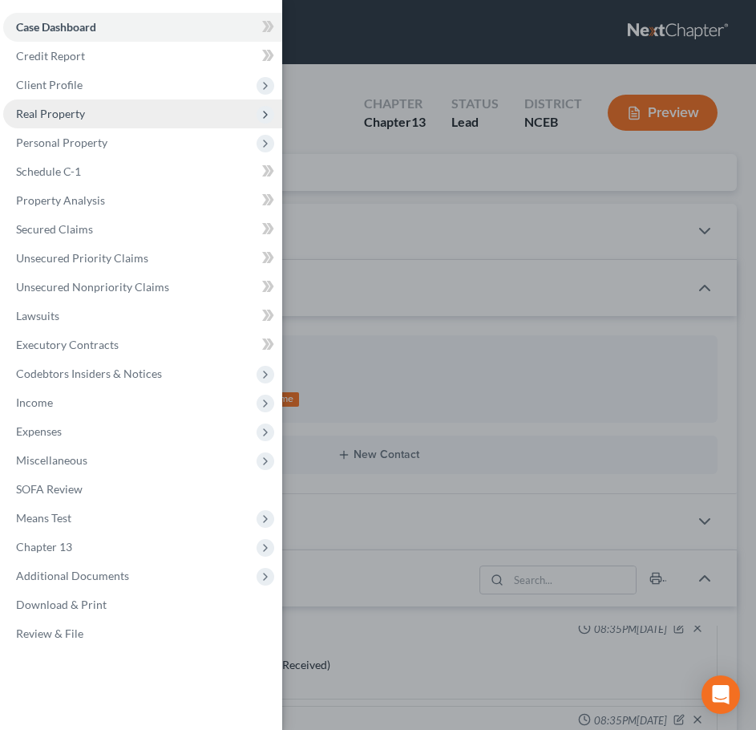
click at [95, 116] on span "Real Property" at bounding box center [142, 113] width 279 height 29
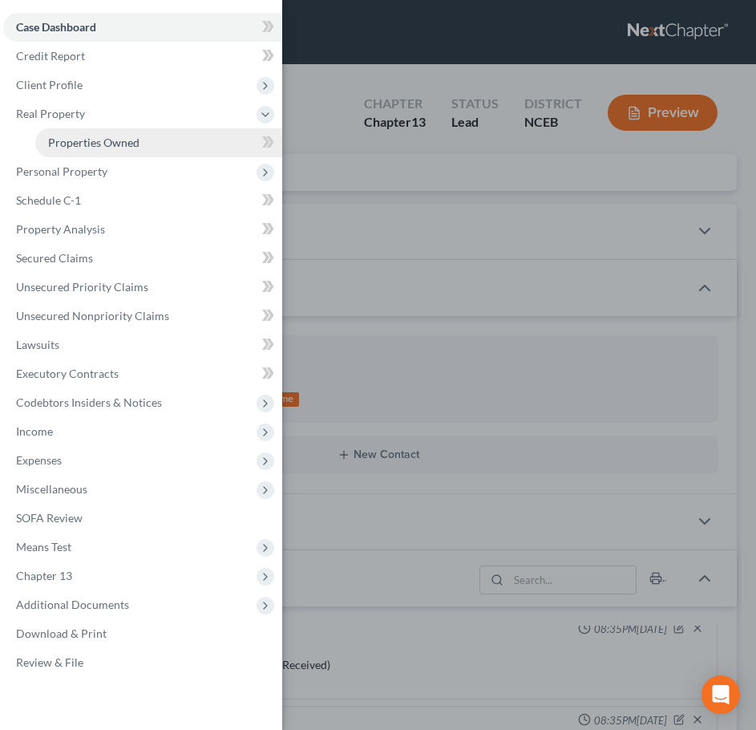
click at [128, 140] on span "Properties Owned" at bounding box center [93, 143] width 91 height 14
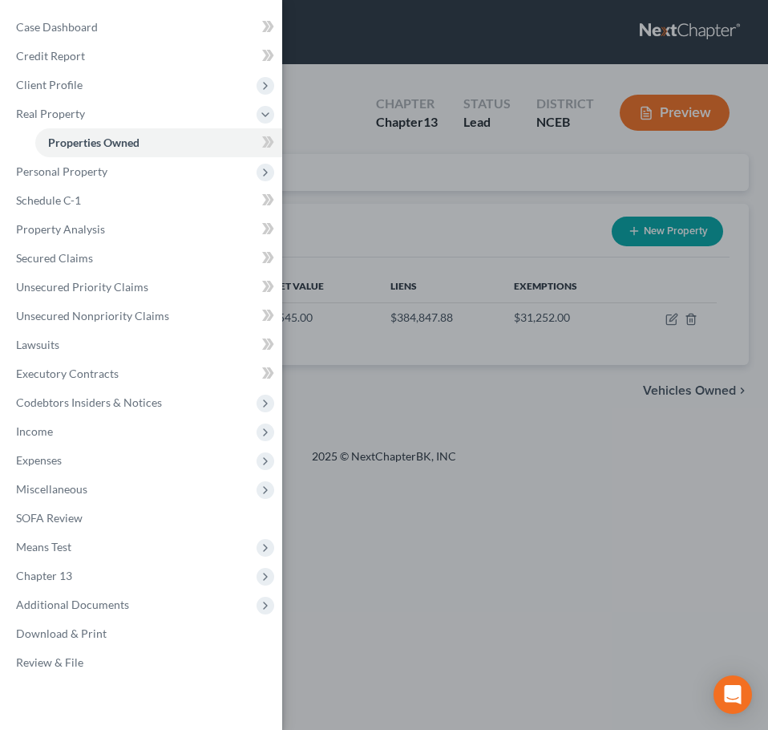
click at [365, 133] on div "Case Dashboard Payments Invoices Payments Payments Credit Report Client Profile" at bounding box center [384, 365] width 768 height 730
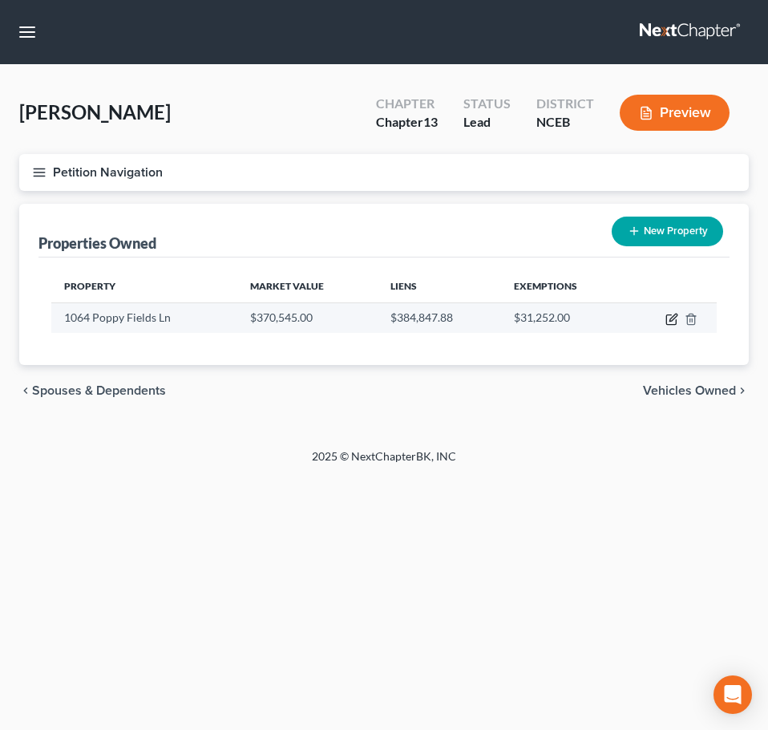
click at [671, 318] on icon "button" at bounding box center [672, 319] width 13 height 13
select select "28"
select select "3"
select select "5"
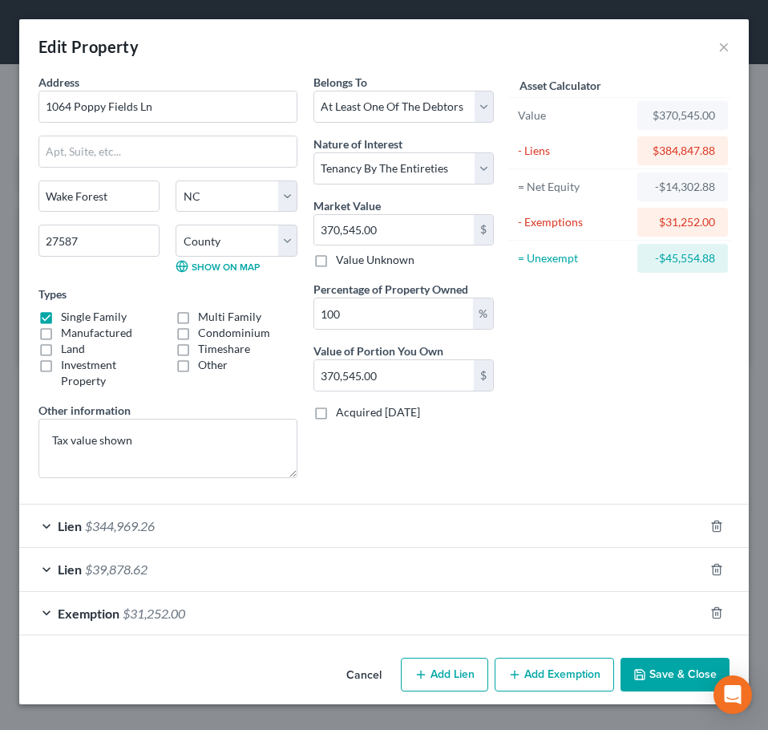
click at [257, 522] on div "Lien $344,969.26" at bounding box center [361, 526] width 685 height 43
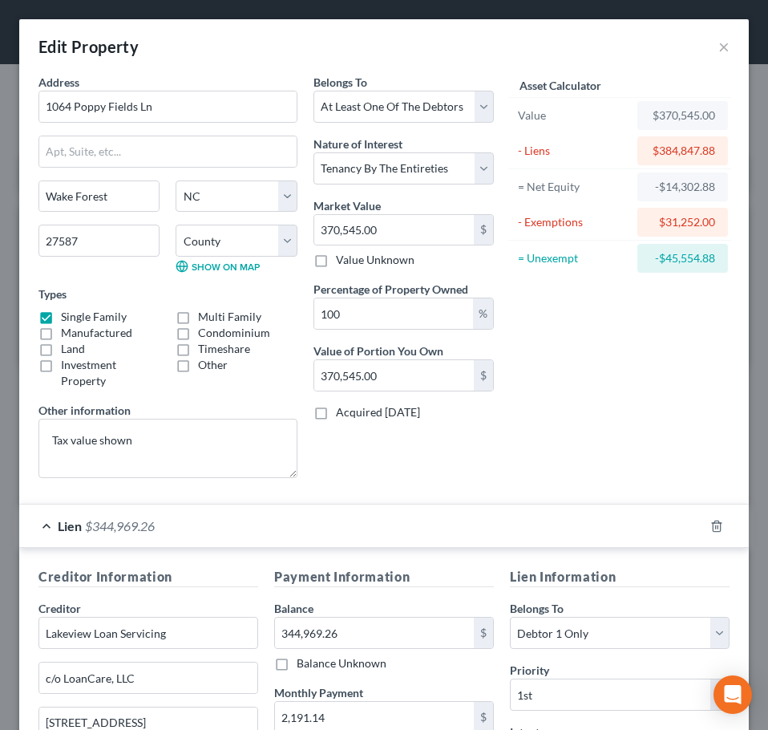
scroll to position [348, 0]
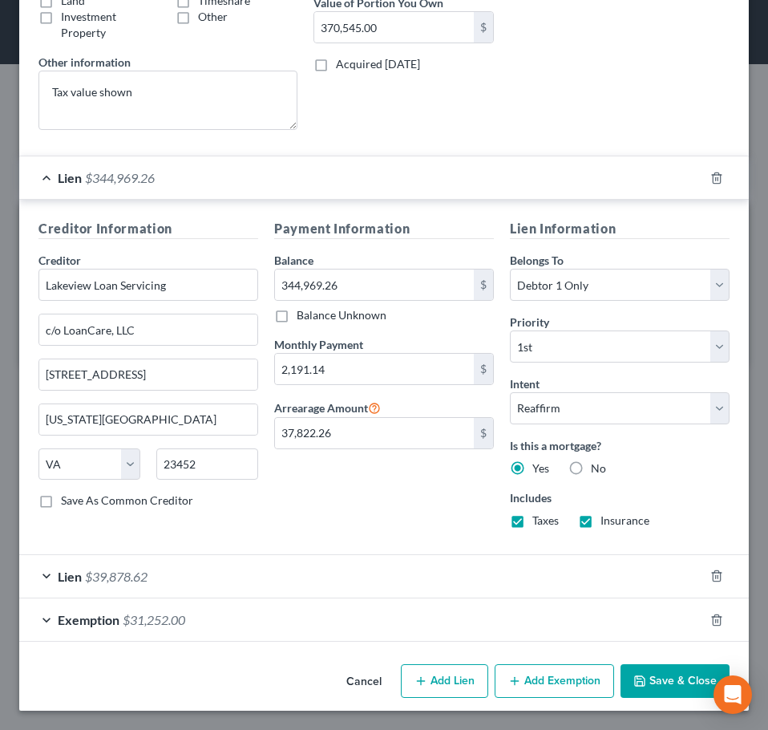
click at [168, 580] on div "Lien $39,878.62" at bounding box center [361, 576] width 685 height 43
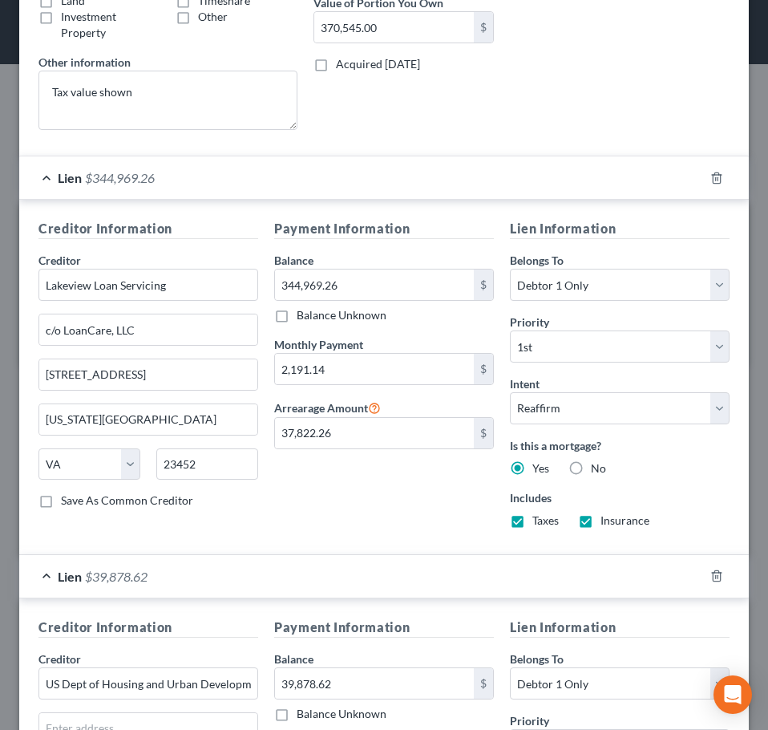
click at [168, 580] on div "Lien $39,878.62" at bounding box center [361, 576] width 685 height 43
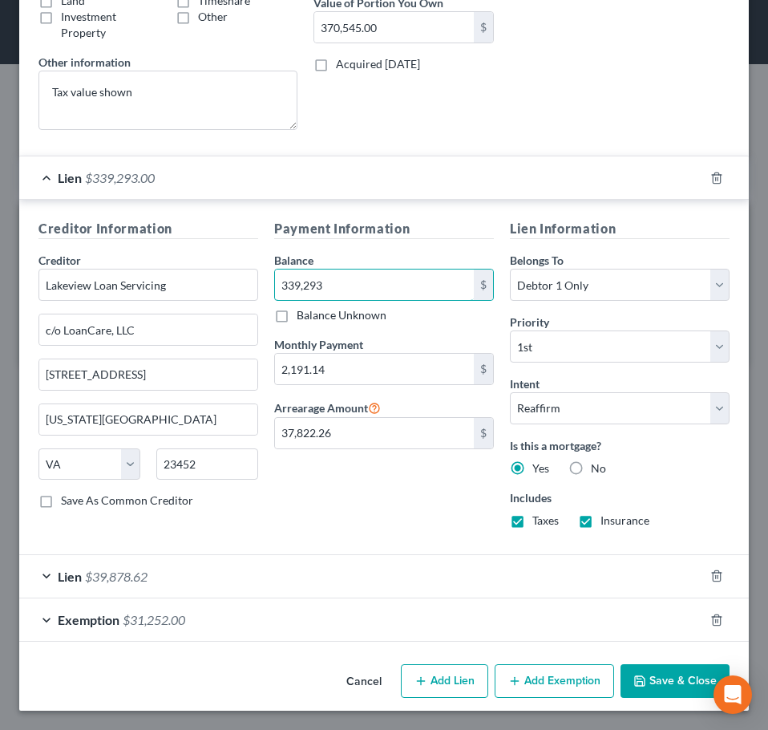
type input "339,293"
type input "22,228.09"
click at [246, 517] on div "Creditor Information Creditor * Lakeview Loan Servicing c/o LoanCare, LLC [STRE…" at bounding box center [148, 380] width 236 height 322
click at [635, 685] on icon "button" at bounding box center [640, 681] width 13 height 13
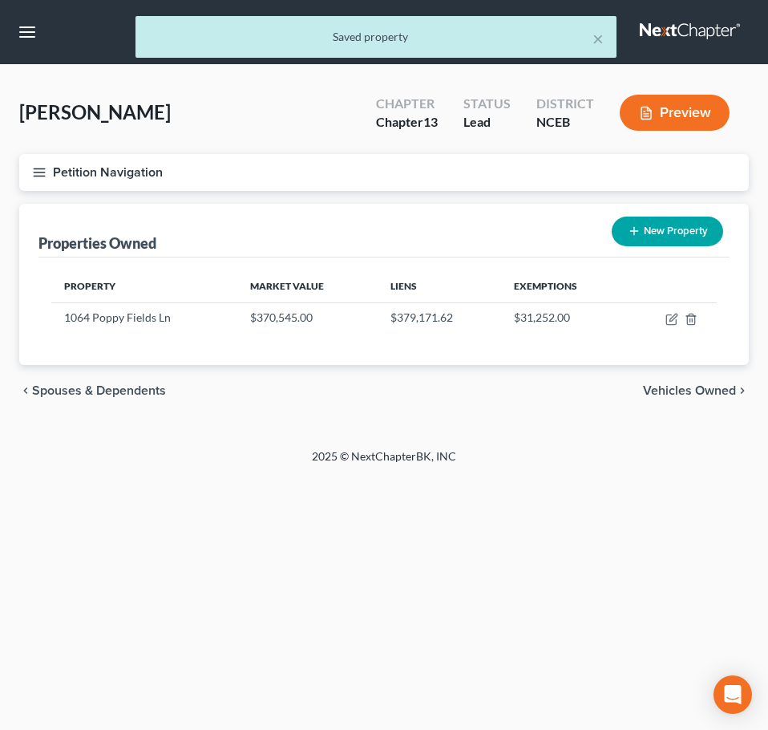
click at [43, 176] on line "button" at bounding box center [39, 176] width 11 height 0
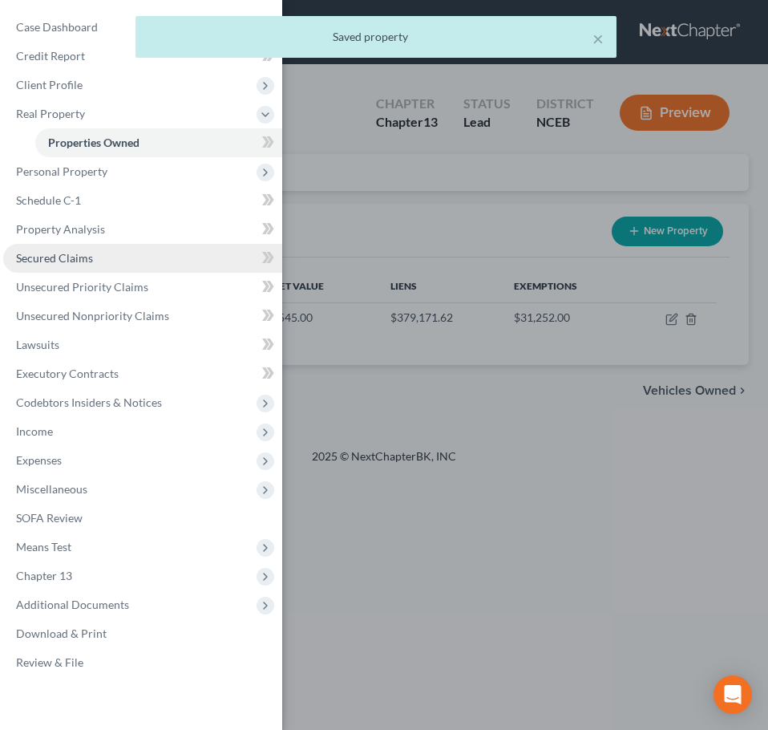
click at [78, 263] on span "Secured Claims" at bounding box center [54, 258] width 77 height 14
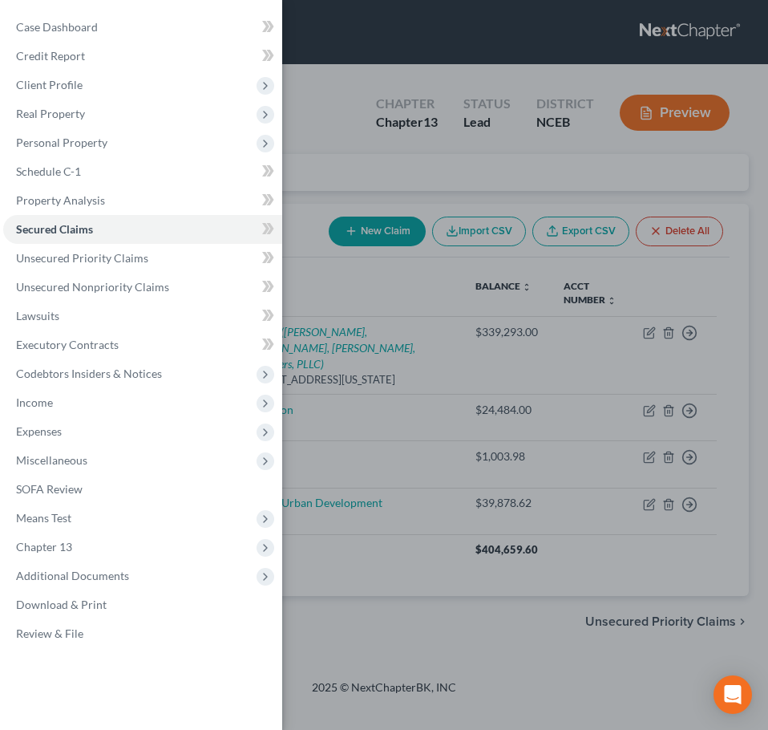
click at [331, 183] on div "Case Dashboard Payments Invoices Payments Payments Credit Report Client Profile" at bounding box center [384, 365] width 768 height 730
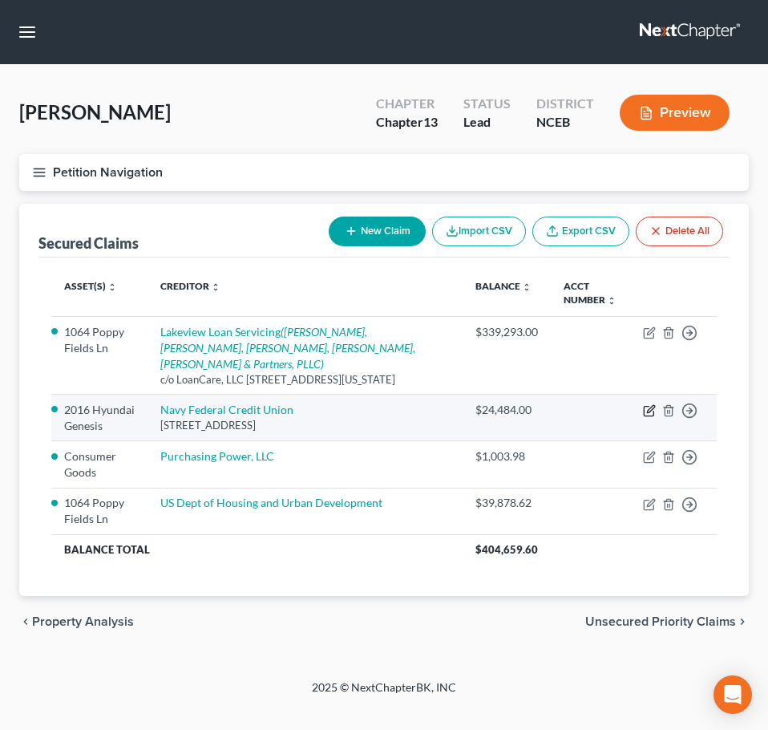
click at [646, 407] on icon "button" at bounding box center [649, 412] width 10 height 10
select select "48"
select select "2"
select select "0"
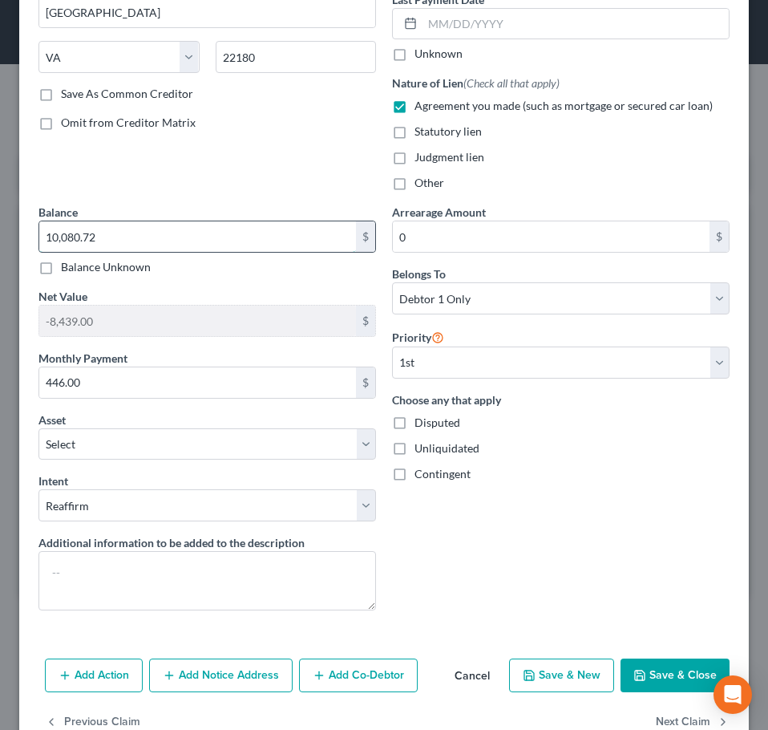
scroll to position [269, 0]
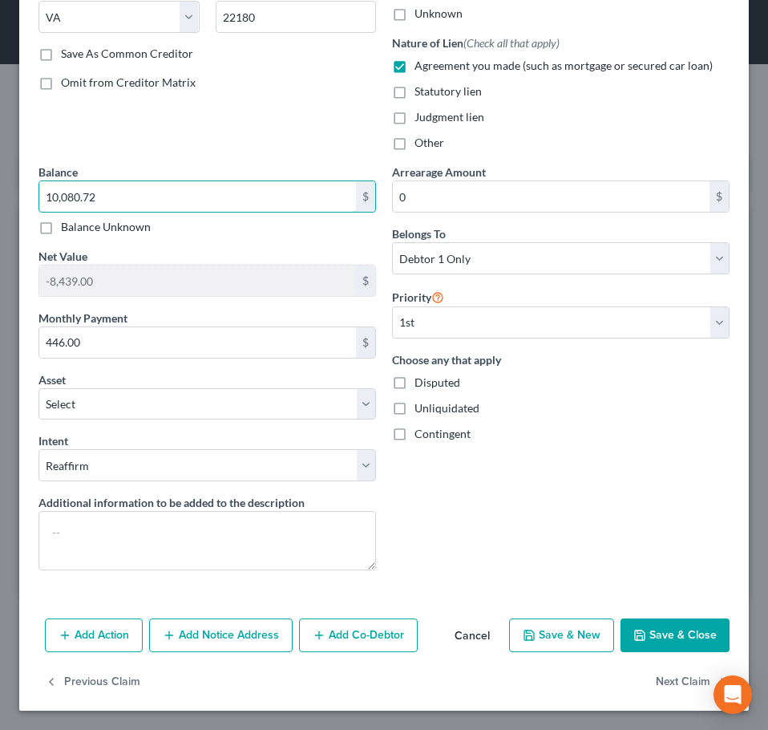
type input "10,080.72"
click at [659, 638] on button "Save & Close" at bounding box center [675, 635] width 109 height 34
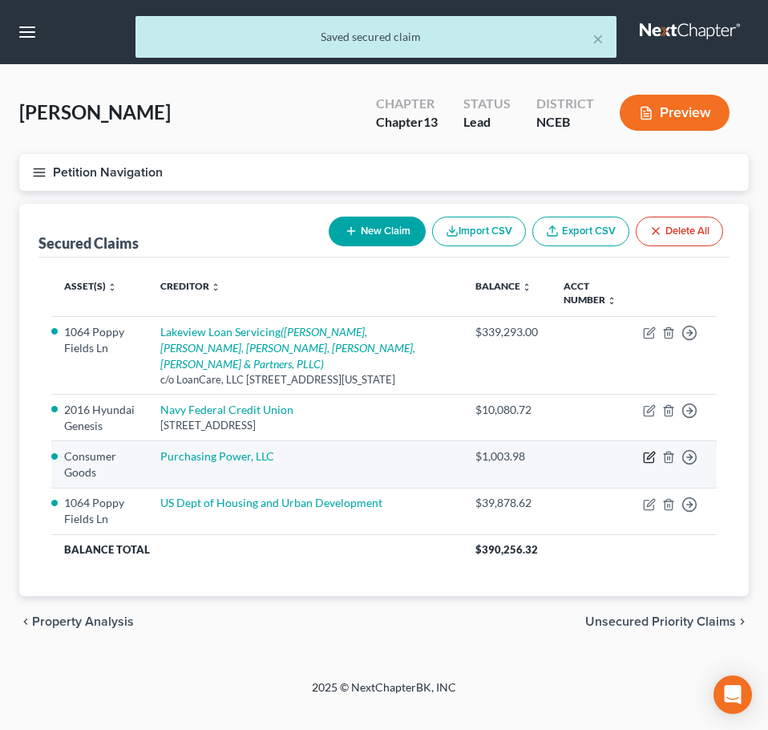
click at [651, 457] on icon "button" at bounding box center [650, 455] width 7 height 7
select select "0"
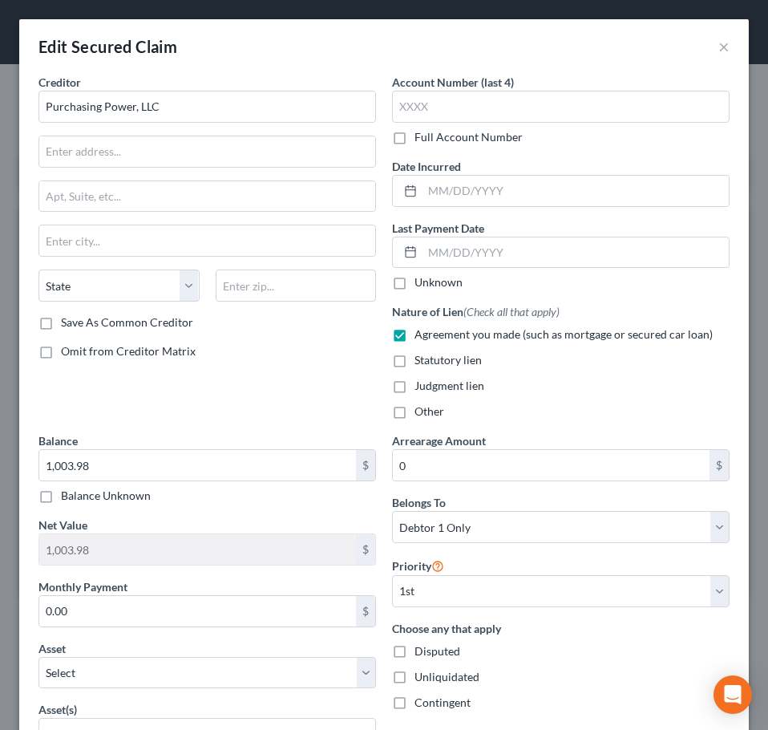
scroll to position [535, 0]
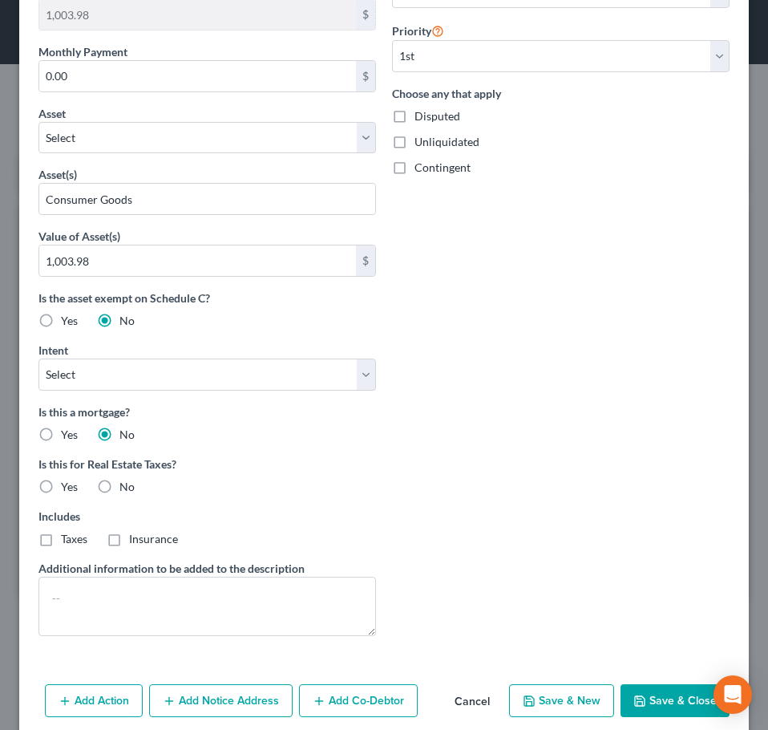
click at [472, 700] on button "Cancel" at bounding box center [472, 702] width 61 height 32
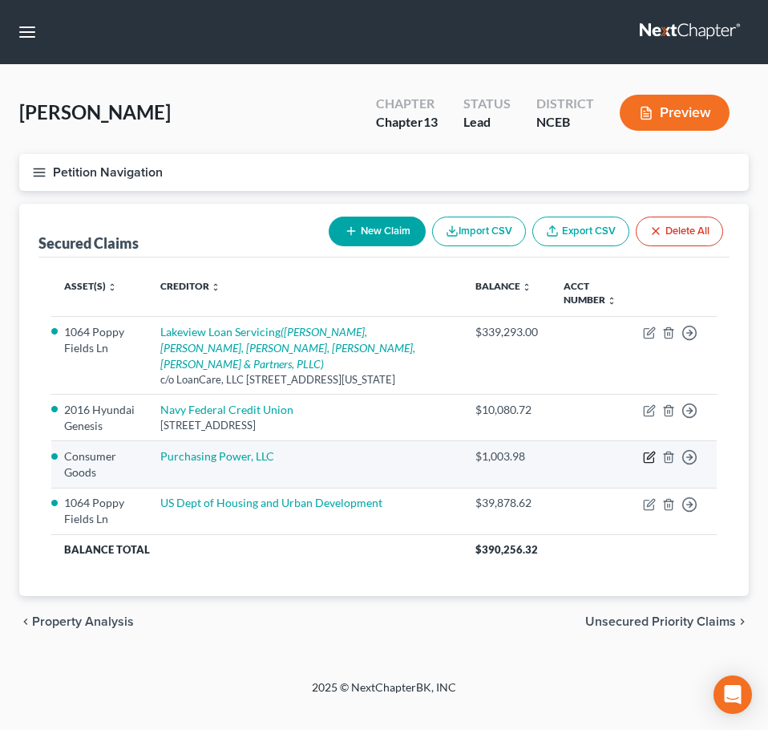
click at [651, 460] on icon "button" at bounding box center [649, 457] width 13 height 13
select select "0"
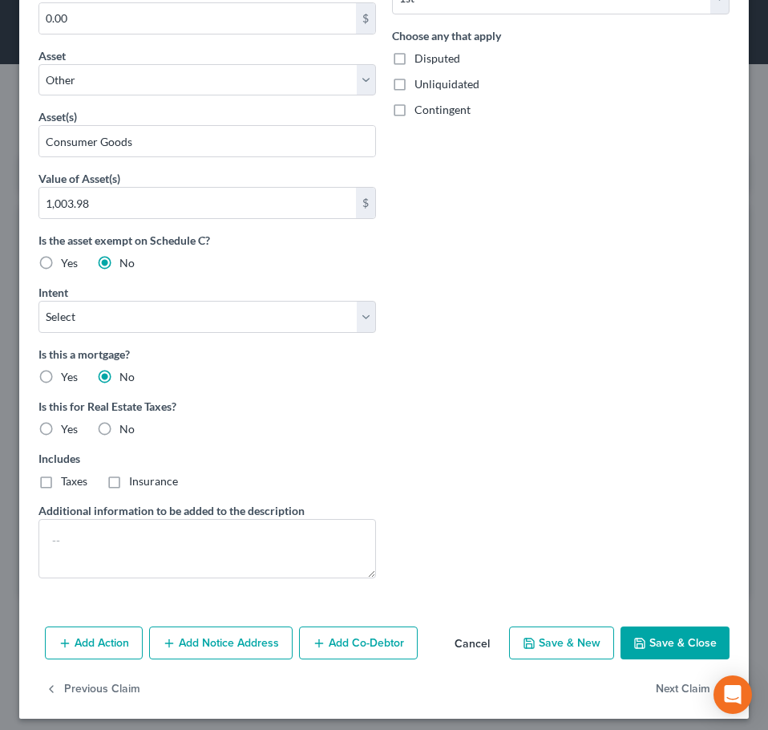
scroll to position [601, 0]
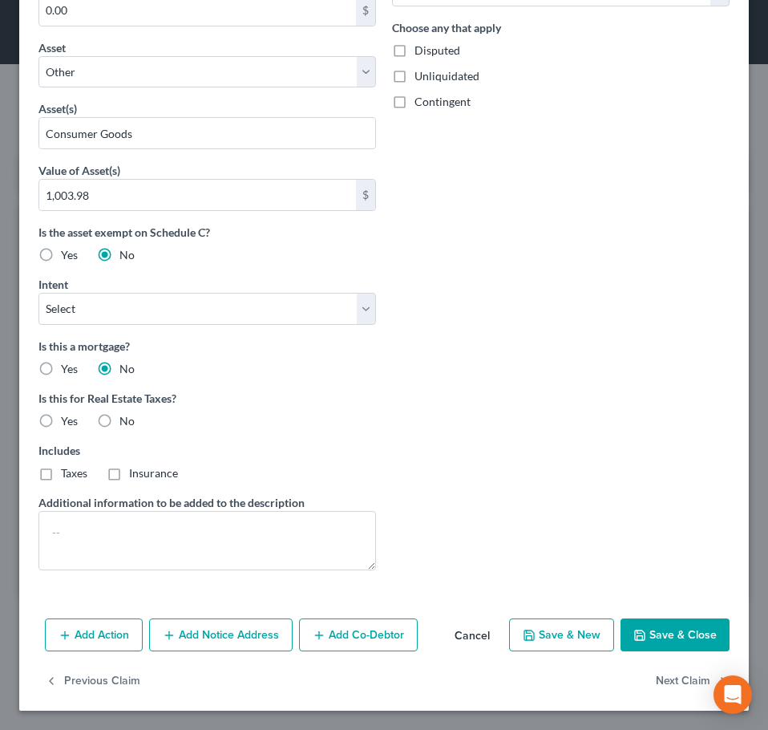
type input "590.12"
click at [675, 651] on button "Save & Close" at bounding box center [675, 635] width 109 height 34
select select
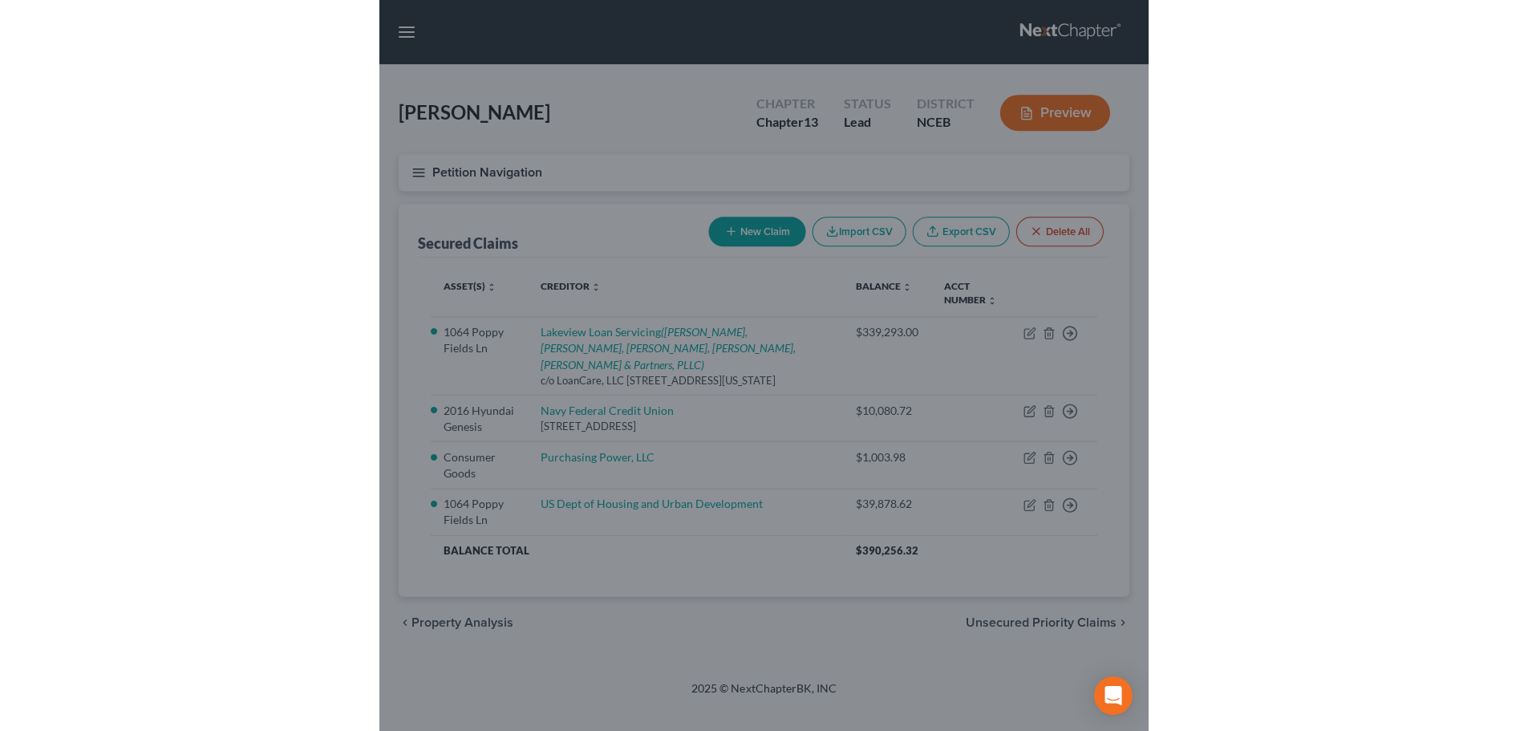
scroll to position [425, 0]
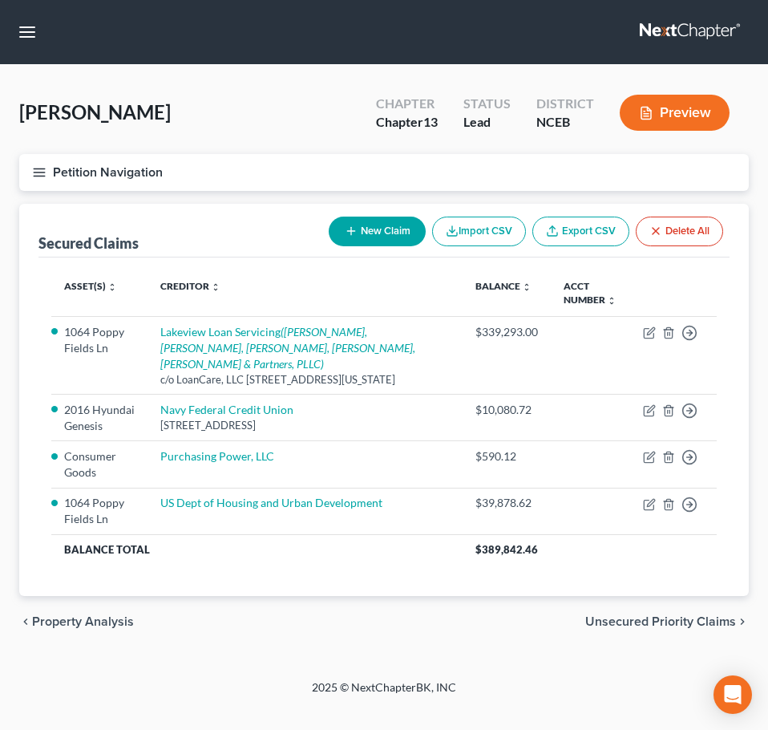
click at [39, 174] on icon "button" at bounding box center [39, 172] width 14 height 14
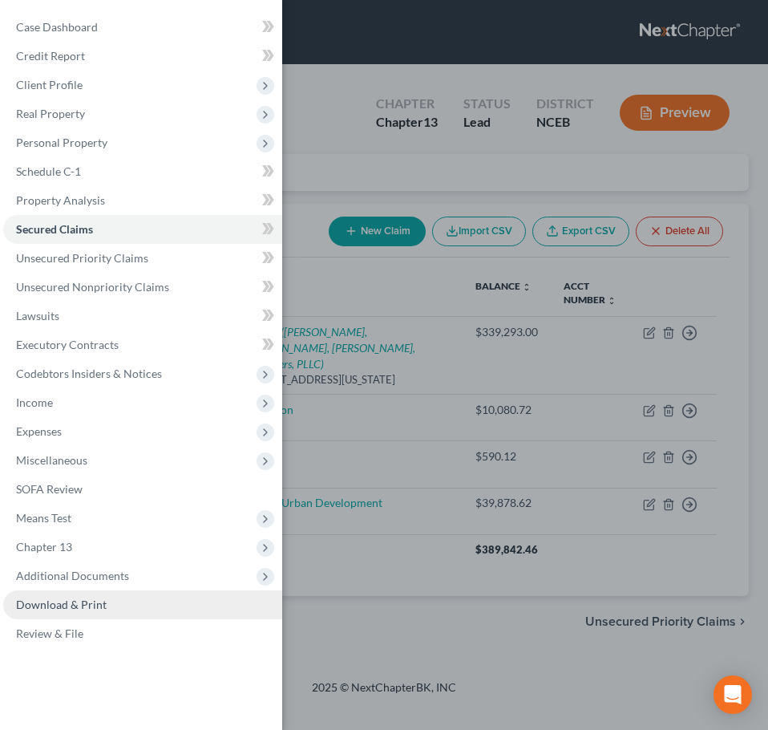
click at [173, 594] on link "Download & Print" at bounding box center [142, 604] width 279 height 29
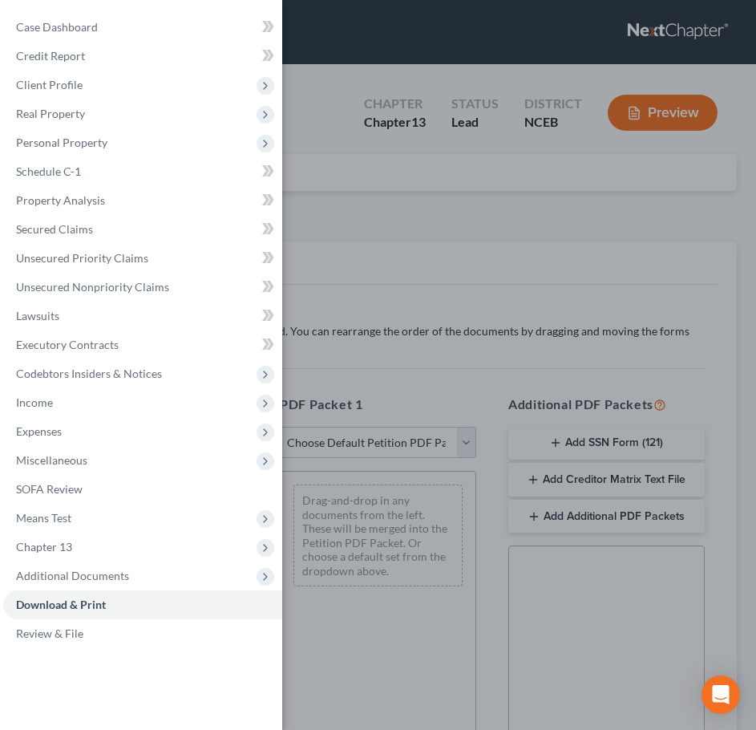
click at [330, 275] on div "Case Dashboard Payments Invoices Payments Payments Credit Report Client Profile" at bounding box center [378, 365] width 756 height 730
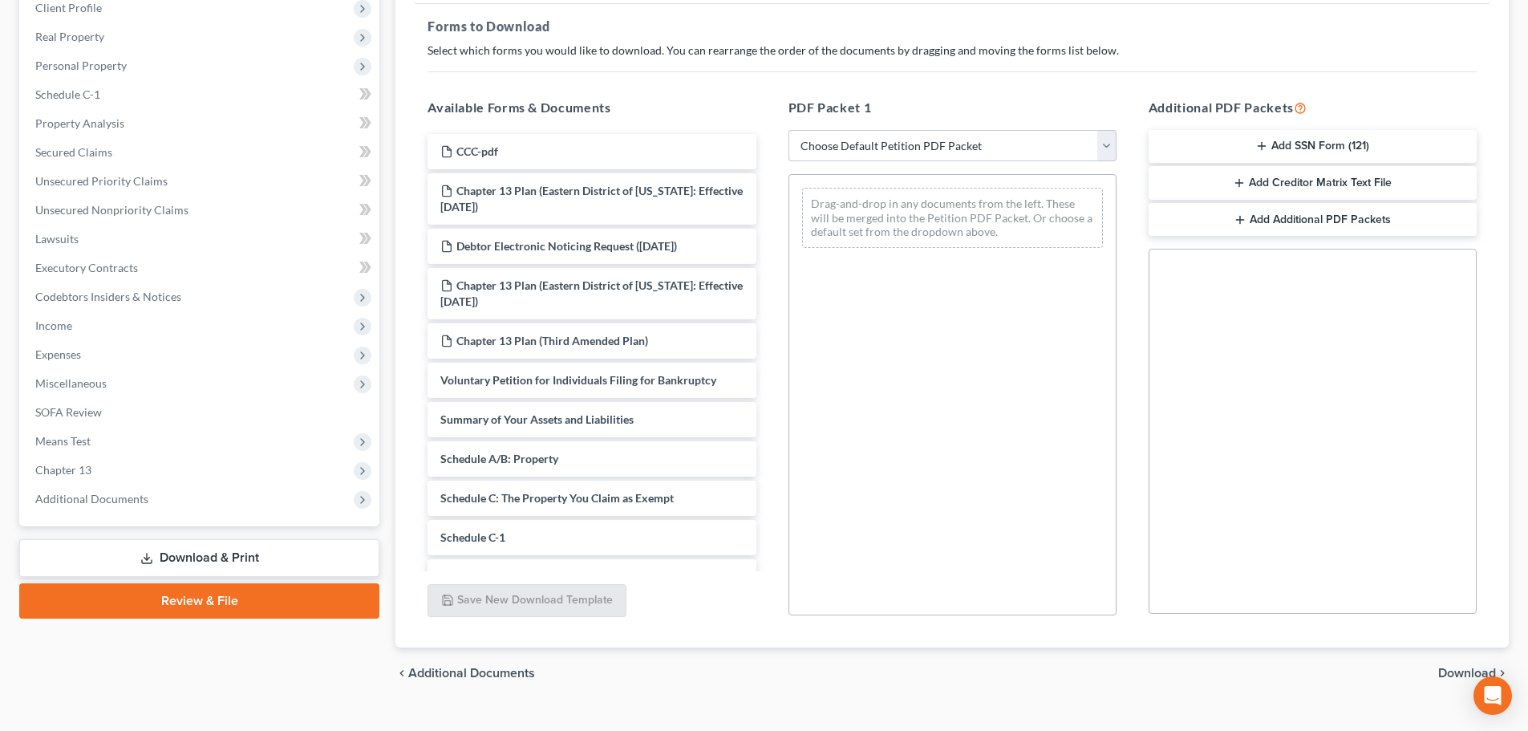
scroll to position [260, 0]
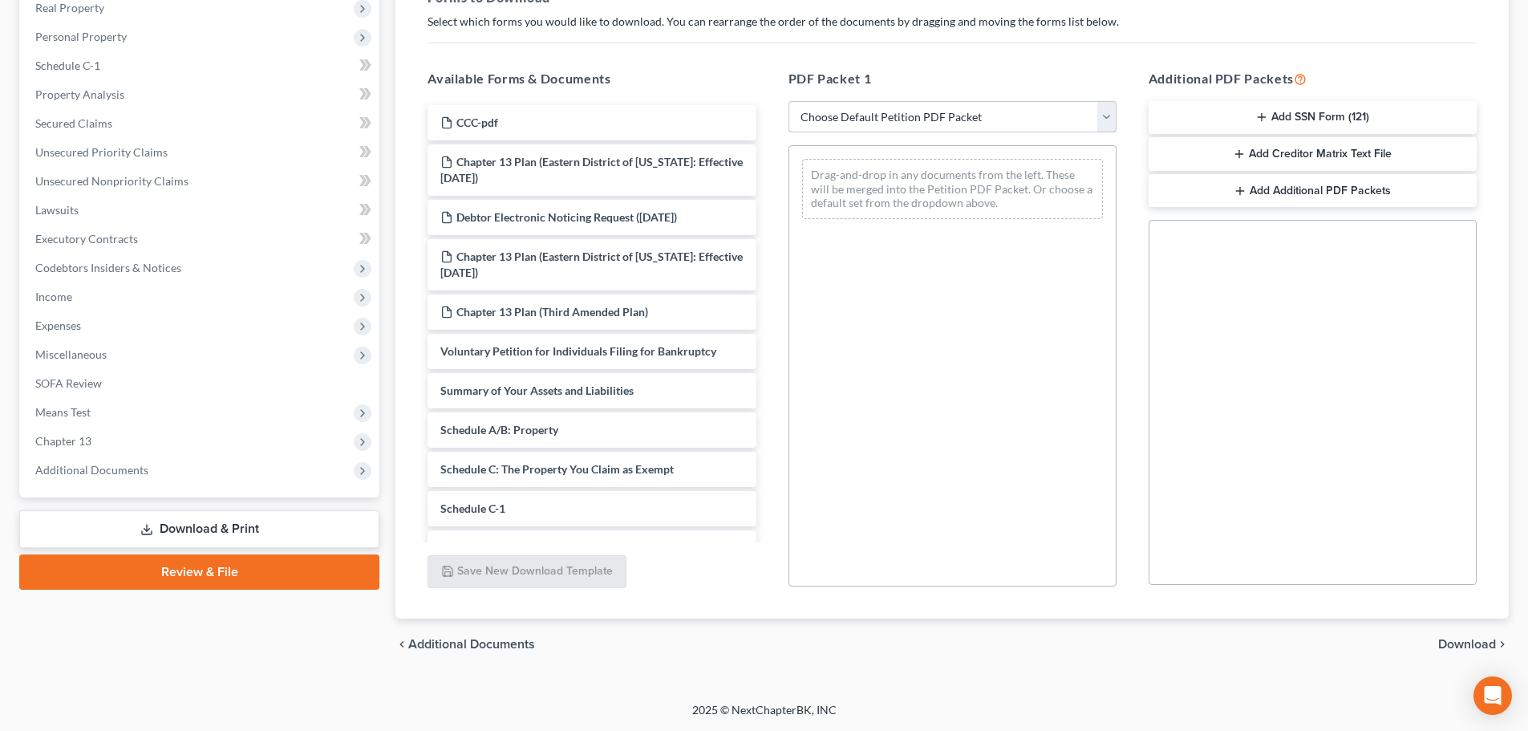
click at [768, 120] on select "Choose Default Petition PDF Packet Complete Bankruptcy Petition (all forms and …" at bounding box center [952, 117] width 328 height 32
select select "0"
click at [768, 101] on select "Choose Default Petition PDF Packet Complete Bankruptcy Petition (all forms and …" at bounding box center [952, 117] width 328 height 32
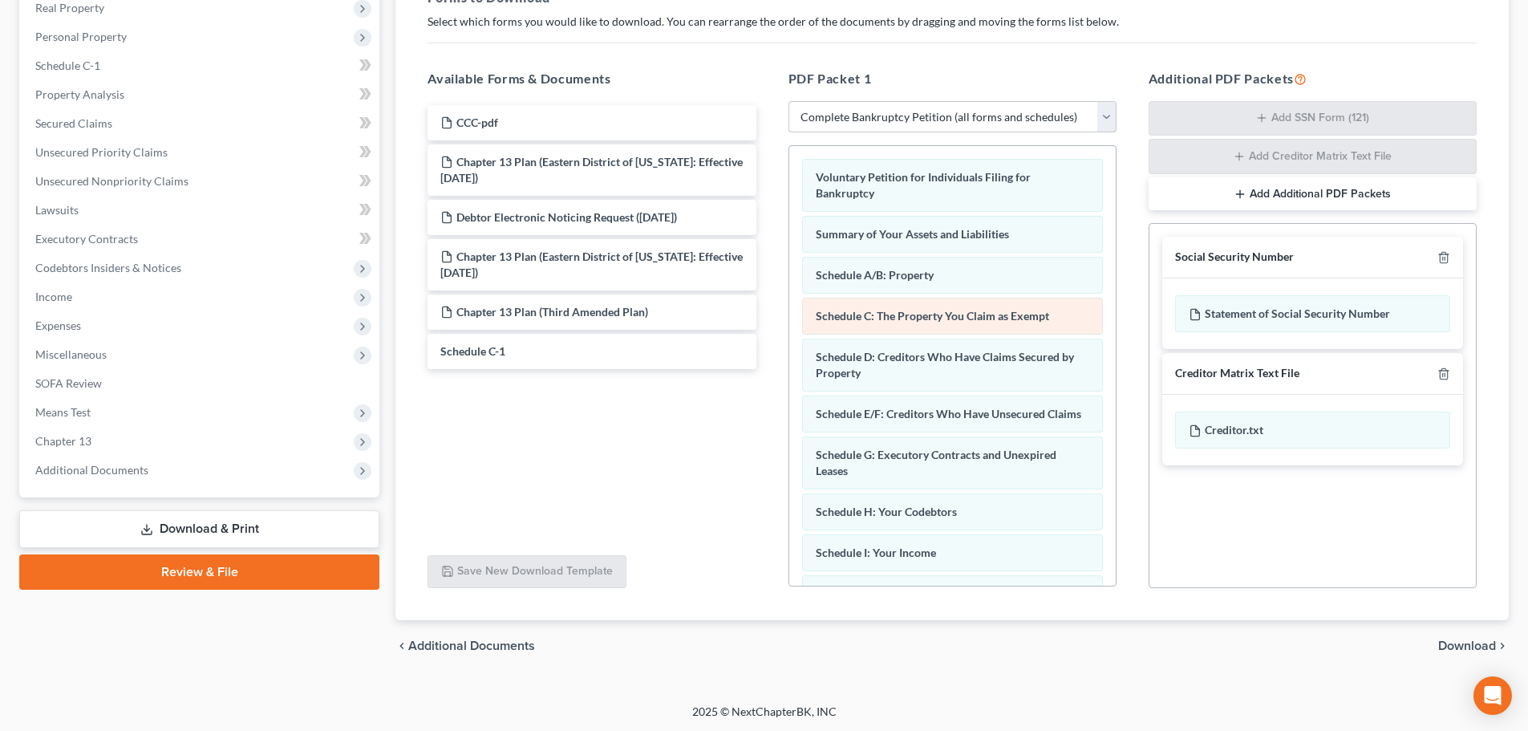
scroll to position [440, 0]
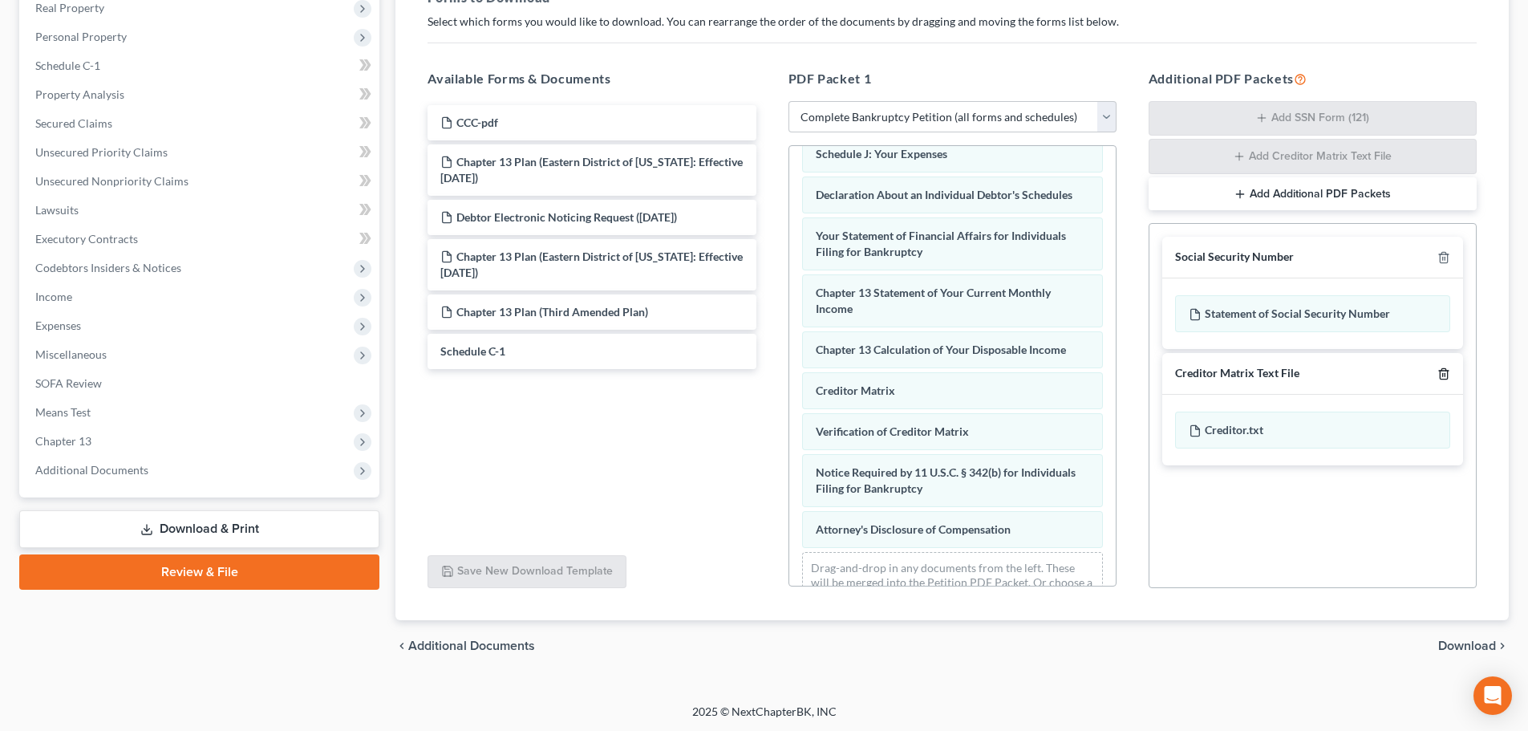
click at [768, 377] on icon "button" at bounding box center [1443, 373] width 13 height 13
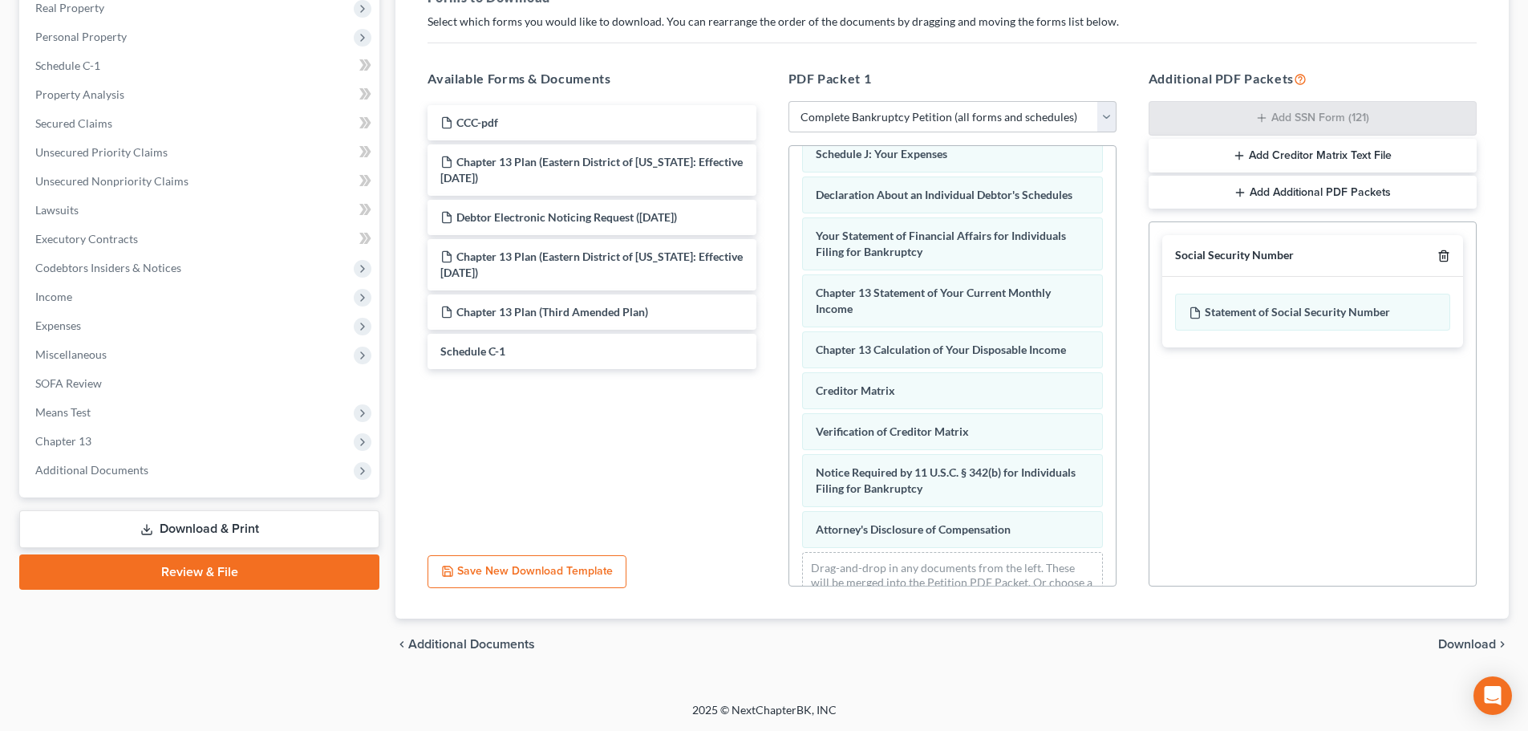
click at [768, 253] on polyline "button" at bounding box center [1444, 253] width 10 height 0
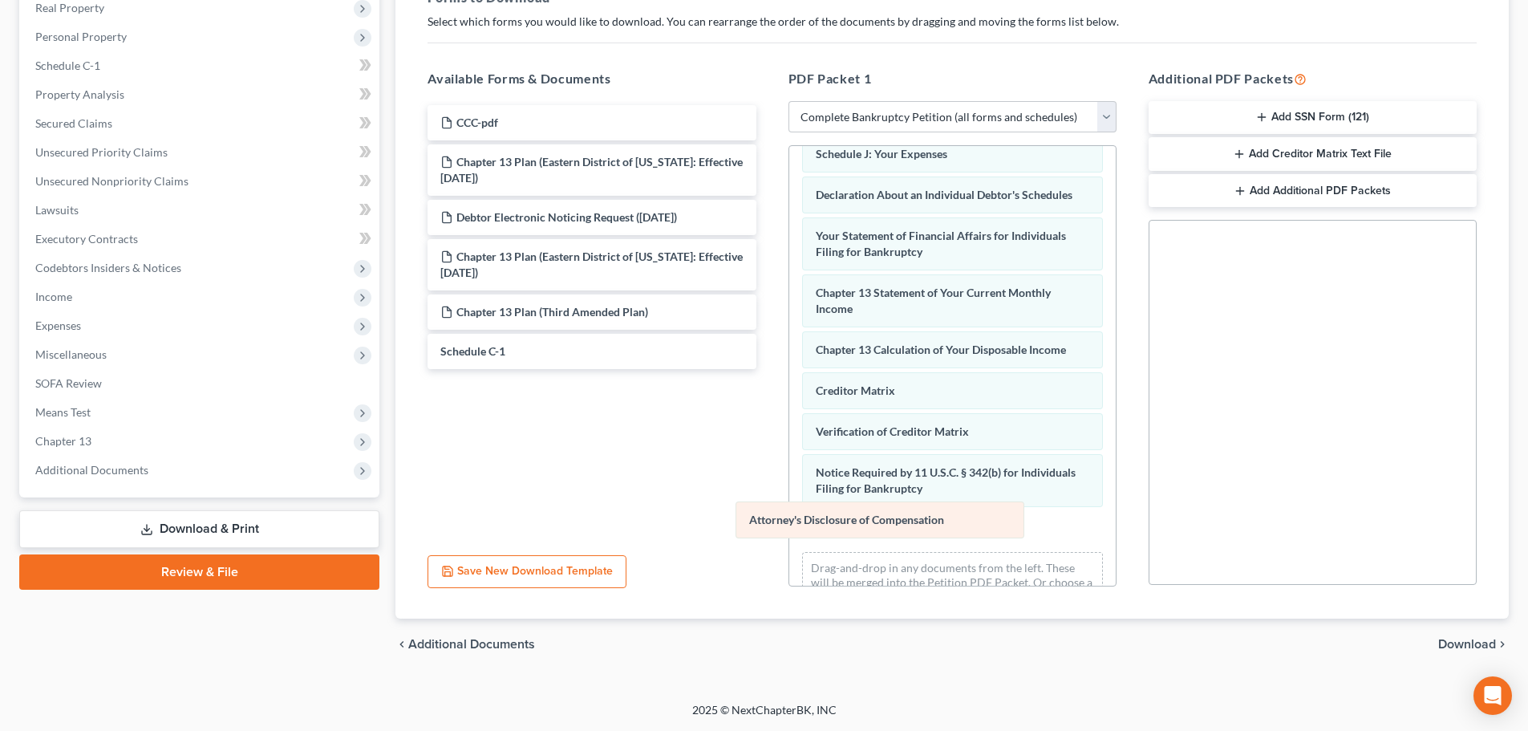
drag, startPoint x: 832, startPoint y: 547, endPoint x: 605, endPoint y: 463, distance: 242.1
click at [768, 463] on div "Attorney's Disclosure of Compensation Voluntary Petition for Individuals Filing…" at bounding box center [952, 165] width 326 height 918
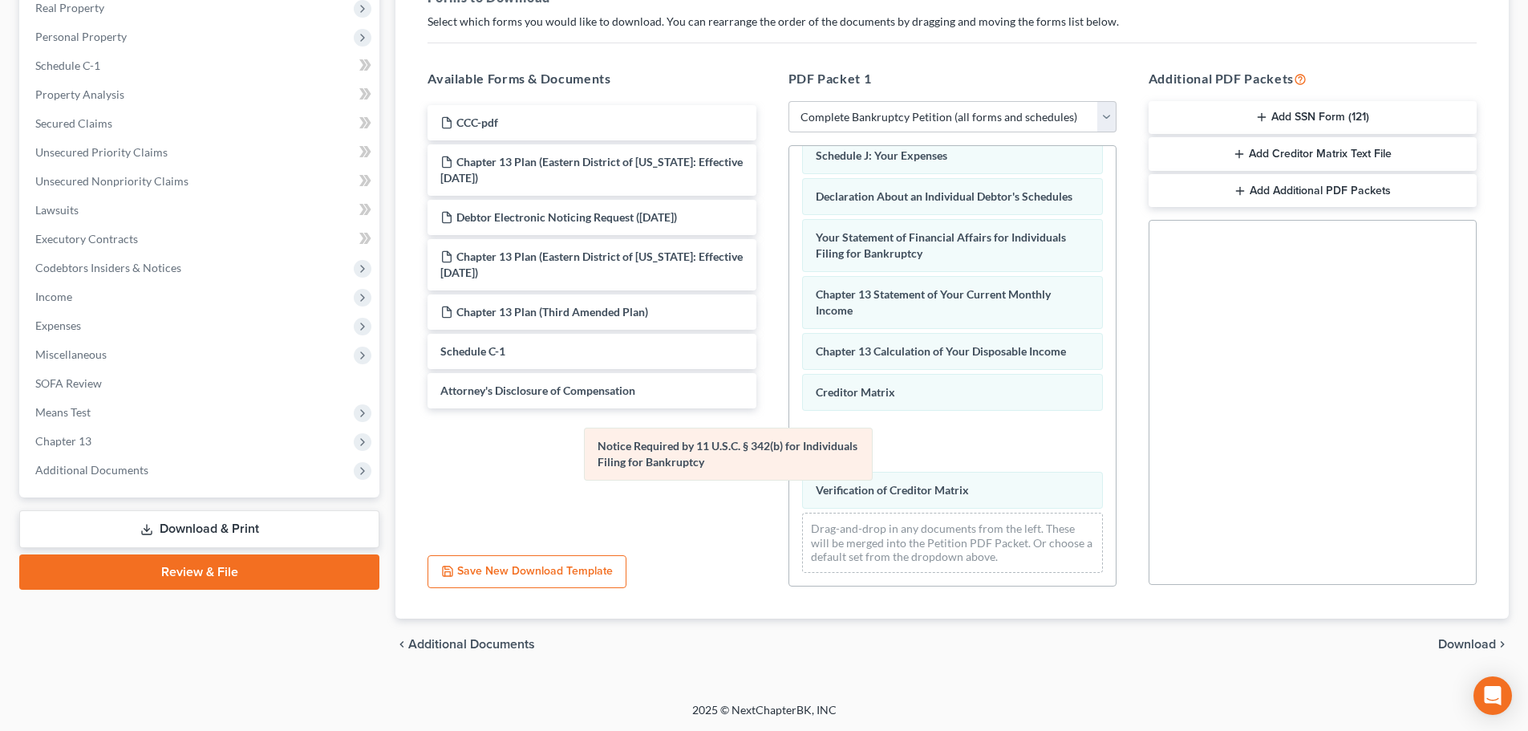
drag, startPoint x: 1017, startPoint y: 484, endPoint x: 760, endPoint y: 435, distance: 262.1
click at [768, 436] on div "Notice Required by 11 U.S.C. § 342(b) for Individuals Filing for Bankruptcy Vol…" at bounding box center [952, 147] width 326 height 878
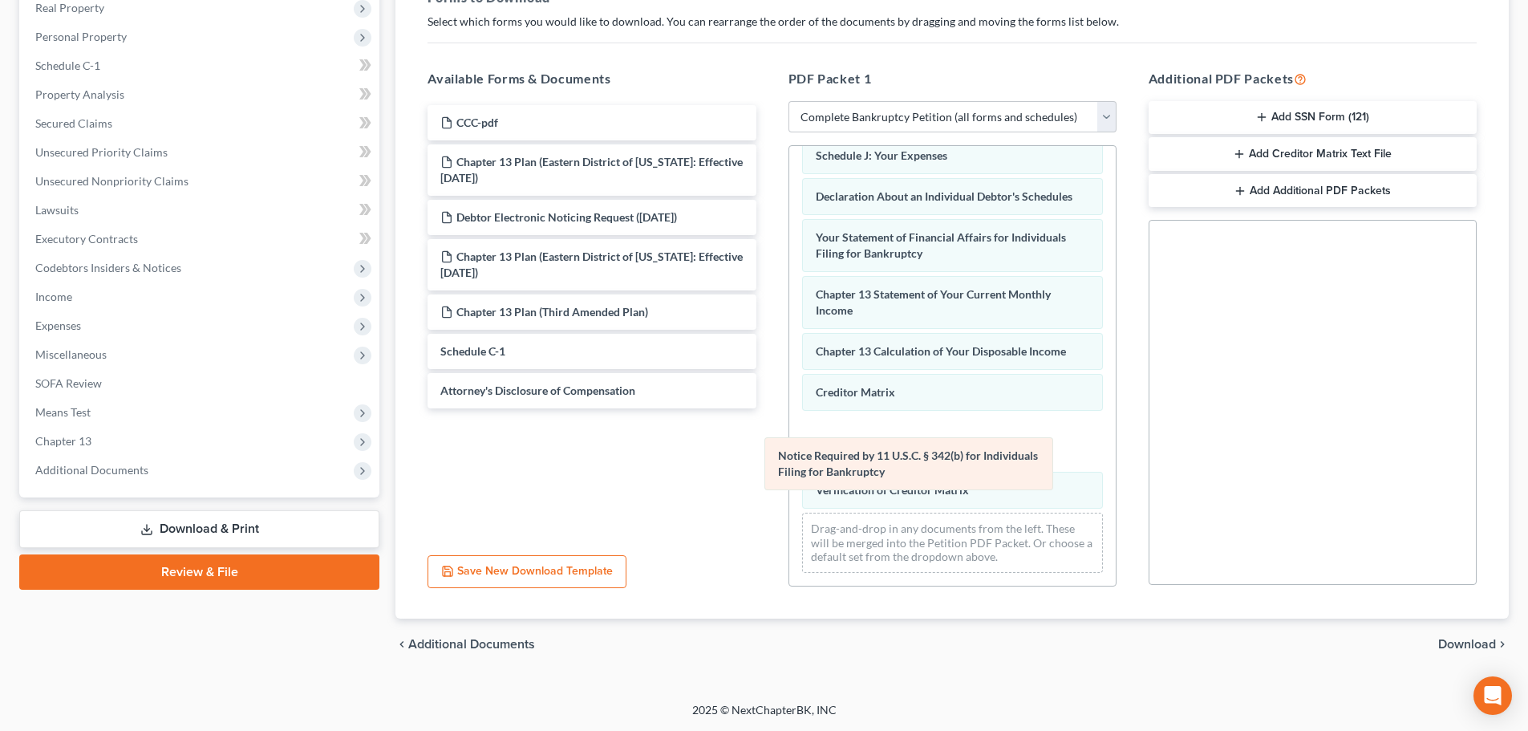
scroll to position [397, 0]
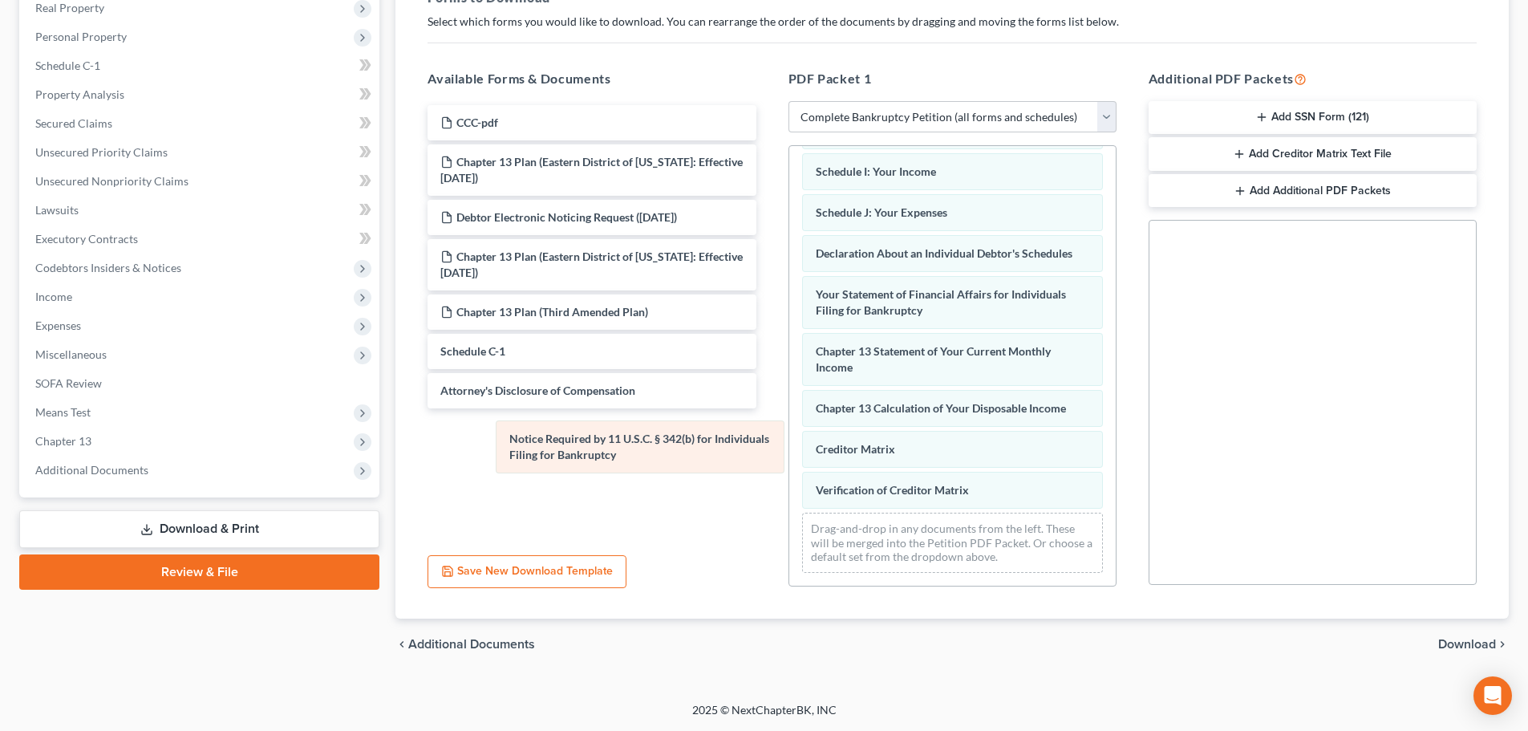
drag, startPoint x: 859, startPoint y: 452, endPoint x: 553, endPoint y: 443, distance: 306.6
click at [768, 443] on div "Notice Required by 11 U.S.C. § 342(b) for Individuals Filing for Bankruptcy Vol…" at bounding box center [952, 175] width 326 height 821
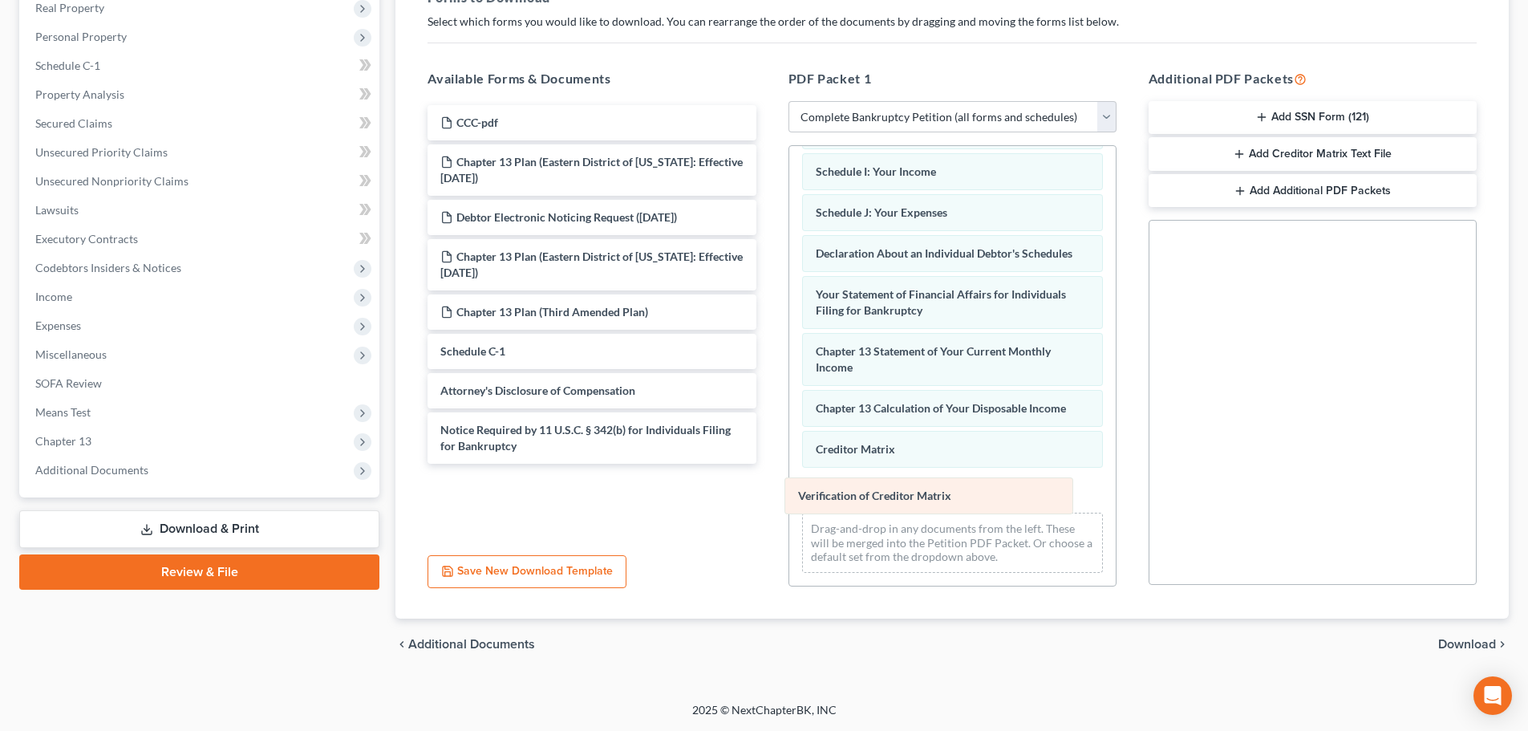
scroll to position [356, 0]
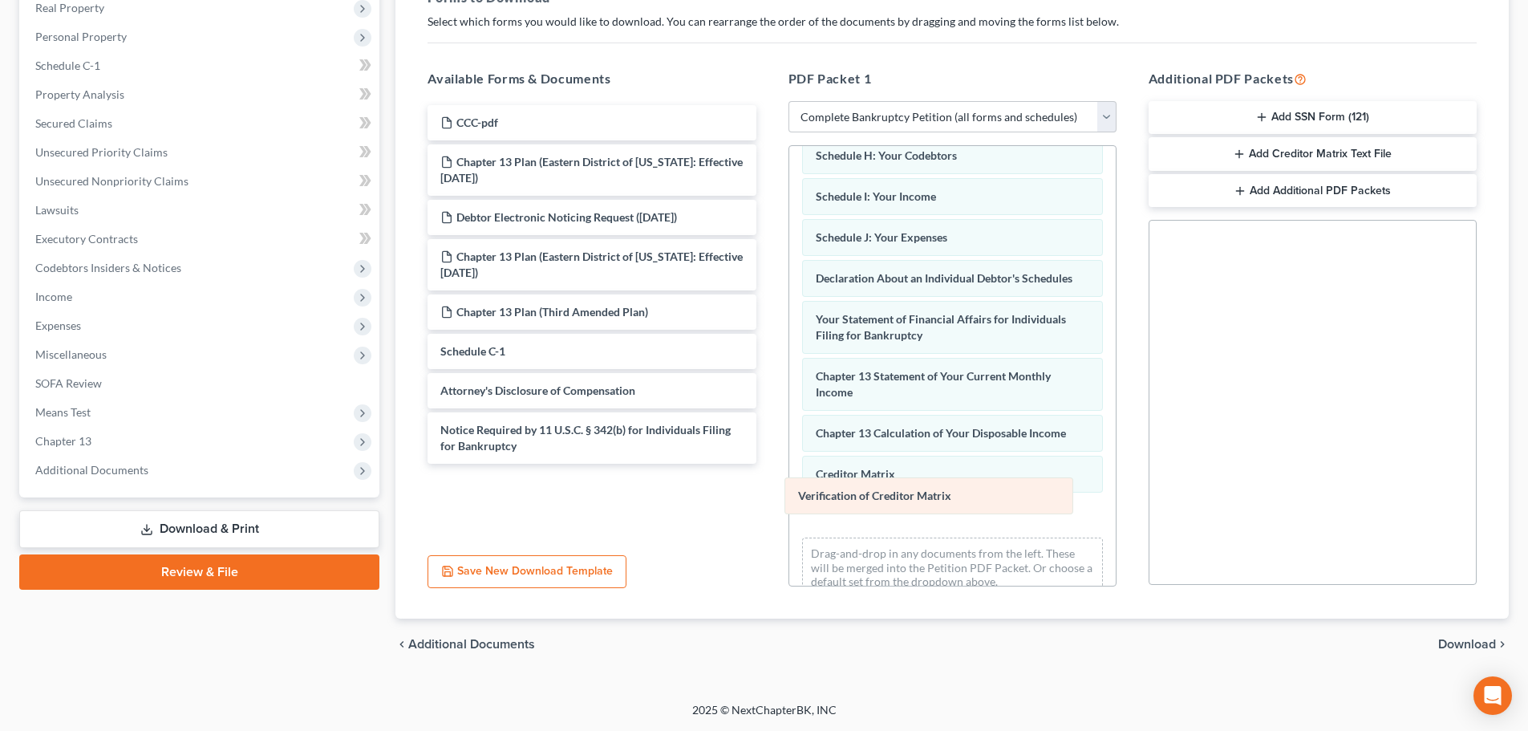
drag, startPoint x: 843, startPoint y: 484, endPoint x: 649, endPoint y: 496, distance: 194.5
click at [768, 496] on div "Verification of Creditor Matrix Voluntary Petition for Individuals Filing for B…" at bounding box center [952, 200] width 326 height 821
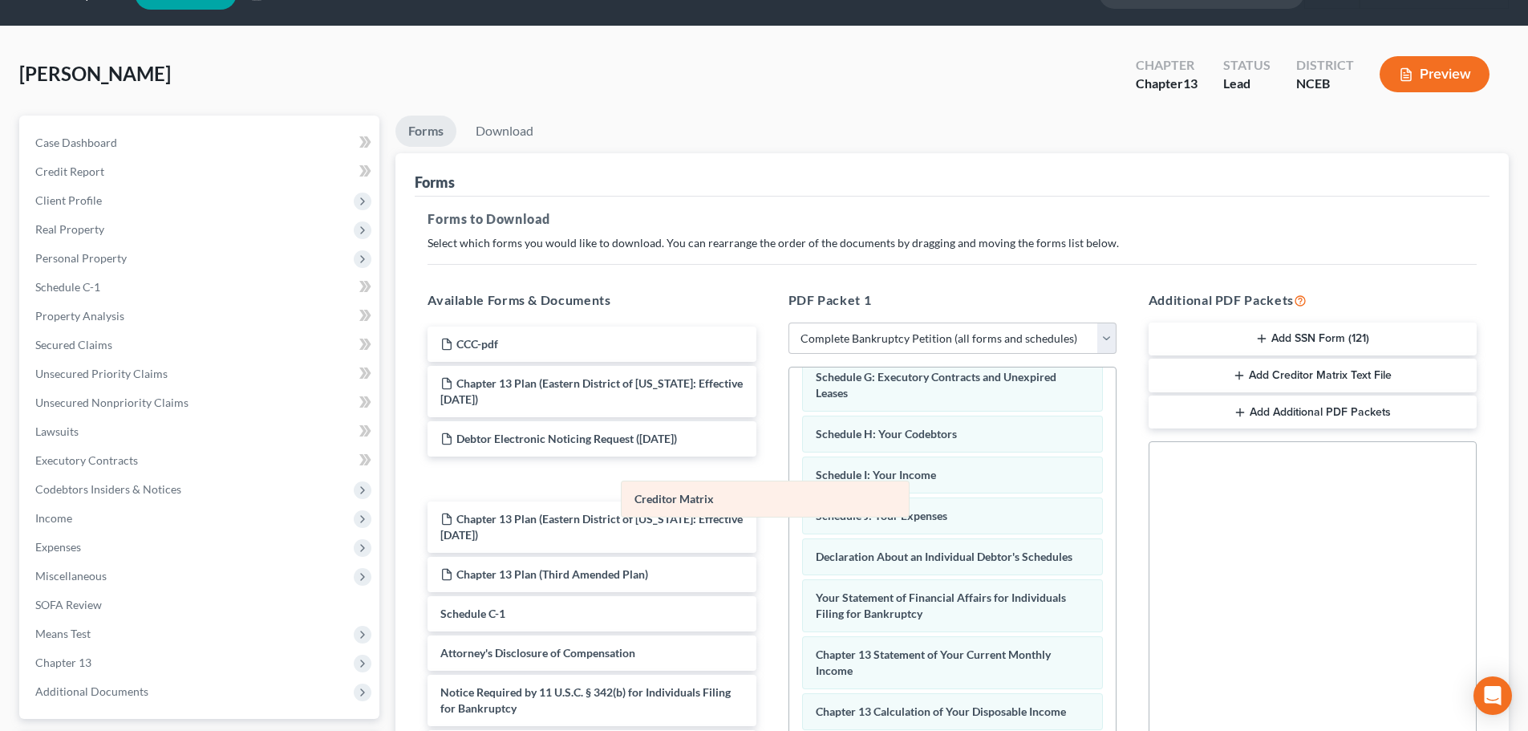
scroll to position [0, 0]
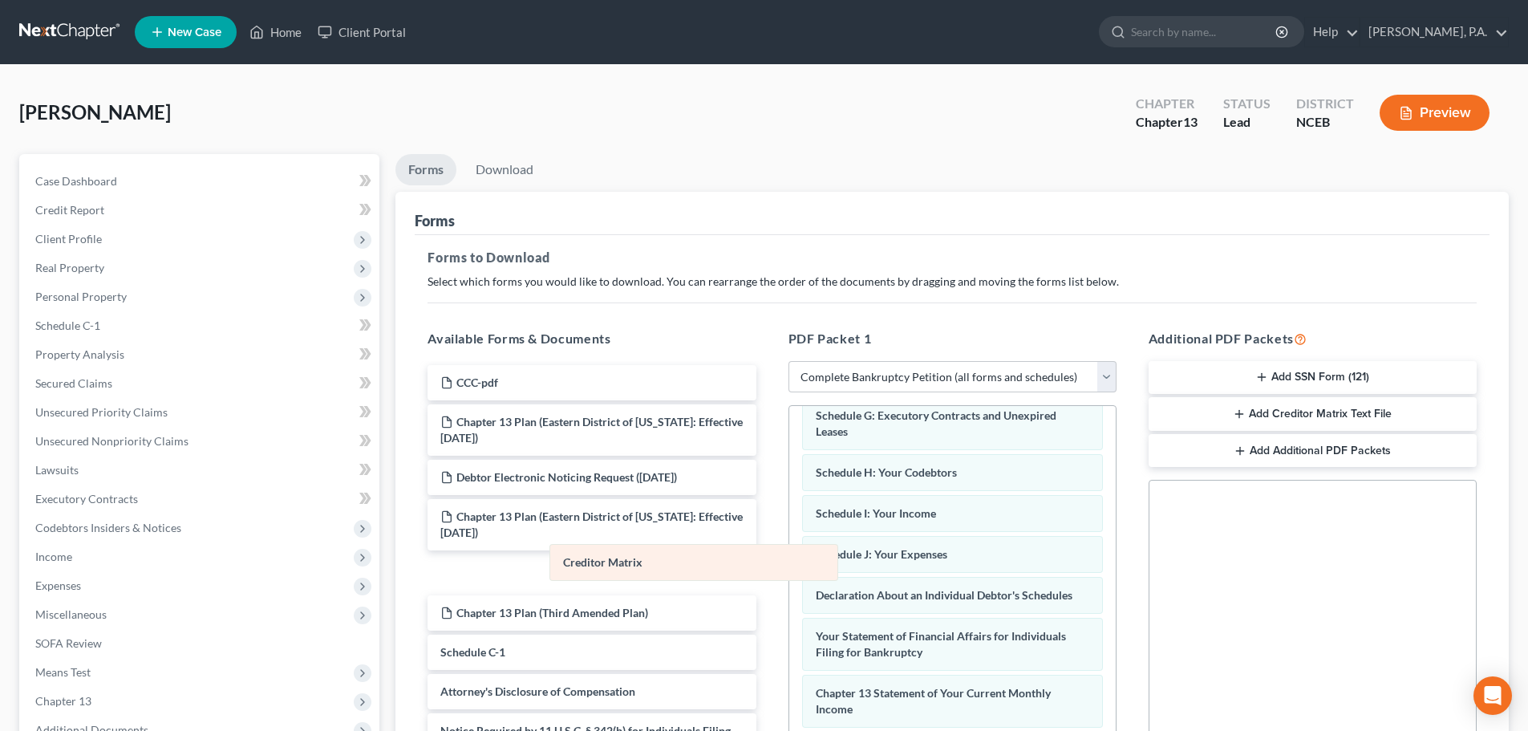
drag, startPoint x: 862, startPoint y: 493, endPoint x: 610, endPoint y: 565, distance: 262.8
click at [768, 565] on div "Creditor Matrix Voluntary Petition for Individuals Filing for Bankruptcy Summar…" at bounding box center [952, 476] width 326 height 739
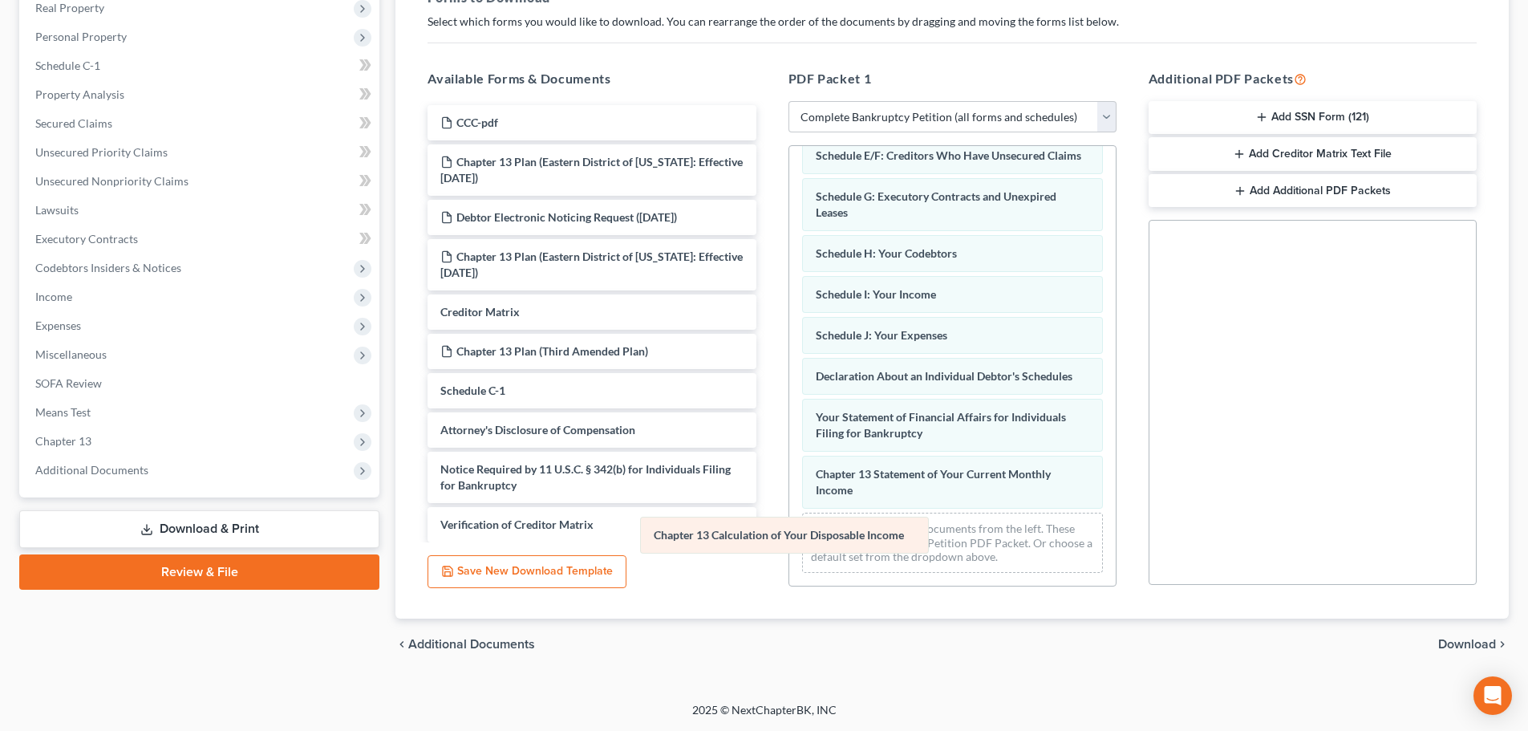
scroll to position [274, 0]
drag, startPoint x: 886, startPoint y: 494, endPoint x: 530, endPoint y: 505, distance: 356.3
click at [768, 505] on div "Chapter 13 Calculation of Your Disposable Income Voluntary Petition for Individ…" at bounding box center [952, 237] width 326 height 698
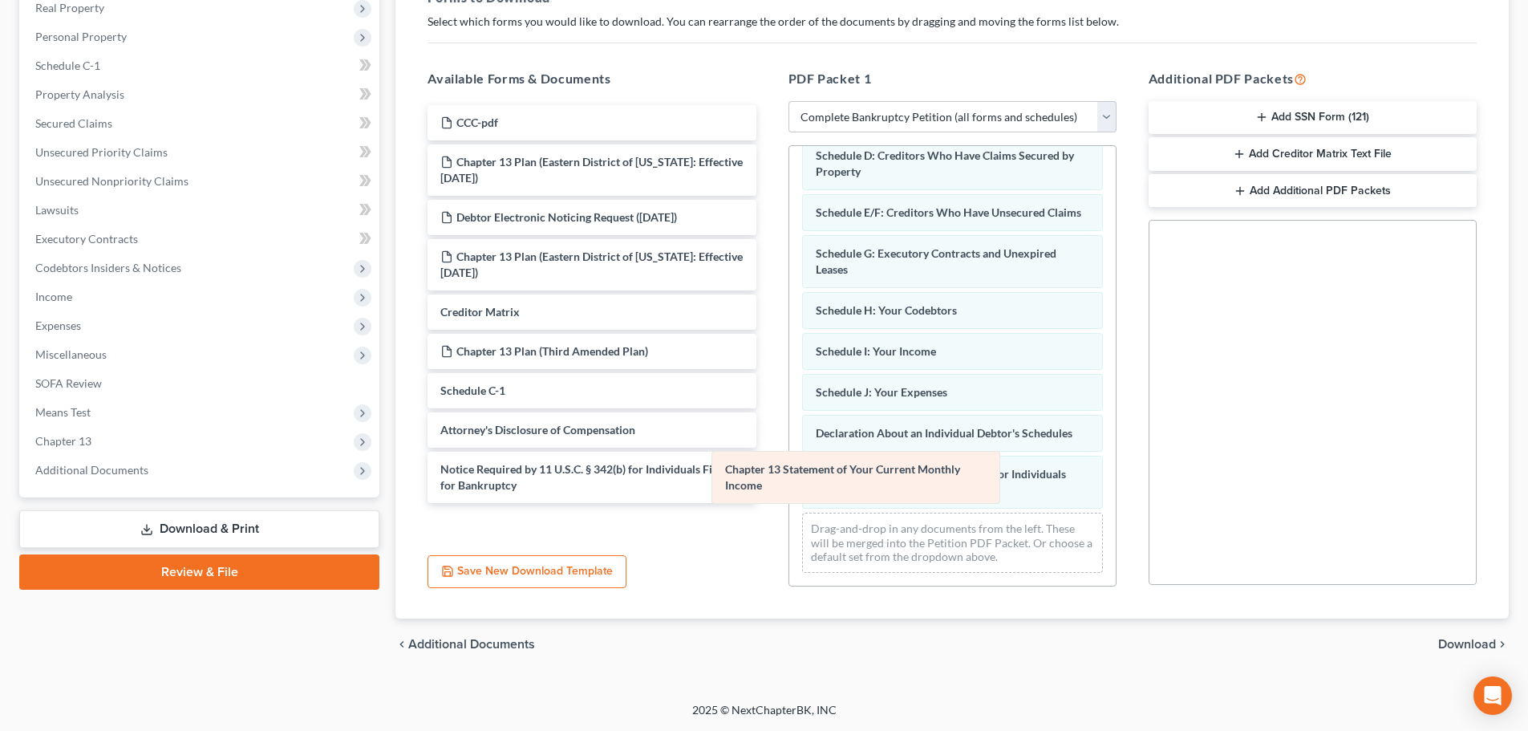
scroll to position [217, 0]
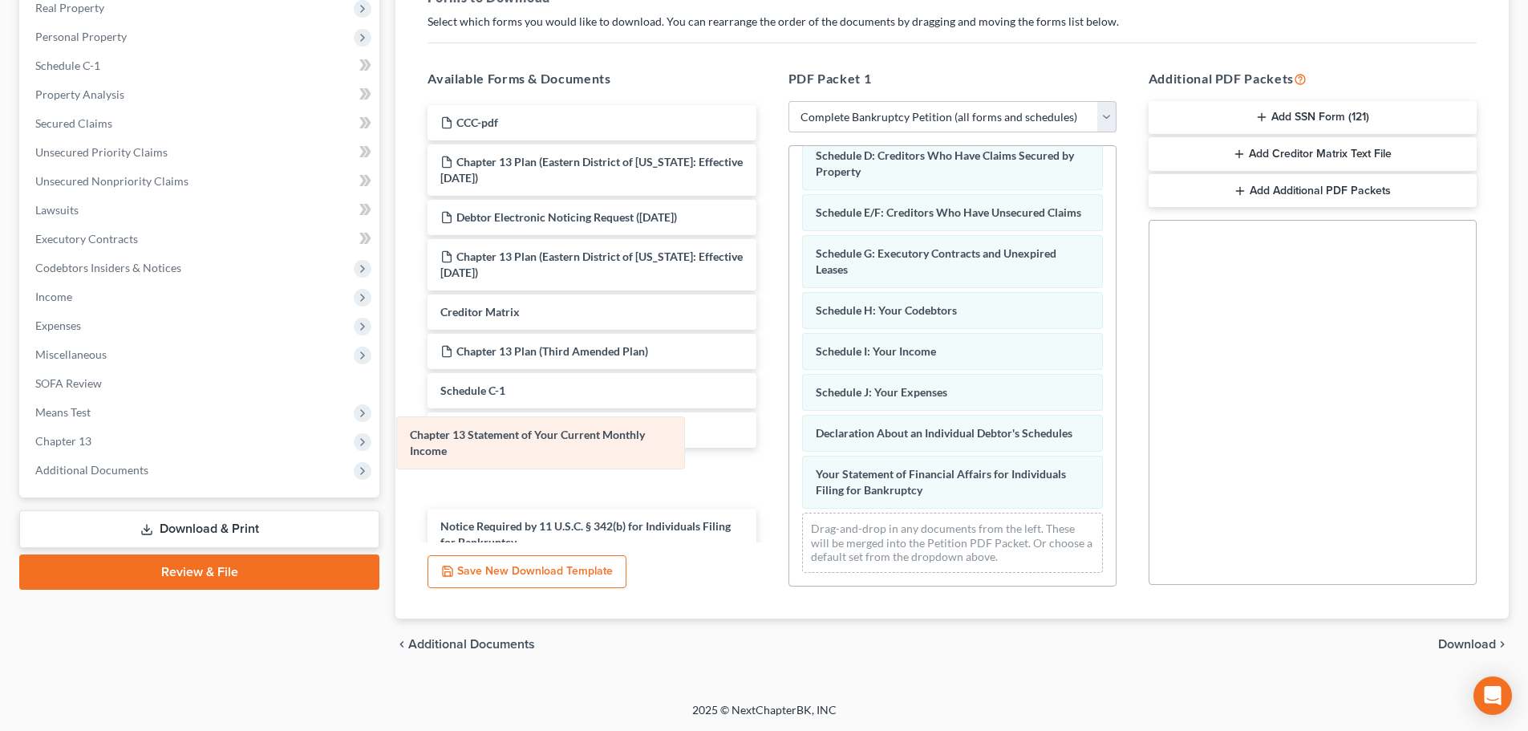
drag, startPoint x: 839, startPoint y: 489, endPoint x: 421, endPoint y: 450, distance: 419.8
click at [768, 450] on div "Chapter 13 Statement of Your Current Monthly Income Voluntary Petition for Indi…" at bounding box center [952, 265] width 326 height 641
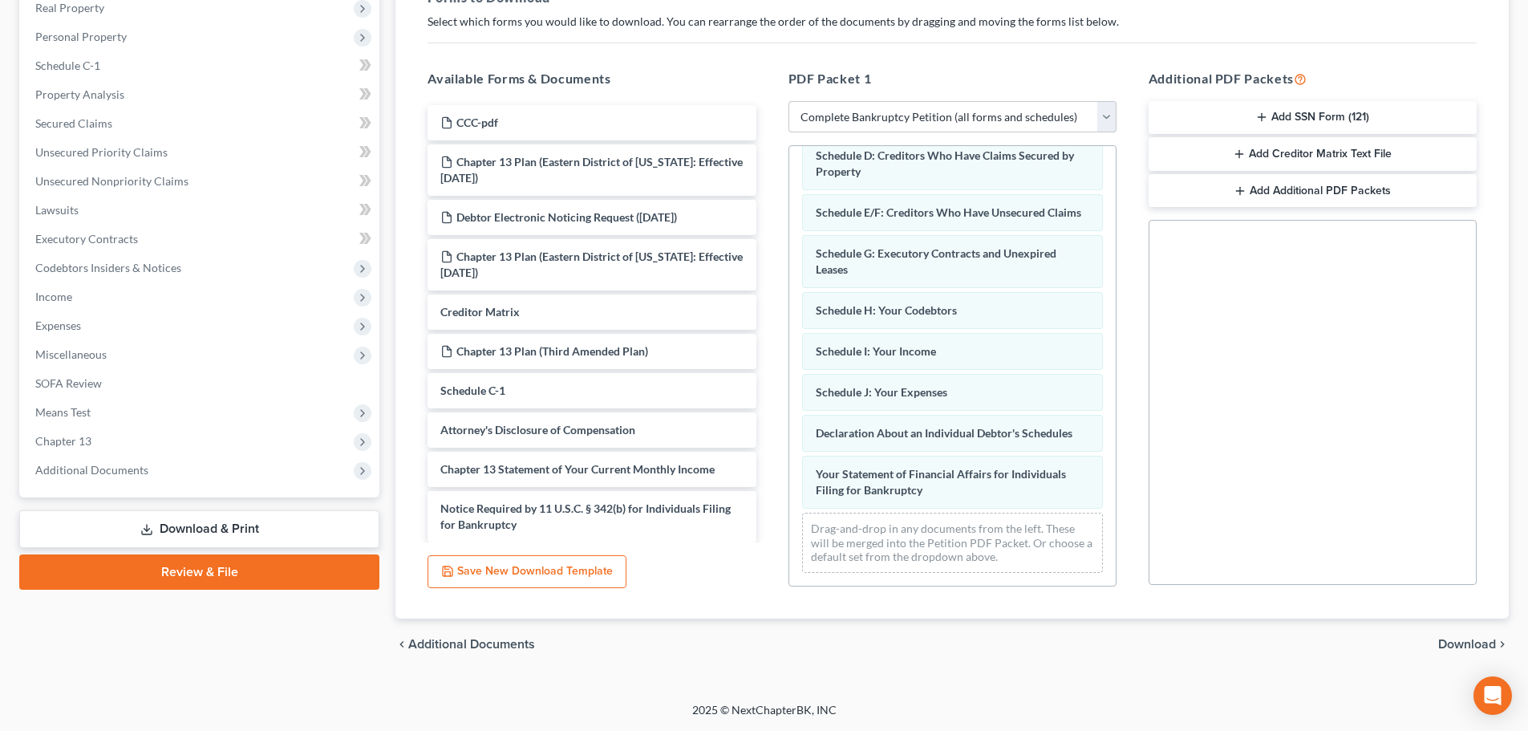
click at [768, 643] on span "Download" at bounding box center [1467, 644] width 58 height 13
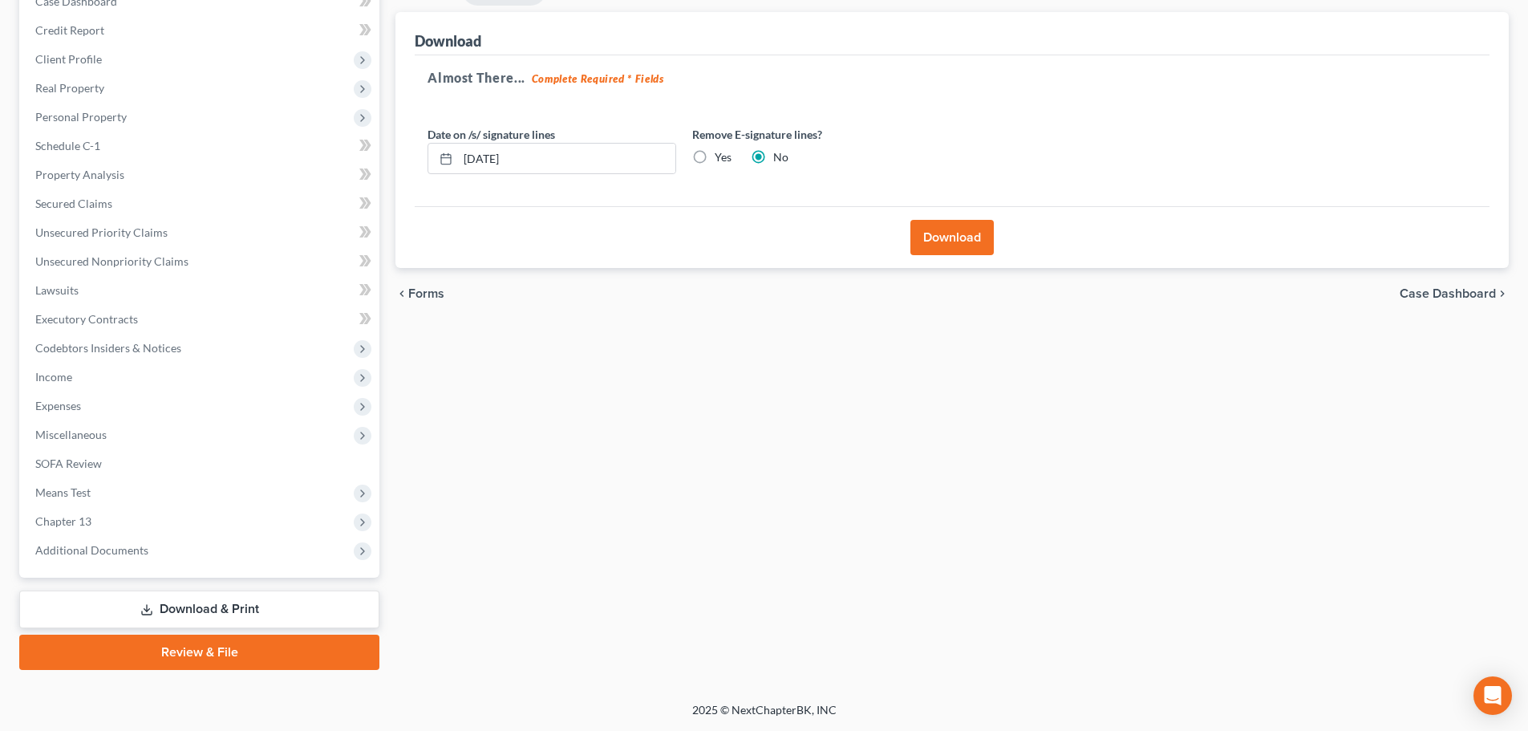
click at [768, 245] on button "Download" at bounding box center [951, 237] width 83 height 35
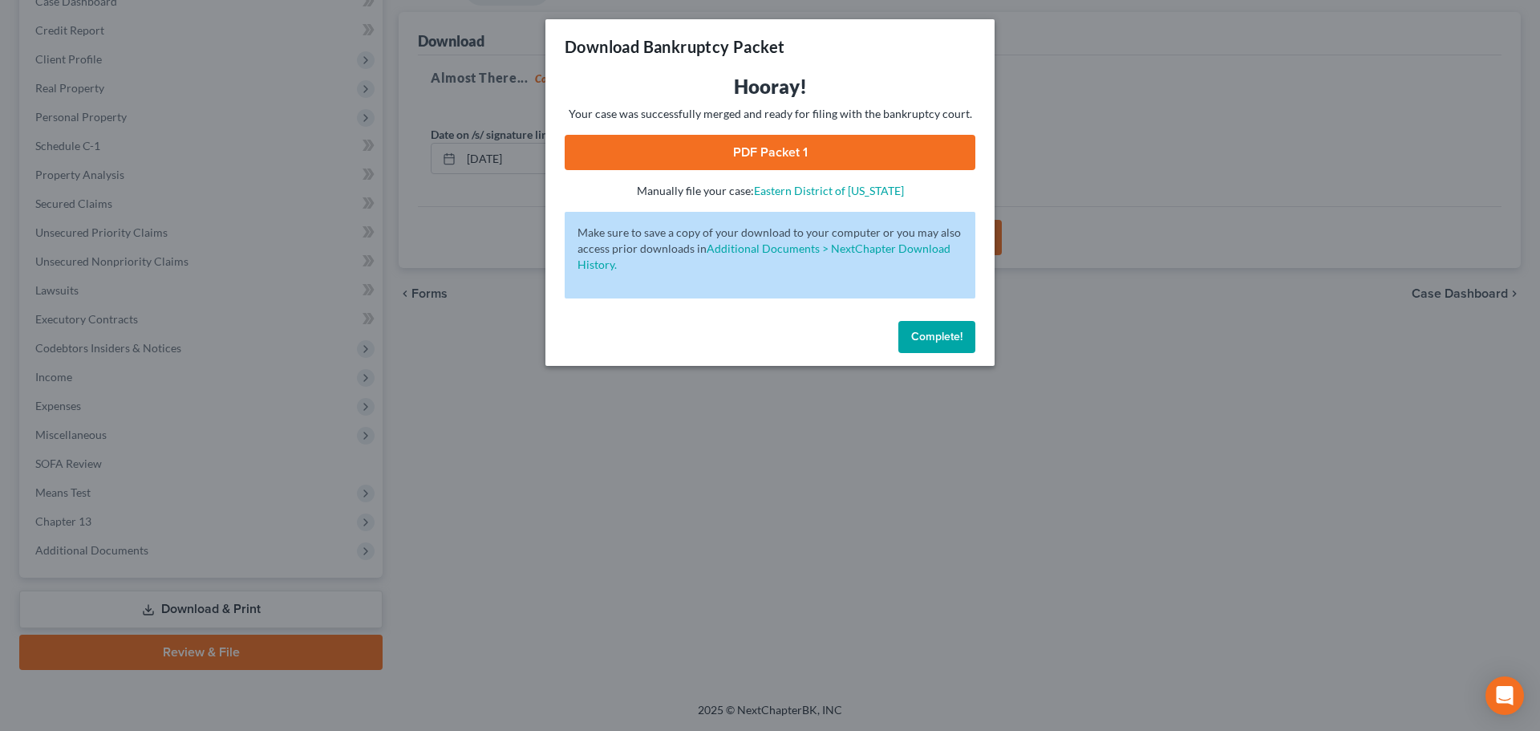
click at [768, 136] on link "PDF Packet 1" at bounding box center [770, 152] width 411 height 35
